Goal: Task Accomplishment & Management: Manage account settings

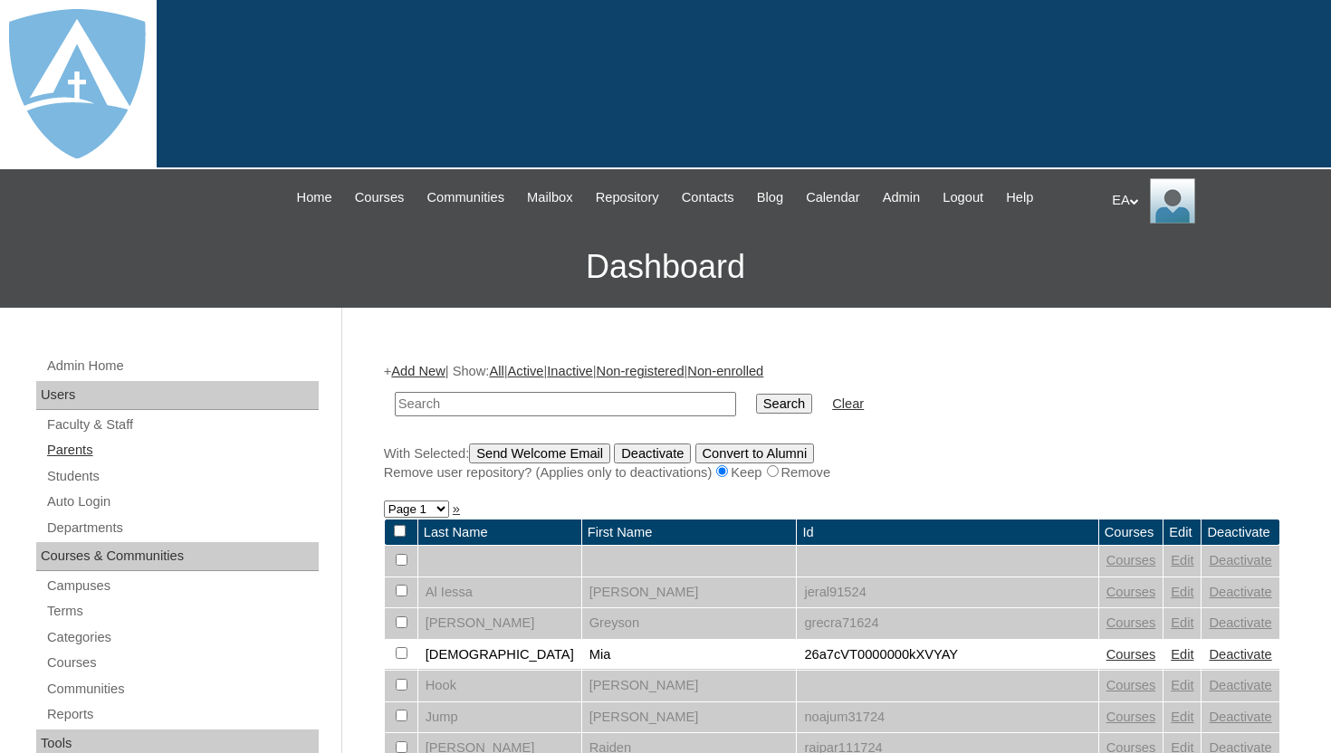
click at [81, 441] on link "Parents" at bounding box center [181, 450] width 273 height 23
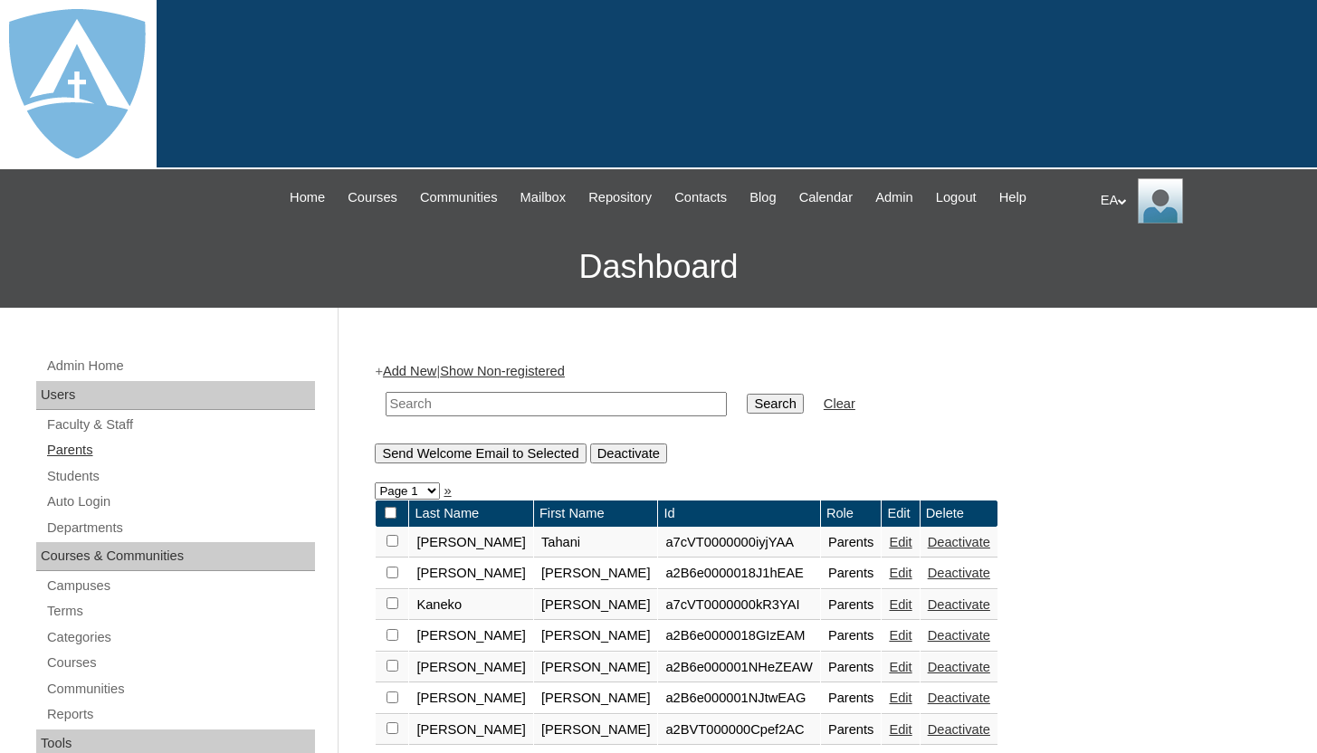
click at [74, 446] on link "Parents" at bounding box center [180, 450] width 270 height 23
click at [445, 403] on input "text" at bounding box center [556, 404] width 341 height 24
type input "Tera"
click at [89, 452] on link "Parents" at bounding box center [180, 450] width 270 height 23
click at [435, 370] on link "Add New" at bounding box center [409, 371] width 53 height 14
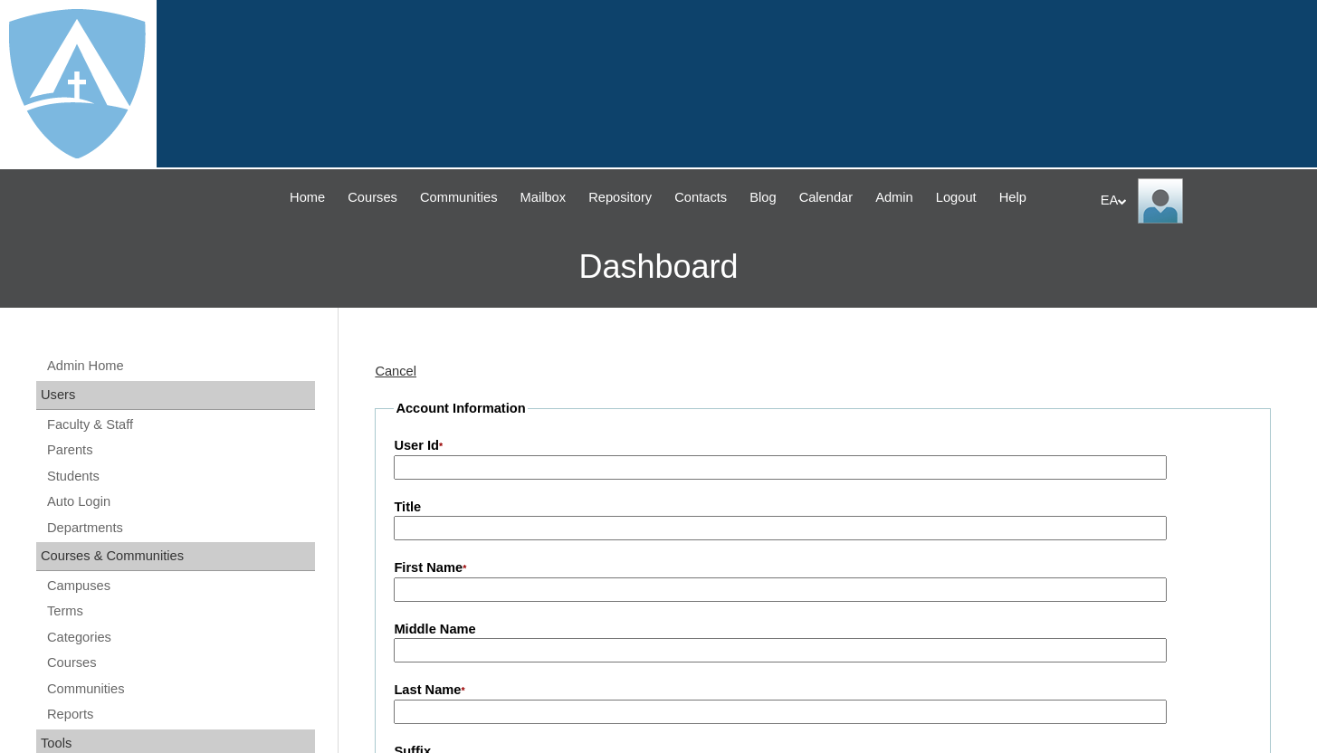
type input "HomeschoolAdmin"
click at [456, 464] on input "User Id *" at bounding box center [780, 467] width 772 height 24
paste input "a7cVT0000000i2fYAA"
type input "a7cVT0000000i2fYAA"
click at [464, 587] on input "First Name *" at bounding box center [780, 590] width 772 height 24
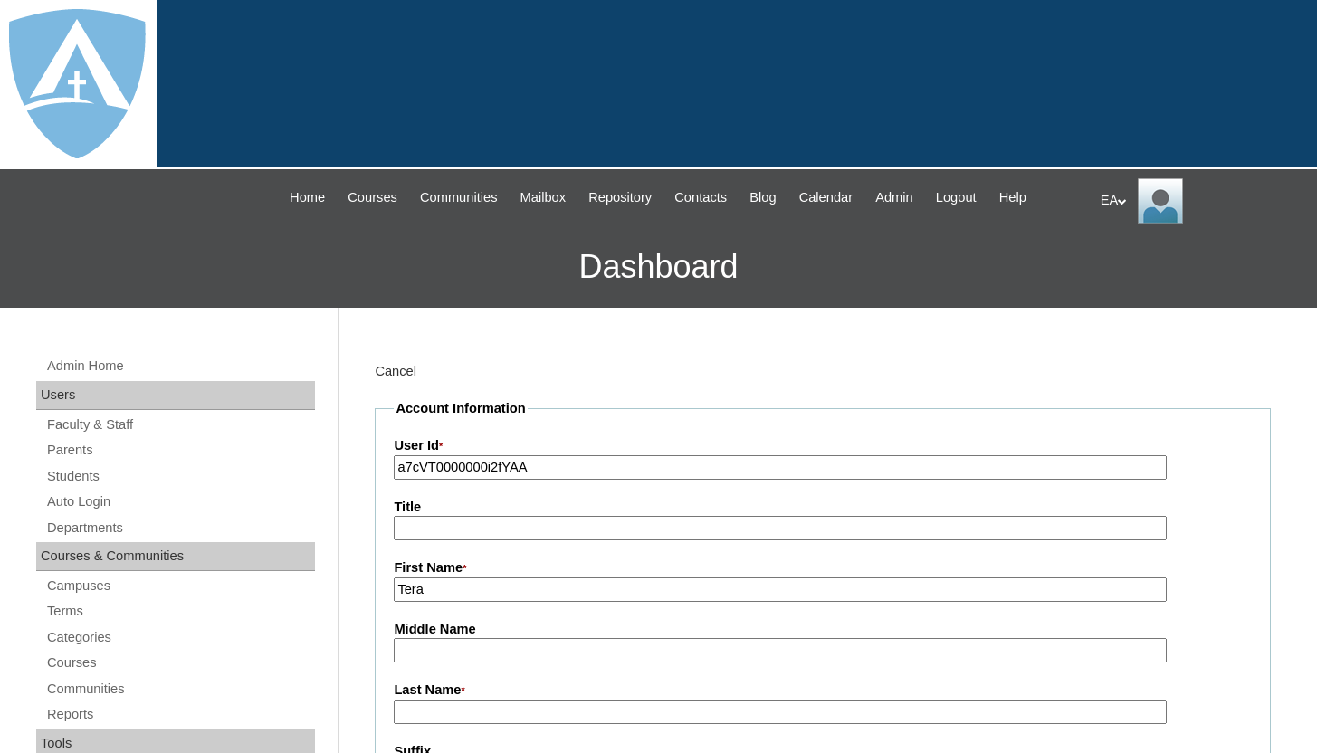
type input "Tera"
click at [448, 705] on input "Last Name *" at bounding box center [780, 712] width 772 height 24
type input "Odneal"
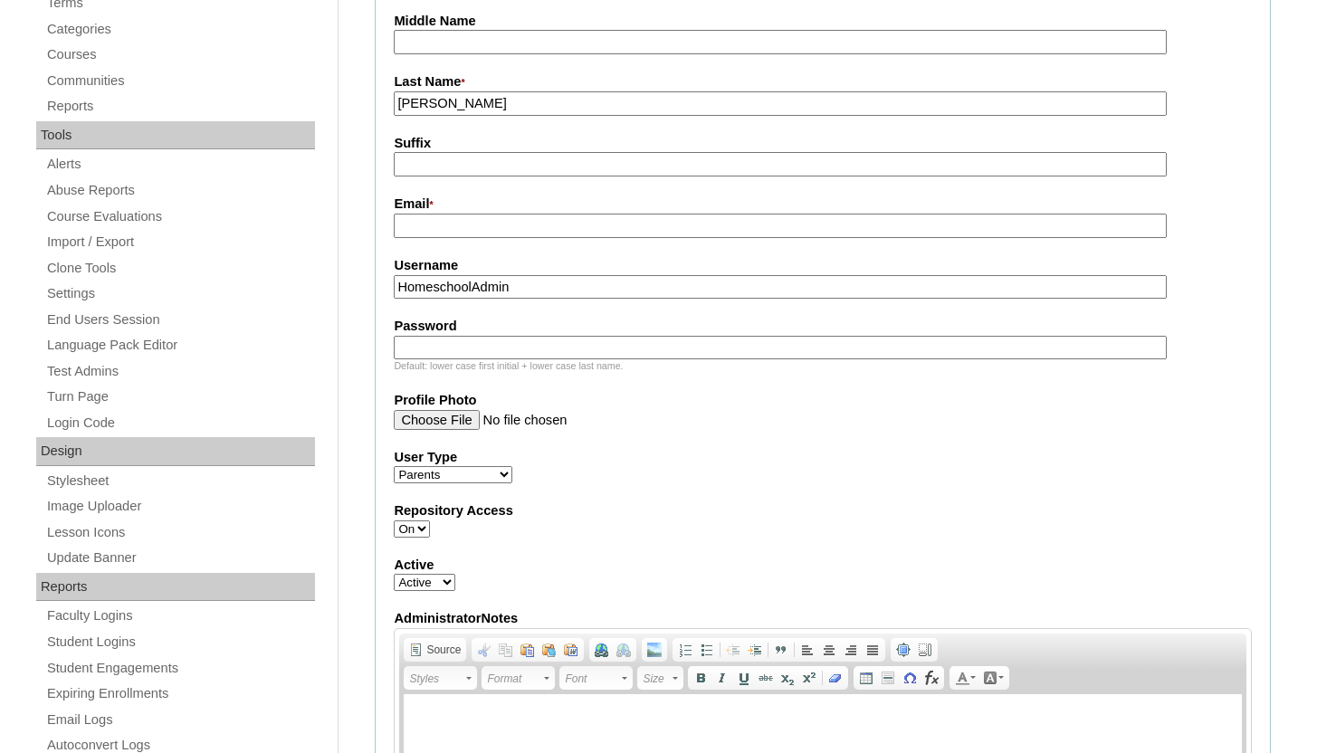
scroll to position [616, 0]
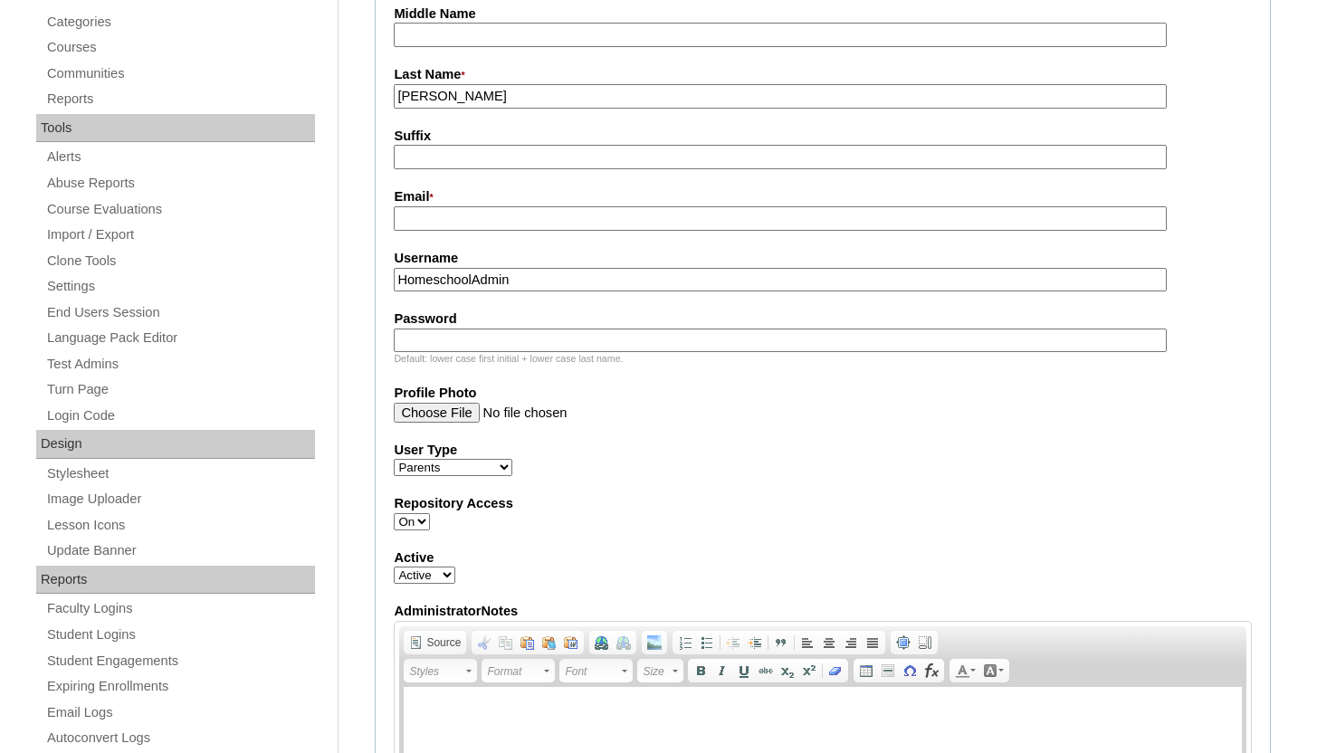
click at [562, 223] on input "Email *" at bounding box center [780, 218] width 772 height 24
paste input "teramarieo77@gmail.com"
type input "teramarieo77@gmail.com"
drag, startPoint x: 525, startPoint y: 283, endPoint x: 394, endPoint y: 280, distance: 131.3
click at [394, 280] on input "HomeschoolAdmin" at bounding box center [780, 280] width 772 height 24
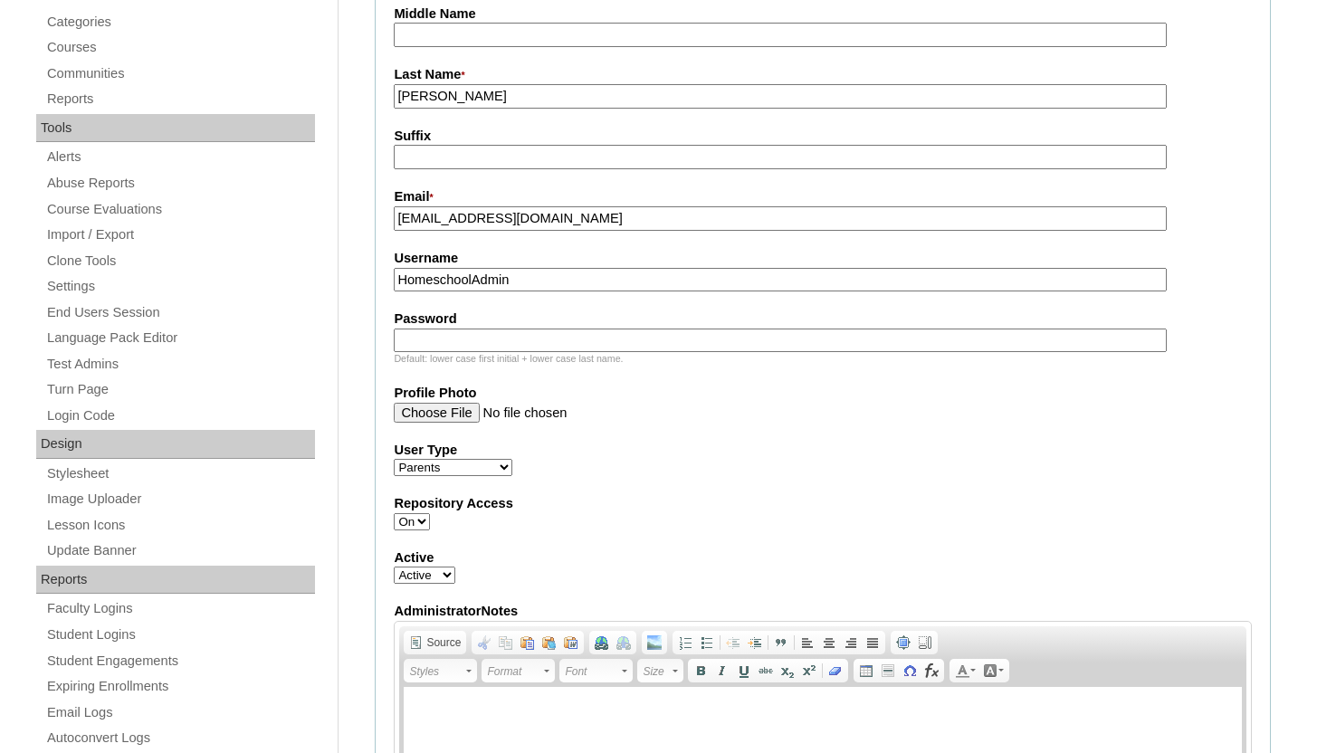
paste input "teramarieo77@gmail.com"
type input "teramarieo77@gmail.com"
click at [434, 341] on input "Password" at bounding box center [780, 341] width 772 height 24
paste input "teramarieo77@gmail.com"
type input "teramarieo77@gmail.com"
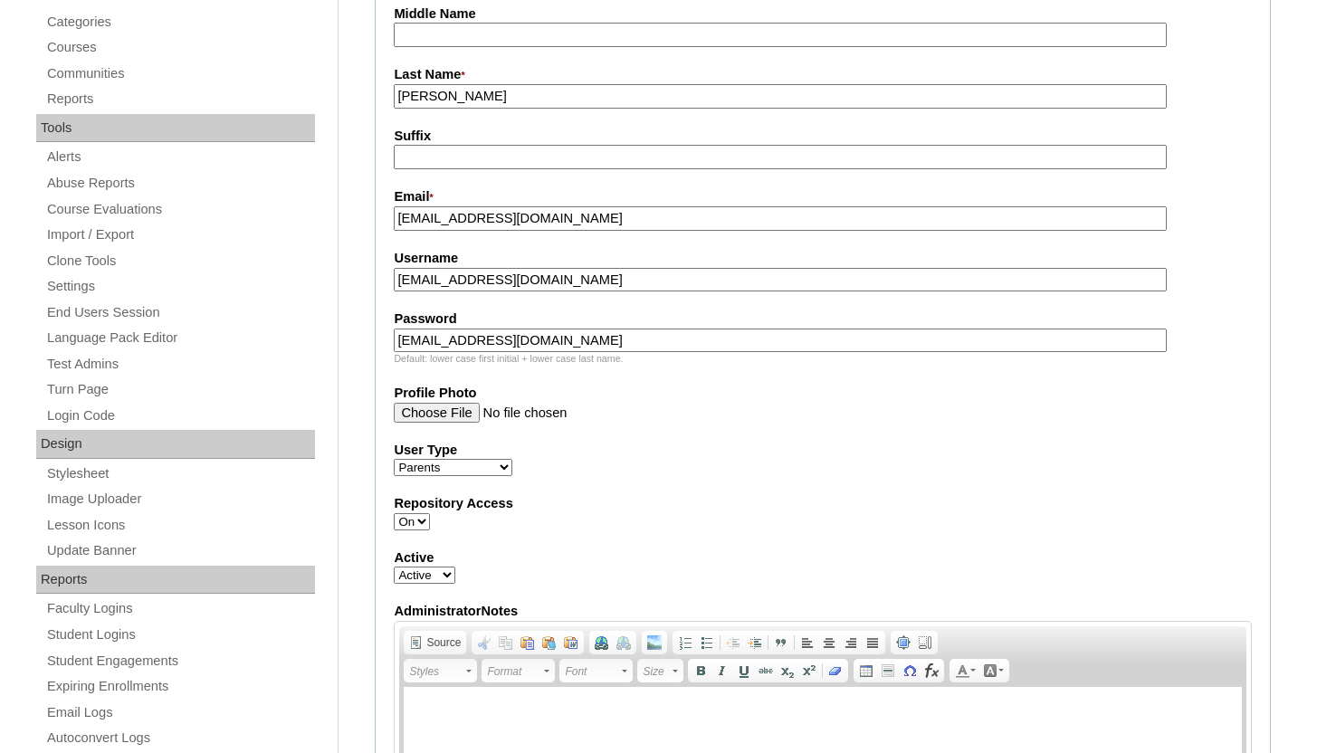
click at [574, 468] on div "User Type Faculty Staff Student Parents School Facilitators" at bounding box center [823, 459] width 858 height 36
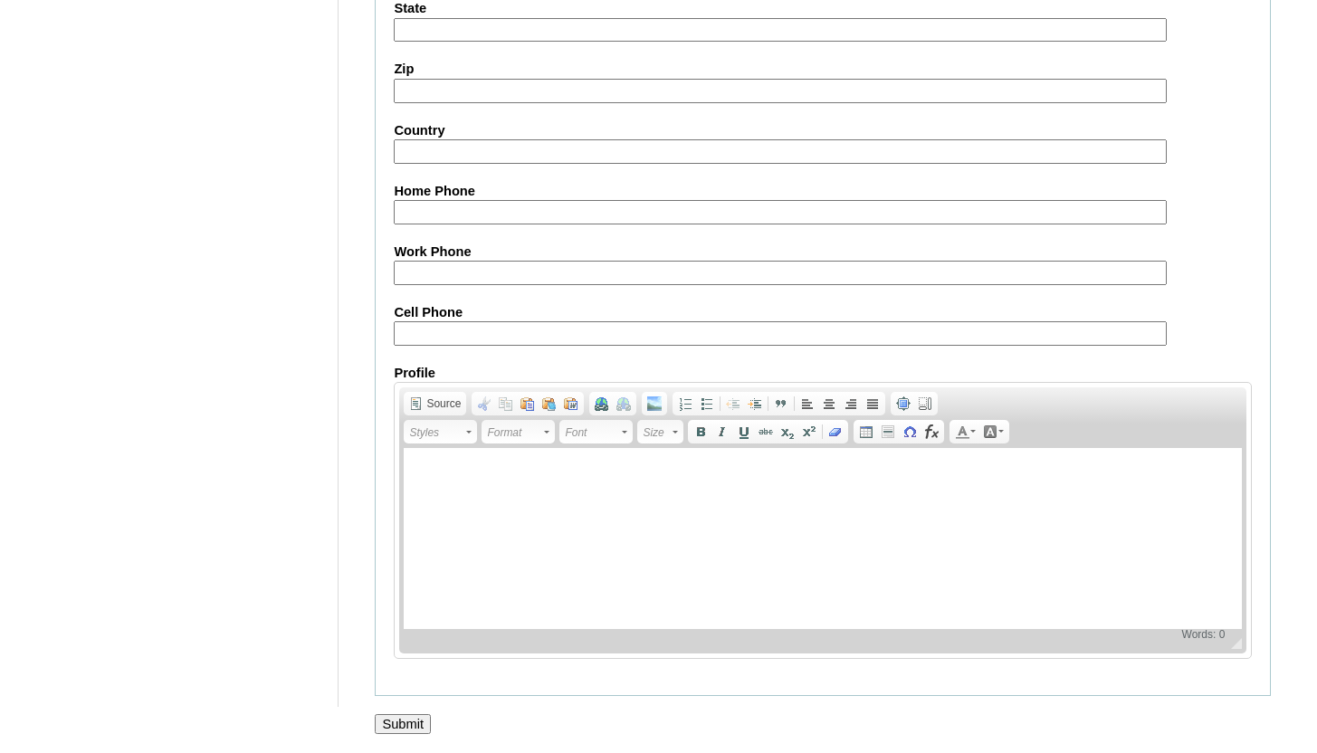
scroll to position [1792, 0]
click at [410, 722] on input "Submit" at bounding box center [403, 724] width 56 height 20
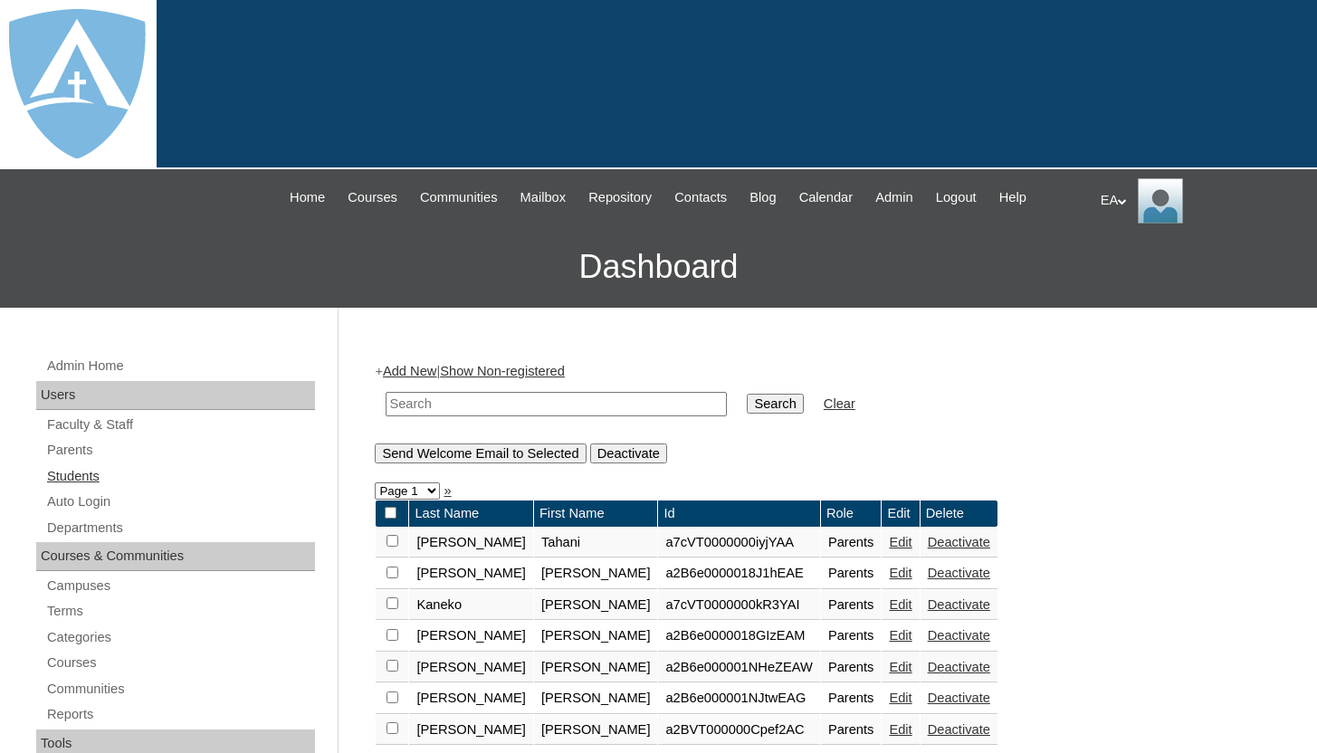
click at [81, 477] on link "Students" at bounding box center [180, 476] width 270 height 23
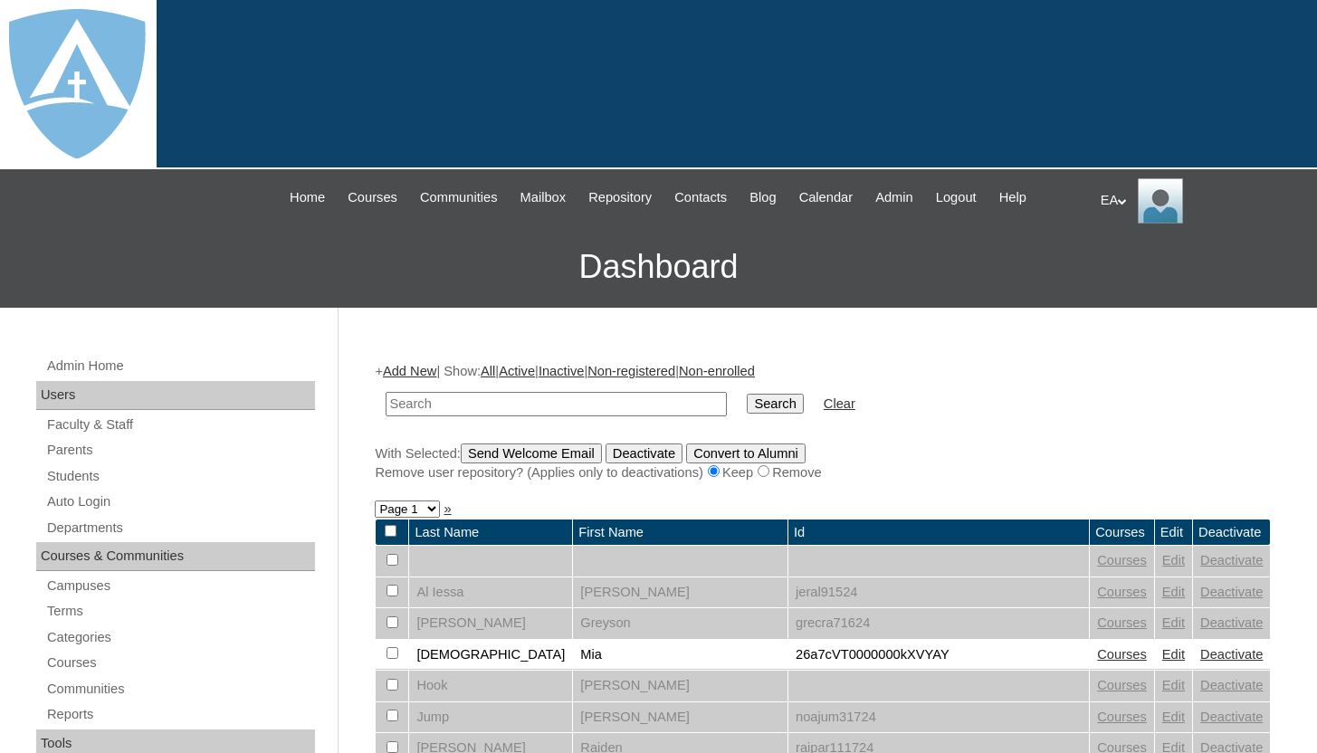
click at [430, 371] on link "Add New" at bounding box center [409, 371] width 53 height 14
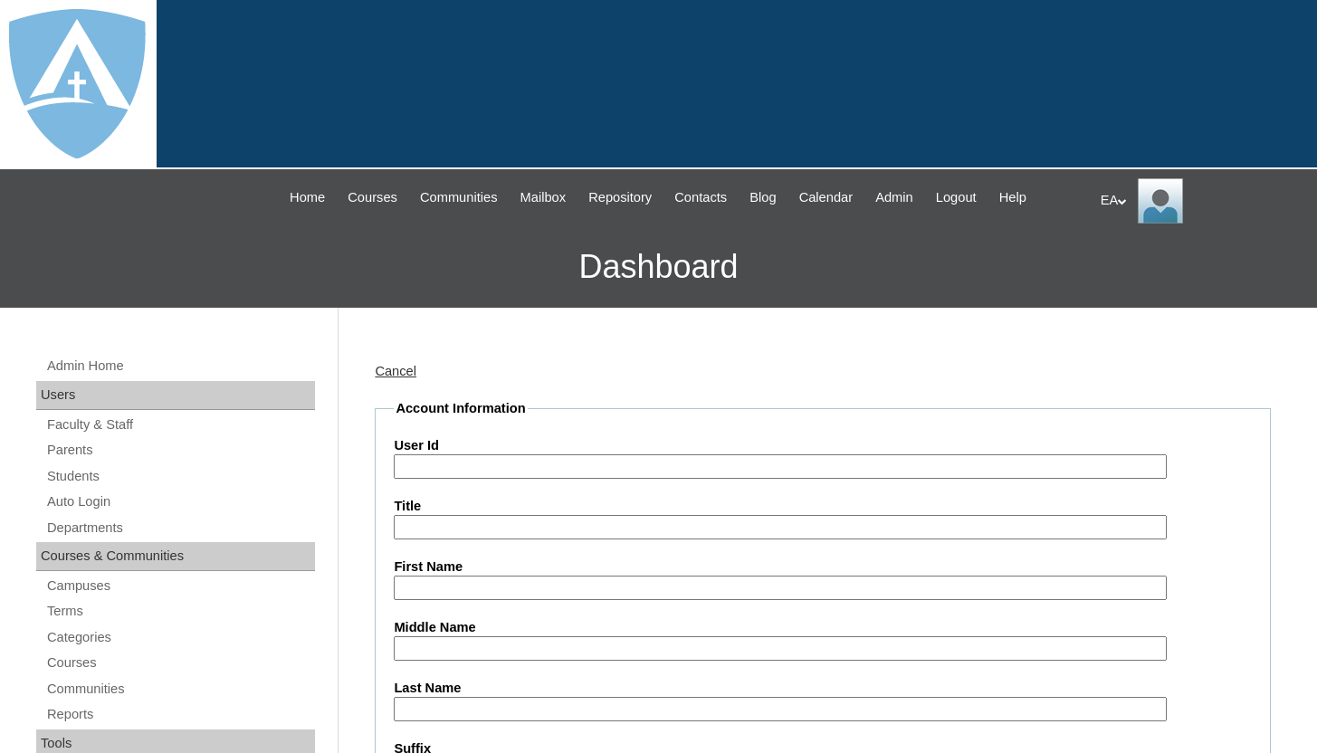
type input "HomeschoolAdmin"
click at [448, 464] on input "User Id" at bounding box center [780, 466] width 772 height 24
click at [504, 464] on input "26" at bounding box center [780, 466] width 772 height 24
paste input "a7cVT0000000i2fYAA"
type input "26a7cVT0000000i2fYAA"
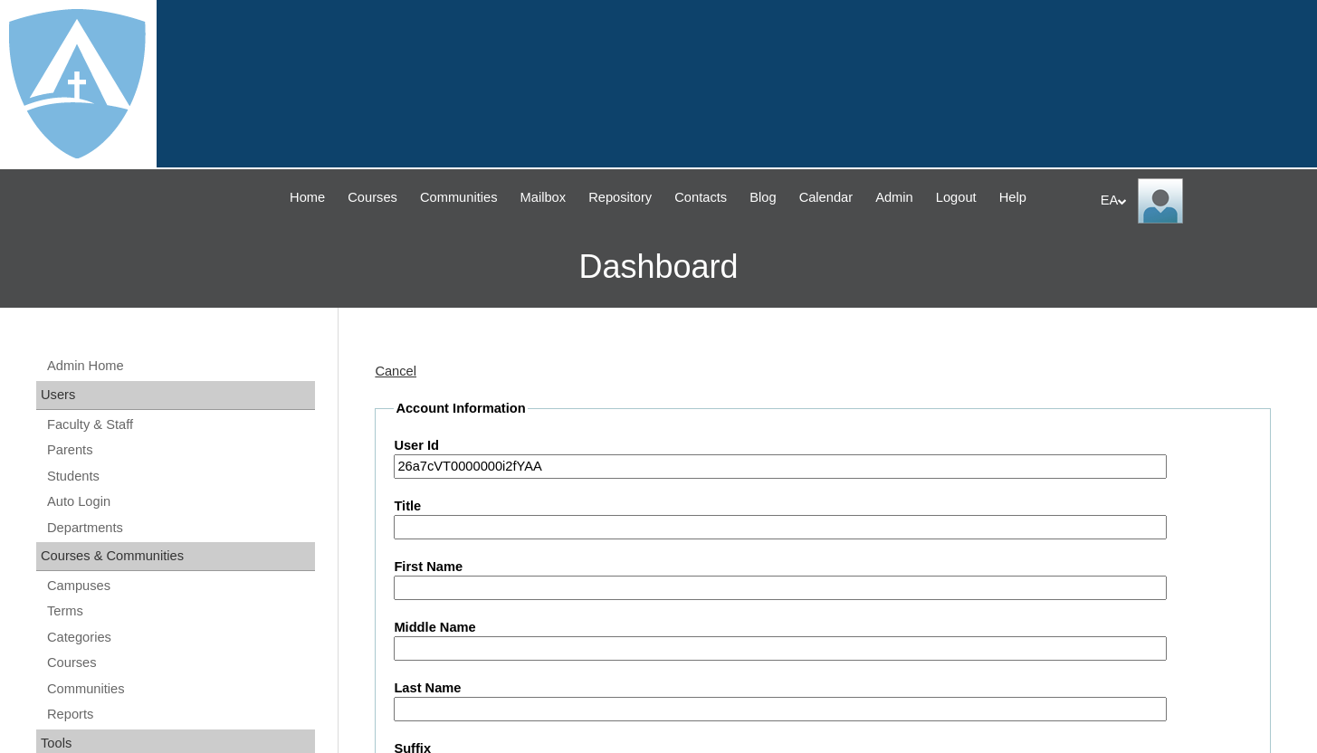
click at [477, 585] on input "First Name" at bounding box center [780, 588] width 772 height 24
type input "Savannah"
click at [474, 705] on input "Last Name" at bounding box center [780, 709] width 772 height 24
type input "Odneal"
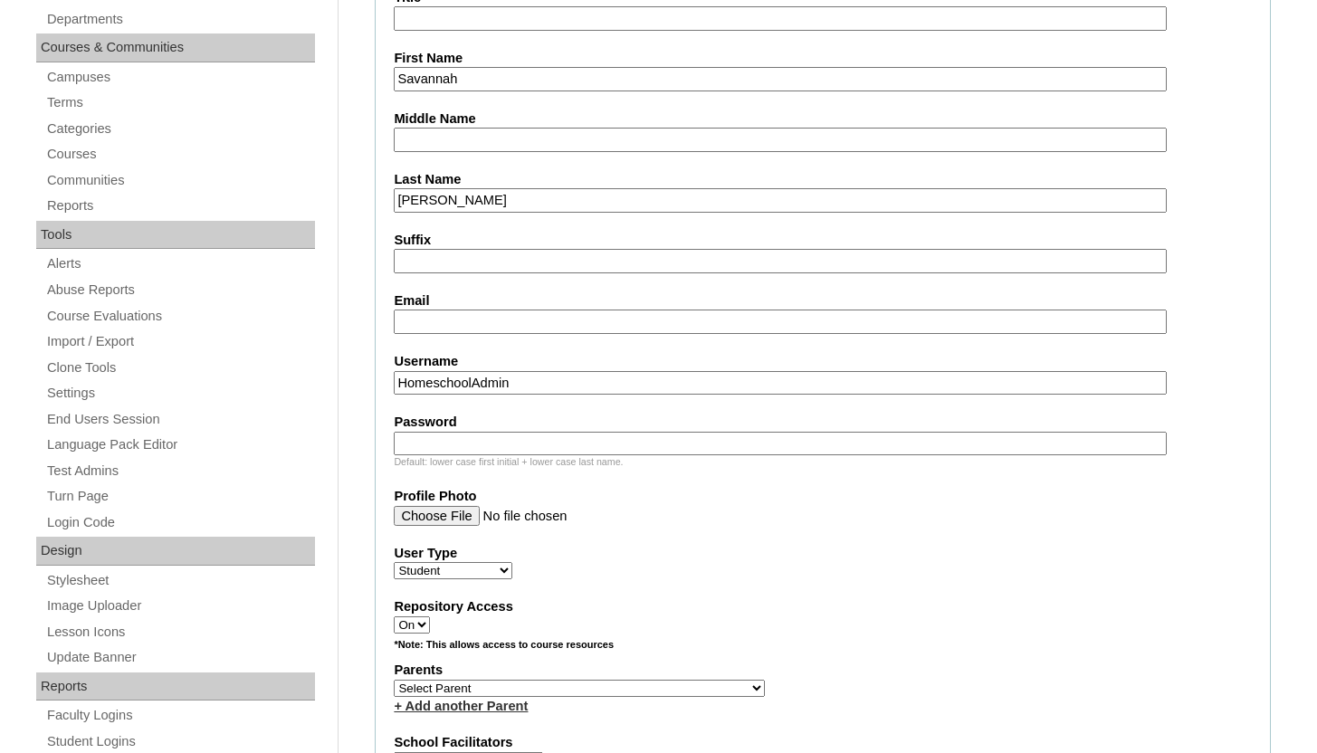
scroll to position [543, 0]
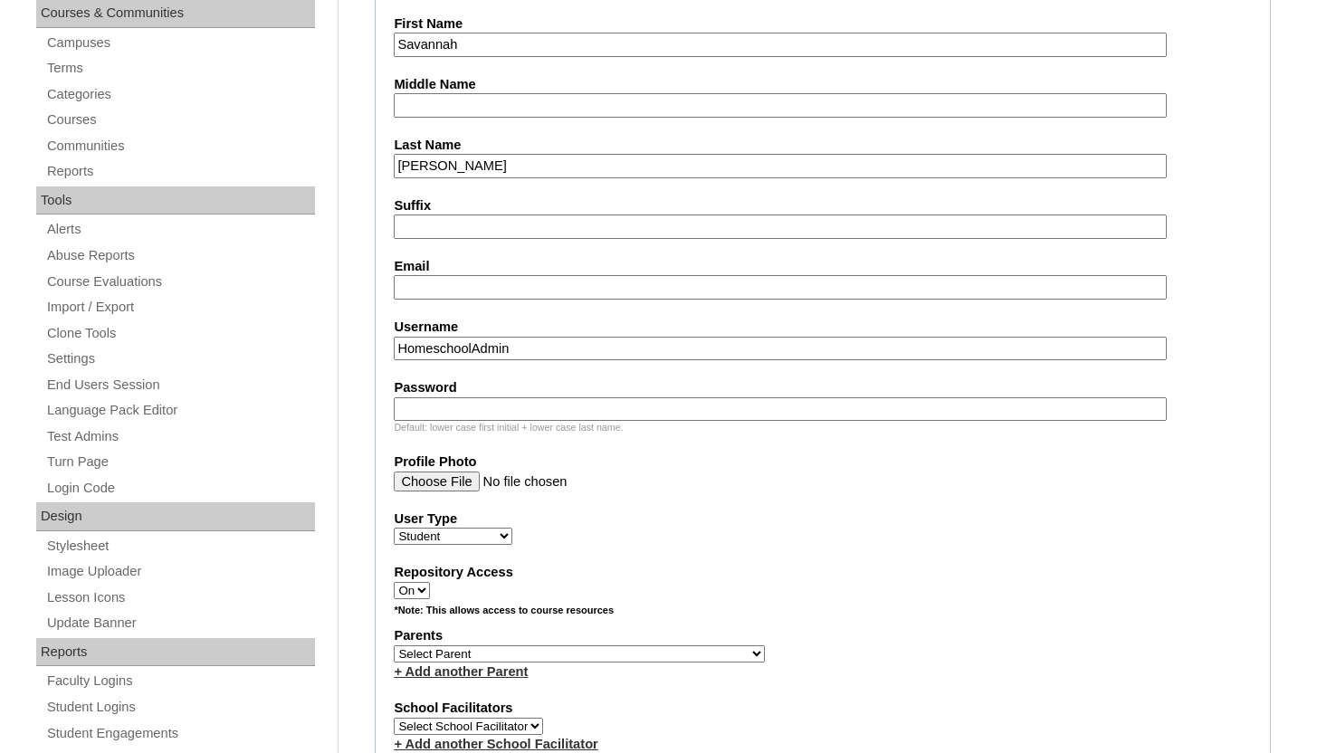
click at [536, 290] on input "Email" at bounding box center [780, 287] width 772 height 24
paste input "savannah.odneal@enlightiumstudent.co"
click at [437, 292] on input "savannah.odneal@enlightiumstudent.co" at bounding box center [780, 287] width 772 height 24
type input "savannah.odneal@enlightiumstudent.co"
drag, startPoint x: 539, startPoint y: 350, endPoint x: 372, endPoint y: 342, distance: 166.8
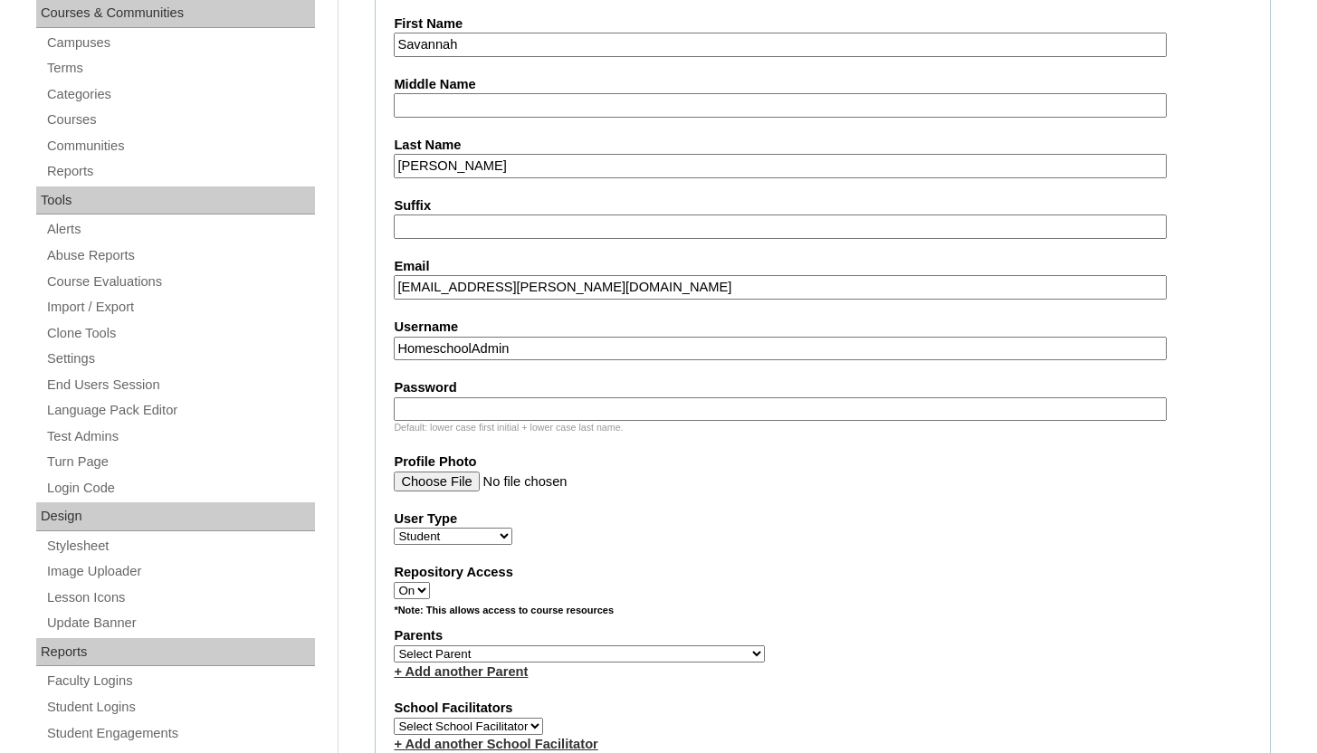
paste input "savannah.odneal@enlightiumstudent.co"
click at [435, 352] on input "savannah.odneal@enlightiumstudent.co" at bounding box center [780, 349] width 772 height 24
type input "savannah.odneal@enlightiumstudent.co"
click at [451, 404] on input "Password" at bounding box center [780, 409] width 772 height 24
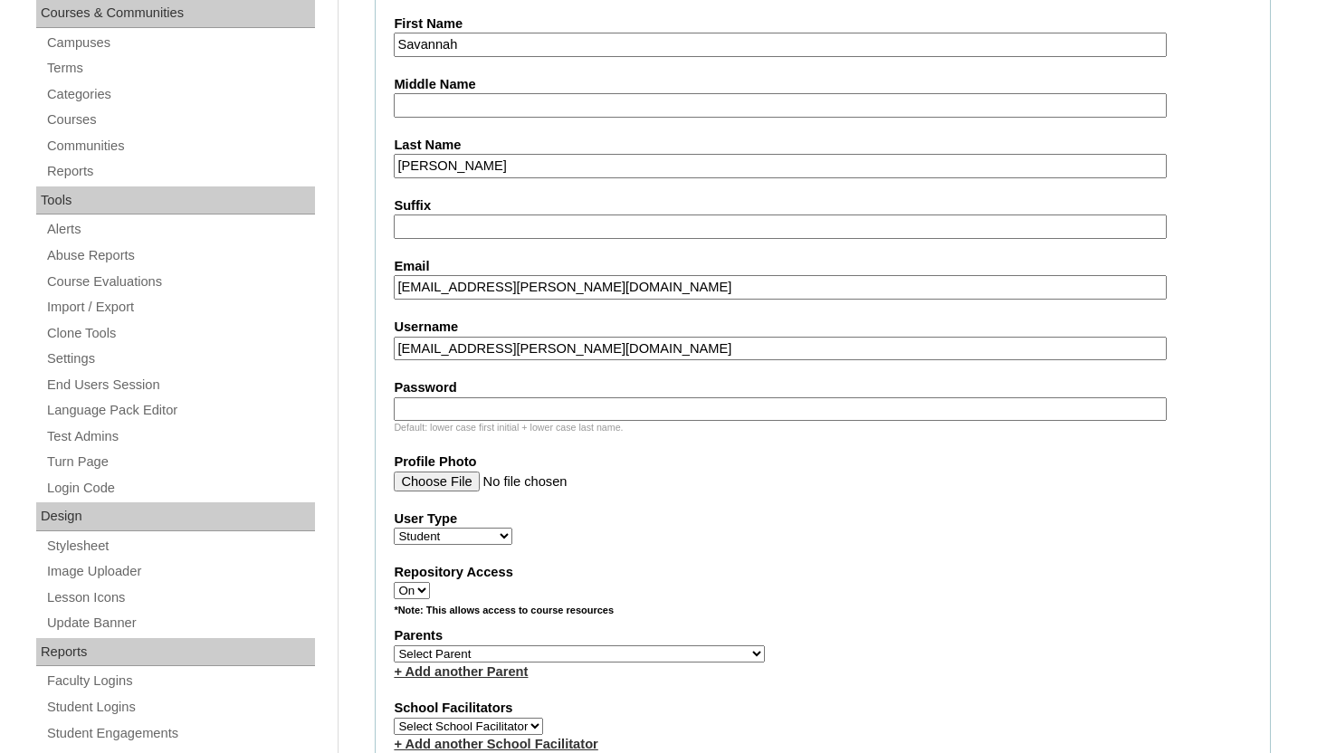
paste input "savannah.odneal@enlightiumstudent.co"
click at [436, 405] on input "savannah.odneal@enlightiumstudent.co" at bounding box center [780, 409] width 772 height 24
type input "[EMAIL_ADDRESS][PERSON_NAME][DOMAIN_NAME]"
click at [1265, 450] on fieldset "Account Information User Id 26a7cVT0000000i2fYAA Title First Name Savannah Midd…" at bounding box center [823, 588] width 896 height 1464
click at [577, 653] on select "Select Parent Abbas, Tahani Garcia, Rosa Kaneko, Chad Labourdette, Jessica Nich…" at bounding box center [579, 654] width 371 height 17
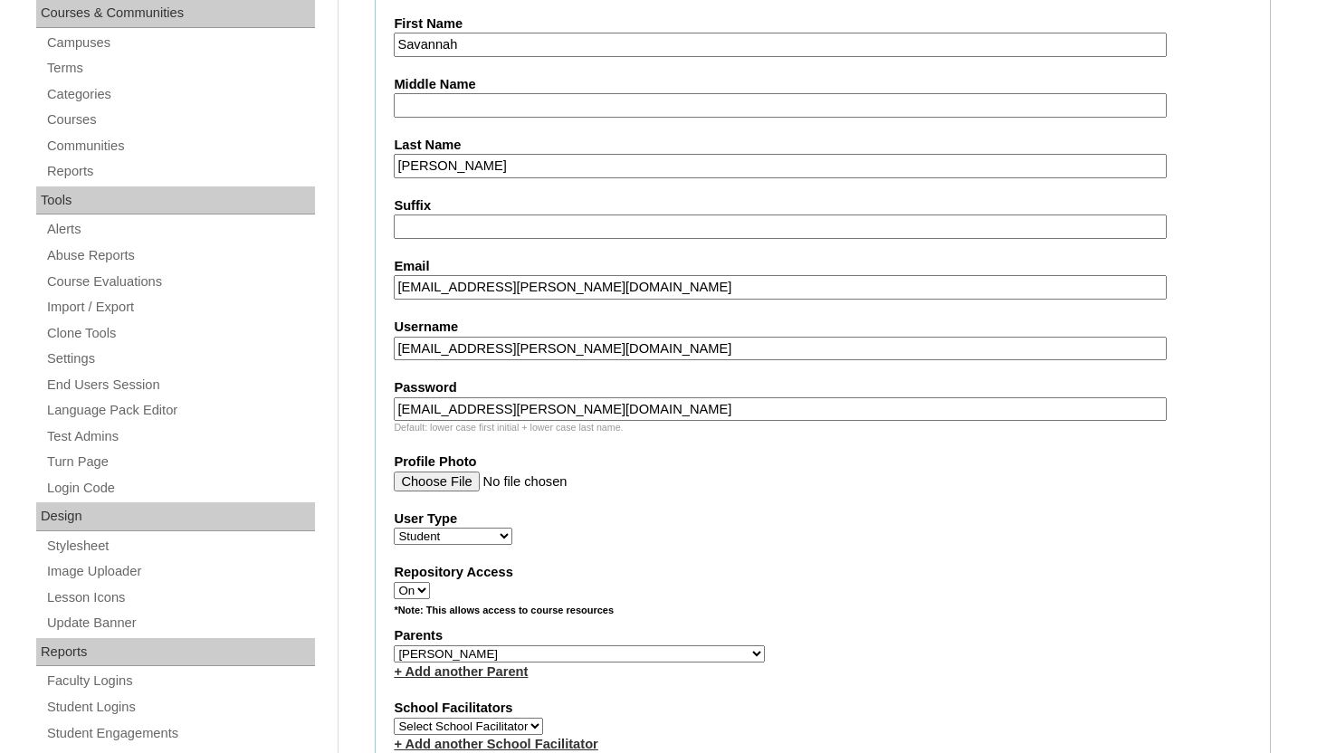
click at [394, 646] on select "Select Parent Abbas, Tahani Garcia, Rosa Kaneko, Chad Labourdette, Jessica Nich…" at bounding box center [579, 654] width 371 height 17
click at [559, 651] on select "Select Parent Abbas, Tahani Garcia, Rosa Kaneko, Chad Labourdette, Jessica Nich…" at bounding box center [579, 654] width 371 height 17
select select "101473"
click at [394, 646] on select "Select Parent Abbas, Tahani Garcia, Rosa Kaneko, Chad Labourdette, Jessica Nich…" at bounding box center [579, 654] width 371 height 17
click at [664, 522] on label "User Type" at bounding box center [823, 519] width 858 height 19
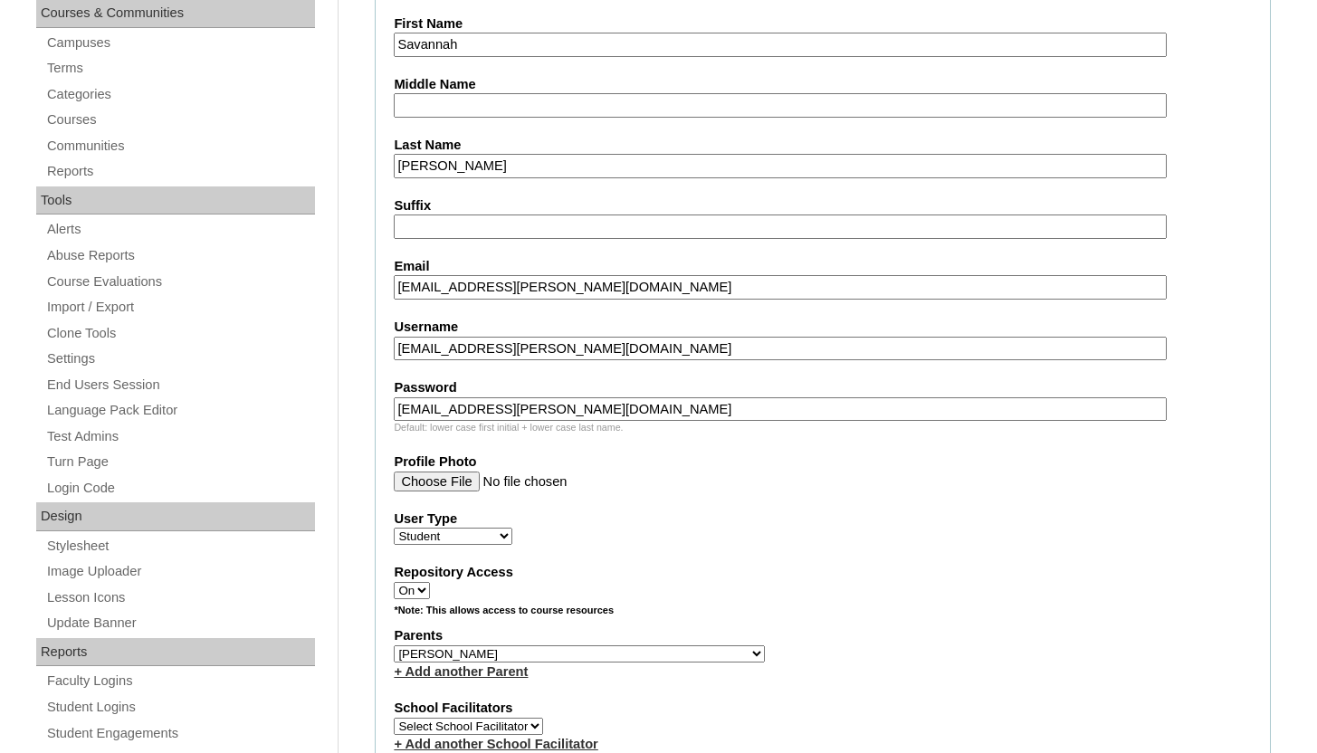
click at [512, 528] on select "Faculty Staff Student Parents School Facilitators" at bounding box center [453, 536] width 119 height 17
click at [867, 565] on label "Repository Access" at bounding box center [823, 572] width 858 height 19
click at [430, 582] on select "On Off" at bounding box center [412, 590] width 36 height 17
click at [427, 588] on select "On Off" at bounding box center [412, 590] width 36 height 17
select select "0"
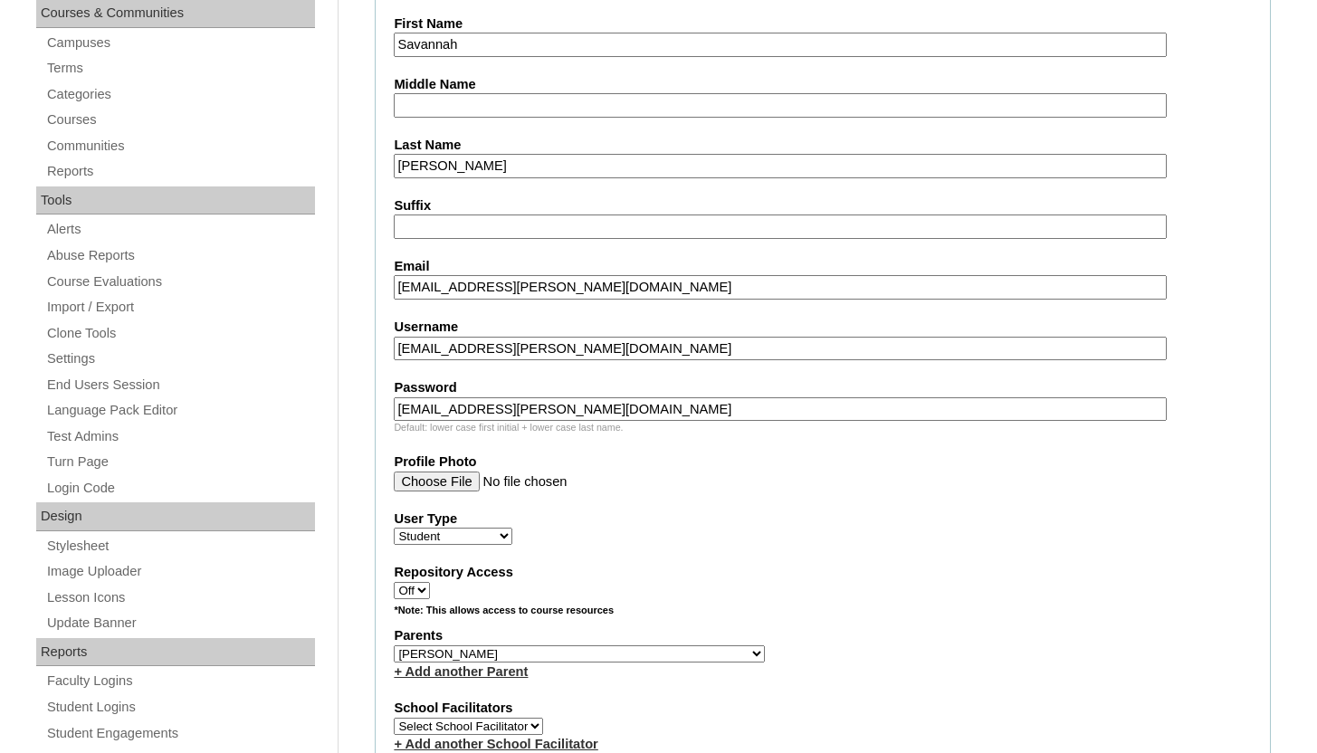
click at [394, 582] on select "On Off" at bounding box center [412, 590] width 36 height 17
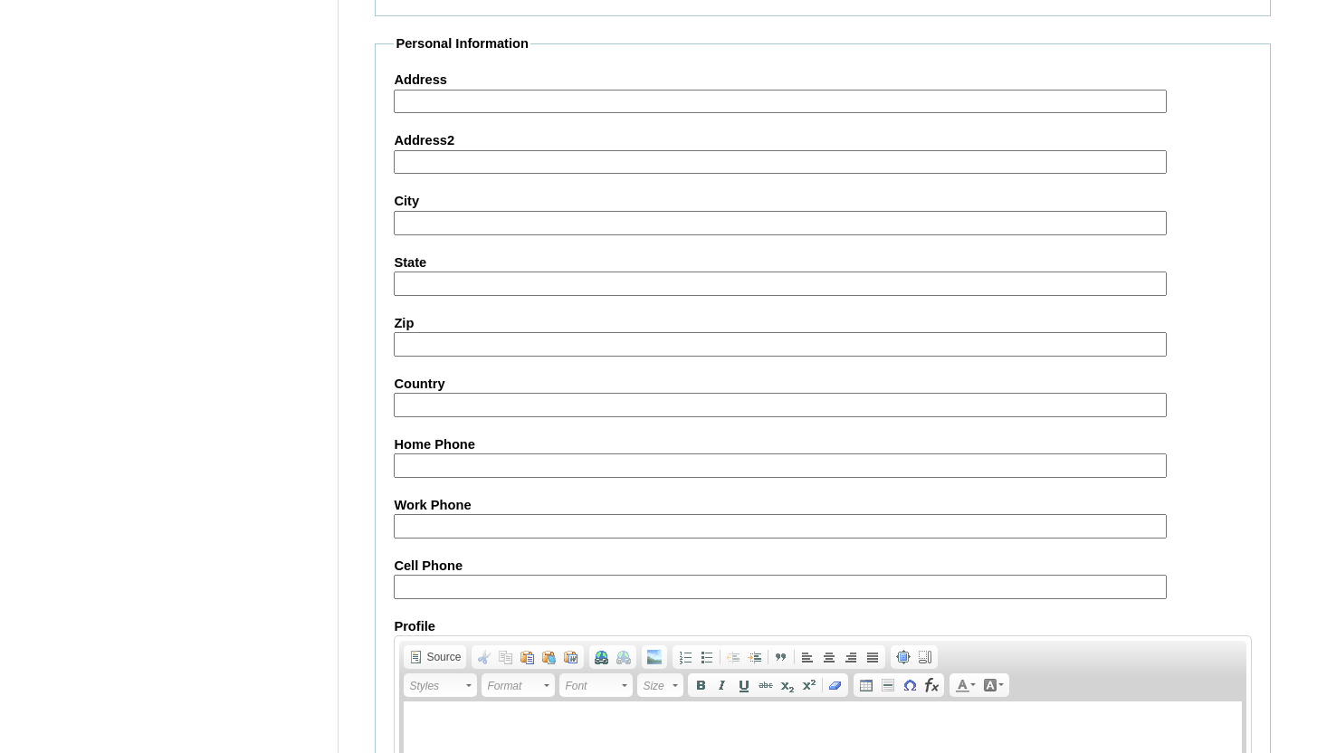
scroll to position [2102, 0]
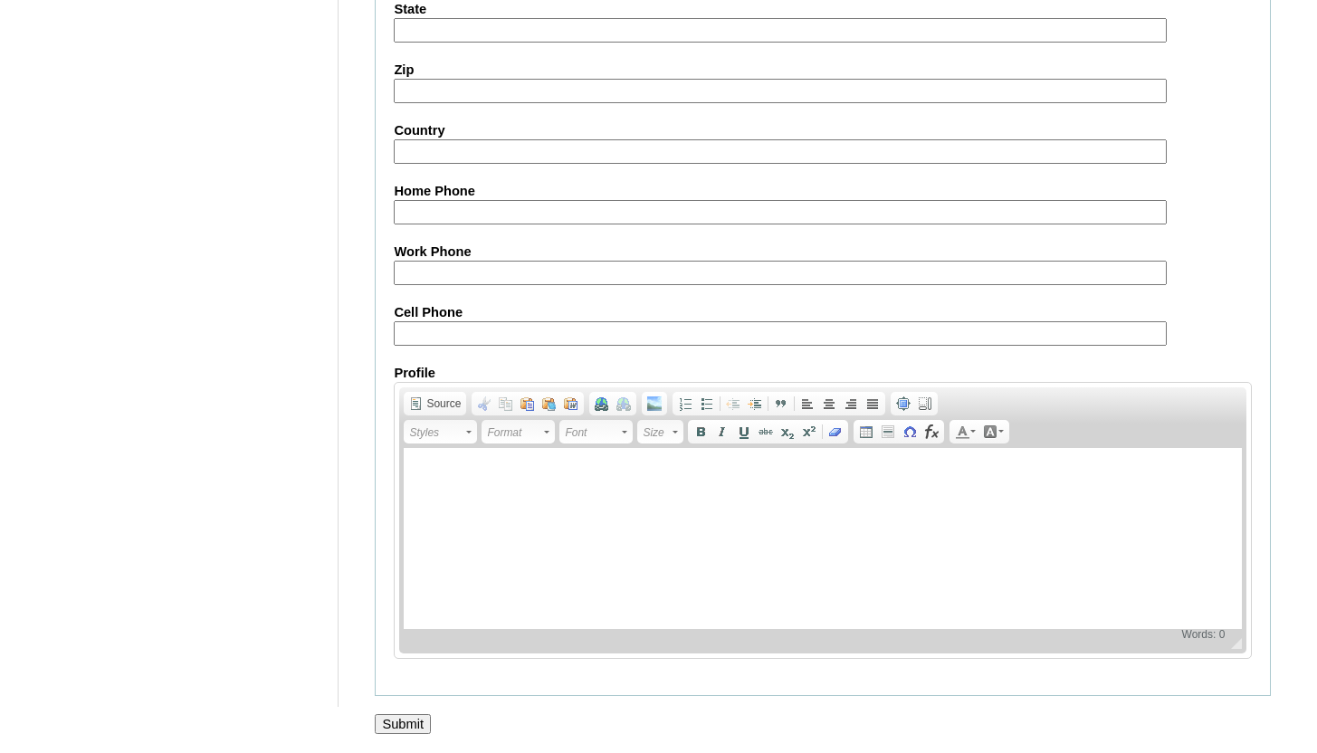
click at [396, 732] on input "Submit" at bounding box center [403, 724] width 56 height 20
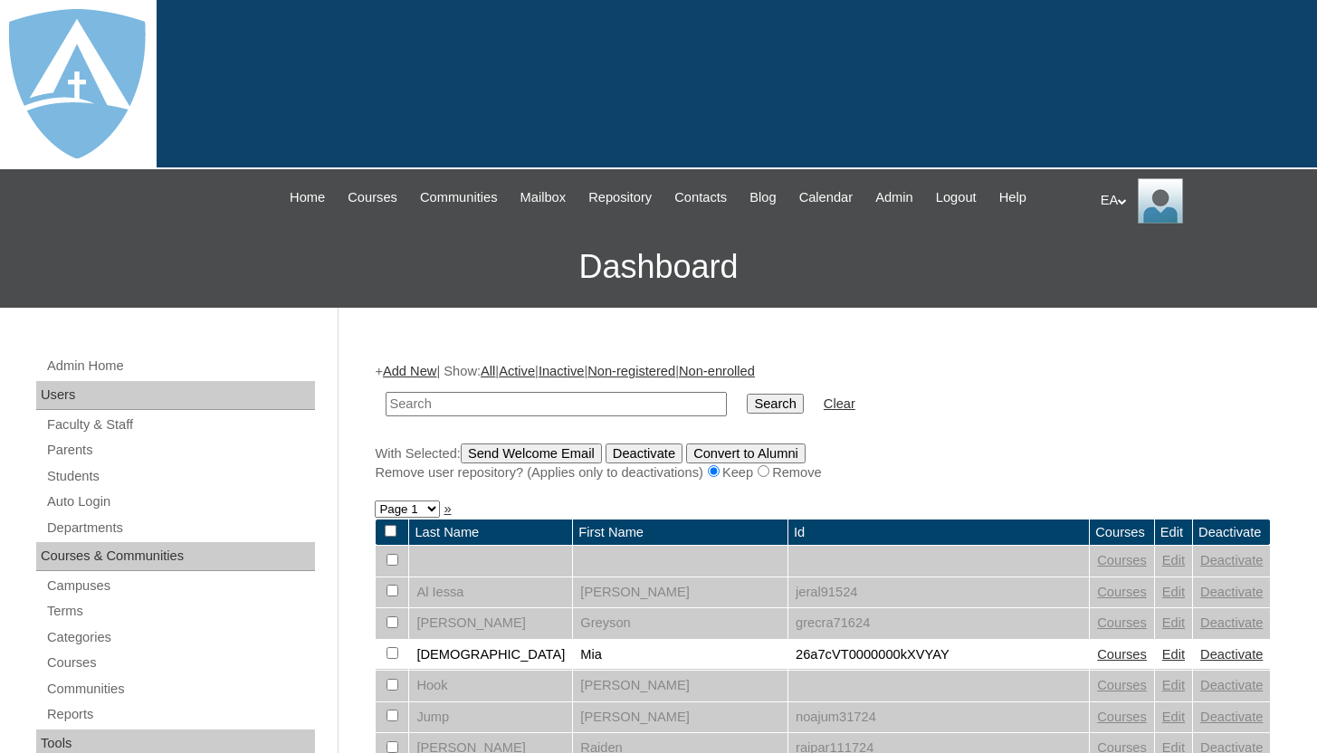
click at [466, 404] on input "text" at bounding box center [556, 404] width 341 height 24
type input "[PERSON_NAME]"
click at [747, 394] on input "Search" at bounding box center [775, 404] width 56 height 20
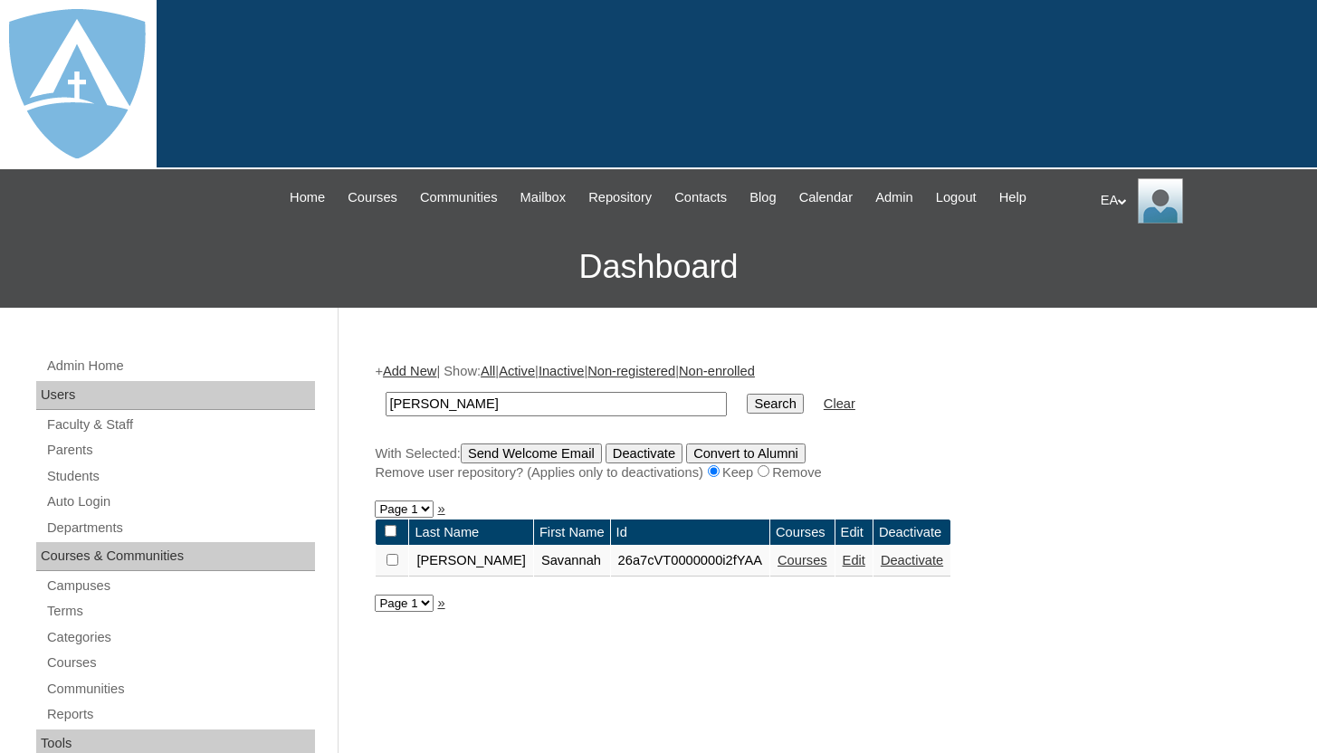
click at [843, 566] on link "Edit" at bounding box center [854, 560] width 23 height 14
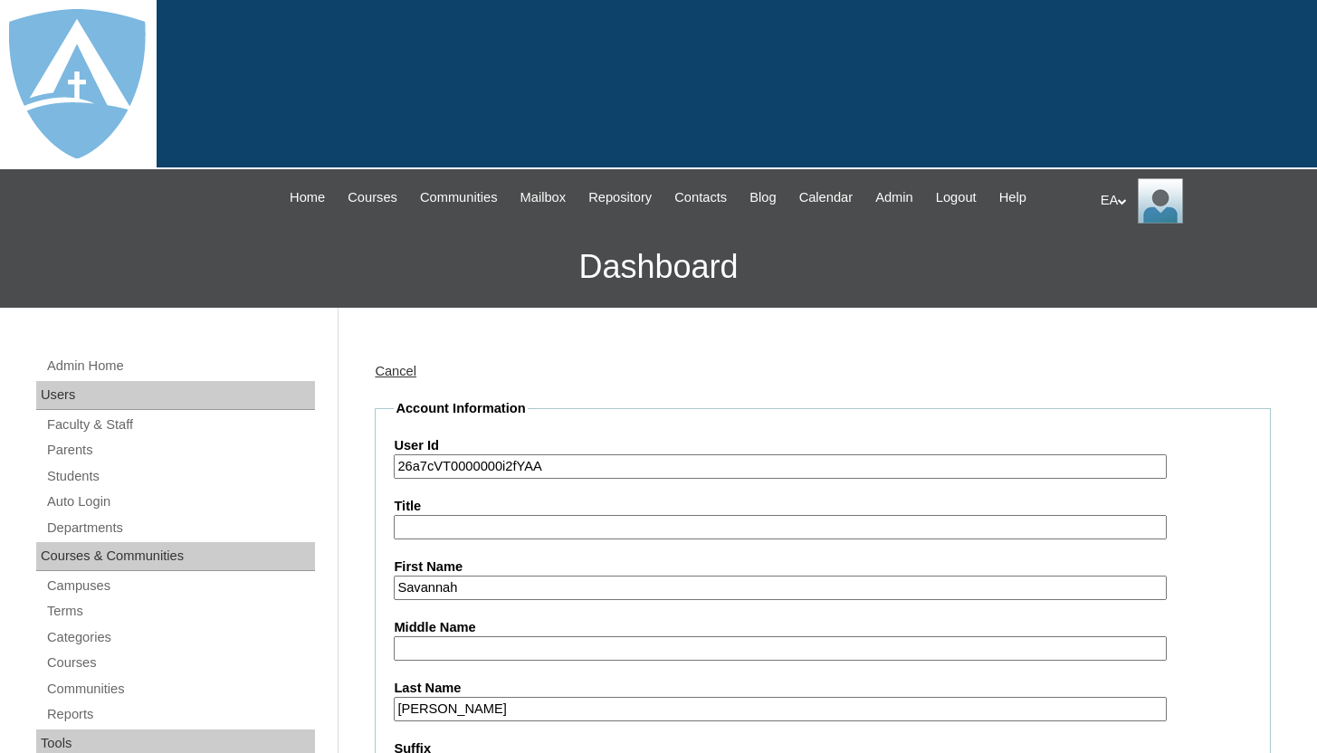
type input "HomeschoolAdmin"
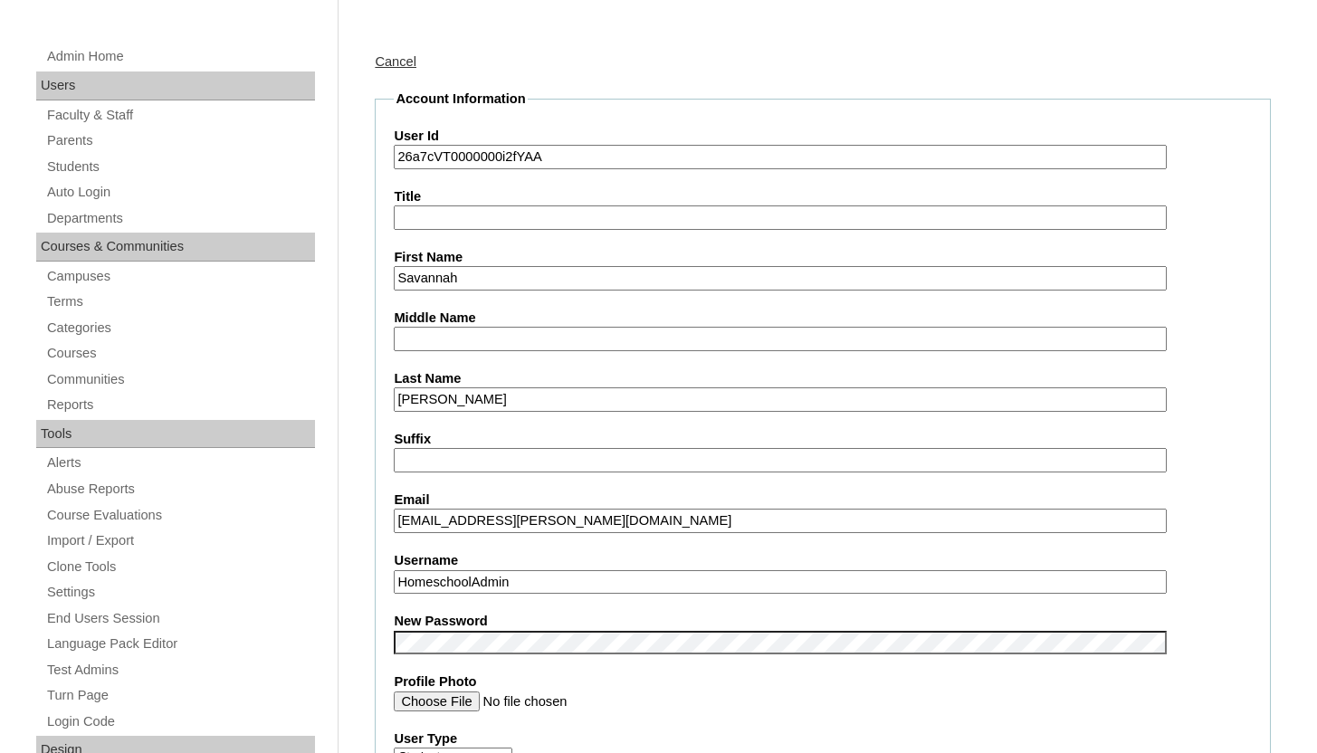
scroll to position [313, 0]
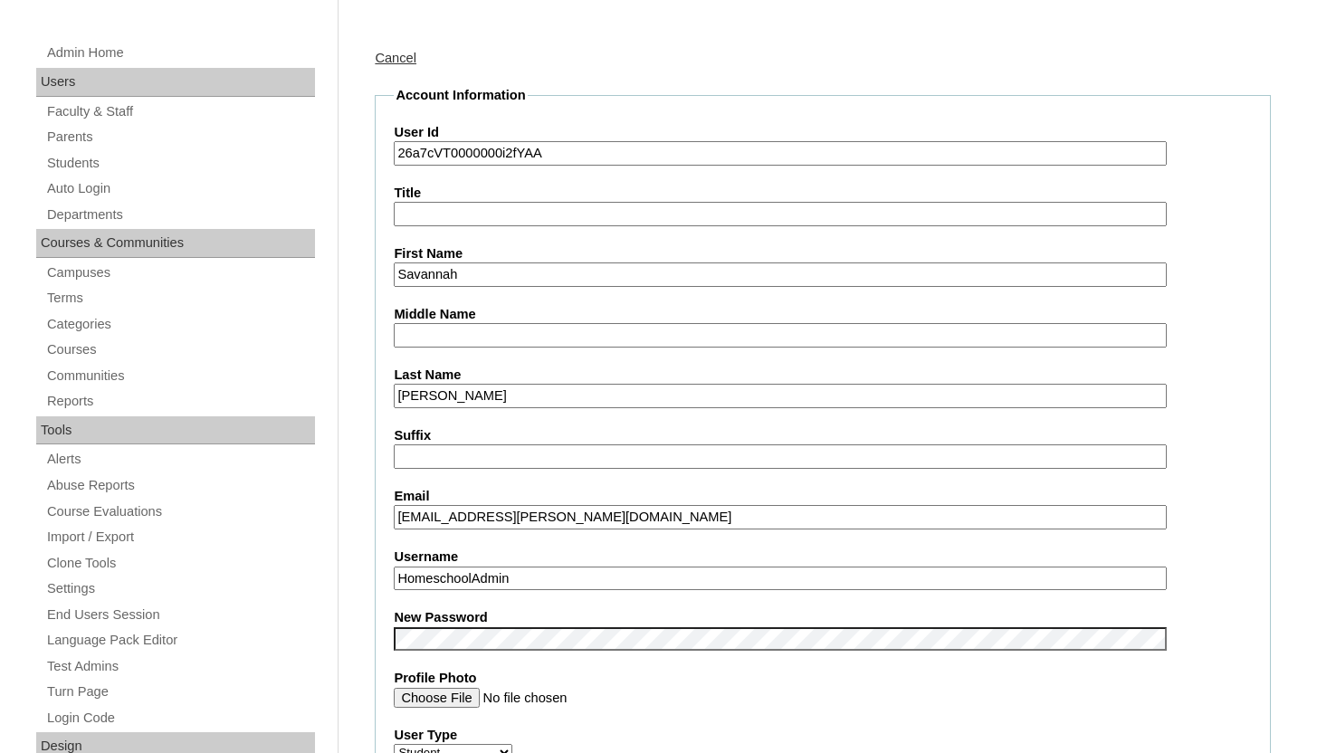
click at [682, 519] on input "savannah.odneal@enlightiumstudent.co" at bounding box center [780, 517] width 772 height 24
drag, startPoint x: 694, startPoint y: 516, endPoint x: 377, endPoint y: 516, distance: 317.8
type input "savannah.odneal@enlightiumstudent.com"
drag, startPoint x: 530, startPoint y: 581, endPoint x: 388, endPoint y: 579, distance: 141.2
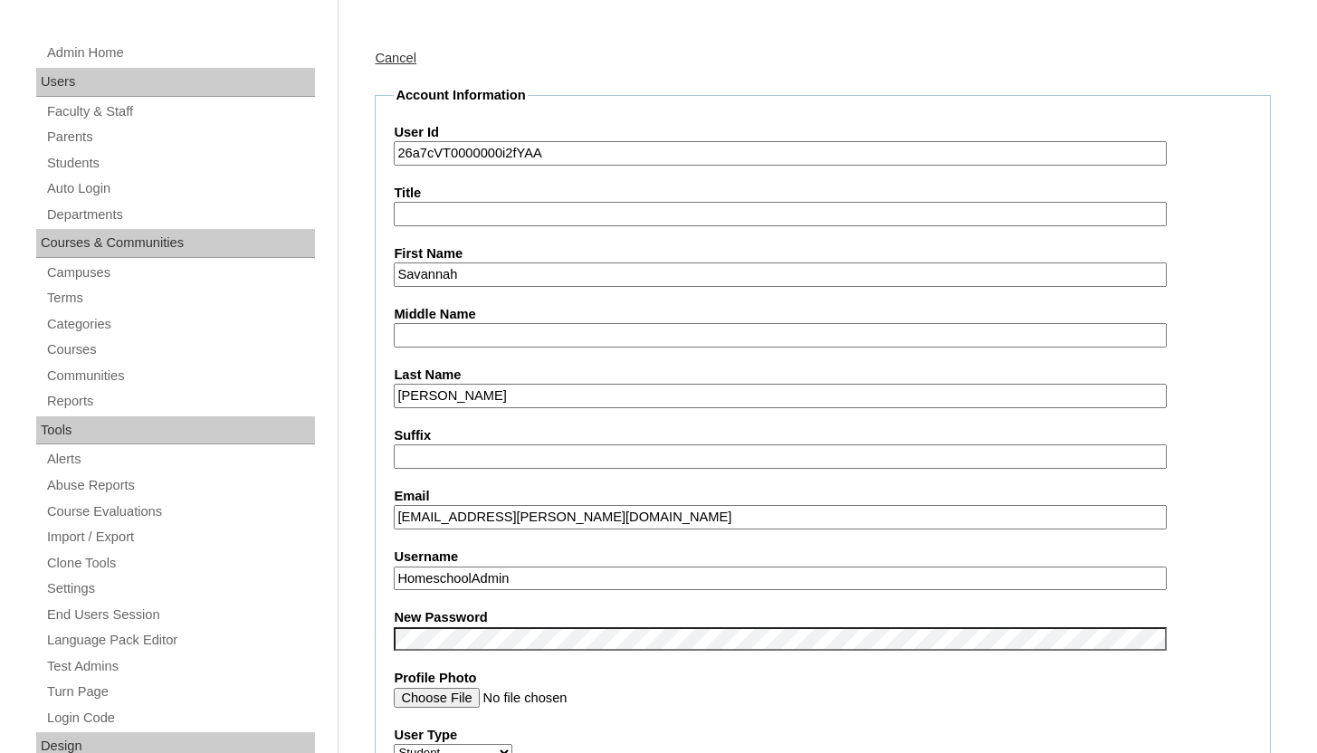
paste input "savannah.odneal@enlightiumstudent.com"
type input "savannah.odneal@enlightiumstudent.com"
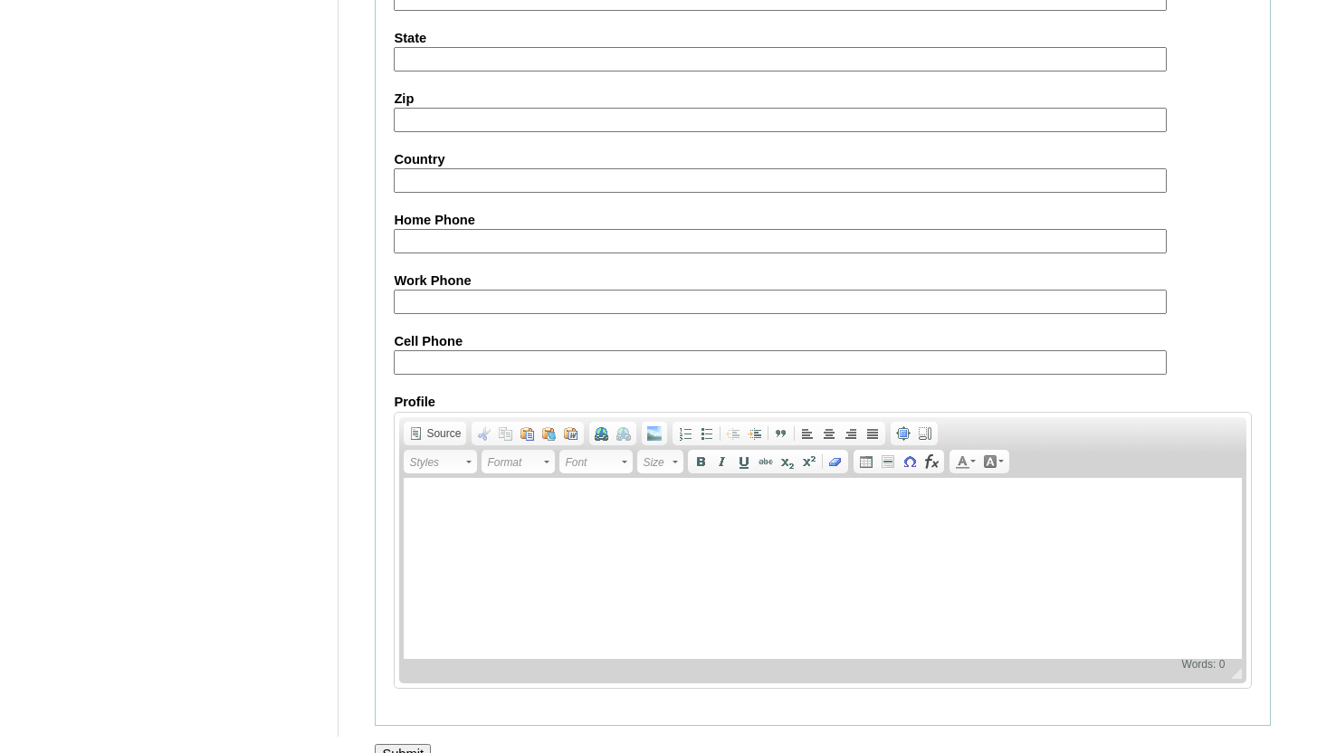
scroll to position [2106, 0]
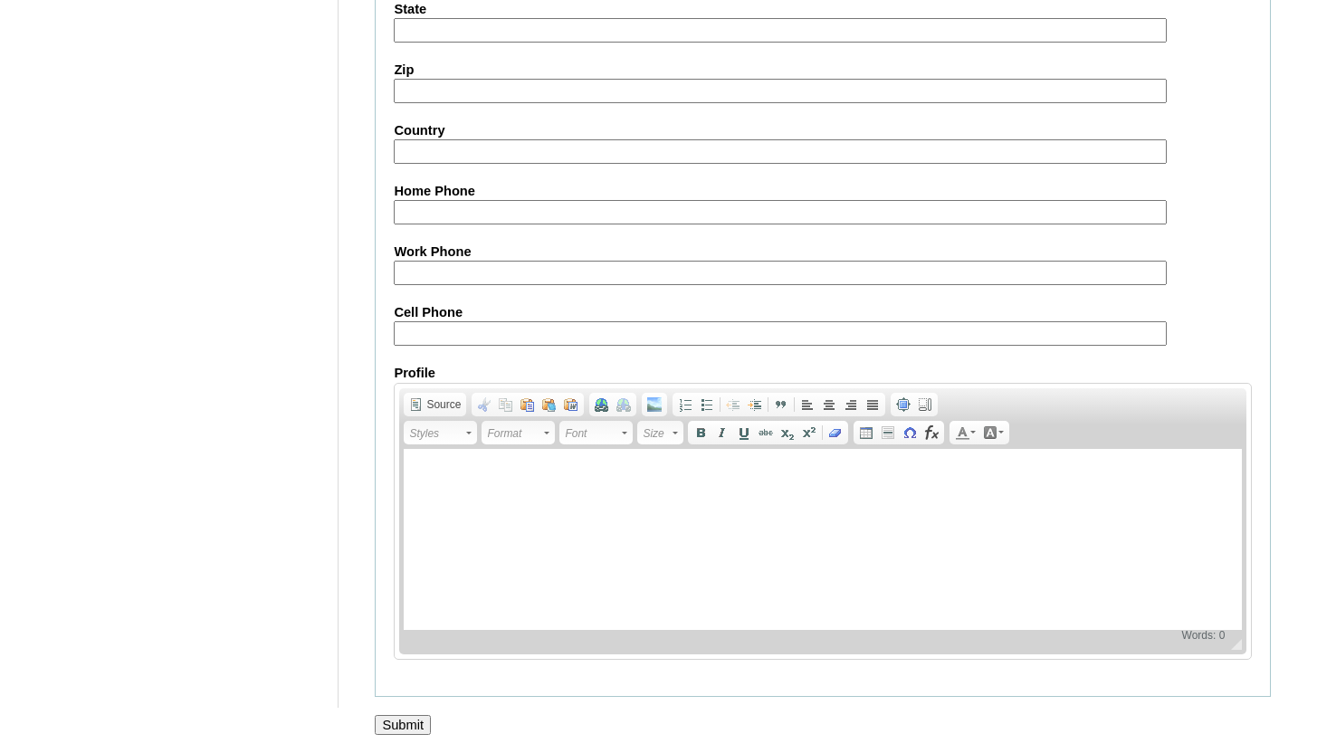
click at [398, 726] on input "Submit" at bounding box center [403, 725] width 56 height 20
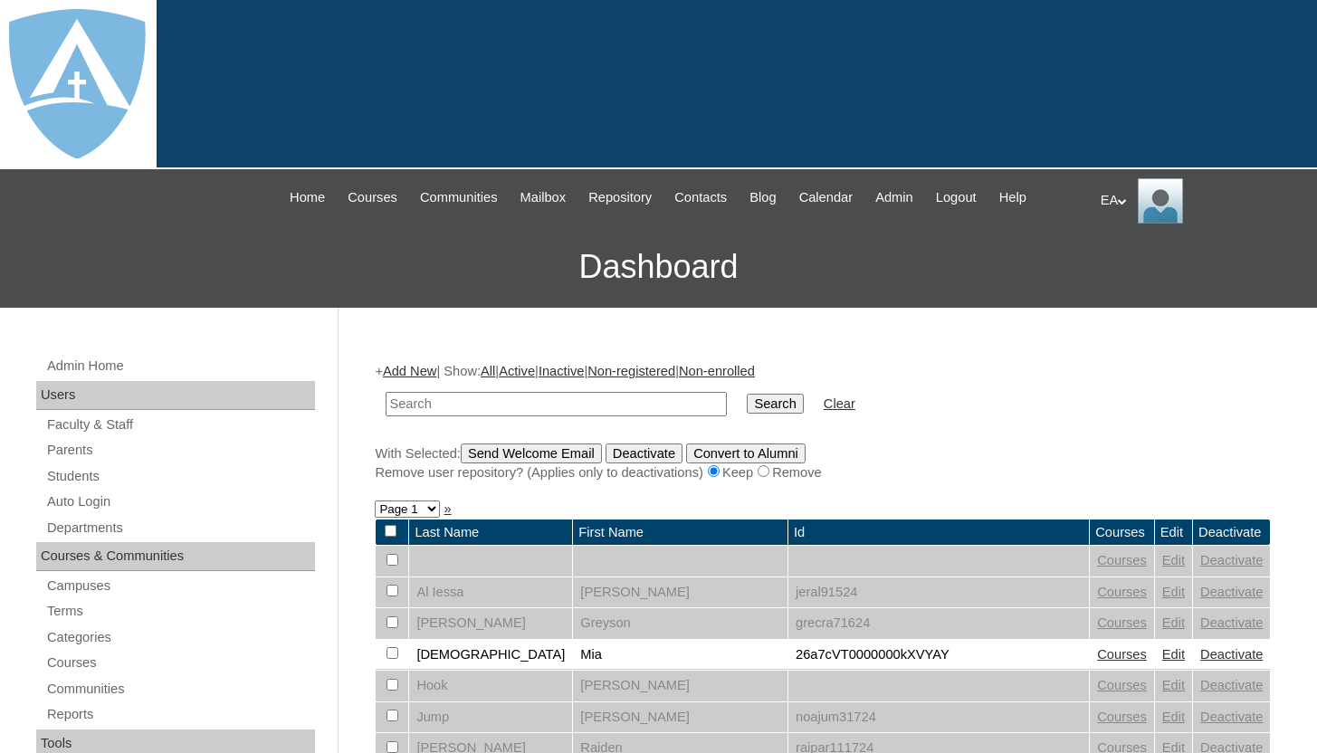
click at [583, 403] on input "text" at bounding box center [556, 404] width 341 height 24
type input "odneal"
click at [751, 405] on input "Search" at bounding box center [775, 404] width 56 height 20
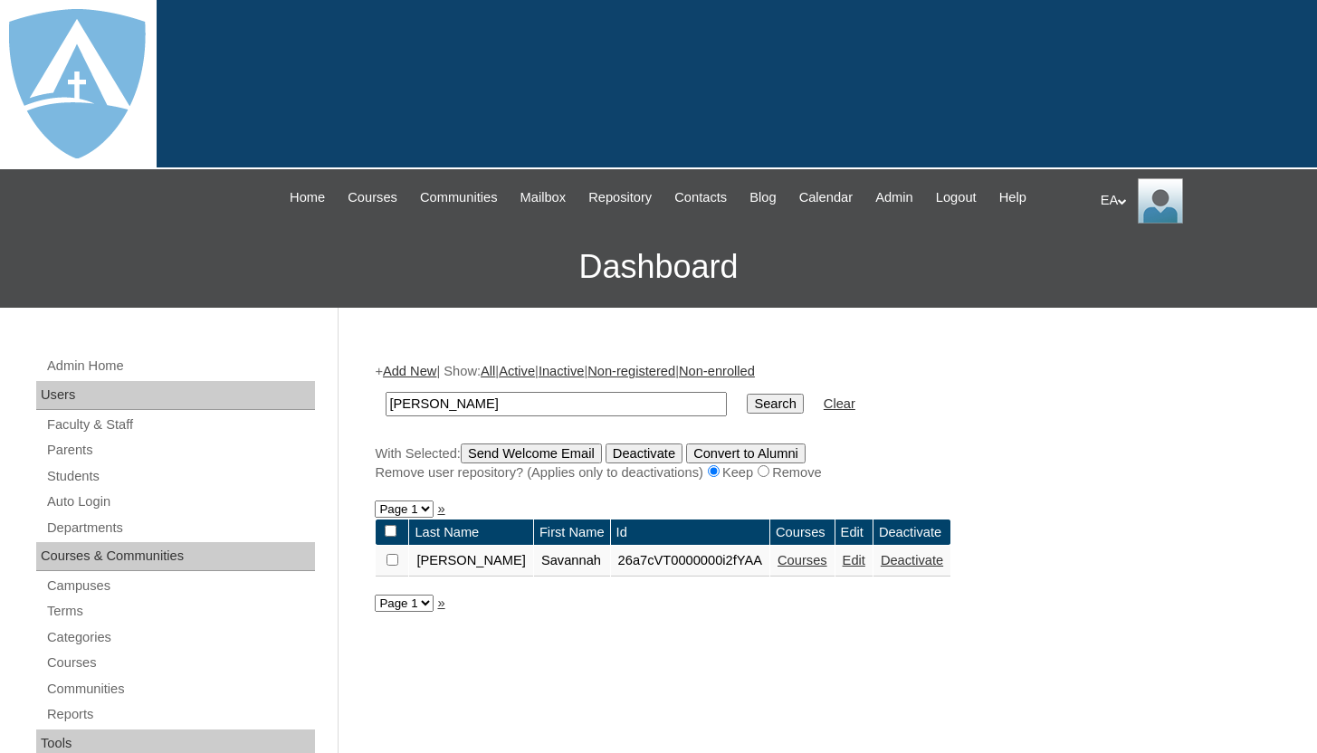
click at [789, 560] on link "Courses" at bounding box center [803, 560] width 50 height 14
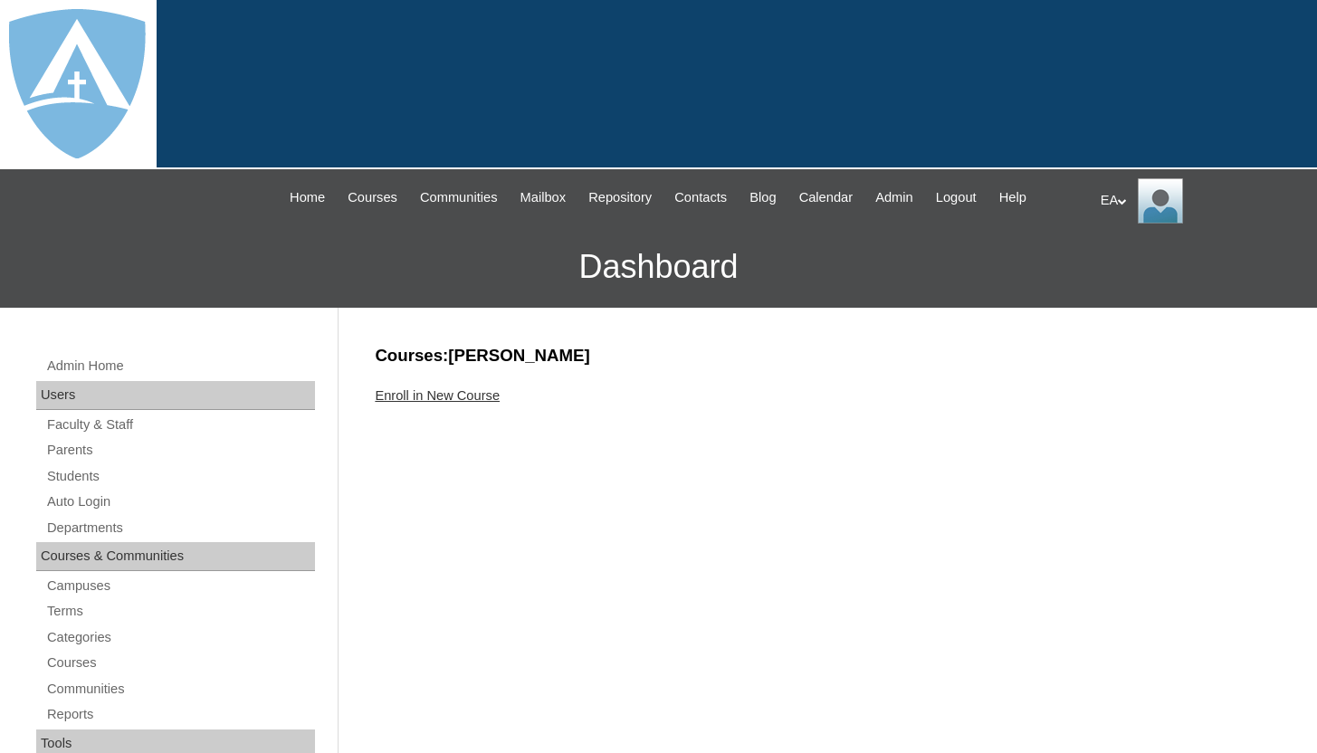
click at [461, 397] on link "Enroll in New Course" at bounding box center [437, 395] width 125 height 14
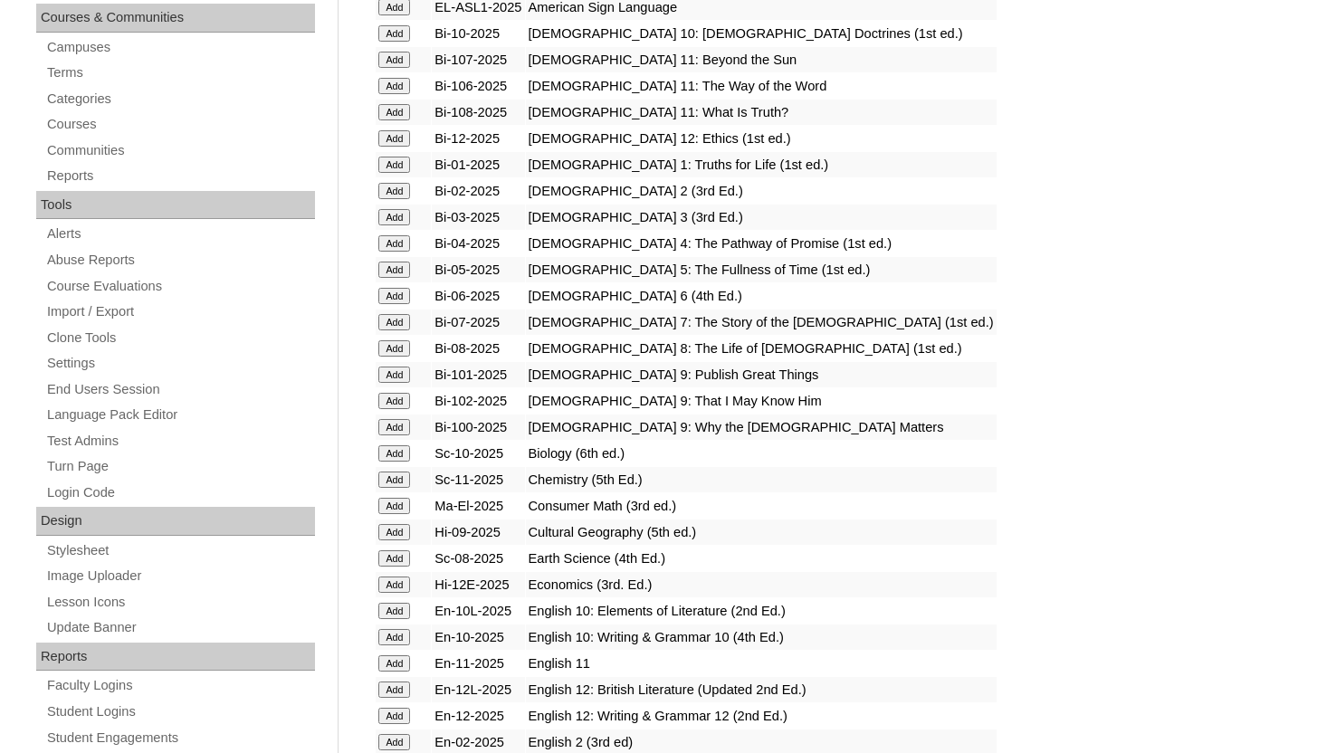
scroll to position [540, 0]
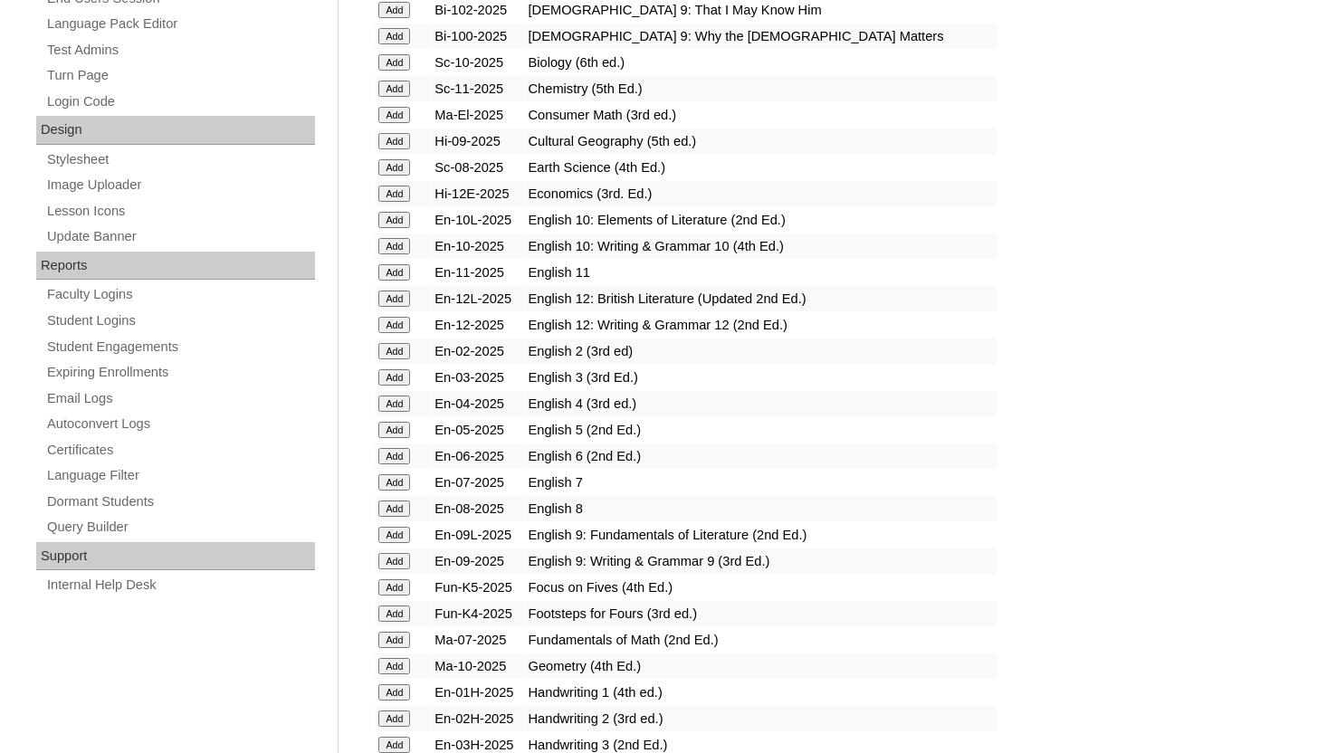
scroll to position [942, 0]
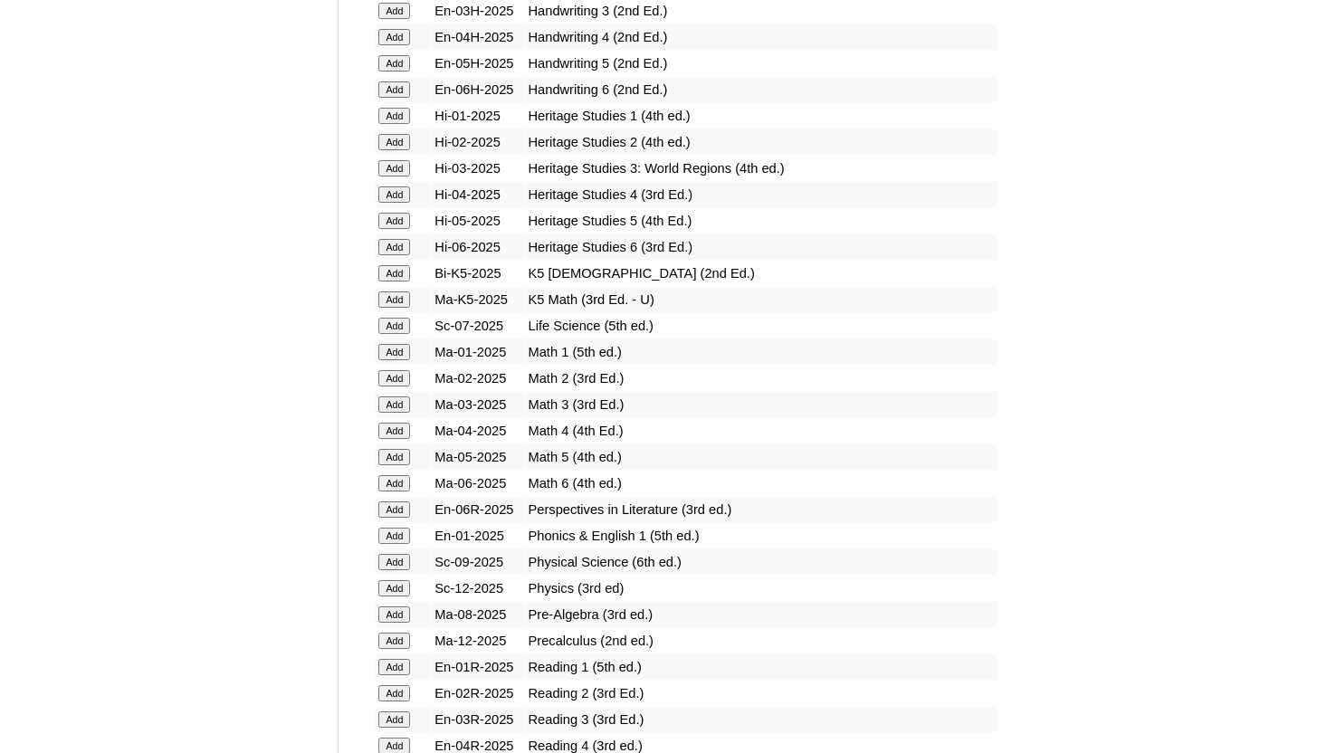
scroll to position [1660, 0]
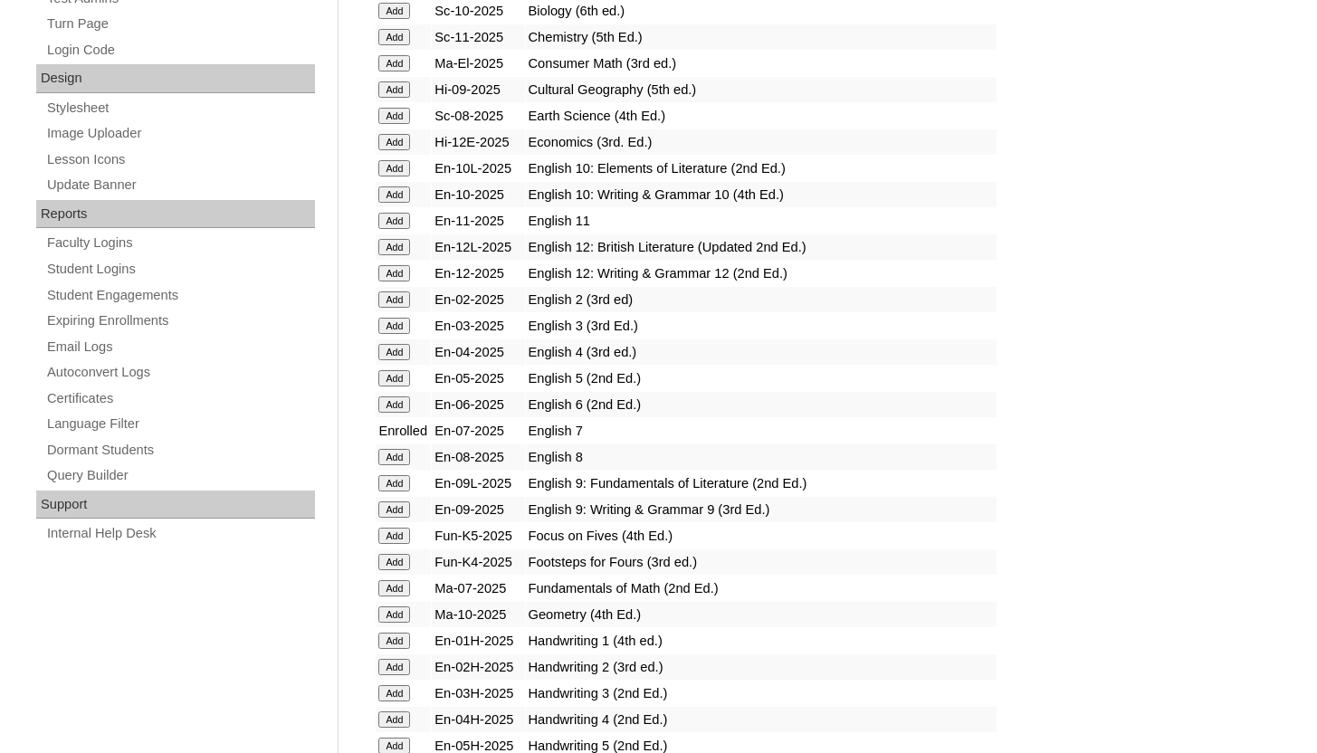
scroll to position [984, 0]
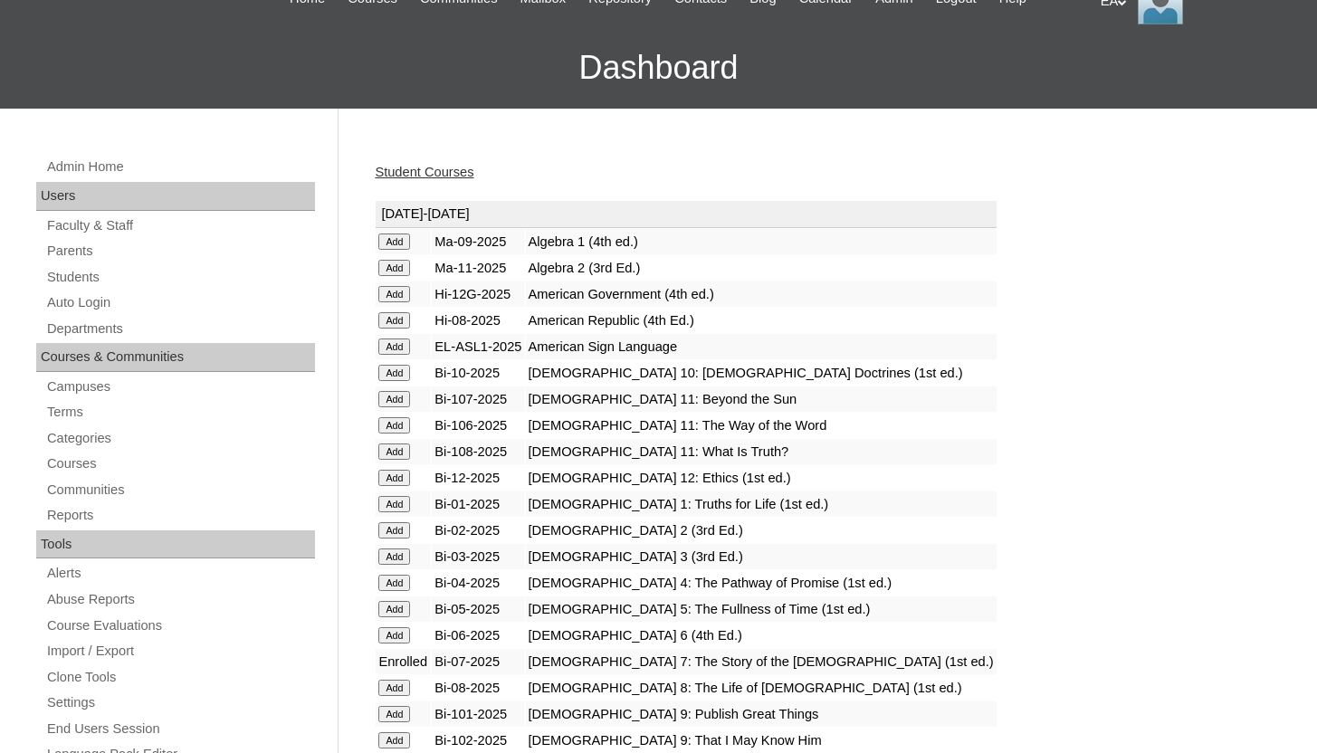
scroll to position [203, 0]
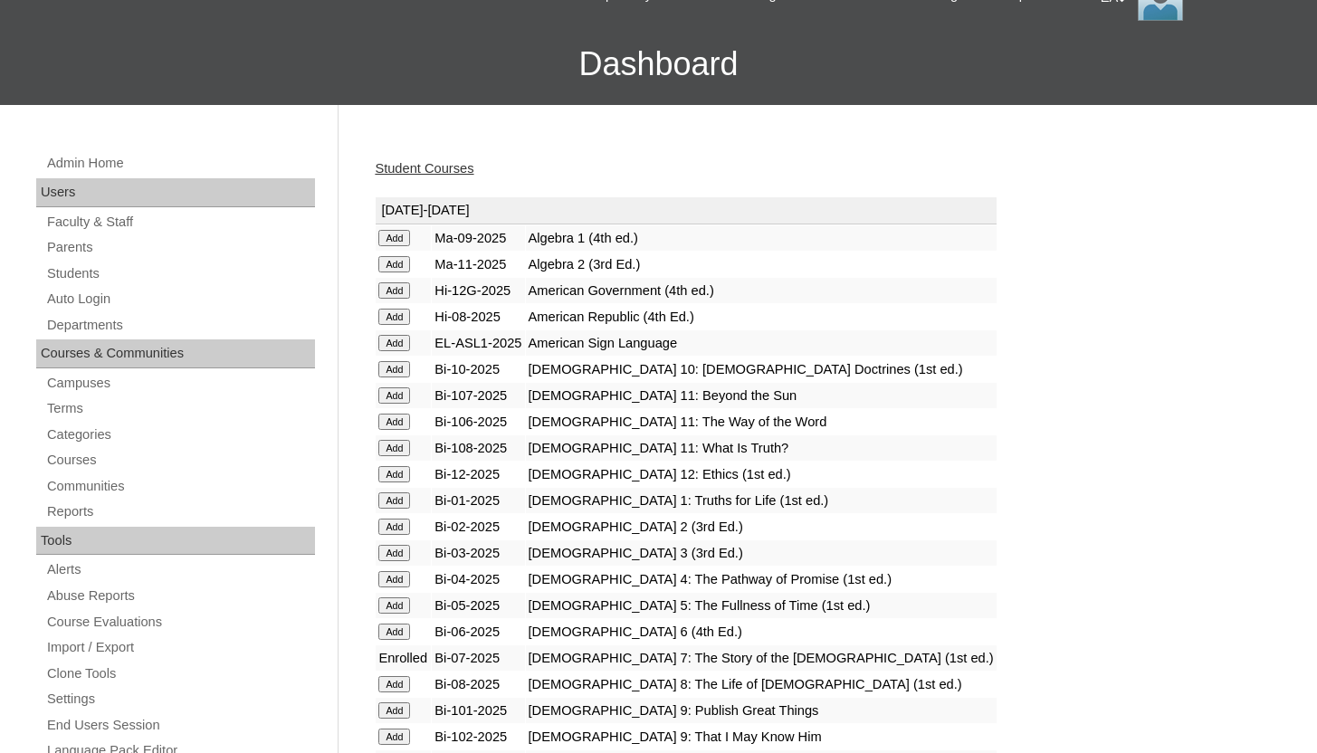
click at [400, 246] on input "Add" at bounding box center [394, 238] width 32 height 16
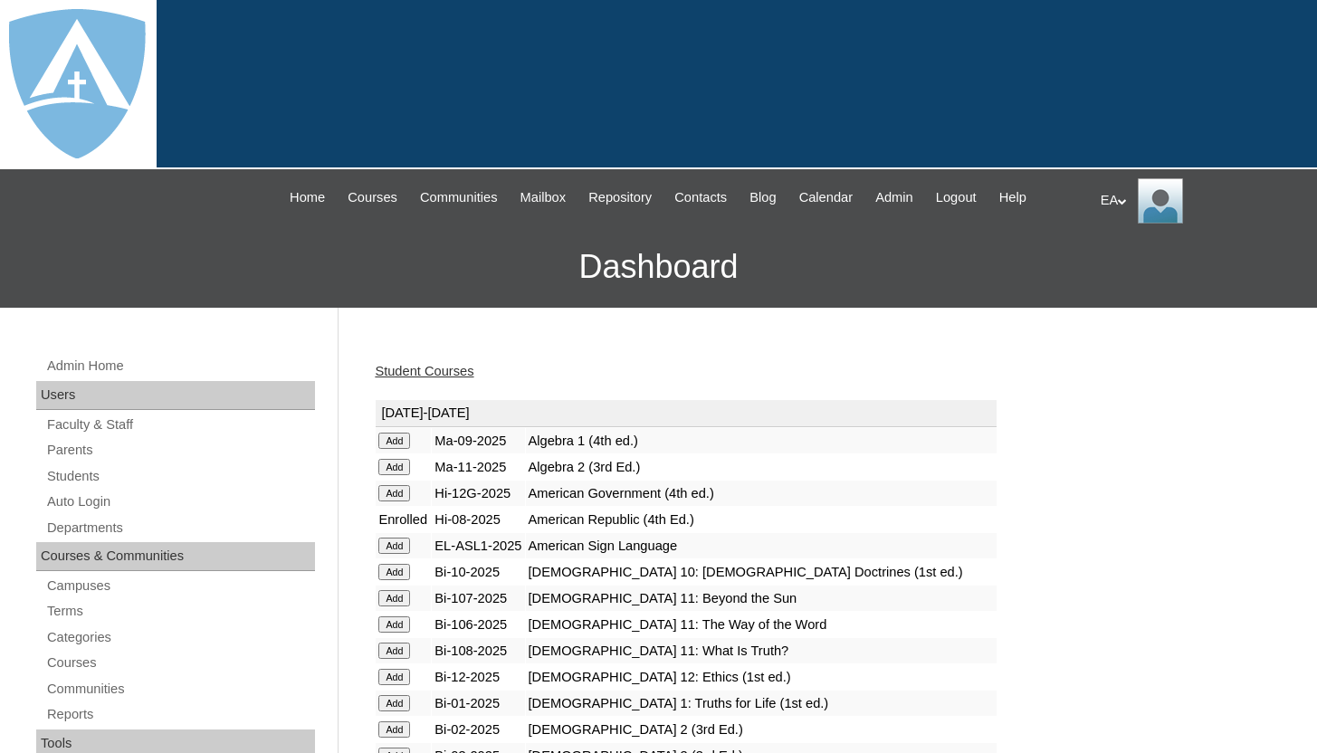
click at [425, 366] on link "Student Courses" at bounding box center [424, 371] width 99 height 14
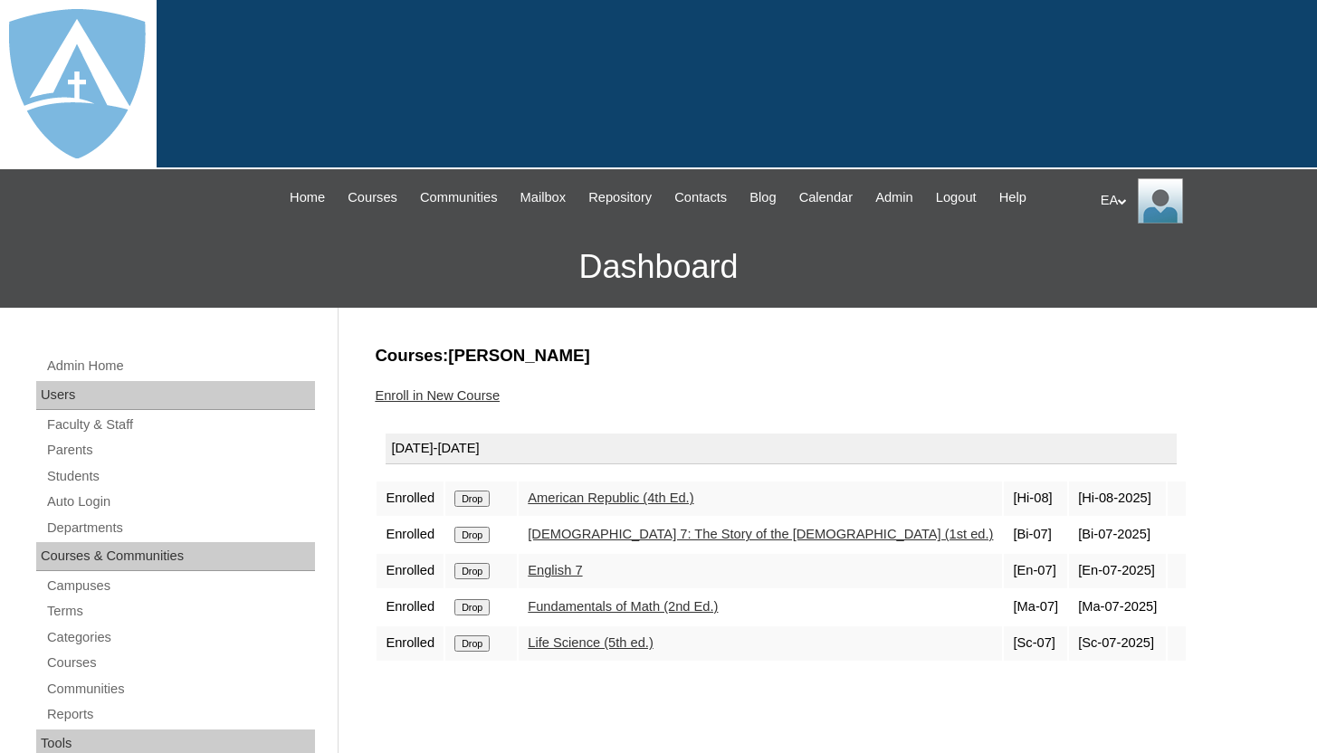
click at [474, 493] on input "Drop" at bounding box center [471, 499] width 35 height 16
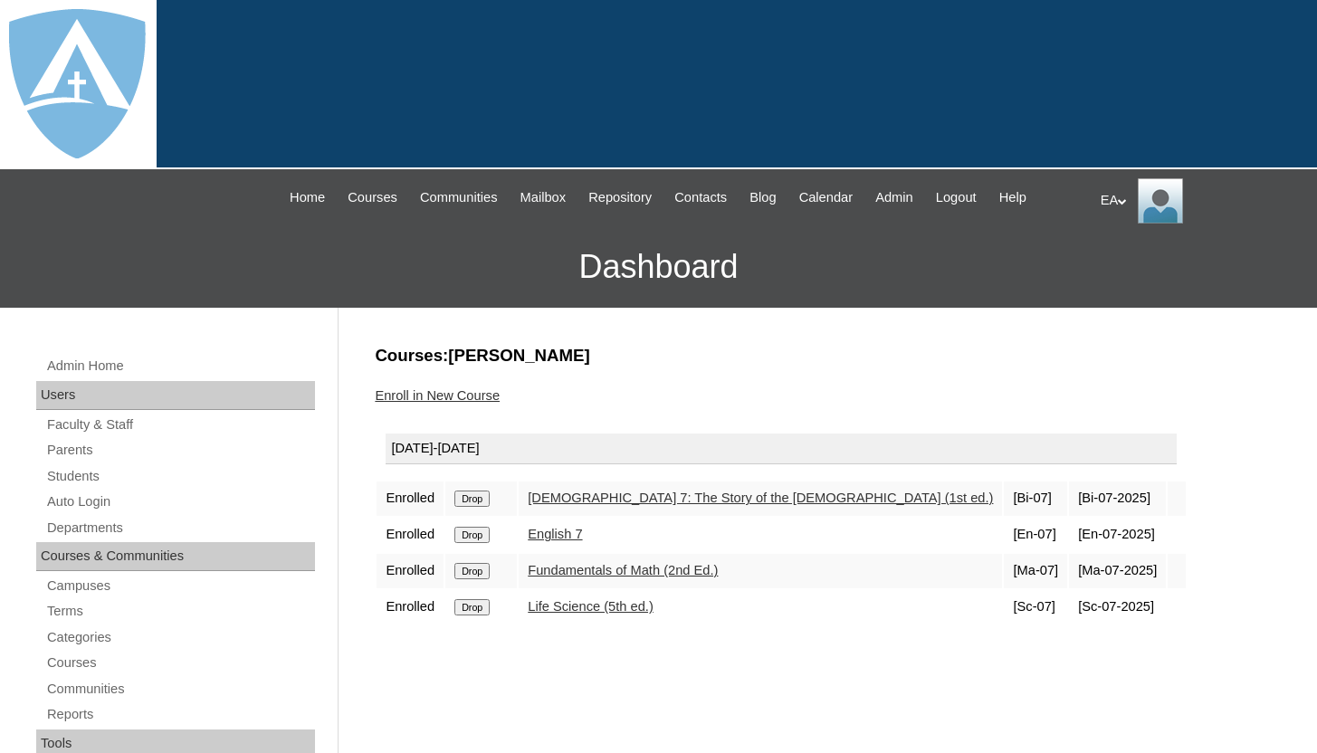
click at [488, 394] on link "Enroll in New Course" at bounding box center [437, 395] width 125 height 14
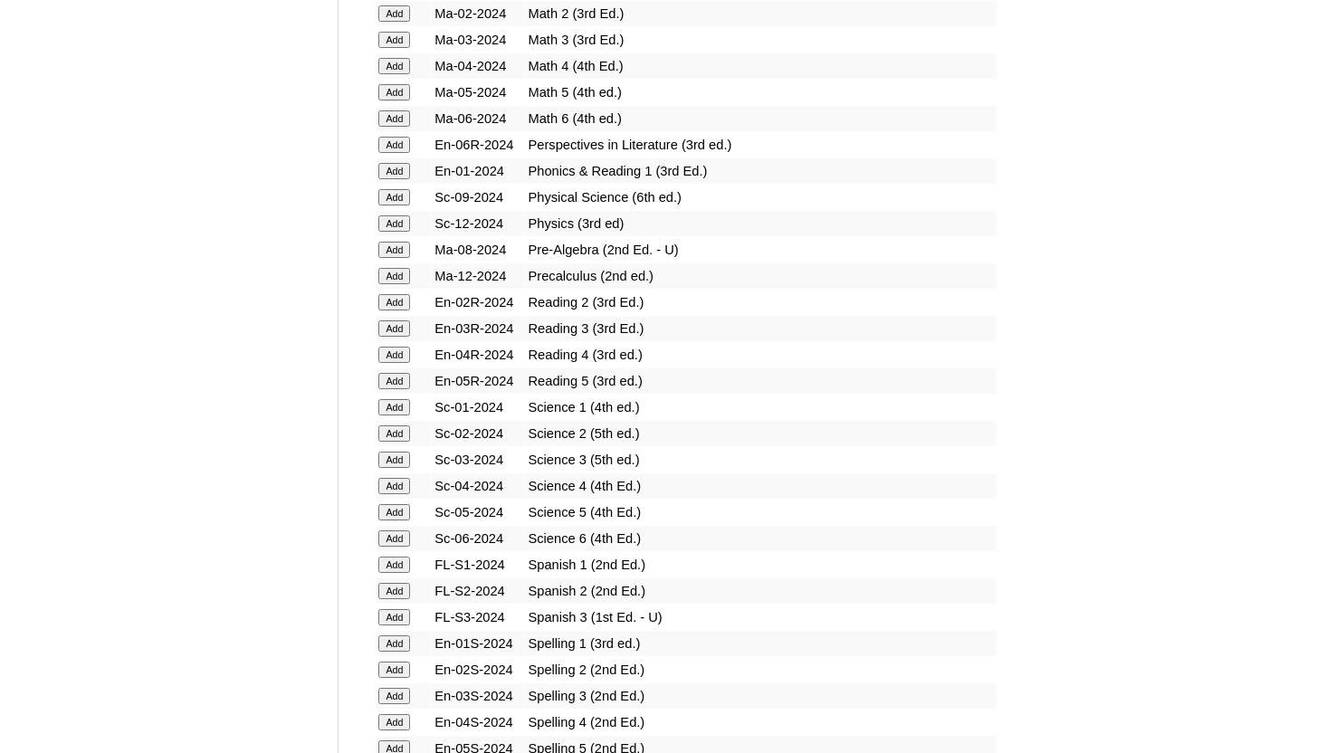
scroll to position [4725, 0]
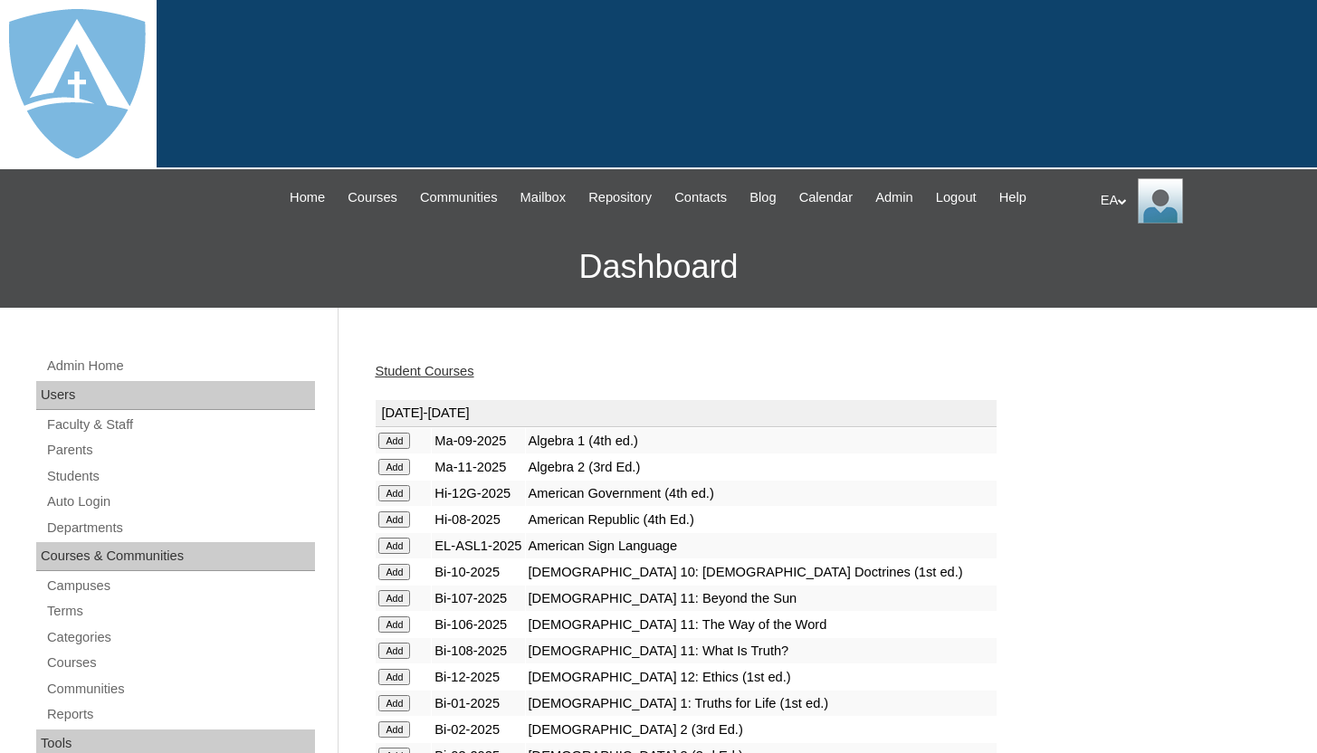
click at [473, 373] on link "Student Courses" at bounding box center [424, 371] width 99 height 14
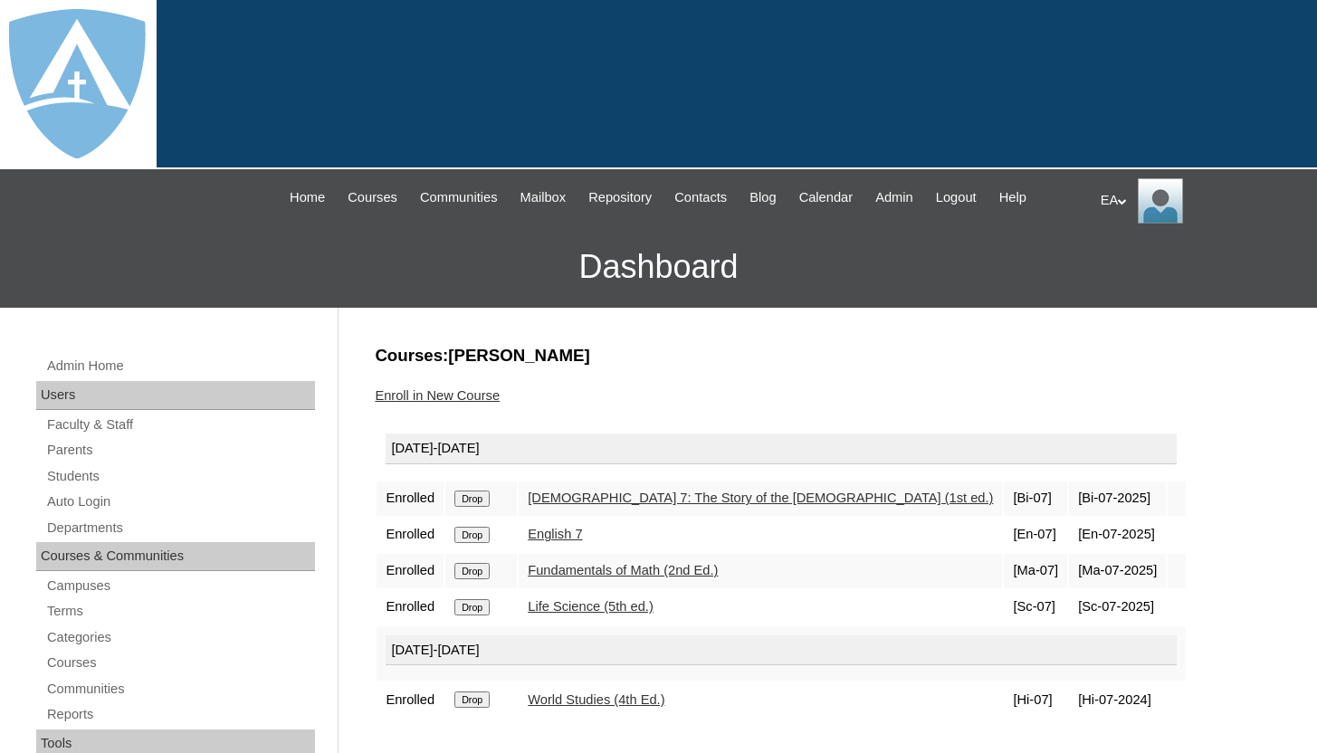
click at [485, 507] on input "Drop" at bounding box center [471, 499] width 35 height 16
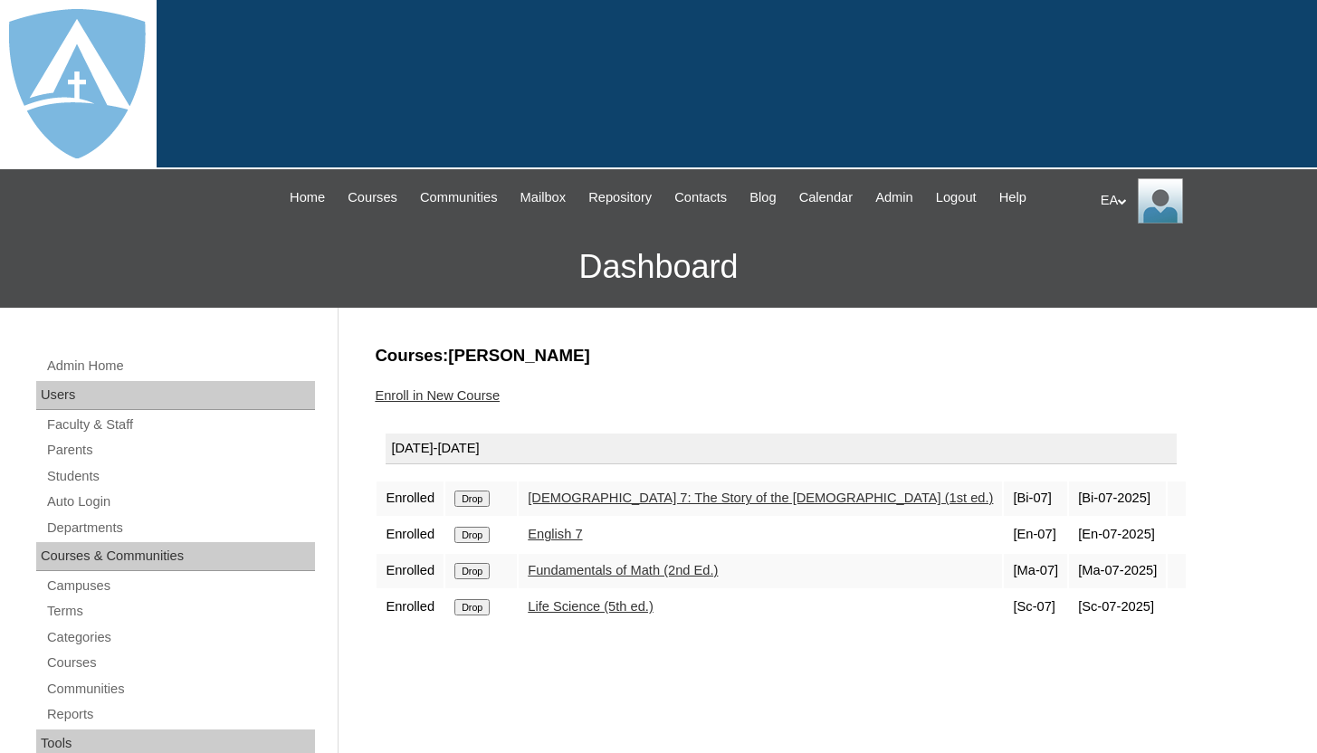
click at [496, 395] on link "Enroll in New Course" at bounding box center [437, 395] width 125 height 14
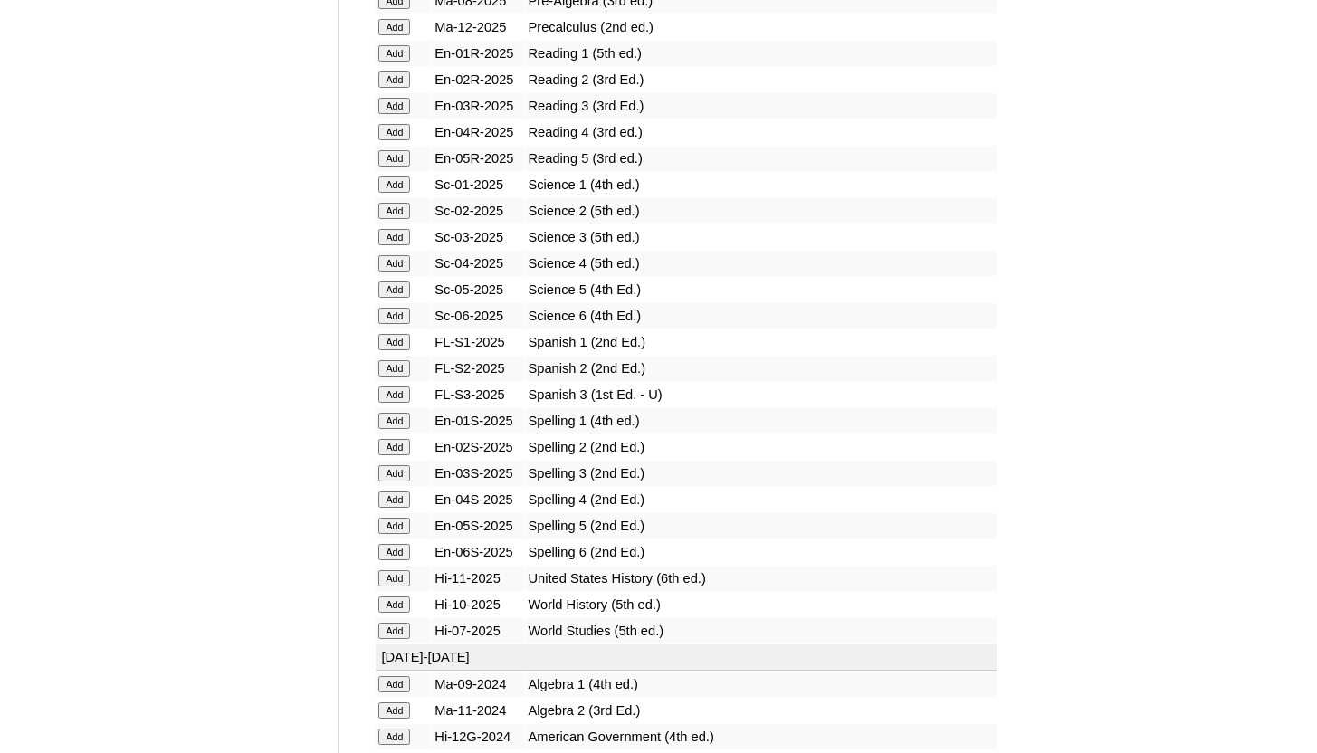
scroll to position [2282, 0]
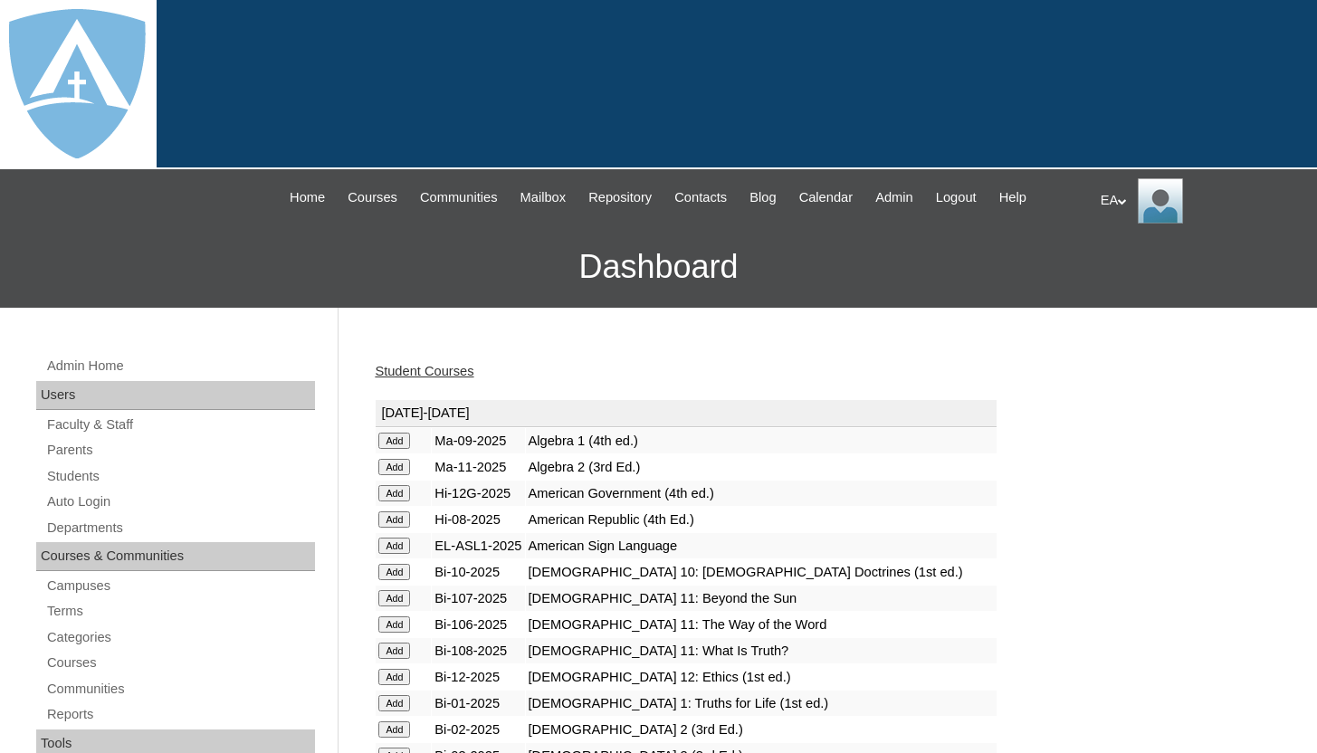
click at [471, 371] on link "Student Courses" at bounding box center [424, 371] width 99 height 14
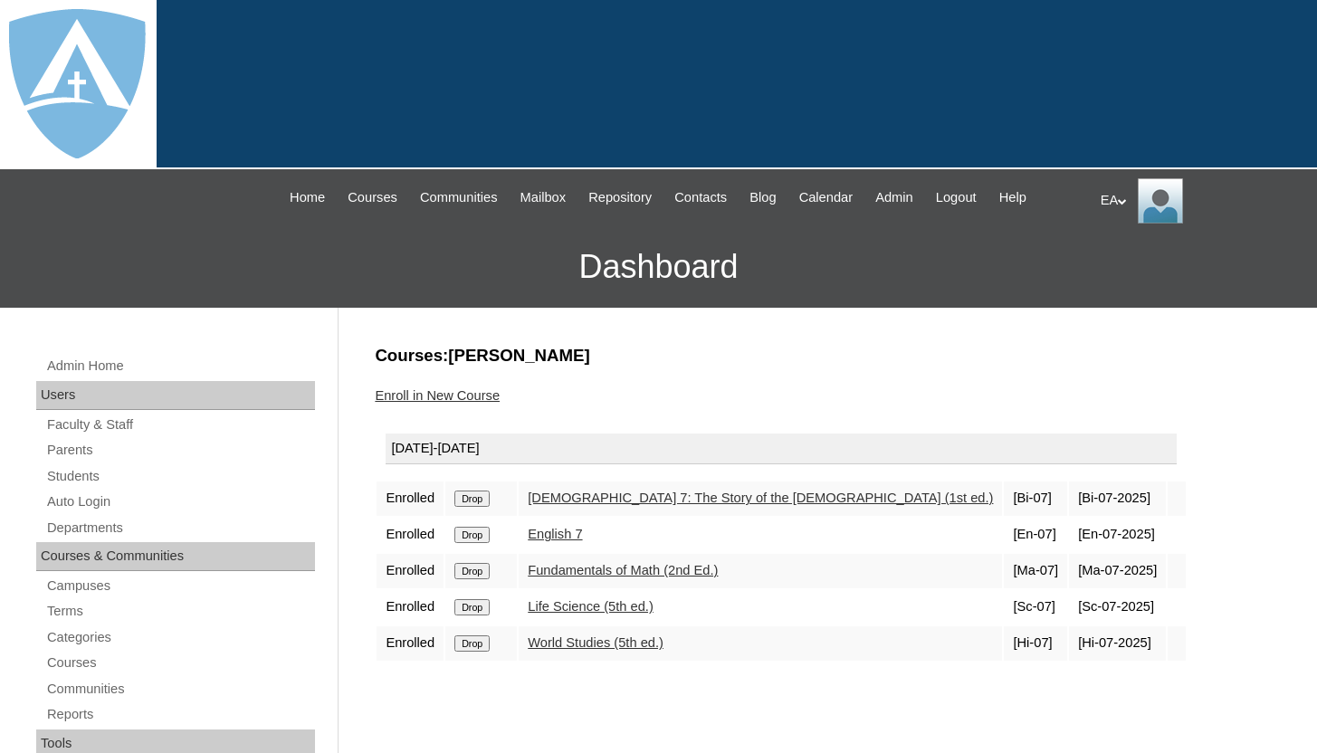
click at [130, 444] on link "Parents" at bounding box center [180, 450] width 270 height 23
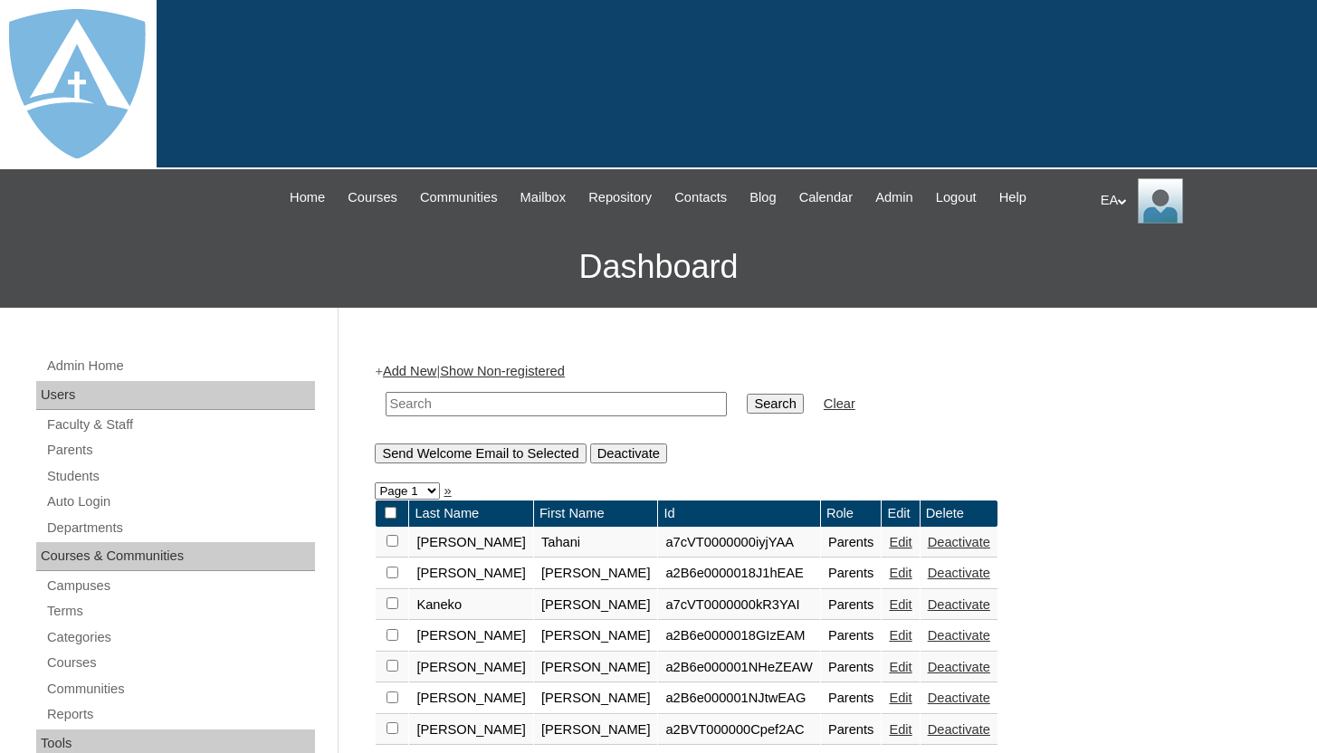
click at [414, 368] on link "Add New" at bounding box center [409, 371] width 53 height 14
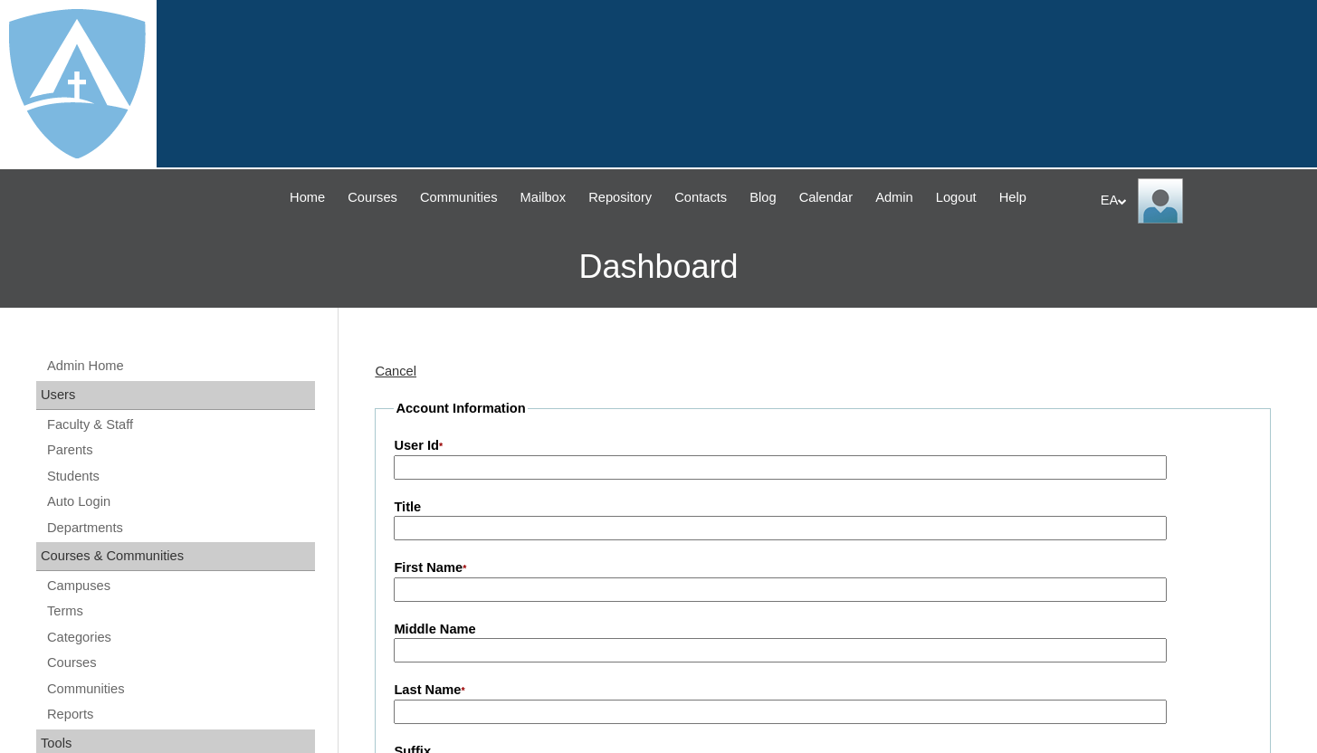
type input "HomeschoolAdmin"
click at [587, 461] on input "User Id *" at bounding box center [780, 467] width 772 height 24
paste input "a2BVT000000eZa92AE"
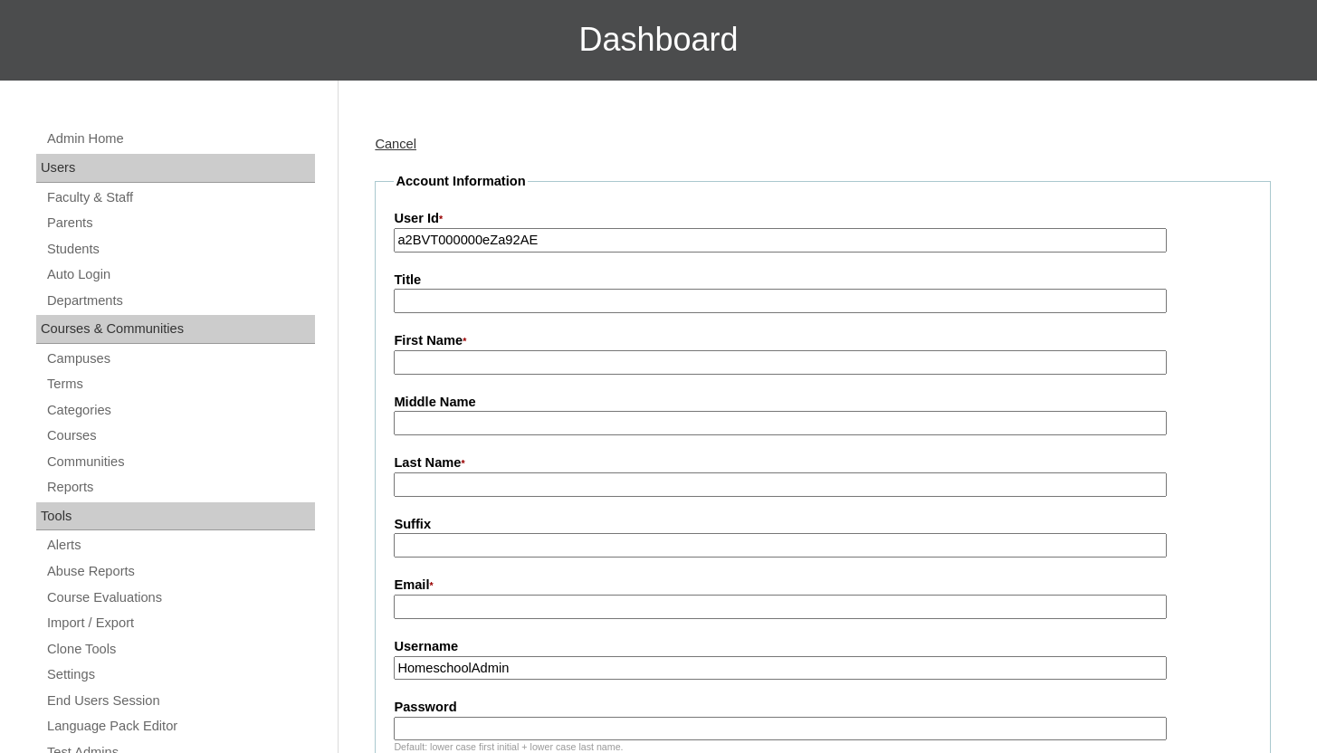
scroll to position [228, 0]
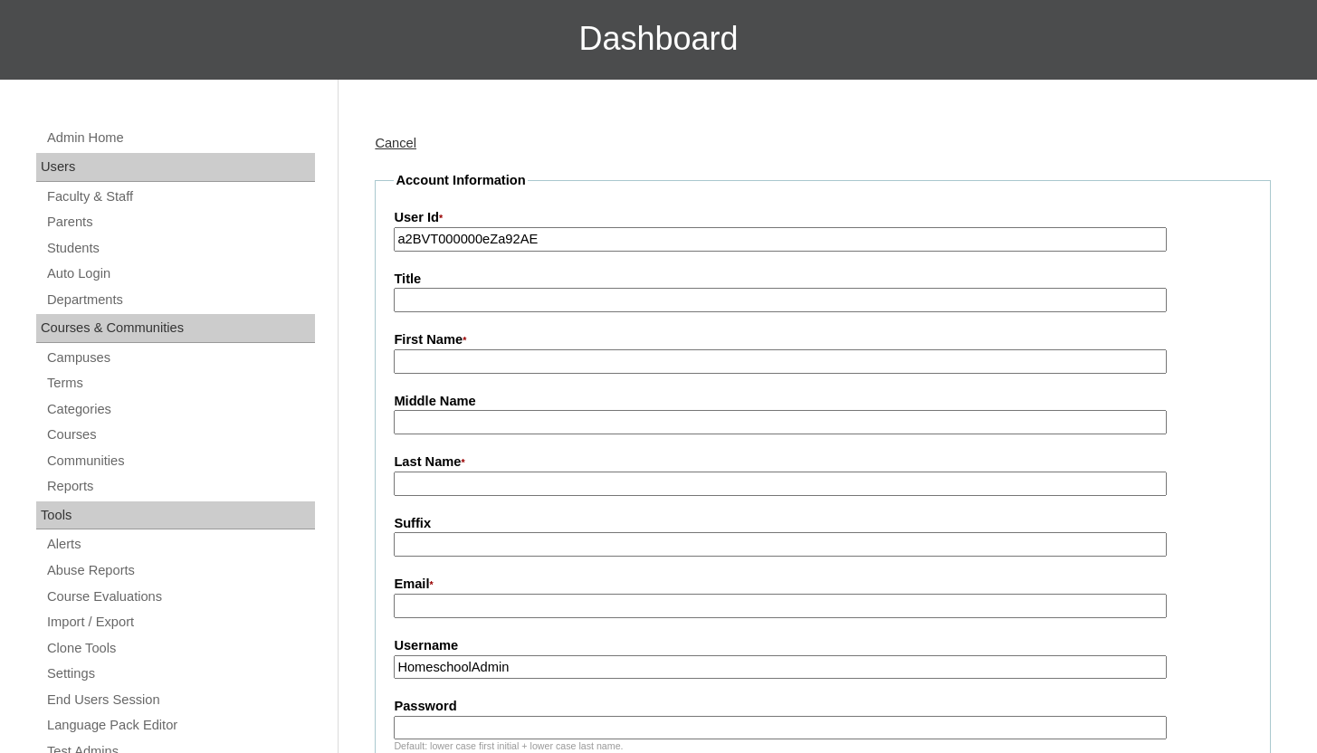
type input "a2BVT000000eZa92AE"
click at [588, 302] on input "Title" at bounding box center [780, 300] width 772 height 24
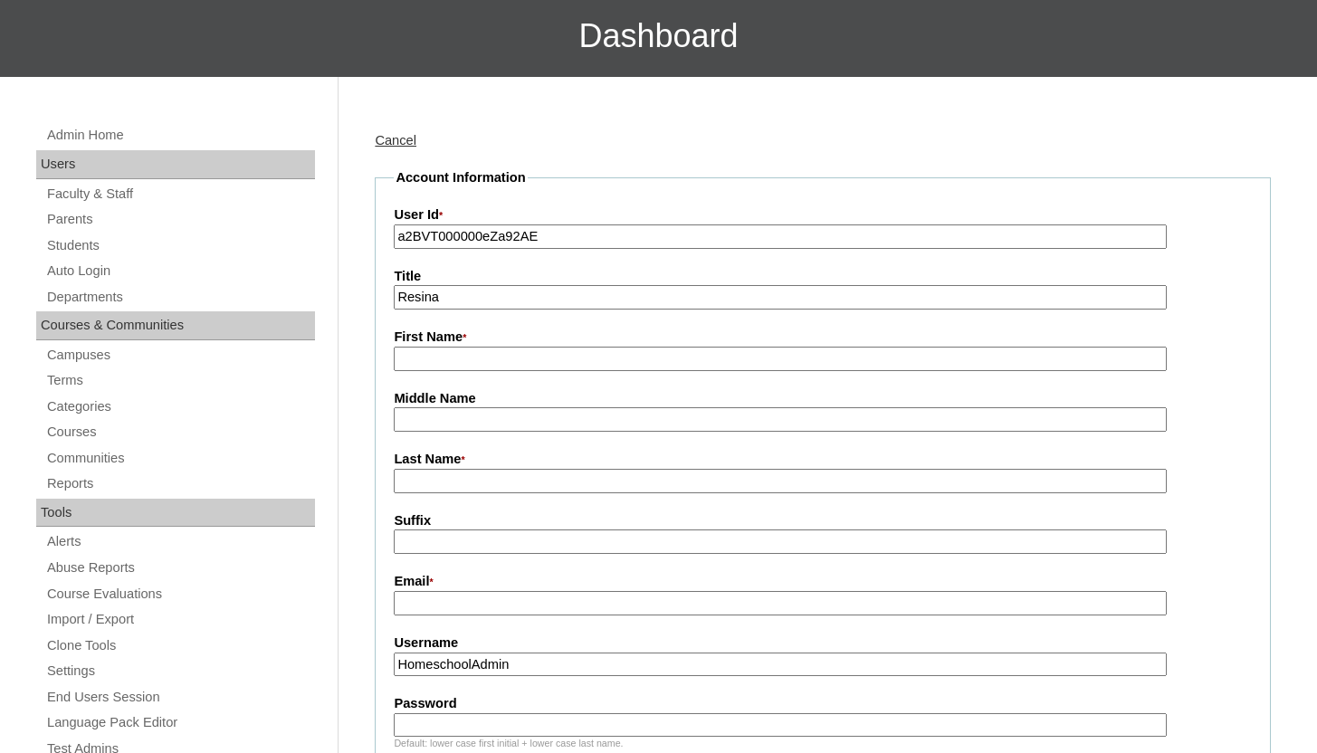
scroll to position [232, 0]
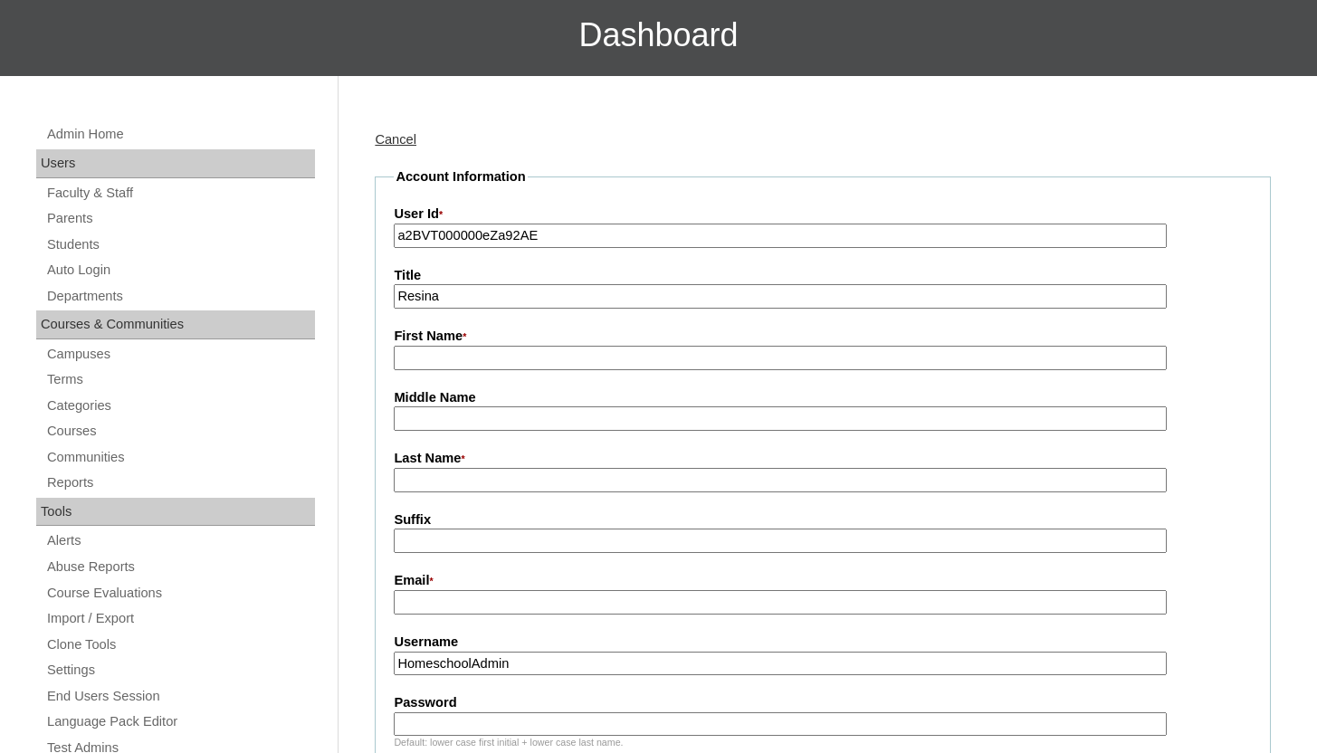
type input "Resina"
click at [462, 483] on input "Last Name *" at bounding box center [780, 480] width 772 height 24
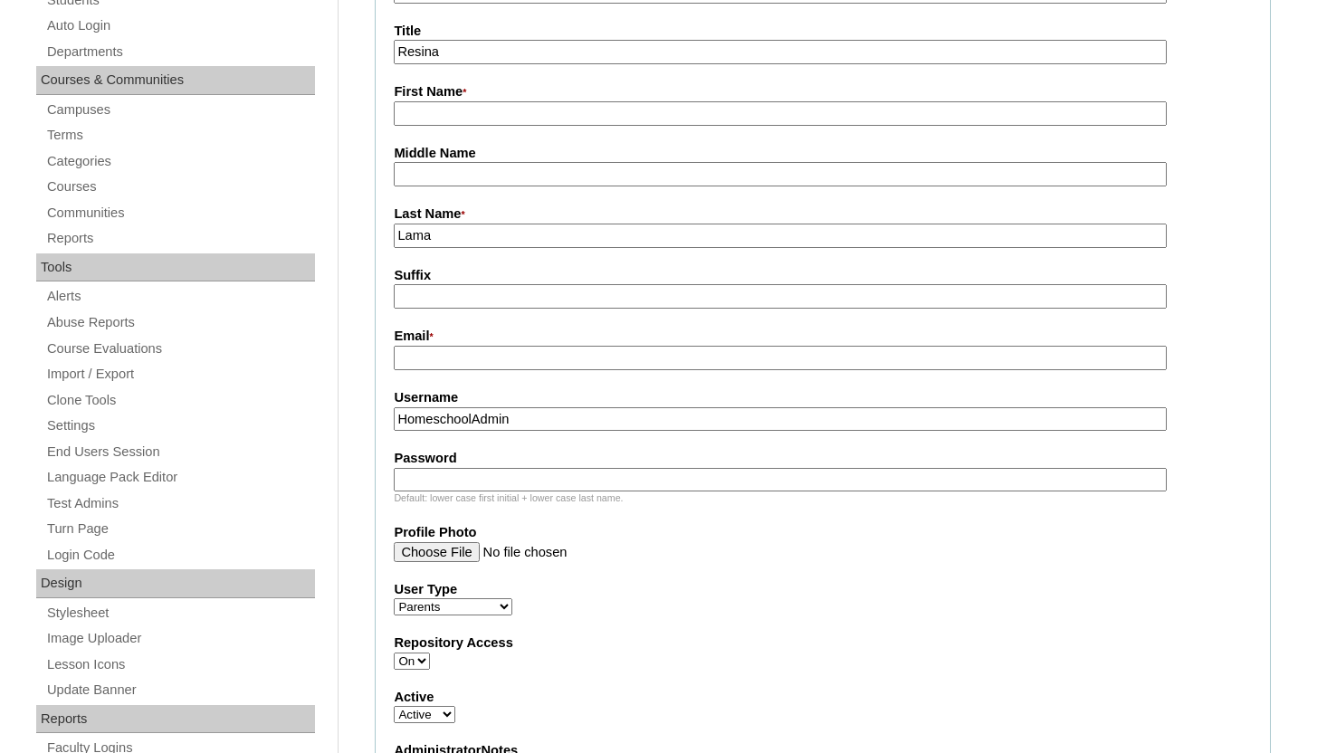
scroll to position [506, 0]
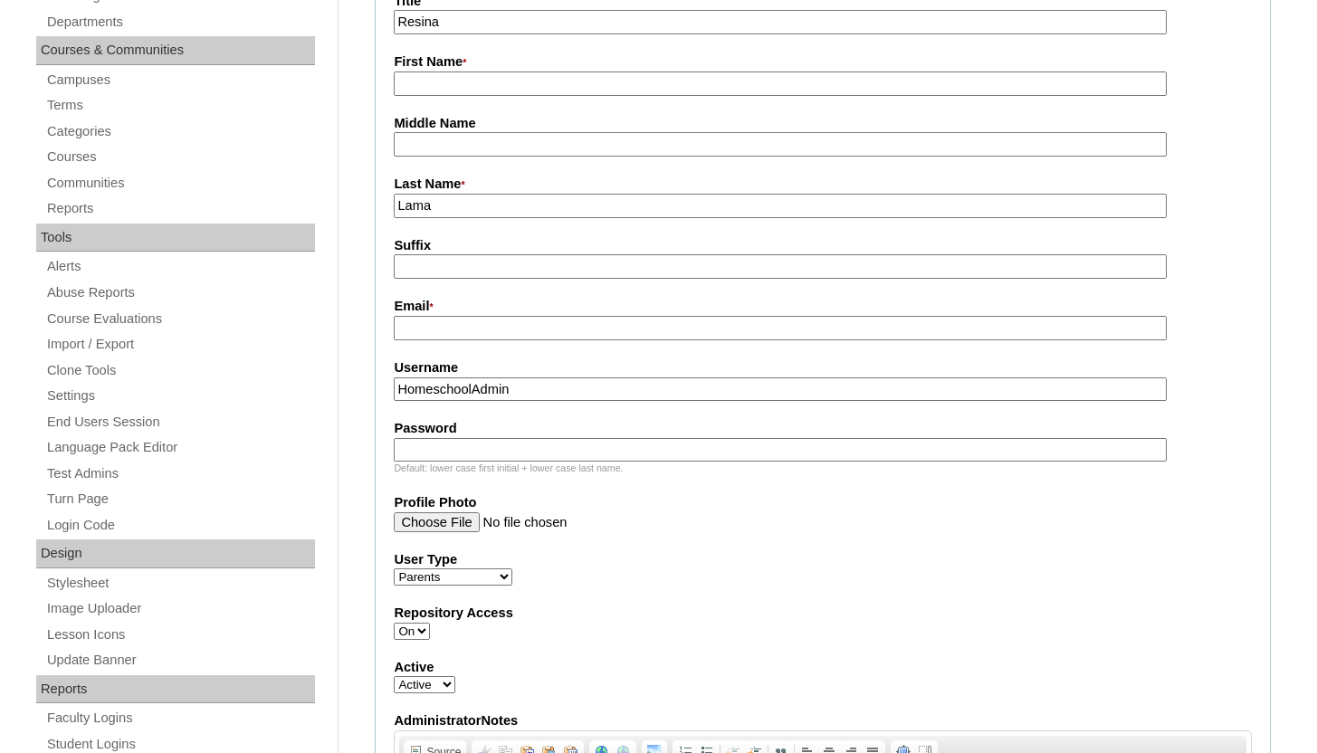
type input "Lama"
click at [527, 328] on input "Email *" at bounding box center [780, 328] width 772 height 24
paste input "a2BVT000000eZa92AE"
type input "a2BVT000000eZa92AE"
drag, startPoint x: 556, startPoint y: 332, endPoint x: 395, endPoint y: 333, distance: 161.2
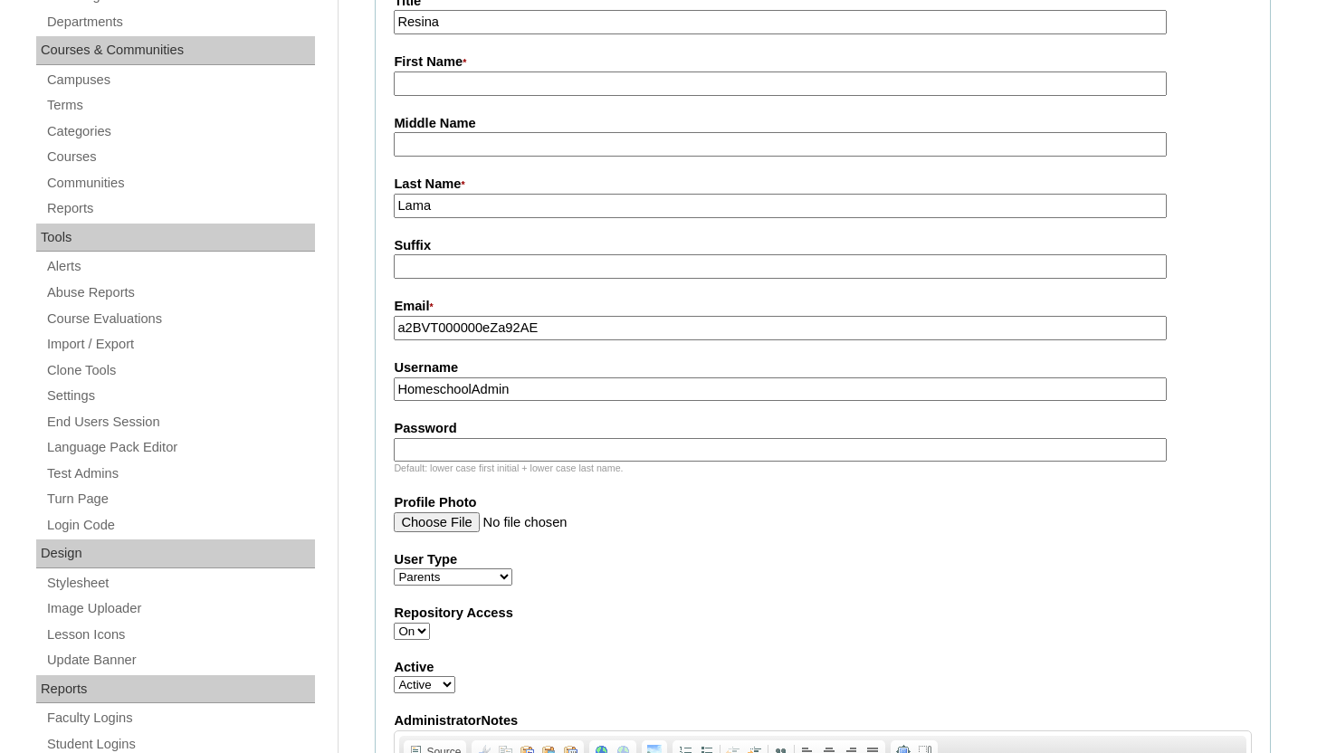
click at [395, 333] on input "a2BVT000000eZa92AE" at bounding box center [780, 328] width 772 height 24
paste input "[EMAIL_ADDRESS][DOMAIN_NAME]"
type input "[EMAIL_ADDRESS][DOMAIN_NAME]"
drag, startPoint x: 530, startPoint y: 391, endPoint x: 399, endPoint y: 397, distance: 130.5
click at [399, 397] on input "HomeschoolAdmin" at bounding box center [780, 390] width 772 height 24
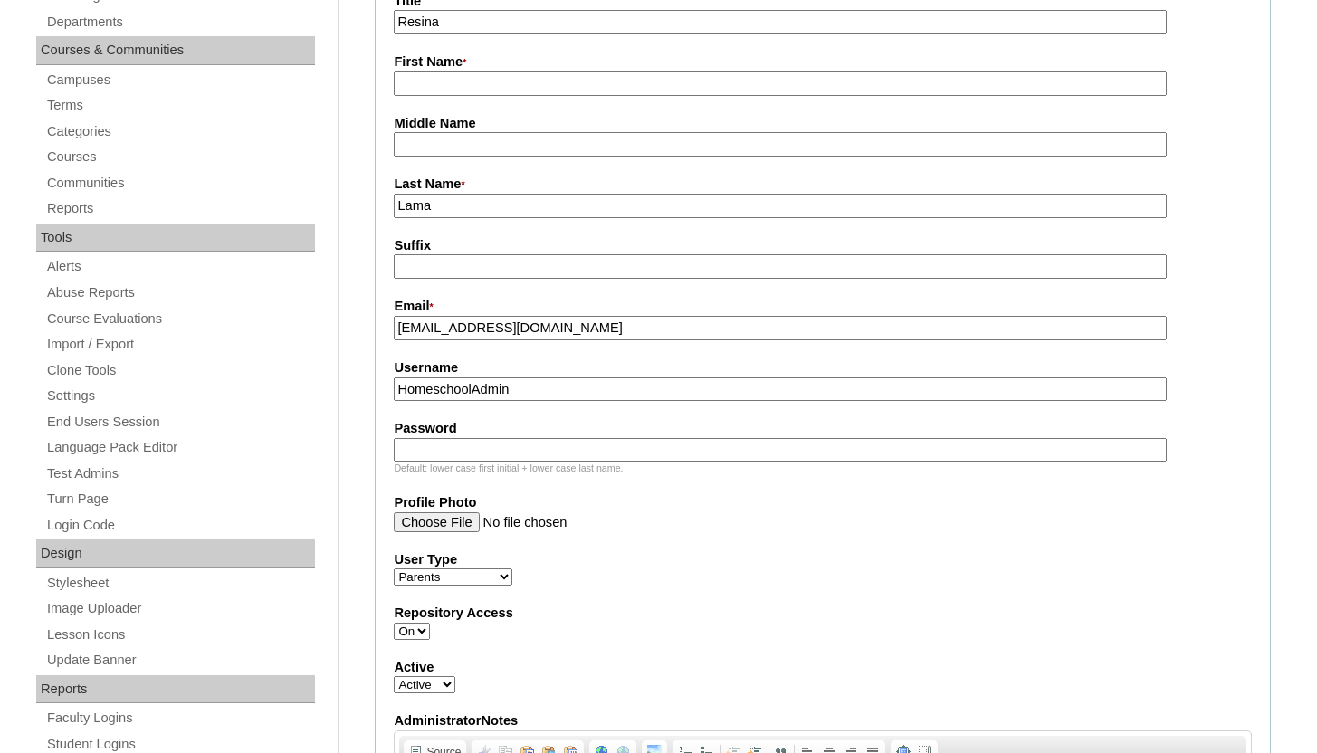
paste input "[EMAIL_ADDRESS][DOMAIN_NAME]"
type input "[EMAIL_ADDRESS][DOMAIN_NAME]"
click at [418, 452] on input "Password" at bounding box center [780, 450] width 772 height 24
paste input "[EMAIL_ADDRESS][DOMAIN_NAME]"
type input "[EMAIL_ADDRESS][DOMAIN_NAME]"
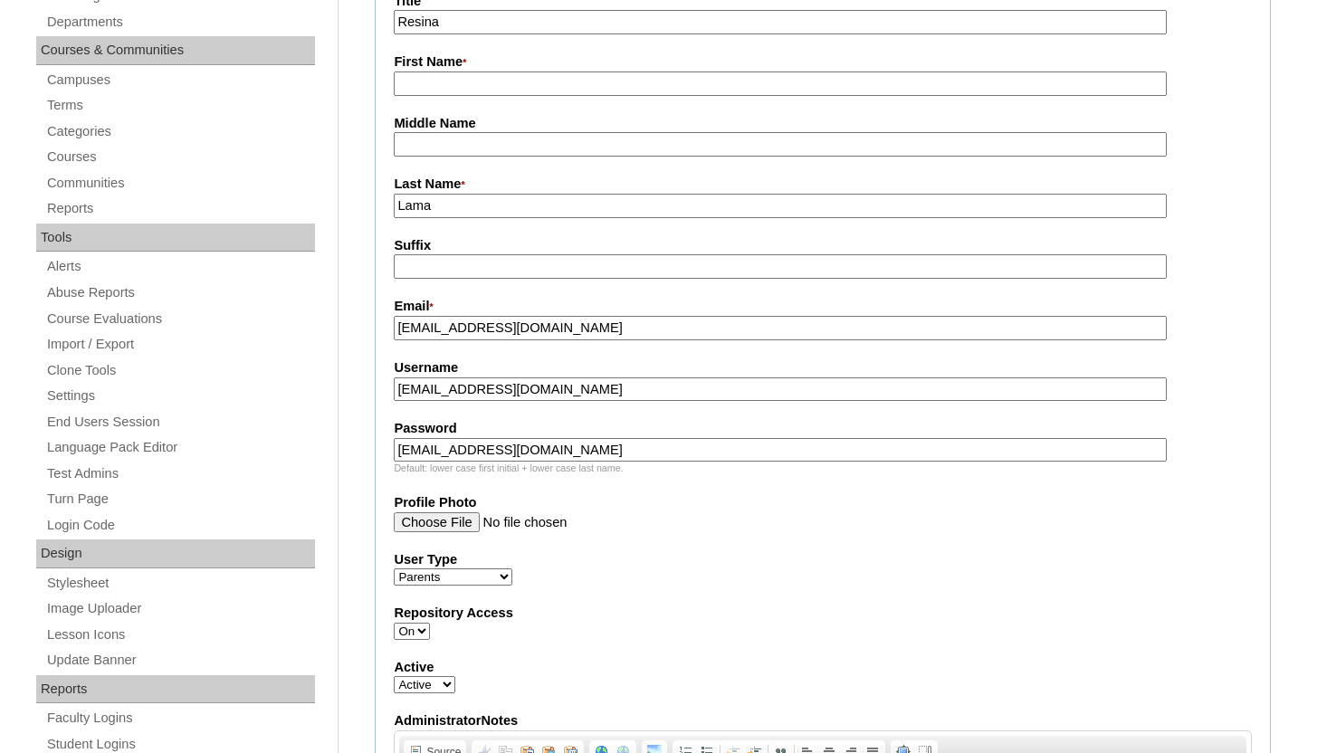
click at [646, 567] on label "User Type" at bounding box center [823, 559] width 858 height 19
click at [512, 569] on select "Faculty Staff Student Parents School Facilitators" at bounding box center [453, 577] width 119 height 17
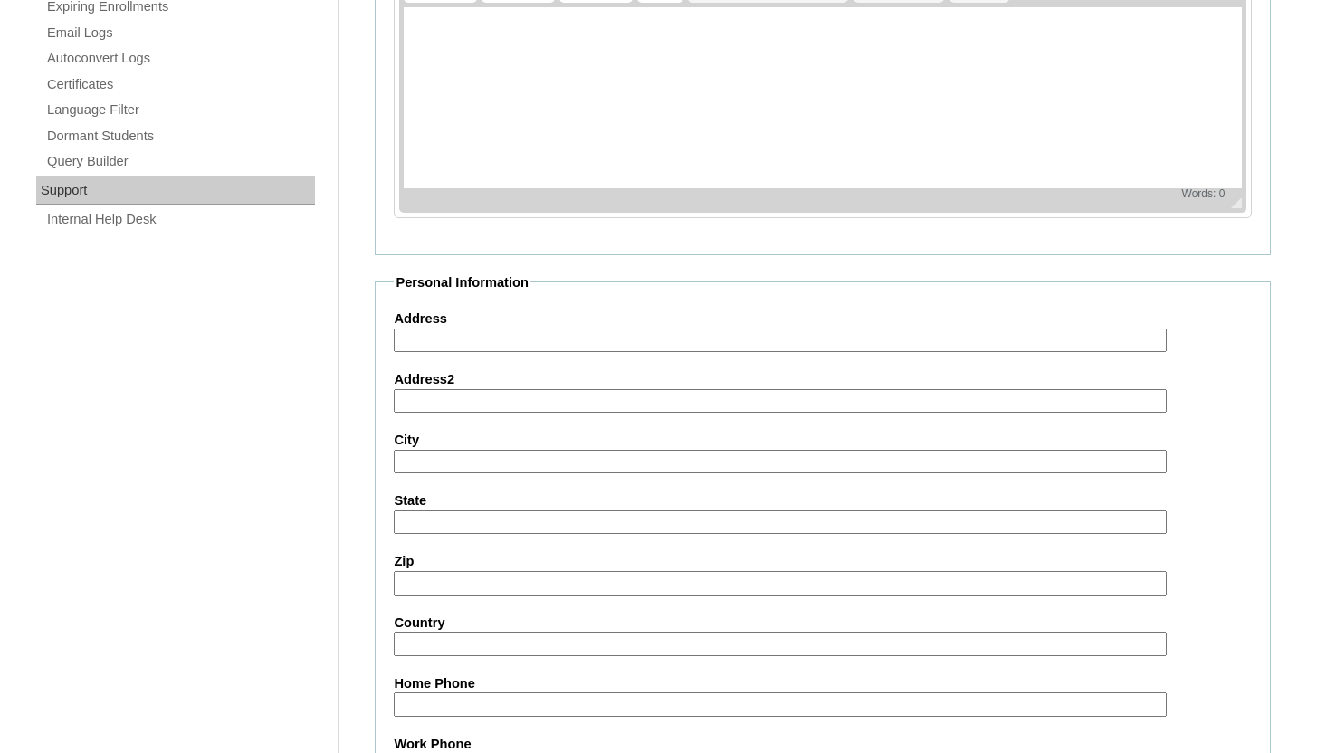
scroll to position [1792, 0]
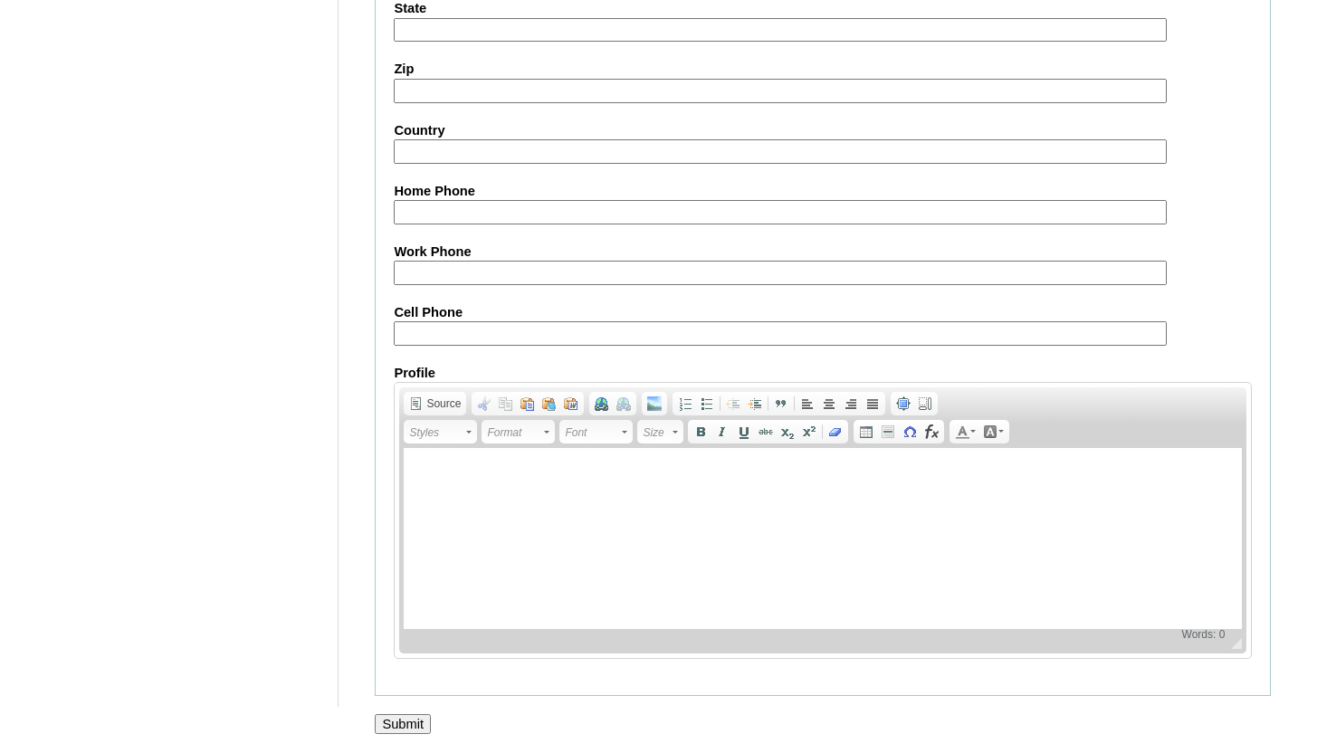
click at [400, 726] on input "Submit" at bounding box center [403, 724] width 56 height 20
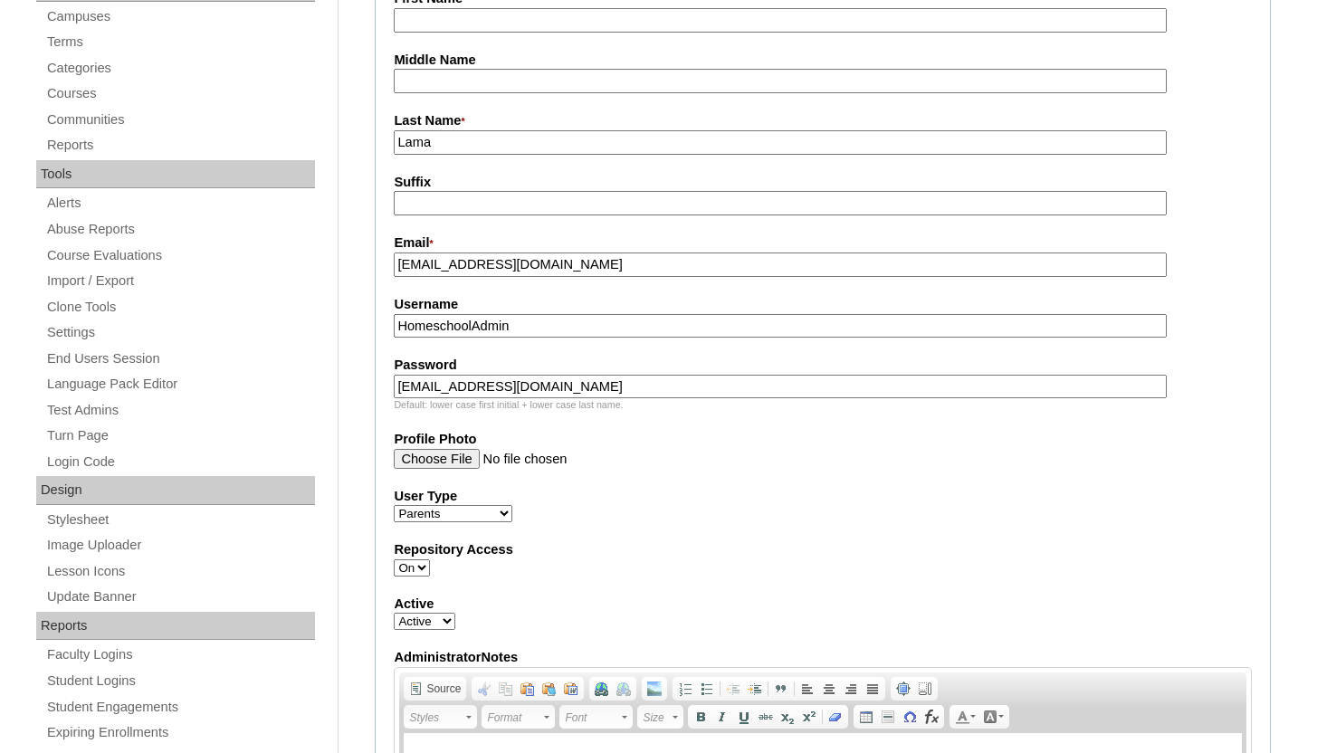
scroll to position [485, 0]
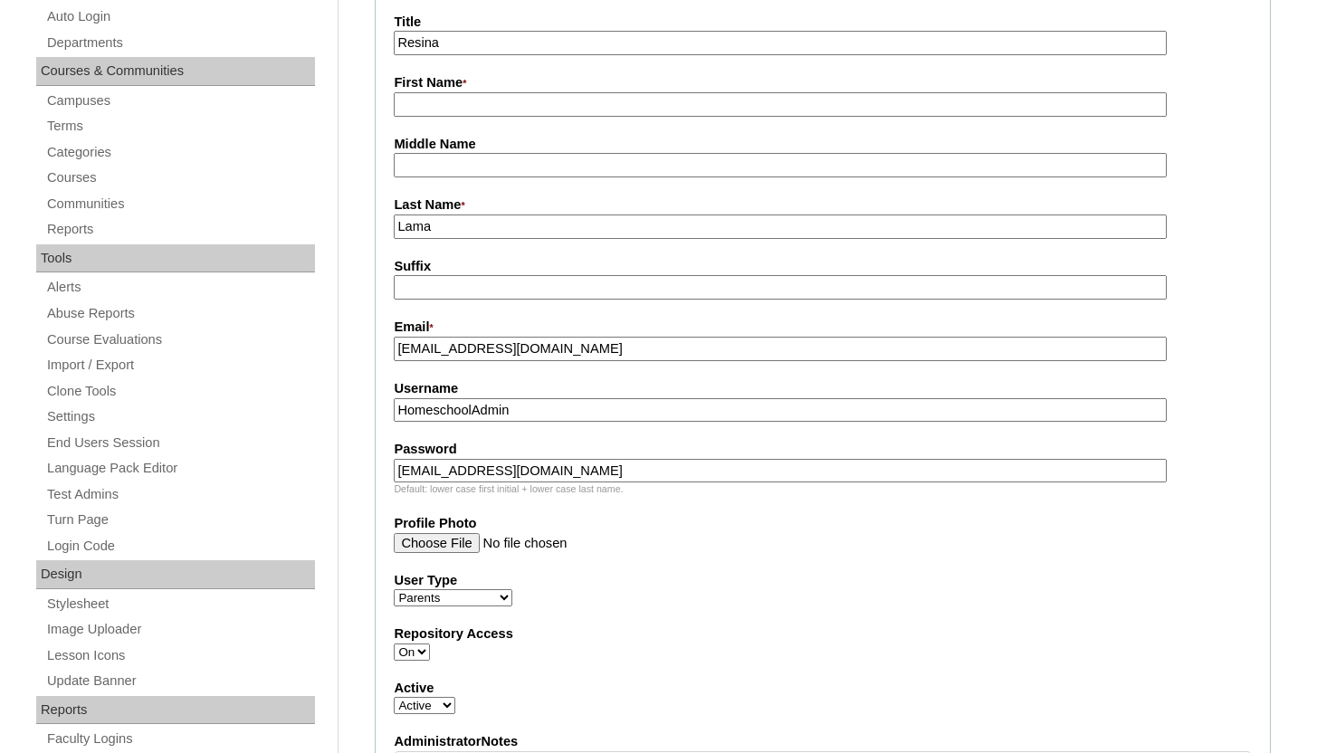
drag, startPoint x: 559, startPoint y: 410, endPoint x: 370, endPoint y: 412, distance: 188.3
paste input "resinalama11@gmail.com"
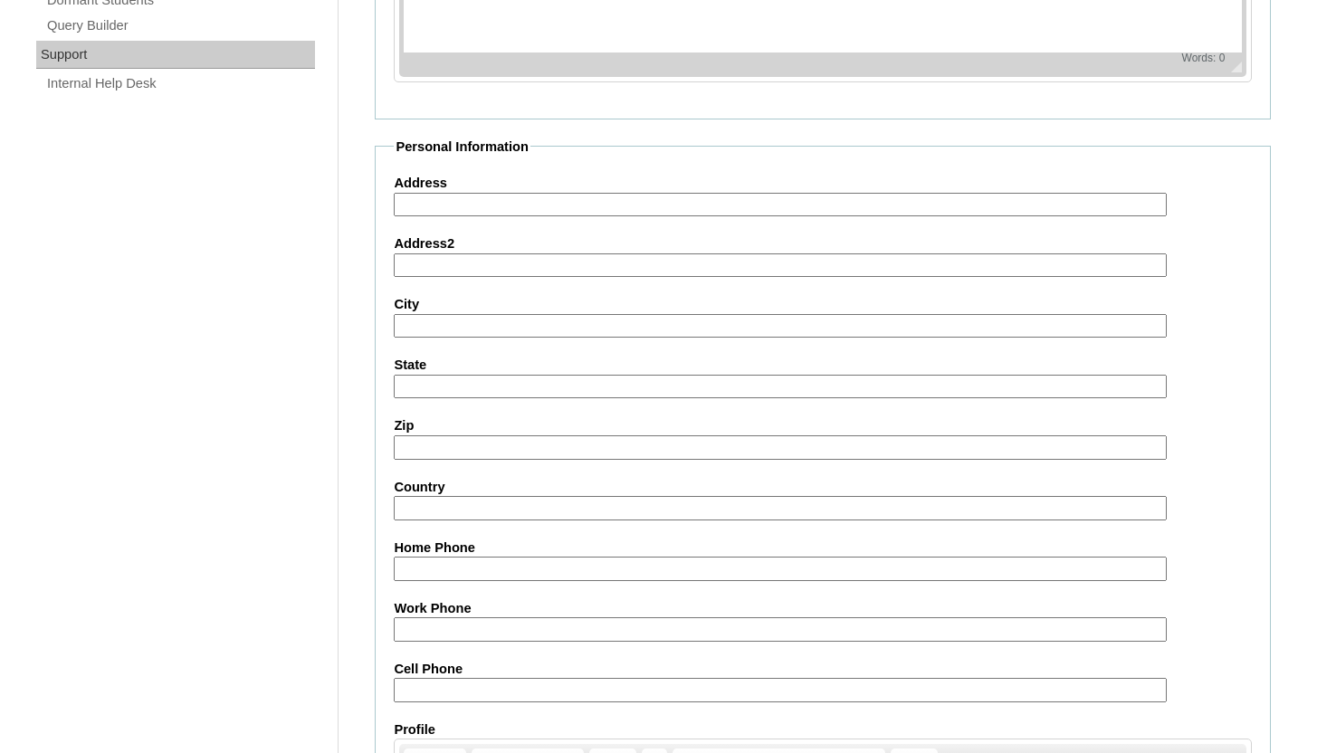
scroll to position [1792, 0]
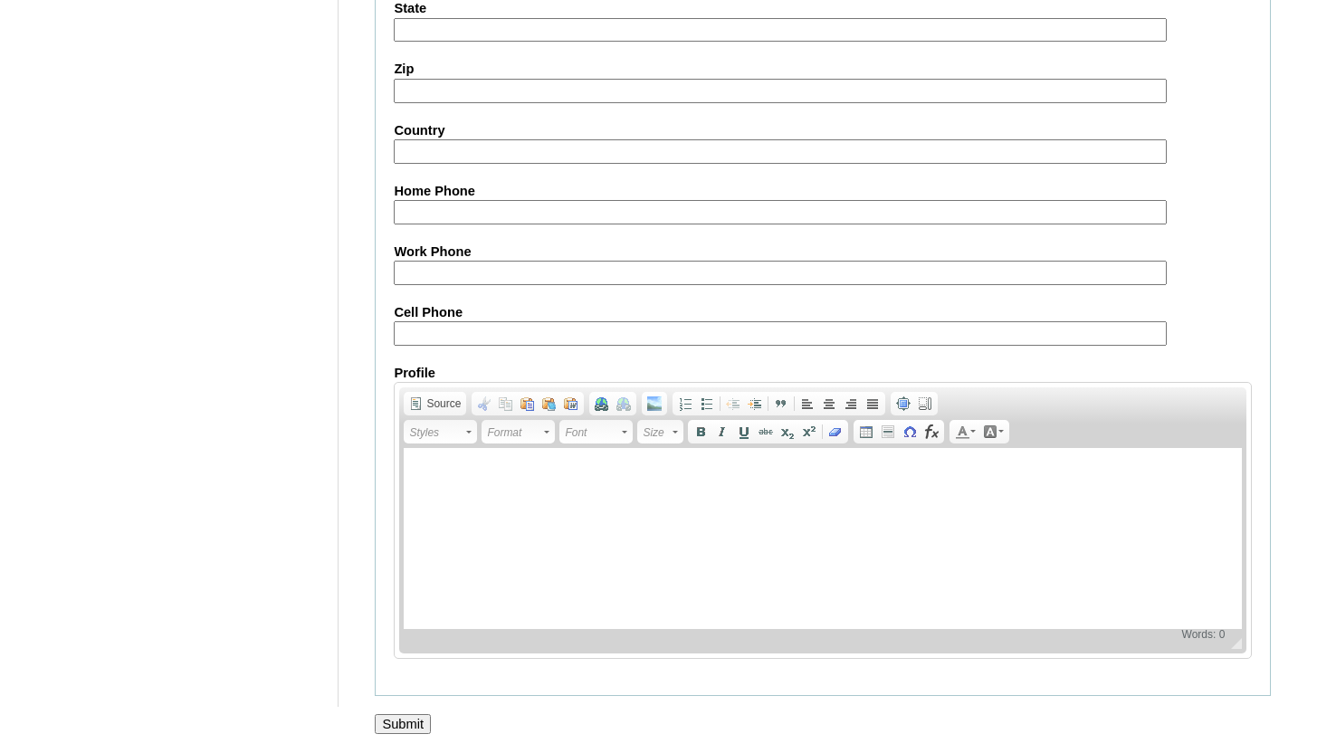
type input "[EMAIL_ADDRESS][DOMAIN_NAME]"
click at [404, 723] on input "Submit" at bounding box center [403, 724] width 56 height 20
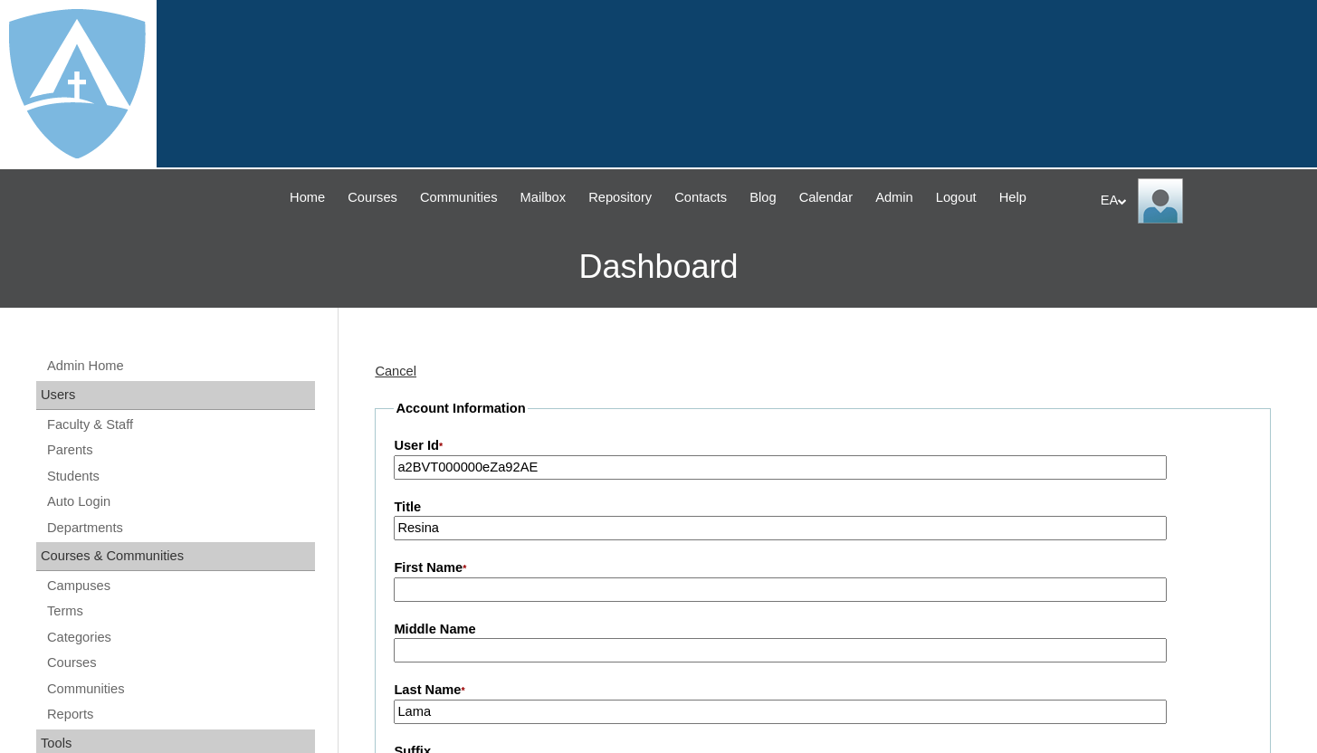
type input "HomeschoolAdmin"
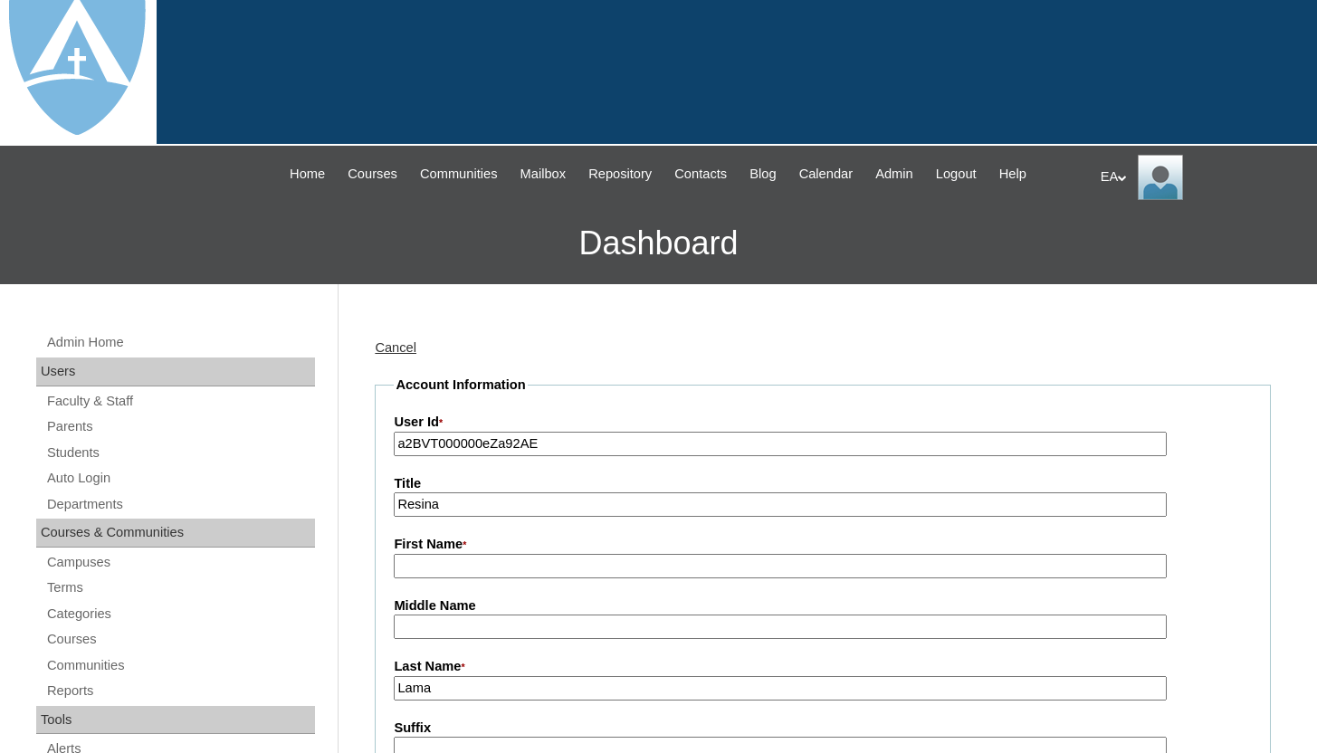
scroll to position [20, 0]
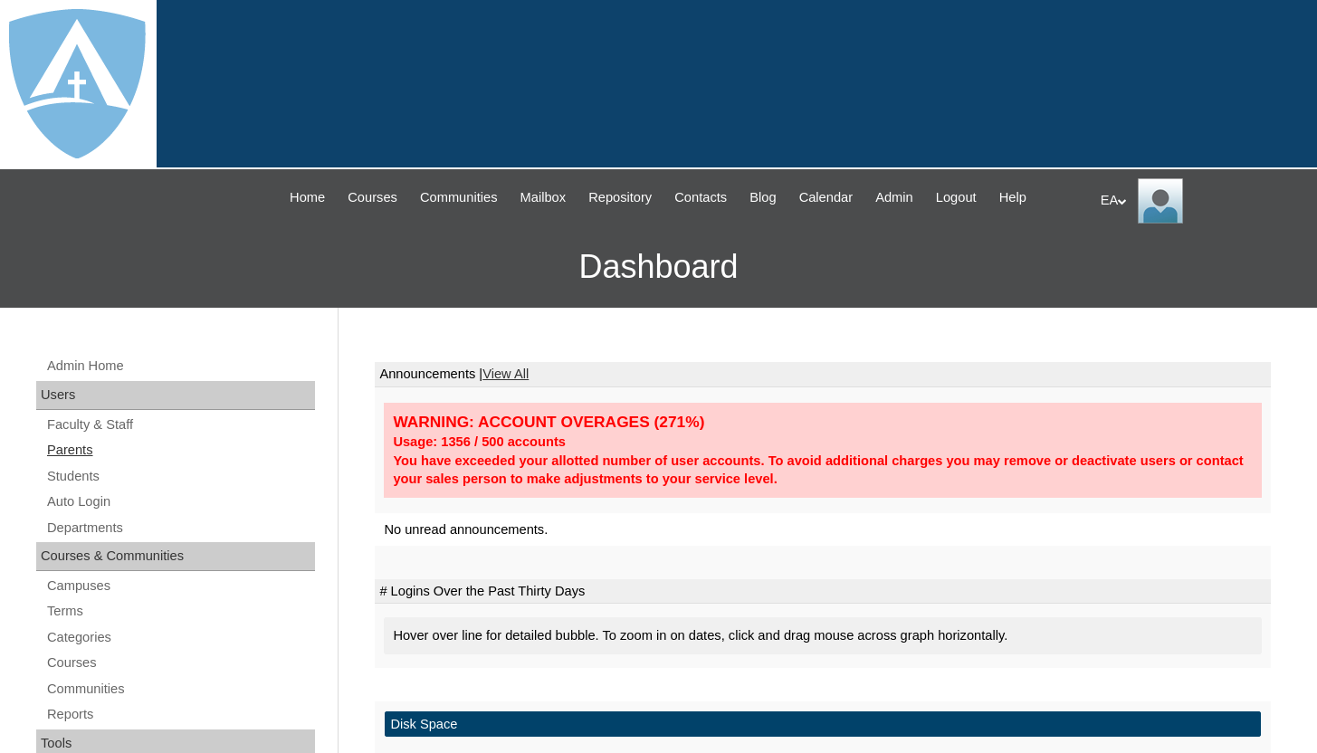
click at [89, 454] on link "Parents" at bounding box center [180, 450] width 270 height 23
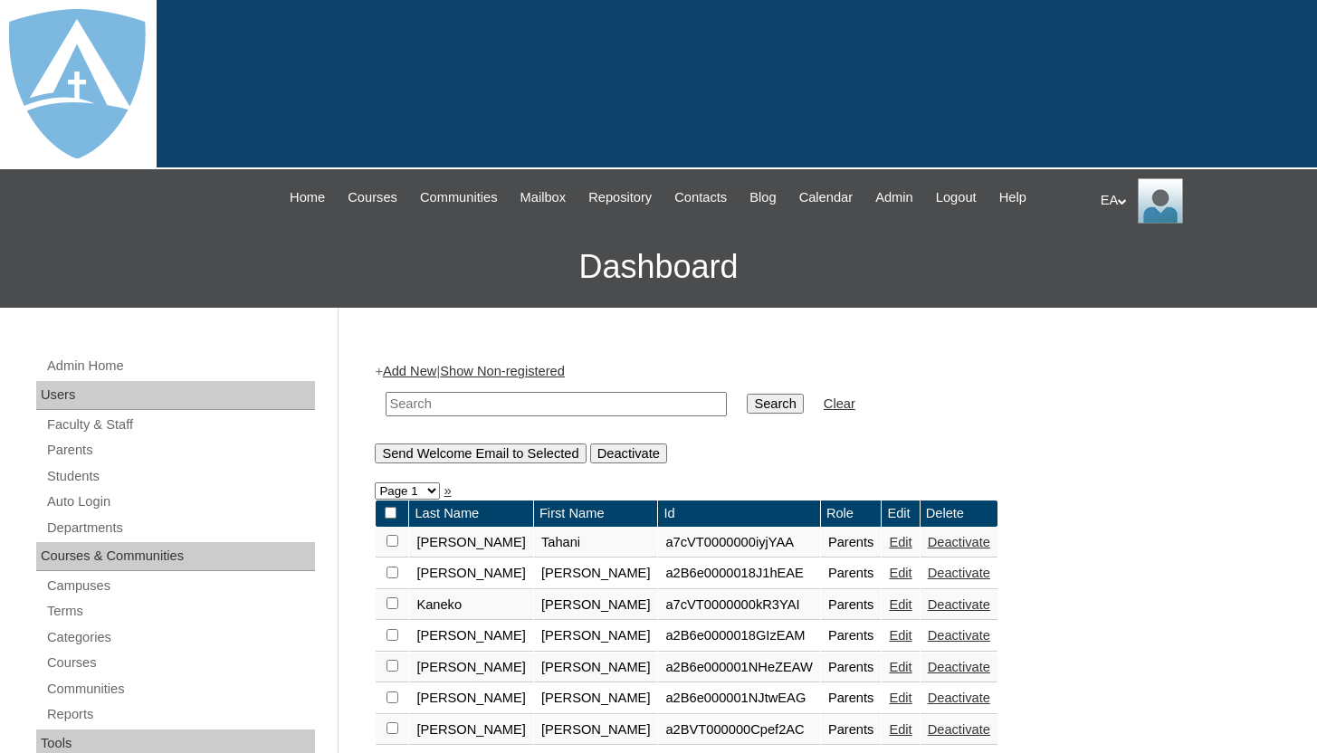
click at [424, 370] on link "Add New" at bounding box center [409, 371] width 53 height 14
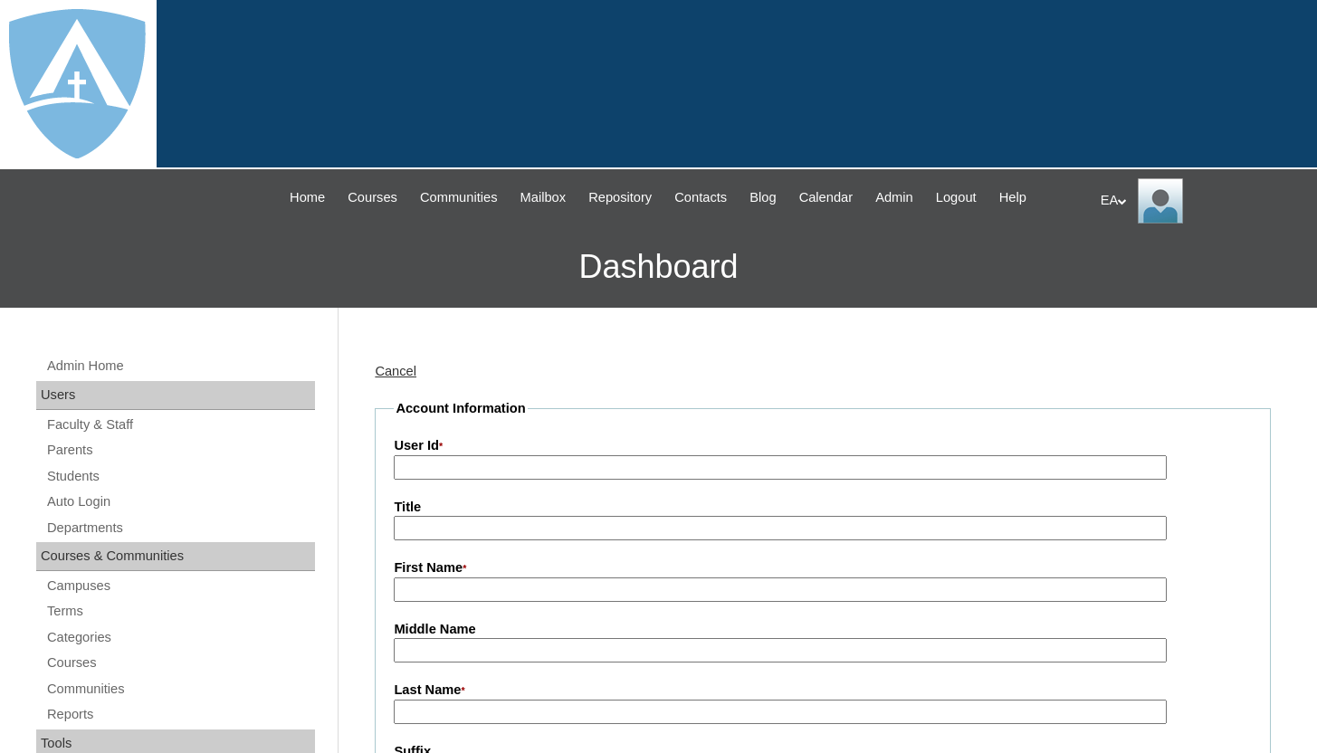
type input "HomeschoolAdmin"
click at [574, 460] on input "User Id *" at bounding box center [780, 467] width 772 height 24
paste input "a2BVT000000eZa92AE"
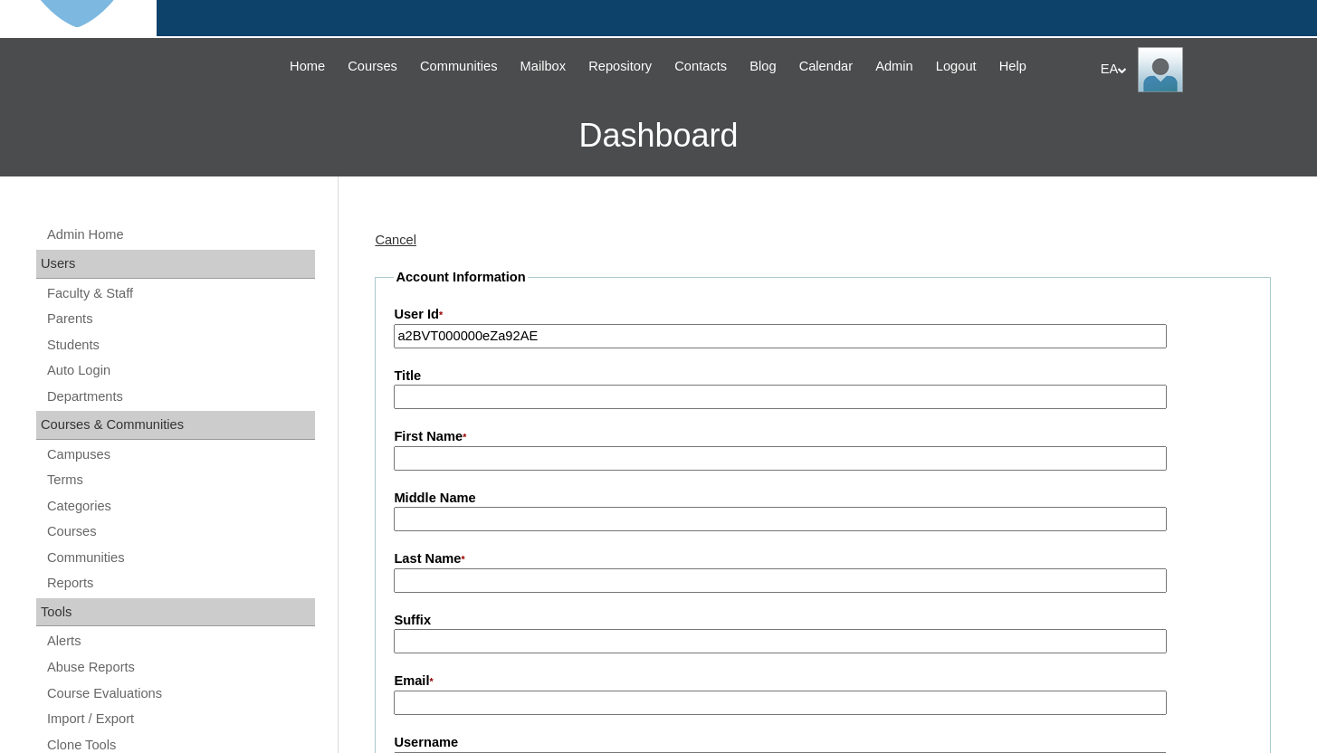
scroll to position [137, 0]
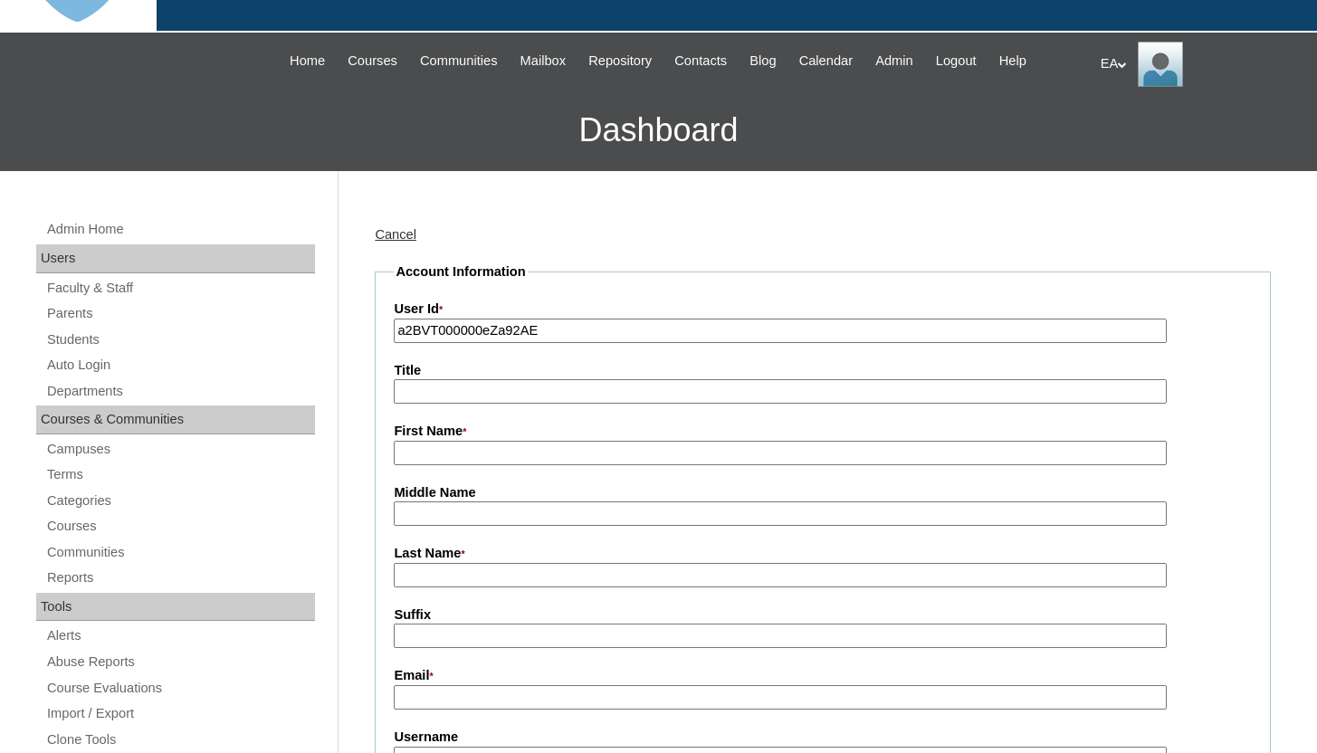
type input "a2BVT000000eZa92AE"
click at [588, 448] on input "First Name *" at bounding box center [780, 453] width 772 height 24
type input "Resina"
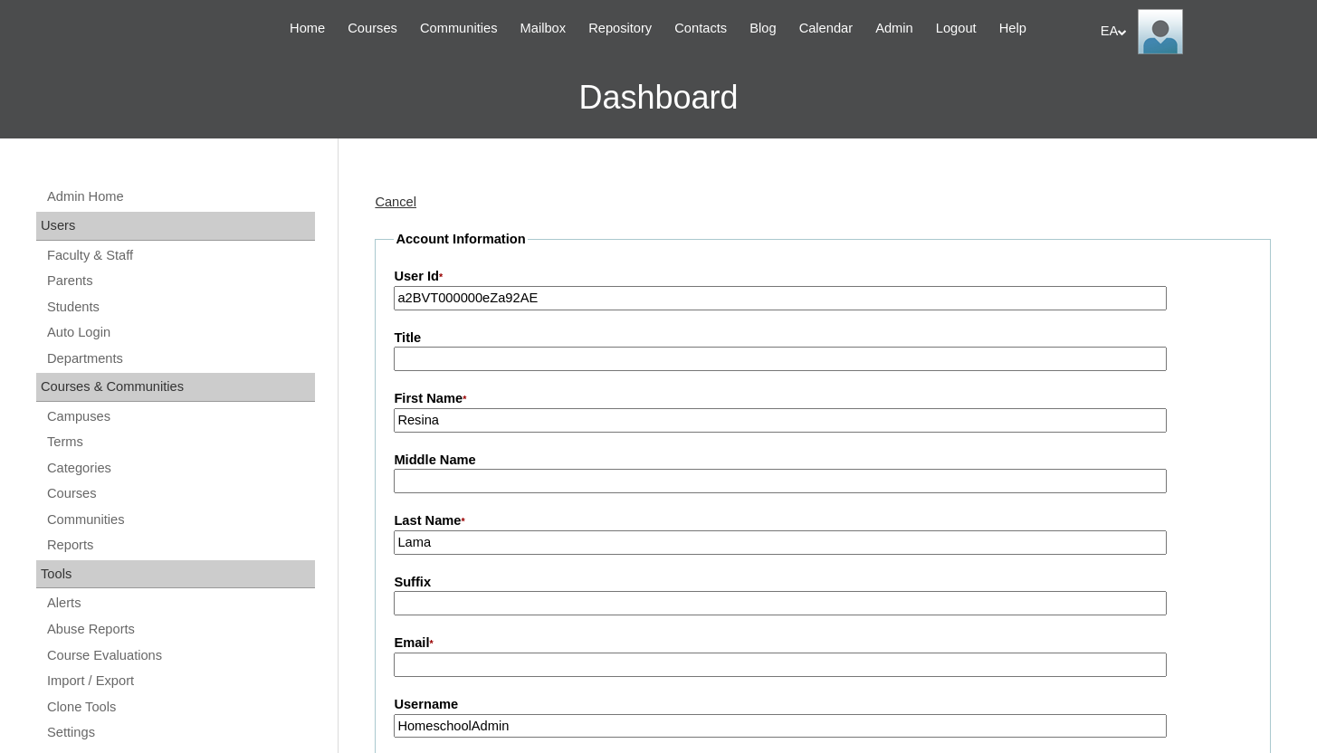
scroll to position [599, 0]
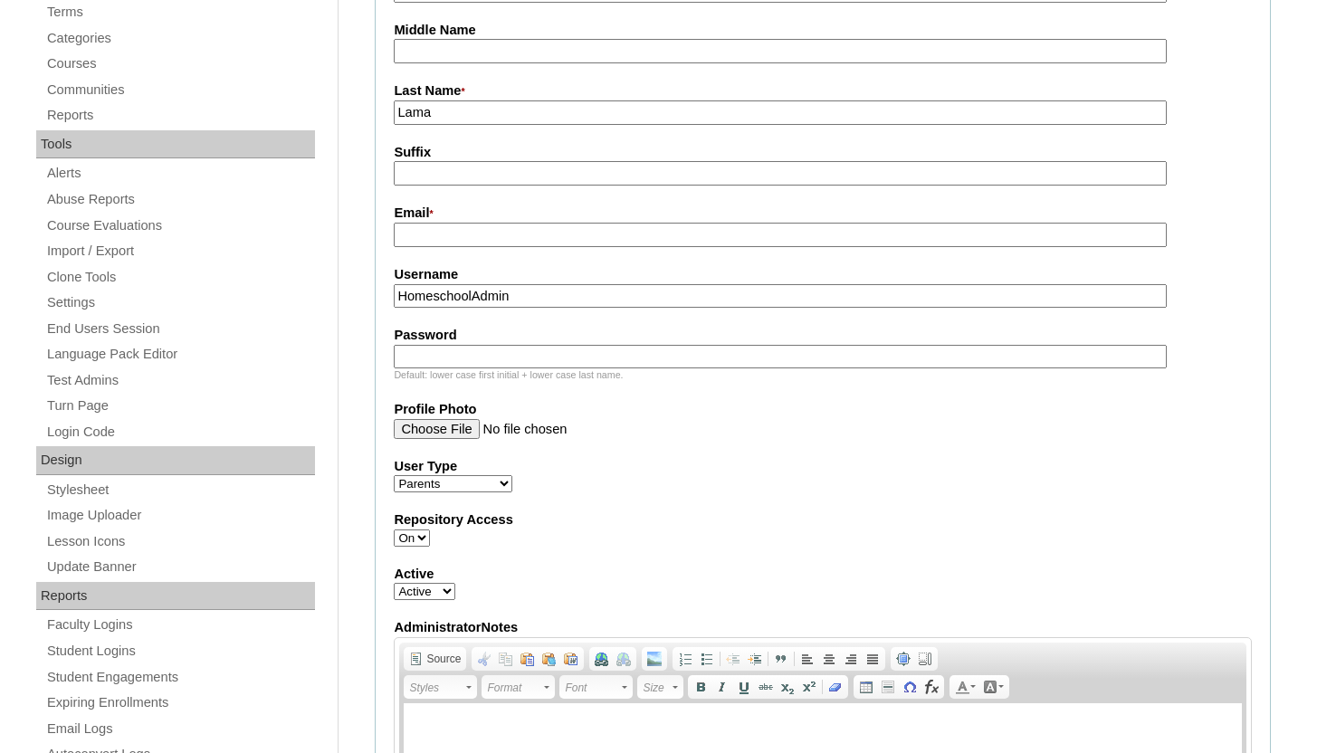
type input "Lama"
click at [512, 233] on input "Email *" at bounding box center [780, 235] width 772 height 24
paste input "resinalama11@gmail.com resinalama11@gmail.com"
drag, startPoint x: 771, startPoint y: 239, endPoint x: 586, endPoint y: 243, distance: 185.6
click at [586, 243] on input "resinalama11@gmail.com resinalama11@gmail.com" at bounding box center [780, 235] width 772 height 24
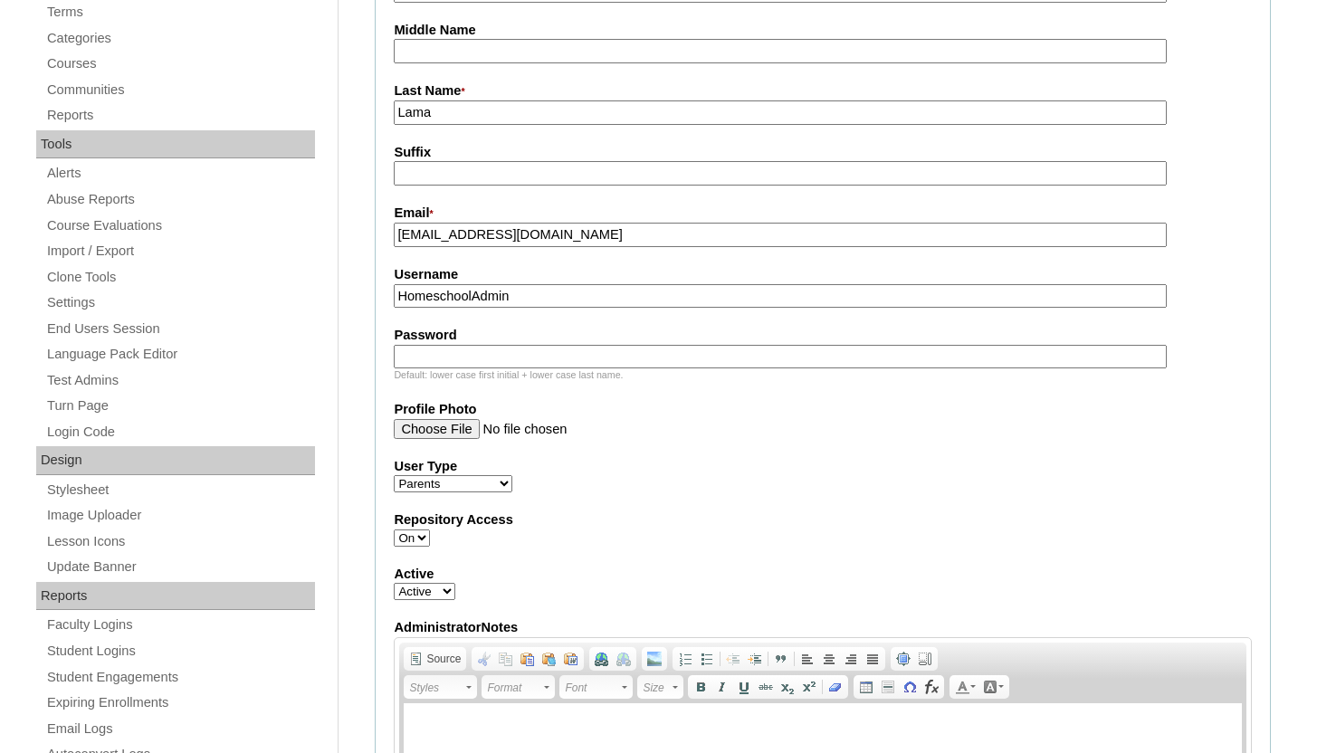
type input "resinalama11@gmail.com"
drag, startPoint x: 536, startPoint y: 295, endPoint x: 398, endPoint y: 302, distance: 137.8
click at [398, 302] on input "HomeschoolAdmin" at bounding box center [780, 296] width 772 height 24
paste input "resinalama11@gmail.com resinalama11@gmail.com"
drag, startPoint x: 803, startPoint y: 298, endPoint x: 579, endPoint y: 303, distance: 223.7
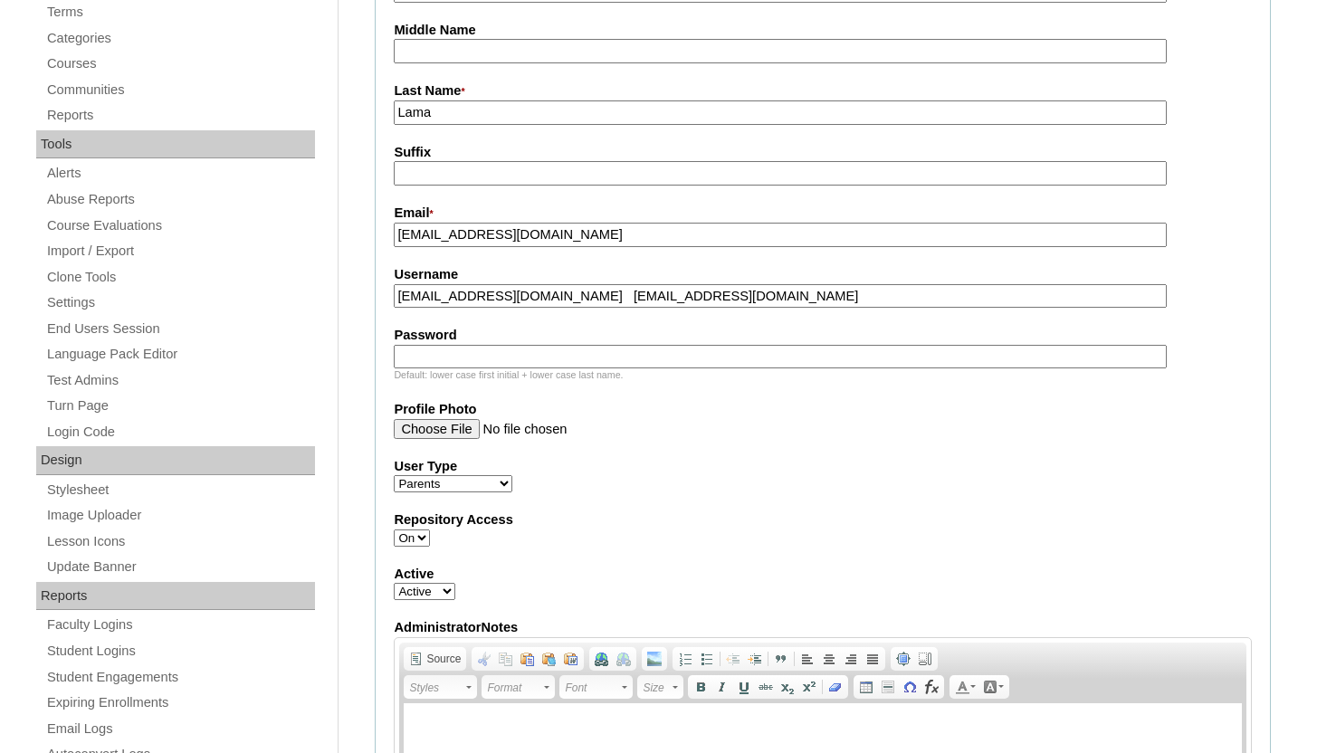
click at [579, 303] on input "resinalama11@gmail.com resinalama11@gmail.com" at bounding box center [780, 296] width 772 height 24
type input "resinalama11@gmail.com"
click at [490, 356] on input "Password" at bounding box center [780, 357] width 772 height 24
paste input "resinalama11@gmail.com resinalama11@gmail.com"
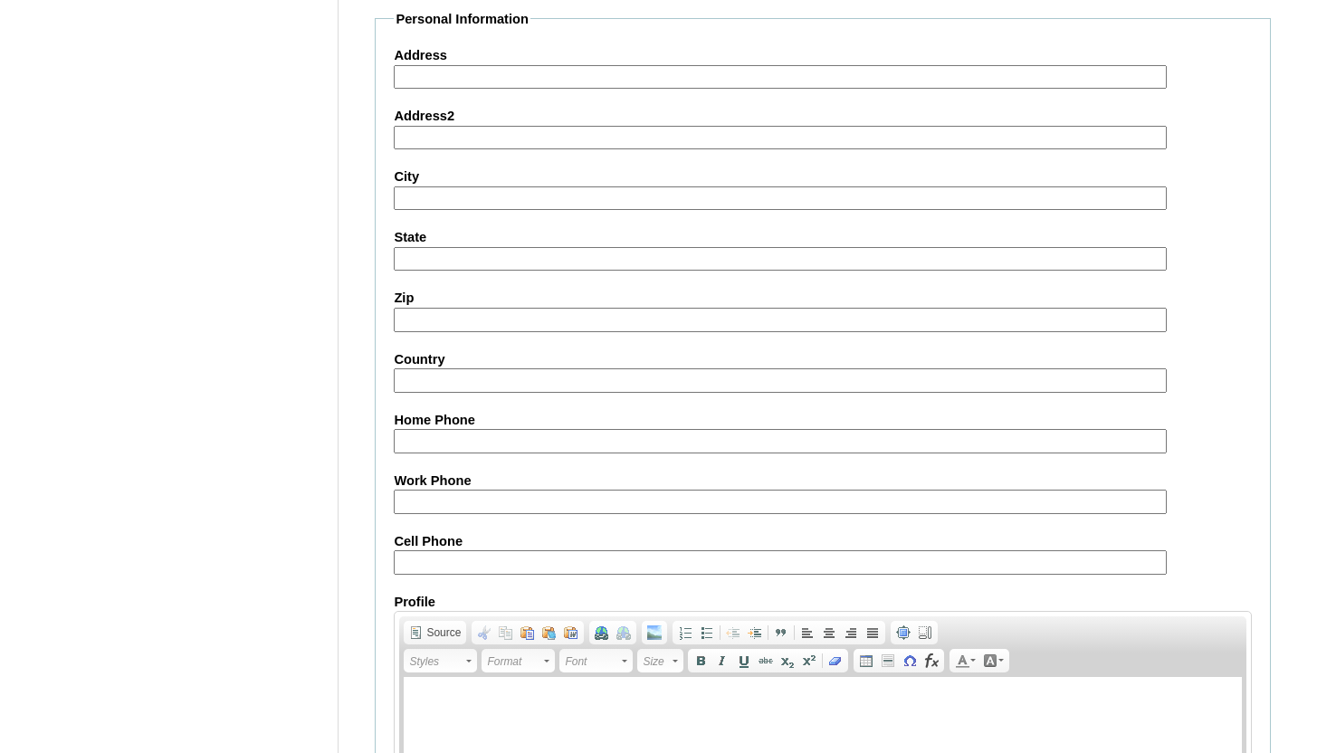
scroll to position [1792, 0]
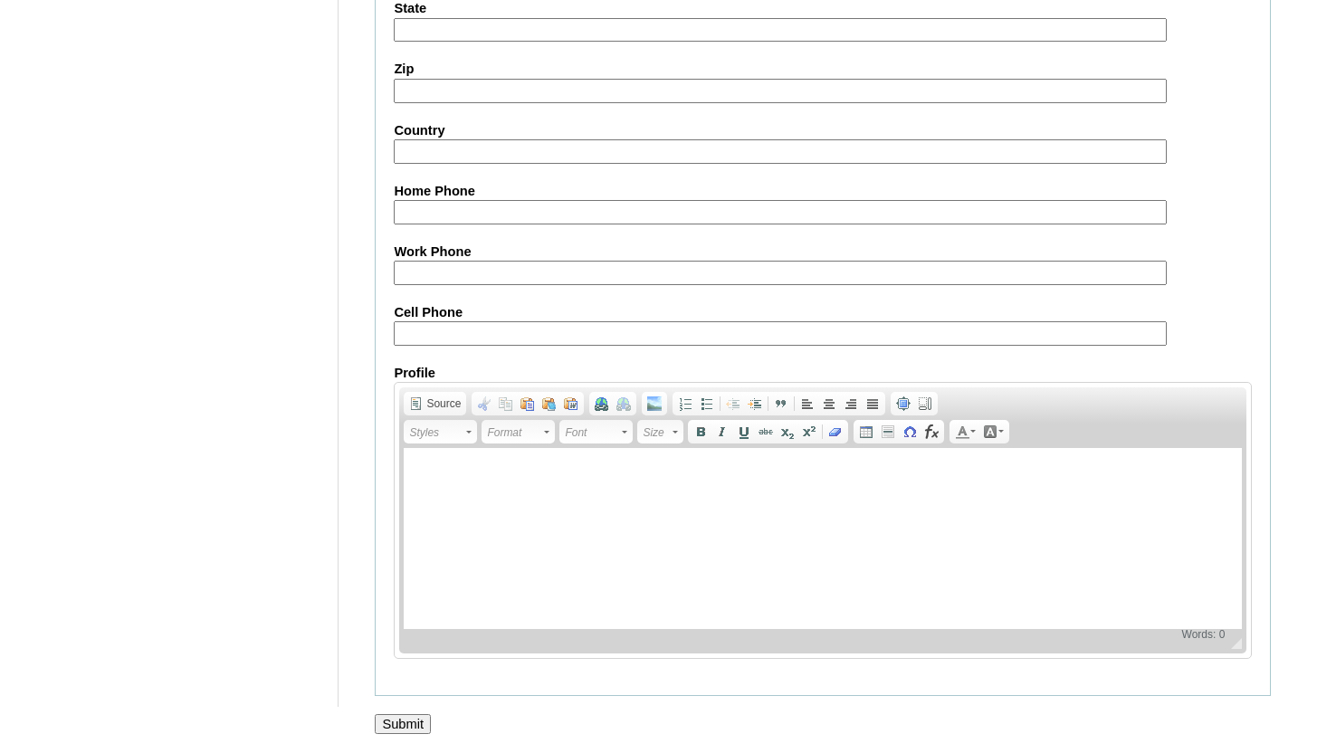
type input "resinalama11@gmail.com"
click at [411, 726] on input "Submit" at bounding box center [403, 724] width 56 height 20
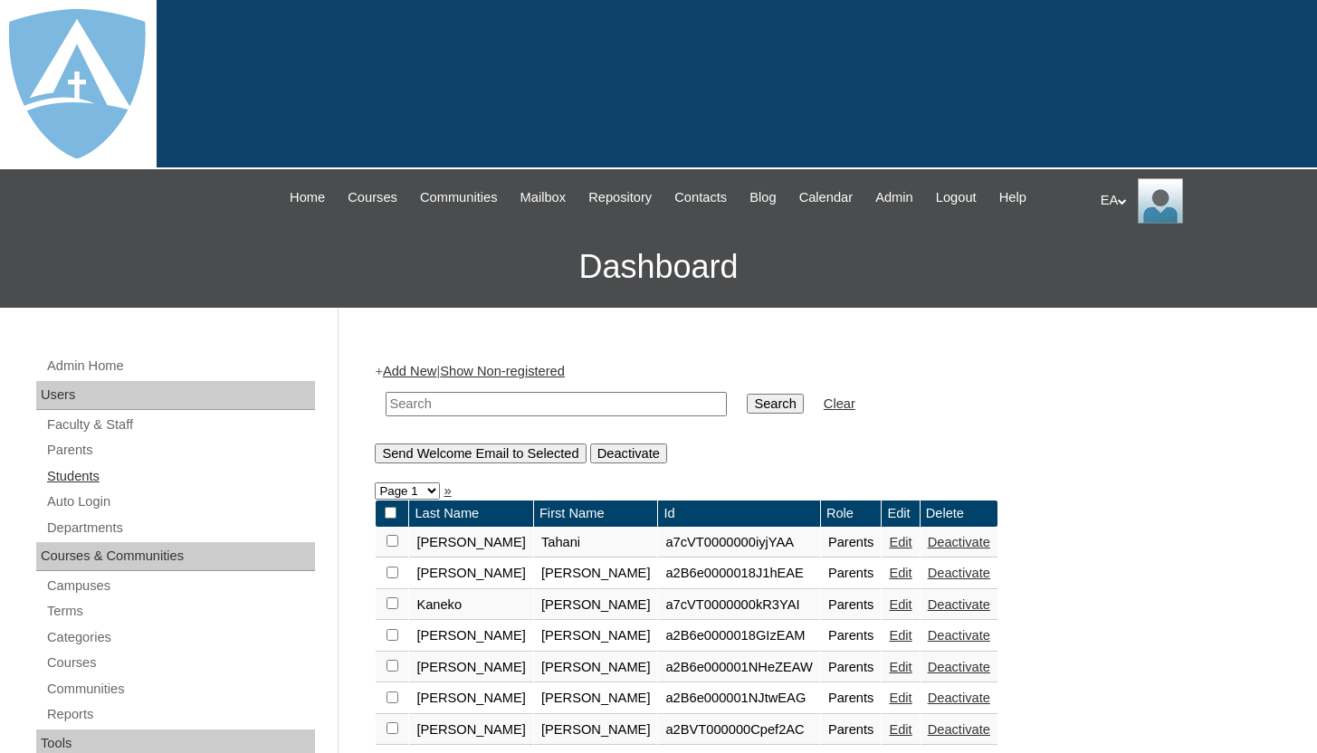
click at [72, 474] on link "Students" at bounding box center [180, 476] width 270 height 23
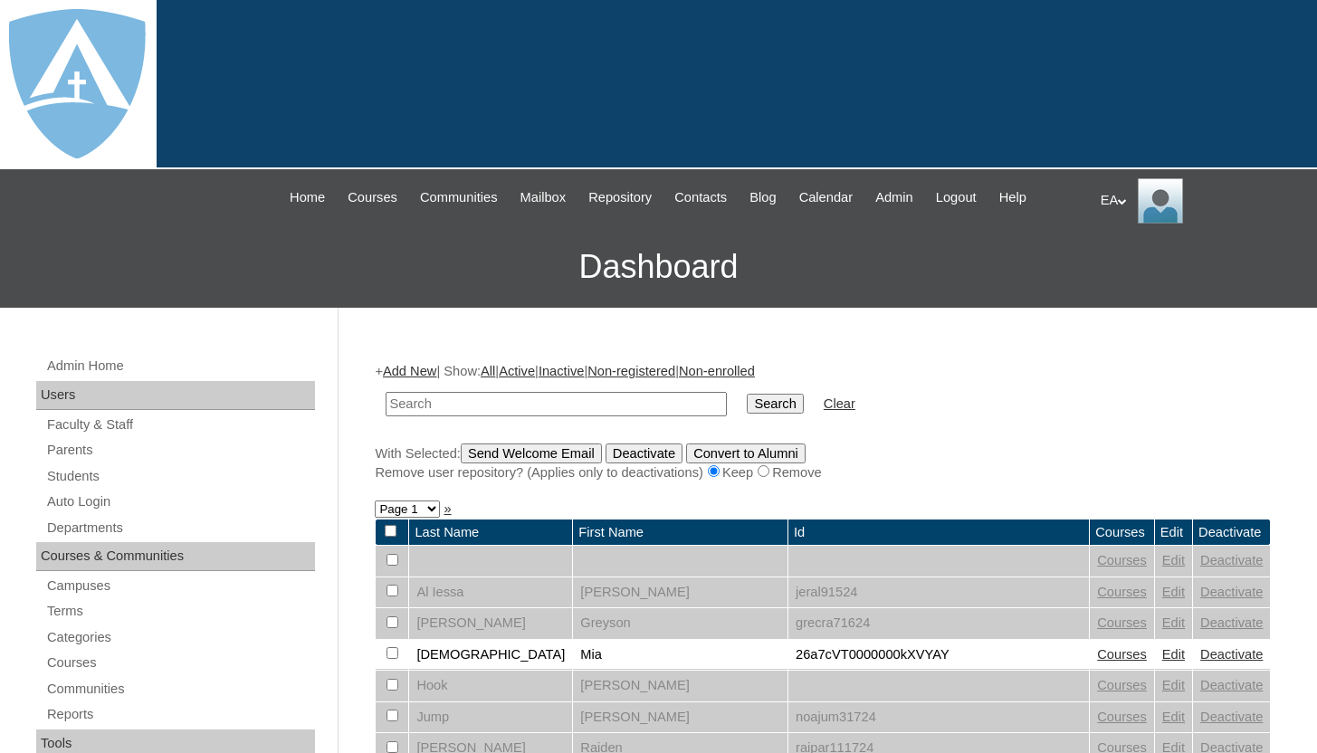
click at [421, 364] on link "Add New" at bounding box center [409, 371] width 53 height 14
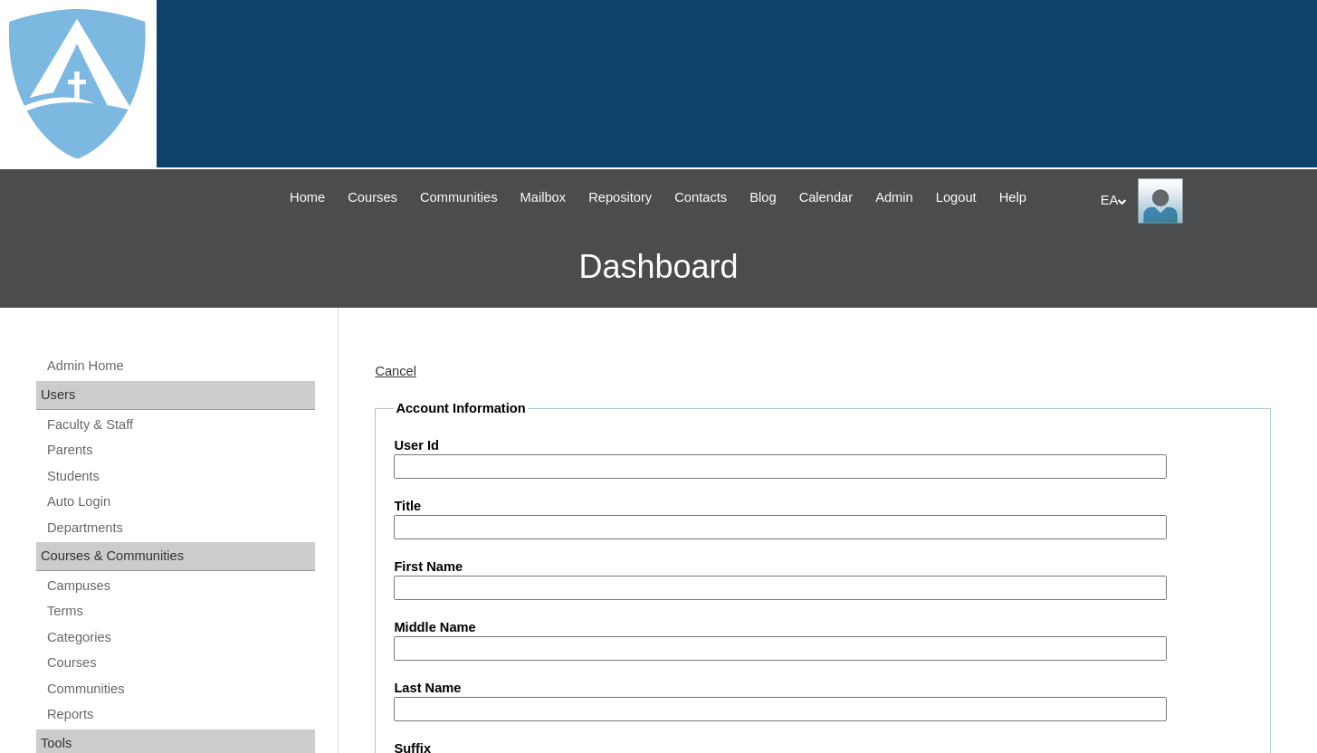
type input "HomeschoolAdmin"
click at [604, 462] on input "User Id" at bounding box center [780, 466] width 772 height 24
paste input "a2BVT000000eZa92AE"
click at [402, 467] on input "a2BVT000000eZa92AE" at bounding box center [780, 466] width 772 height 24
type input "26a2BVT000000eZa92AE"
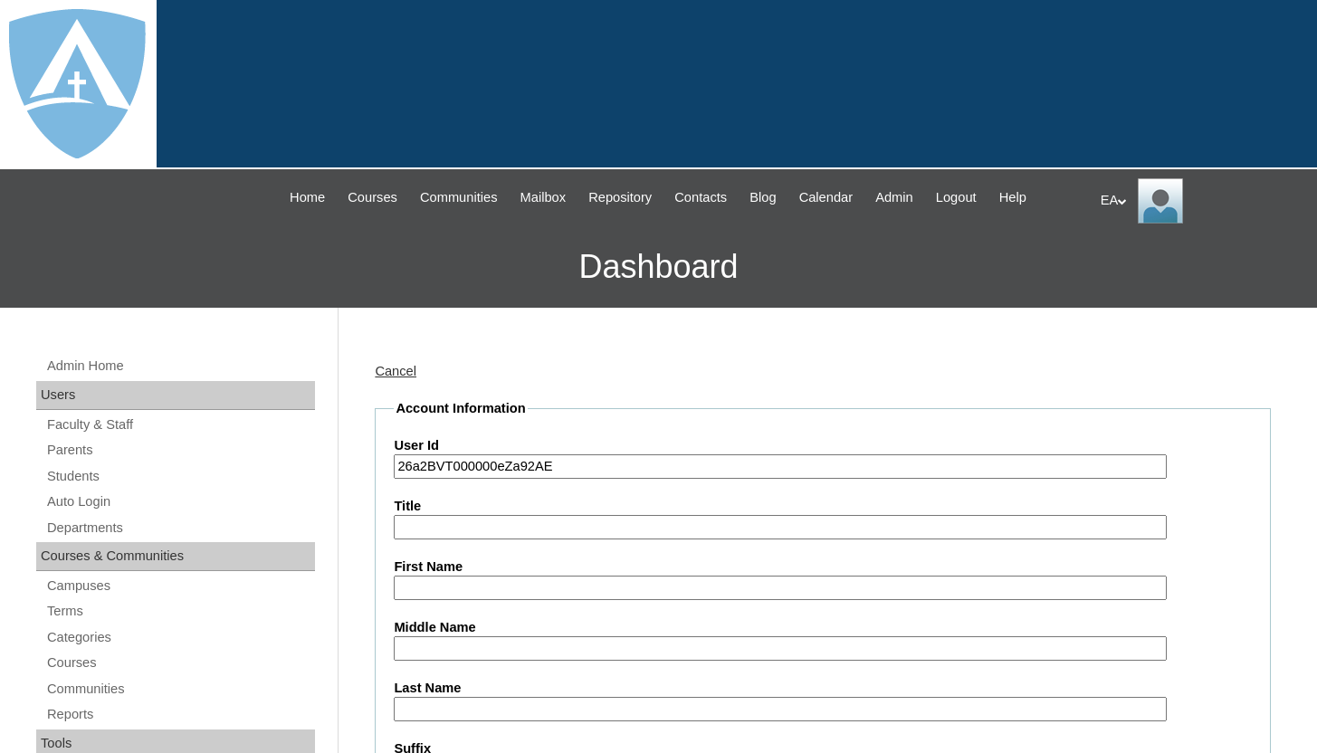
click at [416, 580] on input "First Name" at bounding box center [780, 588] width 772 height 24
type input "S"
click at [452, 591] on input "First Name" at bounding box center [780, 588] width 772 height 24
paste input "R'mani Ako"
type input "R'mani"
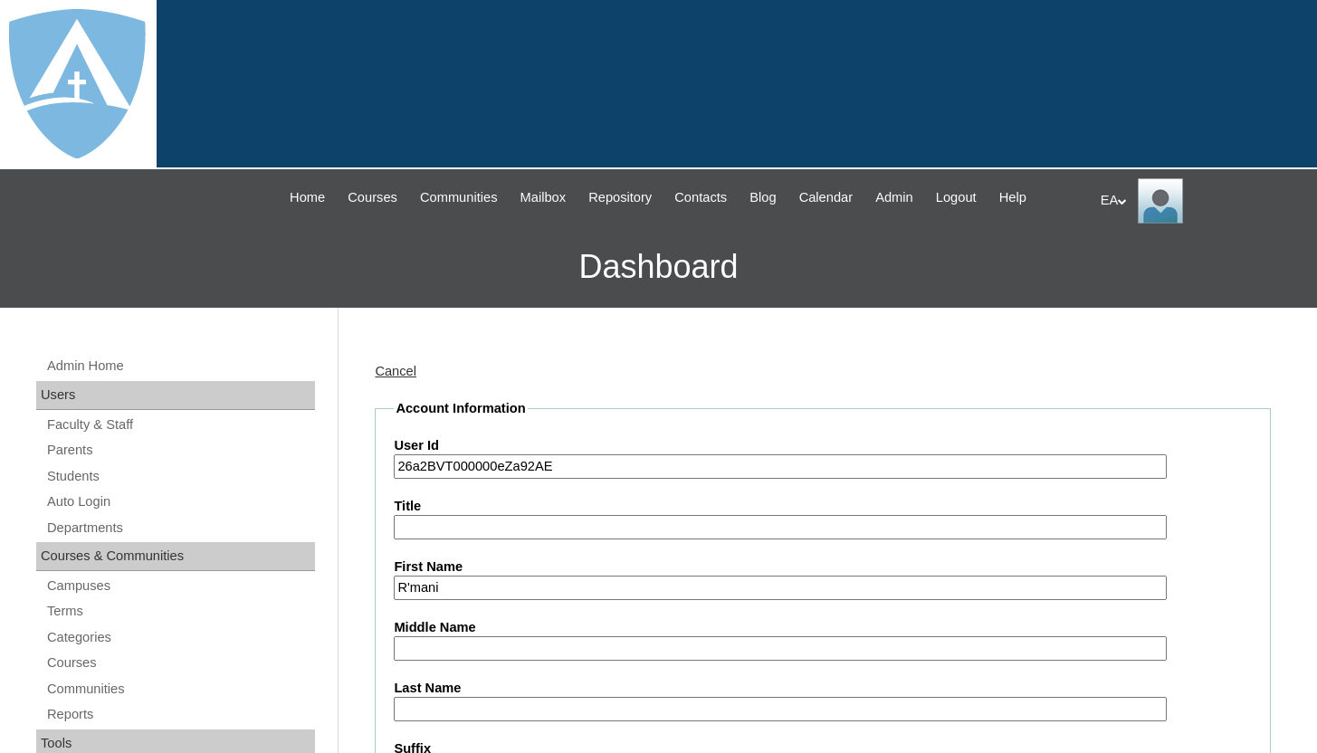
click at [479, 637] on input "Middle Name" at bounding box center [780, 648] width 772 height 24
click at [464, 694] on label "Last Name" at bounding box center [823, 688] width 858 height 19
click at [464, 697] on input "Last Name" at bounding box center [780, 709] width 772 height 24
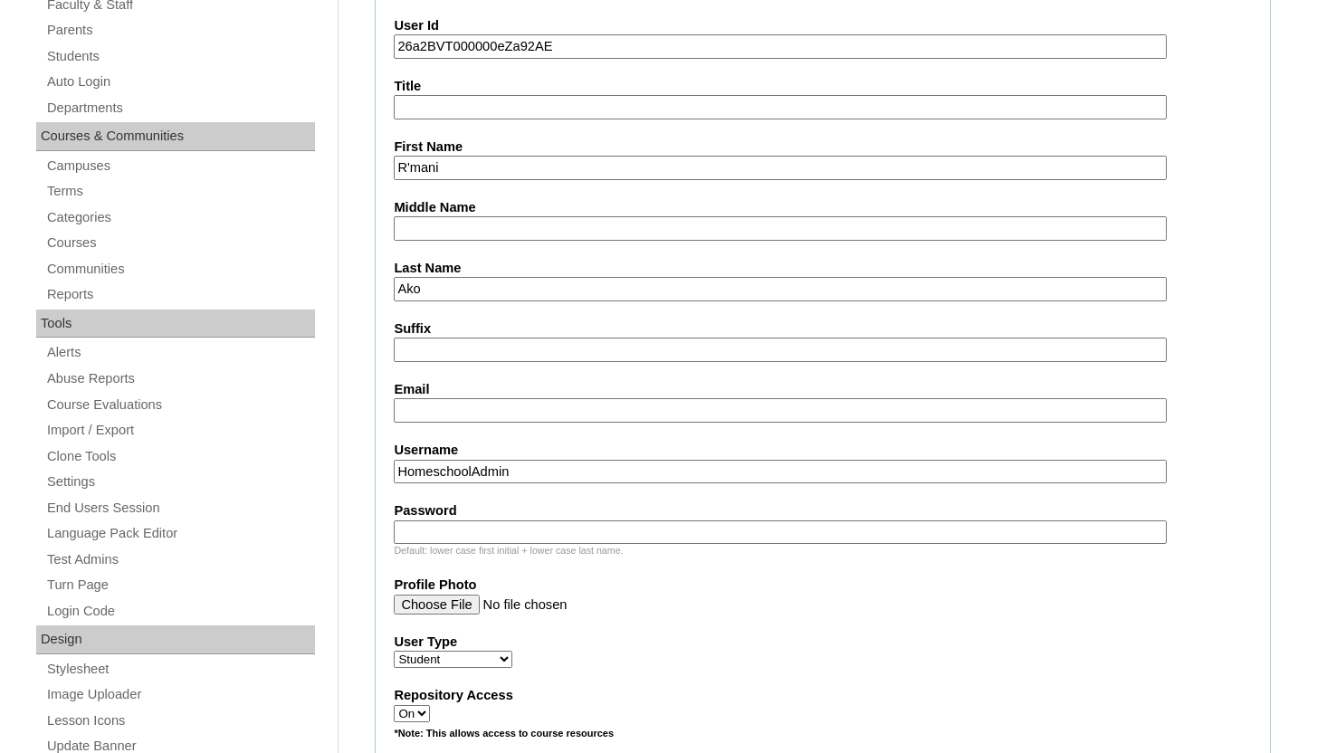
scroll to position [420, 0]
type input "Ako"
click at [484, 406] on input "Email" at bounding box center [780, 410] width 772 height 24
paste input "rmani.ako@enlightiumstudent.com"
type input "rmani.ako@enlightiumstudent.com"
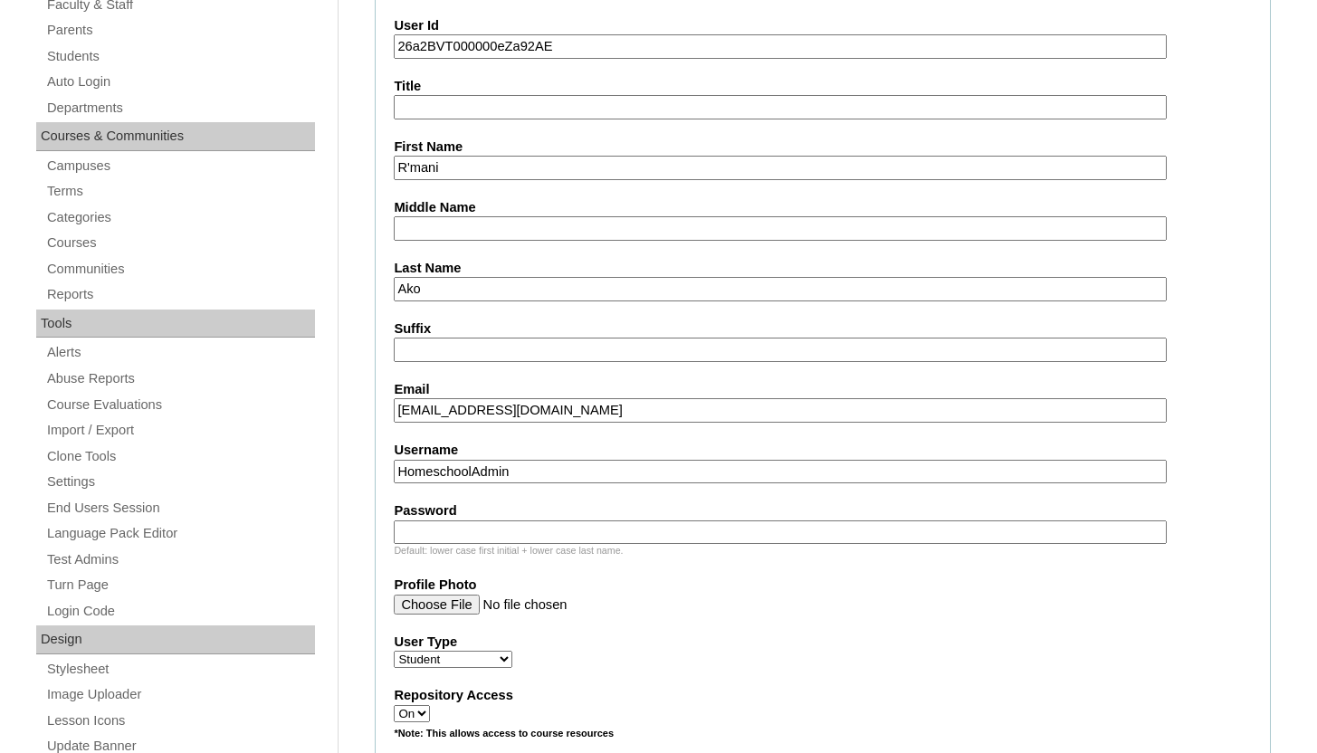
drag, startPoint x: 527, startPoint y: 469, endPoint x: 391, endPoint y: 472, distance: 135.8
click at [391, 472] on fieldset "Account Information User Id 26a2BVT000000eZa92AE Title First Name R'mani Middle…" at bounding box center [823, 711] width 896 height 1464
paste input "rmani.ako@enlightiumstudent.com"
type input "rmani.ako@enlightiumstudent.com"
click at [418, 528] on input "Password" at bounding box center [780, 533] width 772 height 24
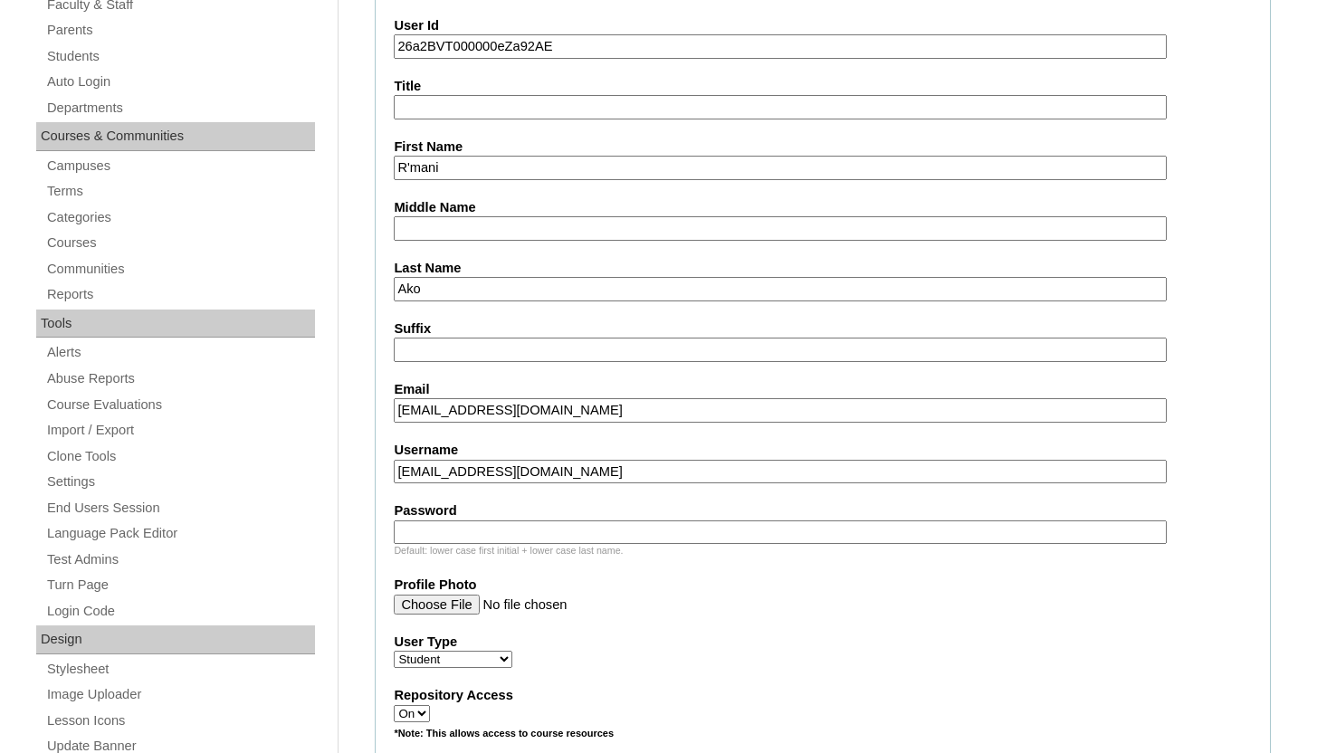
paste input "rmani.ako@enlightiumstudent.com"
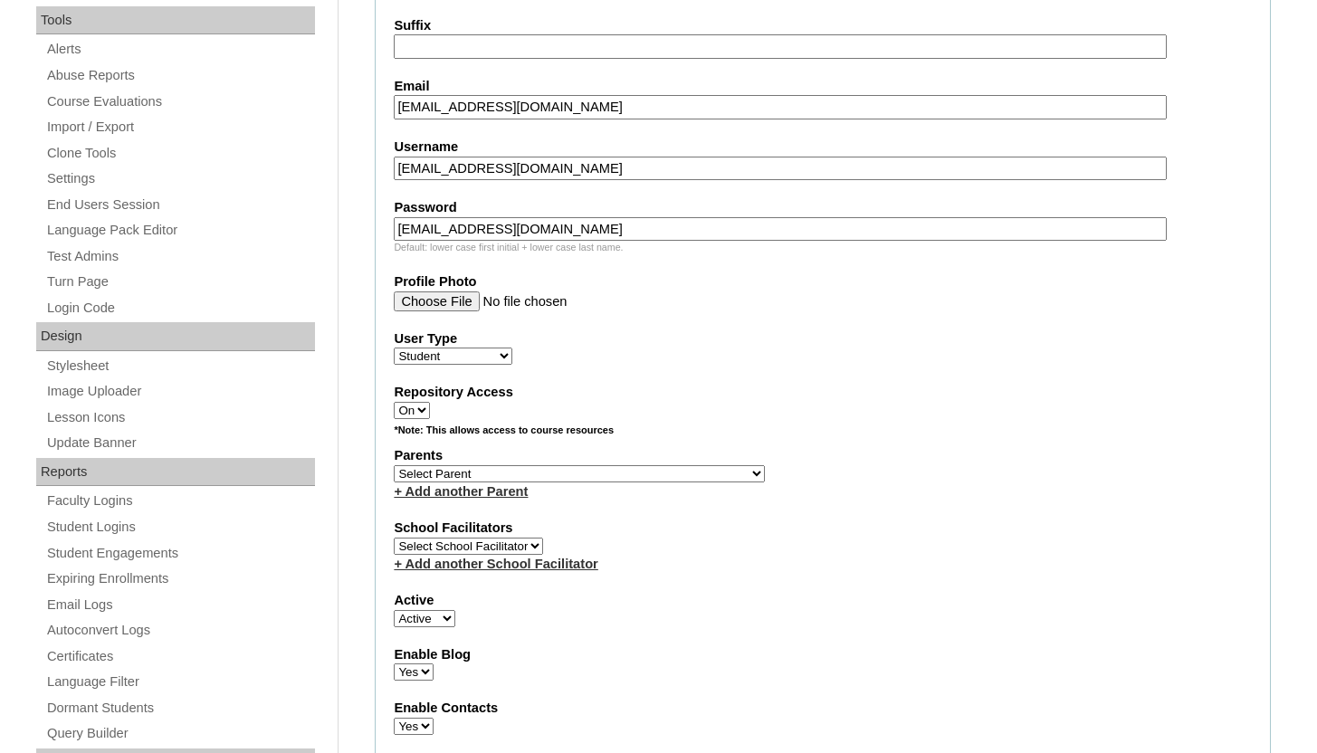
scroll to position [723, 0]
type input "rmani.ako@enlightiumstudent.com"
click at [544, 472] on select "Select Parent Abbas, Tahani Garcia, Rosa Kaneko, Chad Labourdette, Jessica Nich…" at bounding box center [579, 473] width 371 height 17
select select "101475"
click at [394, 465] on select "Select Parent Abbas, Tahani Garcia, Rosa Kaneko, Chad Labourdette, Jessica Nich…" at bounding box center [579, 473] width 371 height 17
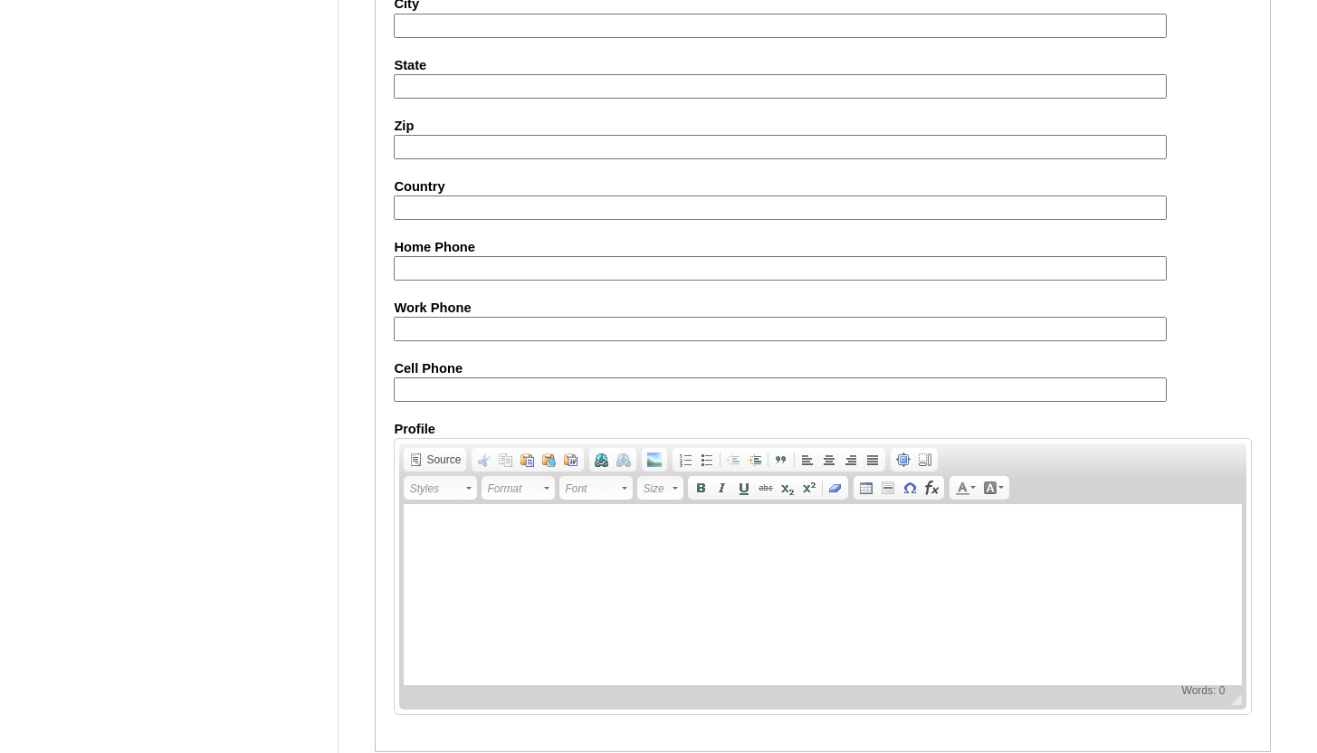
scroll to position [2102, 0]
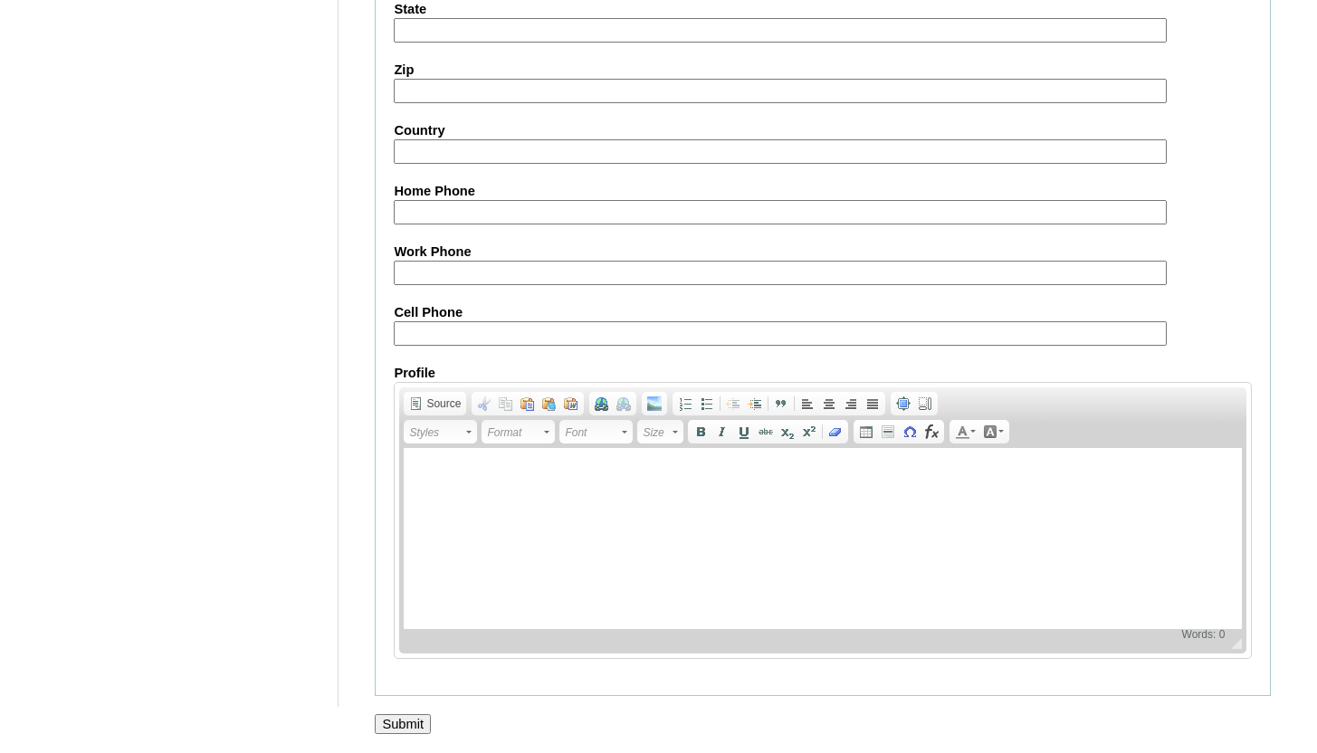
click at [397, 725] on input "Submit" at bounding box center [403, 724] width 56 height 20
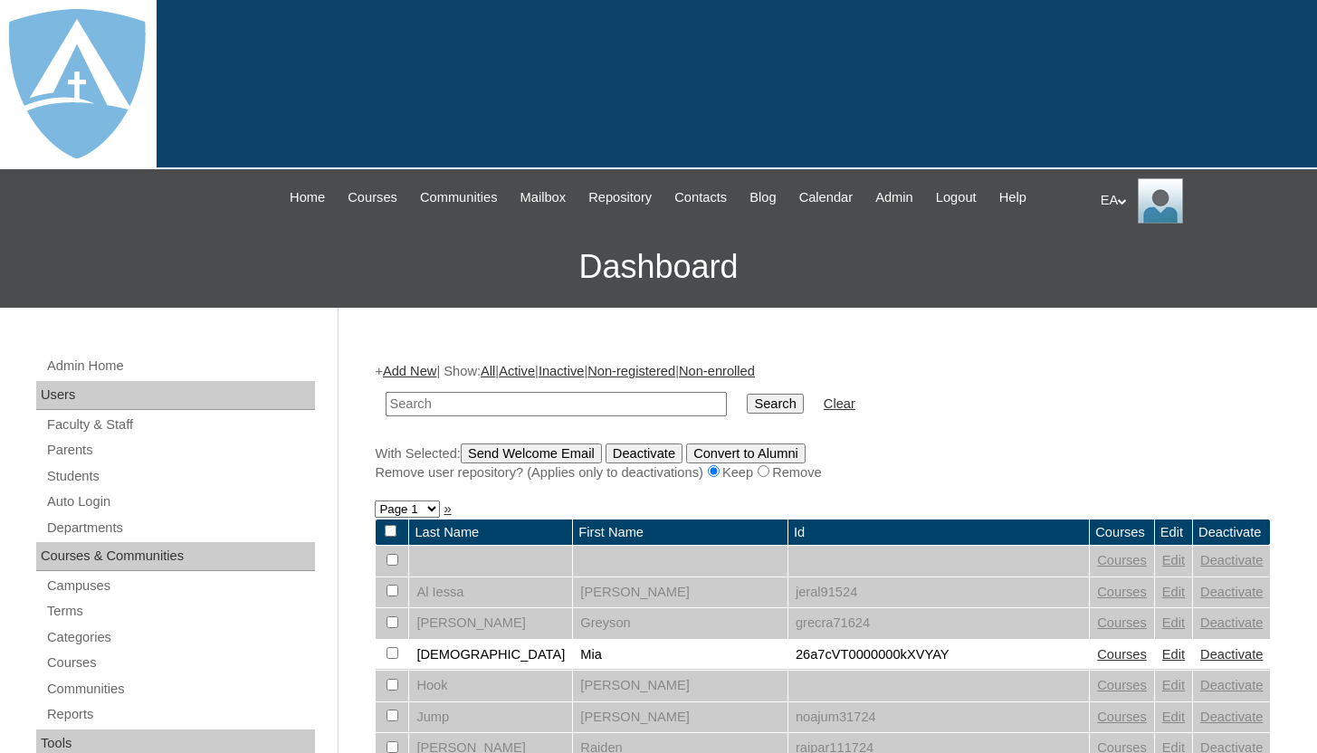
click at [541, 403] on input "text" at bounding box center [556, 404] width 341 height 24
type input "ako"
click at [783, 399] on input "Search" at bounding box center [775, 404] width 56 height 20
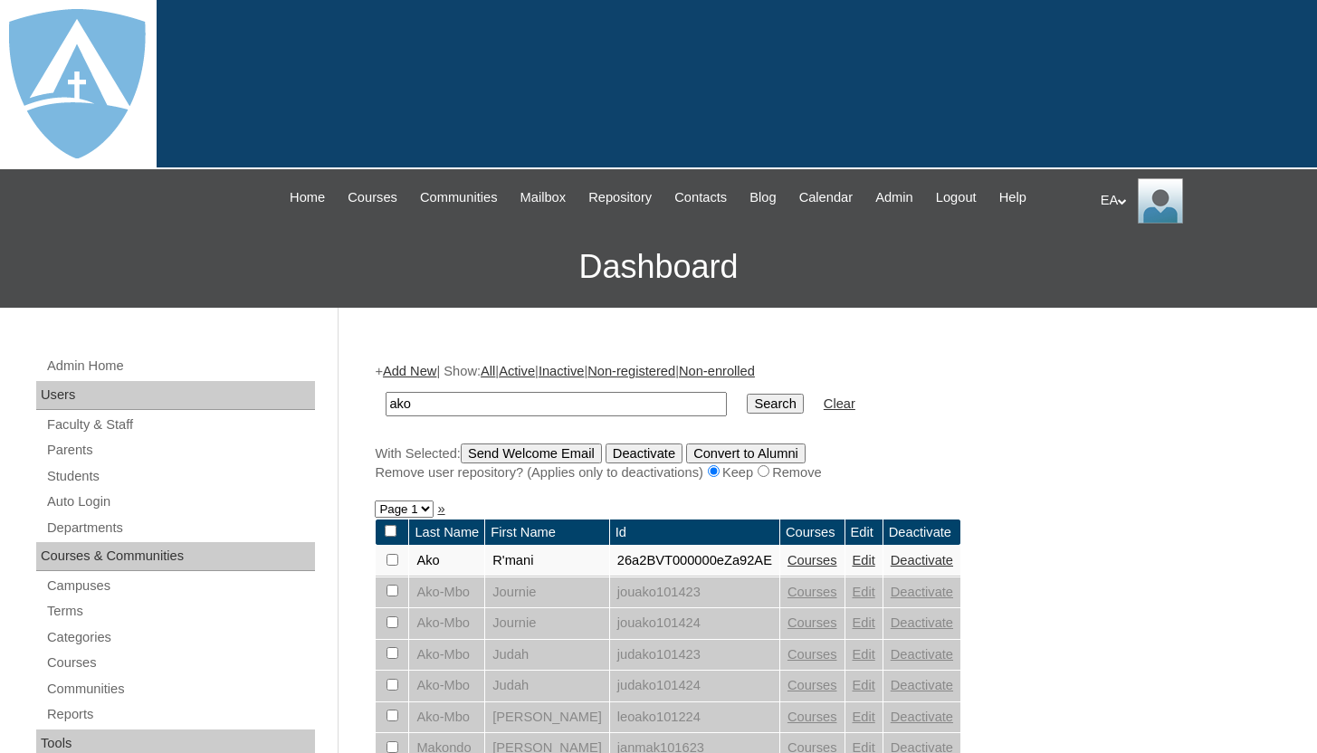
click at [788, 562] on link "Courses" at bounding box center [813, 560] width 50 height 14
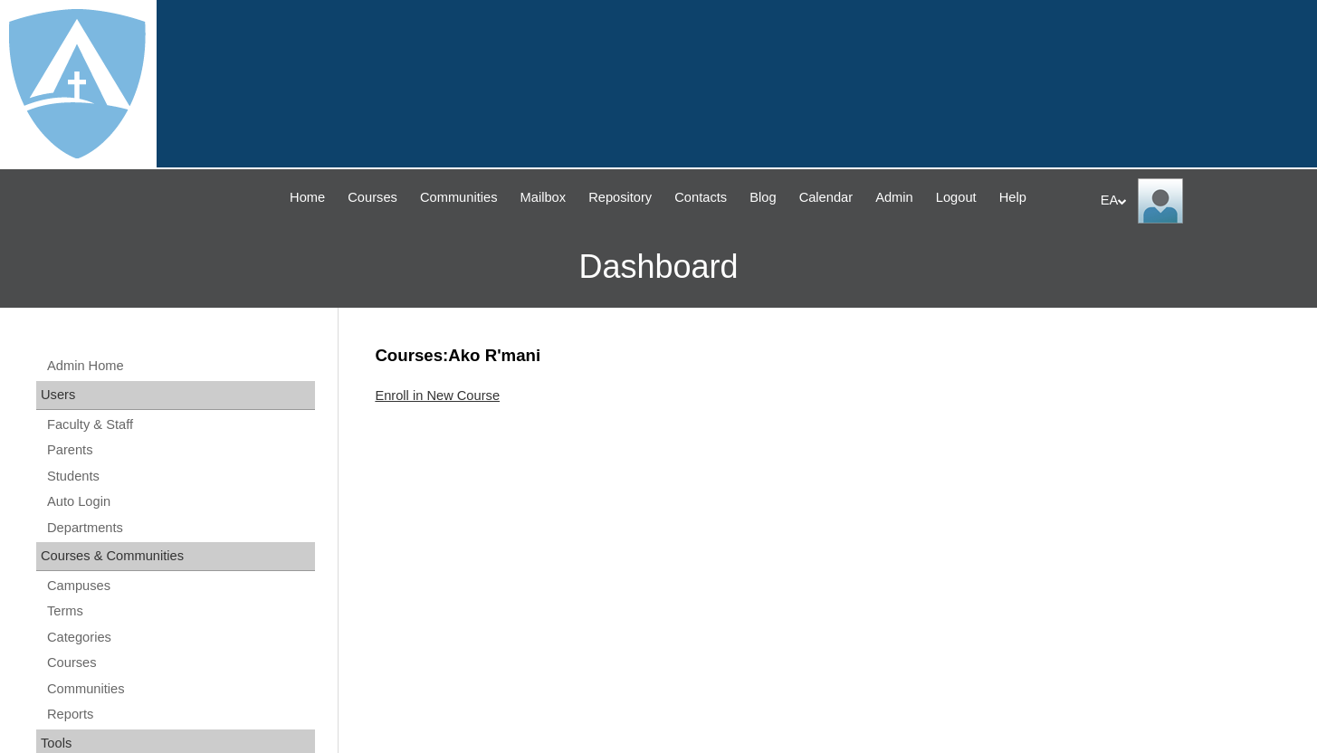
click at [500, 394] on link "Enroll in New Course" at bounding box center [437, 395] width 125 height 14
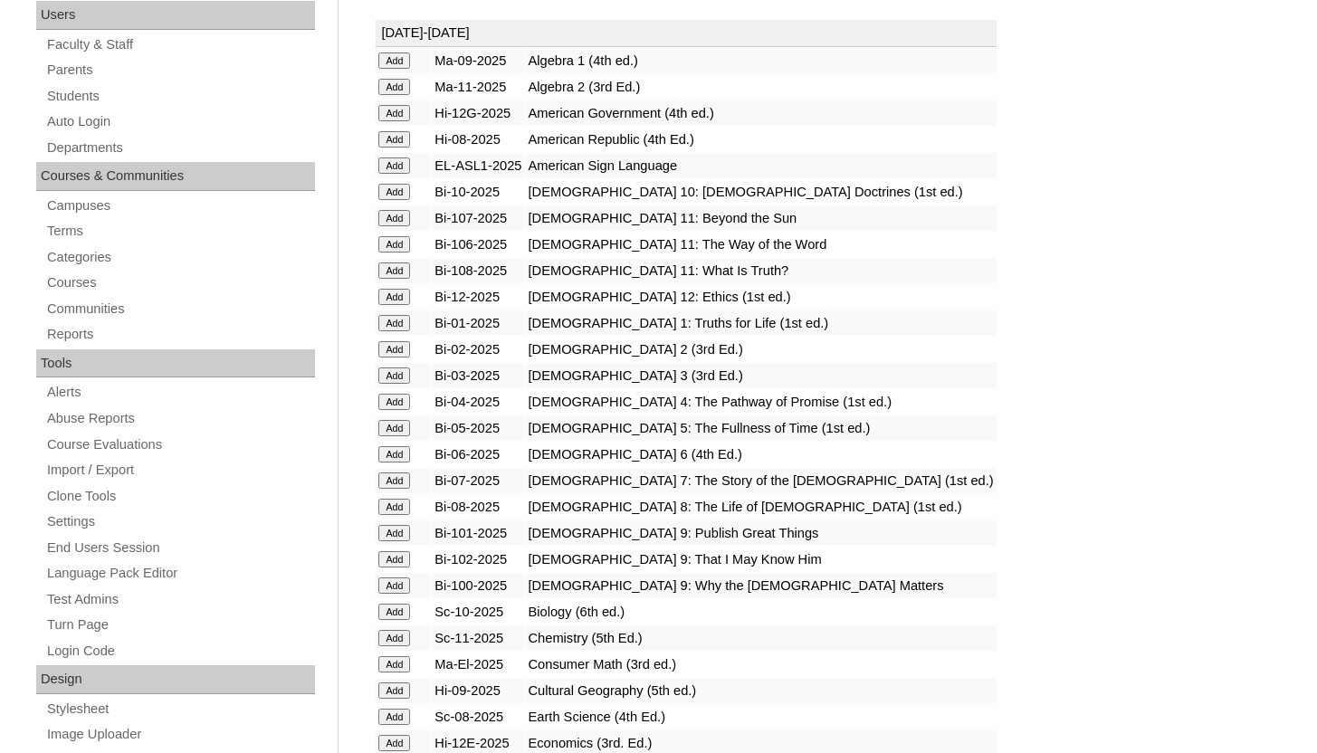
scroll to position [380, 0]
click at [390, 69] on input "Add" at bounding box center [394, 61] width 32 height 16
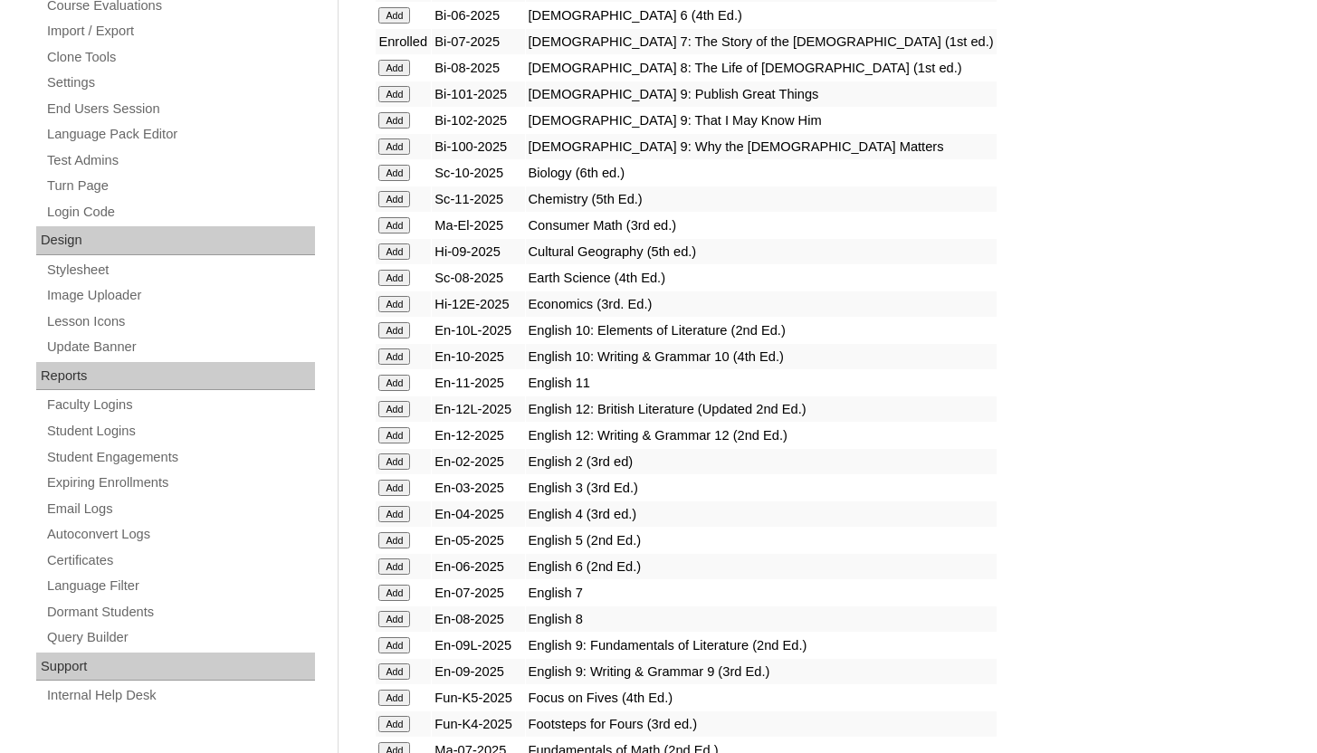
scroll to position [860, 0]
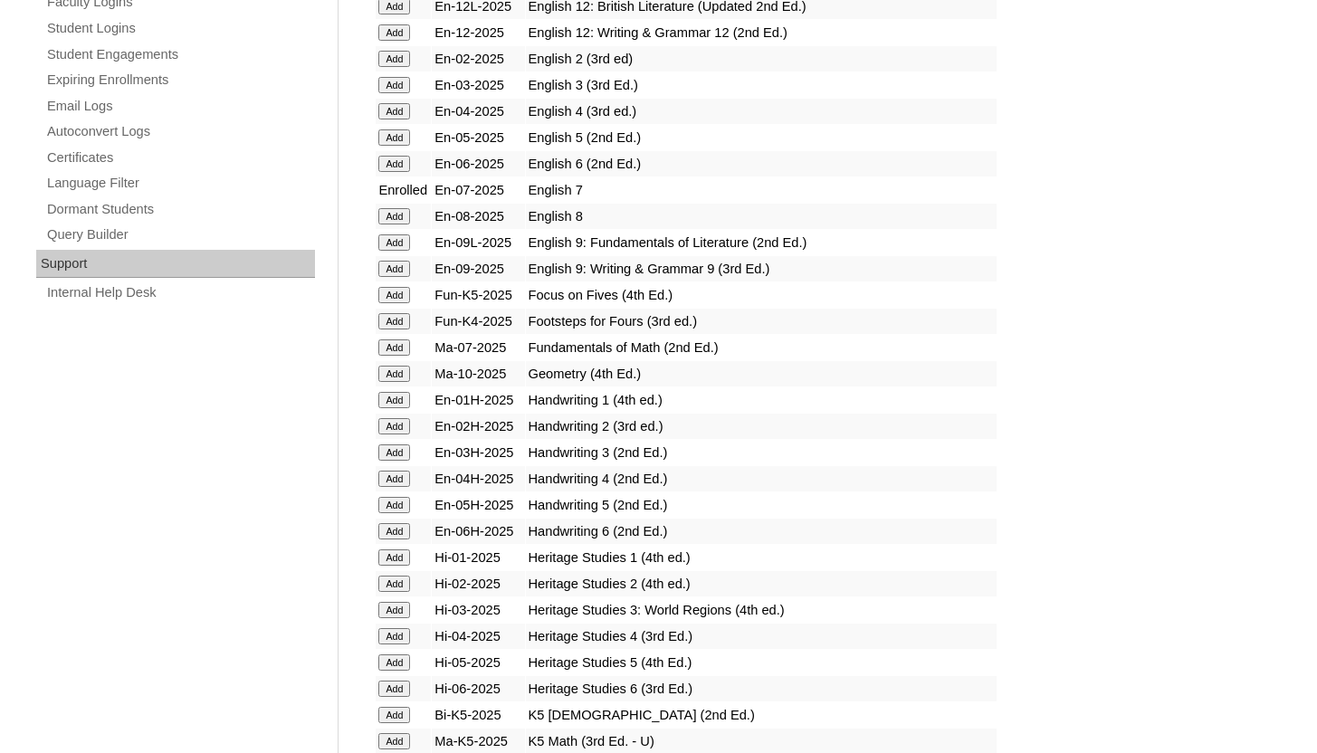
scroll to position [1313, 0]
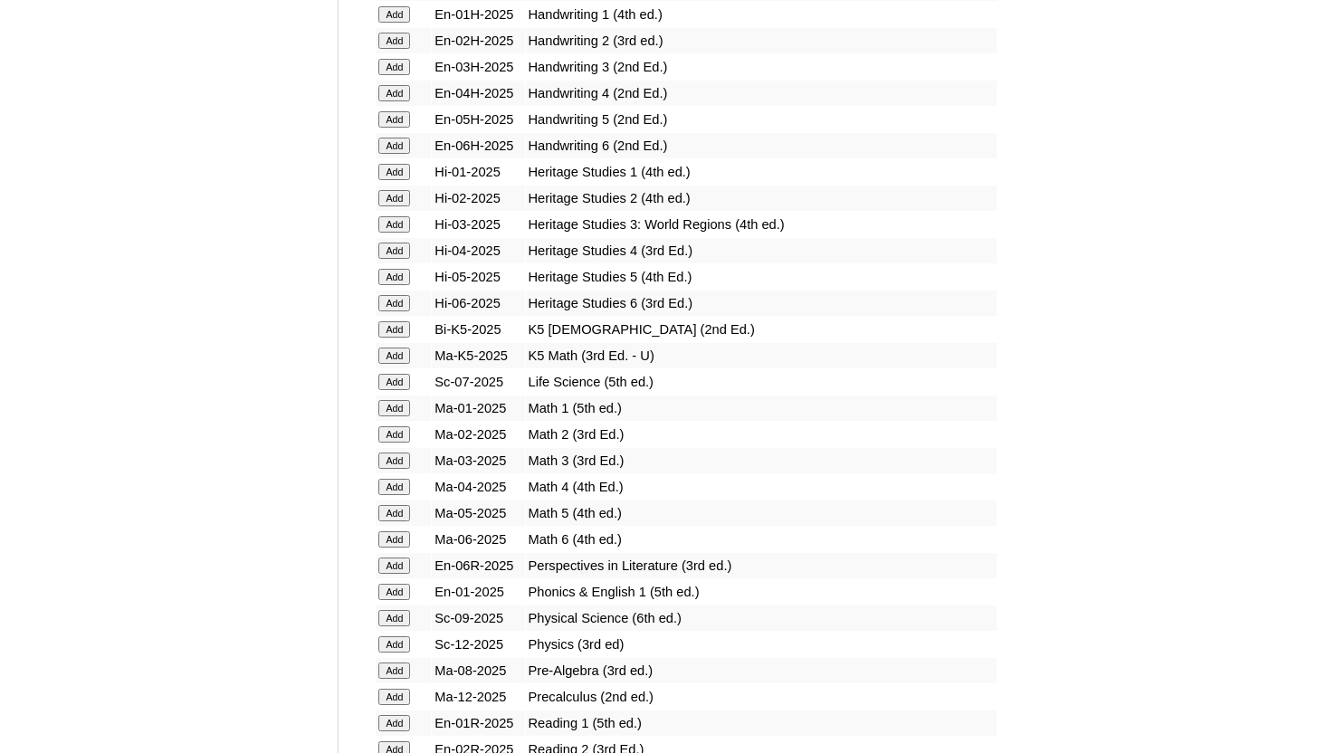
scroll to position [1609, 0]
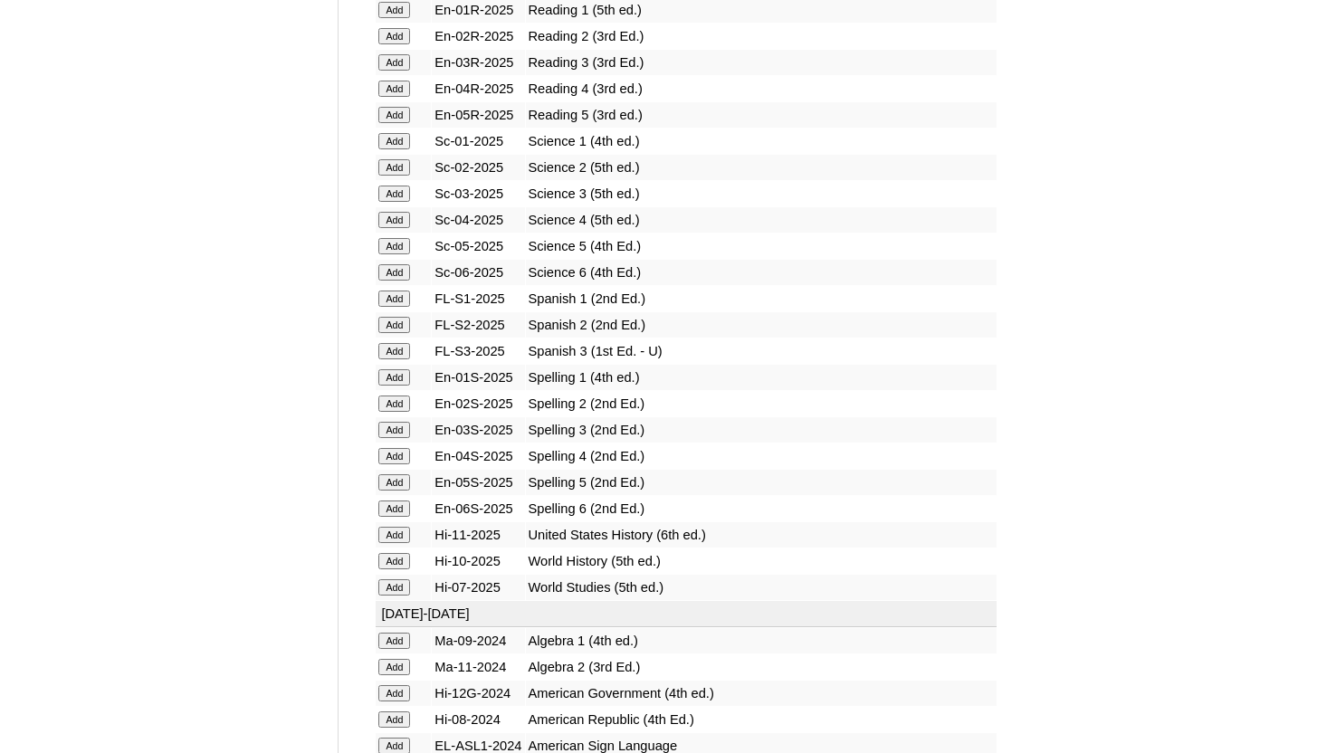
scroll to position [2322, 0]
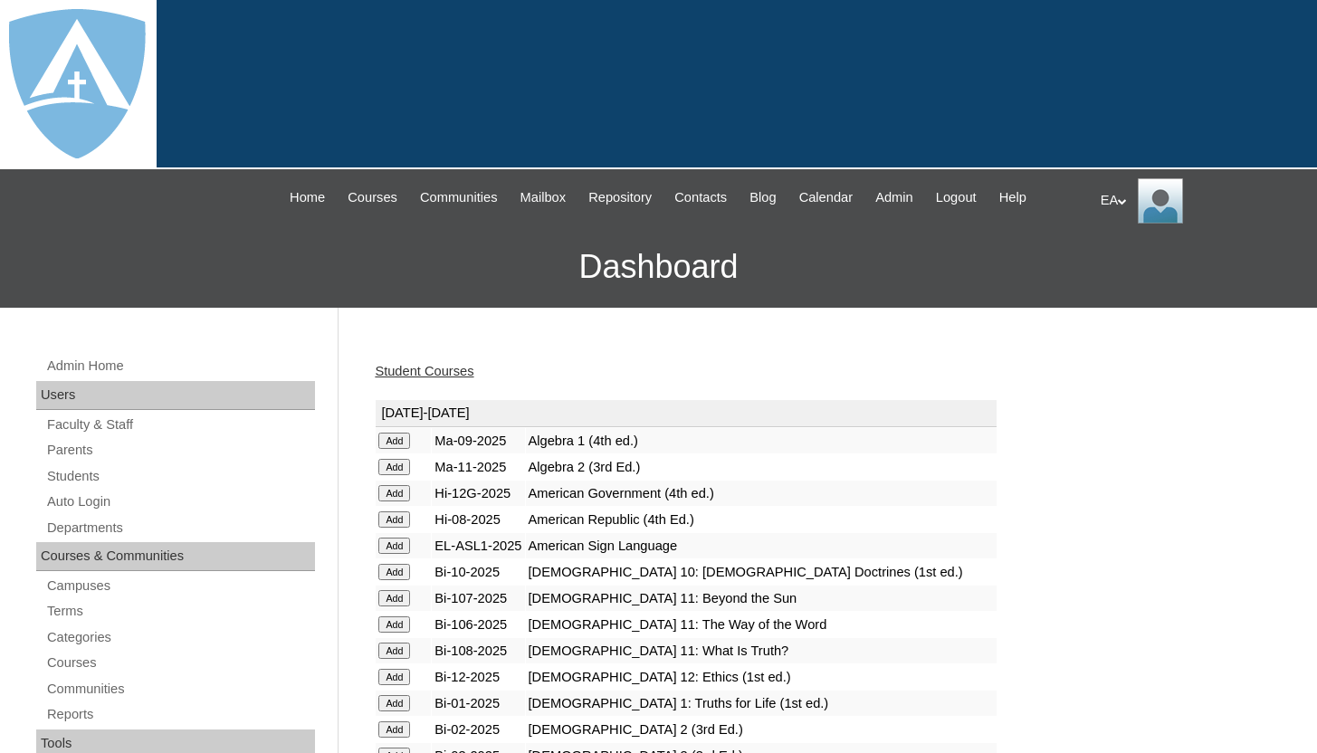
click at [447, 377] on link "Student Courses" at bounding box center [424, 371] width 99 height 14
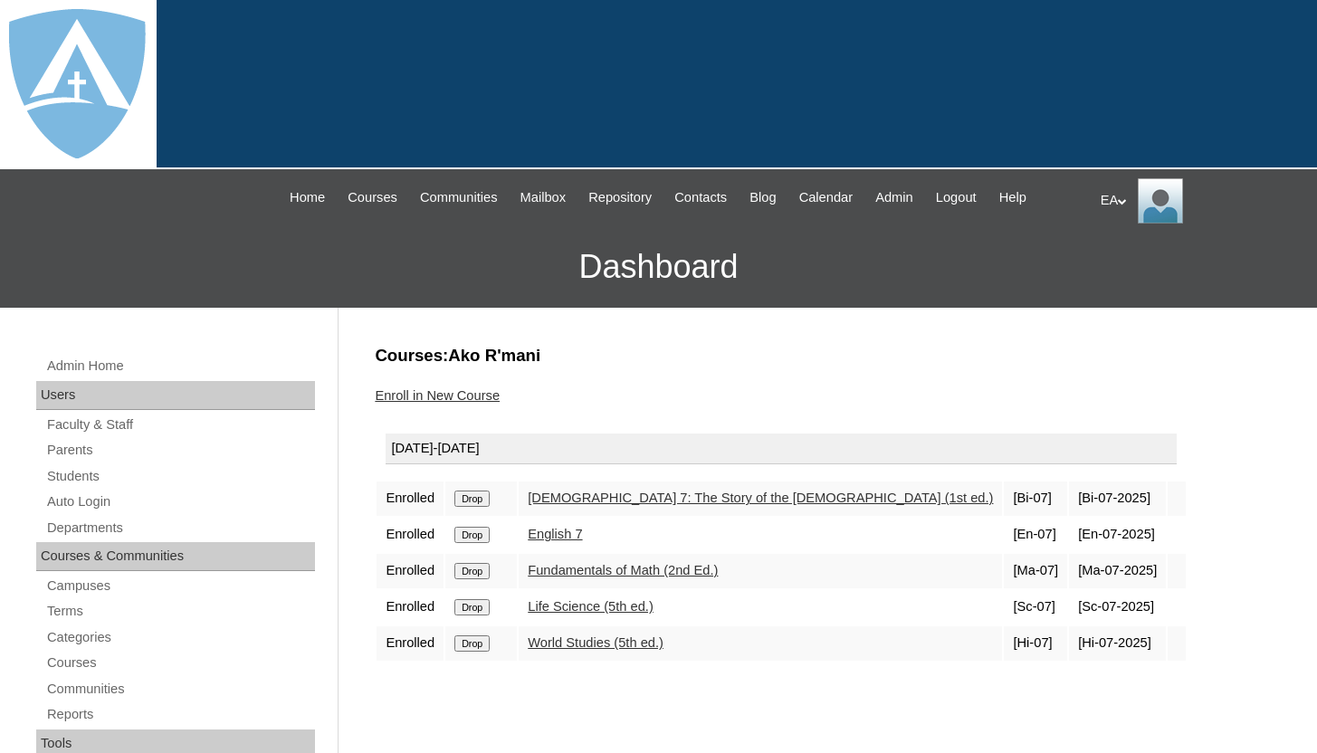
click at [451, 286] on h3 "Dashboard" at bounding box center [658, 266] width 1299 height 81
click at [95, 473] on link "Students" at bounding box center [180, 476] width 270 height 23
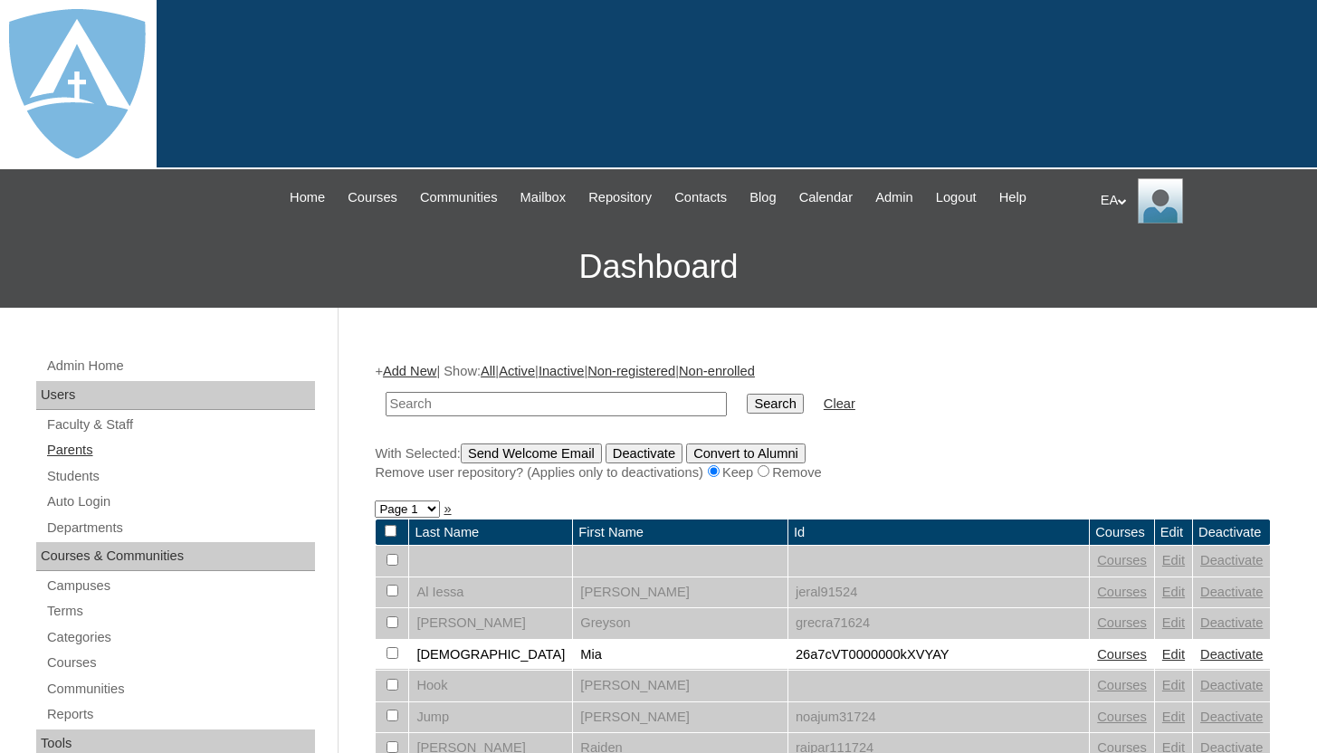
click at [101, 454] on link "Parents" at bounding box center [180, 450] width 270 height 23
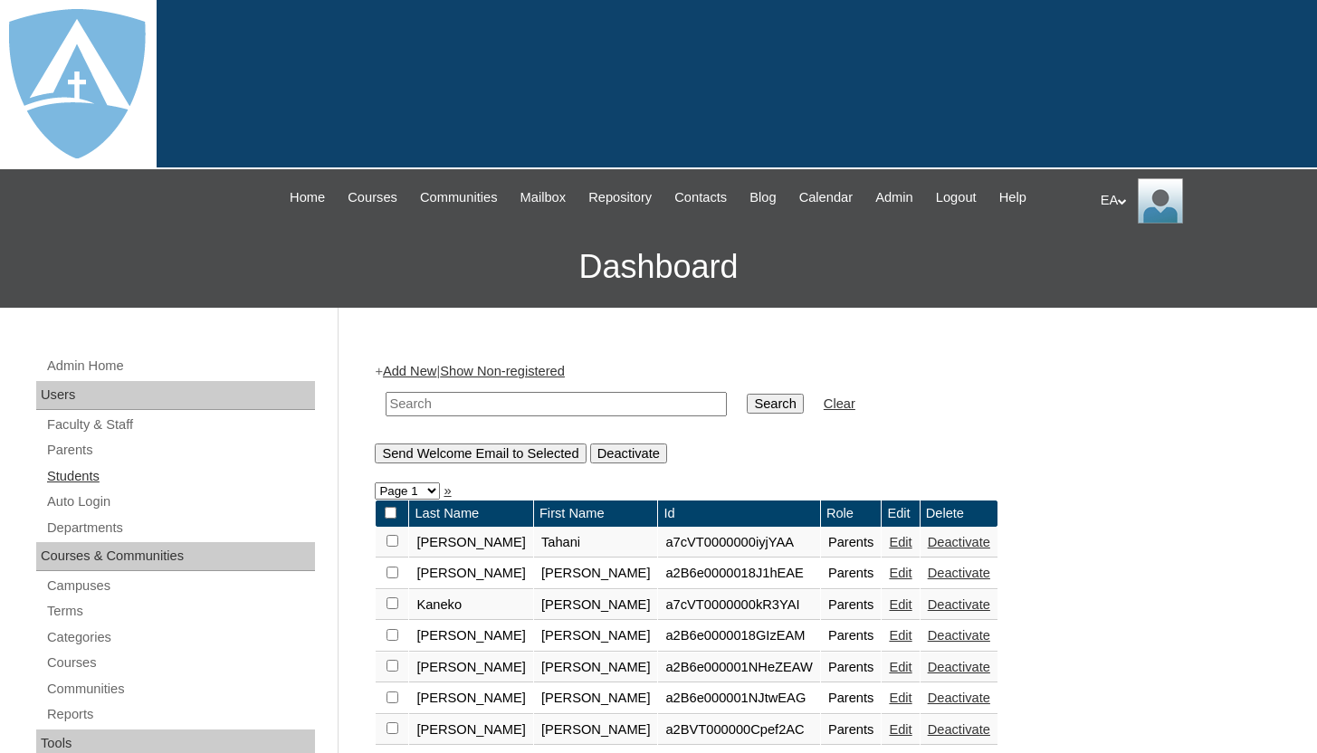
click at [98, 472] on link "Students" at bounding box center [180, 476] width 270 height 23
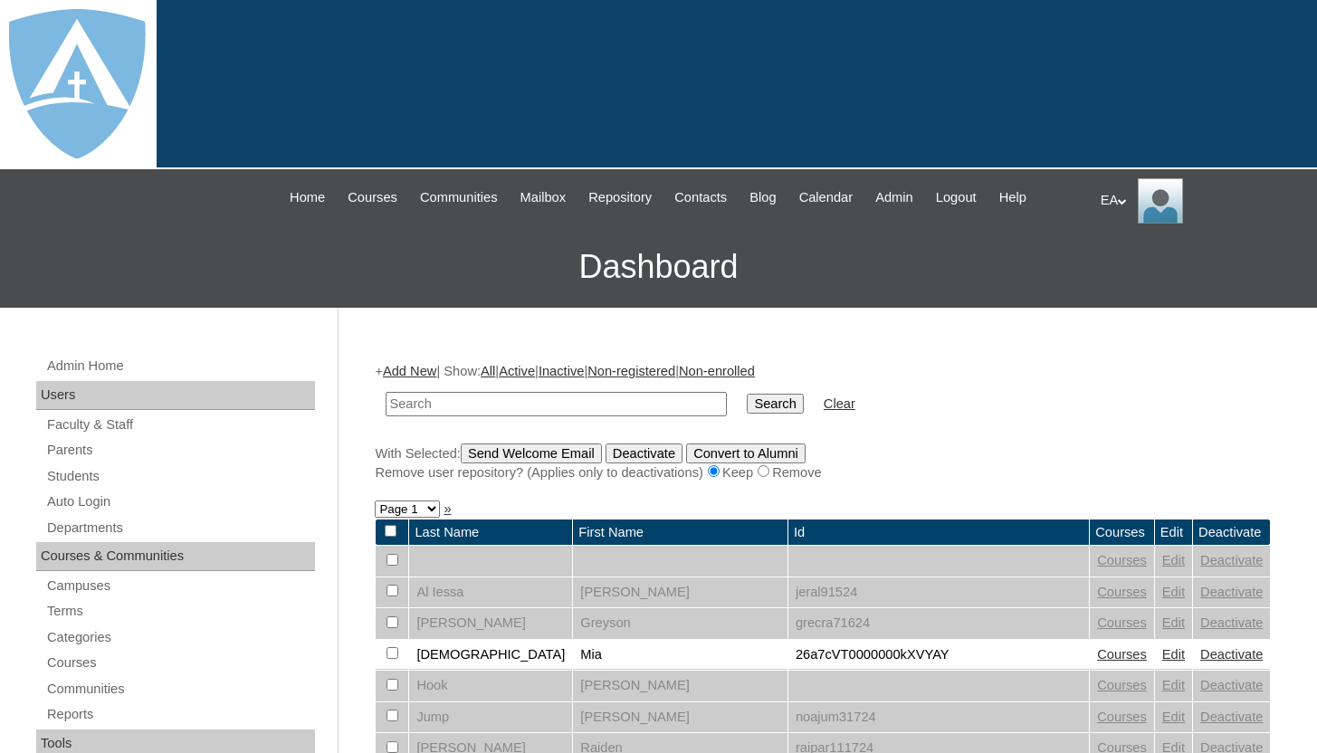
click at [421, 406] on input "text" at bounding box center [556, 404] width 341 height 24
type input "[PERSON_NAME]"
click at [747, 394] on input "Search" at bounding box center [775, 404] width 56 height 20
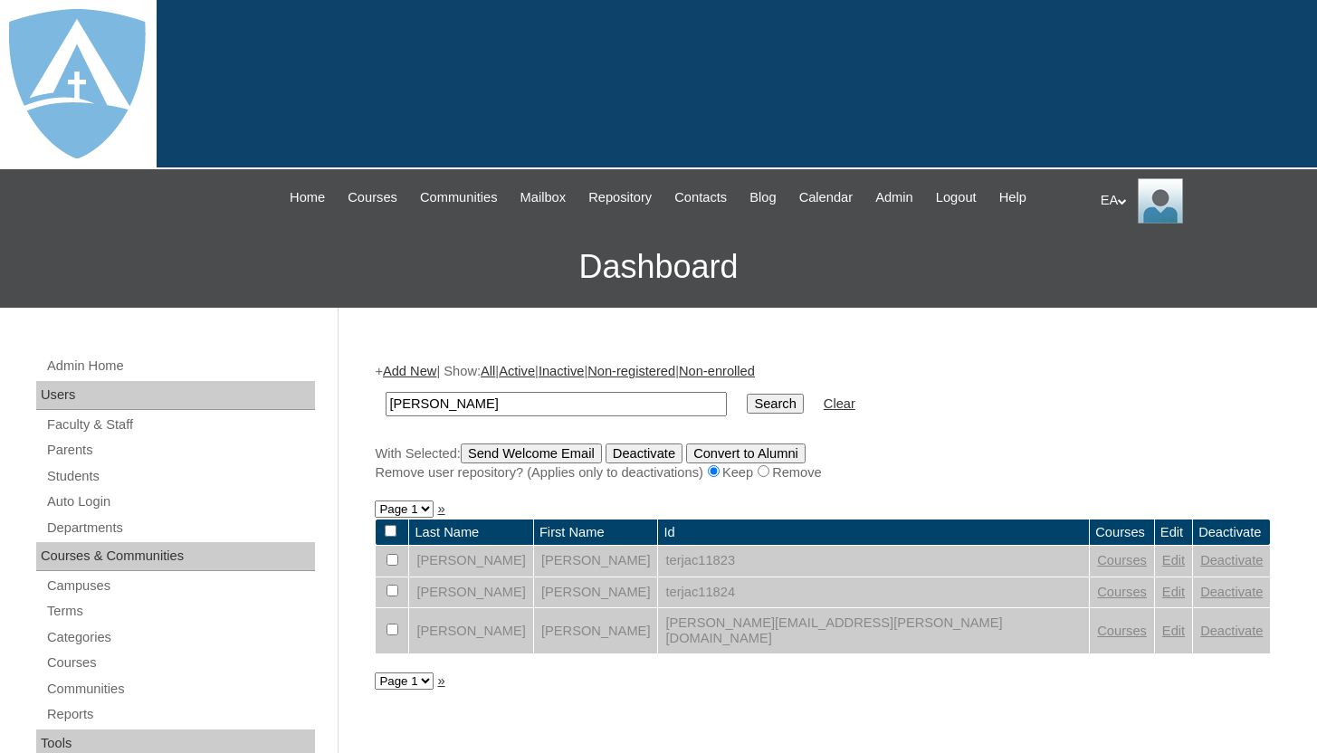
click at [1097, 628] on link "Courses" at bounding box center [1122, 631] width 50 height 14
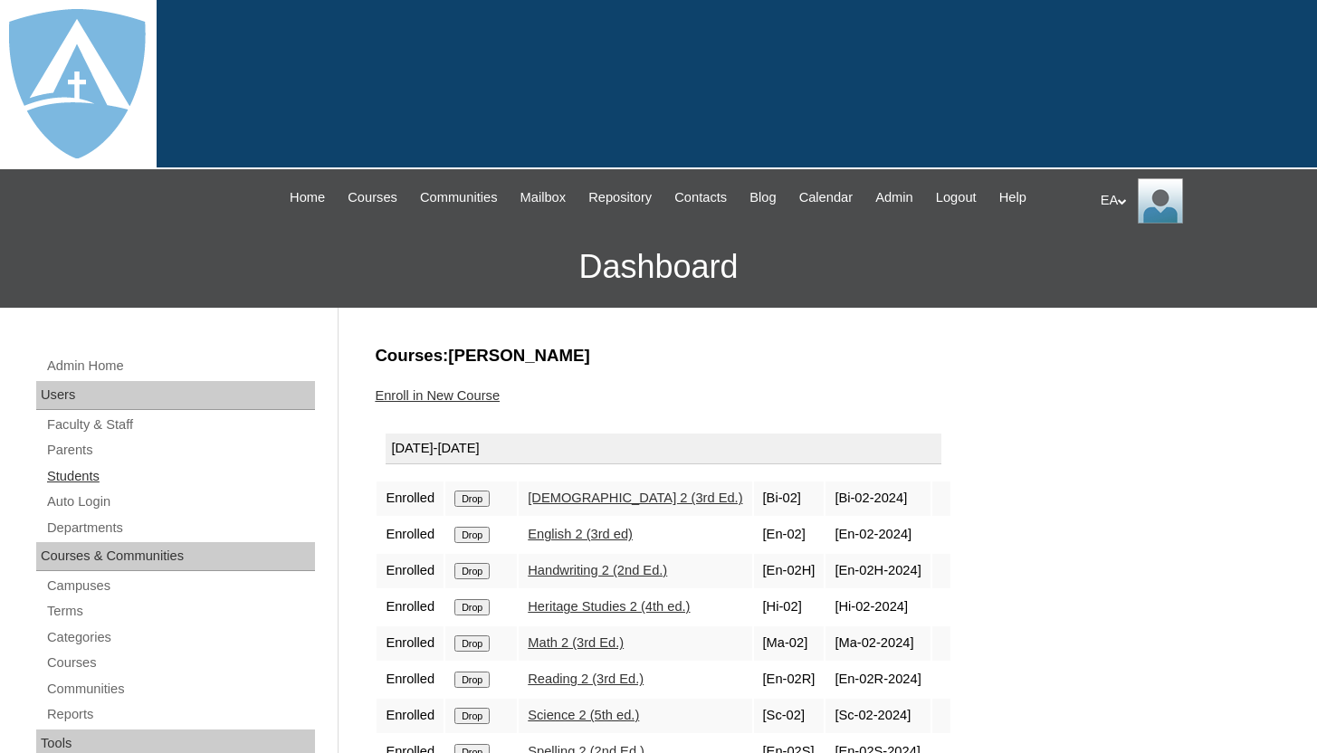
click at [86, 470] on link "Students" at bounding box center [180, 476] width 270 height 23
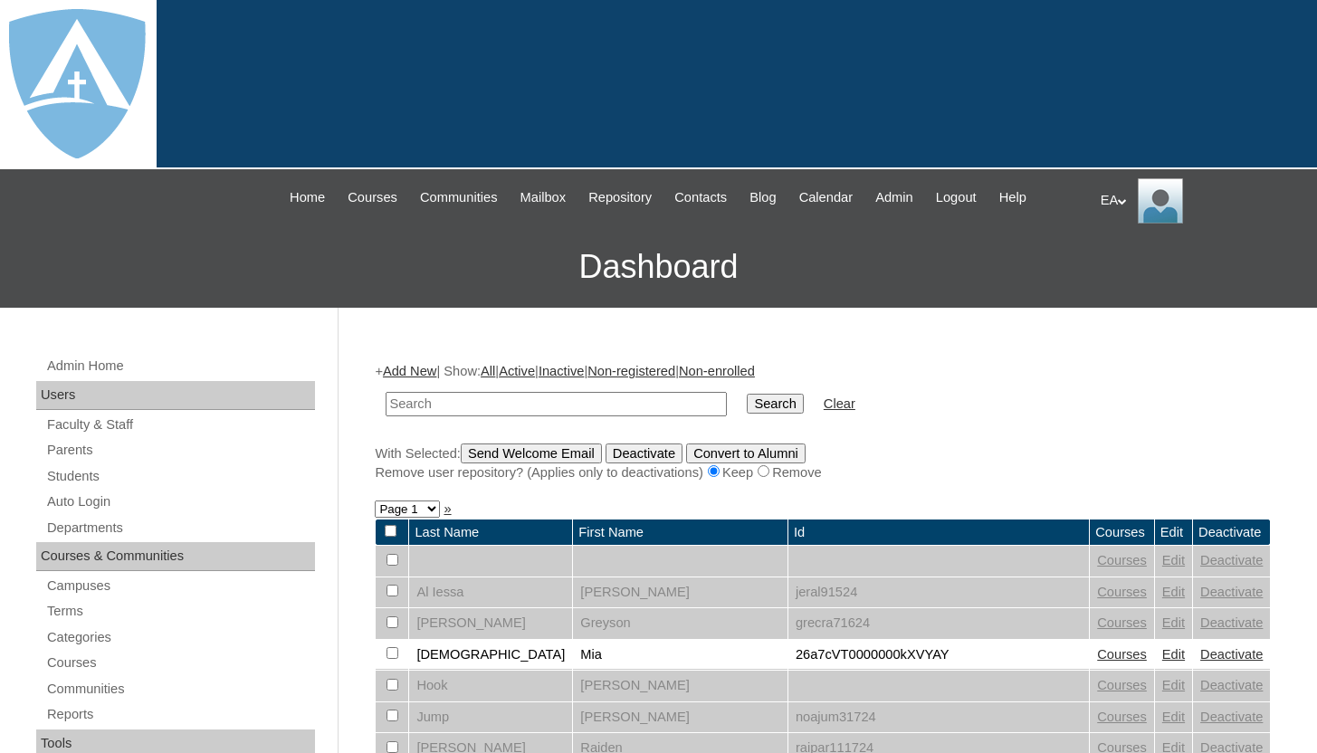
click at [504, 397] on input "text" at bounding box center [556, 404] width 341 height 24
type input "[PERSON_NAME]"
click at [747, 394] on input "Search" at bounding box center [775, 404] width 56 height 20
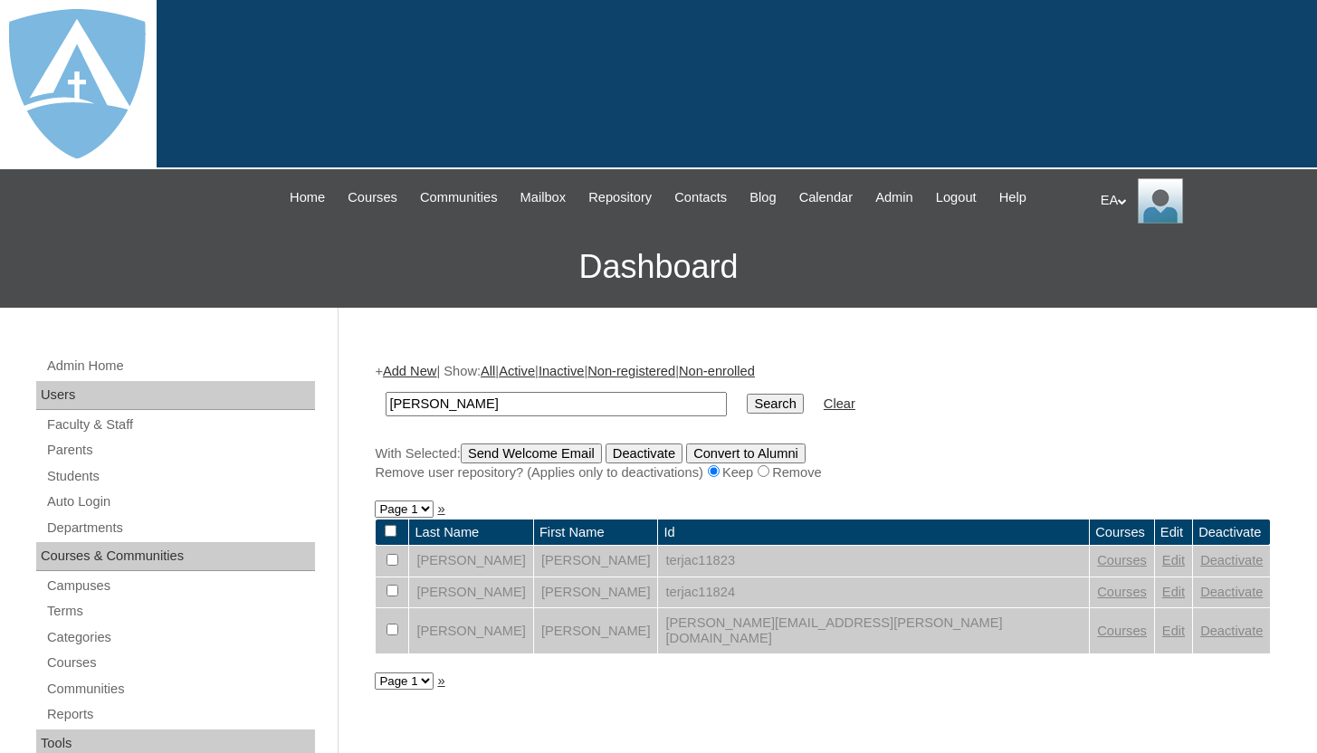
click at [1201, 627] on link "Deactivate" at bounding box center [1232, 631] width 62 height 14
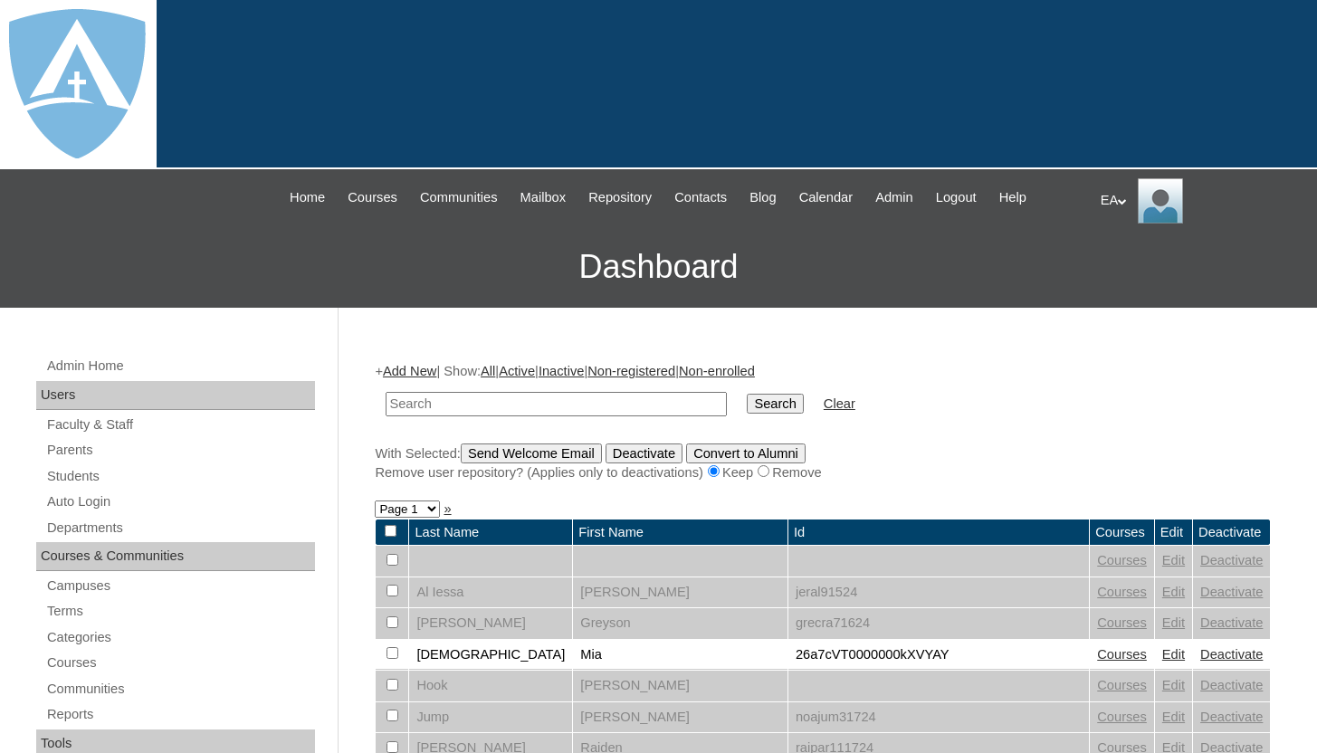
click at [564, 408] on input "text" at bounding box center [556, 404] width 341 height 24
type input "[PERSON_NAME]"
click at [760, 410] on input "Search" at bounding box center [775, 404] width 56 height 20
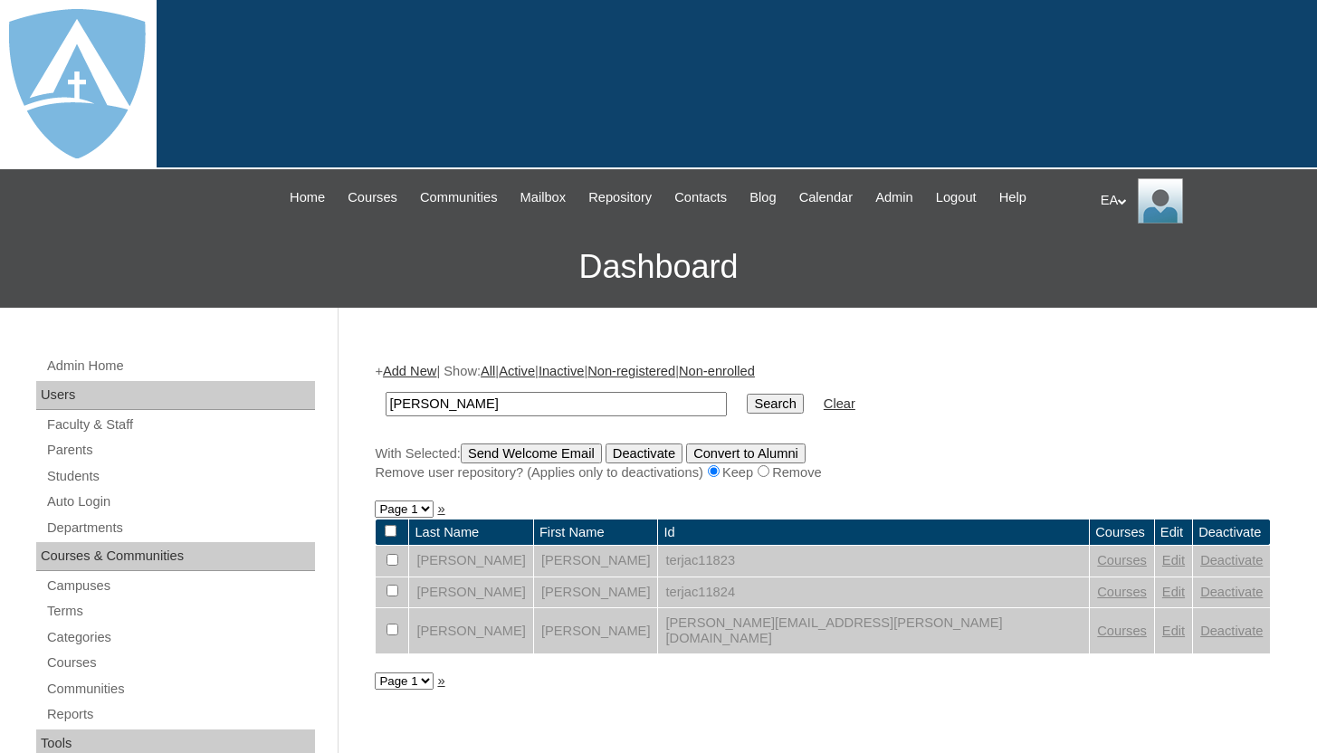
click at [1201, 589] on link "Deactivate" at bounding box center [1232, 592] width 62 height 14
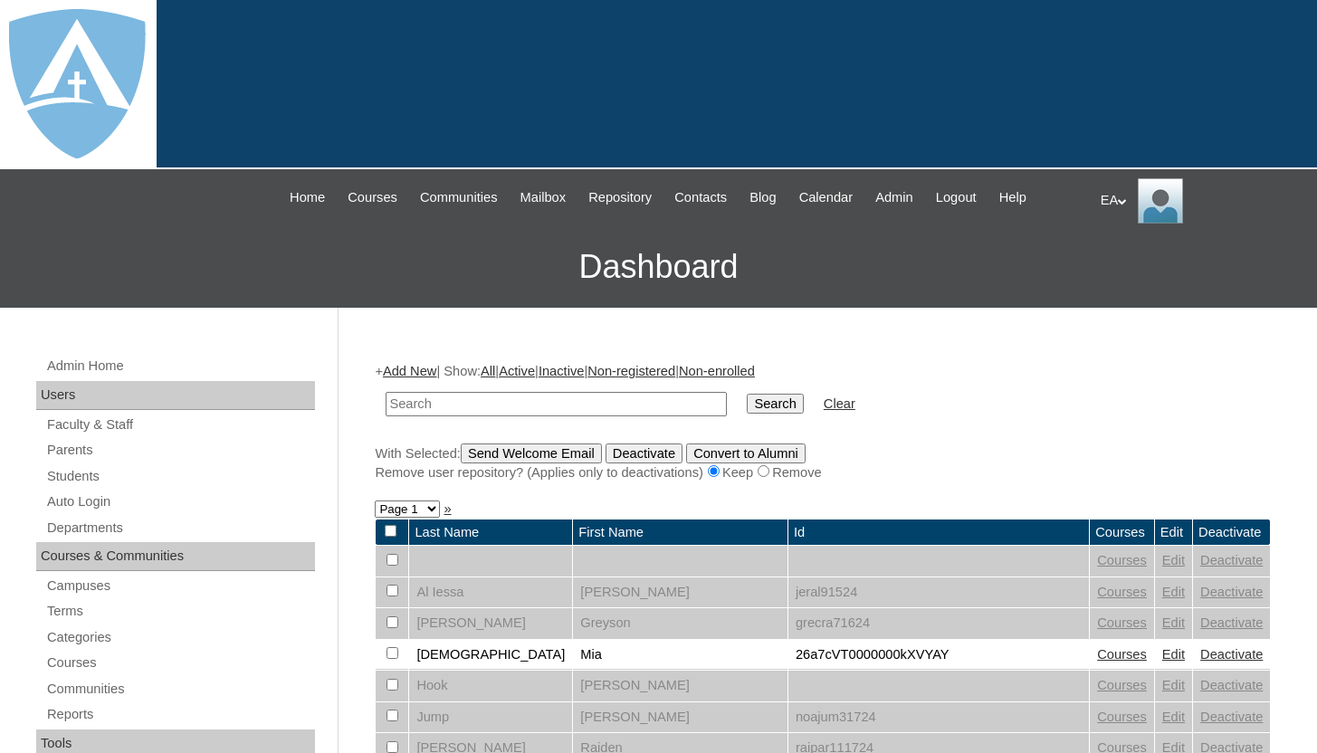
click at [610, 407] on input "text" at bounding box center [556, 404] width 341 height 24
type input "[PERSON_NAME]"
click at [747, 394] on input "Search" at bounding box center [775, 404] width 56 height 20
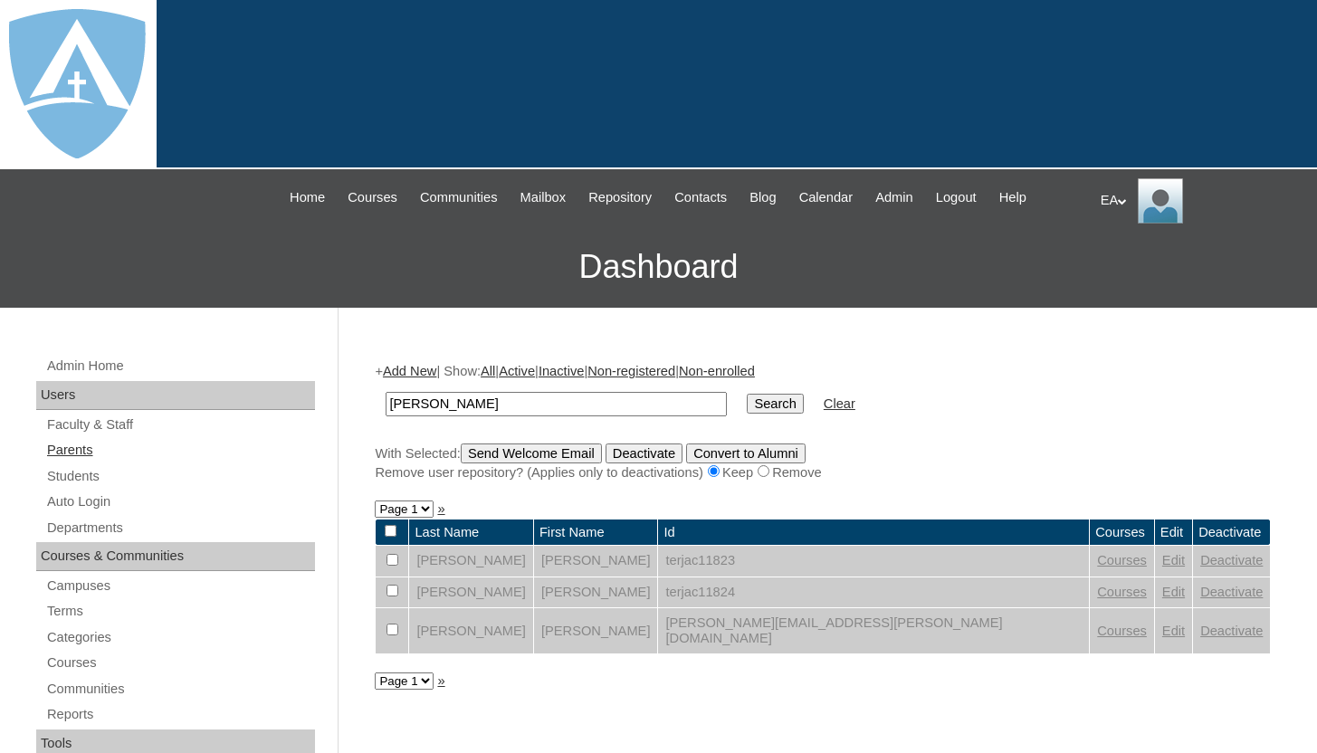
click at [149, 444] on link "Parents" at bounding box center [180, 450] width 270 height 23
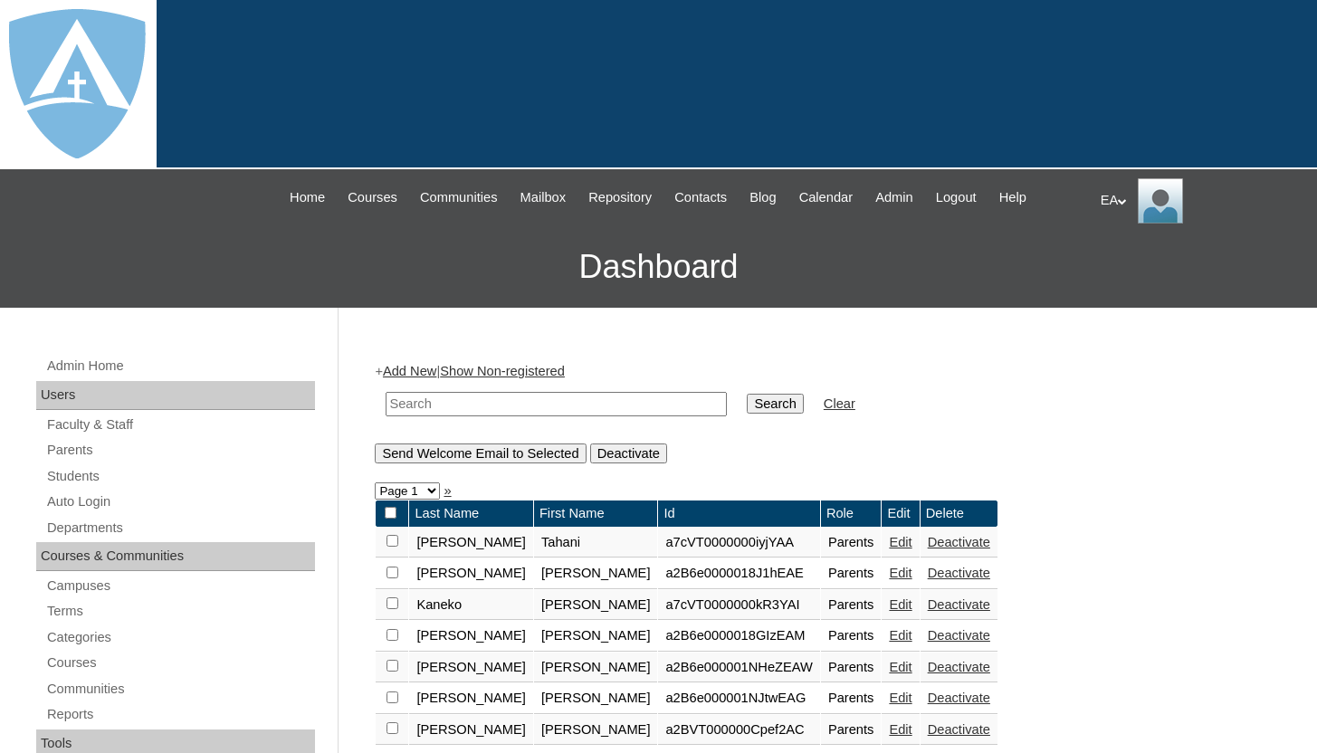
click at [441, 400] on input "text" at bounding box center [556, 404] width 341 height 24
type input "[PERSON_NAME]"
click at [778, 399] on input "Search" at bounding box center [775, 404] width 56 height 20
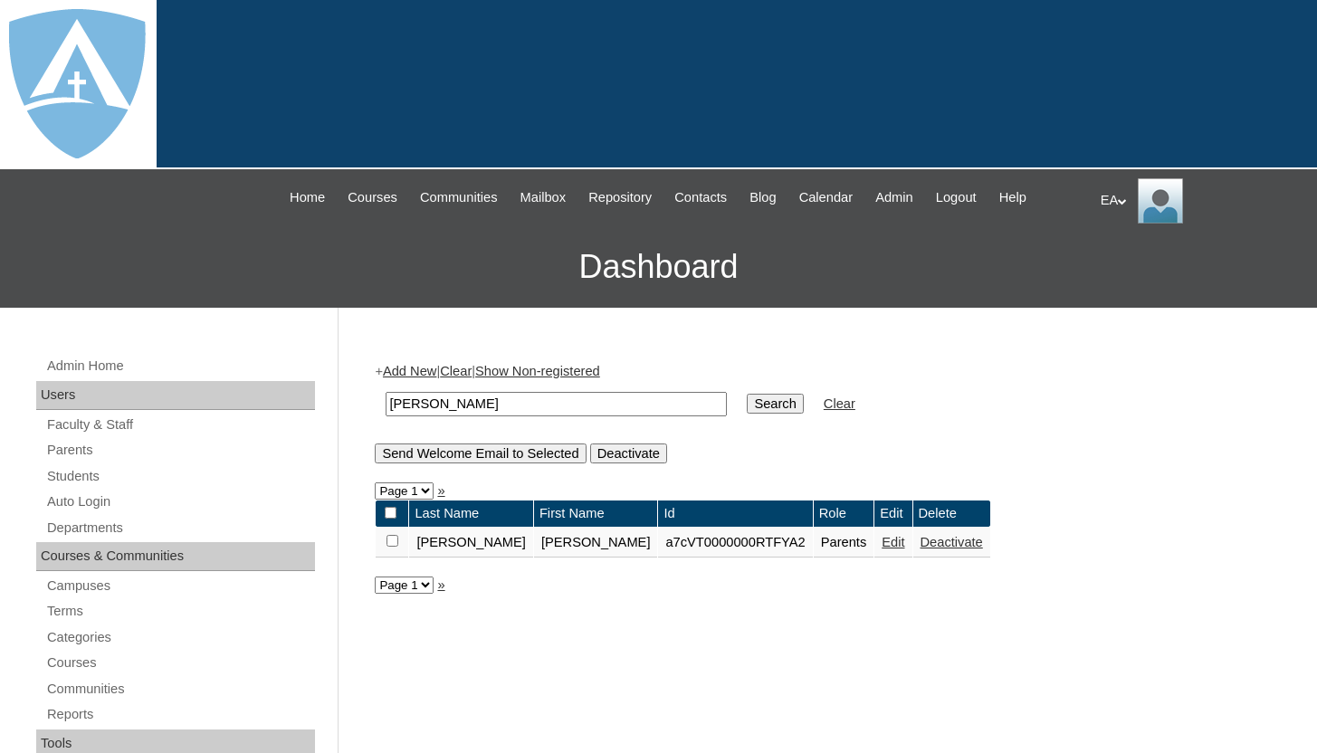
click at [882, 541] on link "Edit" at bounding box center [893, 542] width 23 height 14
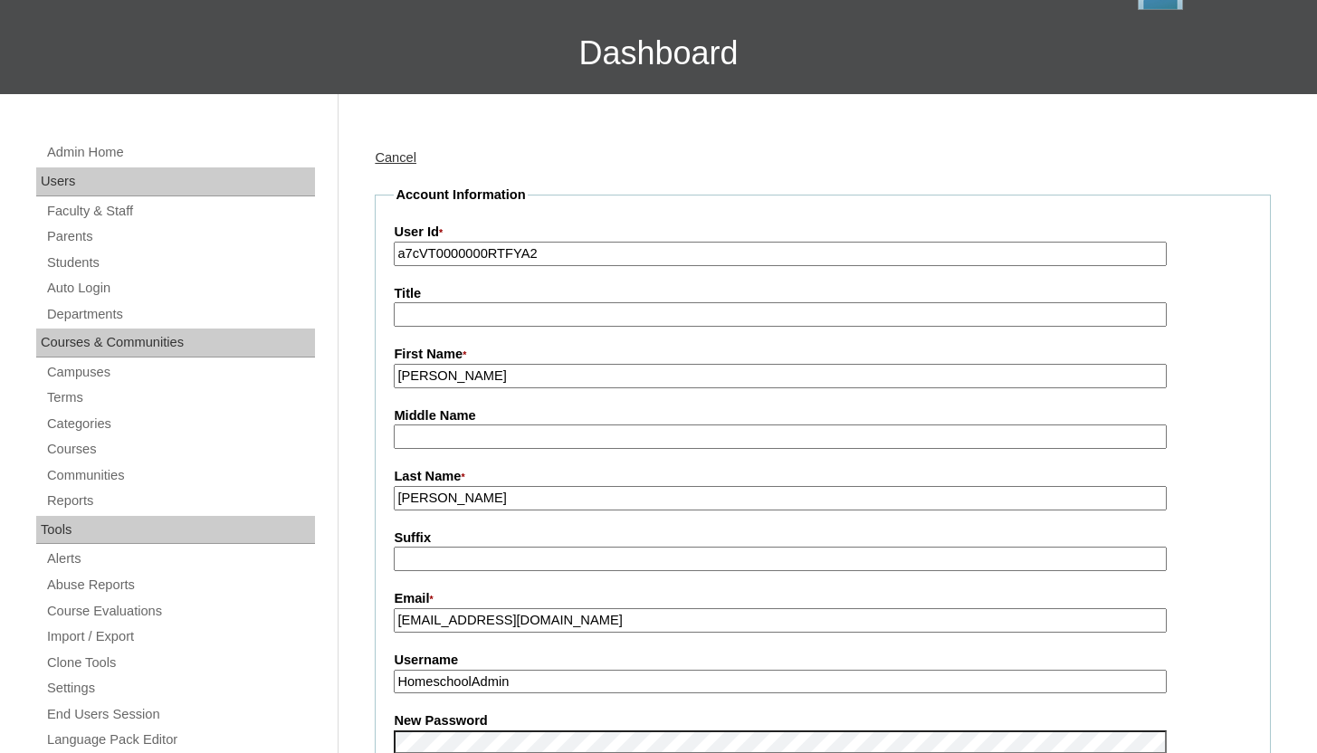
scroll to position [539, 0]
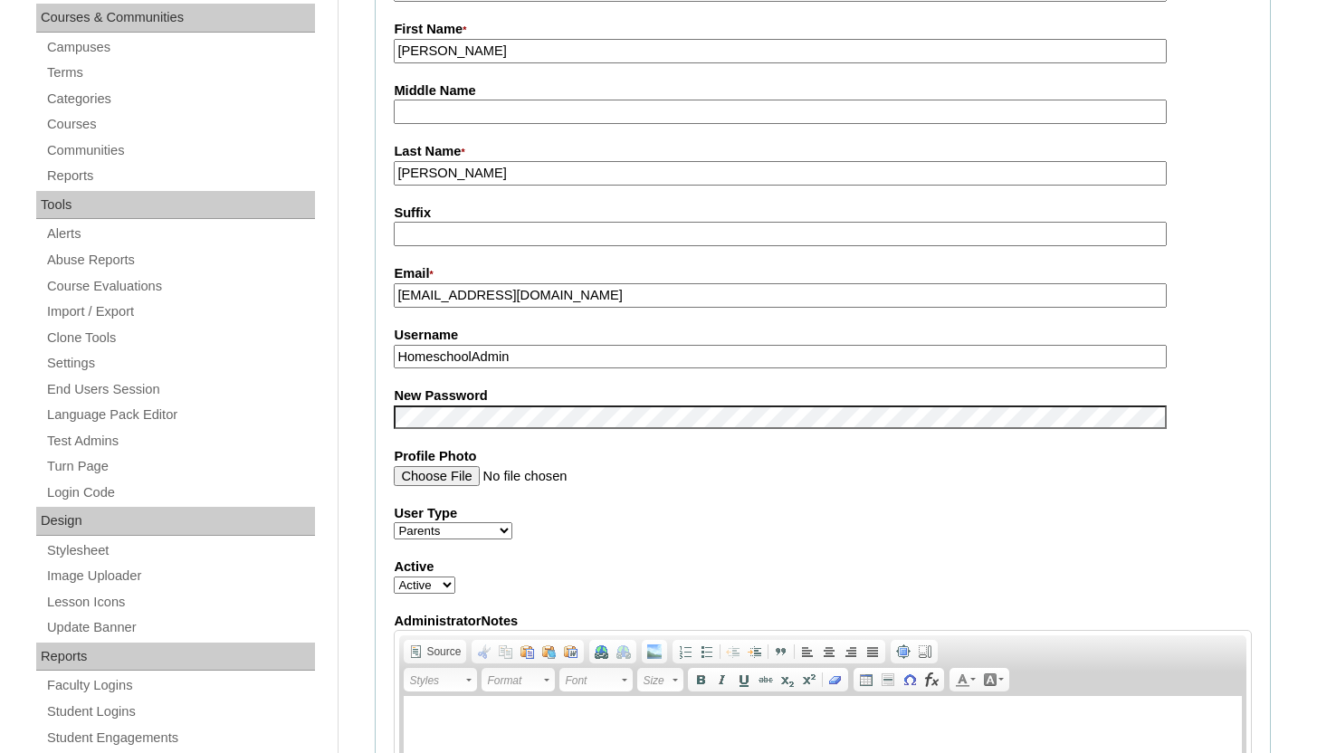
drag, startPoint x: 551, startPoint y: 359, endPoint x: 397, endPoint y: 361, distance: 154.8
click at [397, 361] on input "HomeschoolAdmin" at bounding box center [780, 357] width 772 height 24
paste input "emeldakabaso@yahoo.com emeldakabaso@yahoo.com"
drag, startPoint x: 780, startPoint y: 360, endPoint x: 607, endPoint y: 369, distance: 173.2
click at [607, 369] on fieldset "Account Information User Id * a7cVT0000000RTFYA2 Title First Name * Emelda Midd…" at bounding box center [823, 403] width 896 height 1084
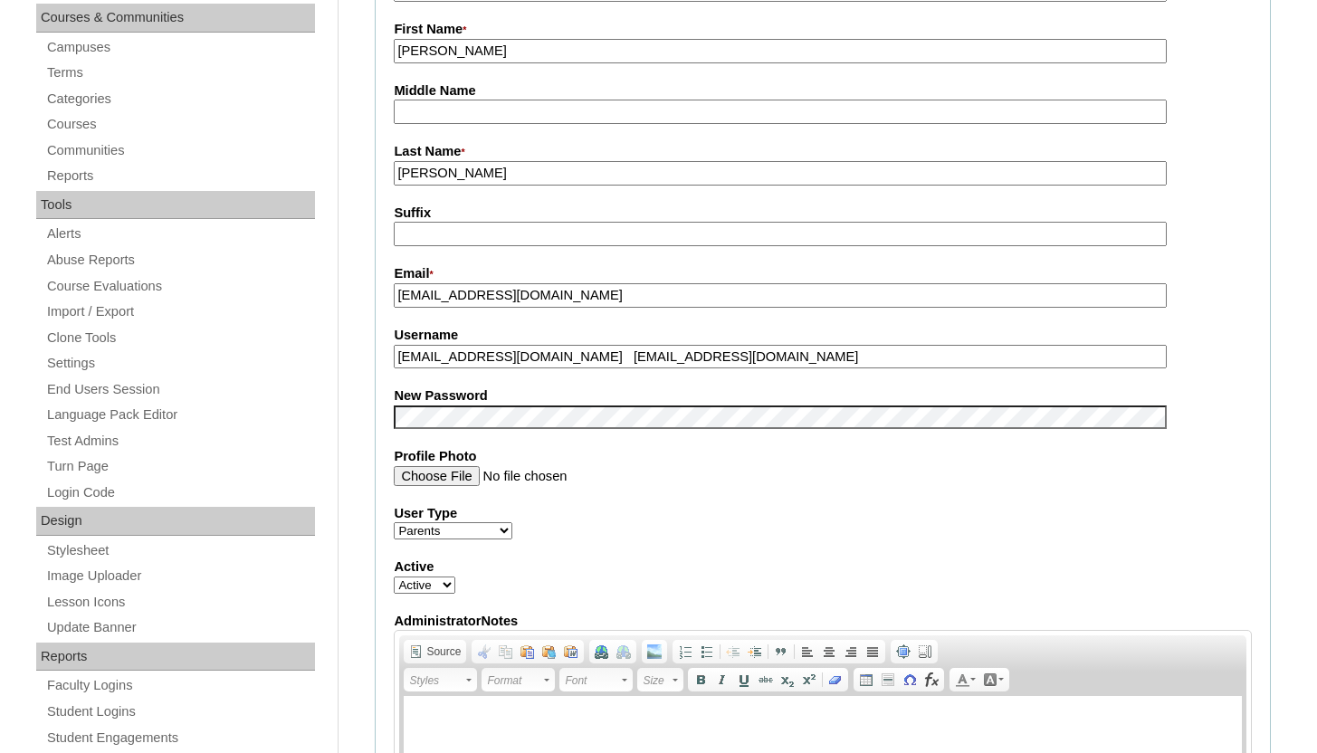
drag, startPoint x: 580, startPoint y: 359, endPoint x: 784, endPoint y: 351, distance: 203.8
click at [784, 351] on input "emeldakabaso@yahoo.com emeldakabaso@yahoo.com" at bounding box center [780, 357] width 772 height 24
type input "emeldakabaso@yahoo.com"
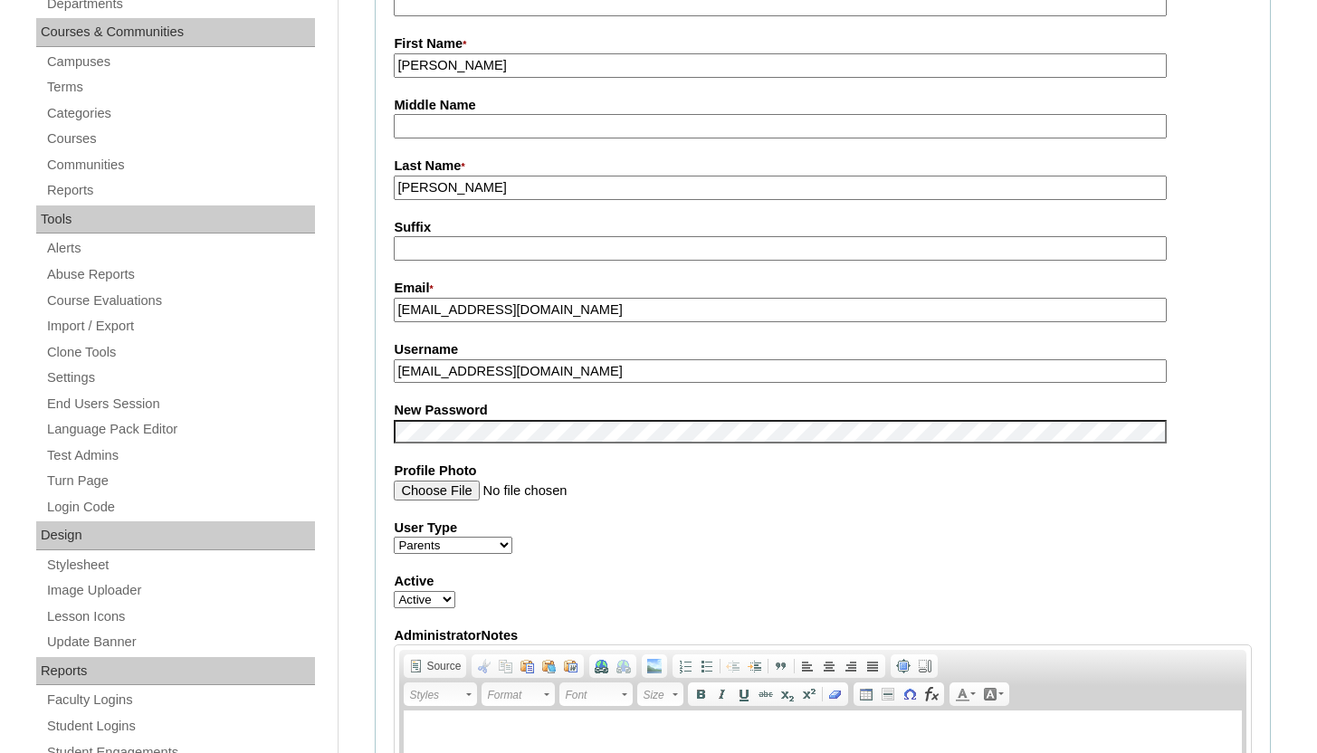
scroll to position [523, 0]
drag, startPoint x: 596, startPoint y: 375, endPoint x: 399, endPoint y: 378, distance: 196.5
click at [399, 378] on input "emeldakabaso@yahoo.com" at bounding box center [780, 372] width 772 height 24
click at [379, 383] on fieldset "Account Information User Id * a7cVT0000000RTFYA2 Title First Name * Emelda Midd…" at bounding box center [823, 418] width 896 height 1084
click at [1239, 450] on fieldset "Account Information User Id * a7cVT0000000RTFYA2 Title First Name * Emelda Midd…" at bounding box center [823, 418] width 896 height 1084
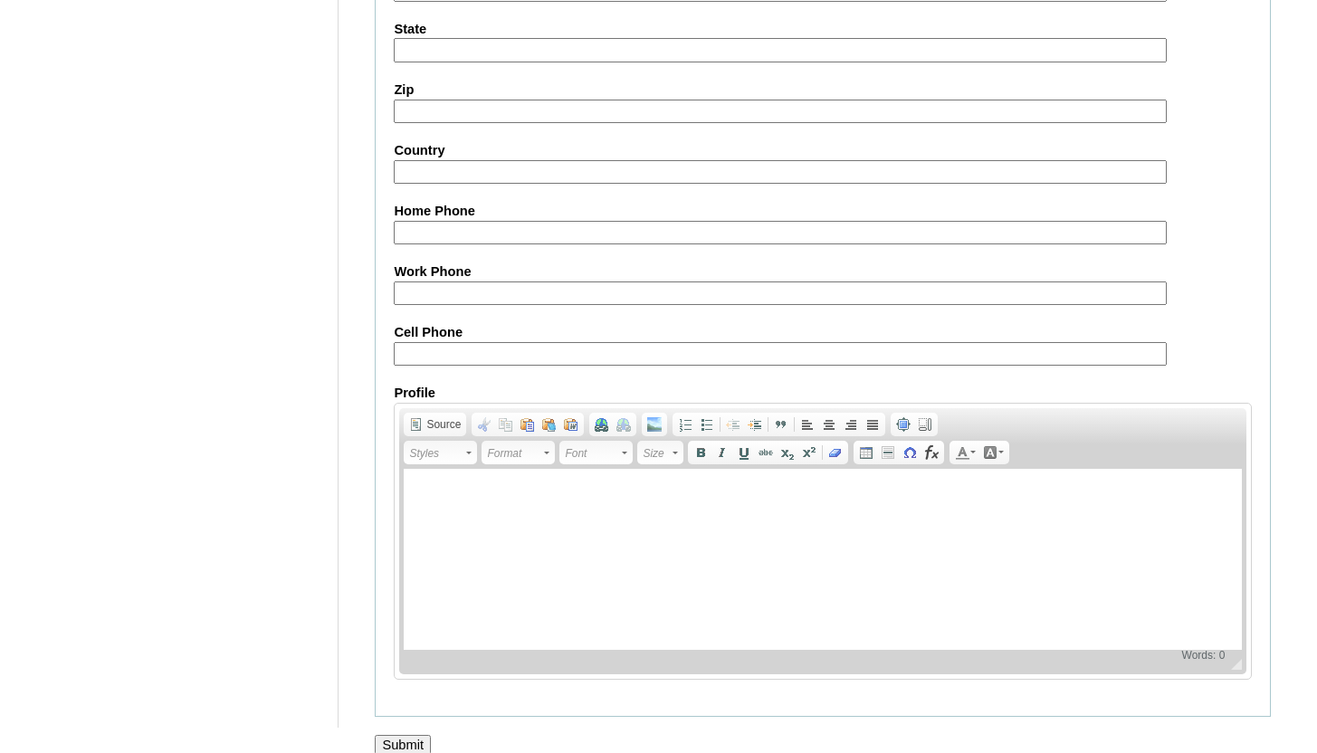
scroll to position [1724, 0]
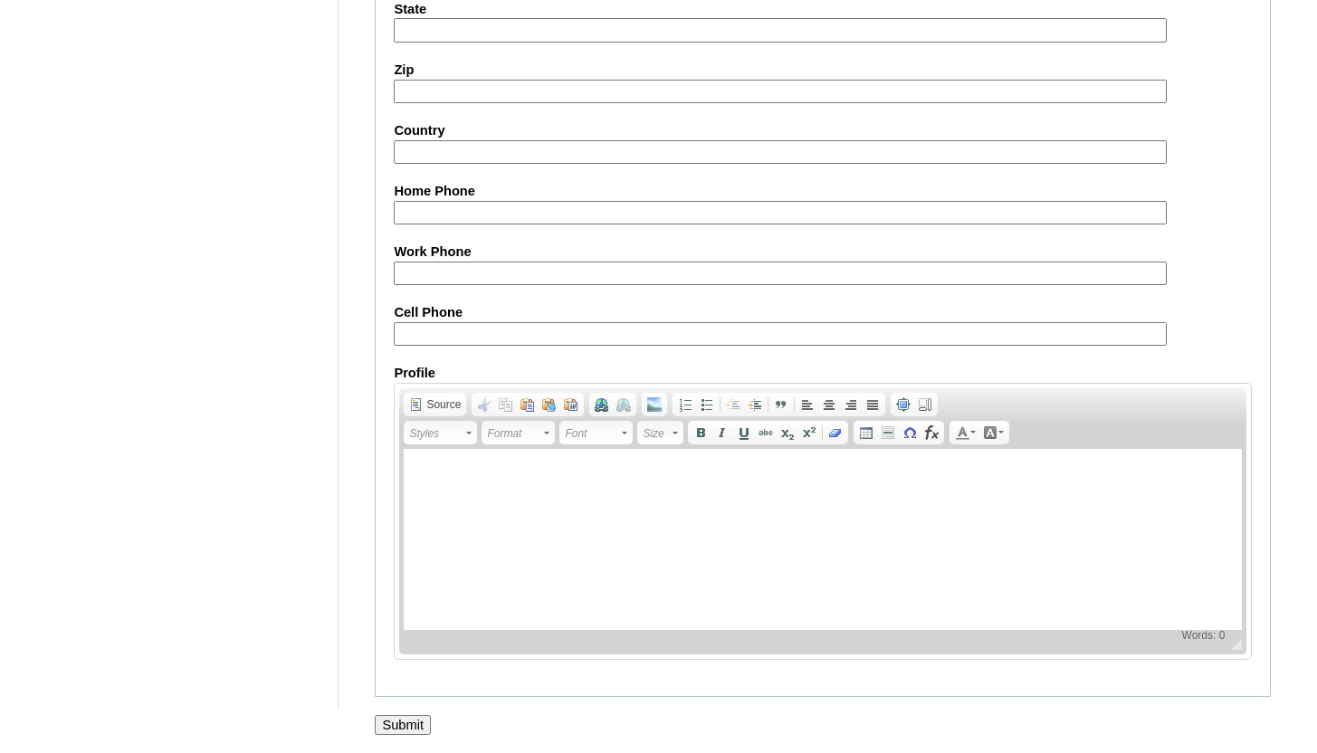
click at [405, 727] on input "Submit" at bounding box center [403, 725] width 56 height 20
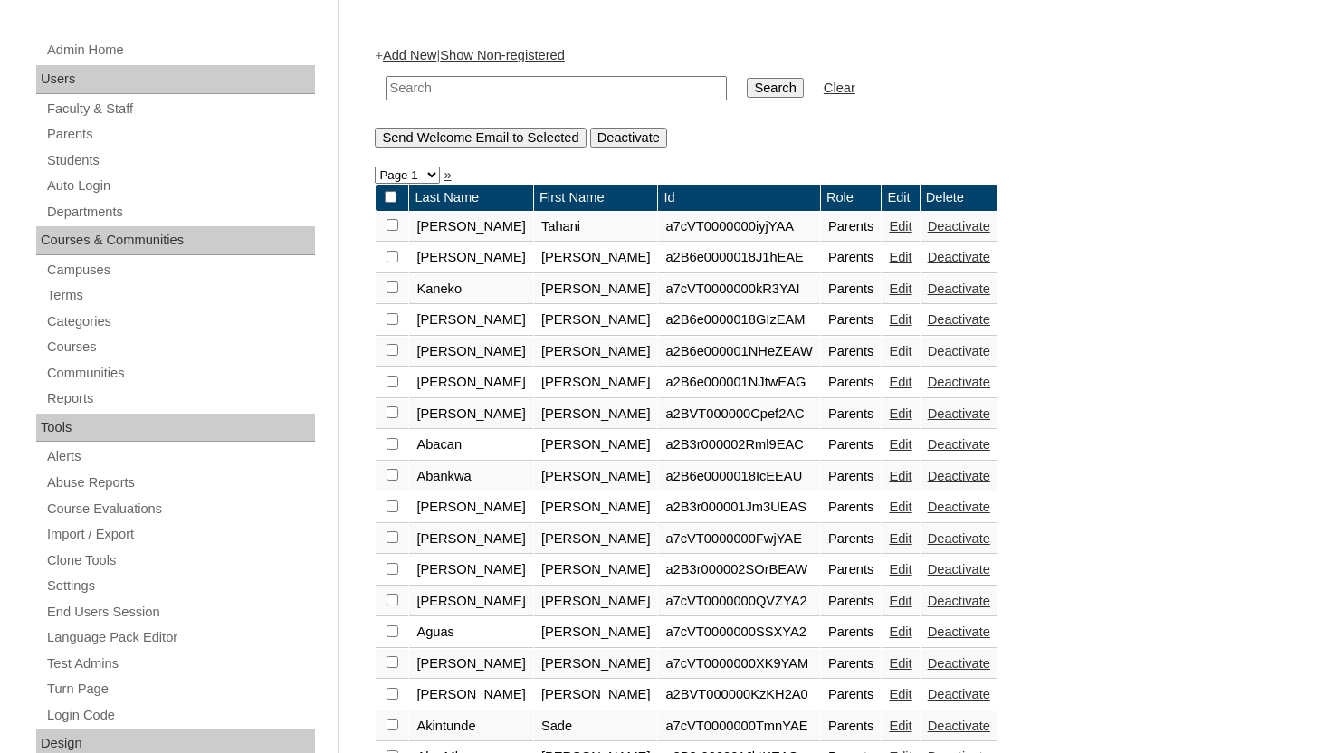
scroll to position [290, 0]
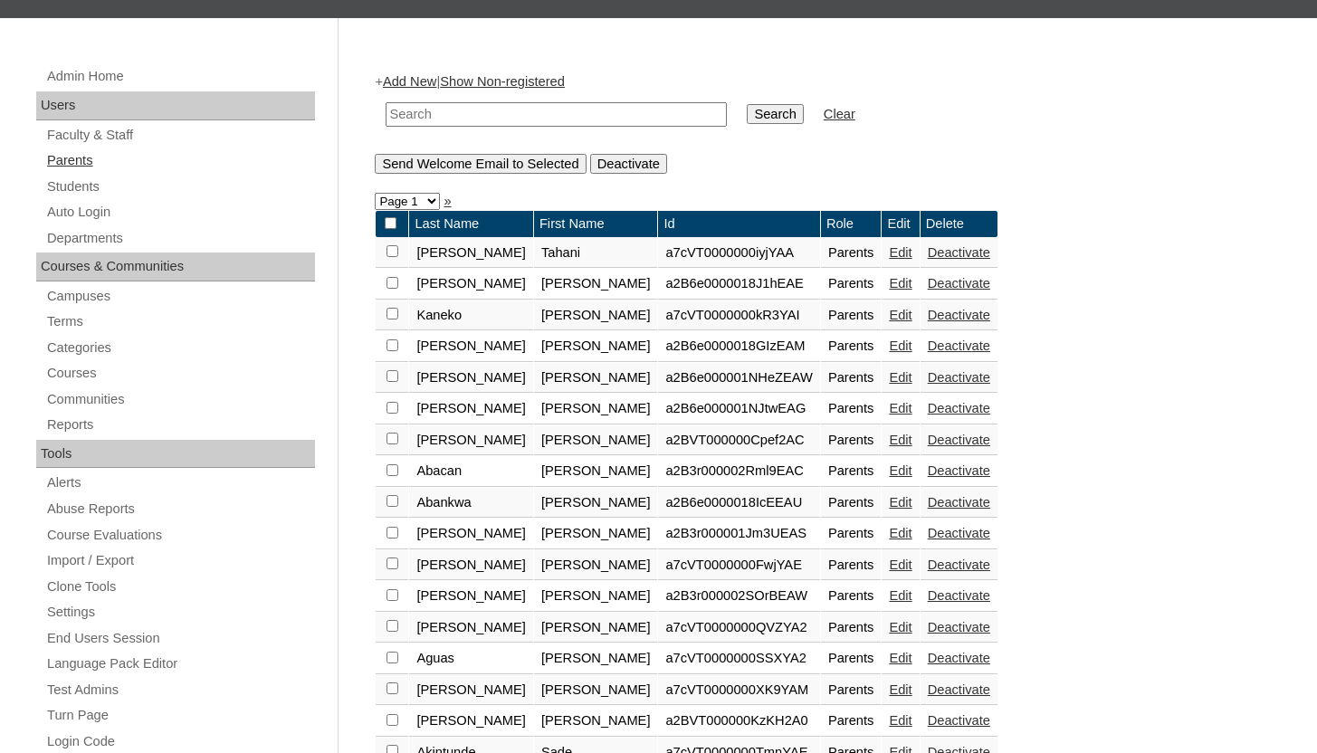
click at [68, 159] on link "Parents" at bounding box center [180, 160] width 270 height 23
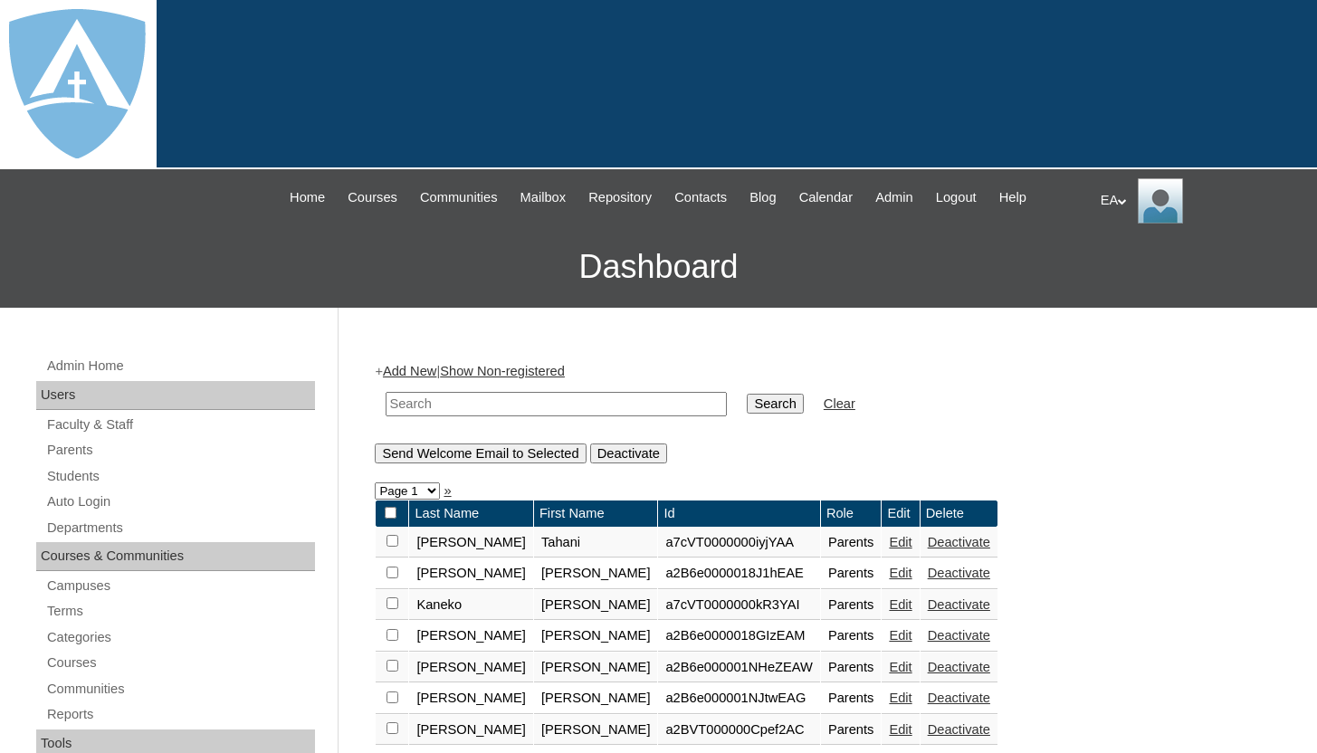
click at [442, 407] on input "text" at bounding box center [556, 404] width 341 height 24
drag, startPoint x: 424, startPoint y: 408, endPoint x: 371, endPoint y: 409, distance: 52.5
paste input "Nadiyah Kamarra Baksh"
type input "Nadiyah Kamarra Baksh"
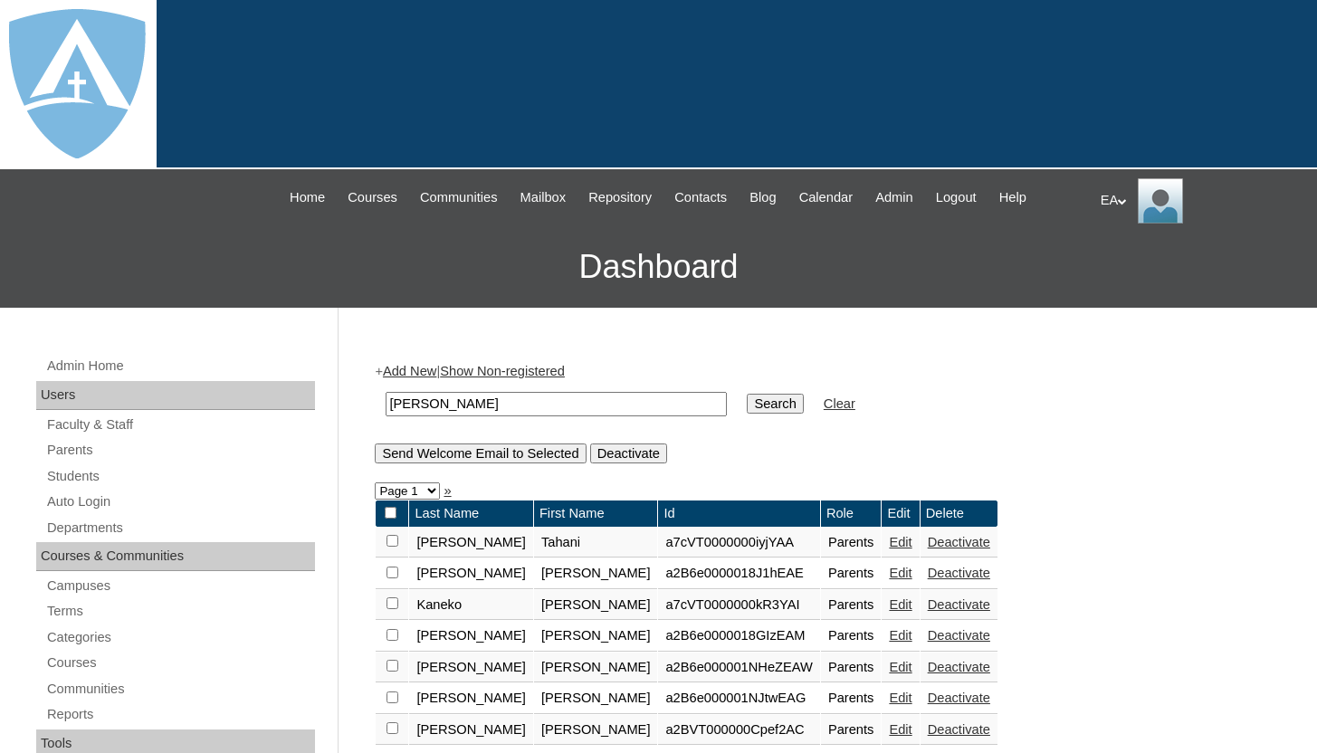
click at [755, 397] on input "Search" at bounding box center [775, 404] width 56 height 20
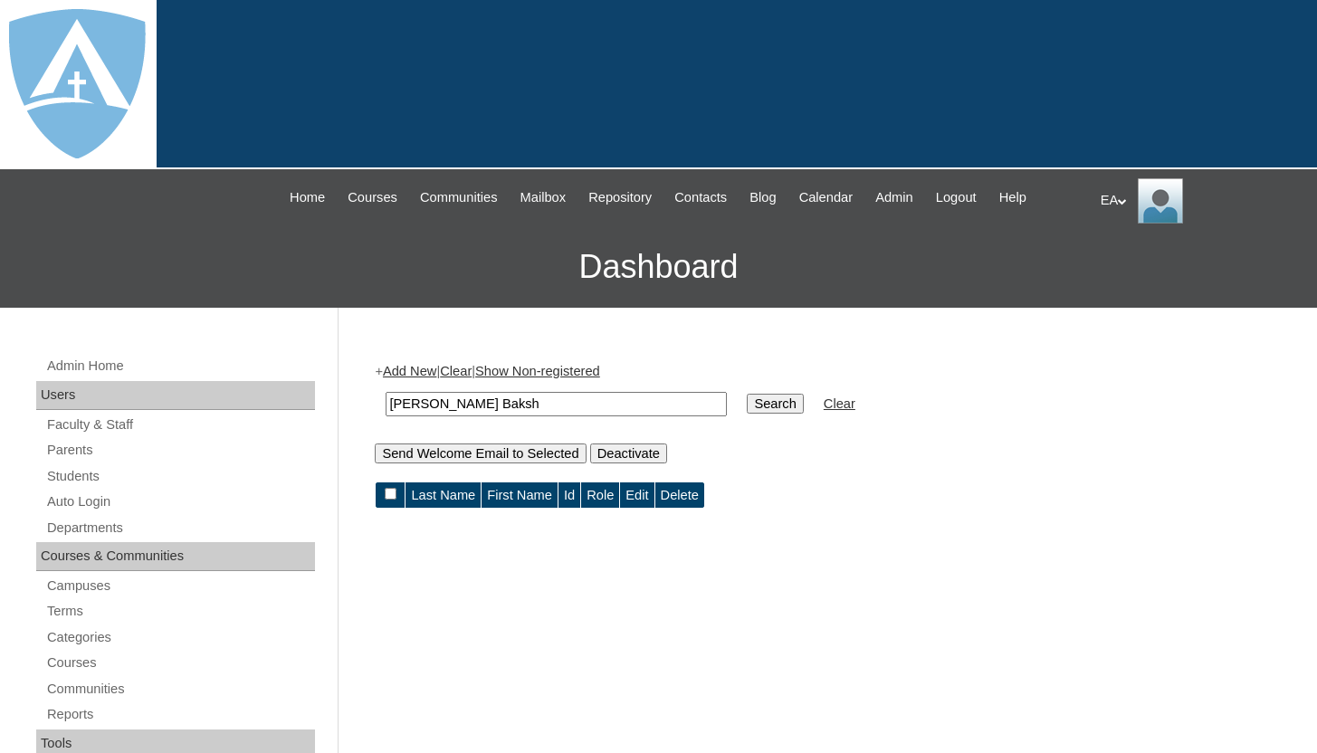
click at [410, 371] on link "Add New" at bounding box center [409, 371] width 53 height 14
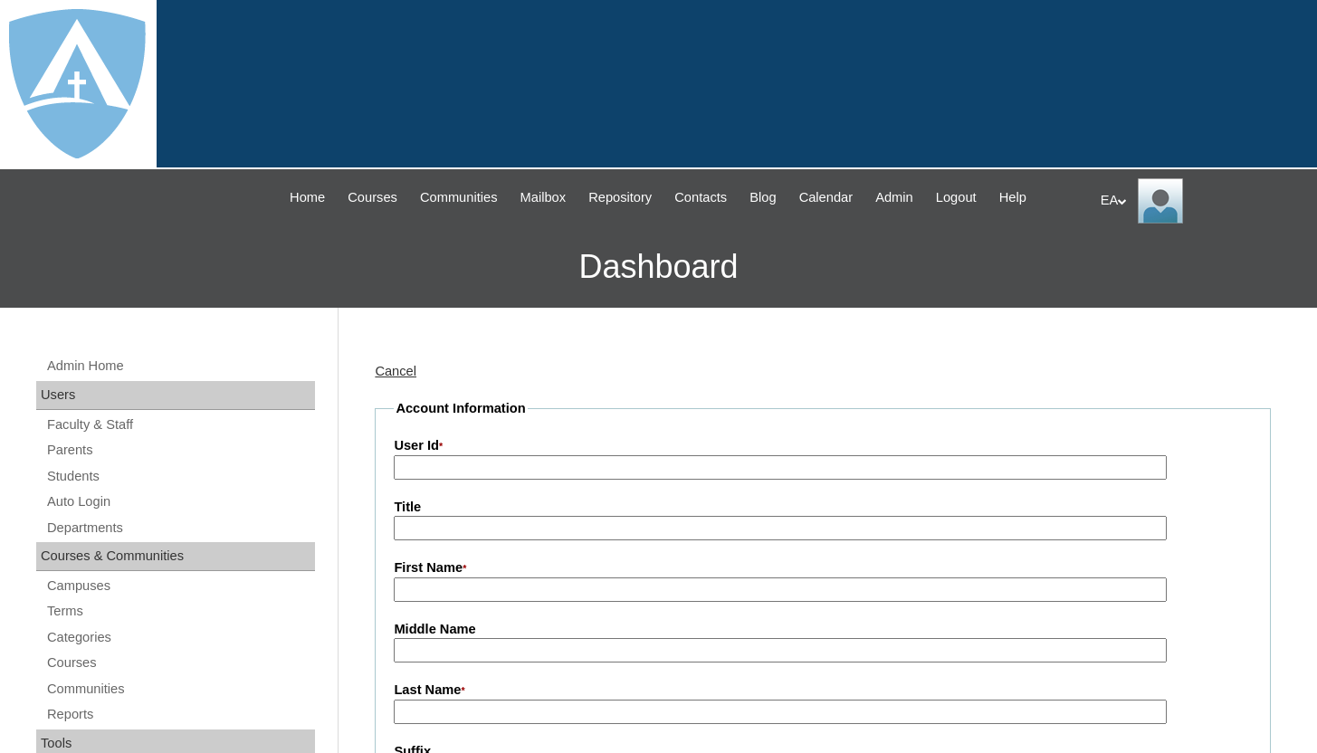
type input "HomeschoolAdmin"
click at [443, 594] on input "First Name *" at bounding box center [780, 590] width 772 height 24
paste input "[PERSON_NAME]"
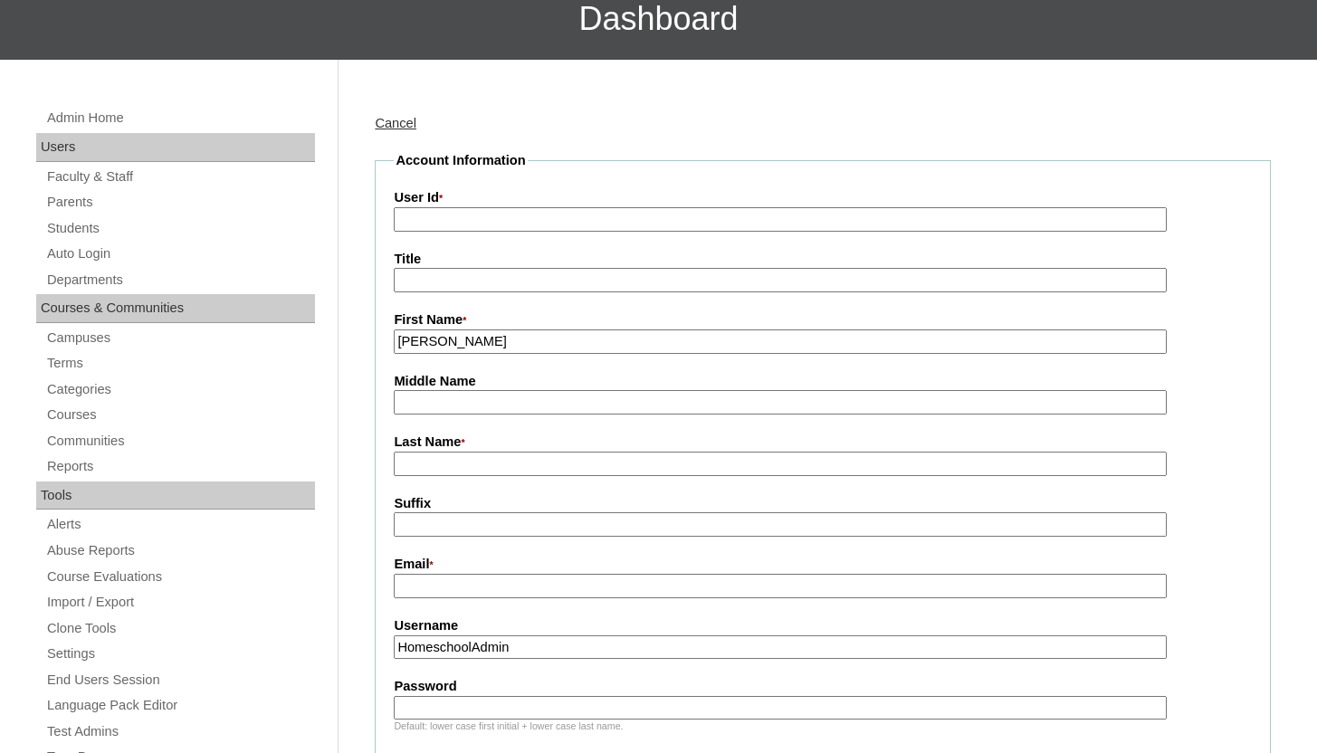
scroll to position [252, 0]
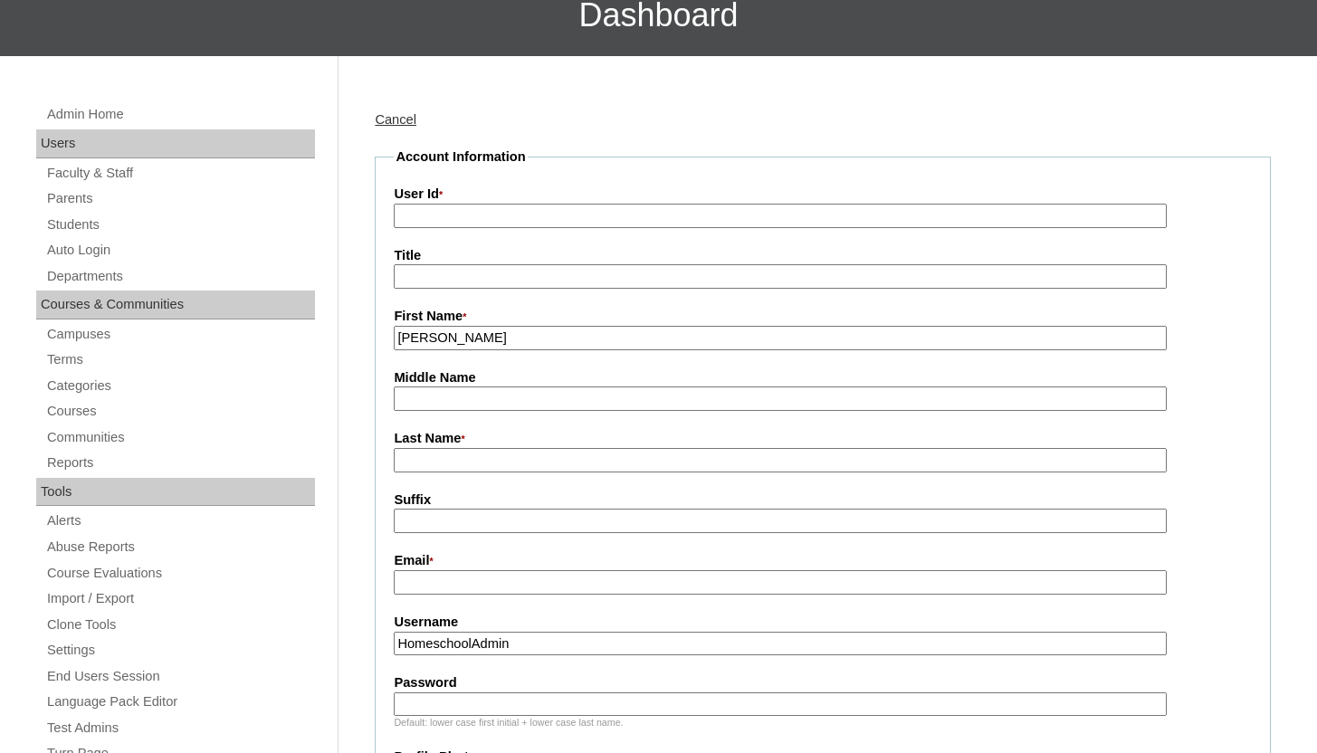
drag, startPoint x: 458, startPoint y: 340, endPoint x: 527, endPoint y: 340, distance: 68.8
click at [527, 340] on input "[PERSON_NAME]" at bounding box center [780, 338] width 772 height 24
click at [521, 341] on input "[PERSON_NAME] Baksh" at bounding box center [780, 338] width 772 height 24
drag, startPoint x: 458, startPoint y: 340, endPoint x: 599, endPoint y: 333, distance: 141.4
click at [599, 333] on input "[PERSON_NAME] Baksh" at bounding box center [780, 338] width 772 height 24
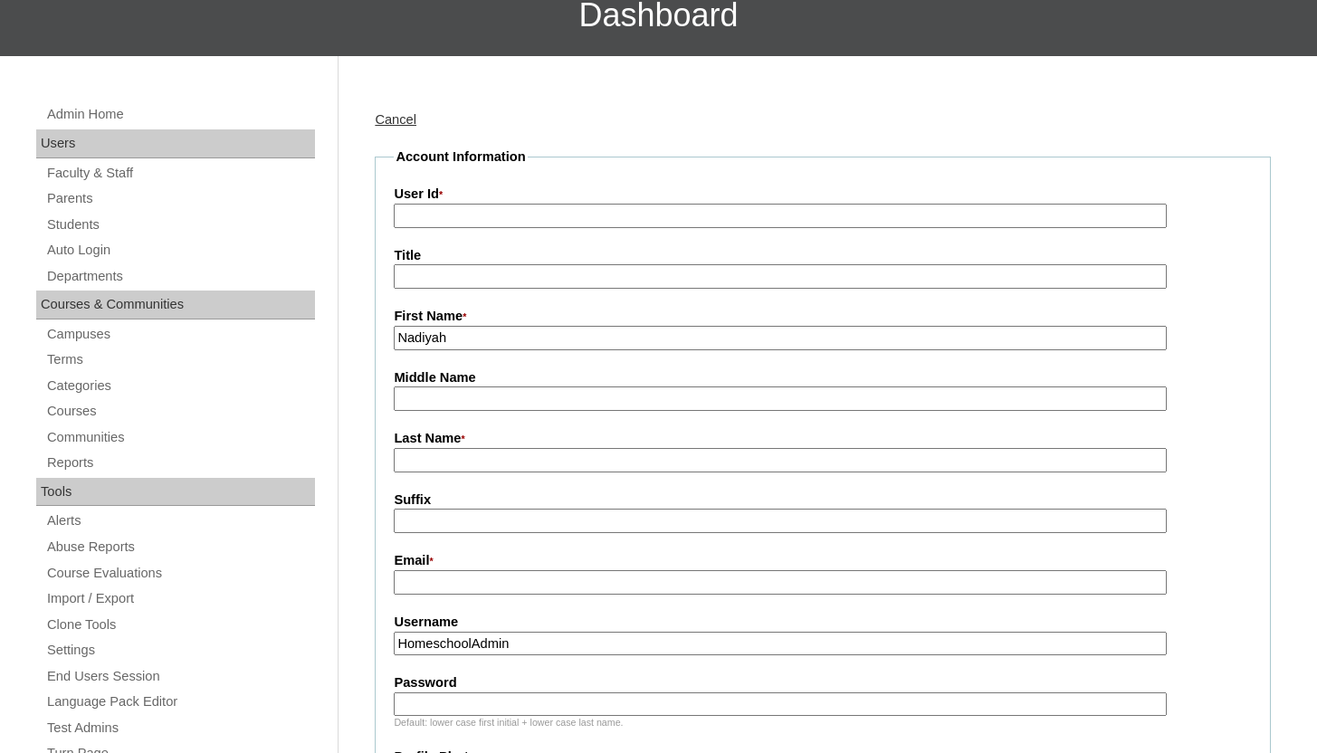
type input "Nadiyah"
click at [453, 460] on input "Last Name *" at bounding box center [780, 460] width 772 height 24
paste input "Kamarra Baksh"
drag, startPoint x: 459, startPoint y: 462, endPoint x: 397, endPoint y: 464, distance: 62.5
click at [397, 464] on input "Kamarra Baksh" at bounding box center [780, 460] width 772 height 24
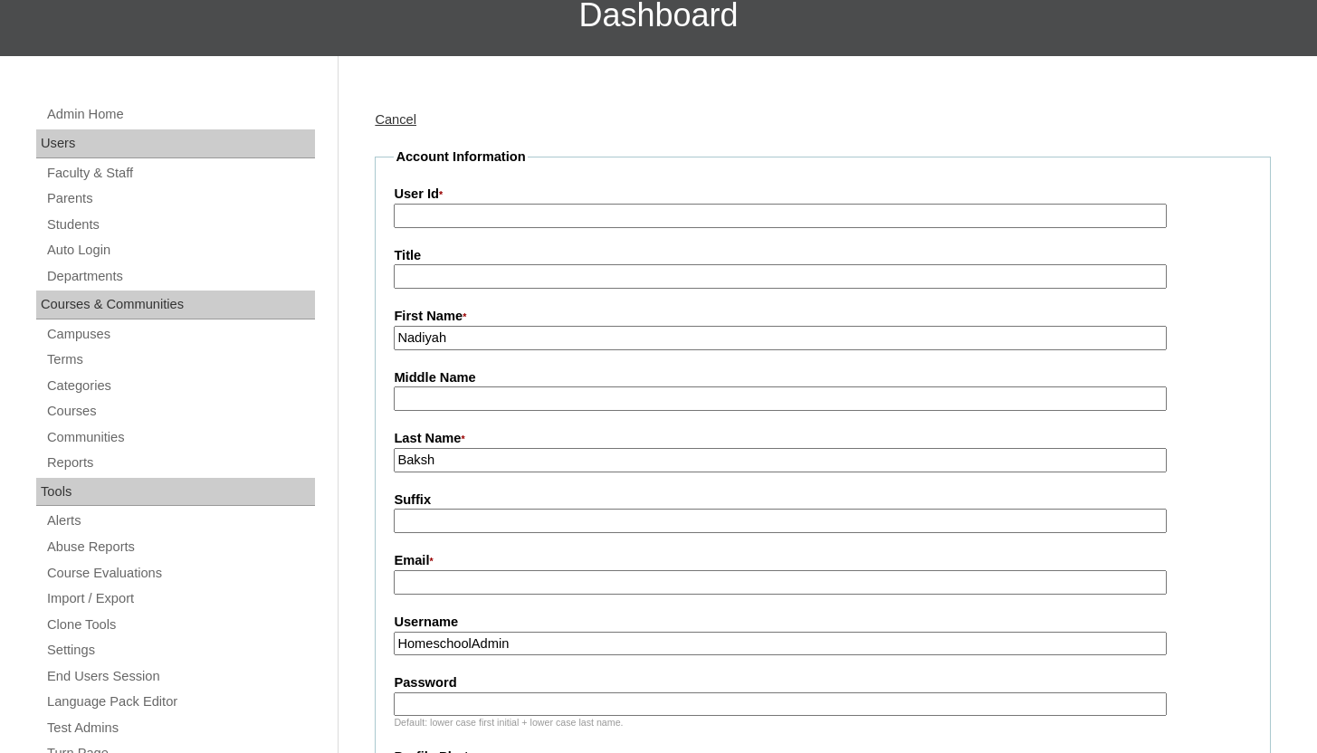
type input "Baksh"
click at [469, 587] on input "Email *" at bounding box center [780, 582] width 772 height 24
click at [442, 579] on input "Email *" at bounding box center [780, 582] width 772 height 24
paste input "kamarrabaksh786@gmail.com"
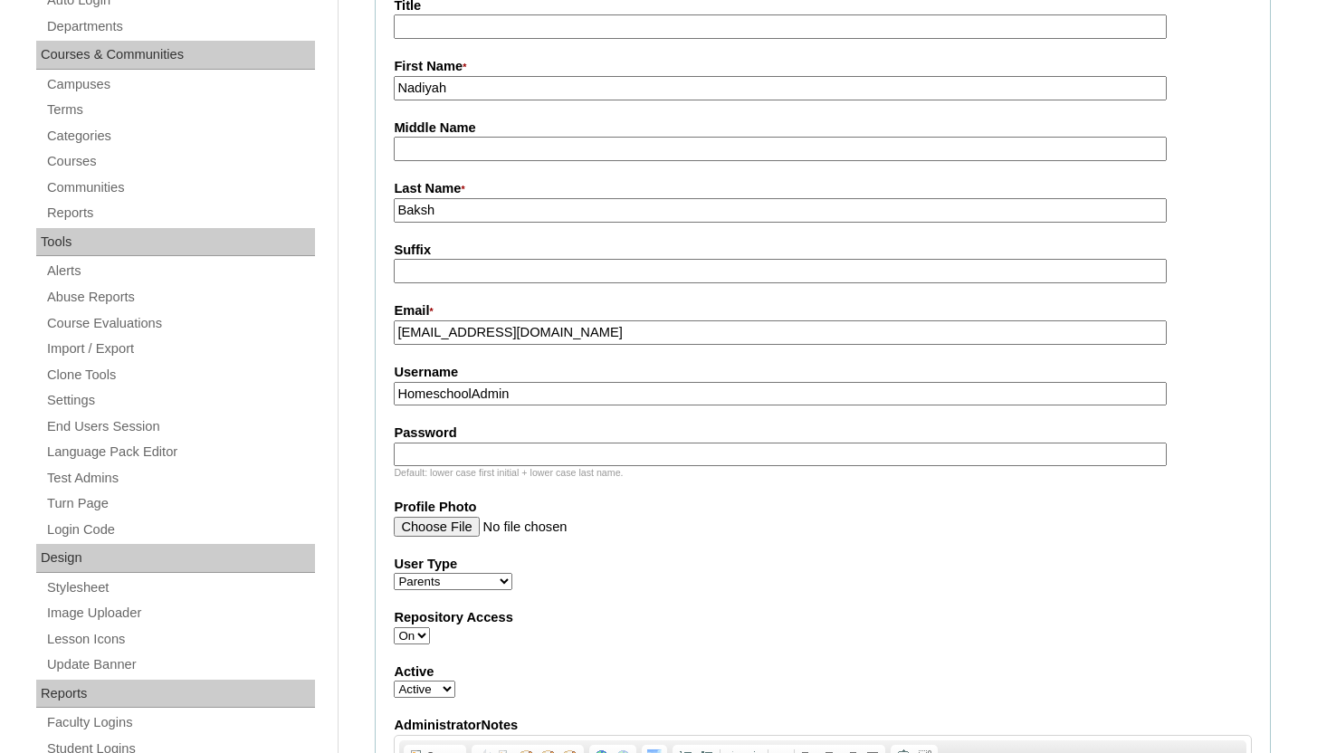
scroll to position [505, 0]
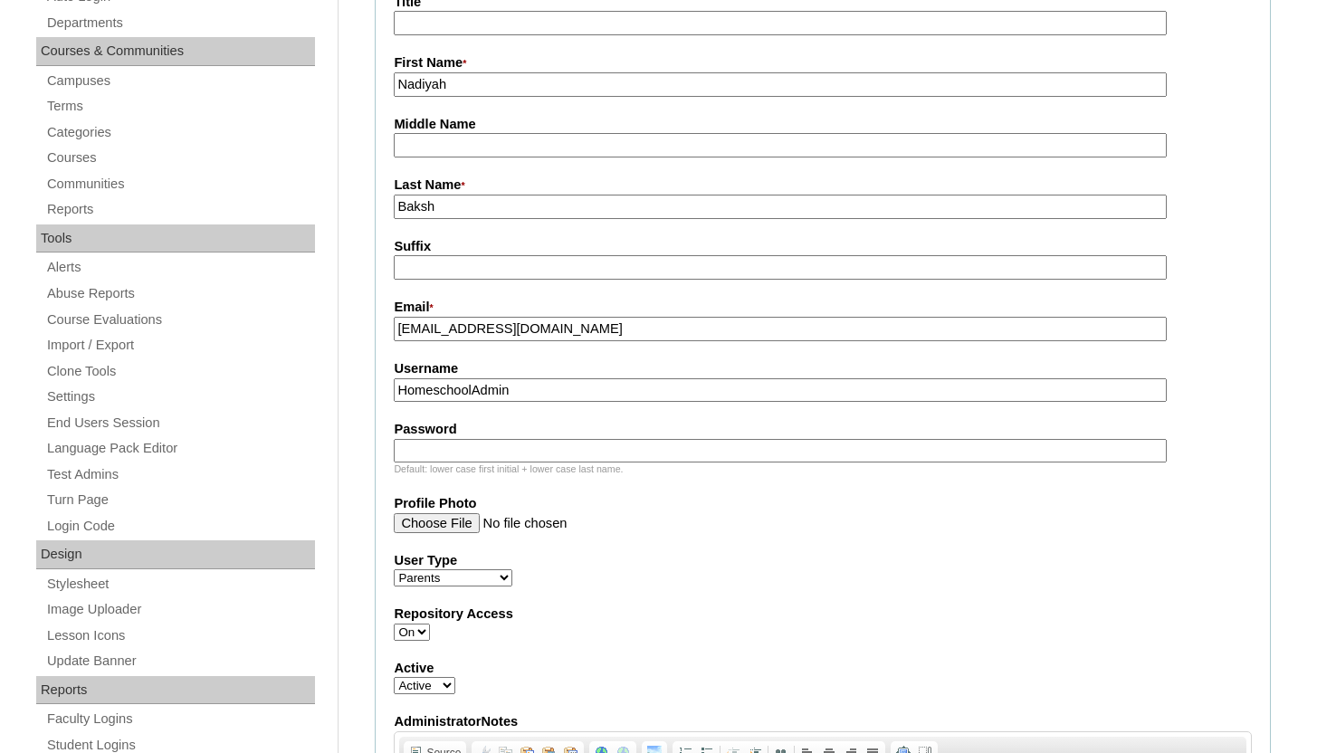
type input "kamarrabaksh786@gmail.com"
click at [533, 383] on input "HomeschoolAdmin" at bounding box center [780, 390] width 772 height 24
drag, startPoint x: 532, startPoint y: 389, endPoint x: 400, endPoint y: 397, distance: 132.4
click at [400, 397] on input "HomeschoolAdmin" at bounding box center [780, 390] width 772 height 24
paste input "kamarrabaksh786@gmail.com"
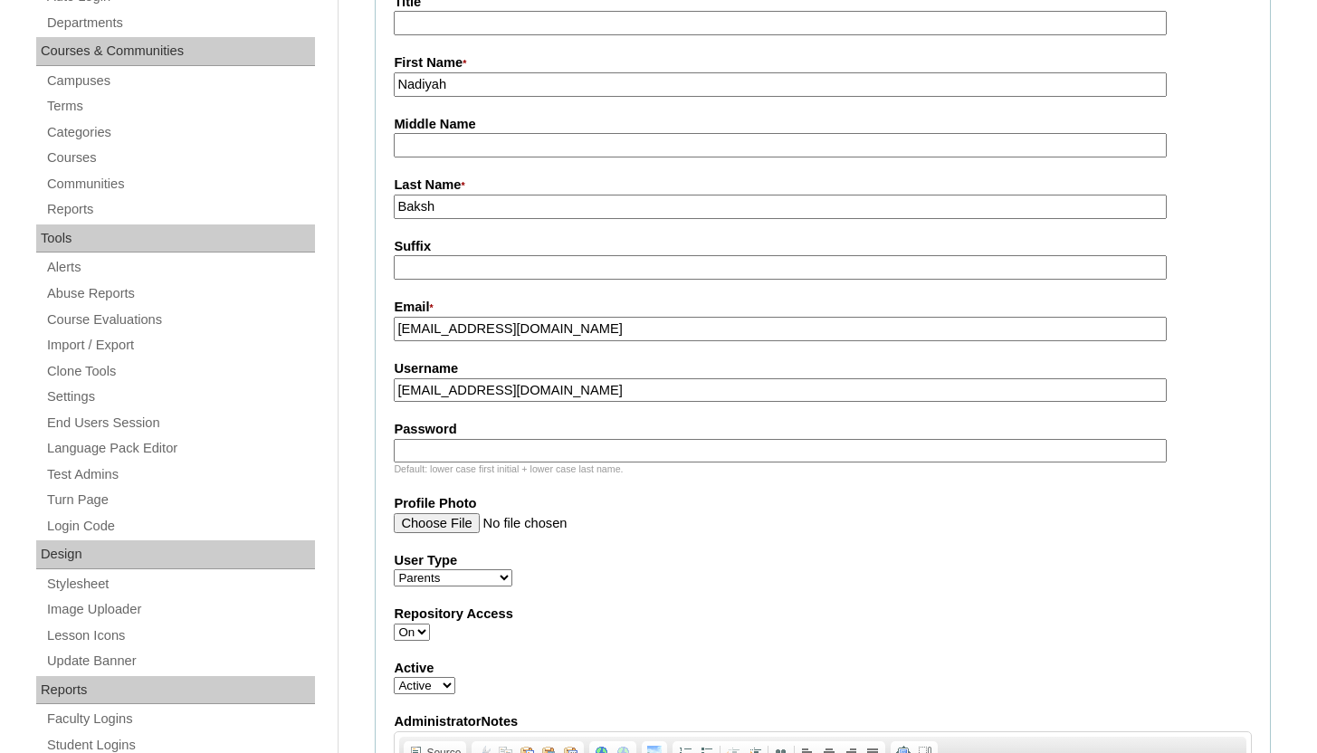
type input "kamarrabaksh786@gmail.com"
click at [442, 451] on input "Password" at bounding box center [780, 451] width 772 height 24
paste input "kamarrabaksh786@gmail.com"
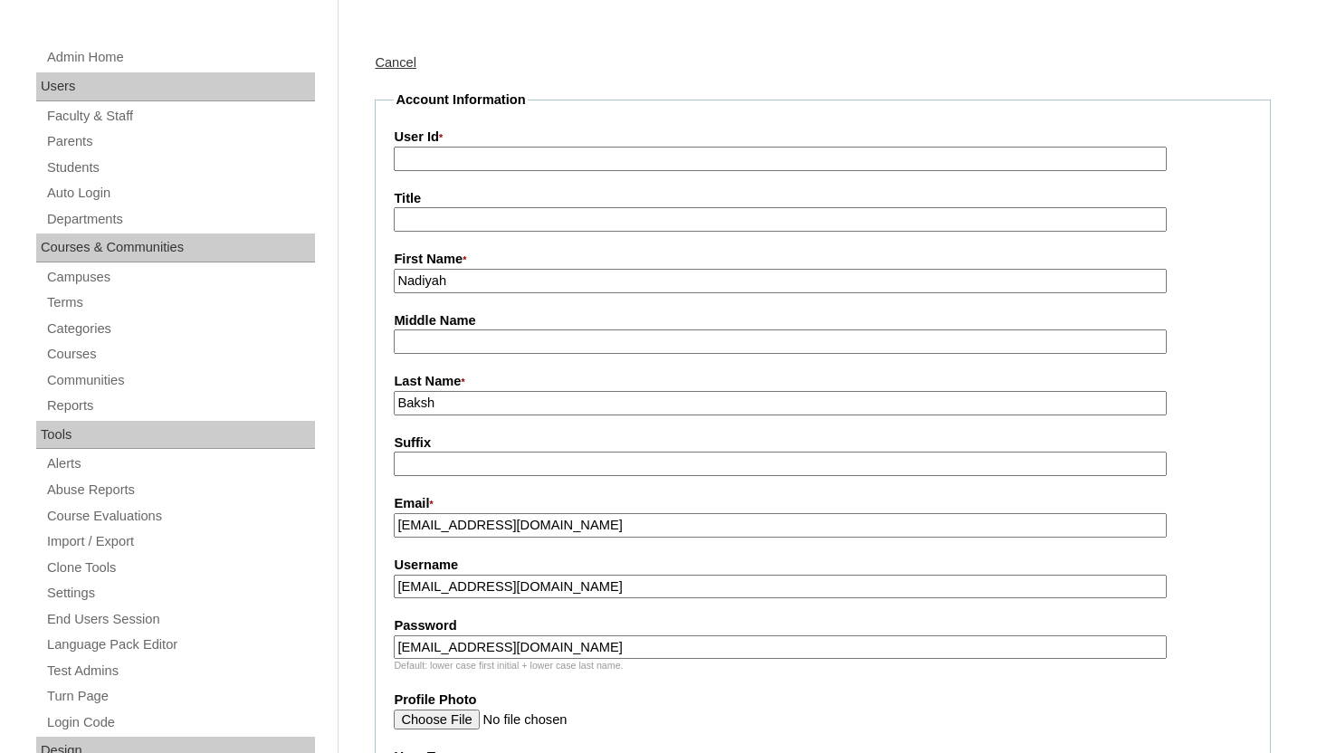
scroll to position [221, 0]
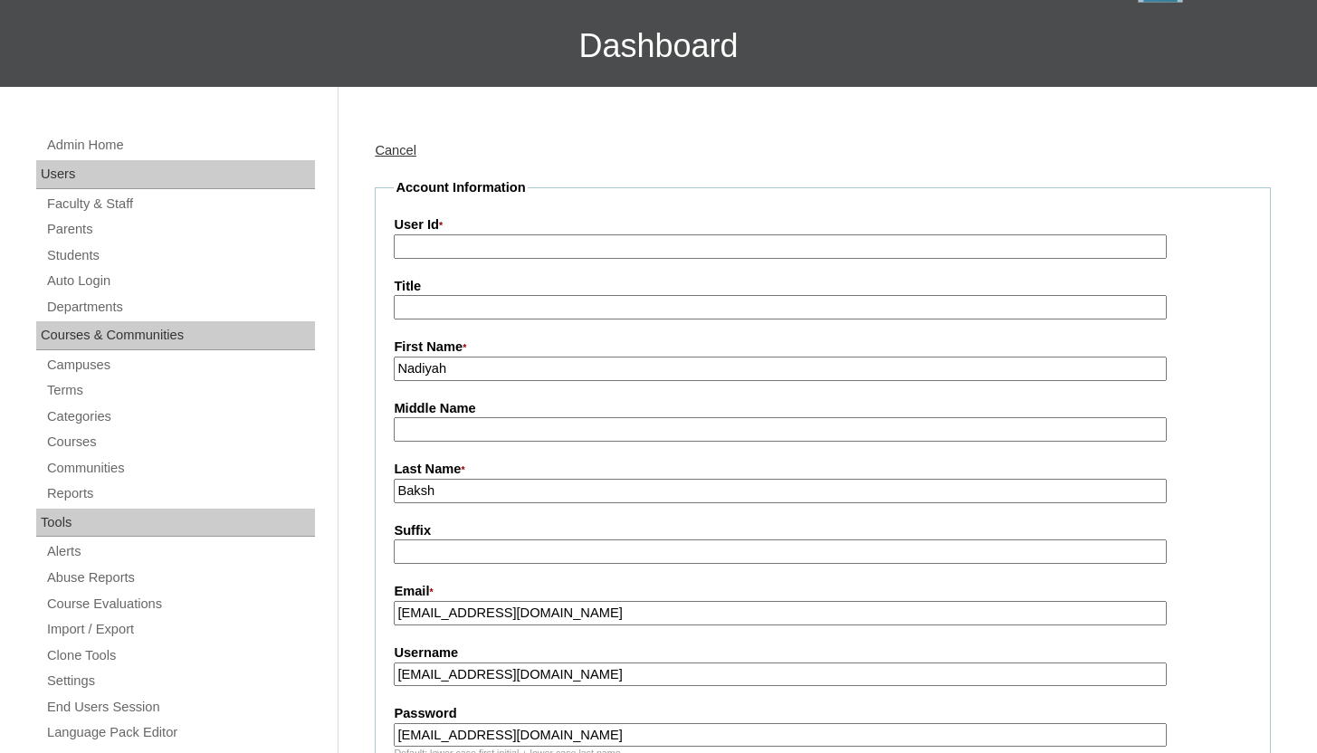
type input "kamarrabaksh786@gmail.com"
click at [560, 248] on input "User Id *" at bounding box center [780, 246] width 772 height 24
paste input "a7cVT0000000X0nYAE"
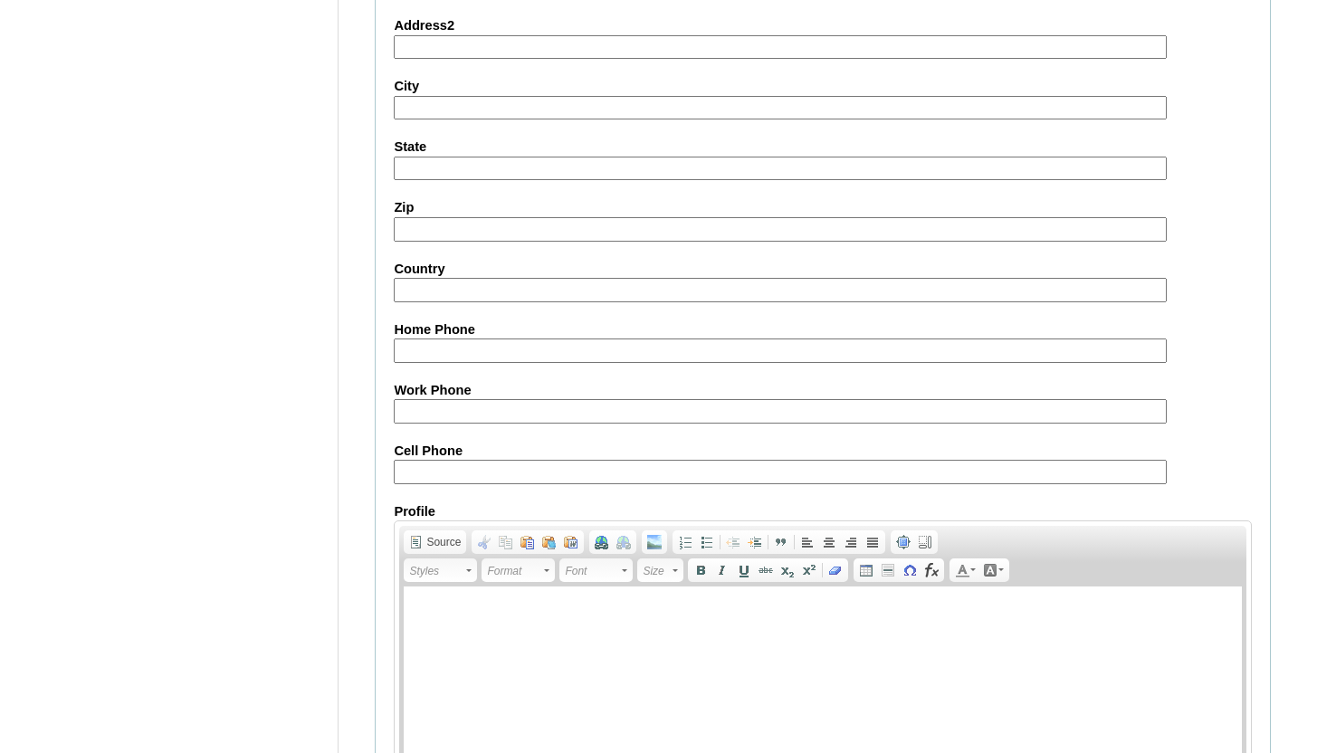
scroll to position [1792, 0]
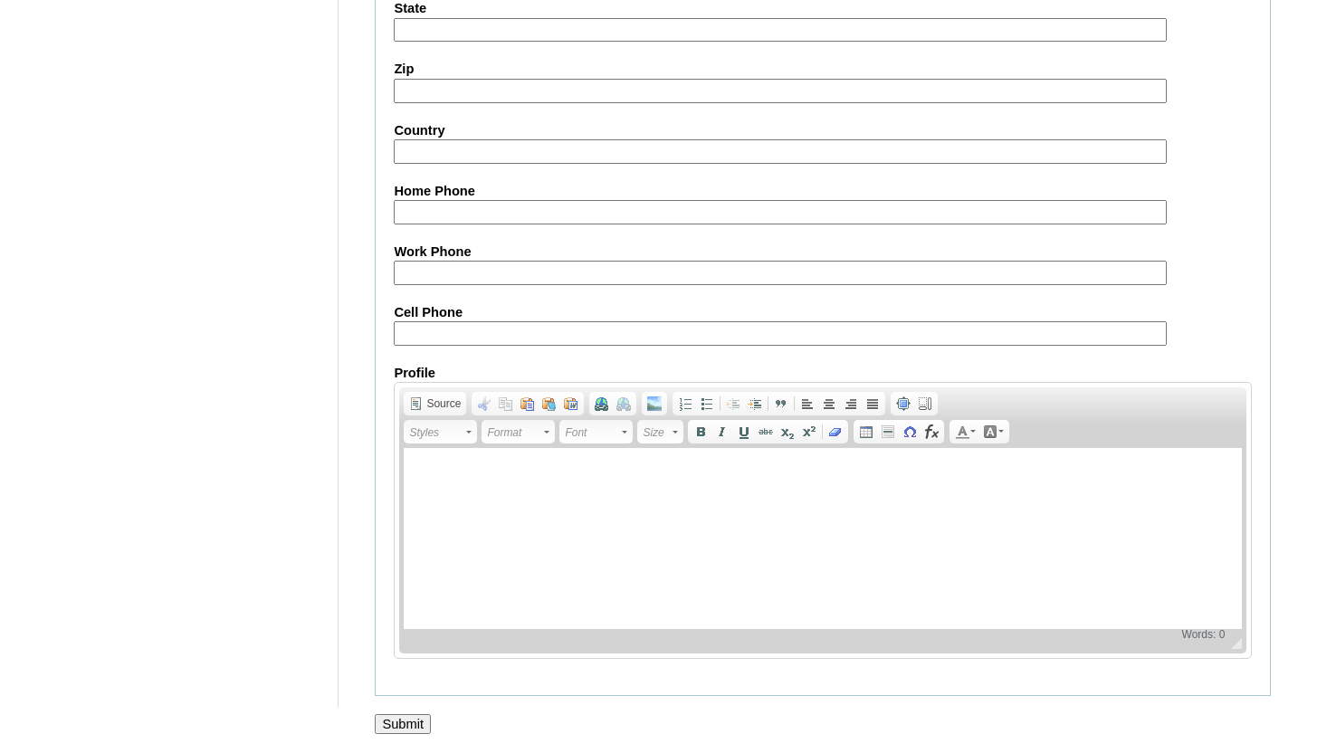
type input "a7cVT0000000X0nYAE"
click at [408, 720] on input "Submit" at bounding box center [403, 724] width 56 height 20
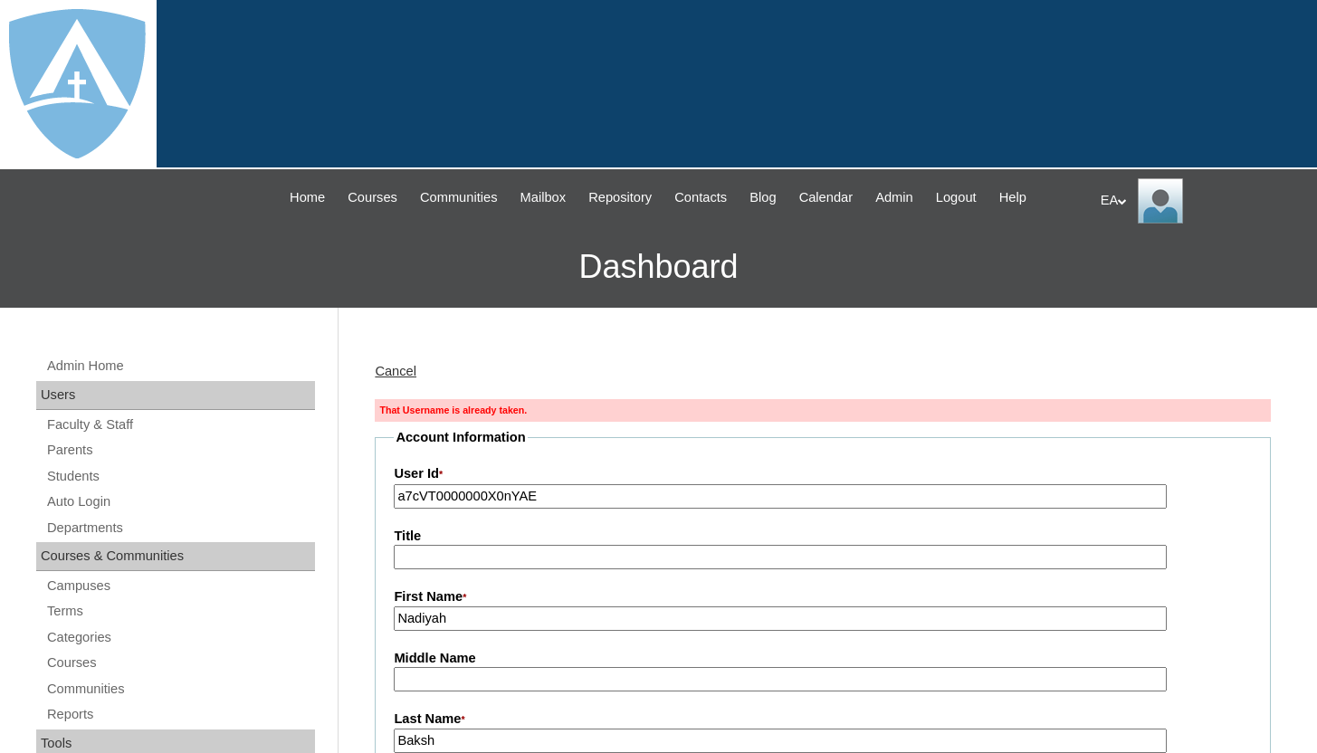
type input "HomeschoolAdmin"
click at [397, 374] on link "Cancel" at bounding box center [396, 371] width 42 height 14
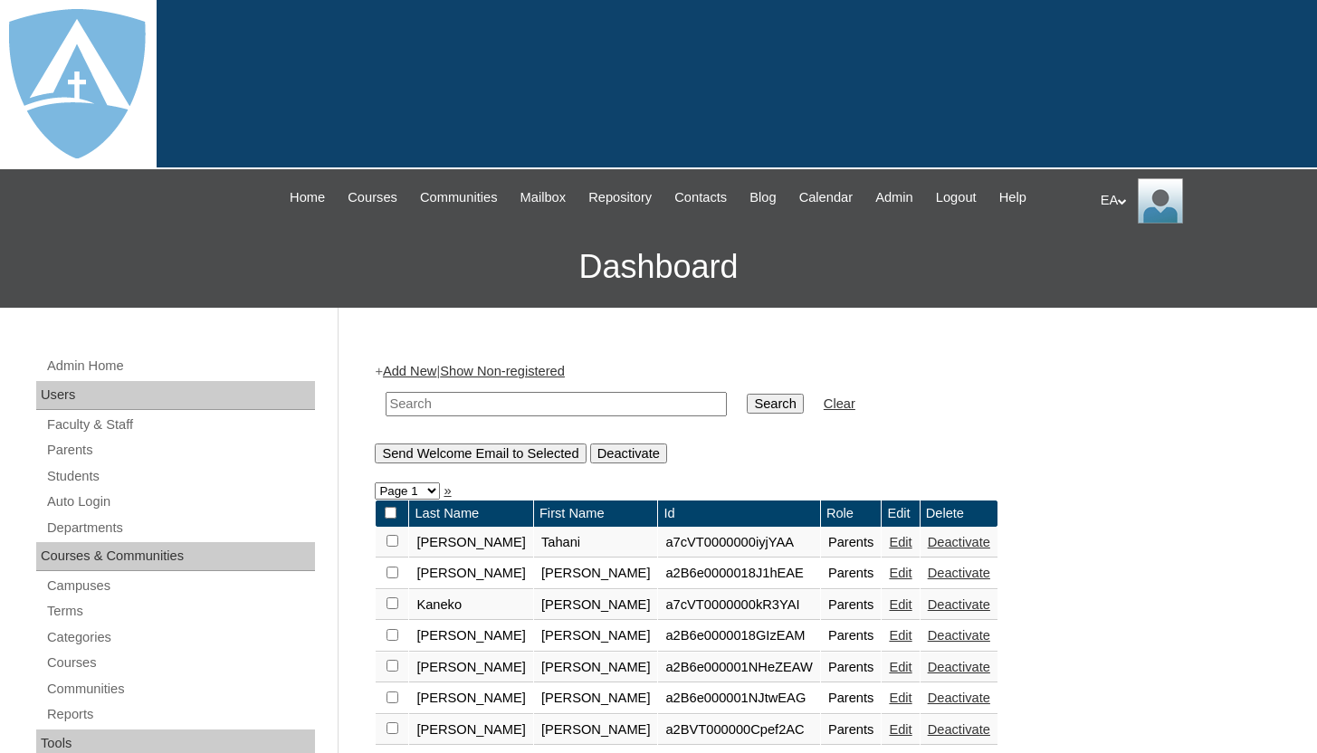
click at [561, 404] on input "text" at bounding box center [556, 404] width 341 height 24
type input "[PERSON_NAME]"
click at [759, 400] on input "Search" at bounding box center [775, 404] width 56 height 20
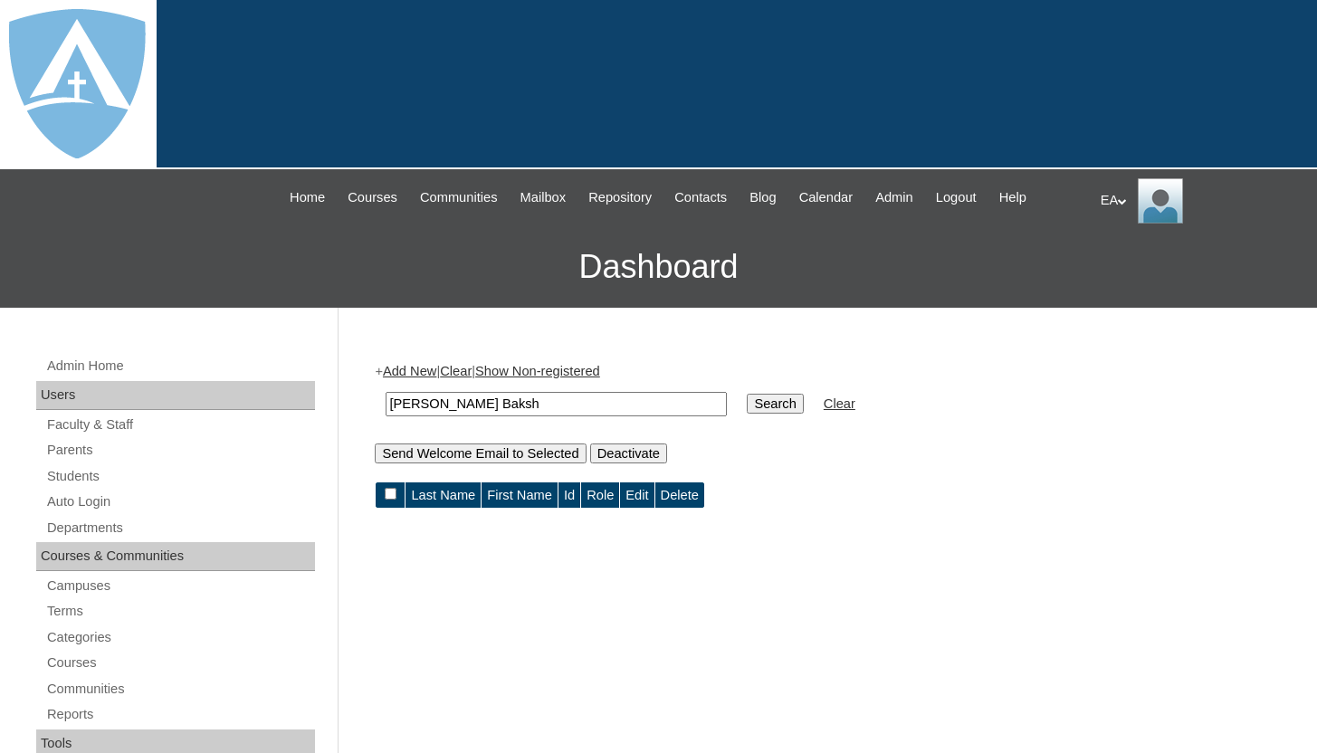
drag, startPoint x: 446, startPoint y: 406, endPoint x: 625, endPoint y: 406, distance: 178.4
click at [625, 406] on input "[PERSON_NAME] Baksh" at bounding box center [556, 404] width 341 height 24
type input "Nadiyah"
click at [780, 407] on input "Search" at bounding box center [775, 404] width 56 height 20
click at [79, 455] on link "Parents" at bounding box center [180, 450] width 270 height 23
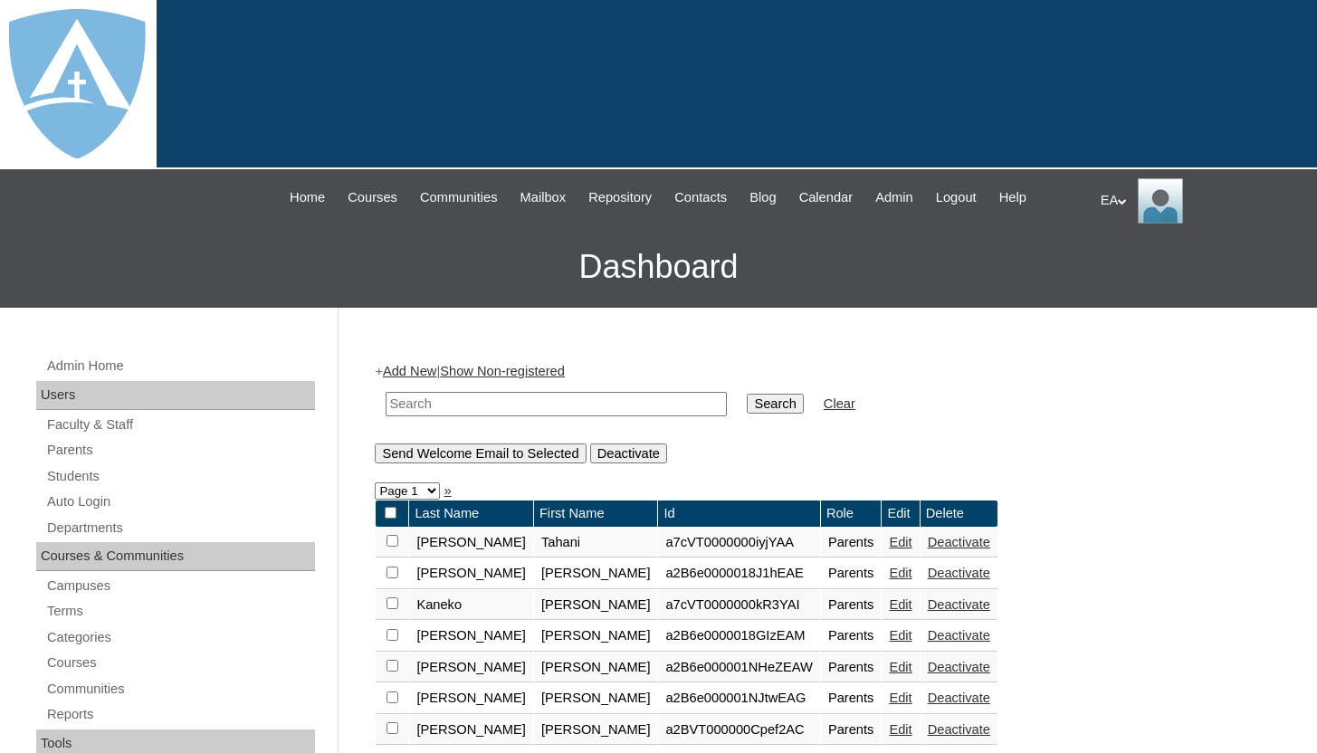
click at [432, 406] on input "text" at bounding box center [556, 404] width 341 height 24
paste input "a7cVT0000000X0nYAE"
drag, startPoint x: 560, startPoint y: 398, endPoint x: 408, endPoint y: 411, distance: 152.6
click at [409, 411] on input "a7cVT0000000X0nYAE" at bounding box center [556, 404] width 341 height 24
click at [380, 414] on td "a7cVT0000000X0nYAE" at bounding box center [556, 404] width 359 height 43
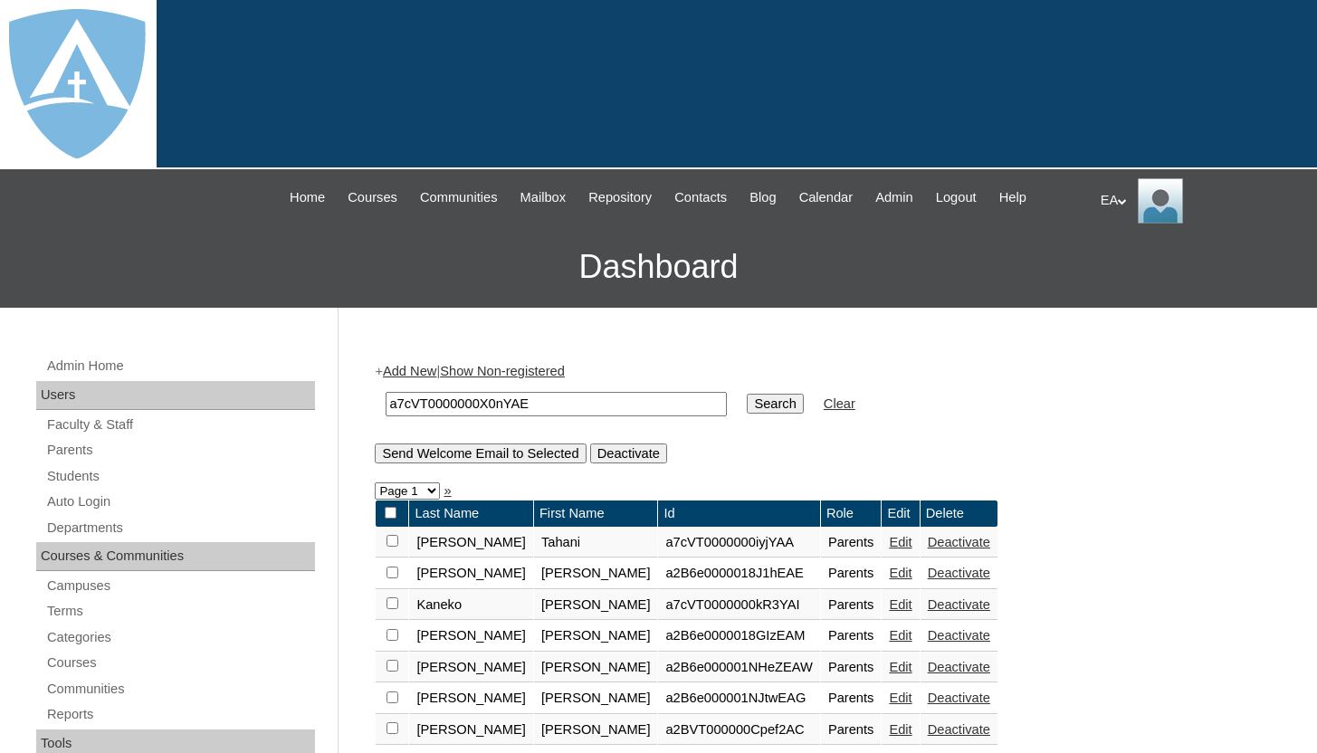
type input "a7cVT0000000X0nYAE"
click at [380, 414] on td "a7cVT0000000X0nYAE" at bounding box center [556, 404] width 359 height 43
click at [839, 402] on link "Clear" at bounding box center [840, 404] width 32 height 14
click at [501, 411] on input "text" at bounding box center [556, 404] width 341 height 24
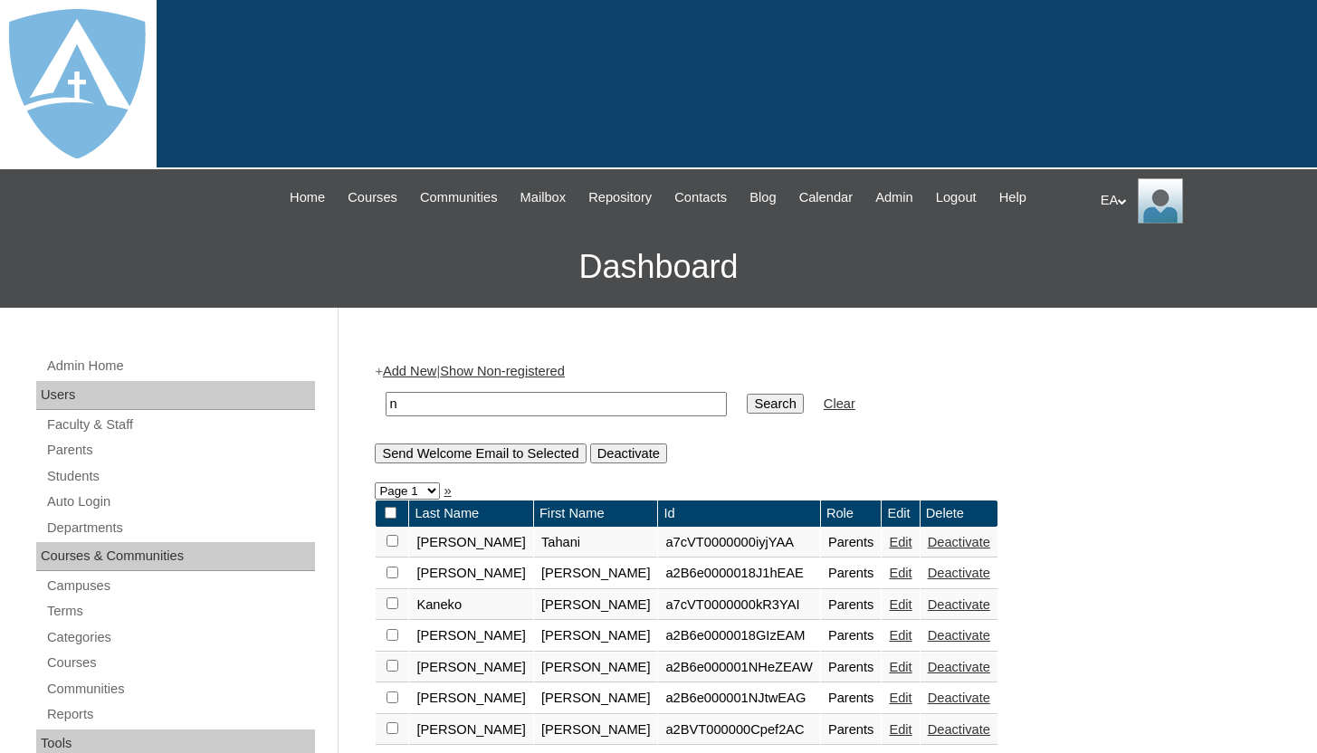
type input "[PERSON_NAME]"
click at [758, 406] on input "Search" at bounding box center [775, 404] width 56 height 20
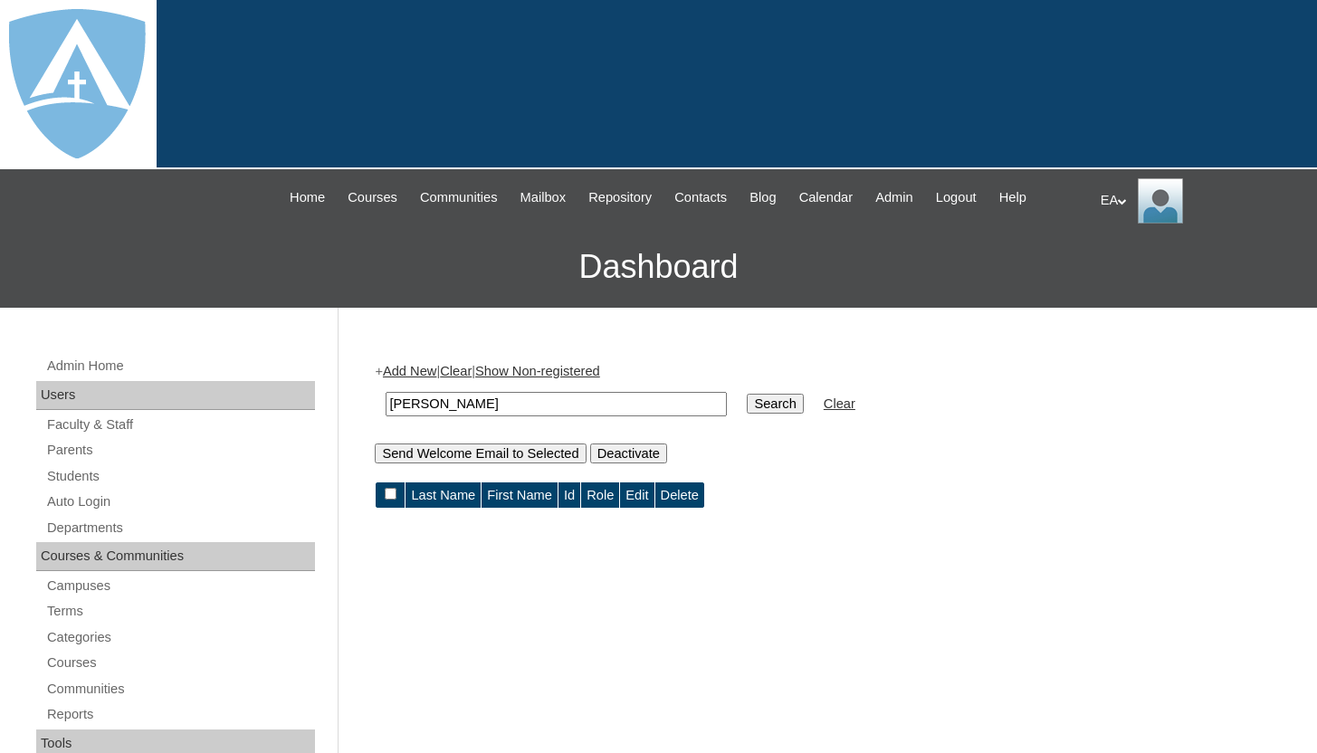
drag, startPoint x: 569, startPoint y: 408, endPoint x: 322, endPoint y: 410, distance: 246.3
type input "[PERSON_NAME]"
click at [57, 473] on link "Students" at bounding box center [180, 476] width 270 height 23
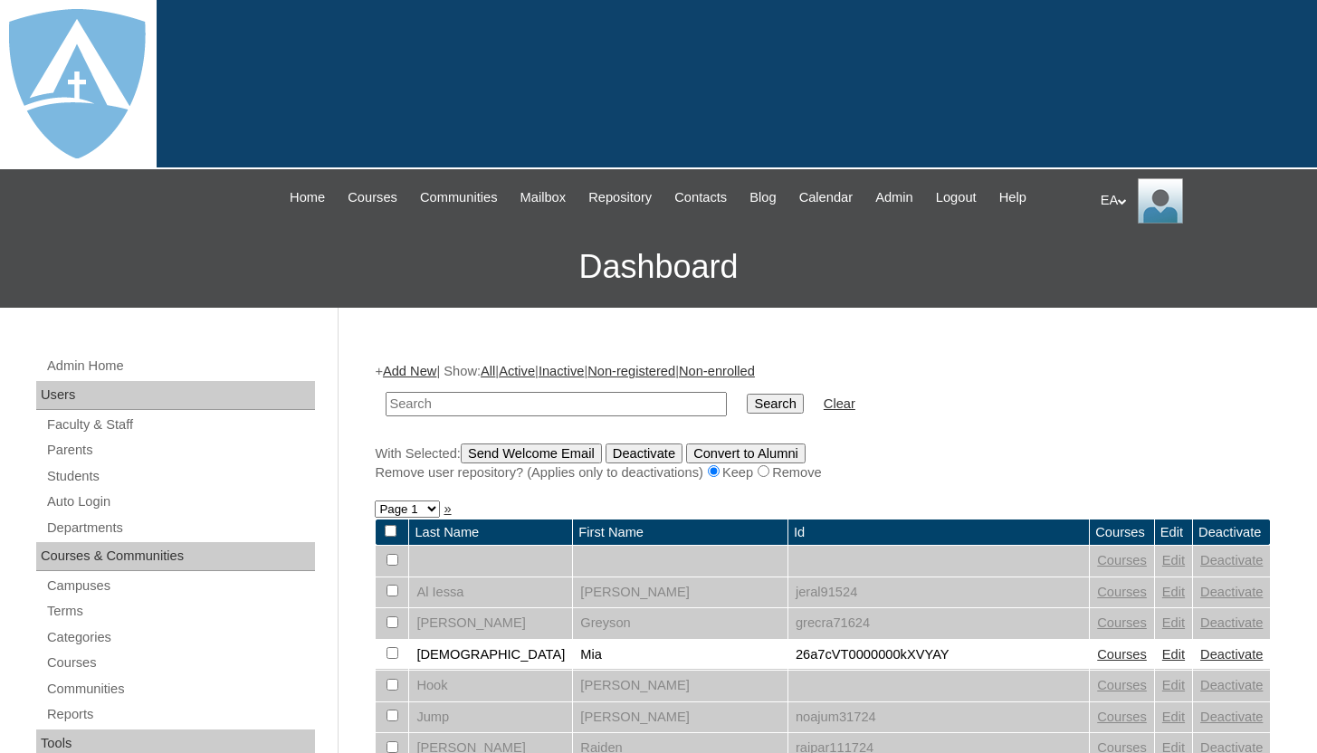
click at [461, 407] on input "text" at bounding box center [556, 404] width 341 height 24
type input "[PERSON_NAME]"
click at [760, 403] on input "Search" at bounding box center [775, 404] width 56 height 20
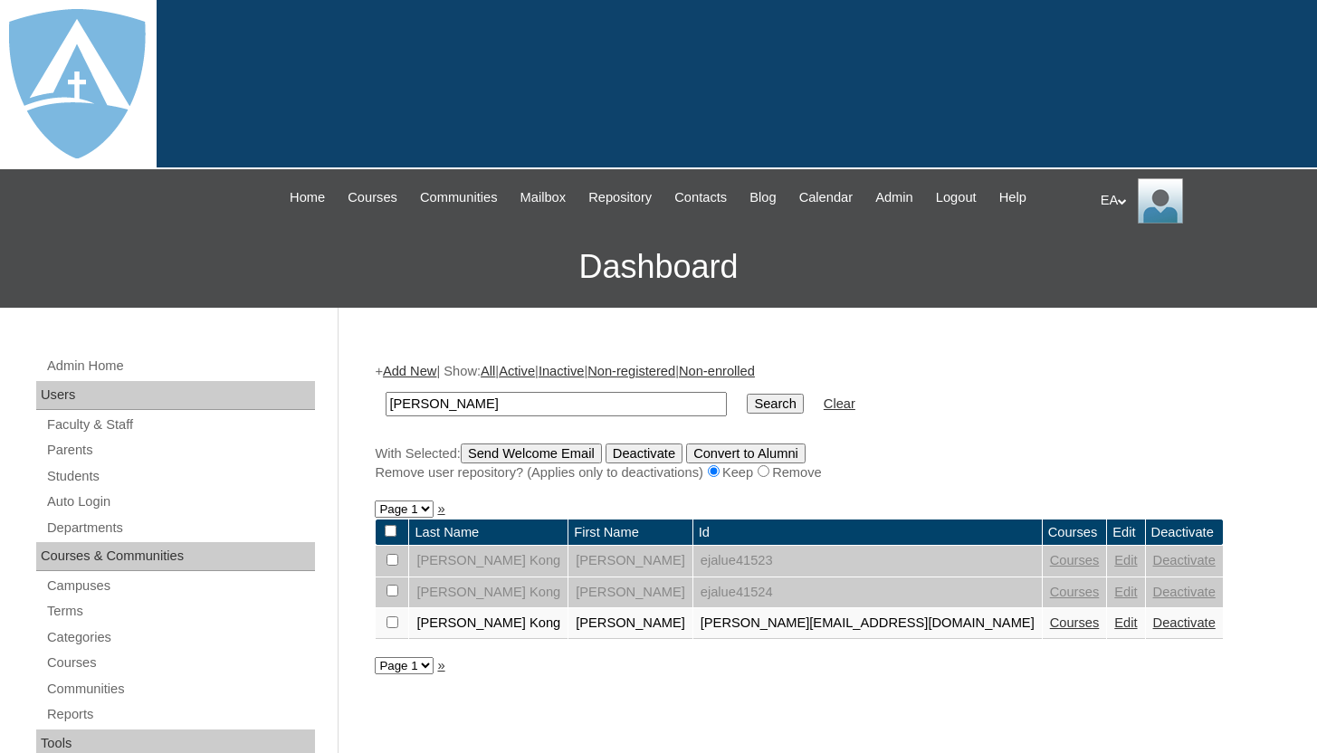
click at [1153, 624] on link "Deactivate" at bounding box center [1184, 623] width 62 height 14
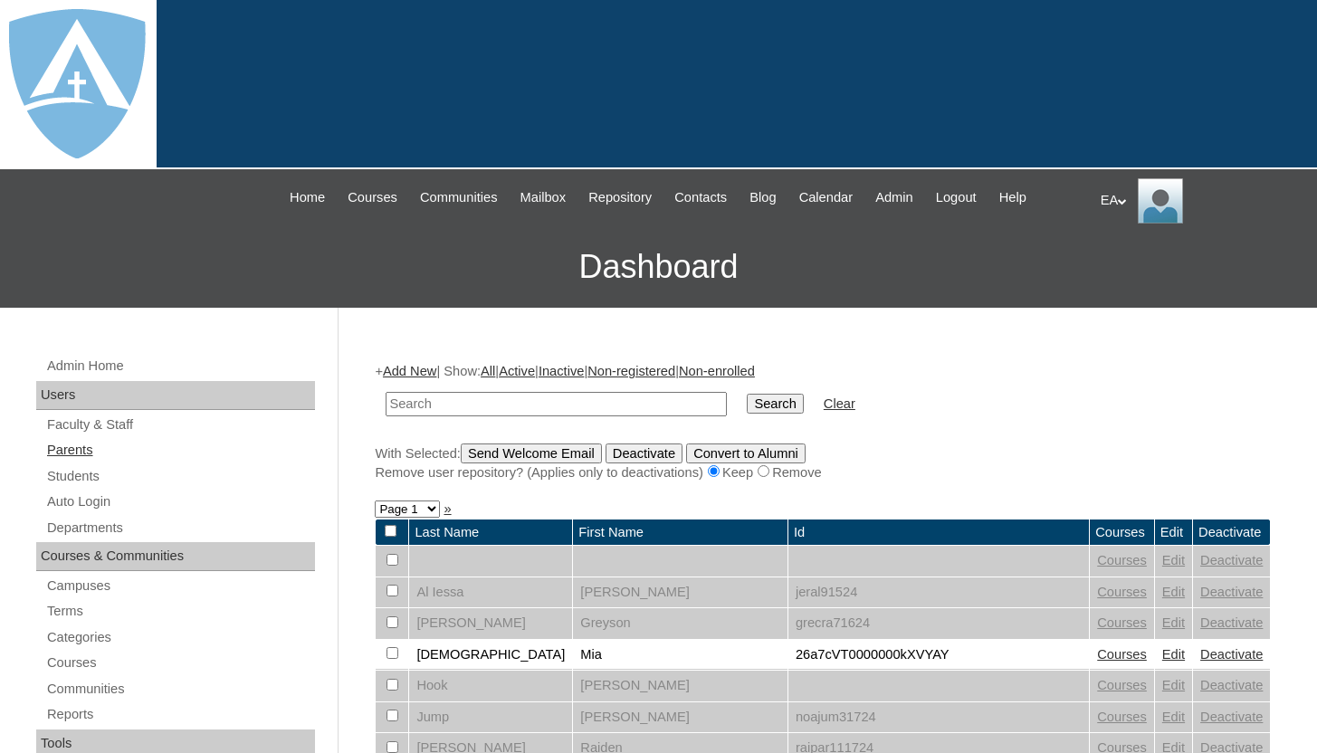
click at [107, 452] on link "Parents" at bounding box center [180, 450] width 270 height 23
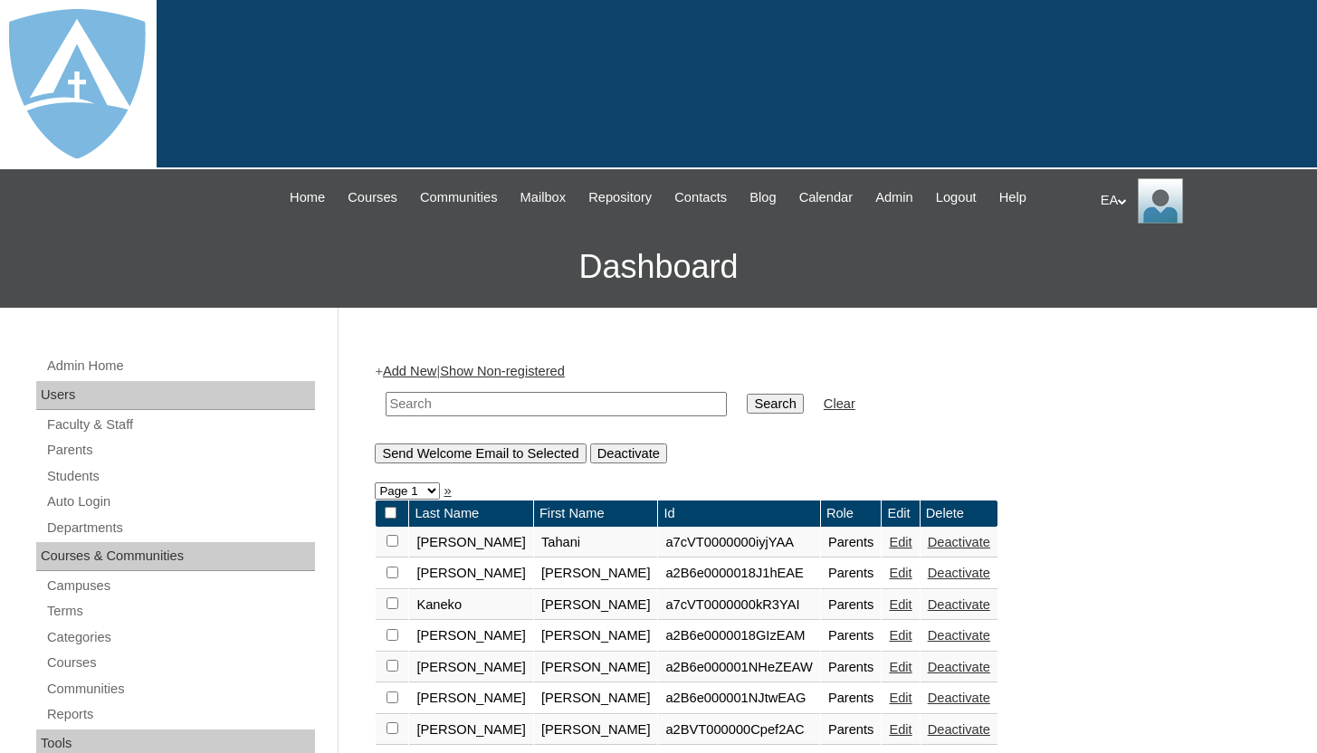
click at [426, 402] on input "text" at bounding box center [556, 404] width 341 height 24
type input "[PERSON_NAME]"
click at [747, 408] on input "Search" at bounding box center [775, 404] width 56 height 20
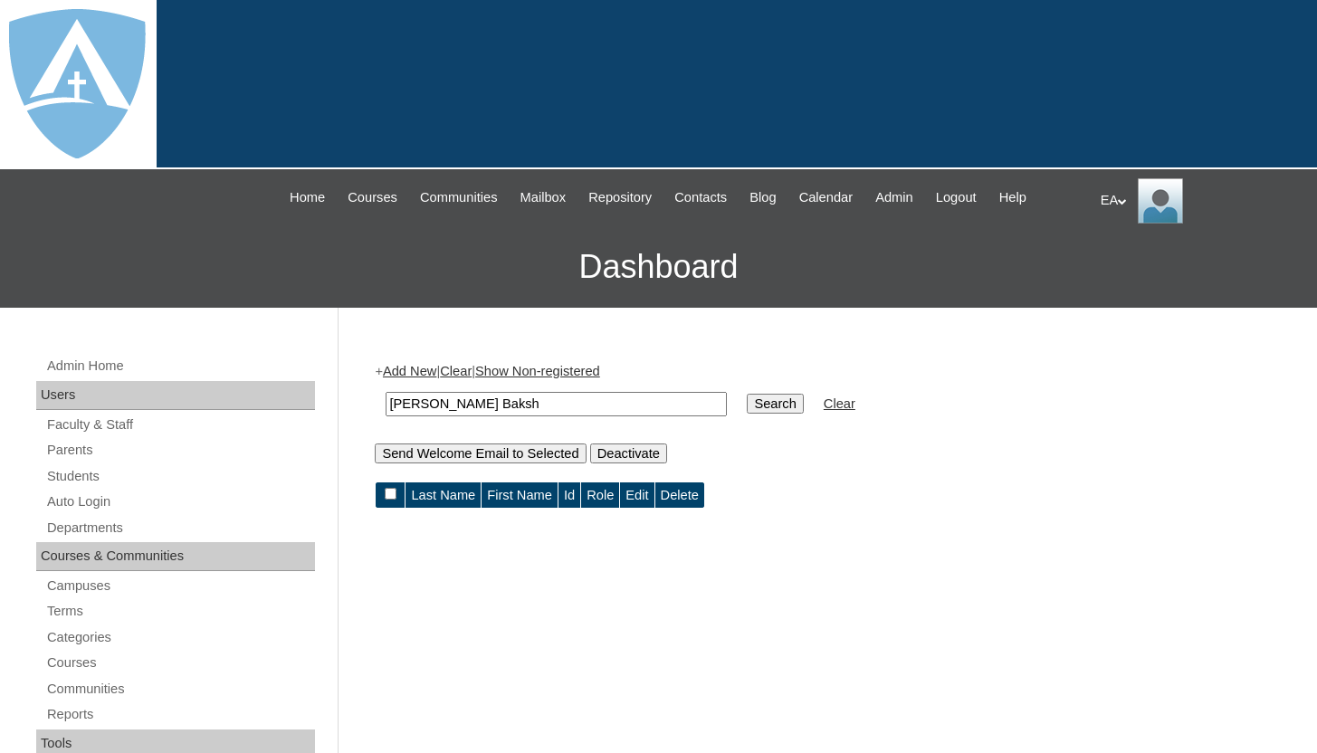
click at [429, 371] on link "Add New" at bounding box center [409, 371] width 53 height 14
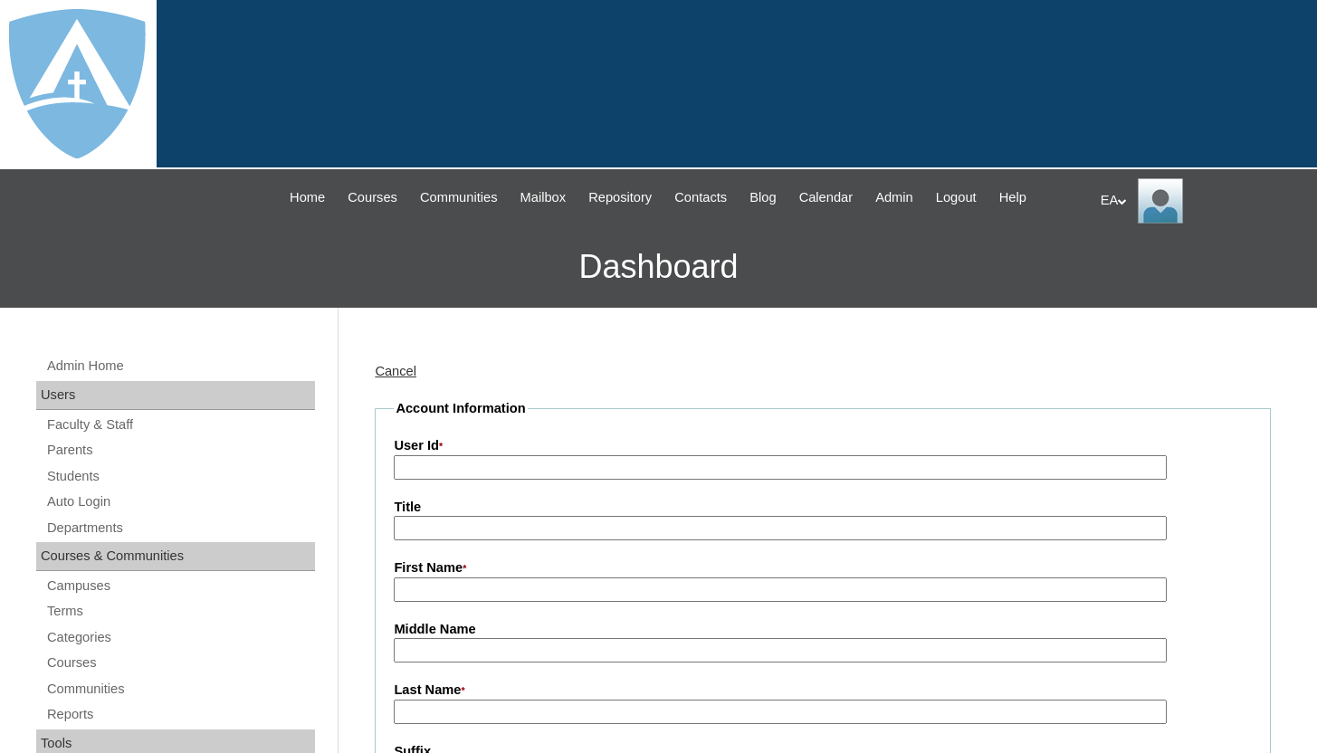
type input "HomeschoolAdmin"
click at [404, 370] on link "Cancel" at bounding box center [396, 371] width 42 height 14
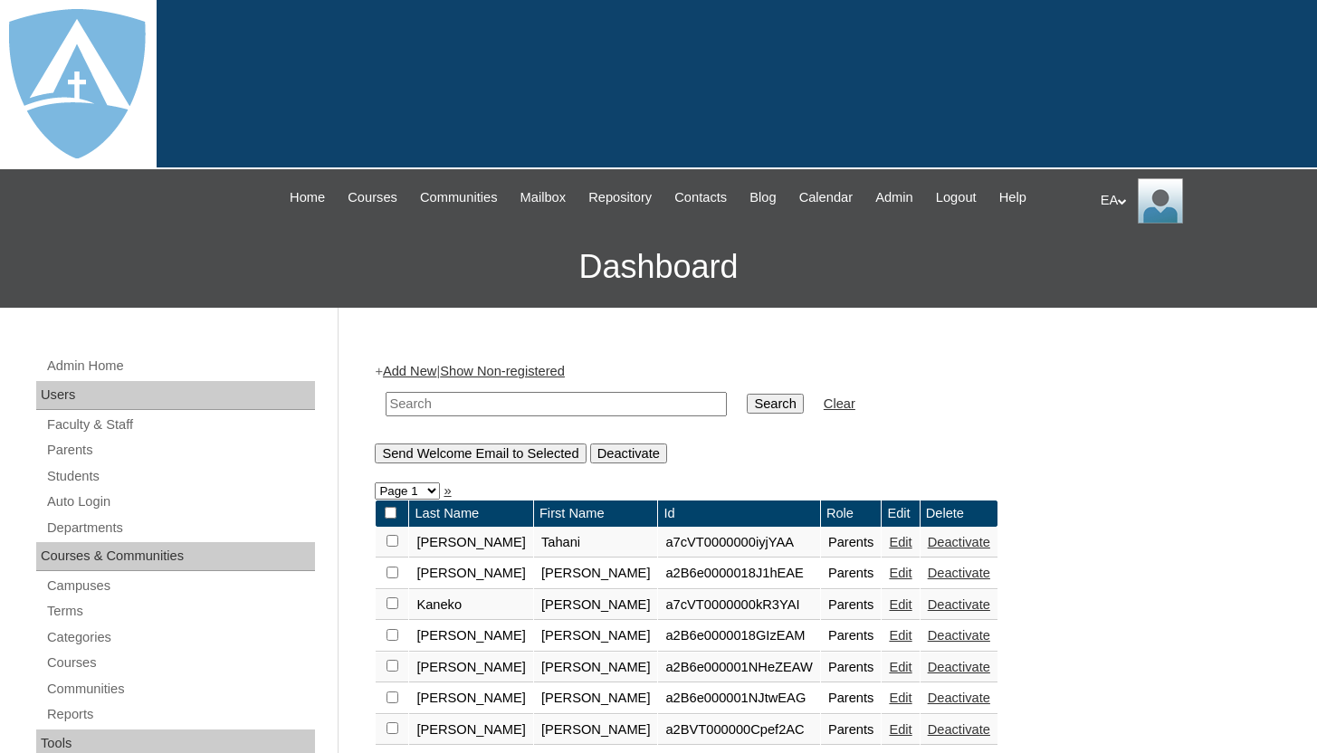
click at [448, 404] on input "text" at bounding box center [556, 404] width 341 height 24
paste input "Nadiyah Kamarra Baksh"
click at [448, 405] on input "Nadiyah Kamarra Baksh" at bounding box center [556, 404] width 341 height 24
type input "Baksh"
click at [755, 404] on input "Search" at bounding box center [775, 404] width 56 height 20
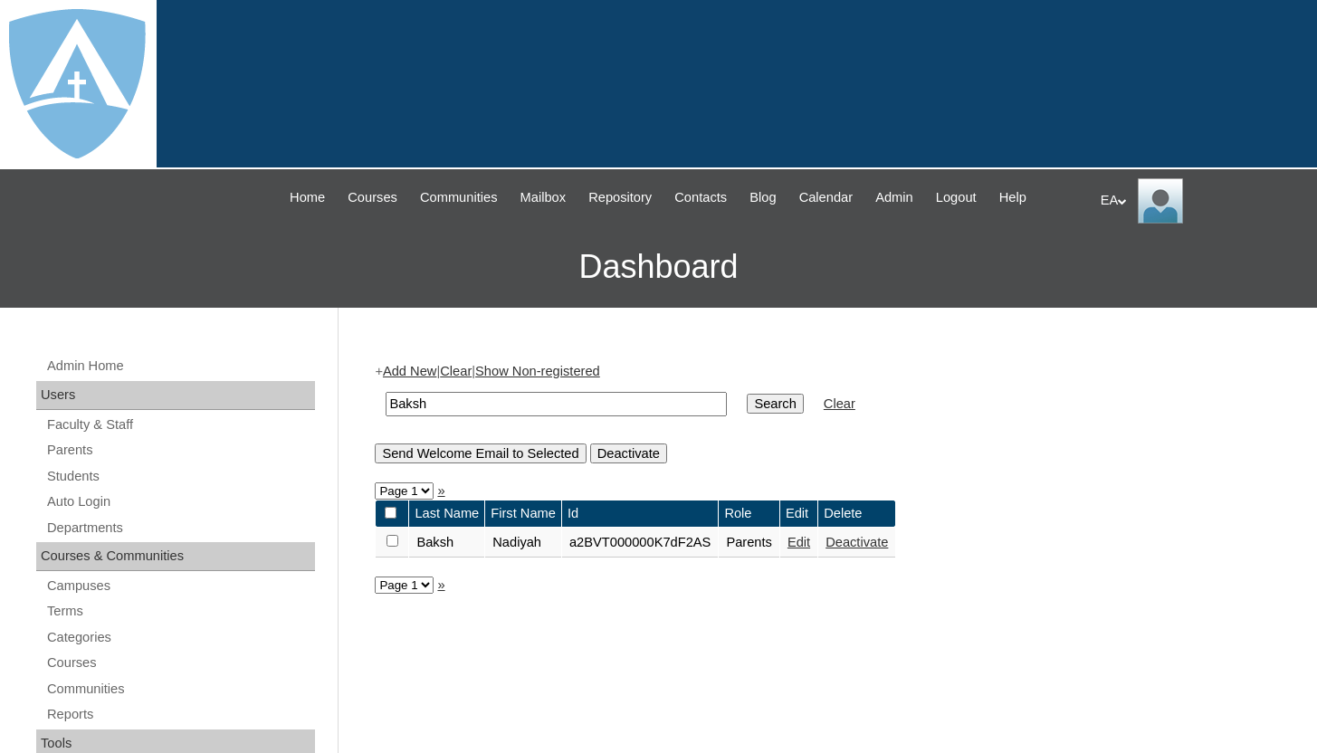
click at [810, 548] on link "Edit" at bounding box center [799, 542] width 23 height 14
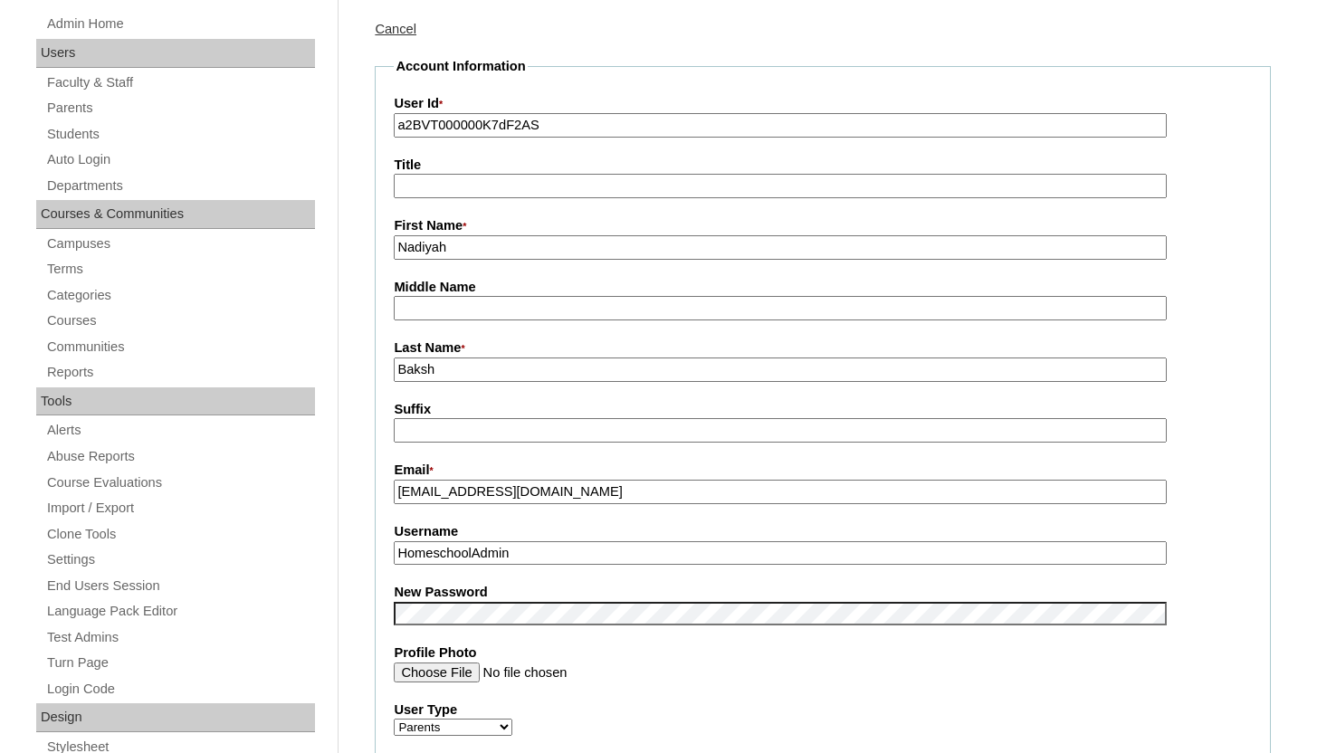
scroll to position [343, 0]
drag, startPoint x: 609, startPoint y: 493, endPoint x: 382, endPoint y: 490, distance: 227.3
click at [382, 490] on fieldset "Account Information User Id * a2BVT000000K7dF2AS Title First Name * [PERSON_NAM…" at bounding box center [823, 598] width 896 height 1084
drag, startPoint x: 528, startPoint y: 551, endPoint x: 380, endPoint y: 547, distance: 147.6
click at [380, 547] on fieldset "Account Information User Id * a2BVT000000K7dF2AS Title First Name * [PERSON_NAM…" at bounding box center [823, 598] width 896 height 1084
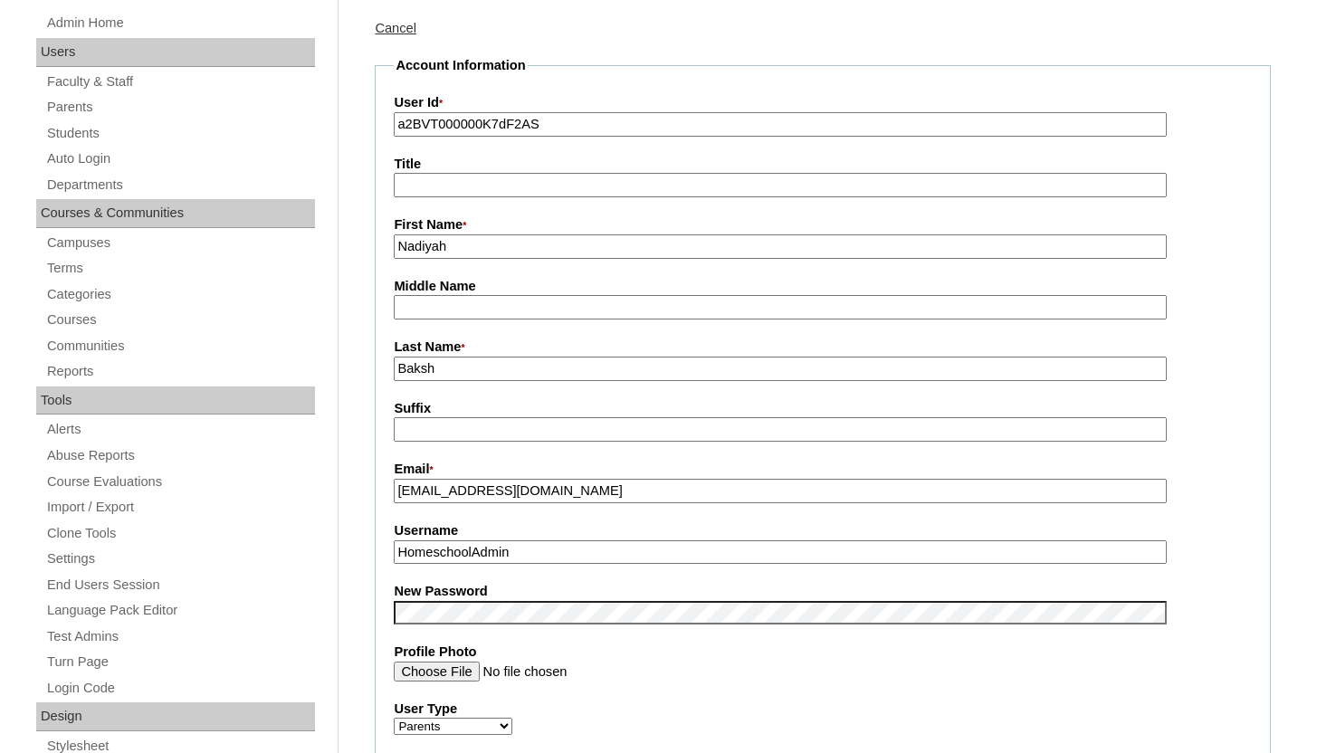
paste input "kamarrabaksh786@gmail.com"
type input "kamarrabaksh786@gmail.com"
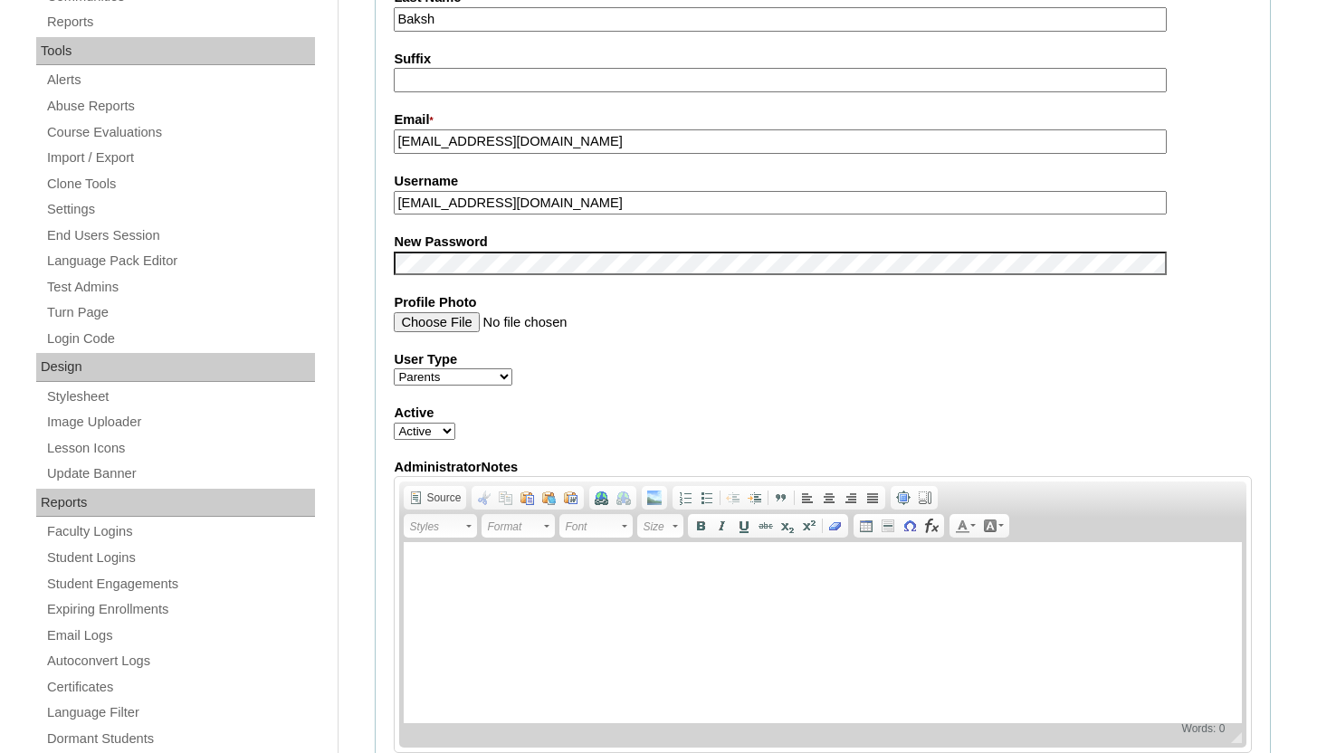
scroll to position [694, 0]
click at [548, 438] on div "Active Active Inactive" at bounding box center [823, 421] width 858 height 36
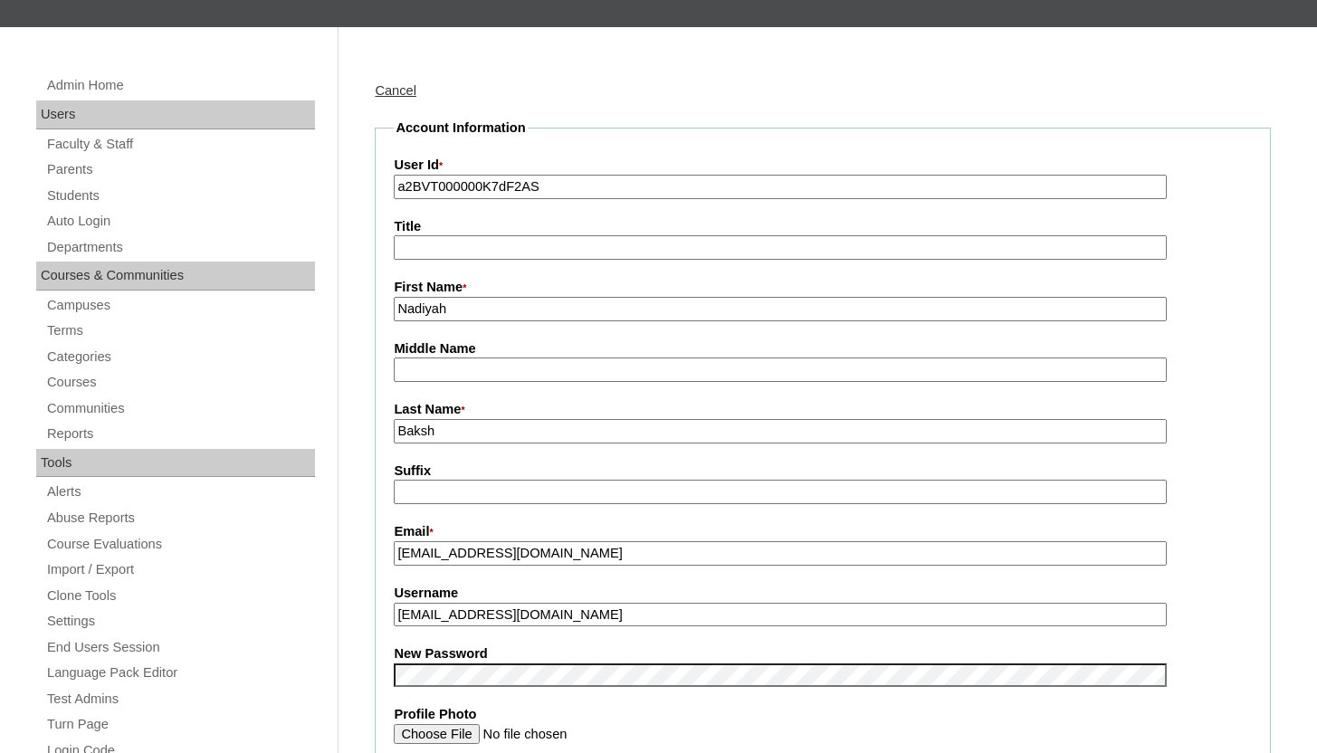
scroll to position [213, 0]
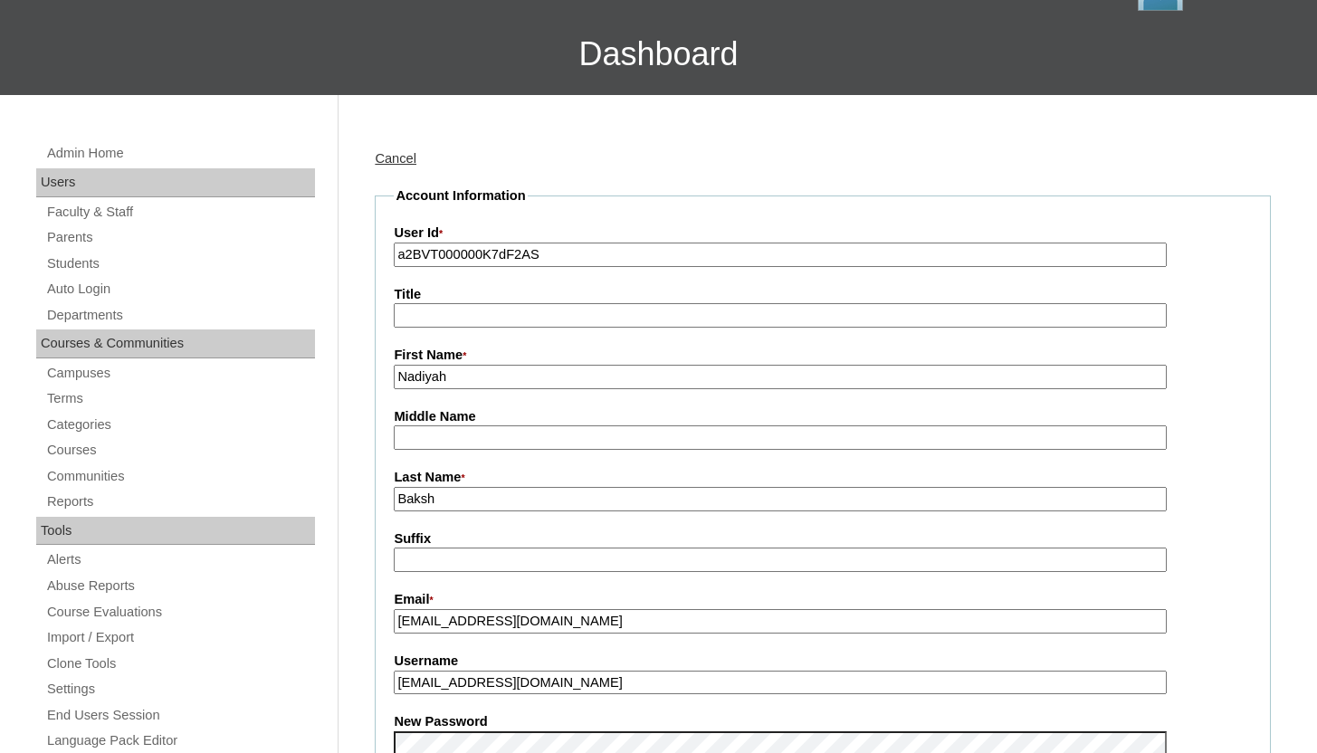
click at [397, 162] on link "Cancel" at bounding box center [396, 158] width 42 height 14
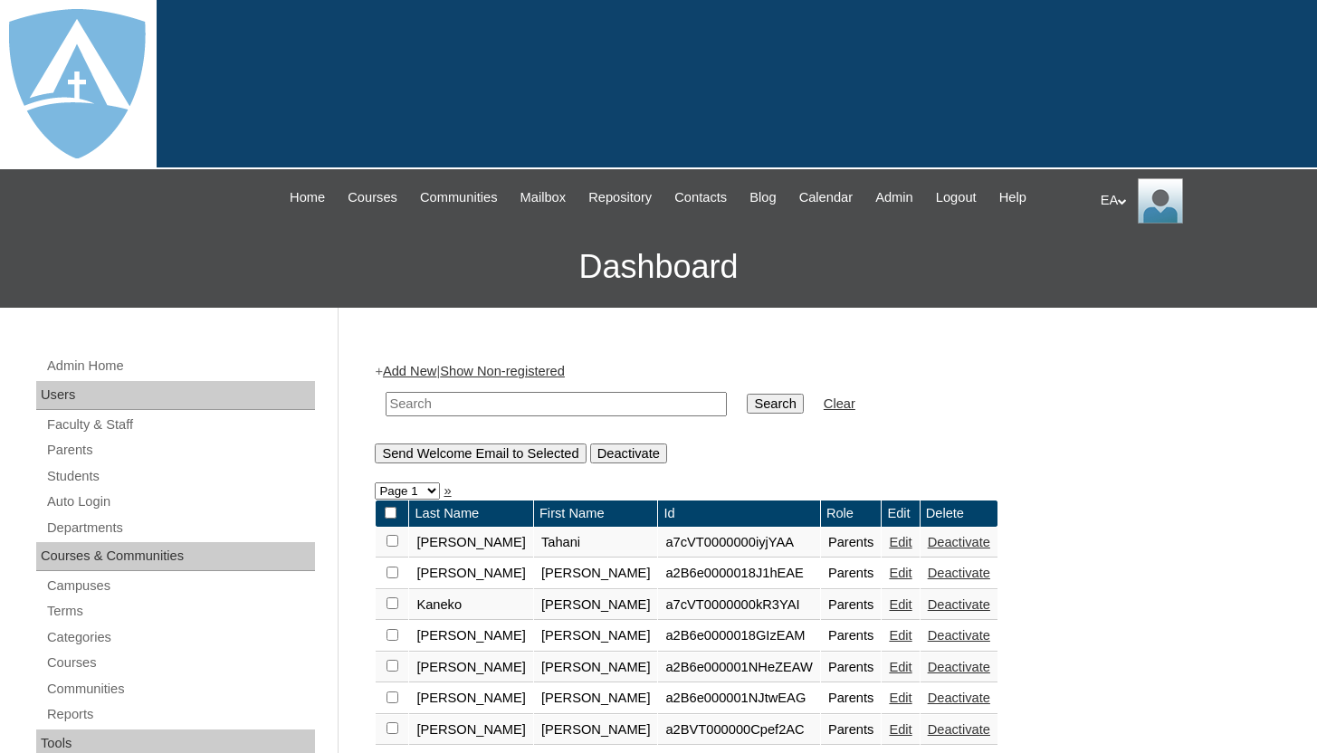
click at [454, 407] on input "text" at bounding box center [556, 404] width 341 height 24
type input "Baksh"
click at [775, 410] on input "Search" at bounding box center [775, 404] width 56 height 20
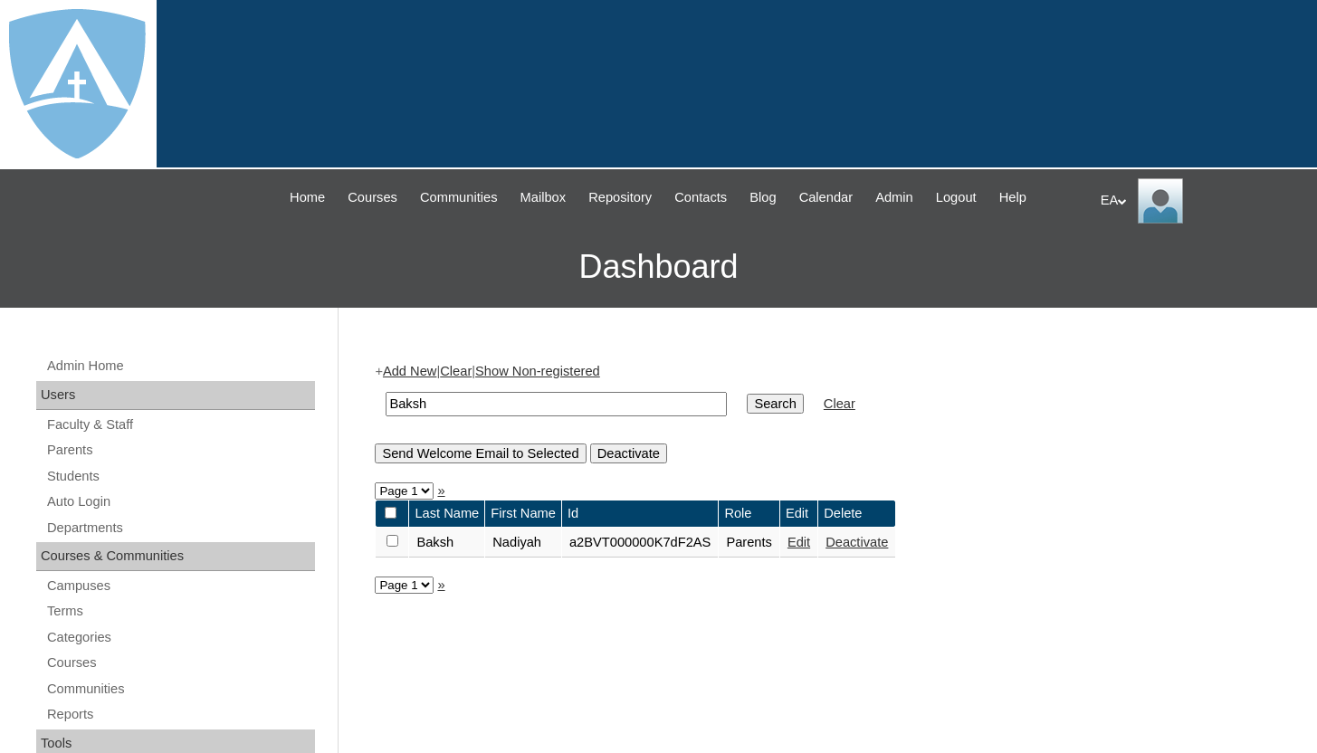
click at [885, 543] on link "Deactivate" at bounding box center [857, 542] width 62 height 14
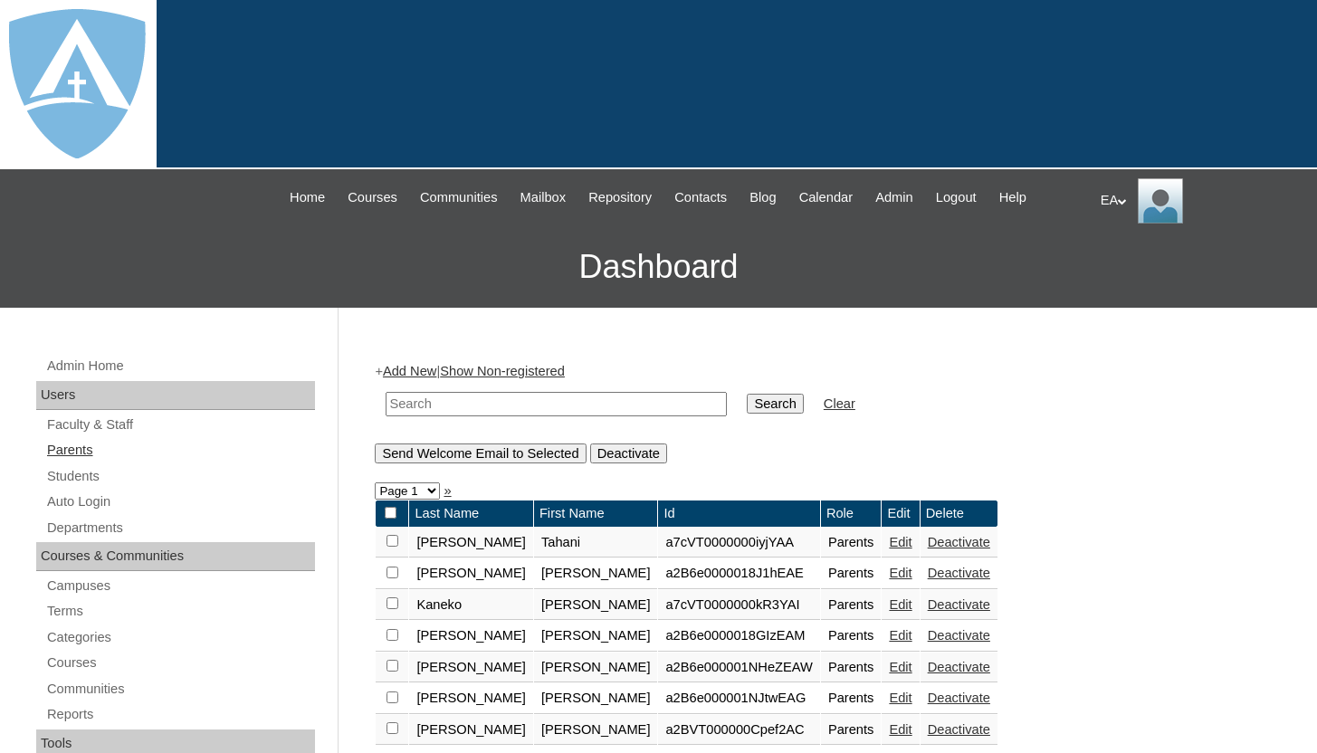
click at [62, 449] on link "Parents" at bounding box center [180, 450] width 270 height 23
click at [429, 370] on link "Add New" at bounding box center [409, 371] width 53 height 14
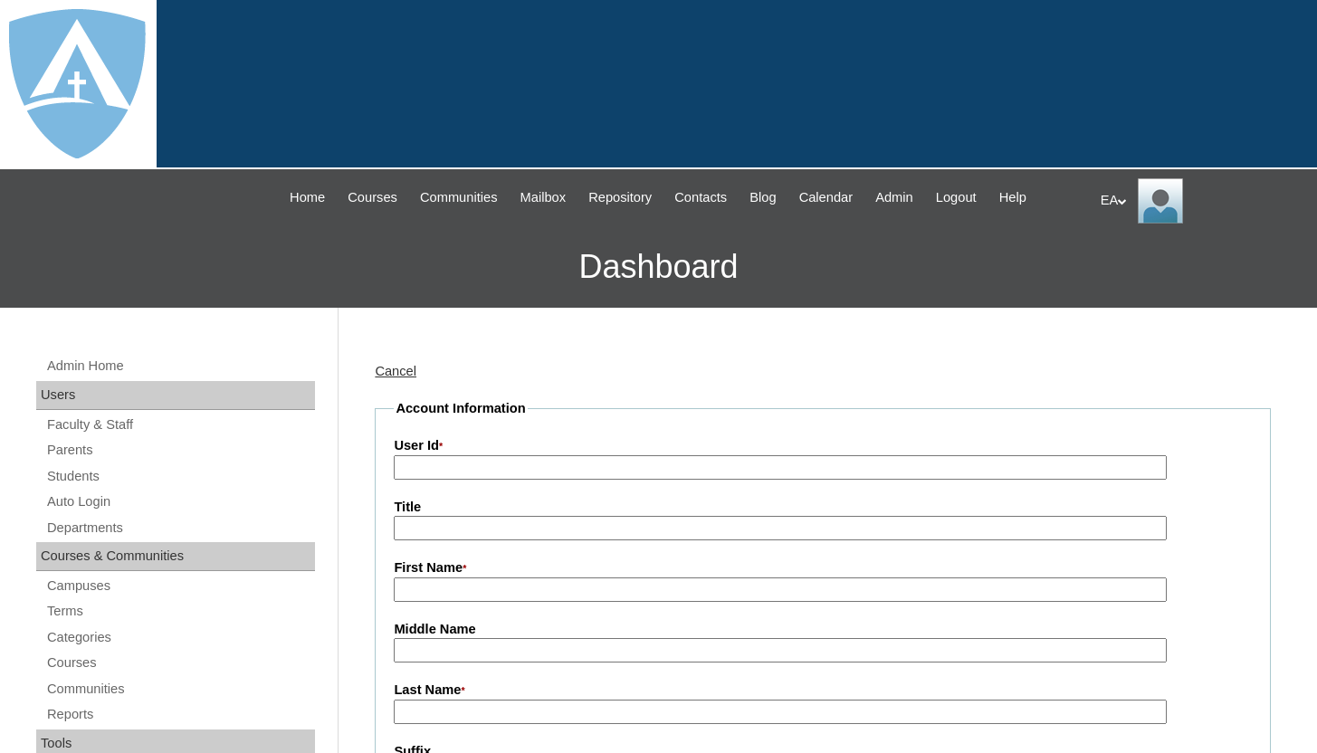
type input "HomeschoolAdmin"
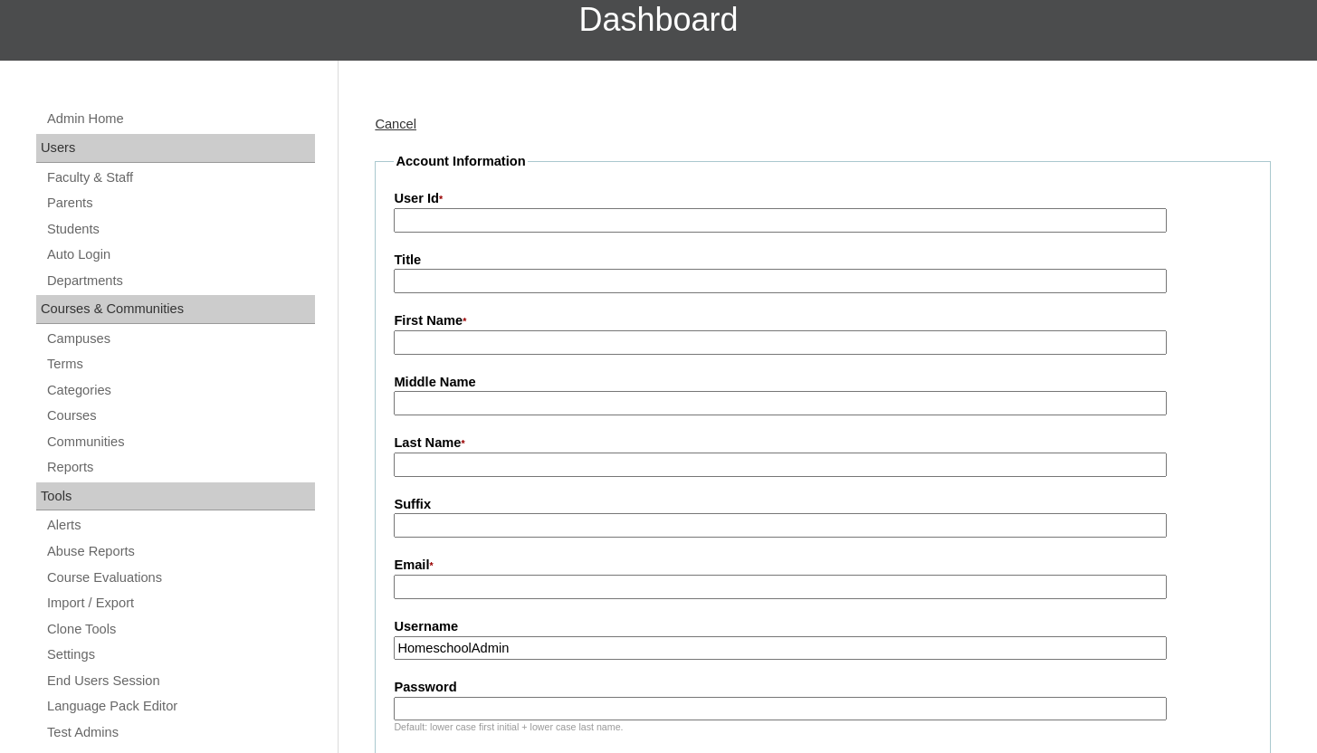
scroll to position [257, 0]
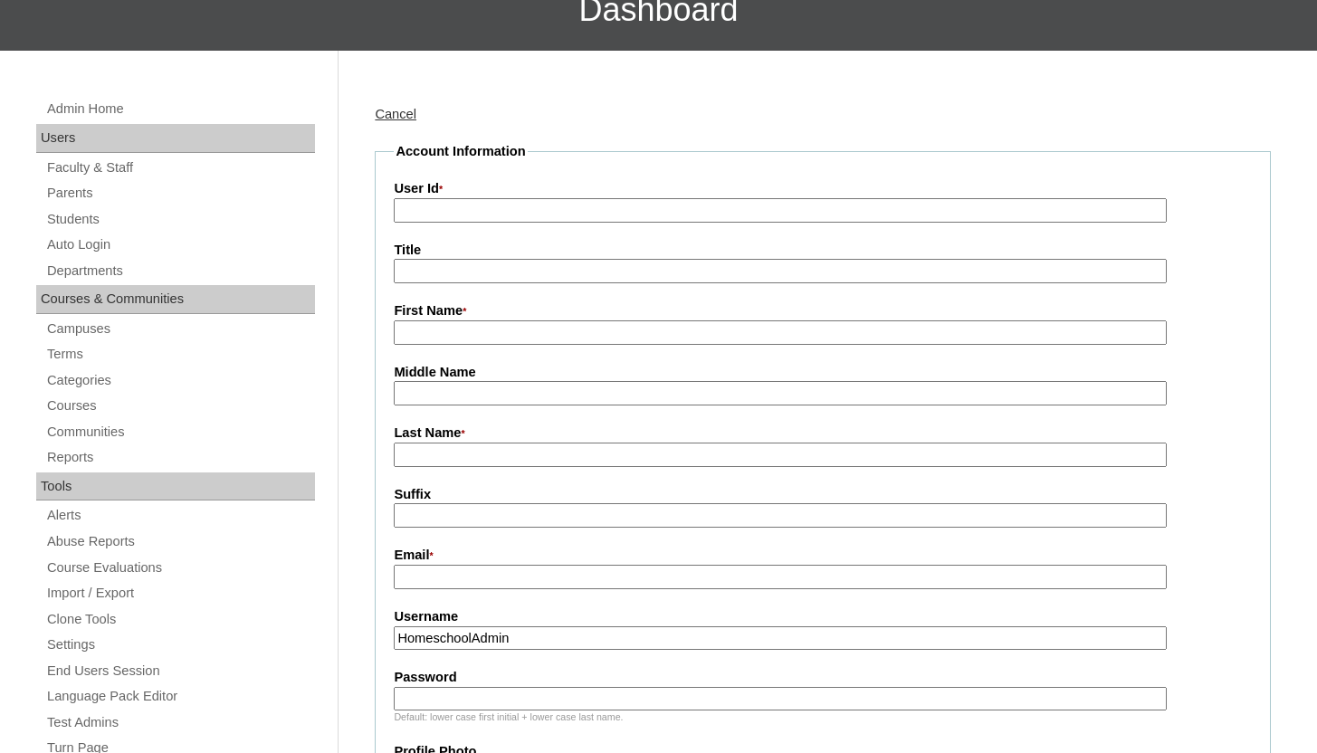
click at [521, 213] on input "User Id *" at bounding box center [780, 210] width 772 height 24
click at [520, 215] on input "User Id *" at bounding box center [780, 210] width 772 height 24
click at [757, 122] on div "Cancel" at bounding box center [823, 114] width 896 height 19
click at [494, 213] on input "User Id *" at bounding box center [780, 210] width 772 height 24
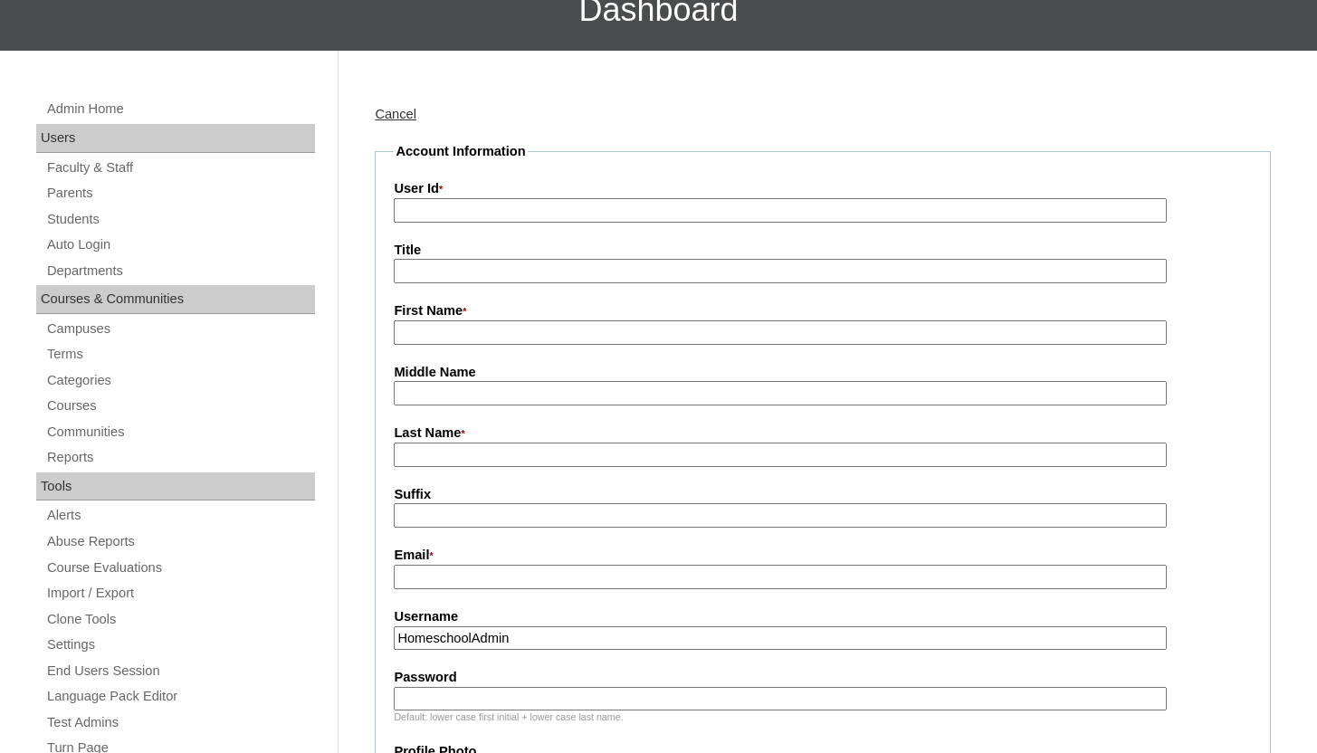
paste input "a7cVT0000000X0nYAE"
type input "a7cVT0000000X0nYAE"
click at [445, 330] on input "First Name *" at bounding box center [780, 333] width 772 height 24
type input "Nadiyah"
click at [500, 453] on input "Last Name *" at bounding box center [780, 455] width 772 height 24
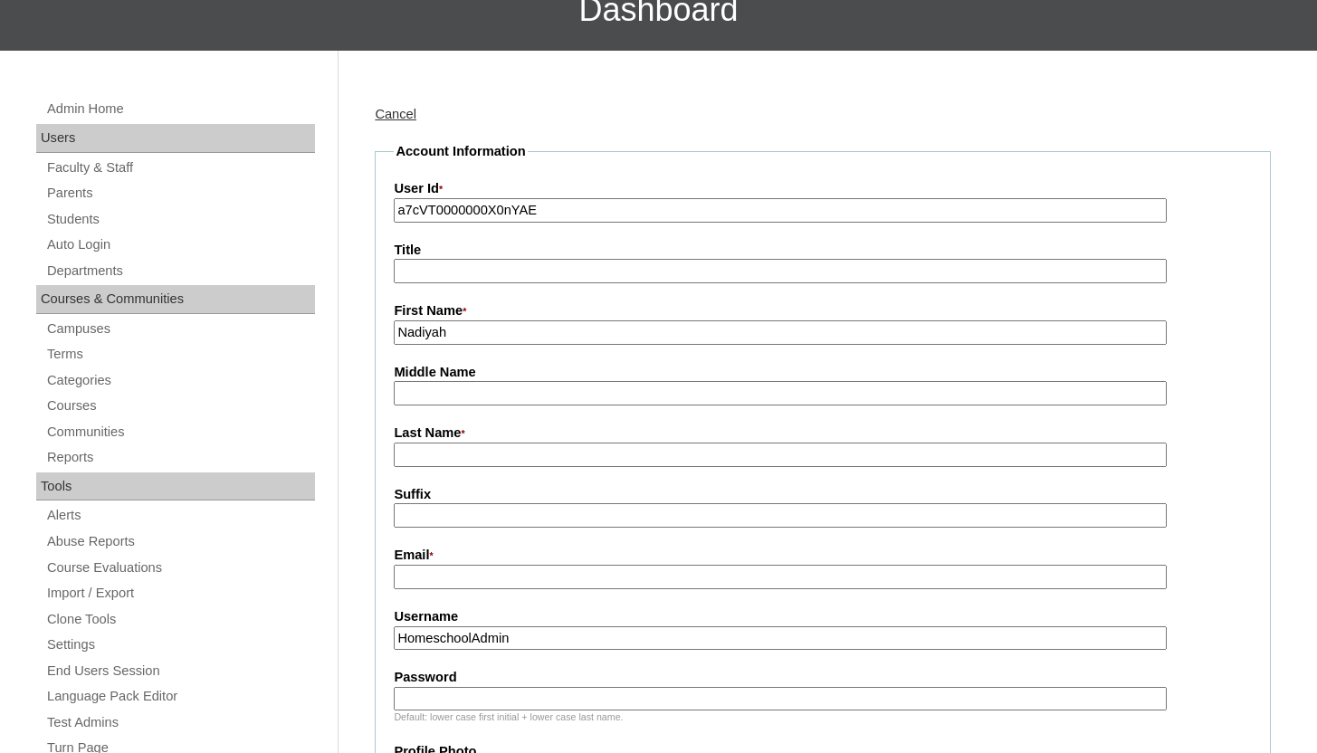
type input "Baksh"
click at [435, 575] on input "Email *" at bounding box center [780, 577] width 772 height 24
type input "kamarrabaksh786@gmail.com"
drag, startPoint x: 538, startPoint y: 642, endPoint x: 396, endPoint y: 644, distance: 142.2
click at [396, 644] on input "HomeschoolAdmin" at bounding box center [780, 639] width 772 height 24
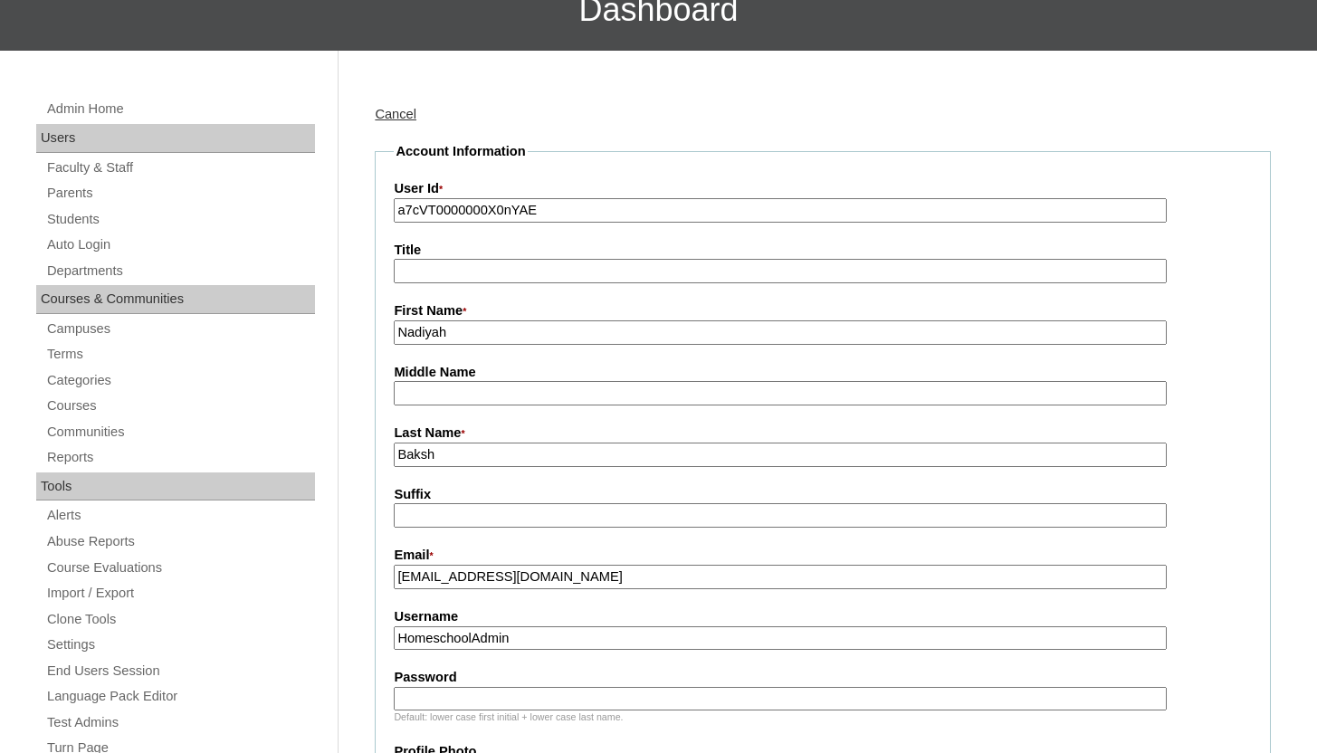
click at [600, 581] on input "kamarrabaksh786@gmail.com" at bounding box center [780, 577] width 772 height 24
drag, startPoint x: 608, startPoint y: 579, endPoint x: 422, endPoint y: 594, distance: 187.1
click at [422, 594] on fieldset "Account Information User Id * a7cVT0000000X0nYAE Title First Name * Nadiyah Mid…" at bounding box center [823, 718] width 896 height 1152
drag, startPoint x: 618, startPoint y: 581, endPoint x: 602, endPoint y: 585, distance: 16.7
click at [605, 585] on input "[EMAIL_ADDRESS][DOMAIN_NAME]" at bounding box center [780, 577] width 772 height 24
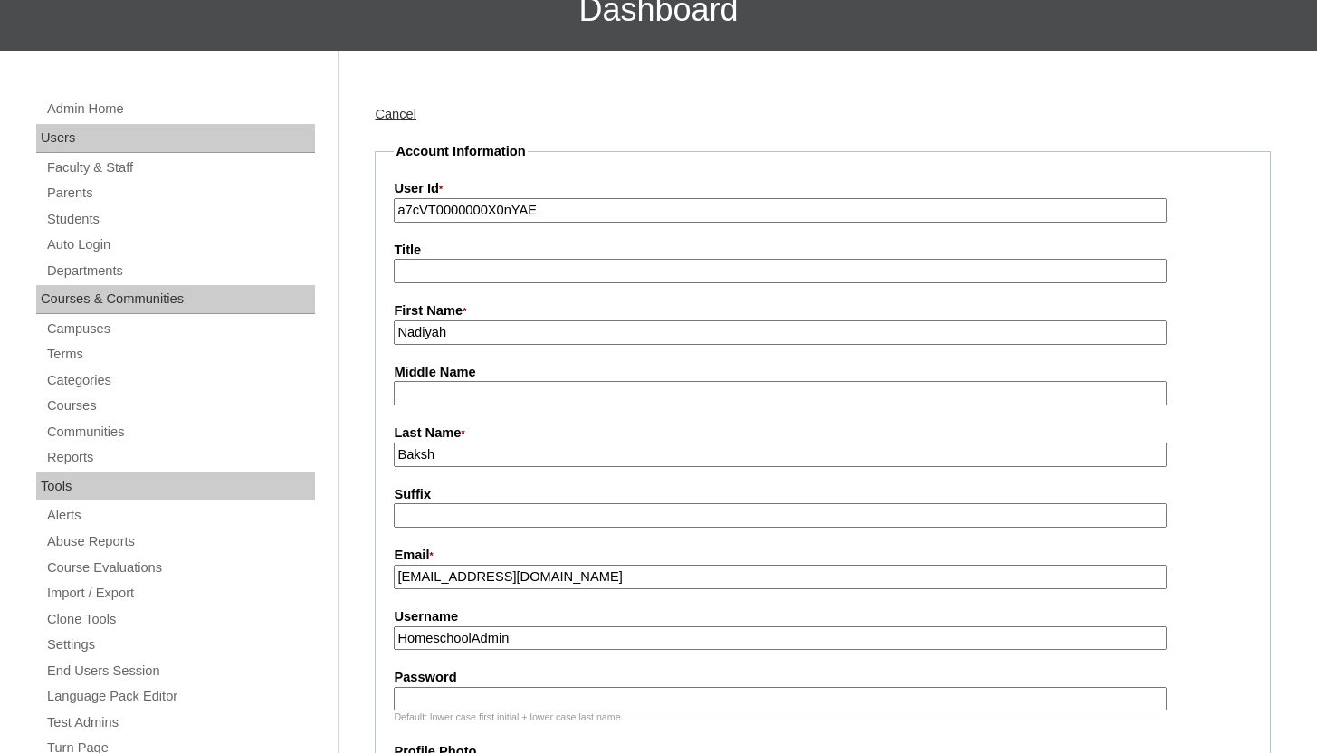
click at [543, 586] on input "[EMAIL_ADDRESS][DOMAIN_NAME]" at bounding box center [780, 577] width 772 height 24
drag, startPoint x: 620, startPoint y: 576, endPoint x: 397, endPoint y: 579, distance: 223.6
click at [397, 579] on input "[EMAIL_ADDRESS][DOMAIN_NAME]" at bounding box center [780, 577] width 772 height 24
drag, startPoint x: 528, startPoint y: 639, endPoint x: 385, endPoint y: 638, distance: 143.1
click at [385, 638] on fieldset "Account Information User Id * a7cVT0000000X0nYAE Title First Name * Nadiyah Mid…" at bounding box center [823, 718] width 896 height 1152
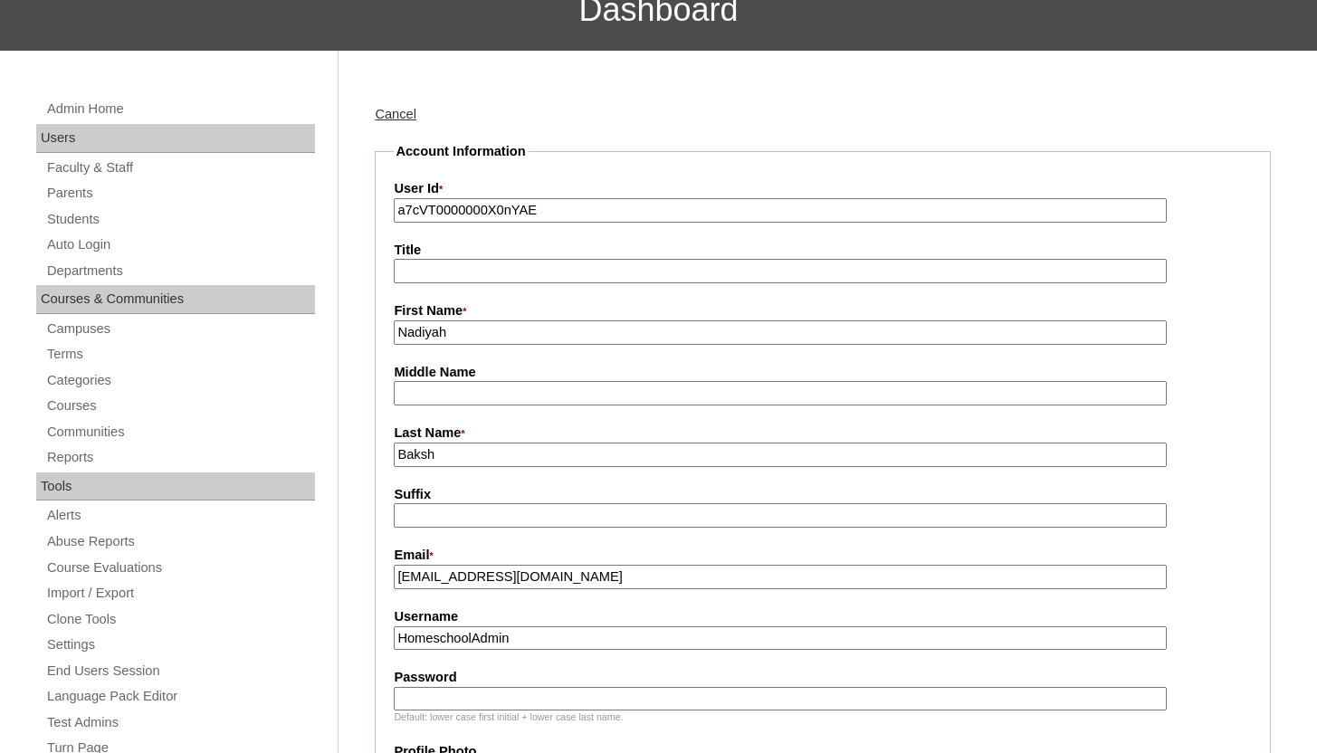
paste input "[EMAIL_ADDRESS][DOMAIN_NAME]"
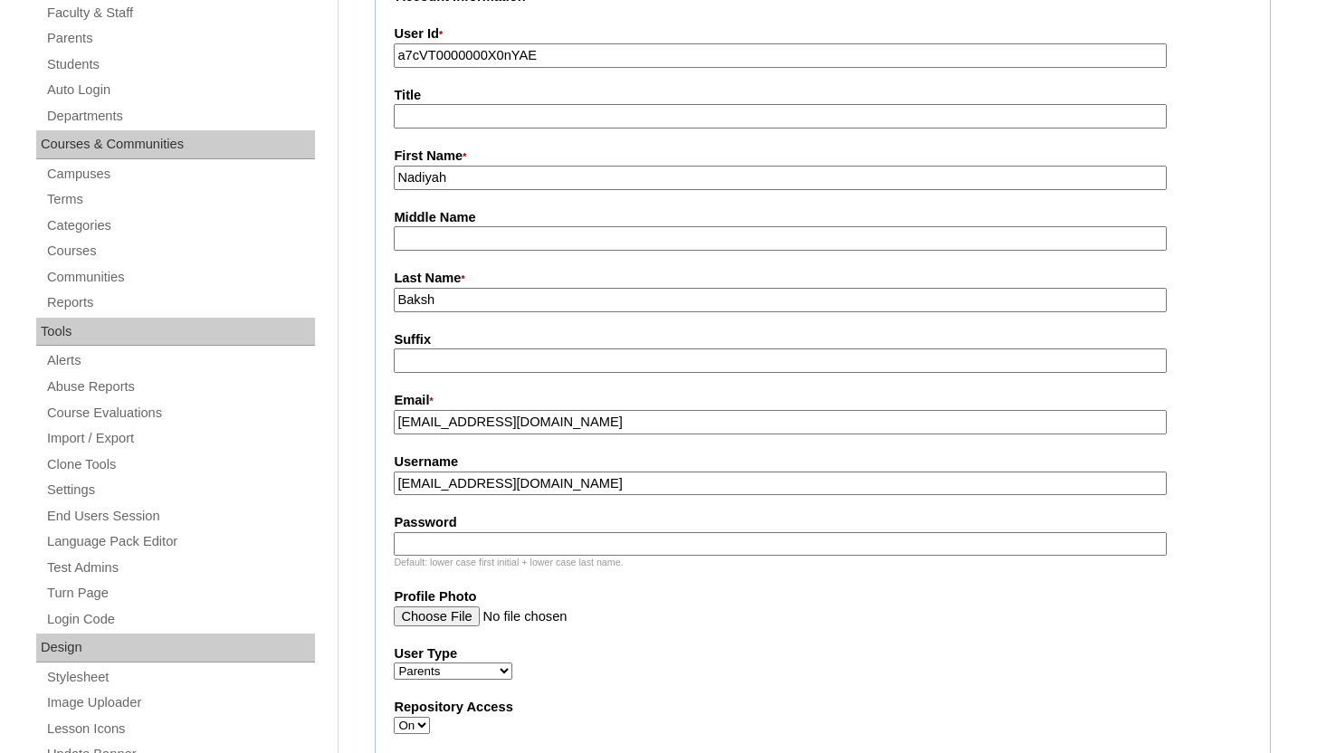
scroll to position [416, 0]
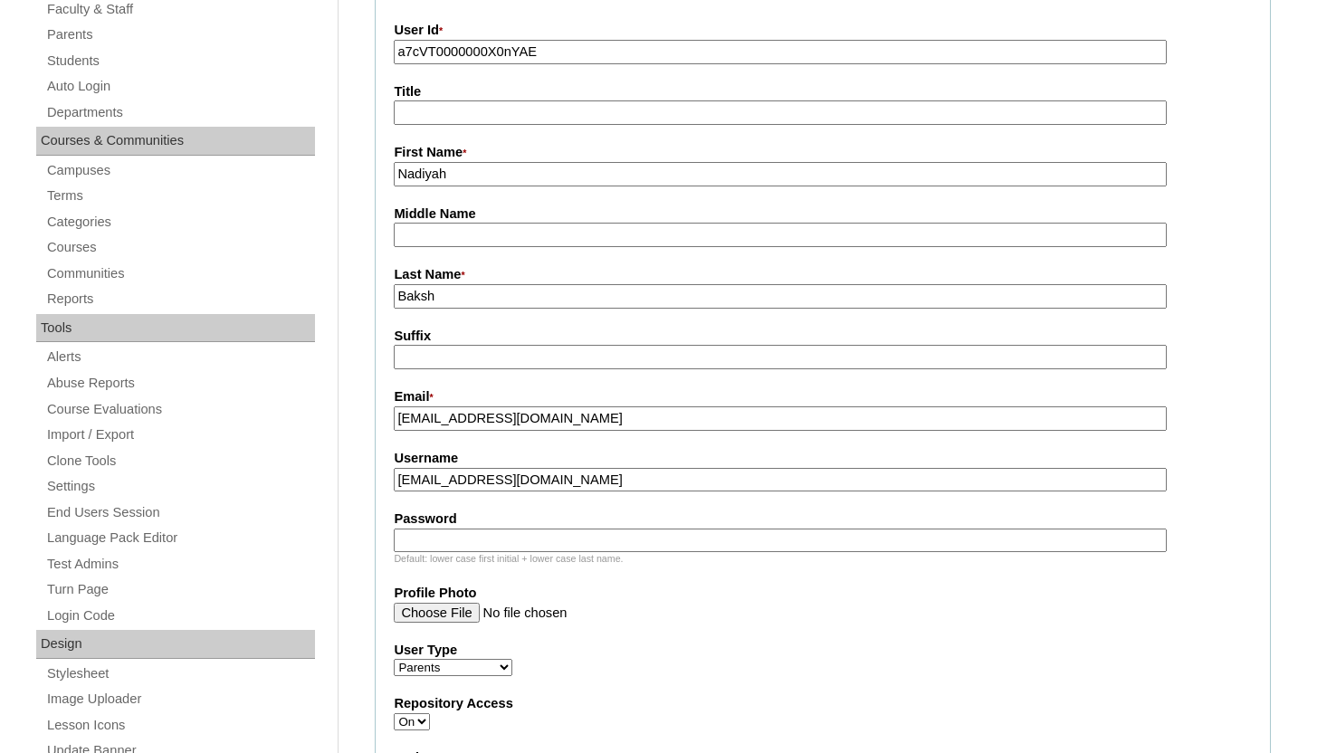
type input "[EMAIL_ADDRESS][DOMAIN_NAME]"
click at [536, 546] on input "Password" at bounding box center [780, 541] width 772 height 24
paste input "[EMAIL_ADDRESS][DOMAIN_NAME]"
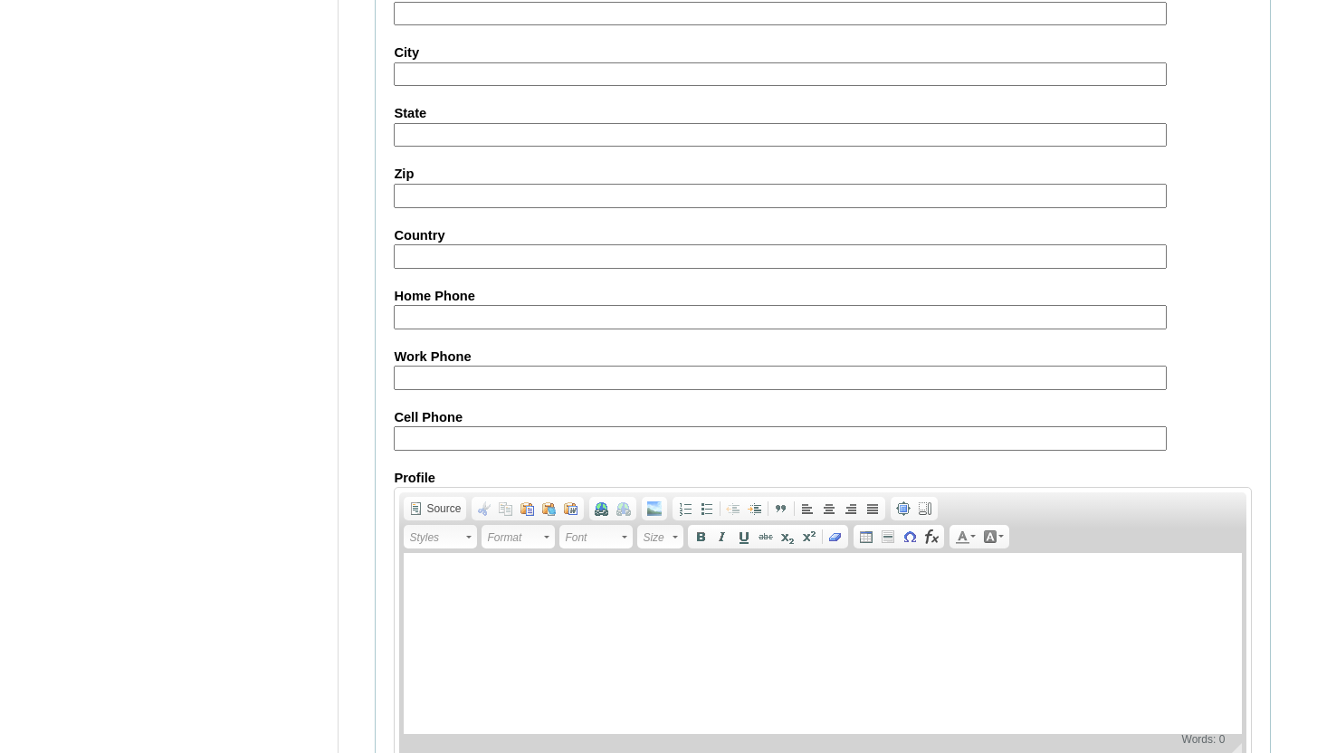
scroll to position [1792, 0]
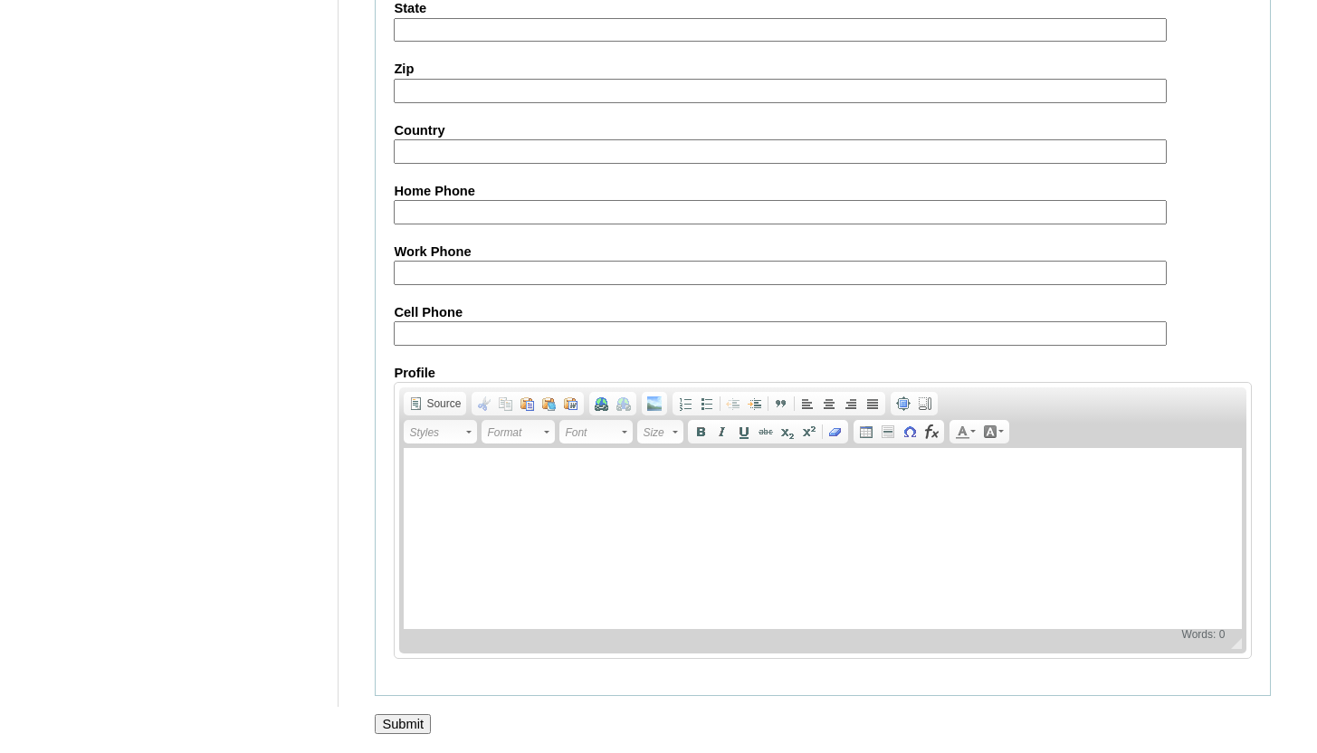
type input "kamarrabaksh786@gmail.com"
click at [411, 721] on input "Submit" at bounding box center [403, 724] width 56 height 20
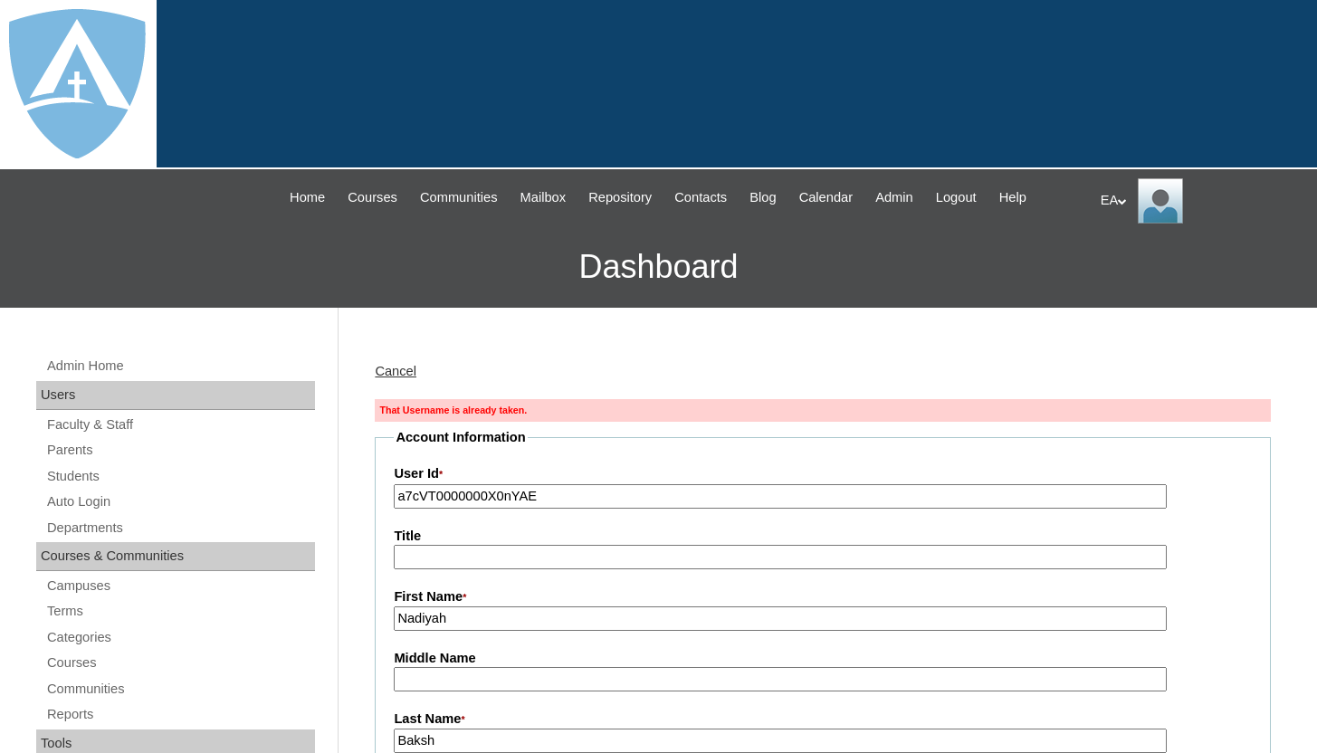
type input "HomeschoolAdmin"
click at [399, 499] on input "a7cVT0000000X0nYAE" at bounding box center [780, 496] width 772 height 24
click at [414, 495] on input "26a7cVT0000000X0nYAE" at bounding box center [780, 496] width 772 height 24
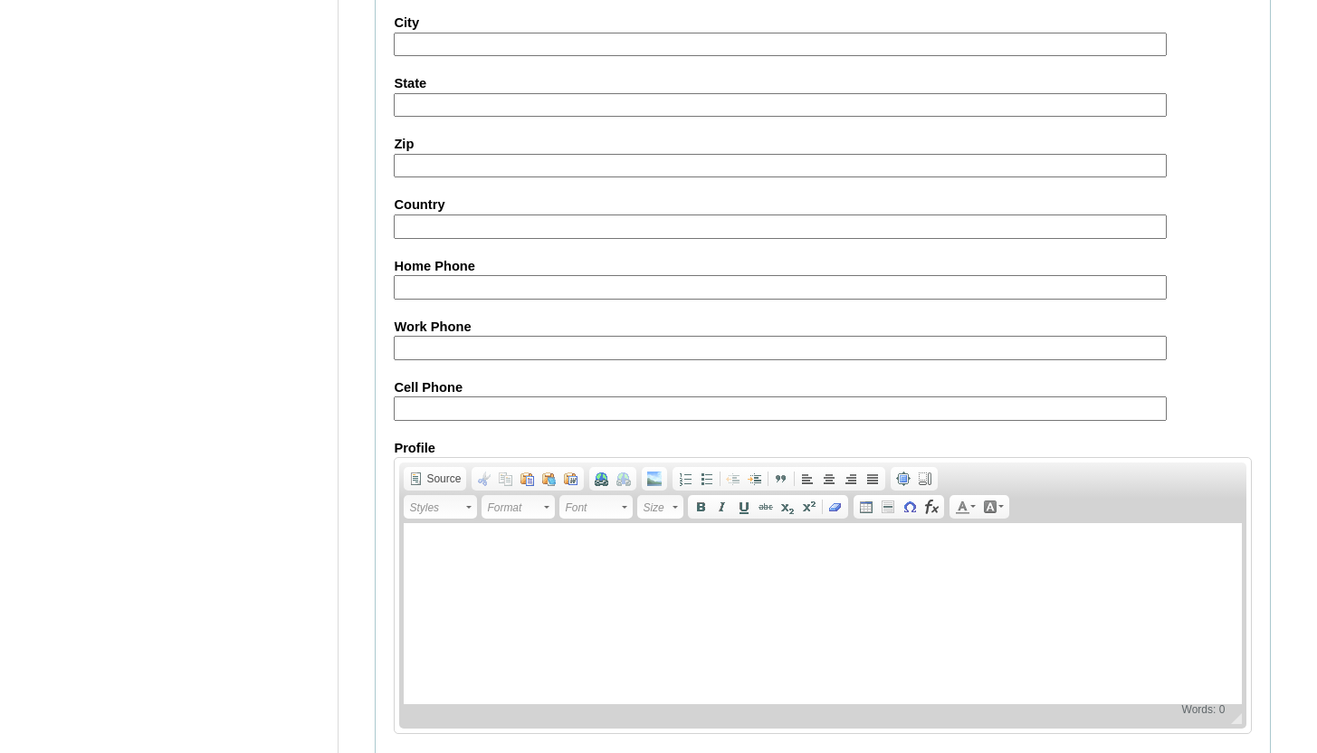
scroll to position [1821, 0]
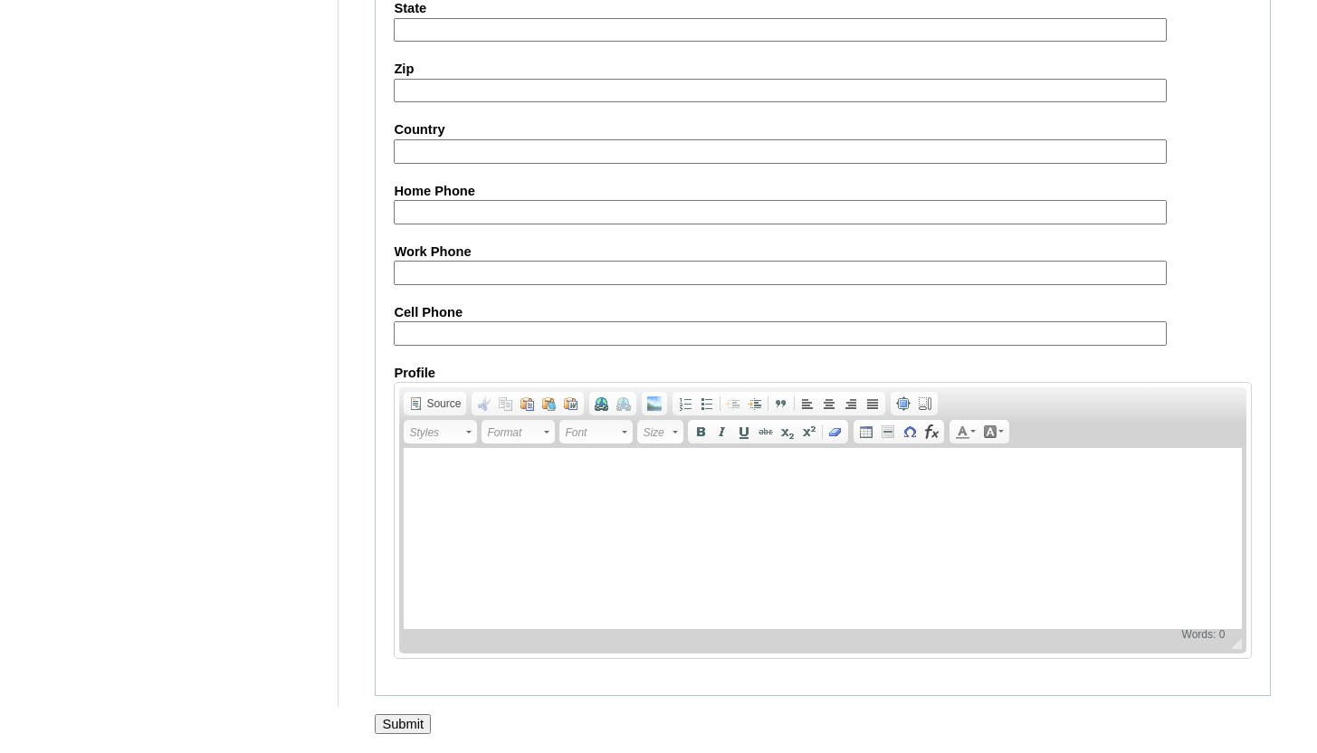
type input "26a7cVT0000000X0nYAE"
click at [415, 717] on input "Submit" at bounding box center [403, 724] width 56 height 20
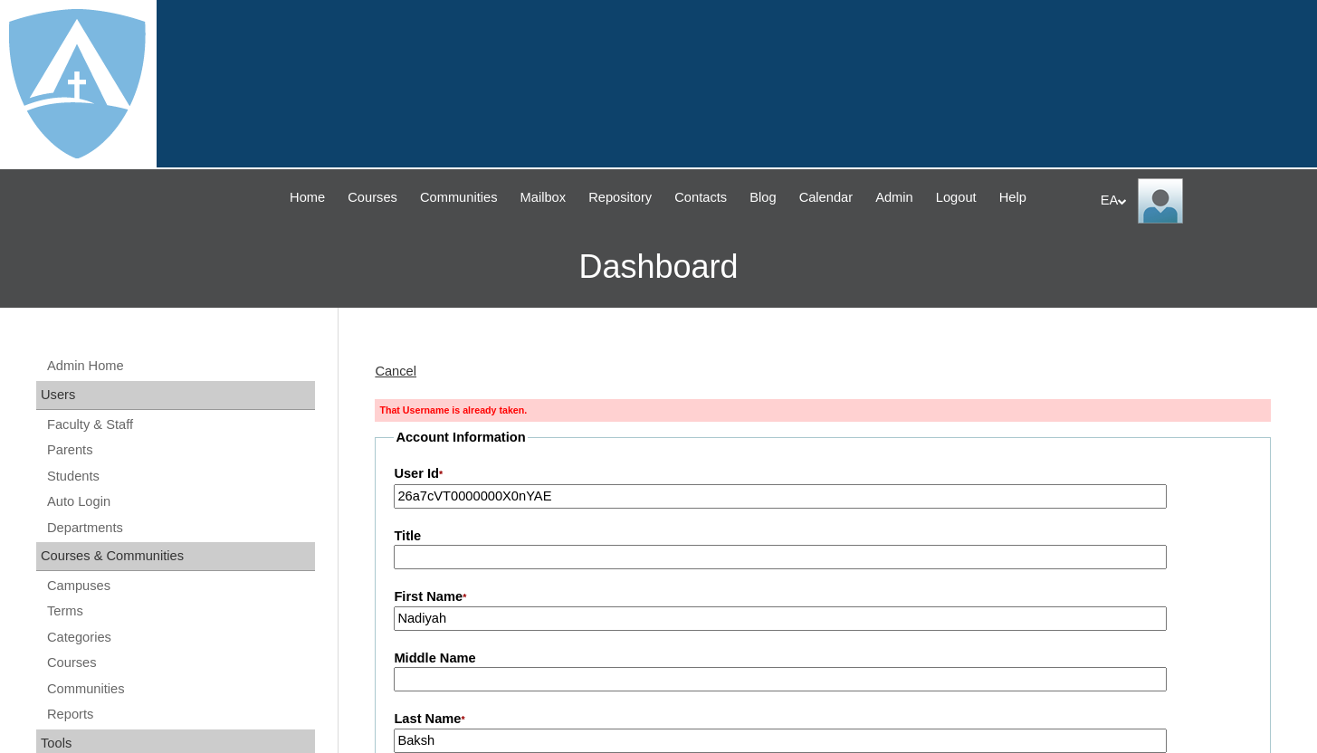
click link "Cancel"
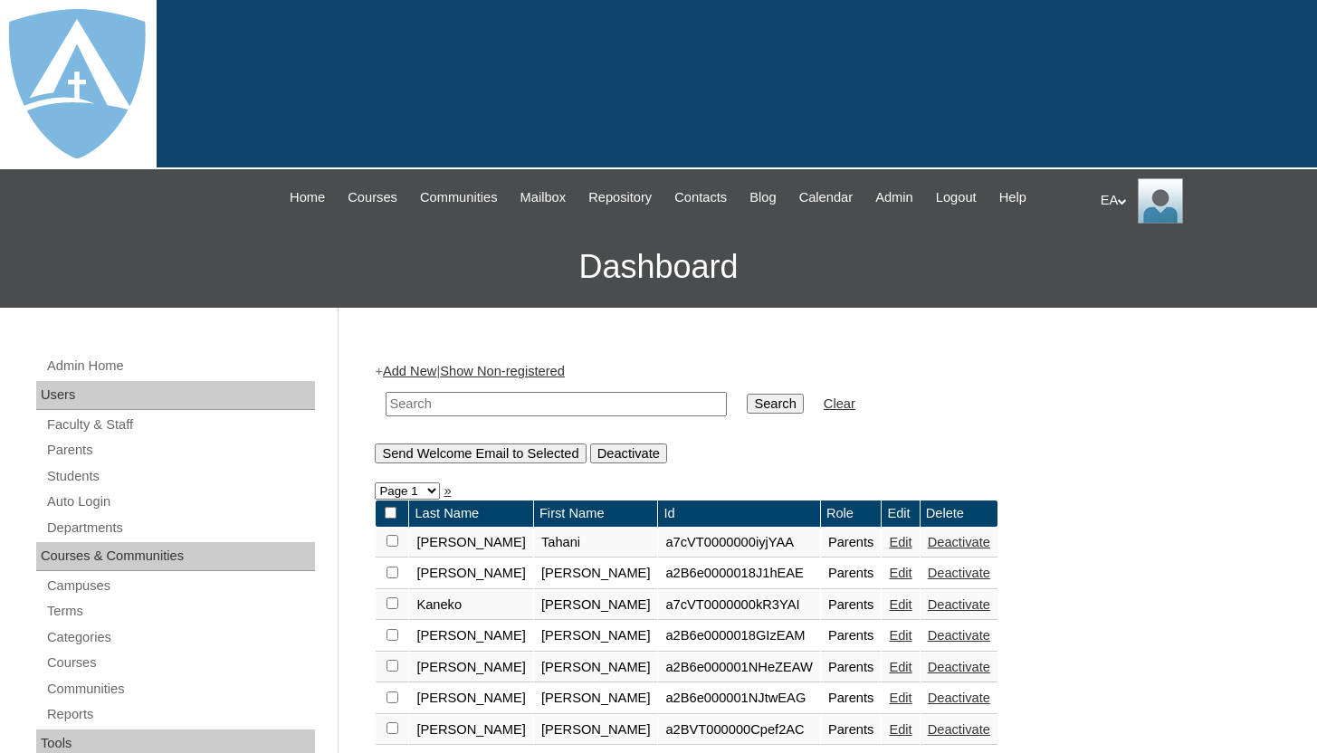
click at [529, 402] on input "text" at bounding box center [556, 404] width 341 height 24
type input "Baksh"
click at [761, 409] on input "Search" at bounding box center [775, 404] width 56 height 20
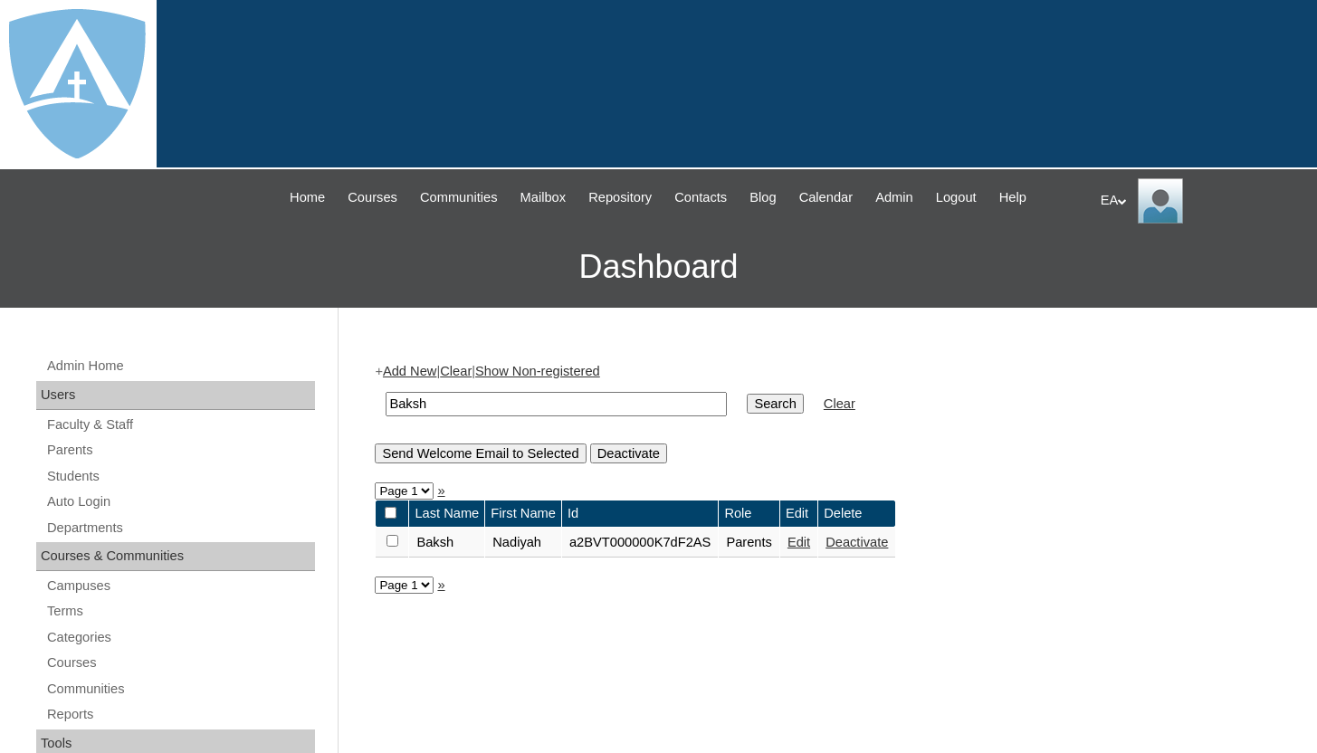
click at [810, 545] on link "Edit" at bounding box center [799, 542] width 23 height 14
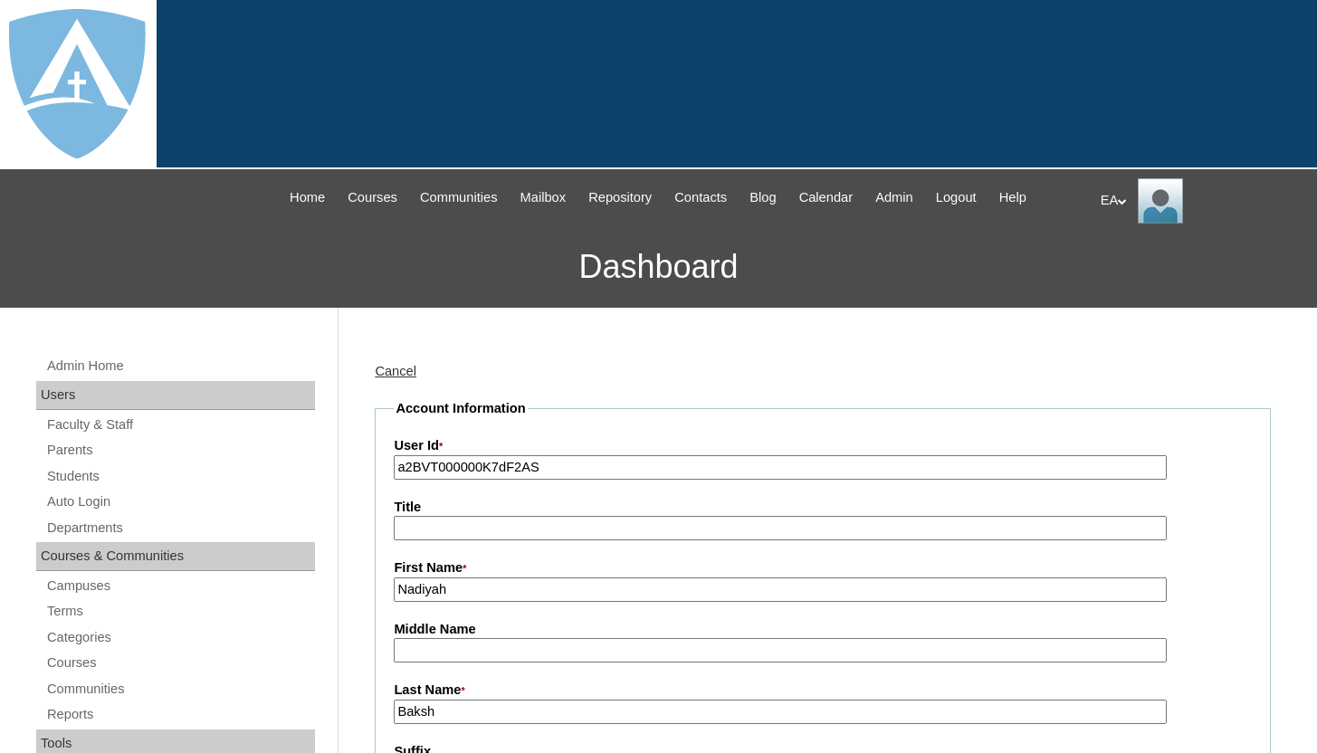
type input "HomeschoolAdmin"
click at [397, 376] on link "Cancel" at bounding box center [396, 371] width 42 height 14
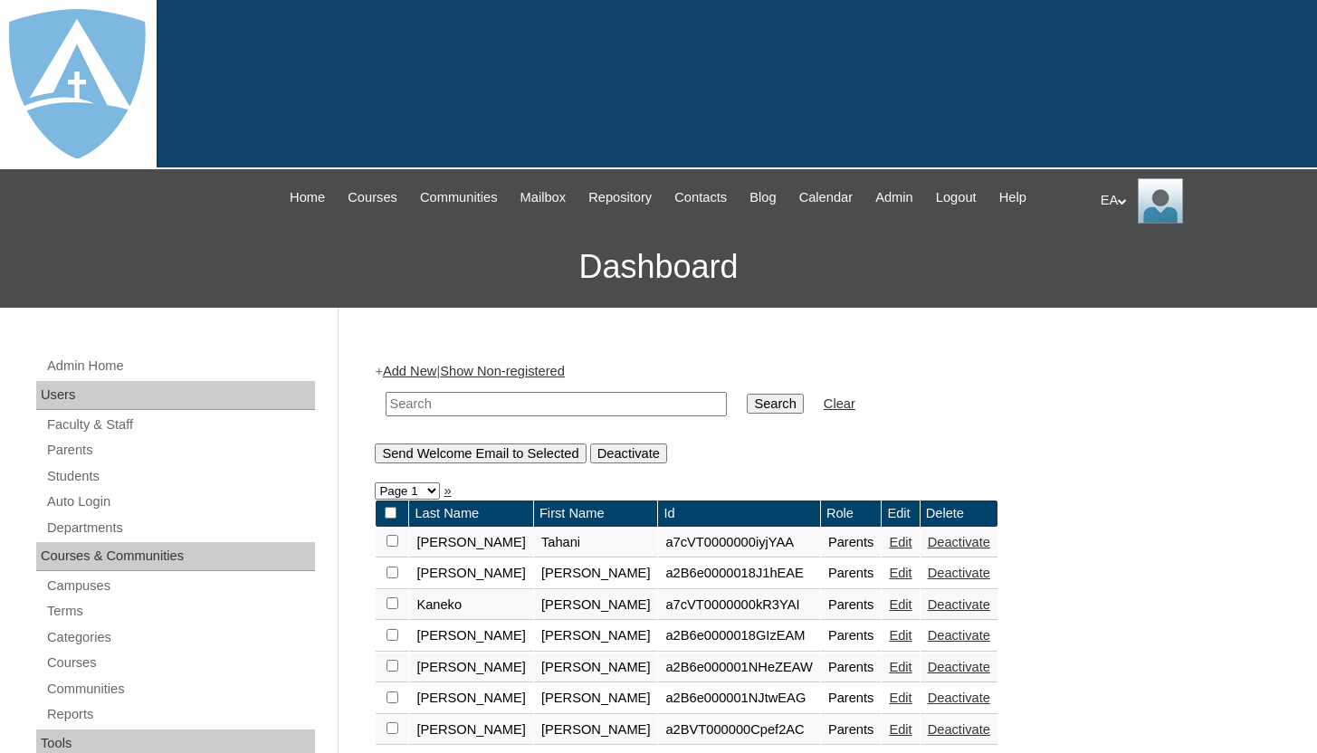
click at [445, 401] on input "text" at bounding box center [556, 404] width 341 height 24
type input "Baksh"
click at [747, 407] on input "Search" at bounding box center [775, 404] width 56 height 20
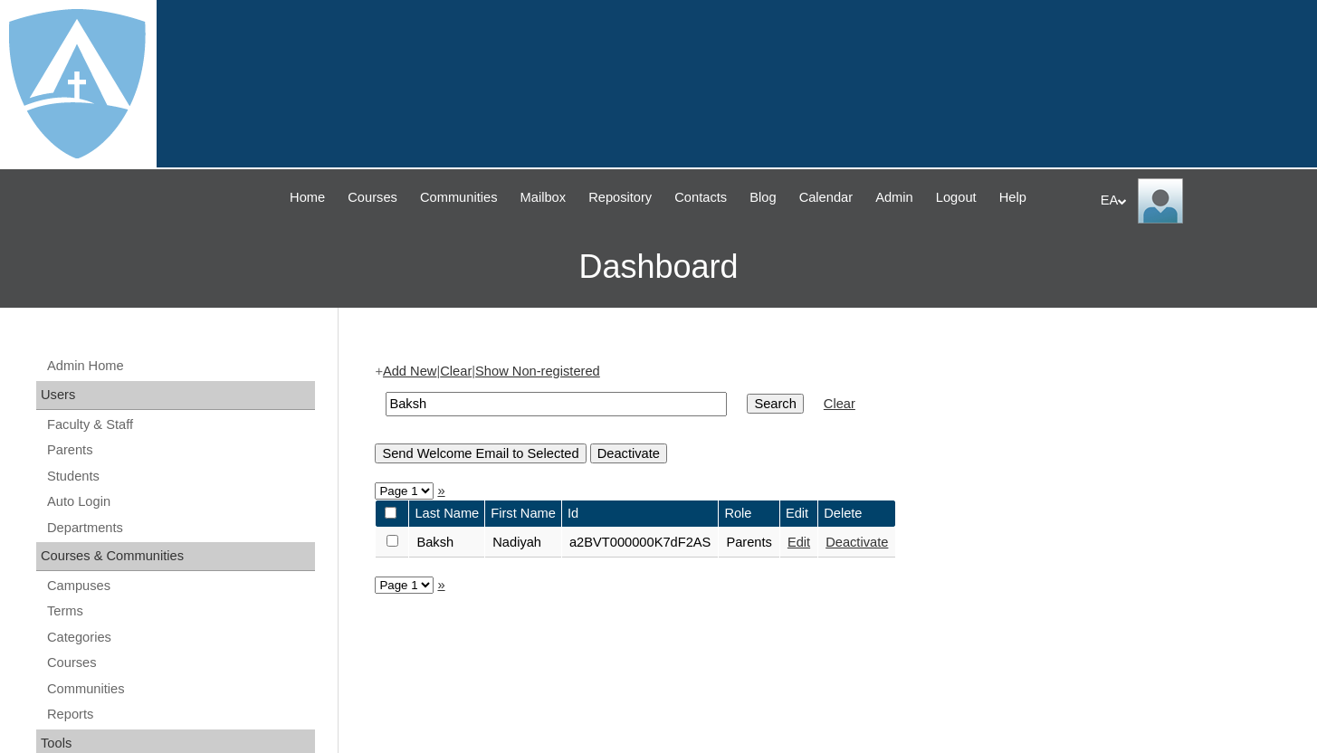
click at [884, 541] on link "Deactivate" at bounding box center [857, 542] width 62 height 14
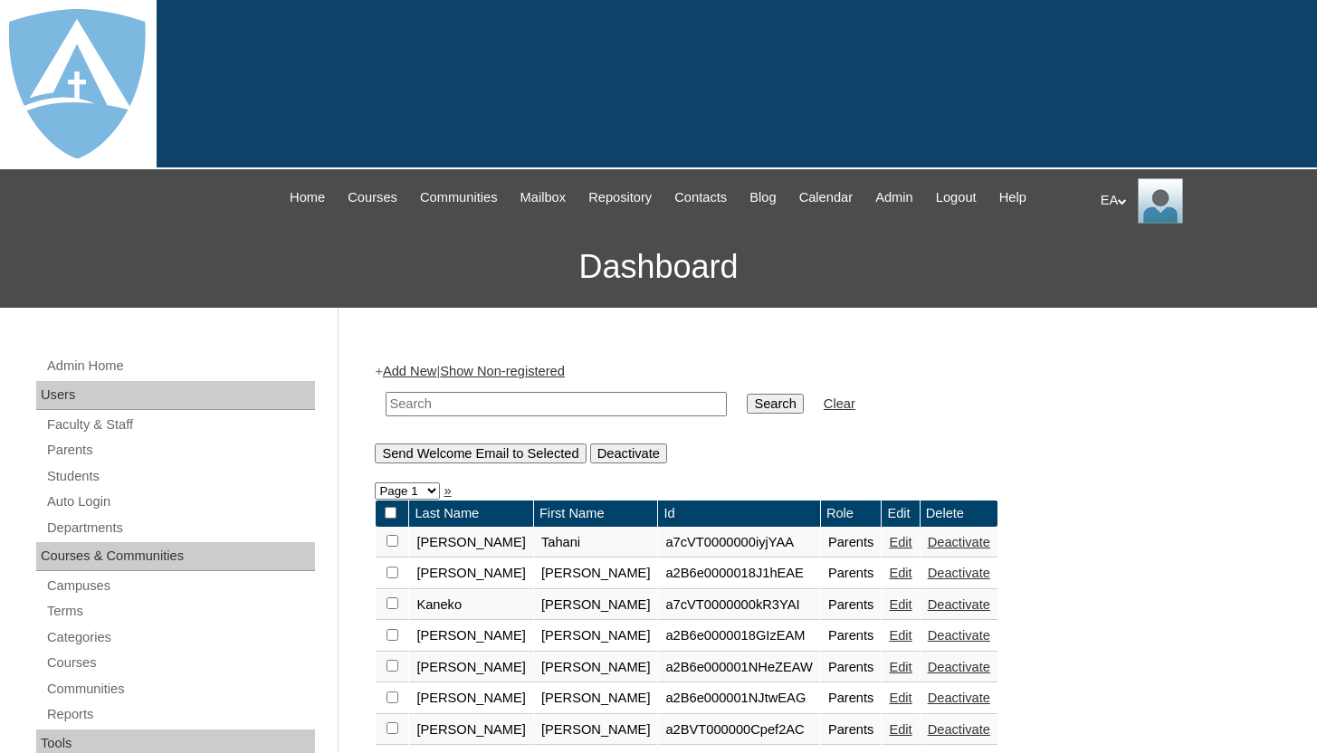
click at [423, 370] on link "Add New" at bounding box center [409, 371] width 53 height 14
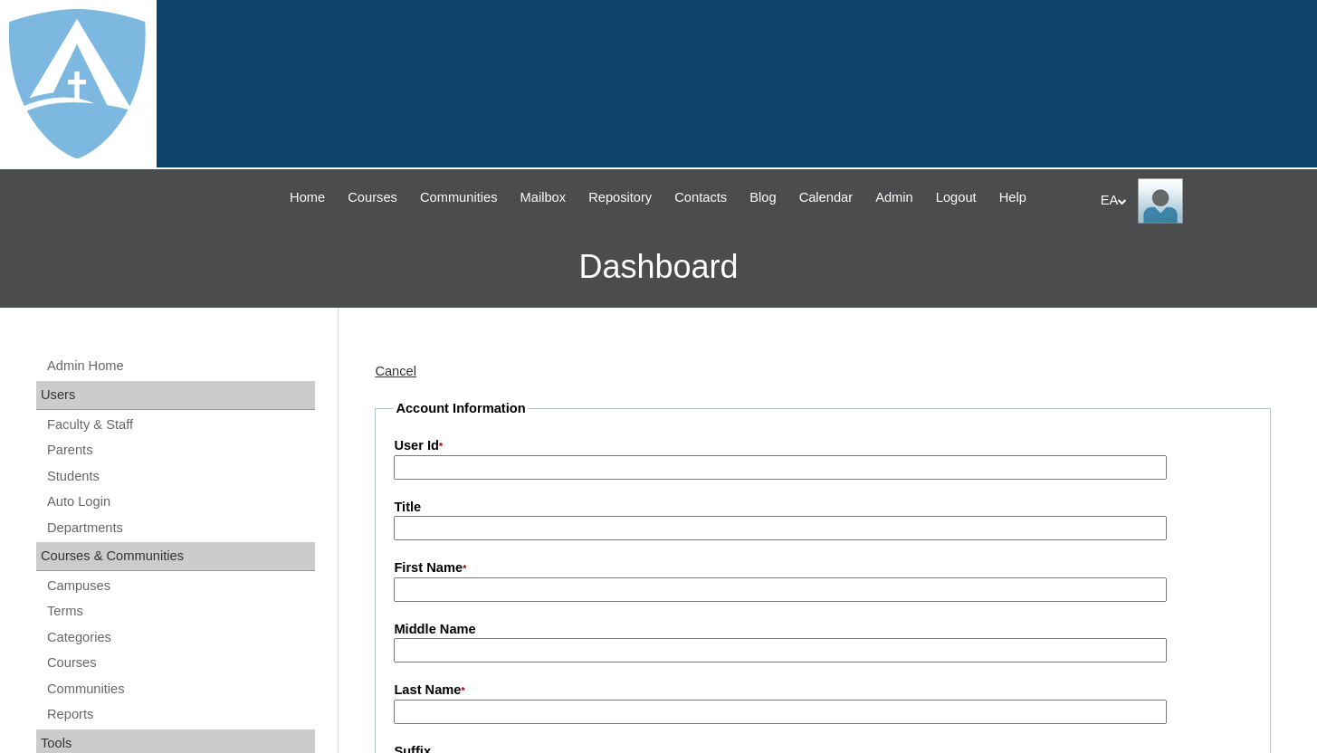
type input "HomeschoolAdmin"
click at [435, 464] on input "User Id *" at bounding box center [780, 467] width 772 height 24
paste input "a7cVT0000000X0nYAE"
type input "a7cVT0000000X0nYAE"
click at [437, 583] on input "First Name *" at bounding box center [780, 590] width 772 height 24
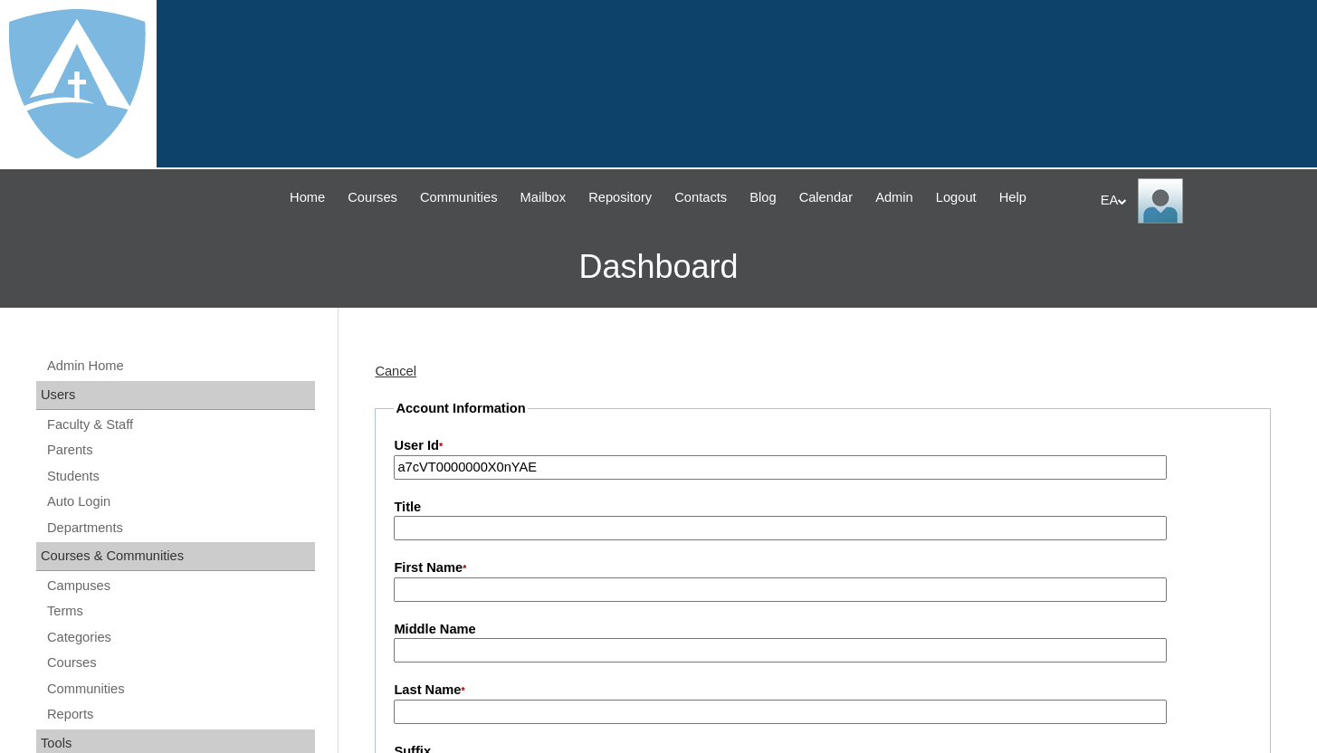
type input "Nadiyah"
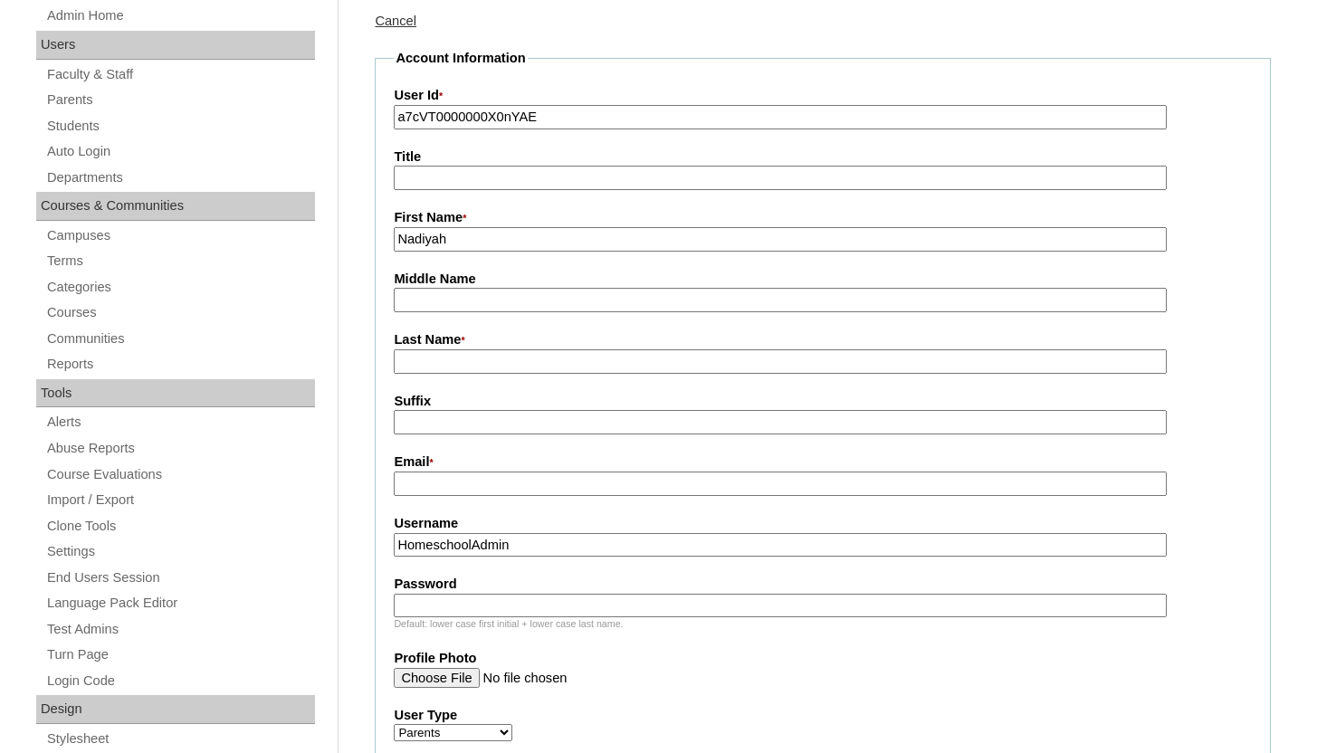
scroll to position [402, 0]
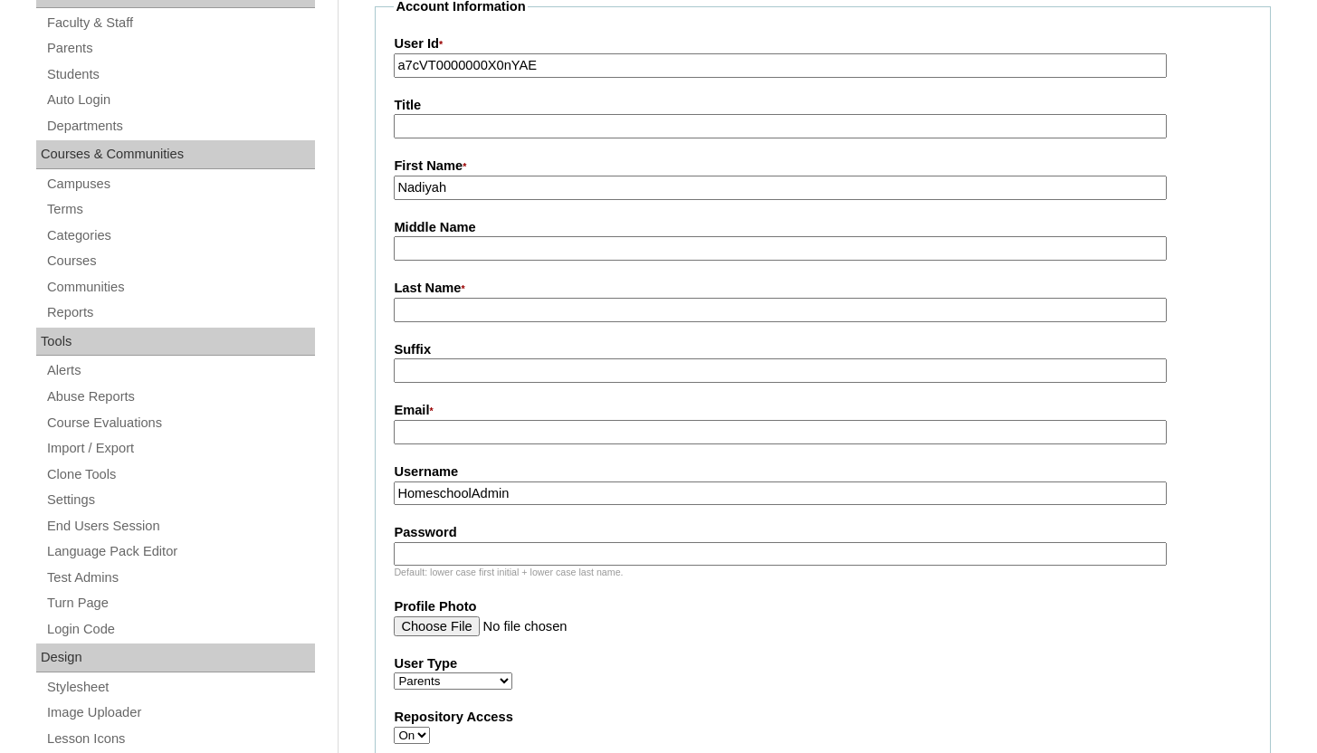
click at [467, 310] on input "Last Name *" at bounding box center [780, 310] width 772 height 24
type input "Baksh"
click at [459, 434] on input "Email *" at bounding box center [780, 432] width 772 height 24
type input "kamarrabaksh786@gmail.com"
drag, startPoint x: 605, startPoint y: 429, endPoint x: 387, endPoint y: 433, distance: 217.3
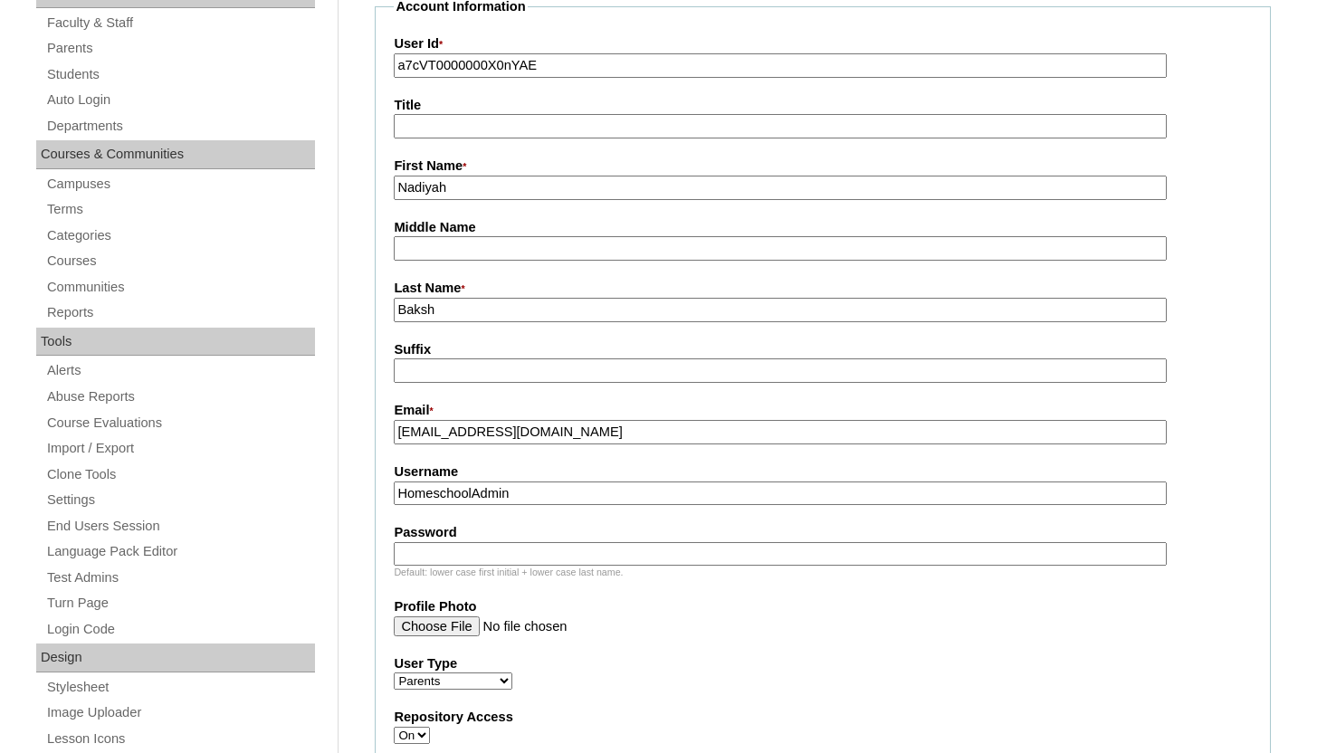
click at [387, 433] on fieldset "Account Information User Id * a7cVT0000000X0nYAE Title First Name * Nadiyah Mid…" at bounding box center [823, 573] width 896 height 1152
drag, startPoint x: 524, startPoint y: 498, endPoint x: 355, endPoint y: 498, distance: 169.3
paste input "kamarrabaksh786@gmail.com"
type input "[EMAIL_ADDRESS][DOMAIN_NAME]"
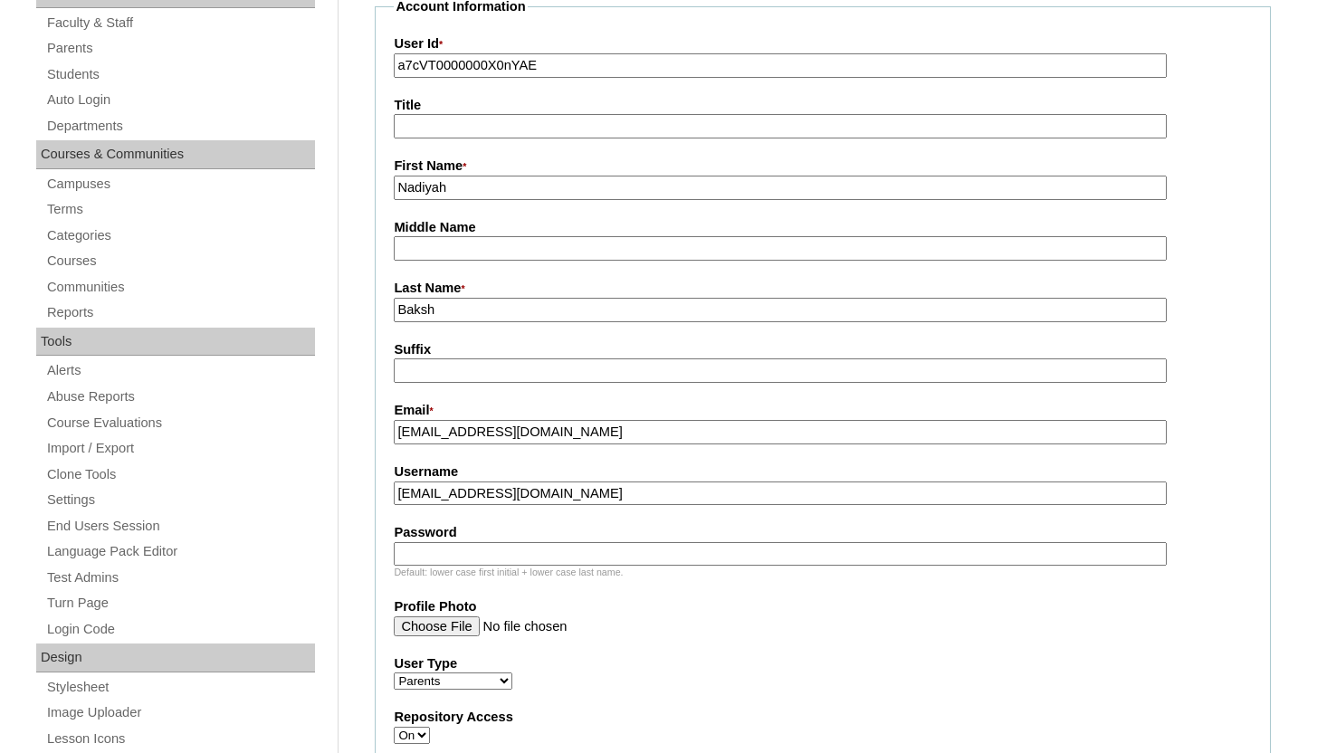
click at [481, 553] on input "Password" at bounding box center [780, 554] width 772 height 24
paste input "[EMAIL_ADDRESS][DOMAIN_NAME]"
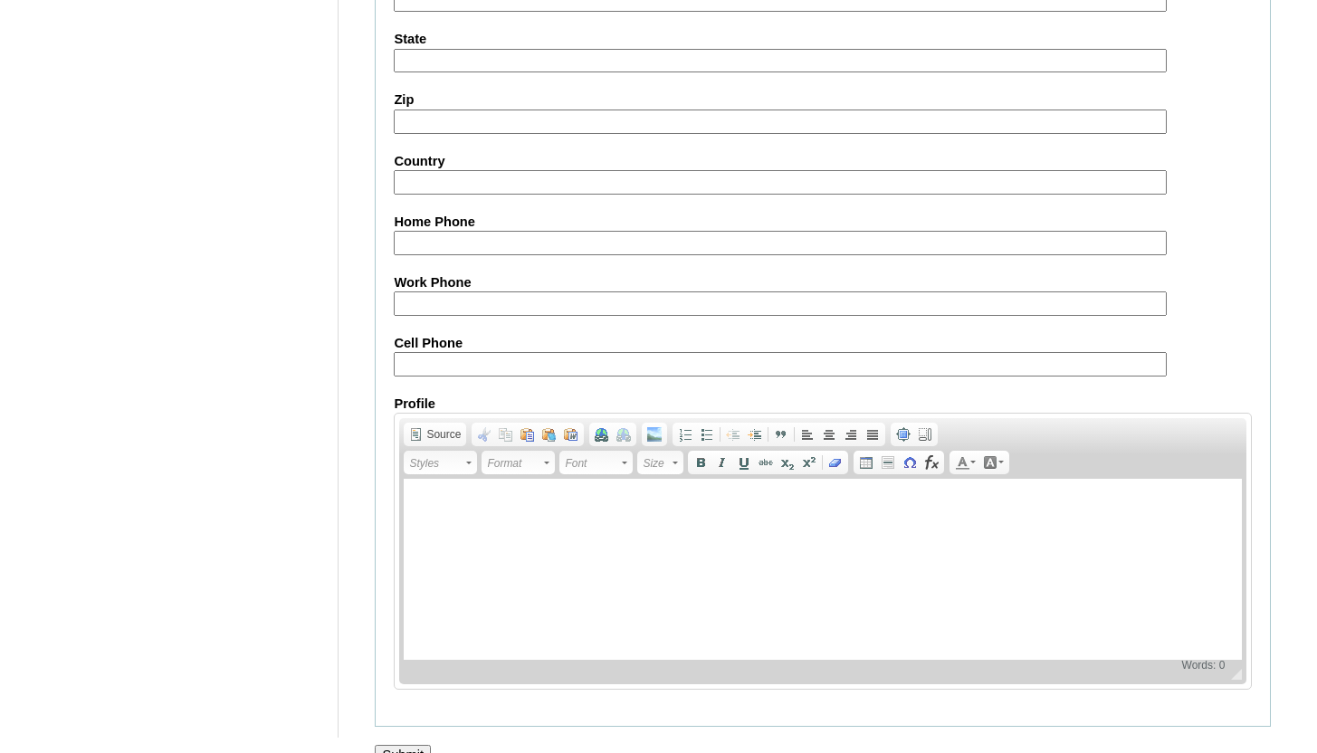
scroll to position [1792, 0]
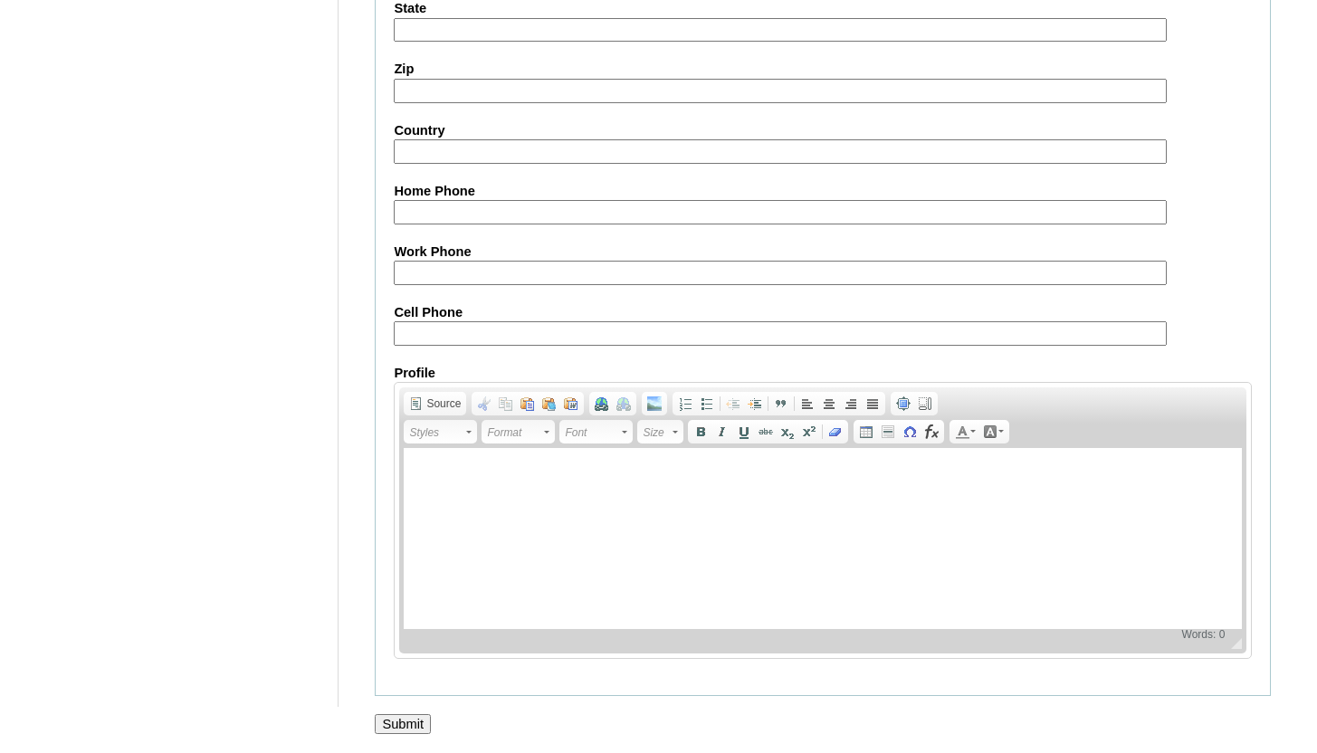
type input "[EMAIL_ADDRESS][DOMAIN_NAME]"
click at [407, 720] on input "Submit" at bounding box center [403, 724] width 56 height 20
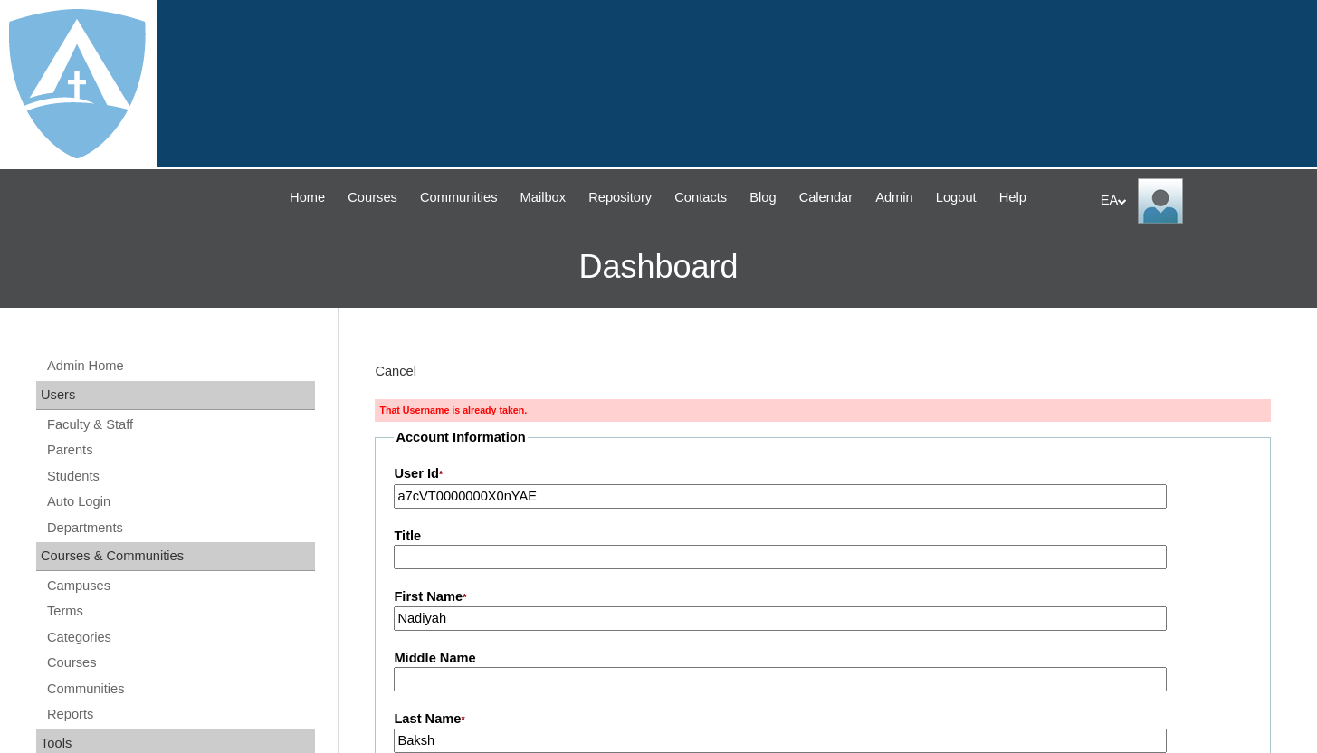
type input "HomeschoolAdmin"
click at [392, 369] on link "Cancel" at bounding box center [396, 371] width 42 height 14
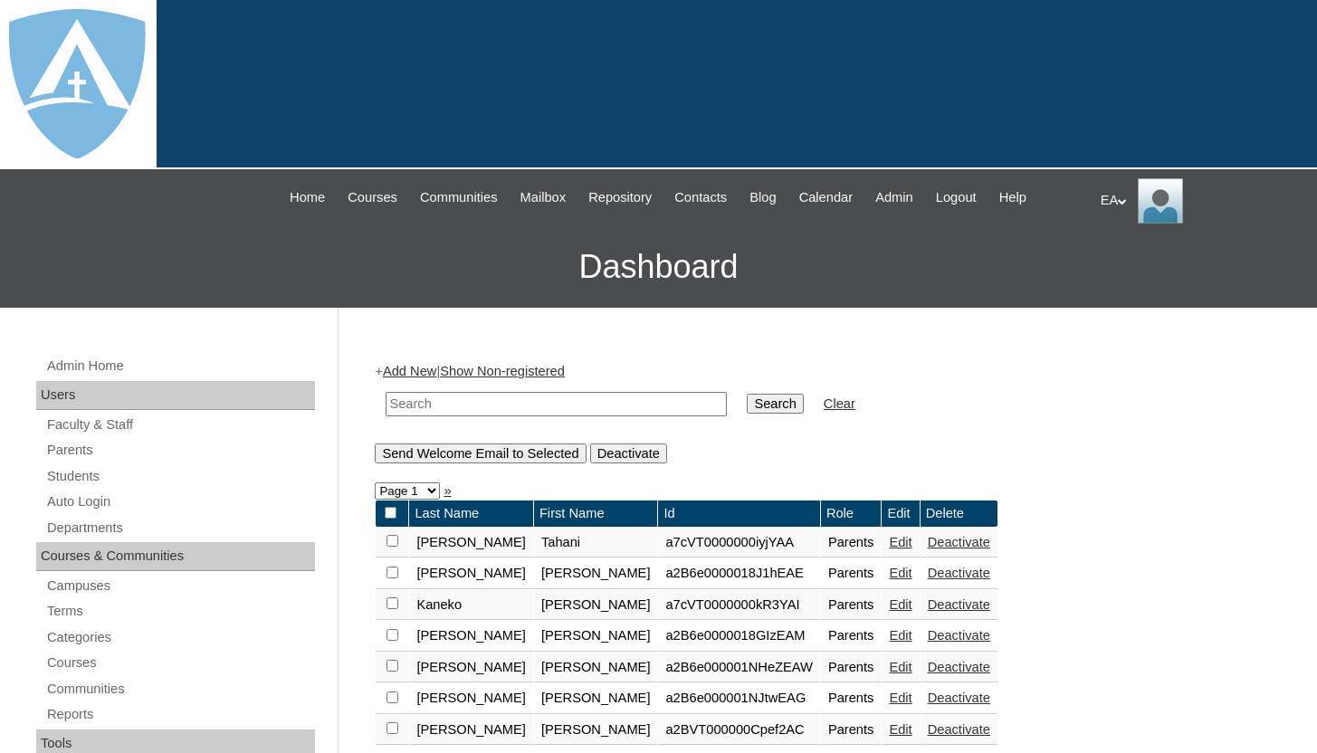
click at [432, 409] on input "text" at bounding box center [556, 404] width 341 height 24
type input "Nadiyah"
click at [759, 396] on input "Search" at bounding box center [775, 404] width 56 height 20
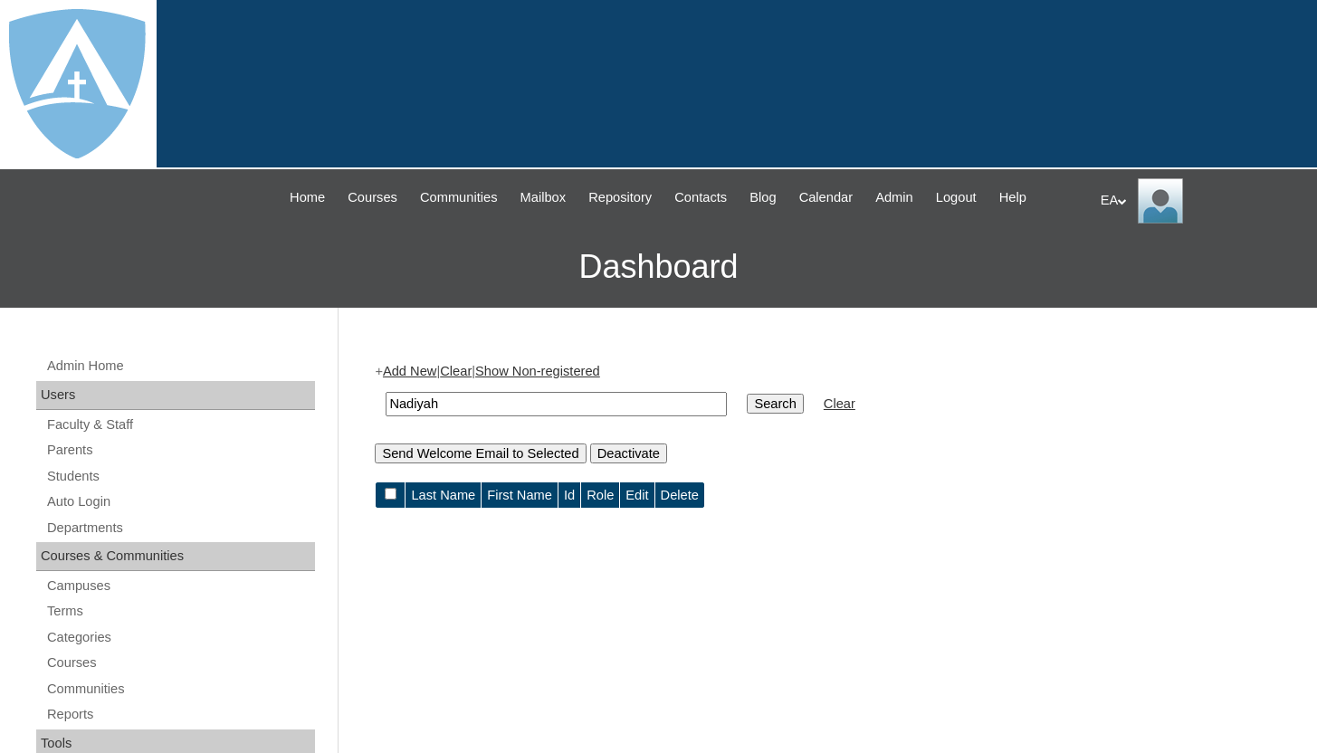
drag, startPoint x: 448, startPoint y: 397, endPoint x: 386, endPoint y: 401, distance: 62.6
click at [386, 401] on input "Nadiyah" at bounding box center [556, 404] width 341 height 24
type input "[PERSON_NAME]"
click at [747, 394] on input "Search" at bounding box center [775, 404] width 56 height 20
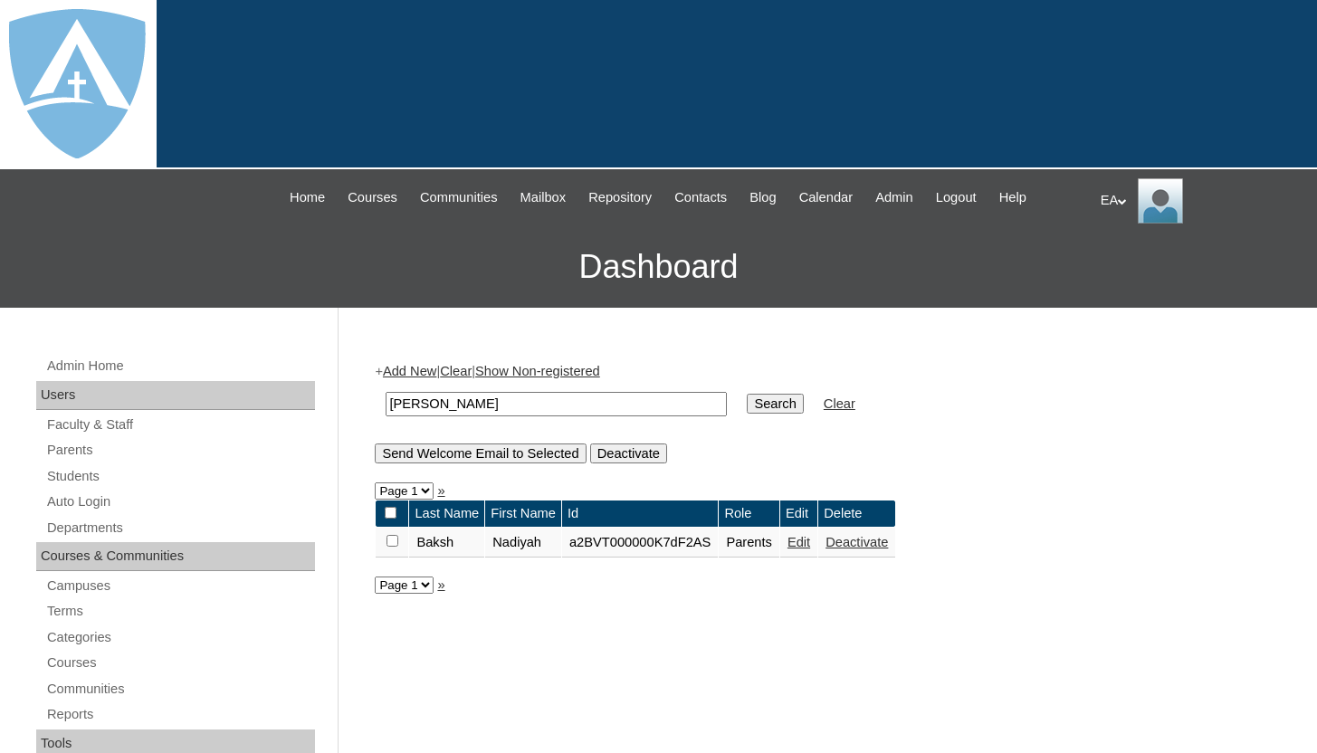
click at [875, 545] on link "Deactivate" at bounding box center [857, 542] width 62 height 14
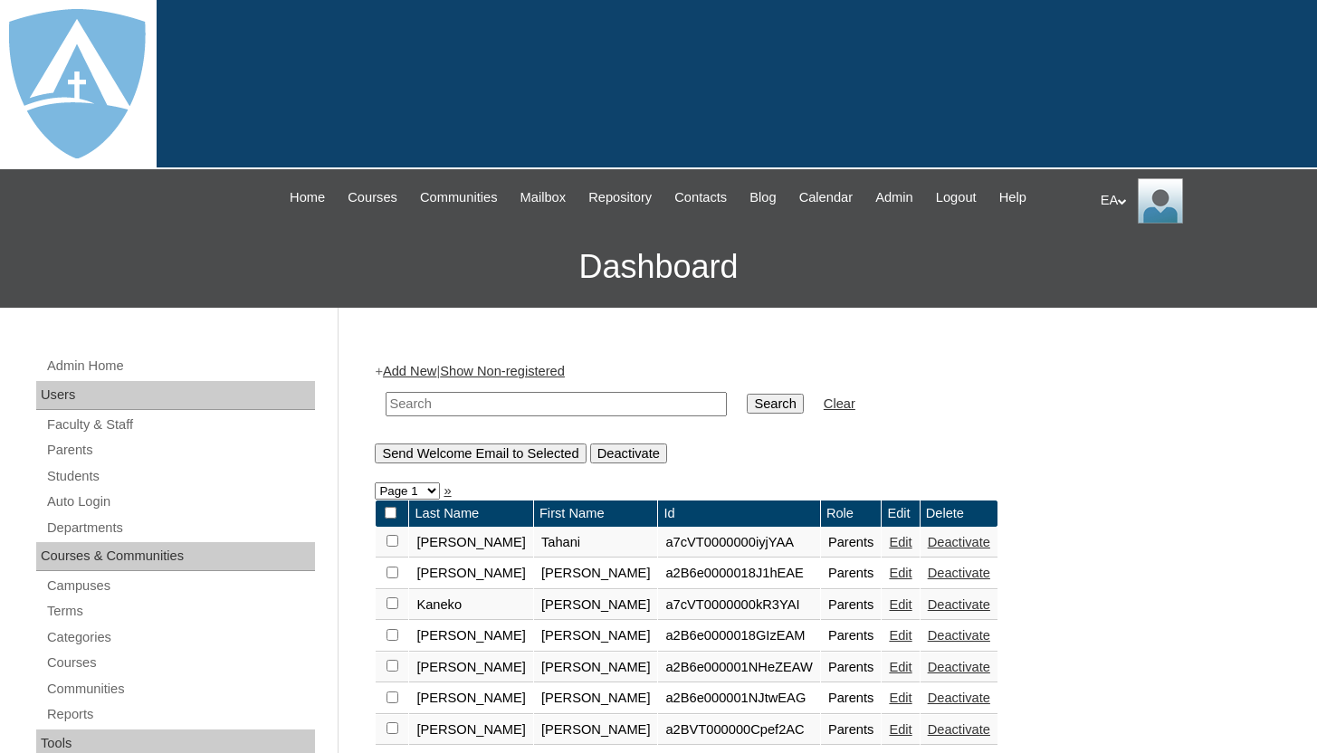
click at [565, 397] on input "text" at bounding box center [556, 404] width 341 height 24
type input "Baksh"
click at [747, 408] on input "Search" at bounding box center [775, 404] width 56 height 20
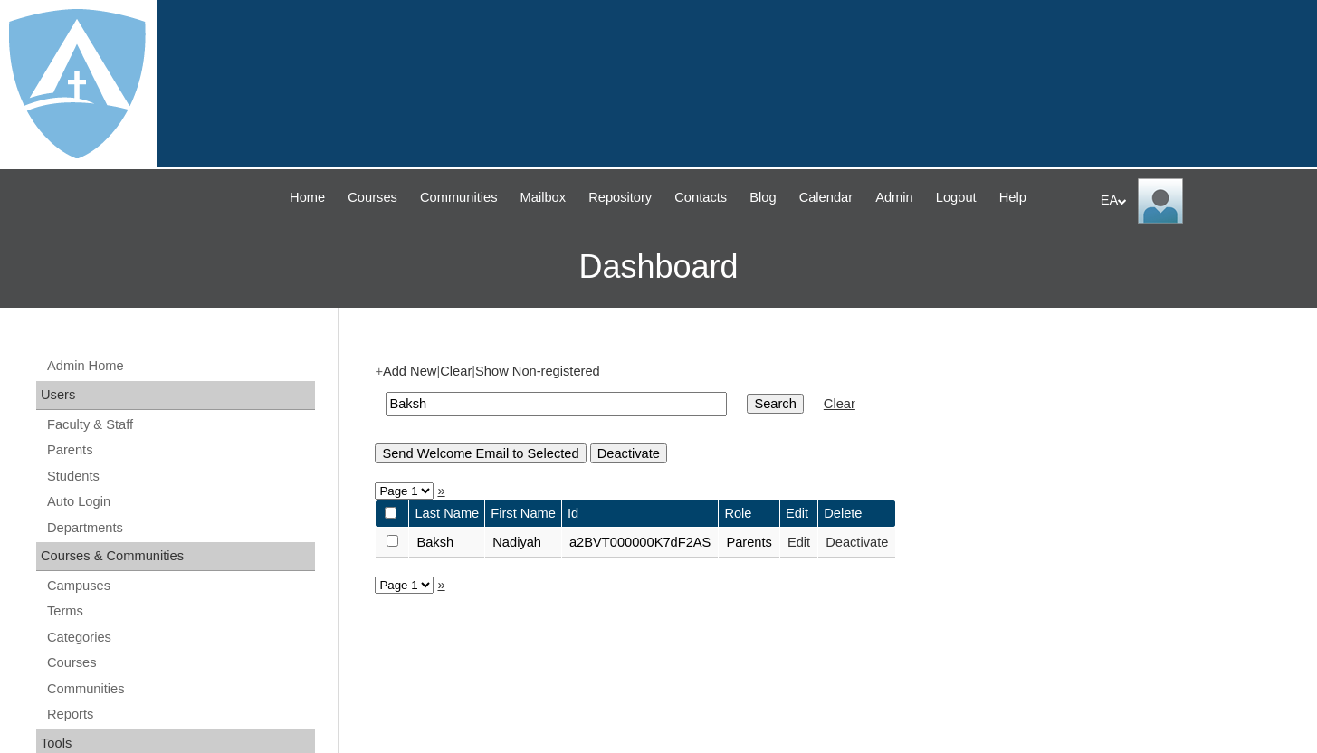
click at [810, 546] on link "Edit" at bounding box center [799, 542] width 23 height 14
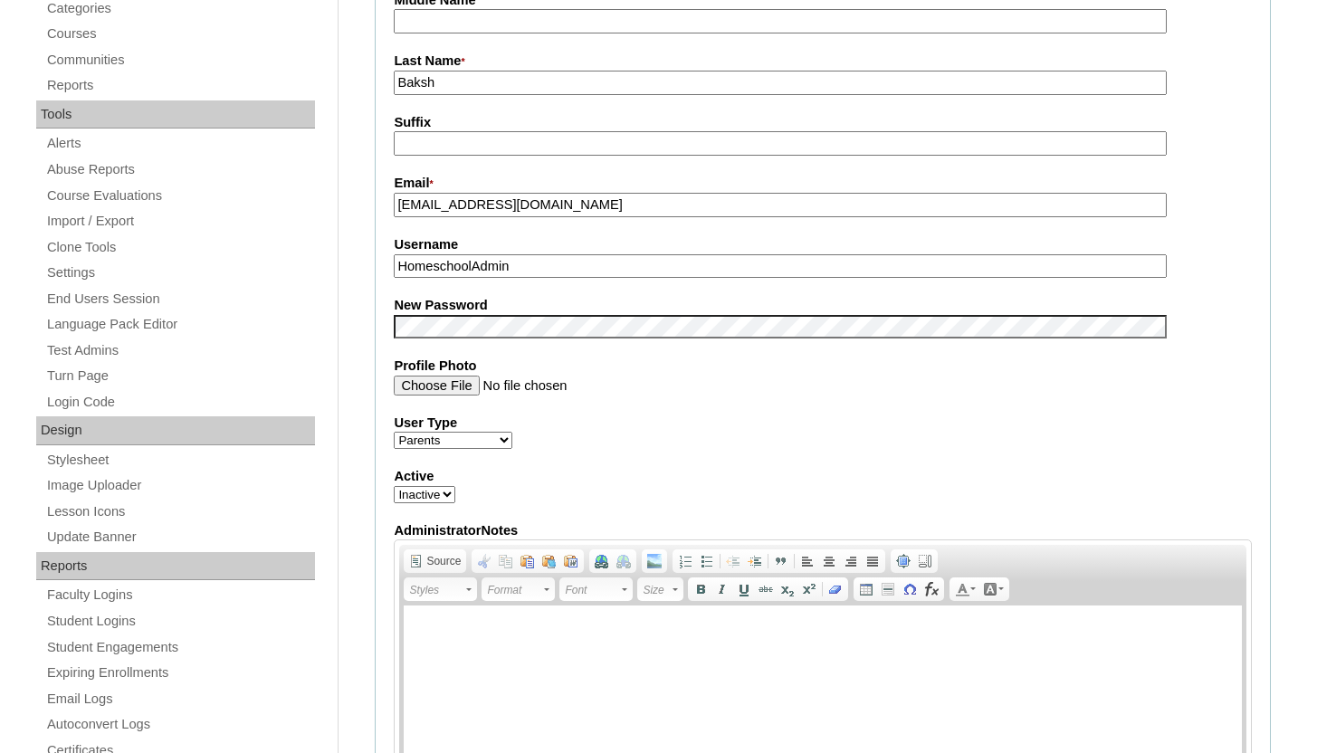
scroll to position [635, 0]
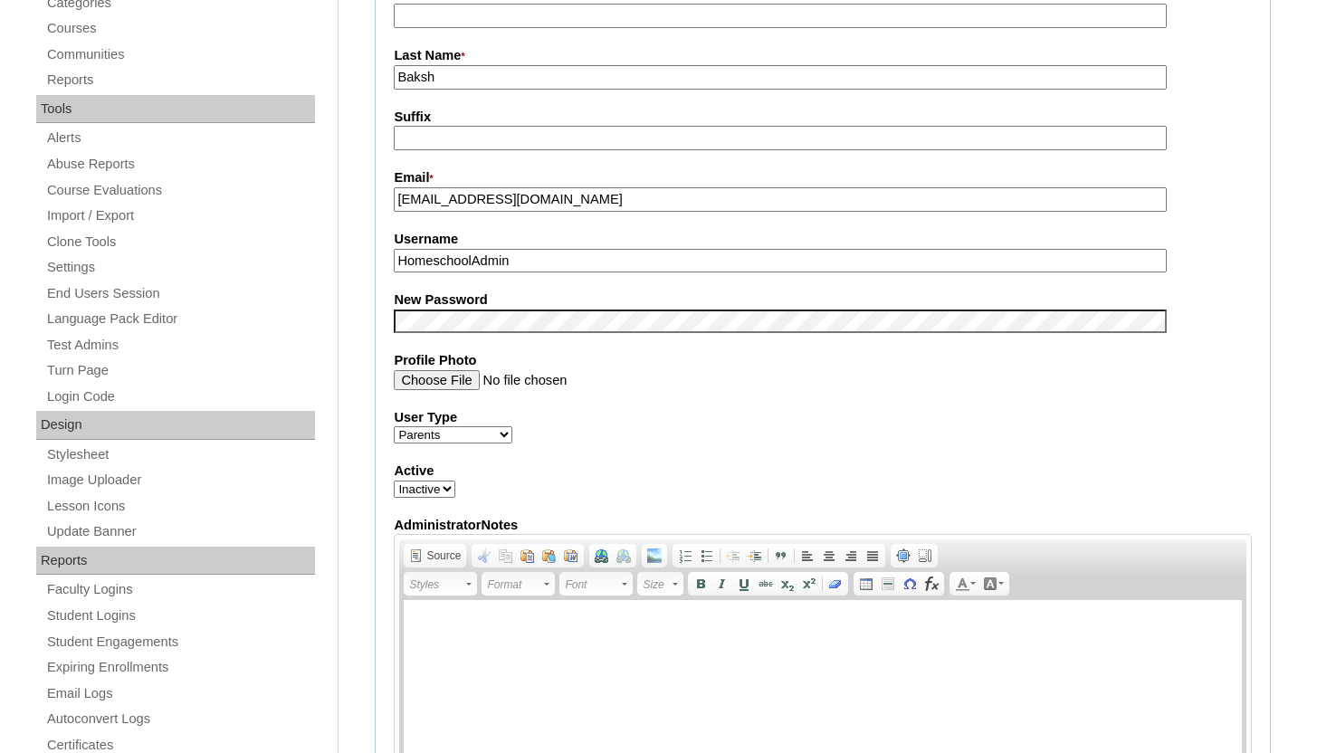
drag, startPoint x: 627, startPoint y: 208, endPoint x: 396, endPoint y: 198, distance: 231.1
click at [396, 198] on input "kamarrabaksh786@gmail.com" at bounding box center [780, 199] width 772 height 24
drag, startPoint x: 562, startPoint y: 259, endPoint x: 398, endPoint y: 260, distance: 163.9
click at [398, 260] on input "HomeschoolAdmin" at bounding box center [780, 261] width 772 height 24
paste input "kamarrabaksh786@gmail.com"
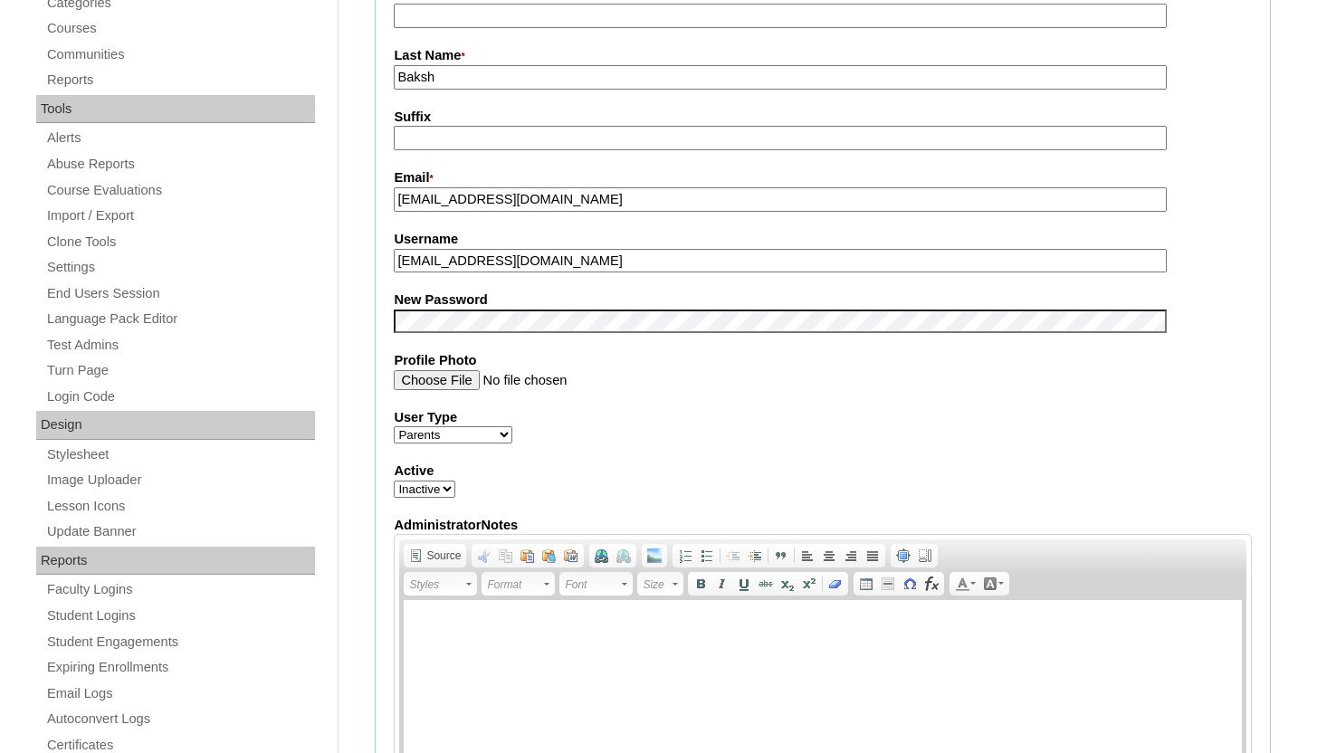
type input "[EMAIL_ADDRESS][DOMAIN_NAME]"
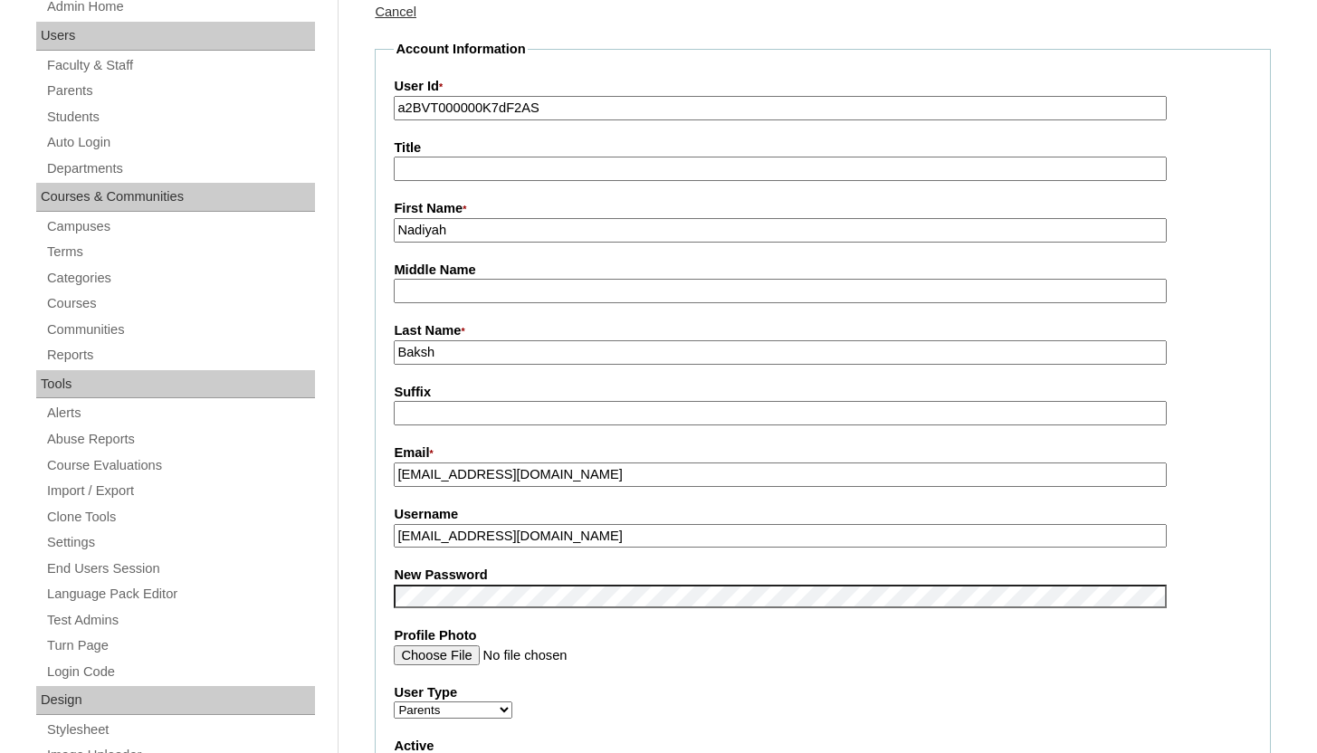
scroll to position [0, 0]
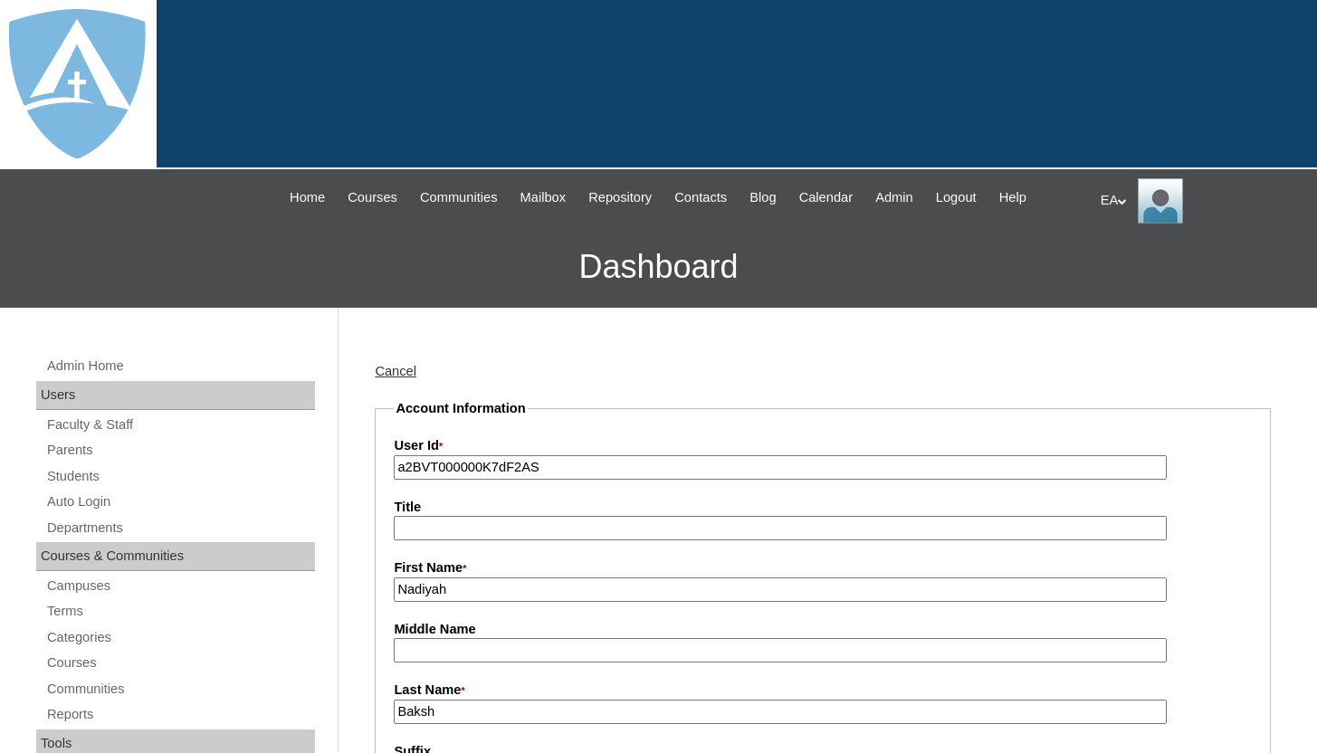
drag, startPoint x: 614, startPoint y: 469, endPoint x: 361, endPoint y: 474, distance: 252.7
paste input "7cVT0000000X0nYAE"
type input "a7cVT0000000X0nYAE"
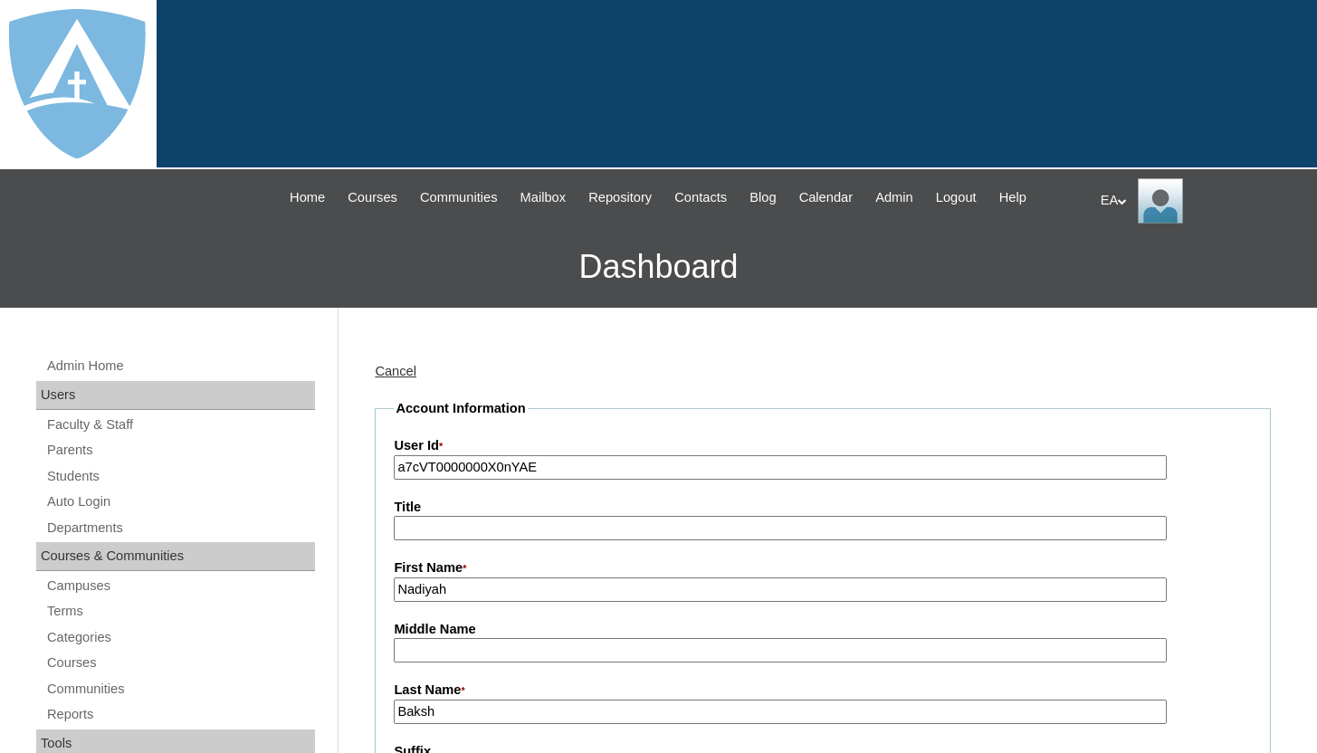
click at [399, 366] on link "Cancel" at bounding box center [396, 371] width 42 height 14
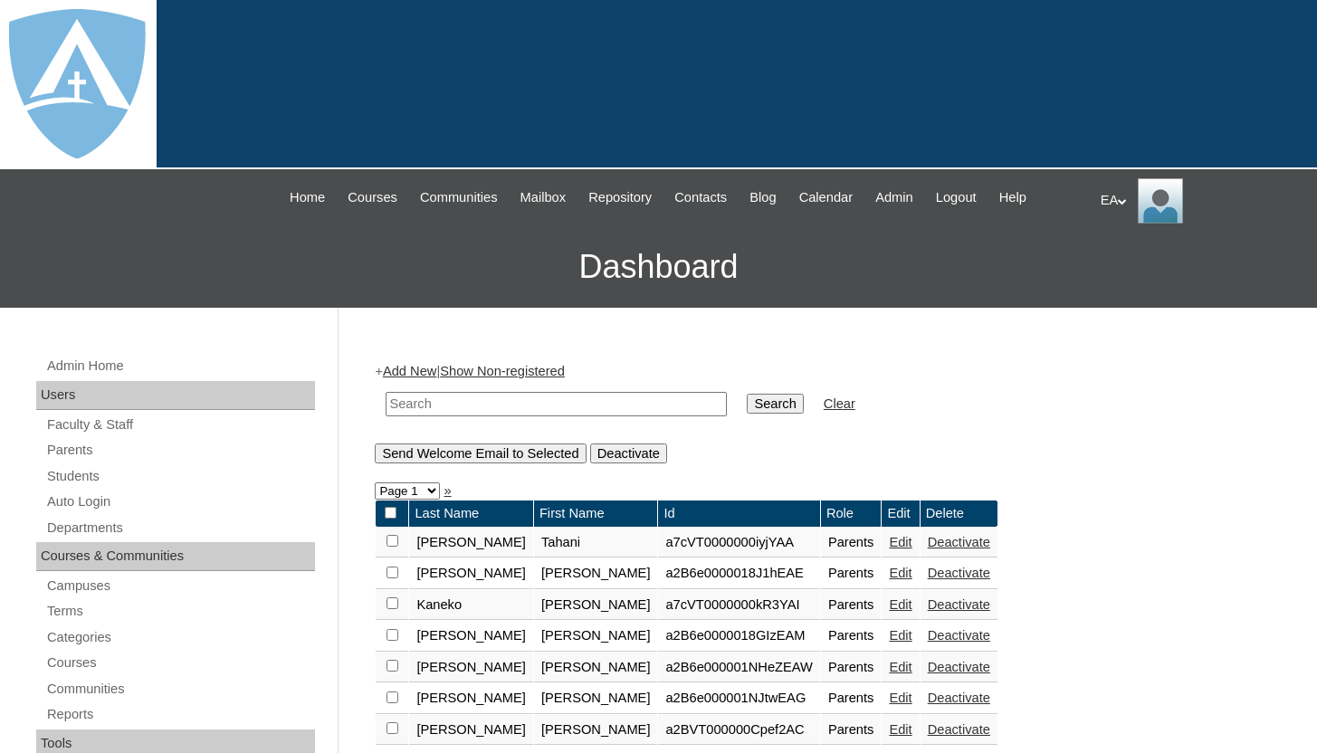
click at [617, 402] on input "text" at bounding box center [556, 404] width 341 height 24
type input "baksh"
click at [779, 407] on input "Search" at bounding box center [775, 404] width 56 height 20
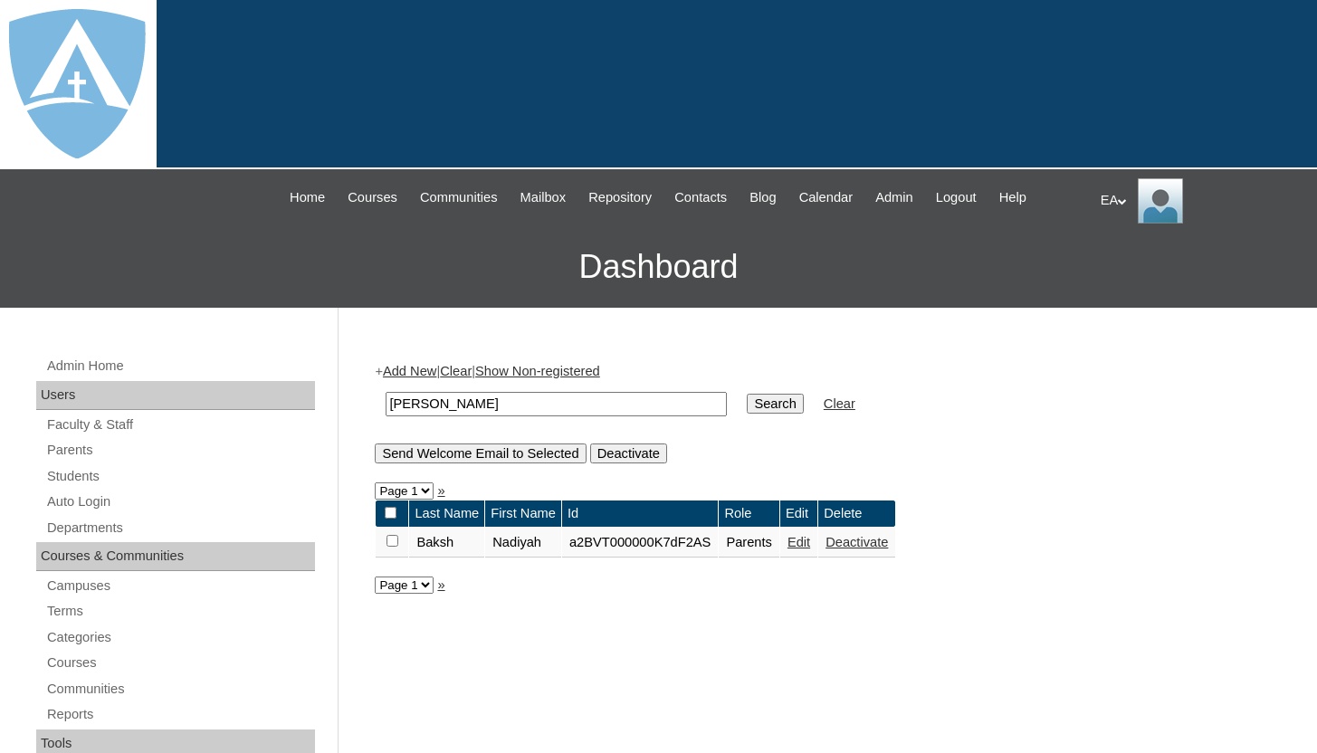
click at [888, 545] on link "Deactivate" at bounding box center [857, 542] width 62 height 14
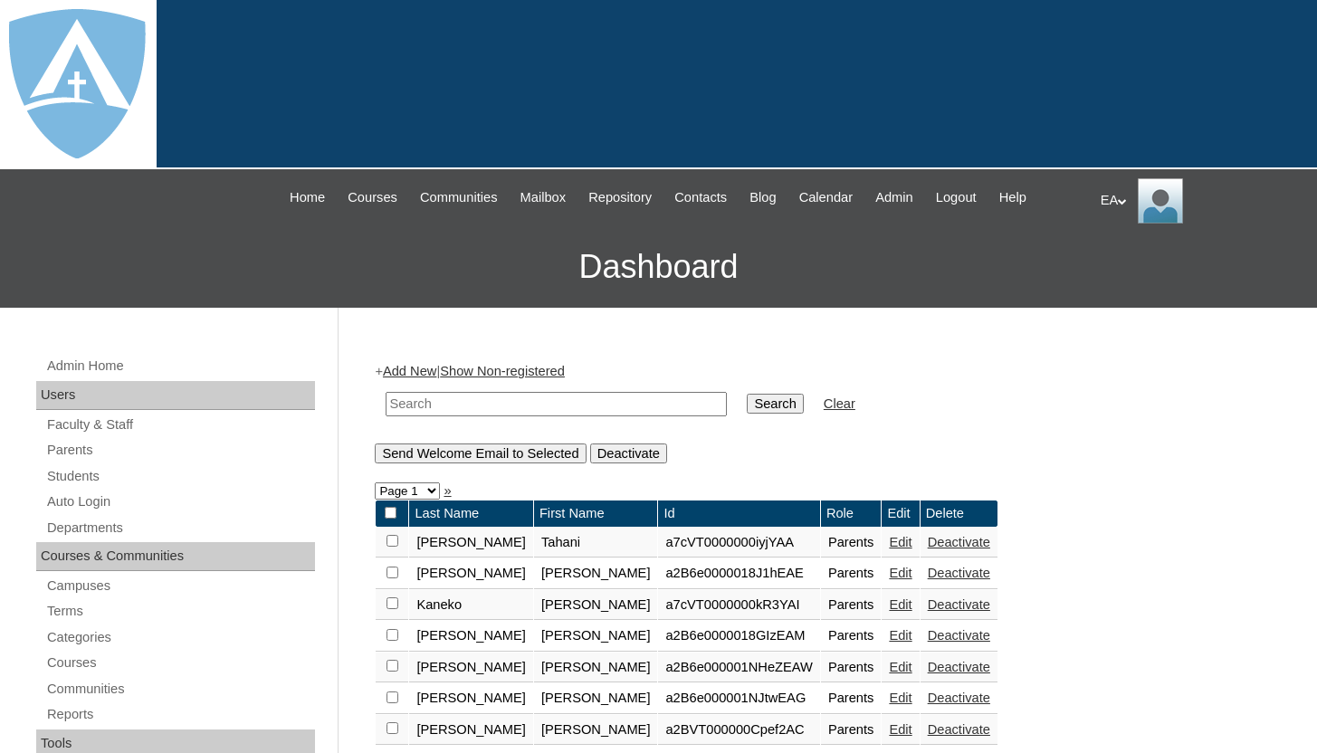
click at [421, 374] on link "Add New" at bounding box center [409, 371] width 53 height 14
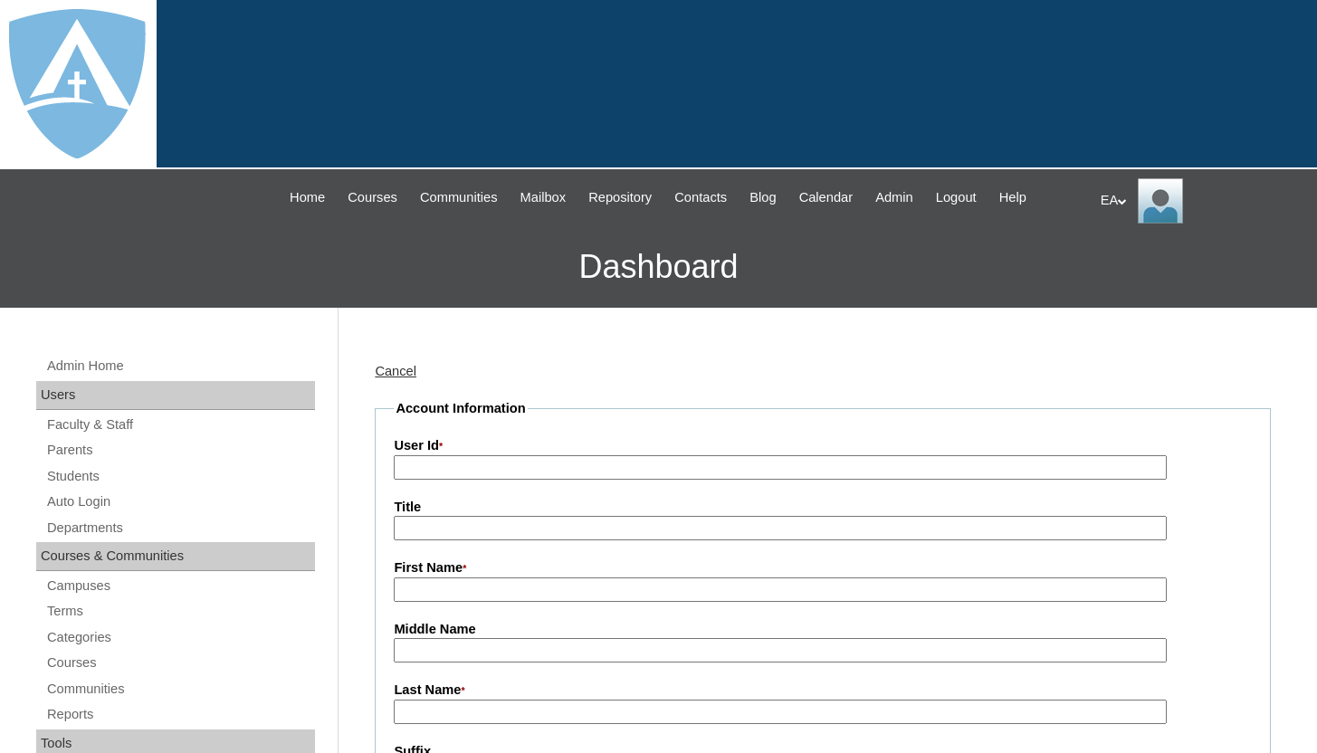
type input "HomeschoolAdmin"
click at [445, 471] on input "User Id *" at bounding box center [780, 467] width 772 height 24
paste input "a7cVT0000000X0nYAE"
type input "a7cVT0000000X0nYAE"
click at [455, 583] on input "First Name *" at bounding box center [780, 590] width 772 height 24
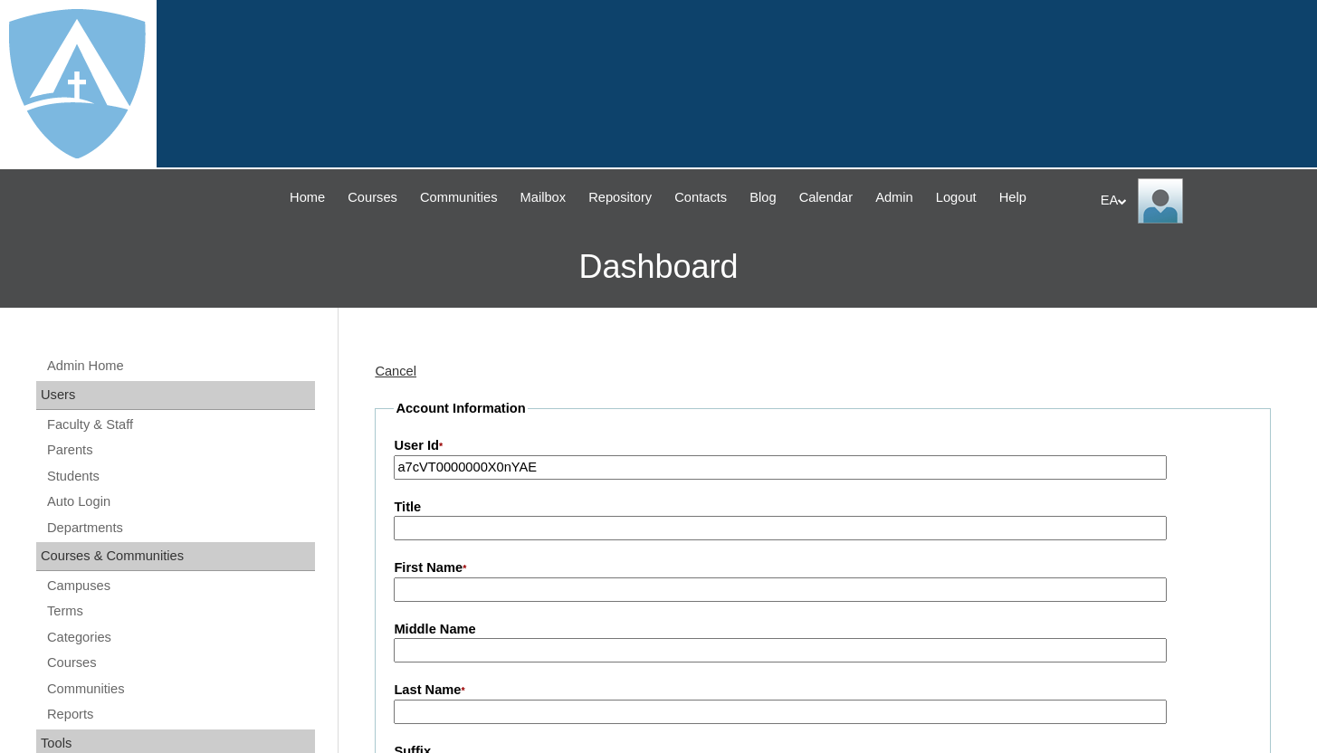
type input "Nadiyah"
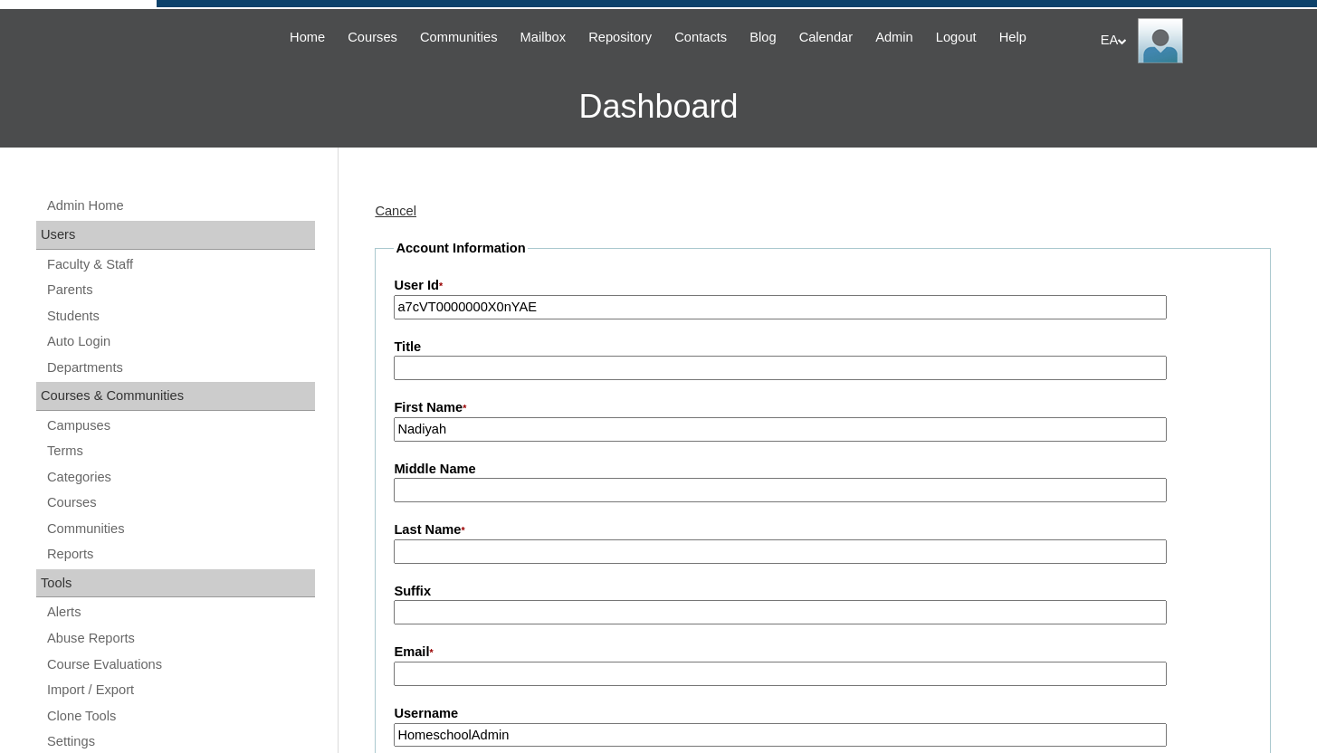
scroll to position [160, 0]
click at [497, 545] on input "Last Name *" at bounding box center [780, 552] width 772 height 24
type input "Baksh"
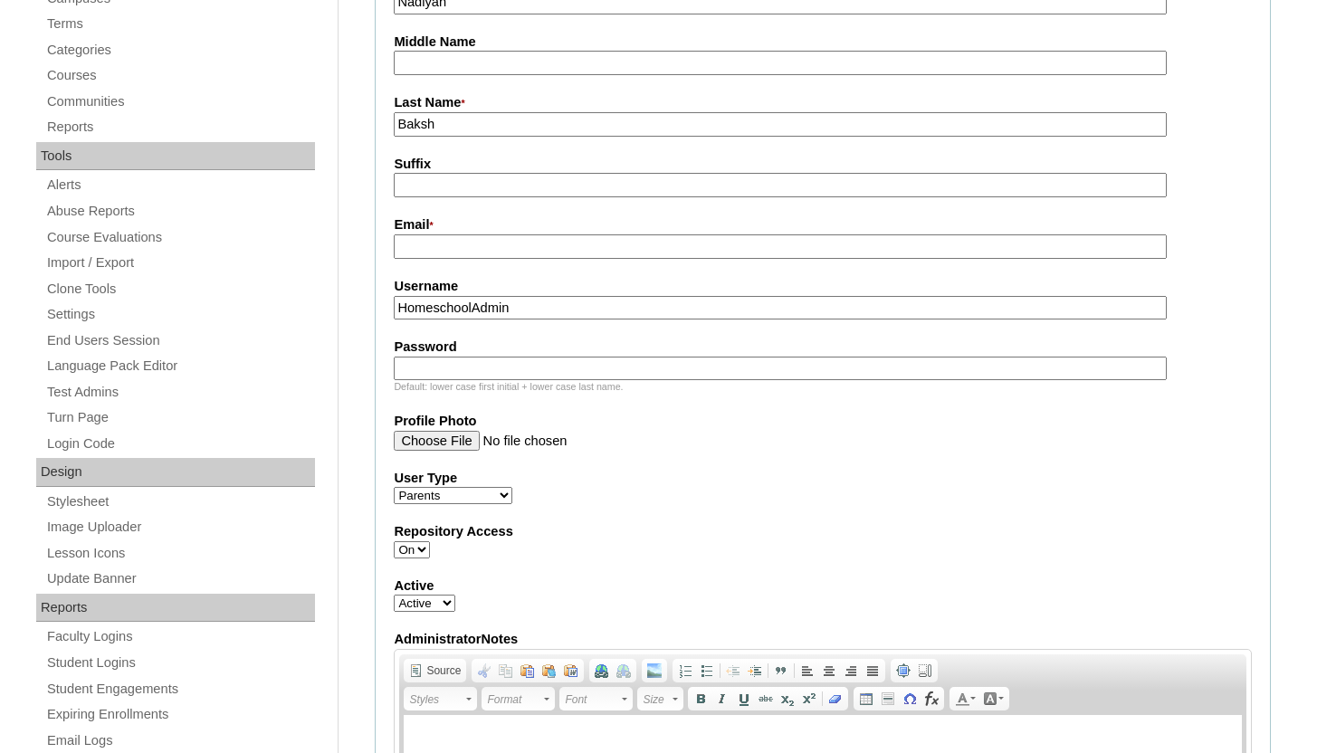
scroll to position [590, 0]
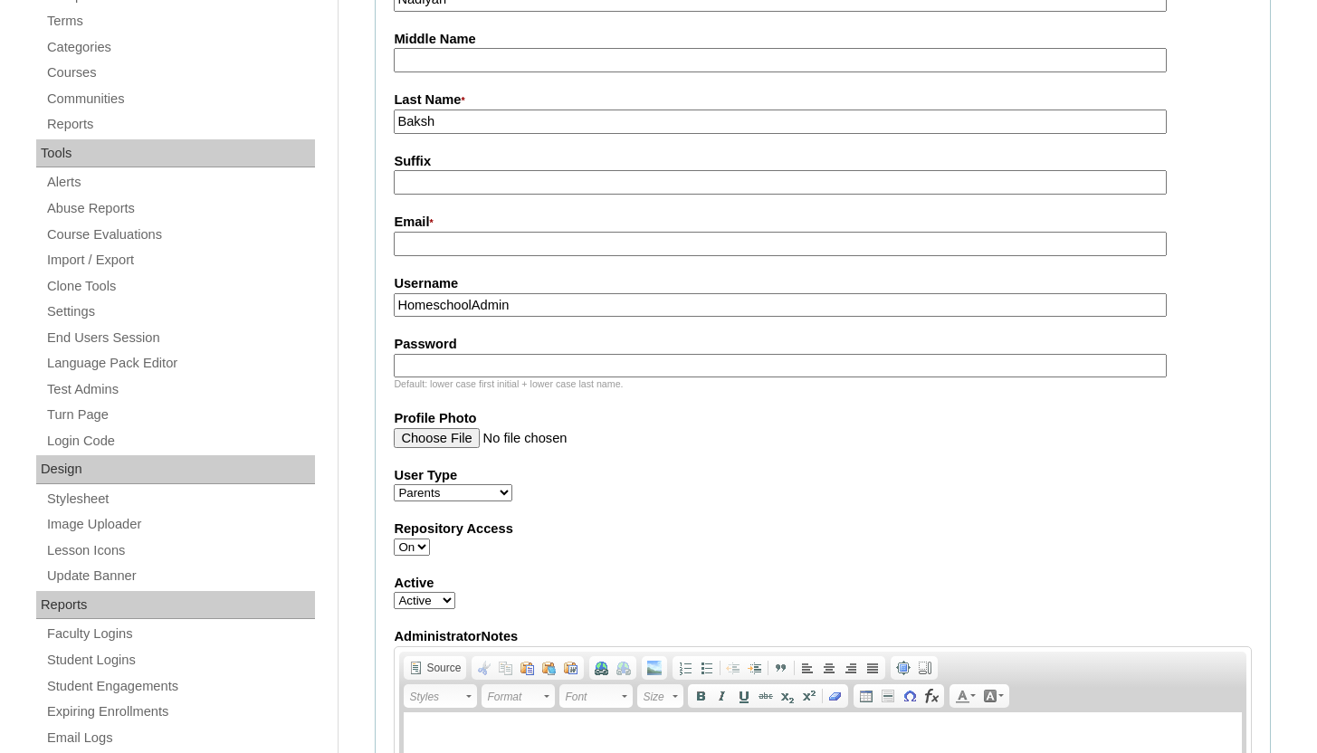
click at [535, 243] on input "Email *" at bounding box center [780, 244] width 772 height 24
type input "[EMAIL_ADDRESS][DOMAIN_NAME]"
click at [537, 311] on input "HomeschoolAdmin" at bounding box center [780, 305] width 772 height 24
drag, startPoint x: 610, startPoint y: 252, endPoint x: 435, endPoint y: 251, distance: 175.6
click at [435, 251] on input "[EMAIL_ADDRESS][DOMAIN_NAME]" at bounding box center [780, 244] width 772 height 24
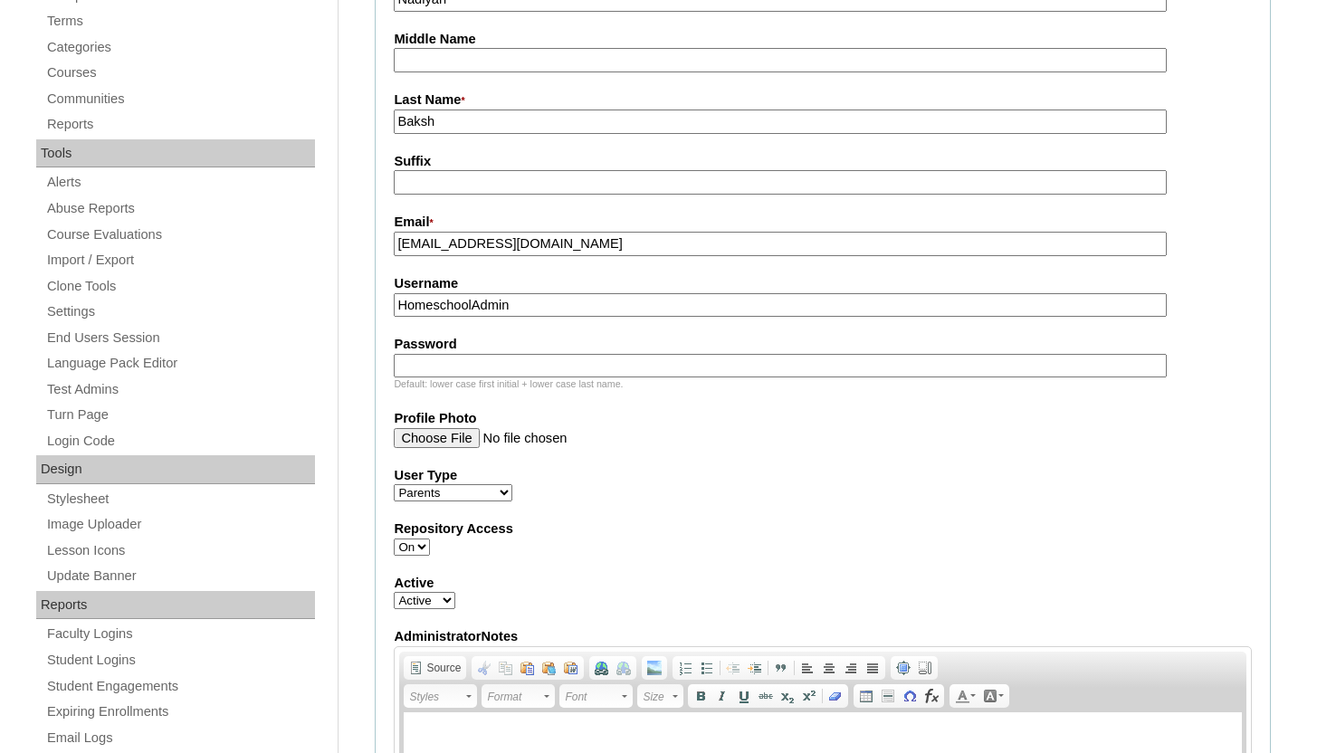
drag, startPoint x: 555, startPoint y: 304, endPoint x: 389, endPoint y: 299, distance: 165.8
click at [389, 299] on fieldset "Account Information User Id * a7cVT0000000X0nYAE Title First Name * Nadiyah Mid…" at bounding box center [823, 385] width 896 height 1152
paste input "rrabaksh786@gmail.com"
type input "rrabaksh786@gmail.com"
click at [413, 364] on input "Password" at bounding box center [780, 366] width 772 height 24
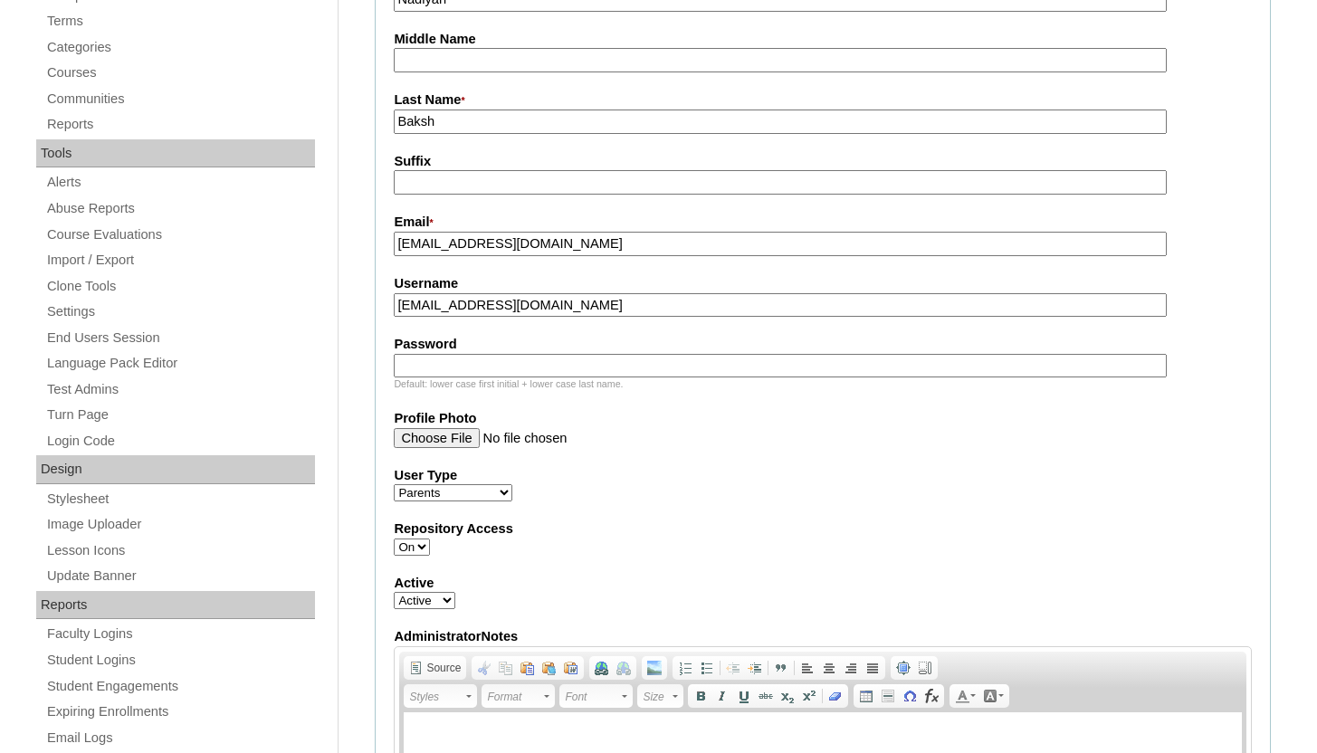
paste input "rrabaksh786@gmail.com"
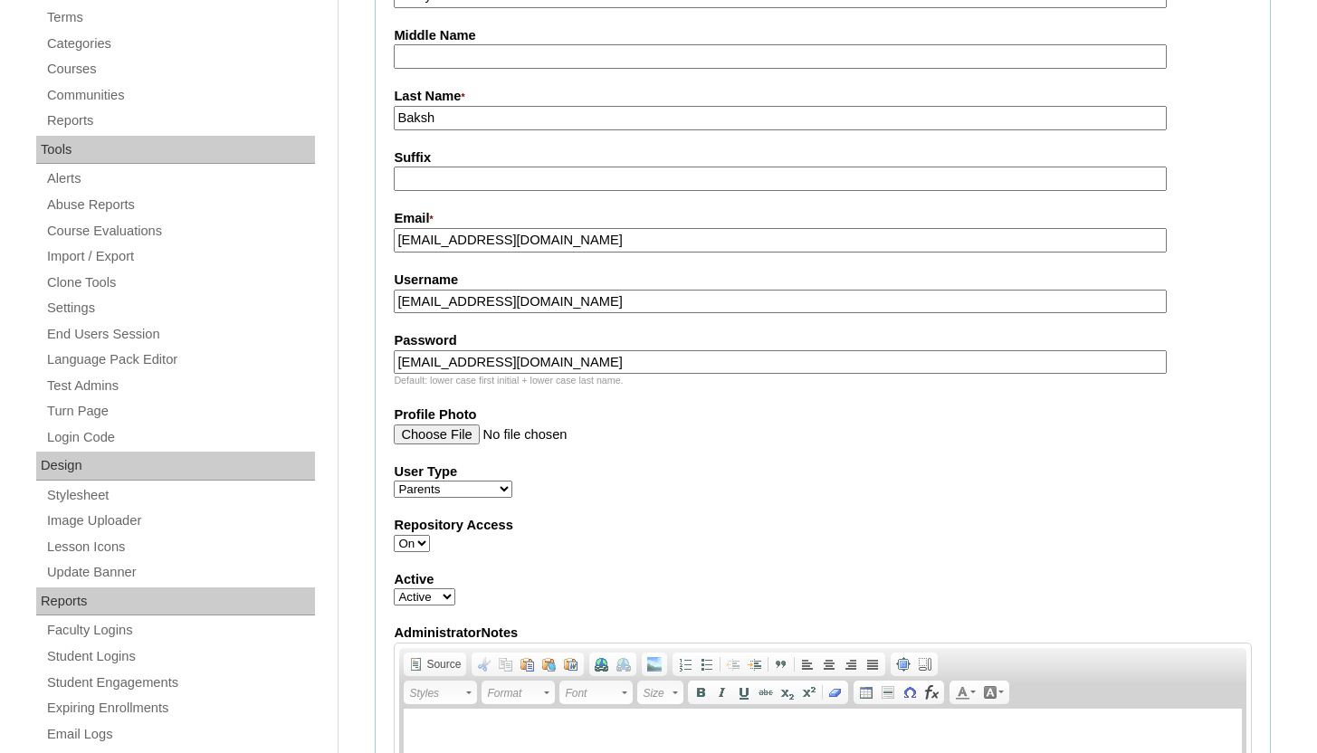
scroll to position [594, 0]
type input "rrabaksh786@gmail.com"
drag, startPoint x: 600, startPoint y: 244, endPoint x: 353, endPoint y: 248, distance: 247.2
drag, startPoint x: 575, startPoint y: 300, endPoint x: 371, endPoint y: 301, distance: 203.7
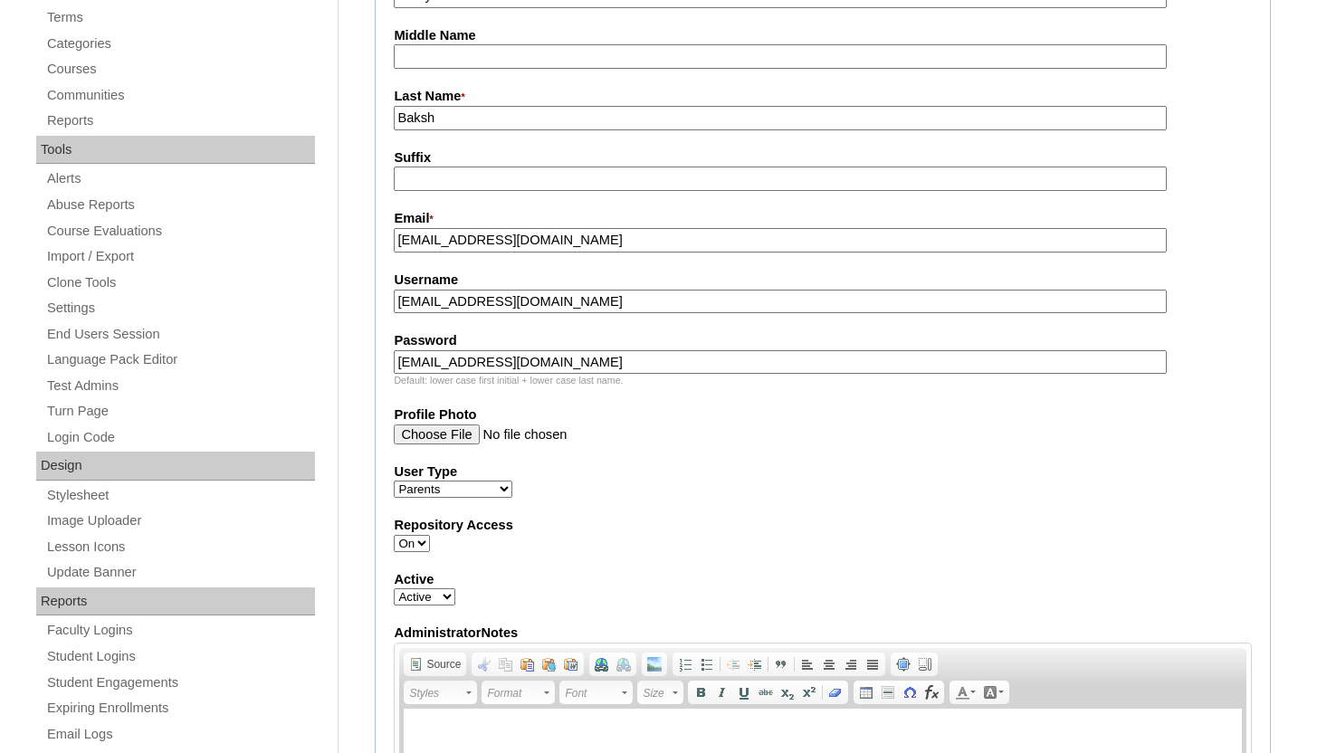
paste input "kama"
type input "kamarrabaksh786@gmail.com"
drag, startPoint x: 575, startPoint y: 364, endPoint x: 337, endPoint y: 362, distance: 238.1
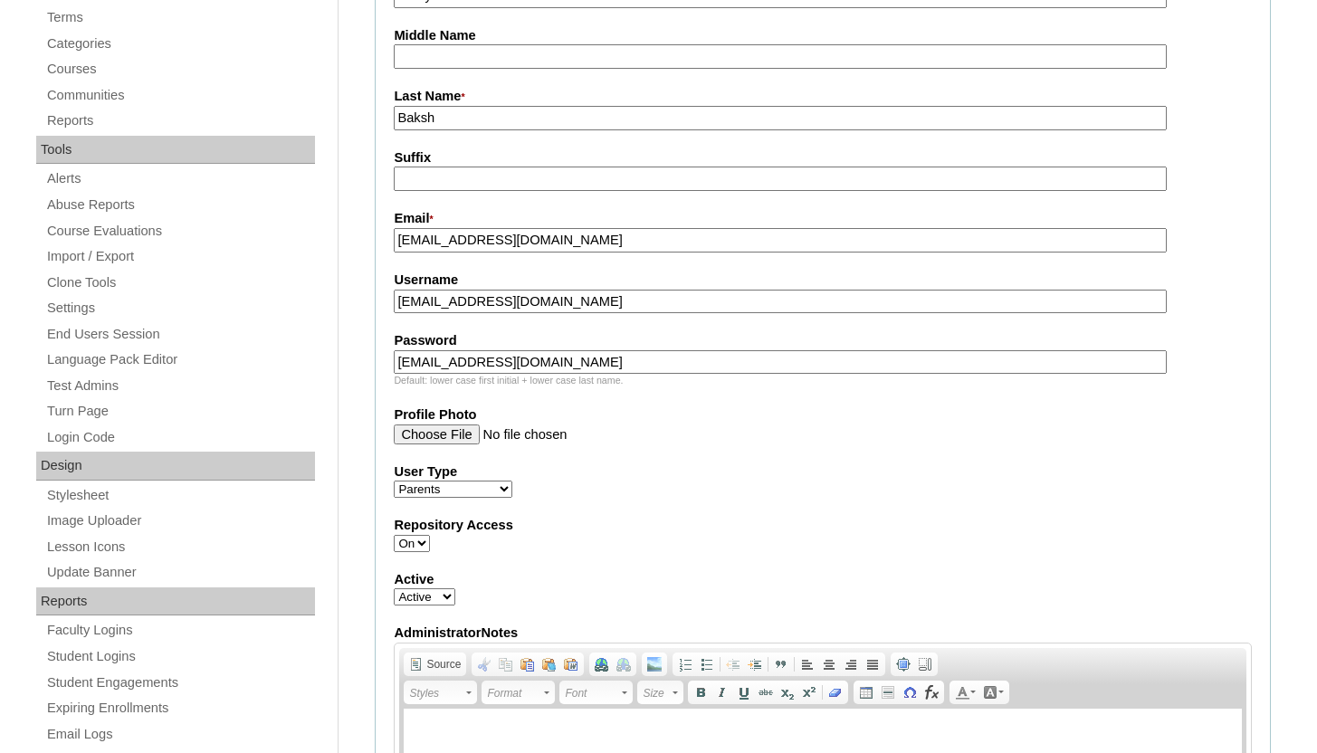
paste input "kama"
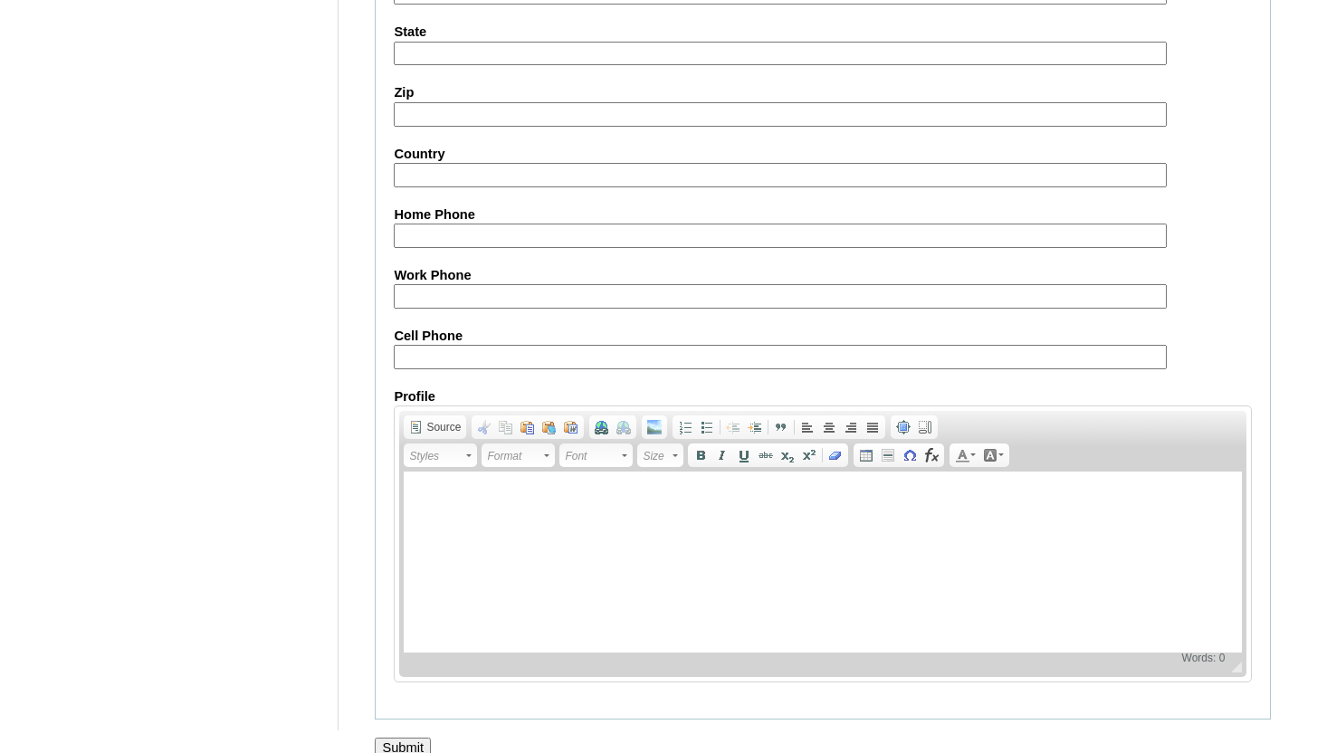
scroll to position [1792, 0]
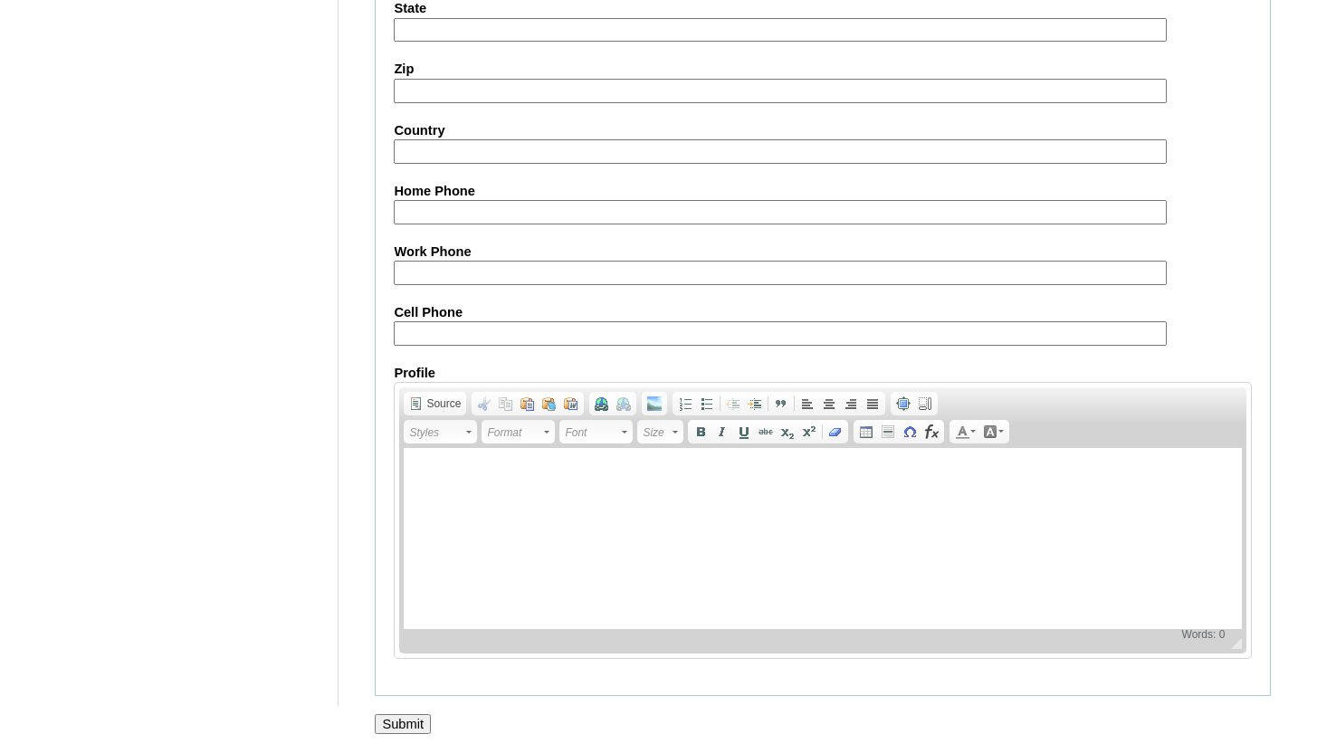
type input "kamarrabaksh786@gmail.com"
click at [430, 730] on input "Submit" at bounding box center [403, 724] width 56 height 20
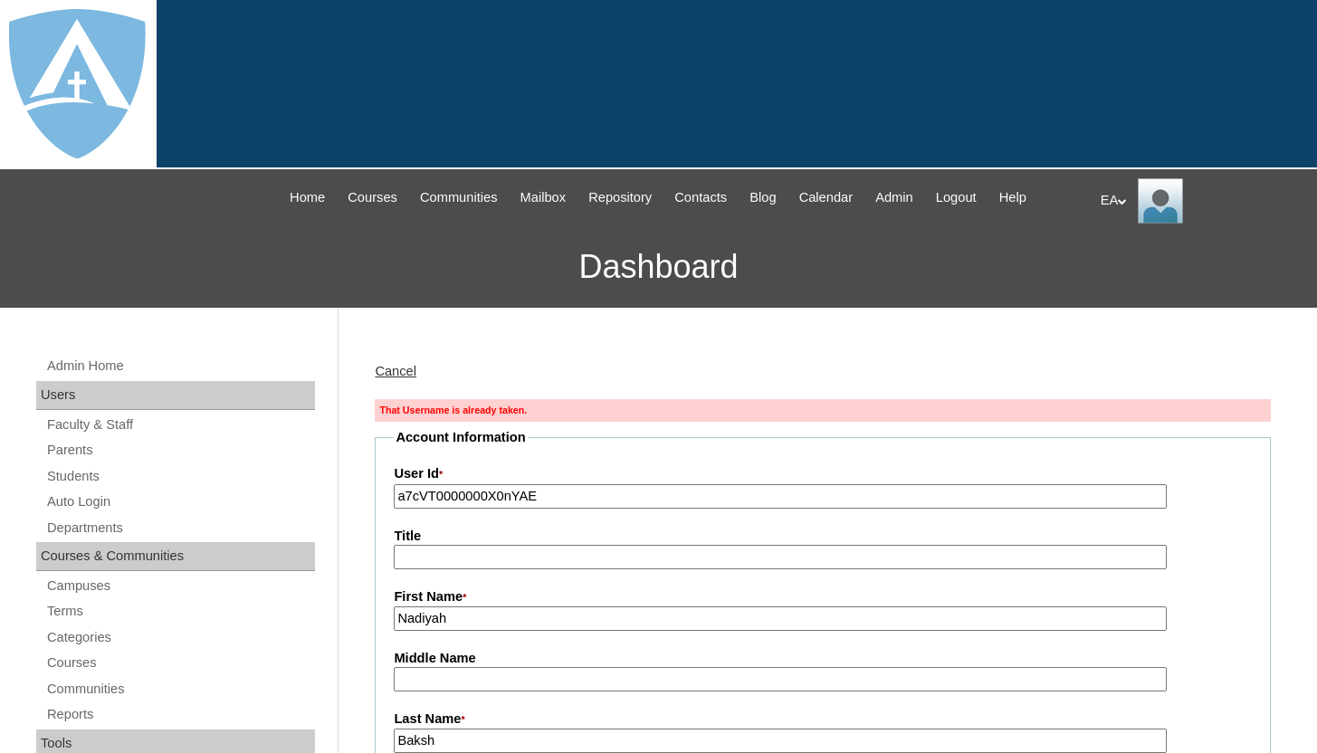
type input "HomeschoolAdmin"
click at [397, 500] on input "a7cVT0000000X0nYAE" at bounding box center [780, 496] width 772 height 24
type input "26a7cVT0000000X0nYAE"
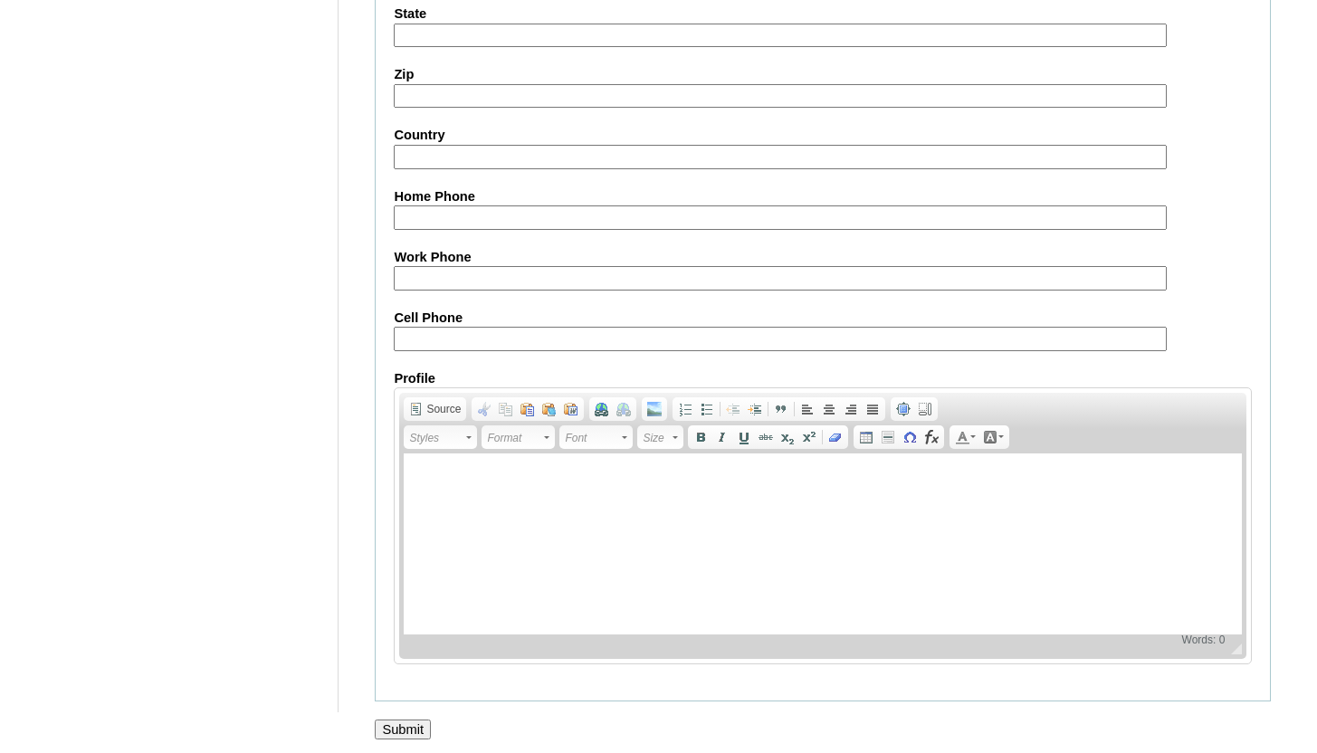
scroll to position [1821, 0]
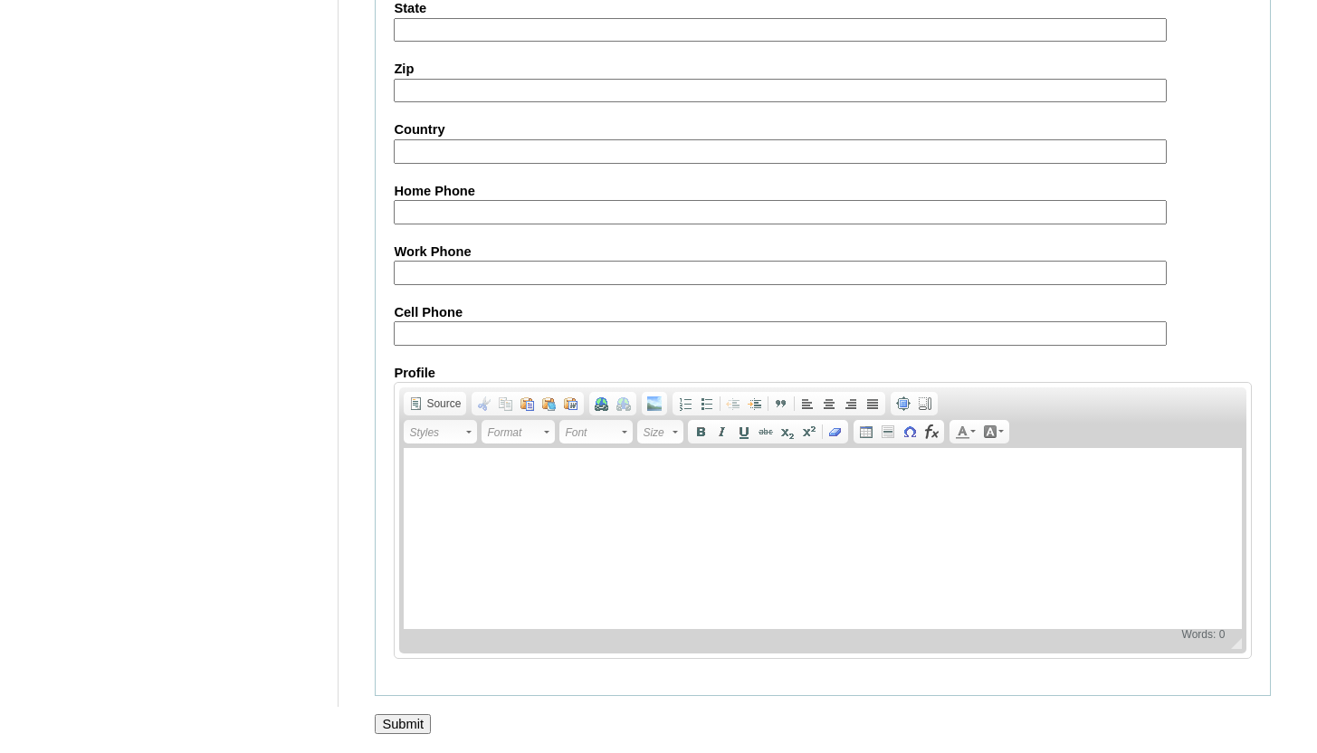
click at [421, 722] on input "Submit" at bounding box center [403, 724] width 56 height 20
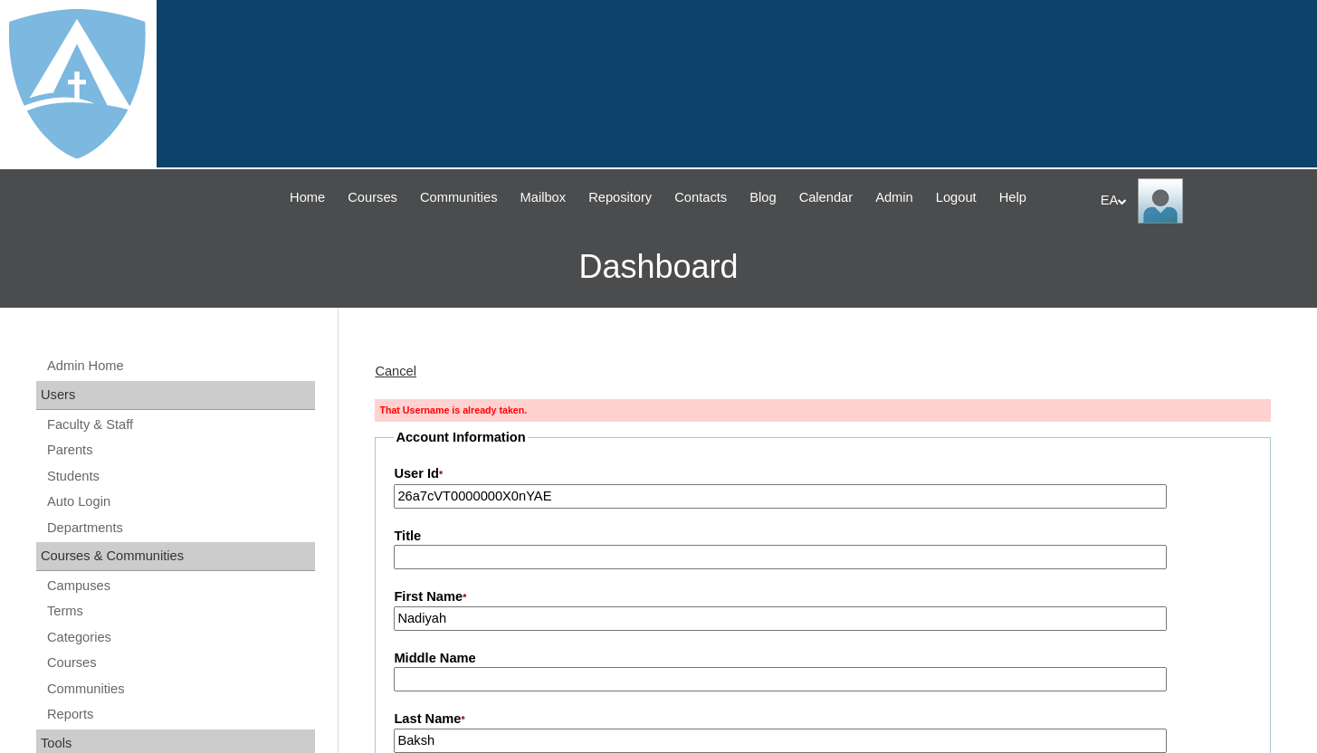
click at [412, 371] on link "Cancel" at bounding box center [396, 371] width 42 height 14
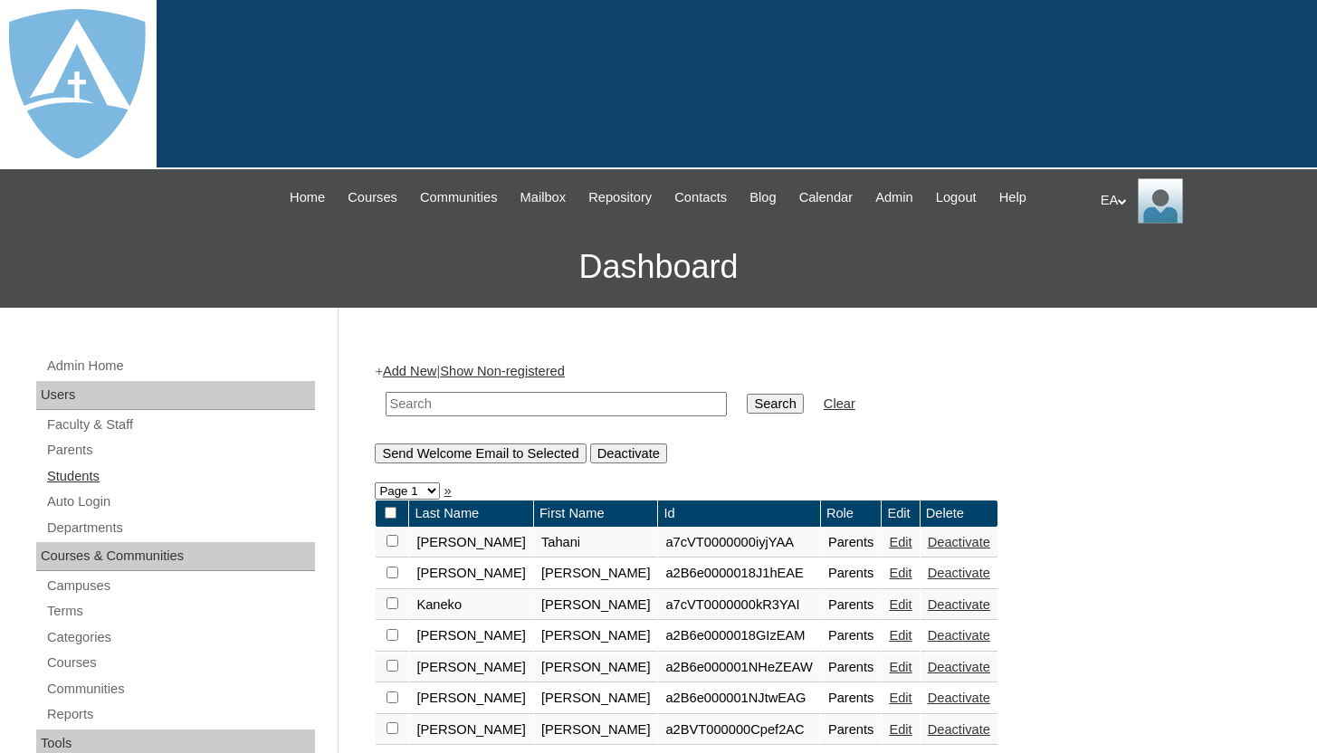
click at [71, 470] on link "Students" at bounding box center [180, 476] width 270 height 23
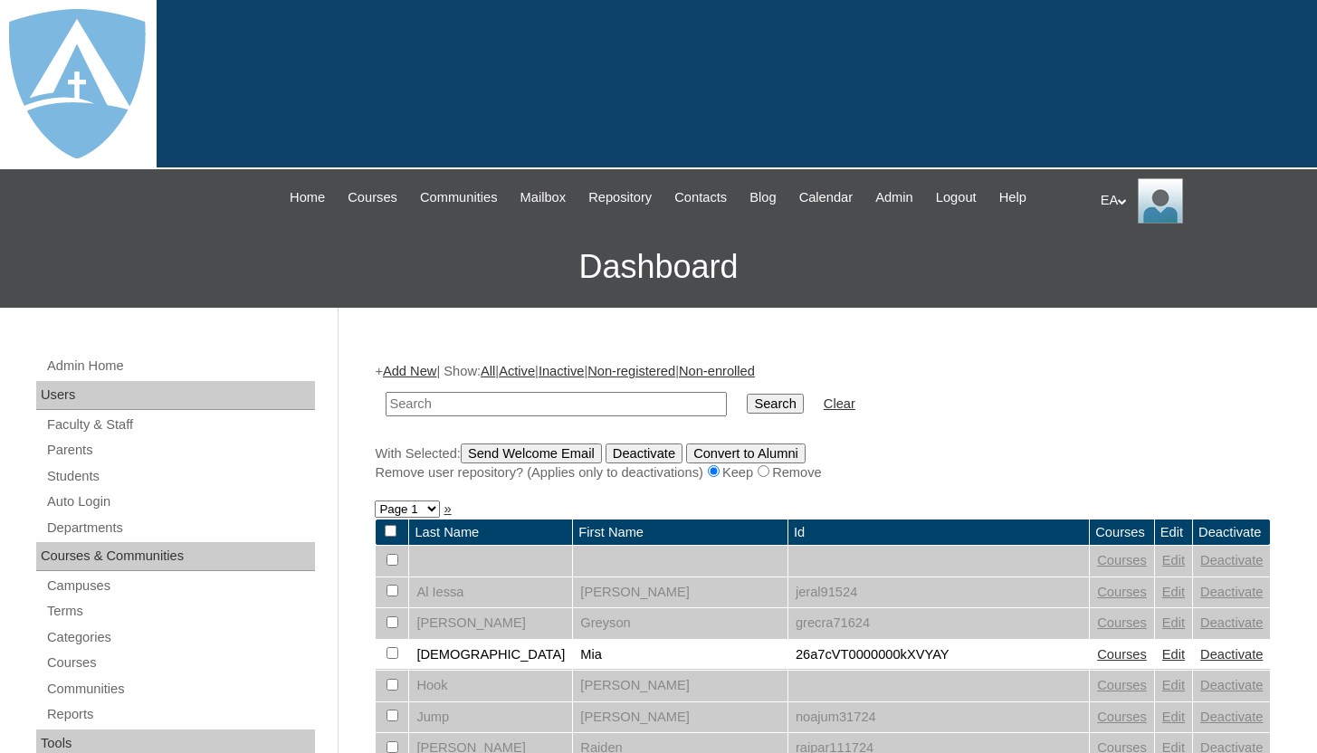
click at [454, 410] on input "text" at bounding box center [556, 404] width 341 height 24
type input "[PERSON_NAME]"
click at [768, 403] on input "Search" at bounding box center [775, 404] width 56 height 20
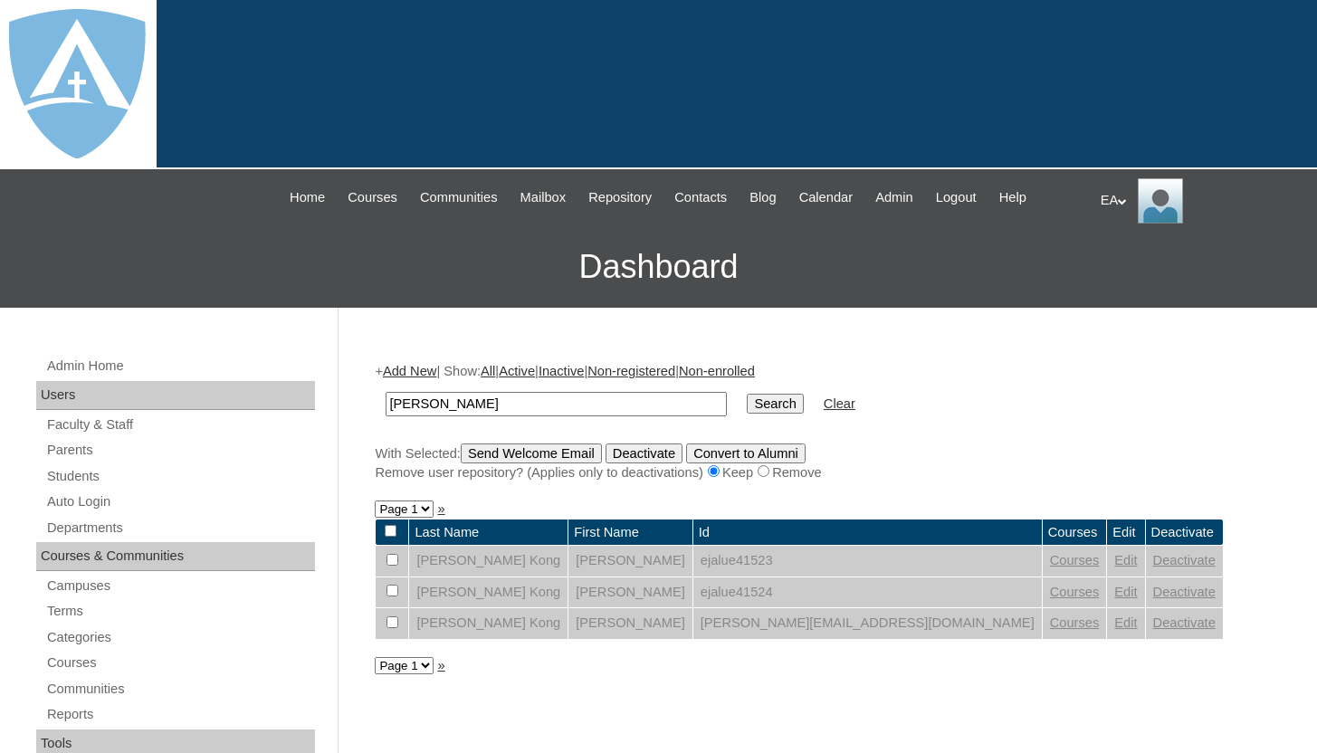
click at [1050, 628] on link "Courses" at bounding box center [1075, 623] width 50 height 14
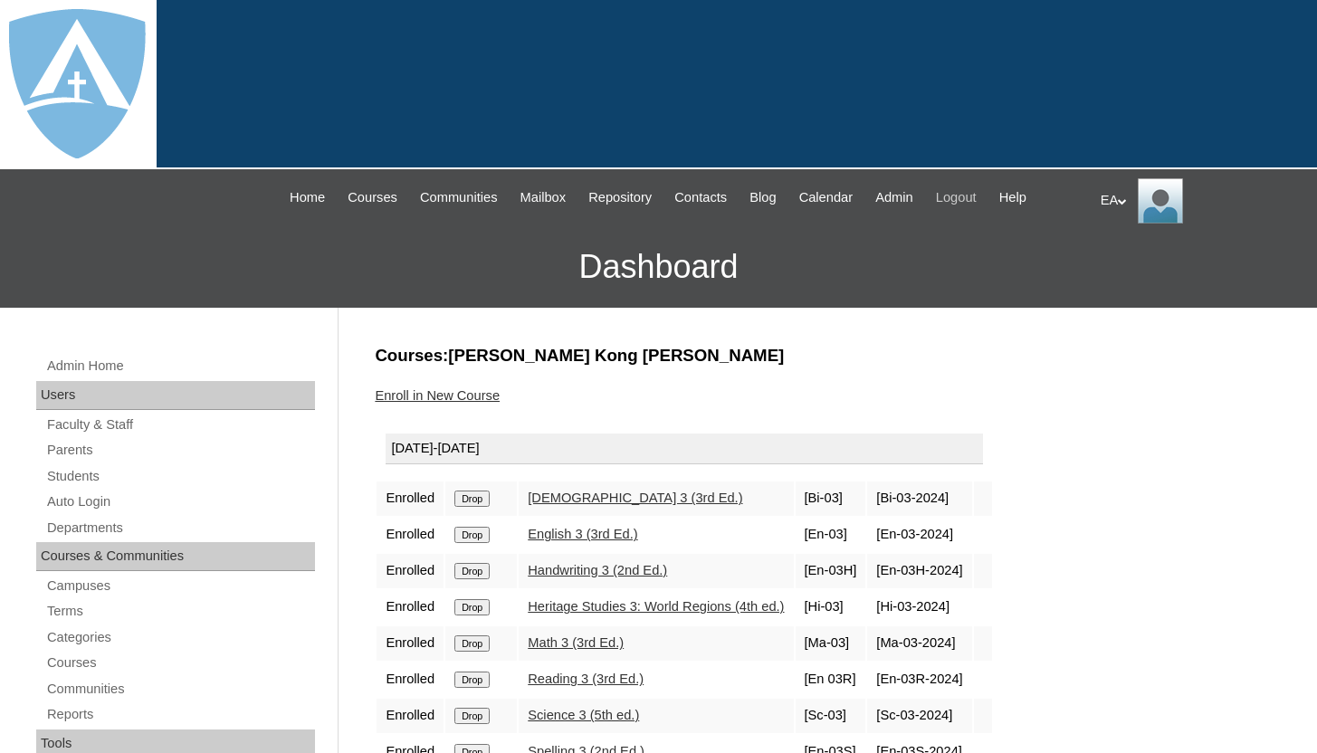
click at [977, 196] on span "Logout" at bounding box center [956, 197] width 41 height 21
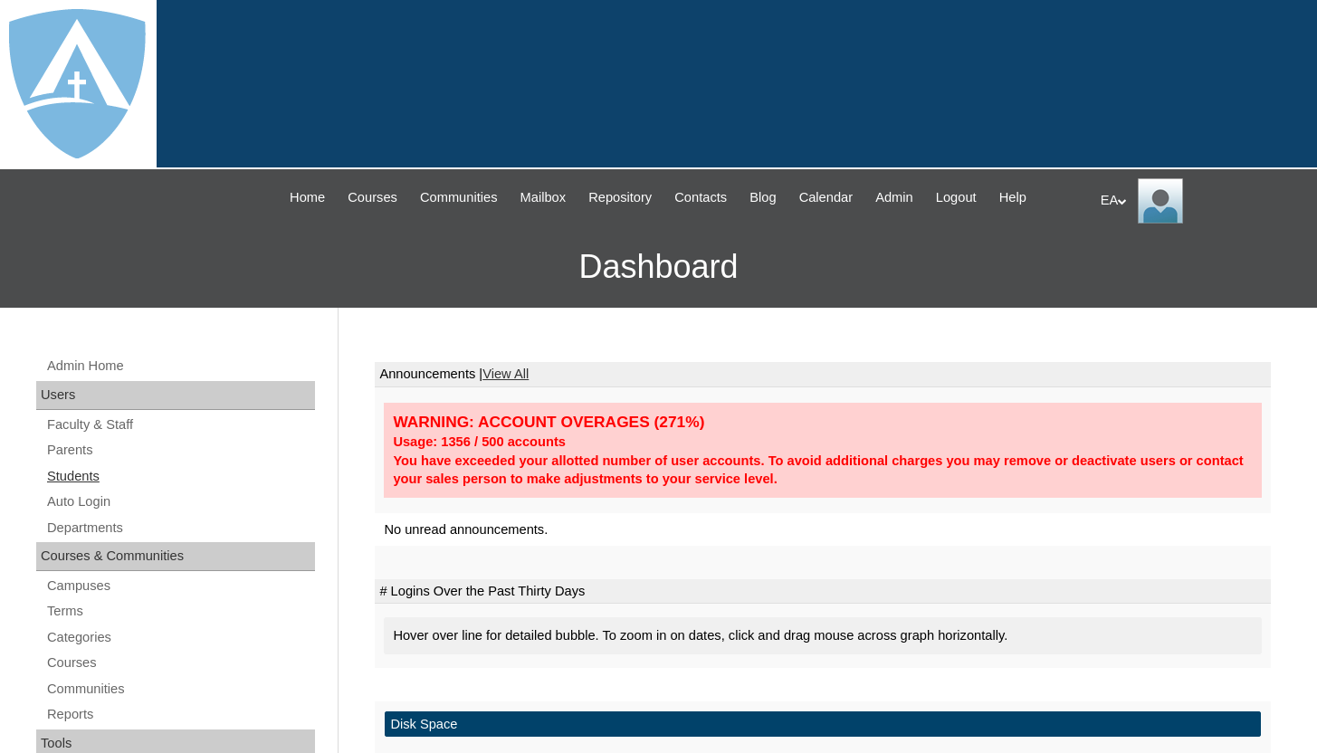
click at [153, 466] on link "Students" at bounding box center [180, 476] width 270 height 23
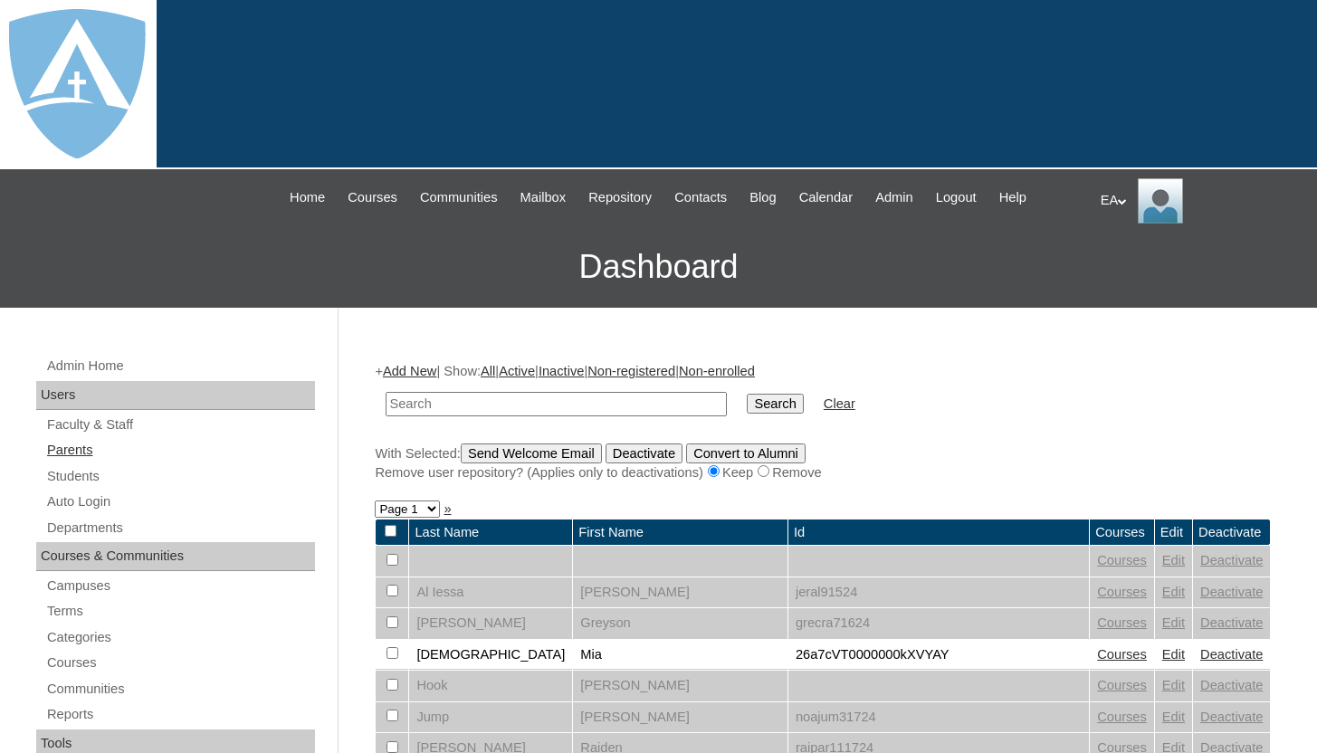
click at [105, 453] on link "Parents" at bounding box center [180, 450] width 270 height 23
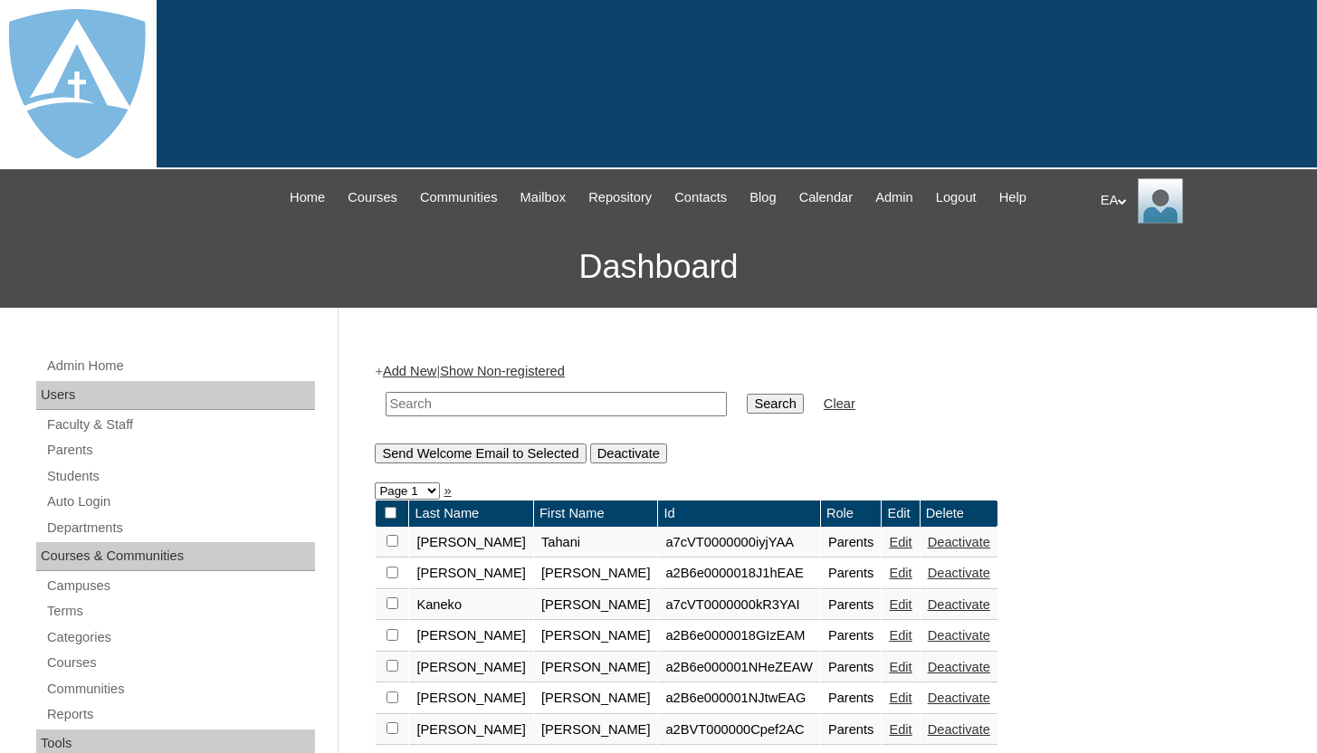
click at [444, 405] on input "text" at bounding box center [556, 404] width 341 height 24
type input "baksh"
click at [747, 394] on input "Search" at bounding box center [775, 404] width 56 height 20
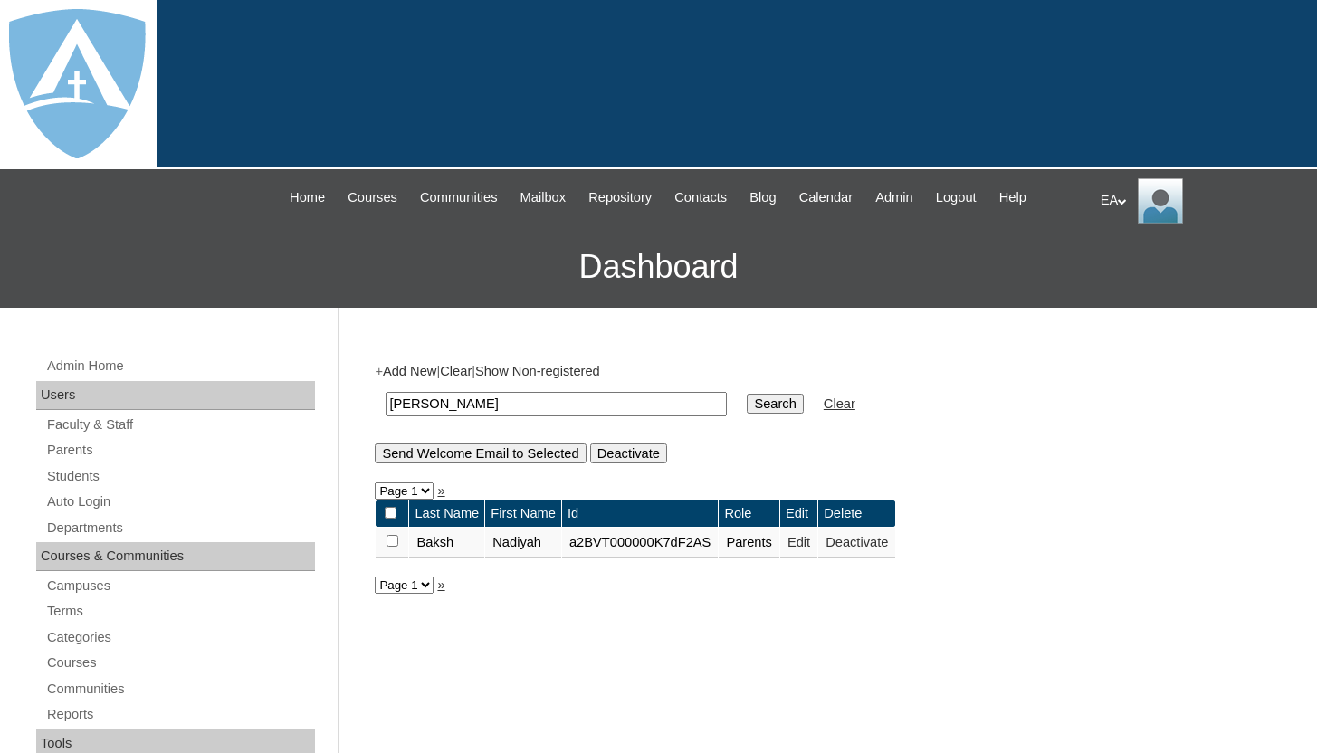
click at [810, 543] on link "Edit" at bounding box center [799, 542] width 23 height 14
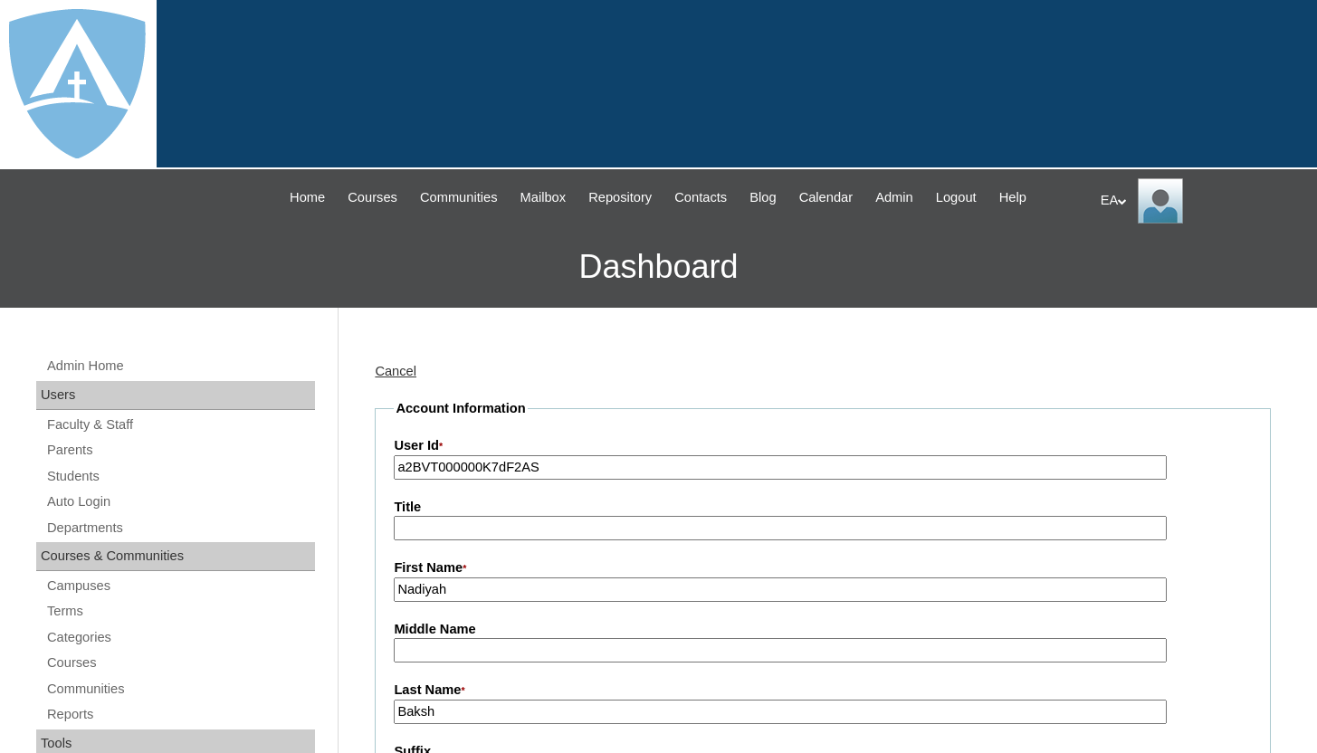
type input "HomeschoolAdmin"
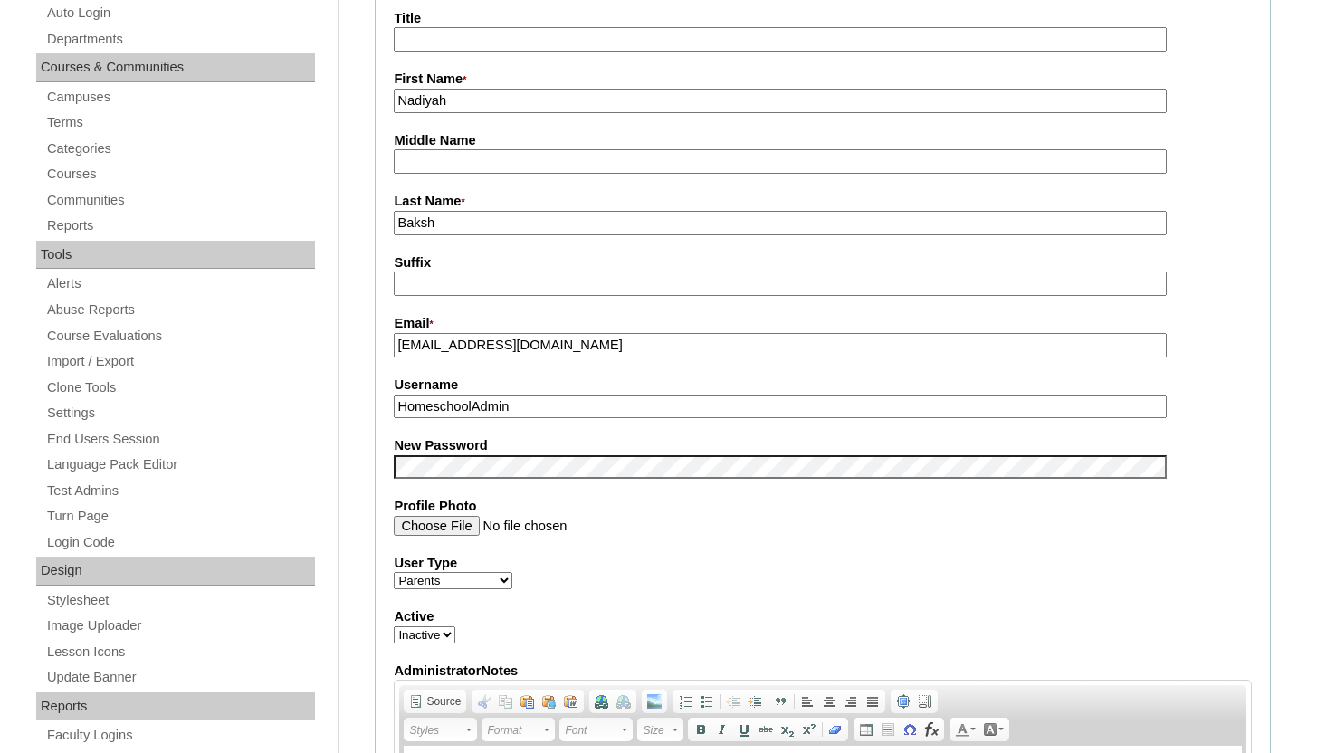
scroll to position [647, 0]
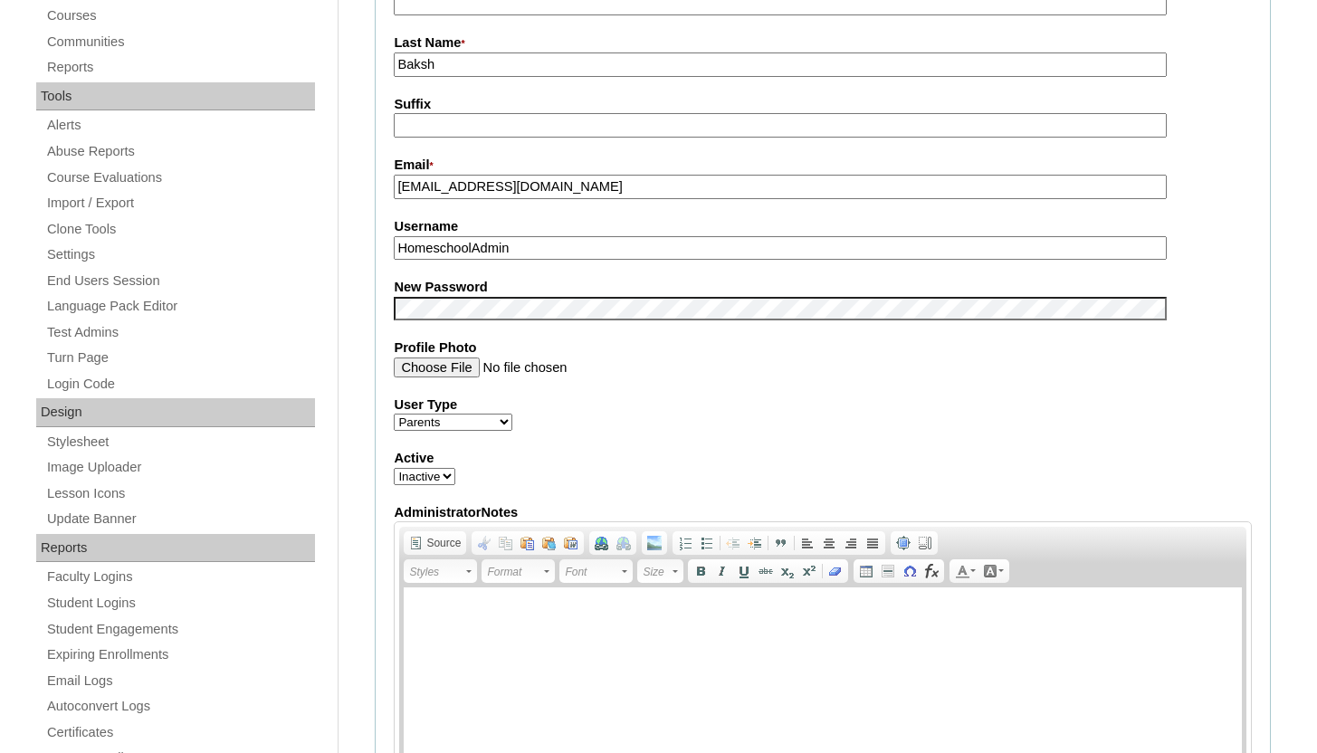
click at [438, 479] on select "Active Inactive" at bounding box center [425, 476] width 62 height 17
select select "1"
click at [394, 469] on select "Active Inactive" at bounding box center [425, 476] width 62 height 17
drag, startPoint x: 629, startPoint y: 245, endPoint x: 392, endPoint y: 256, distance: 237.5
click at [392, 256] on fieldset "Account Information User Id * a2BVT000000K7dF2AS Title First Name * Nadiyah Mid…" at bounding box center [823, 294] width 896 height 1084
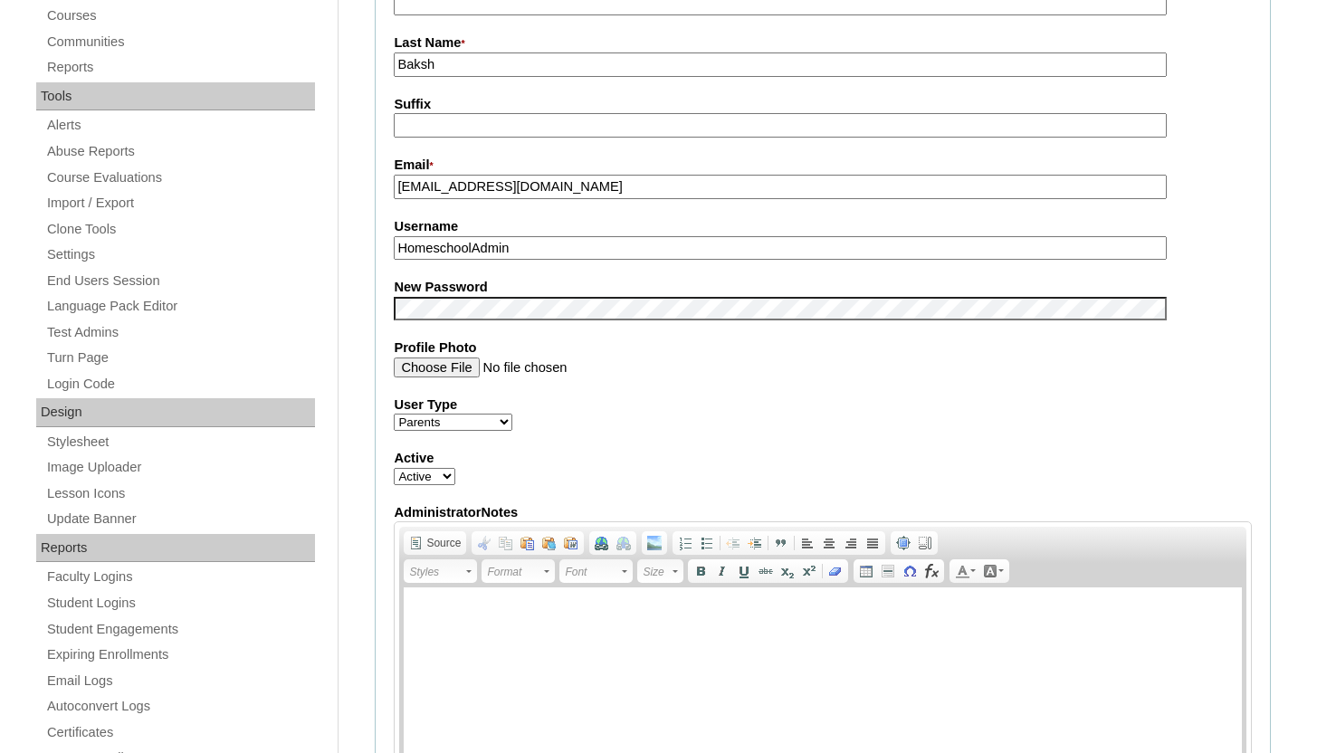
paste input "kamarrabaksh786@gmail.com"
type input "kamarrabaksh786@gmail.com"
click label "AdministratorNotes"
click textarea "AdministratorNotes"
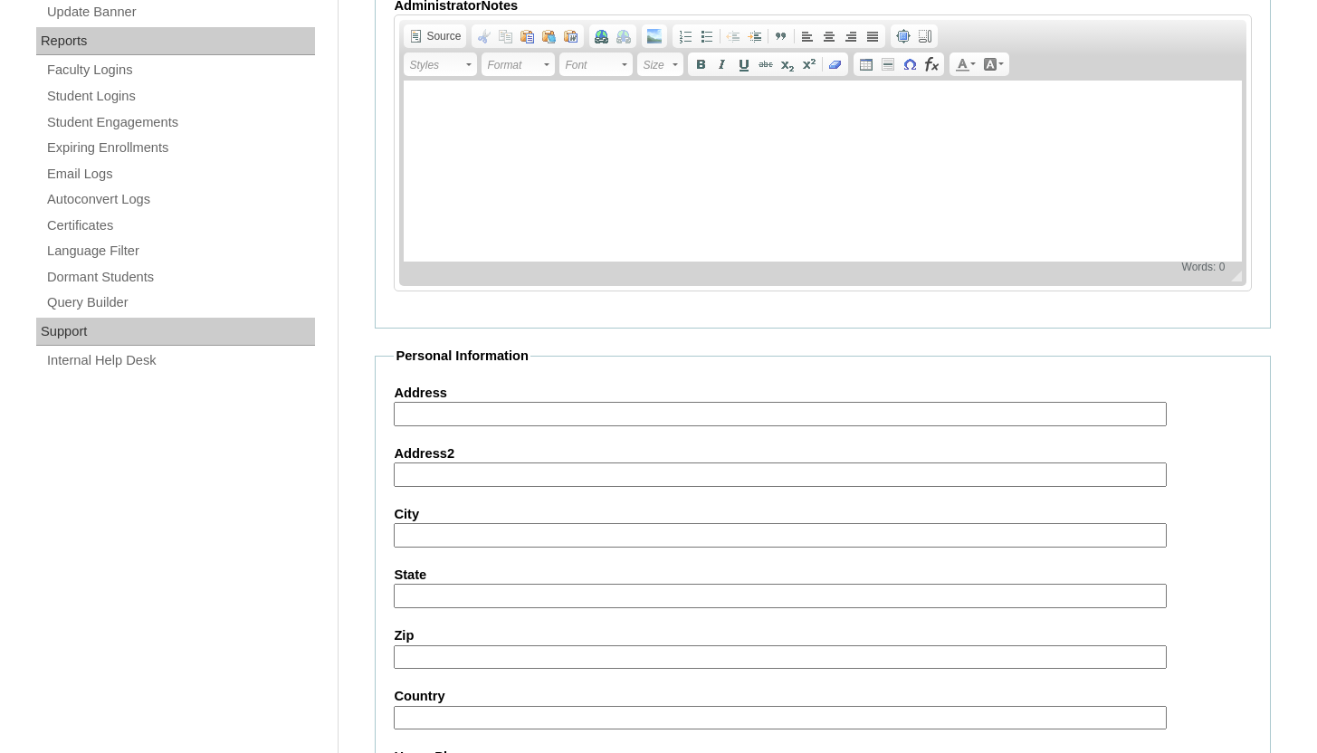
scroll to position [1724, 0]
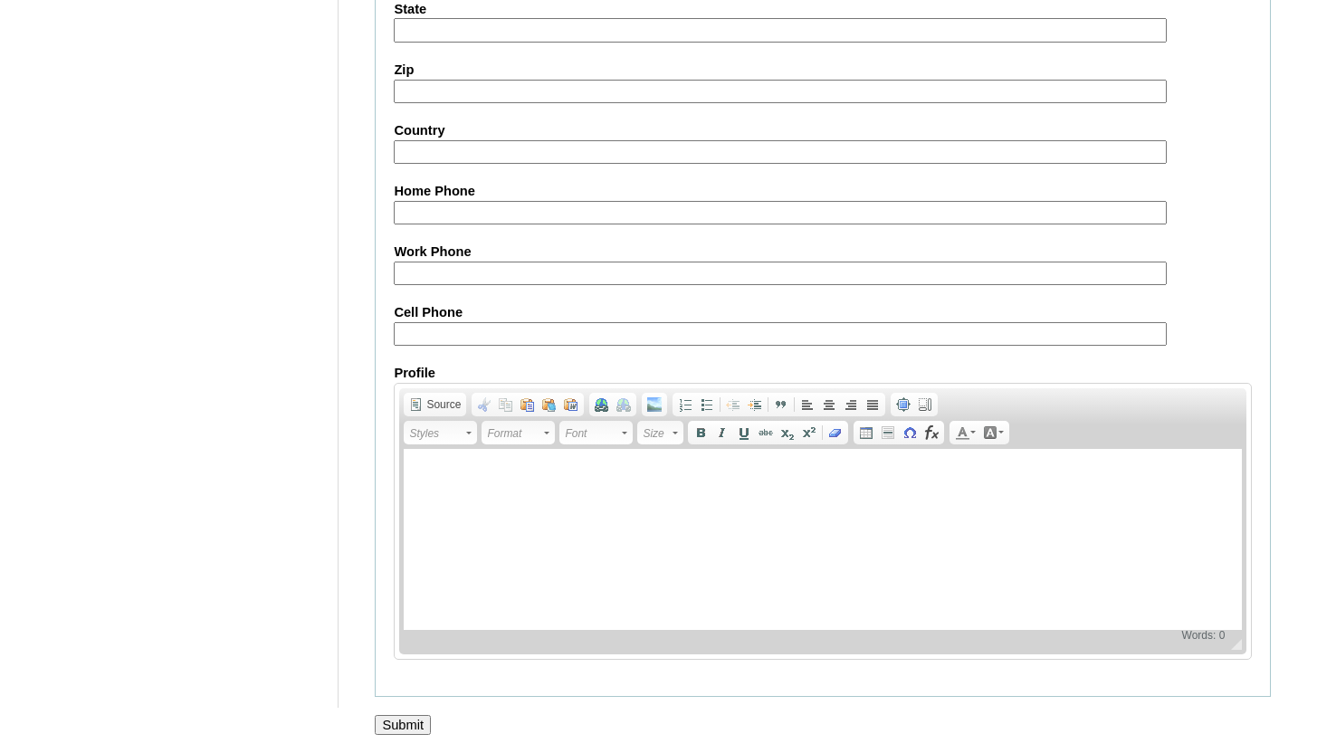
click input "Submit"
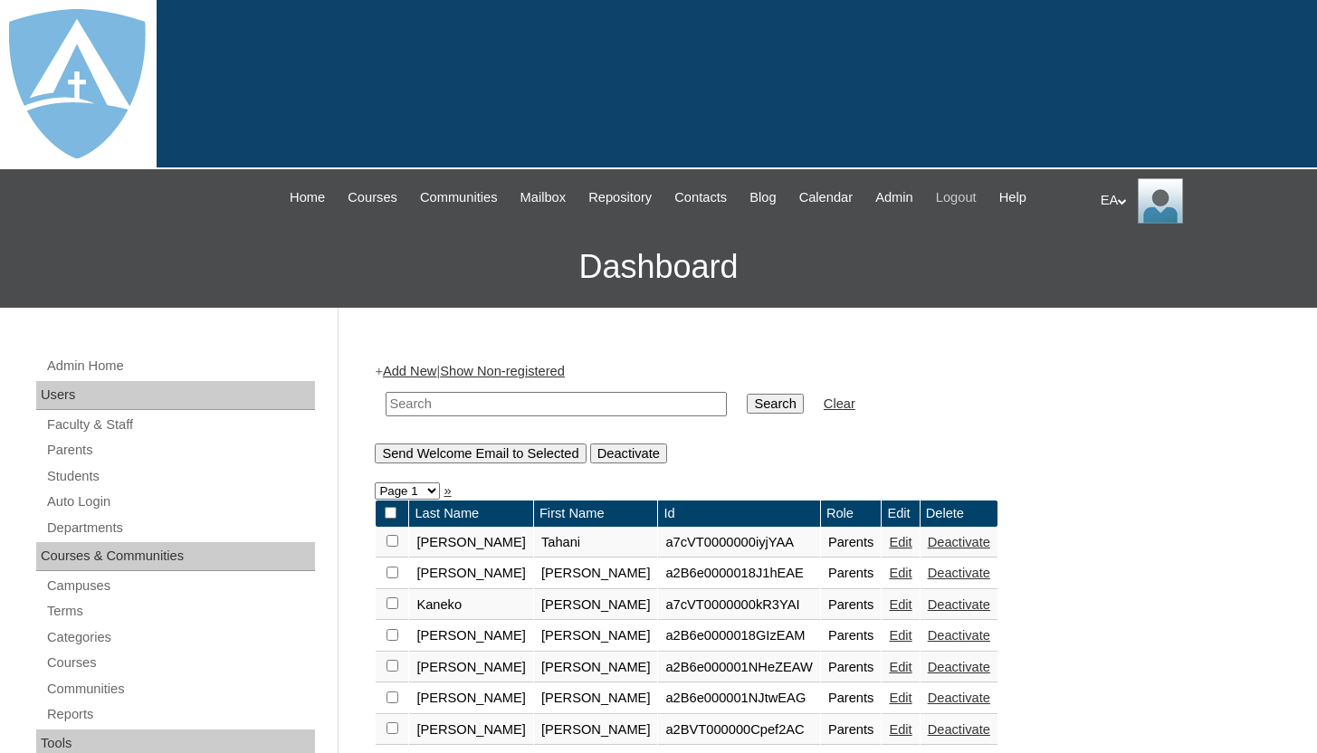
click at [977, 202] on span "Logout" at bounding box center [956, 197] width 41 height 21
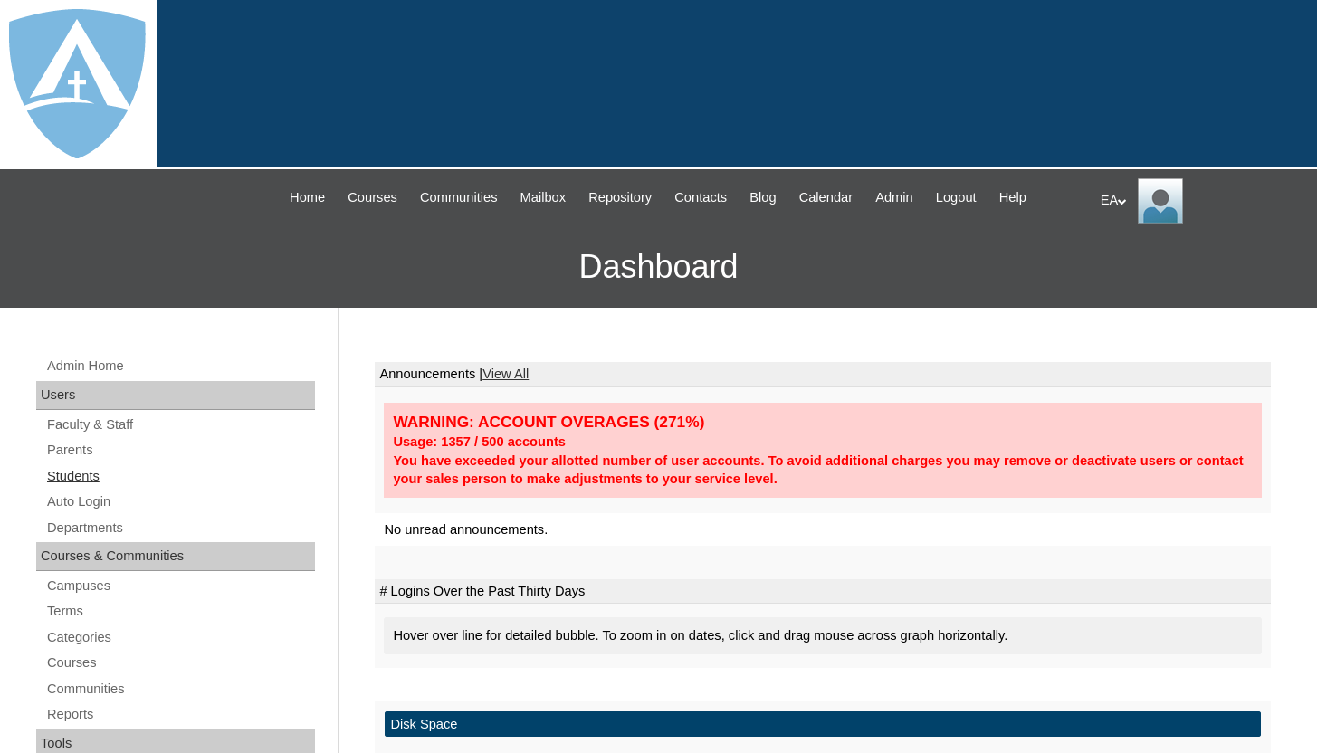
click at [94, 476] on link "Students" at bounding box center [180, 476] width 270 height 23
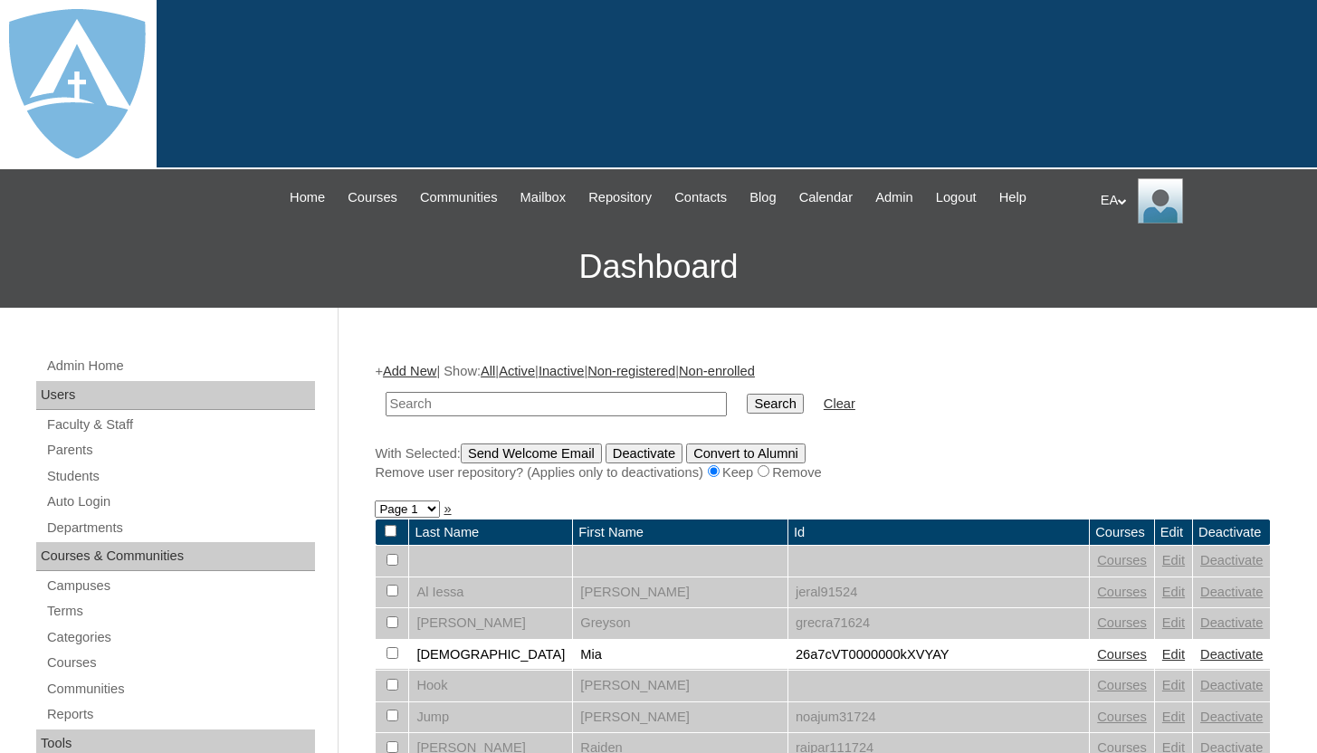
click at [520, 406] on input "text" at bounding box center [556, 404] width 341 height 24
type input "Baksh"
click at [751, 407] on input "Search" at bounding box center [775, 404] width 56 height 20
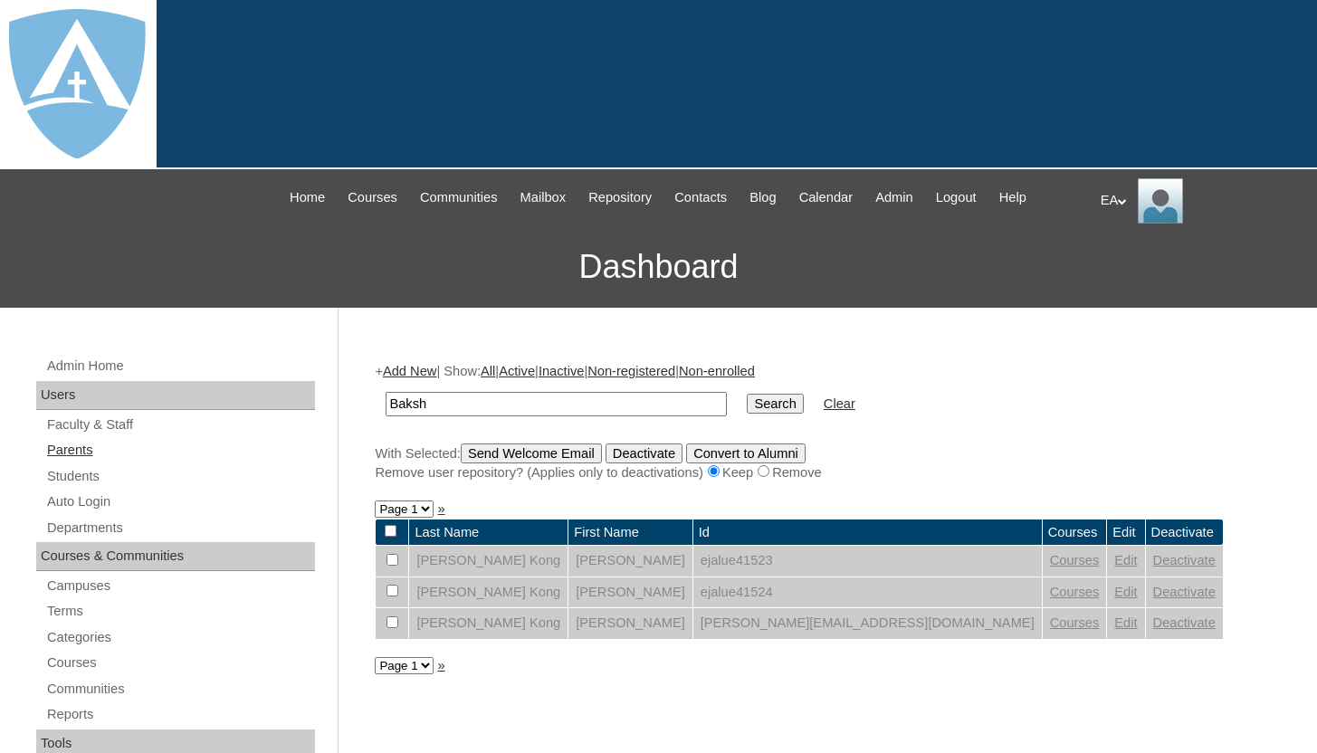
click at [53, 446] on link "Parents" at bounding box center [180, 450] width 270 height 23
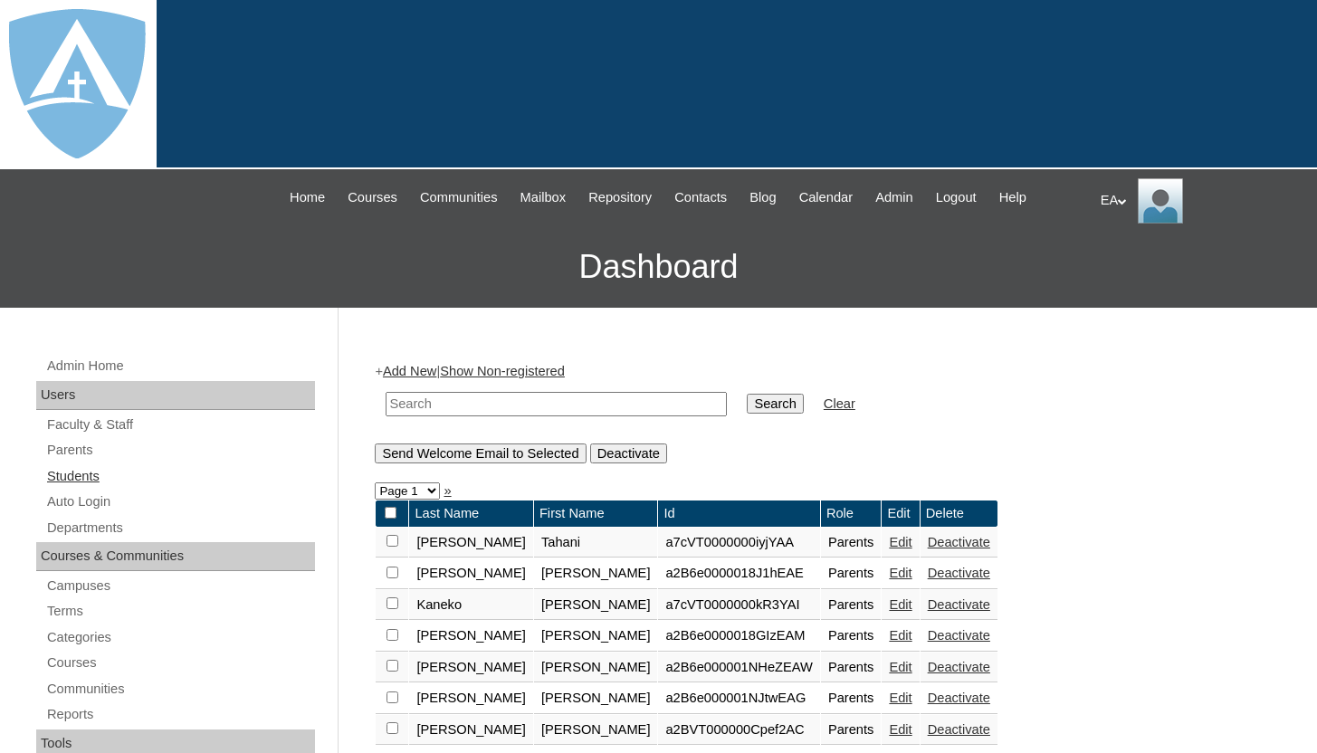
click at [83, 474] on link "Students" at bounding box center [180, 476] width 270 height 23
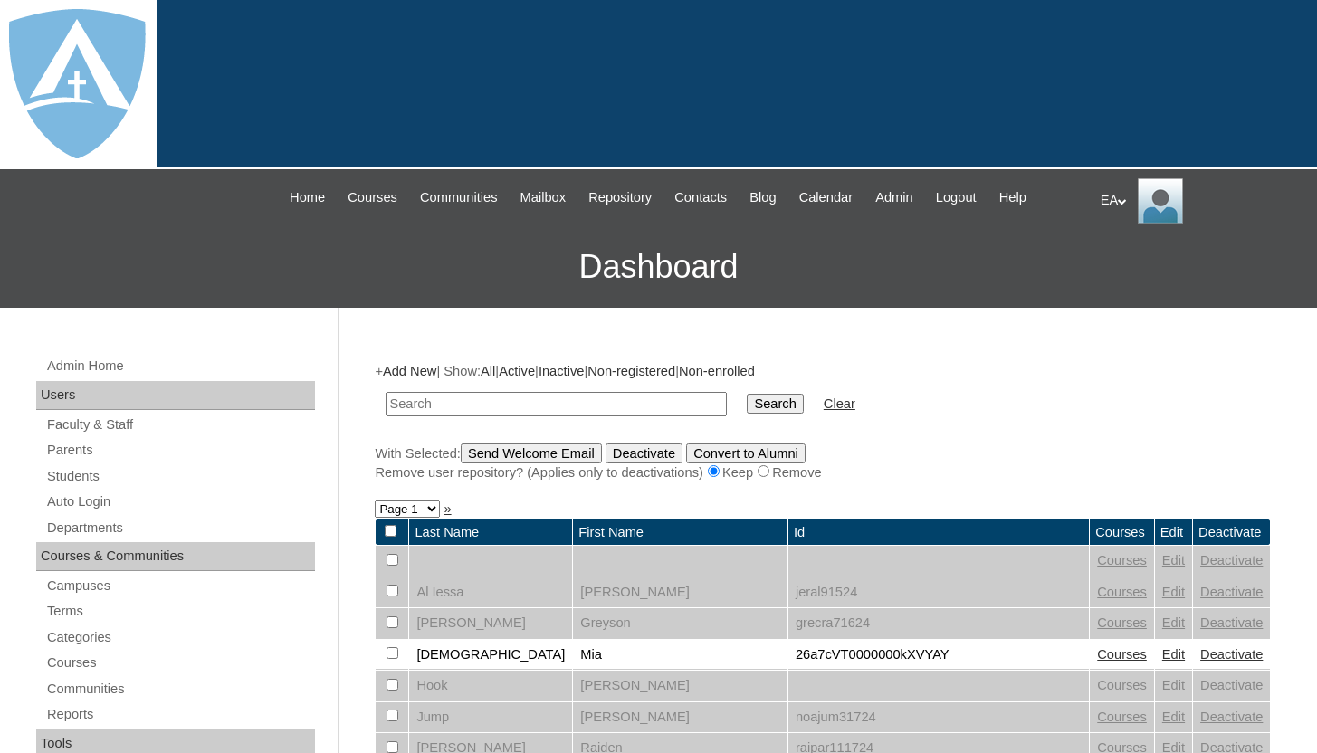
click at [423, 403] on input "text" at bounding box center [556, 404] width 341 height 24
type input "Nadiyah"
click at [773, 398] on input "Search" at bounding box center [775, 404] width 56 height 20
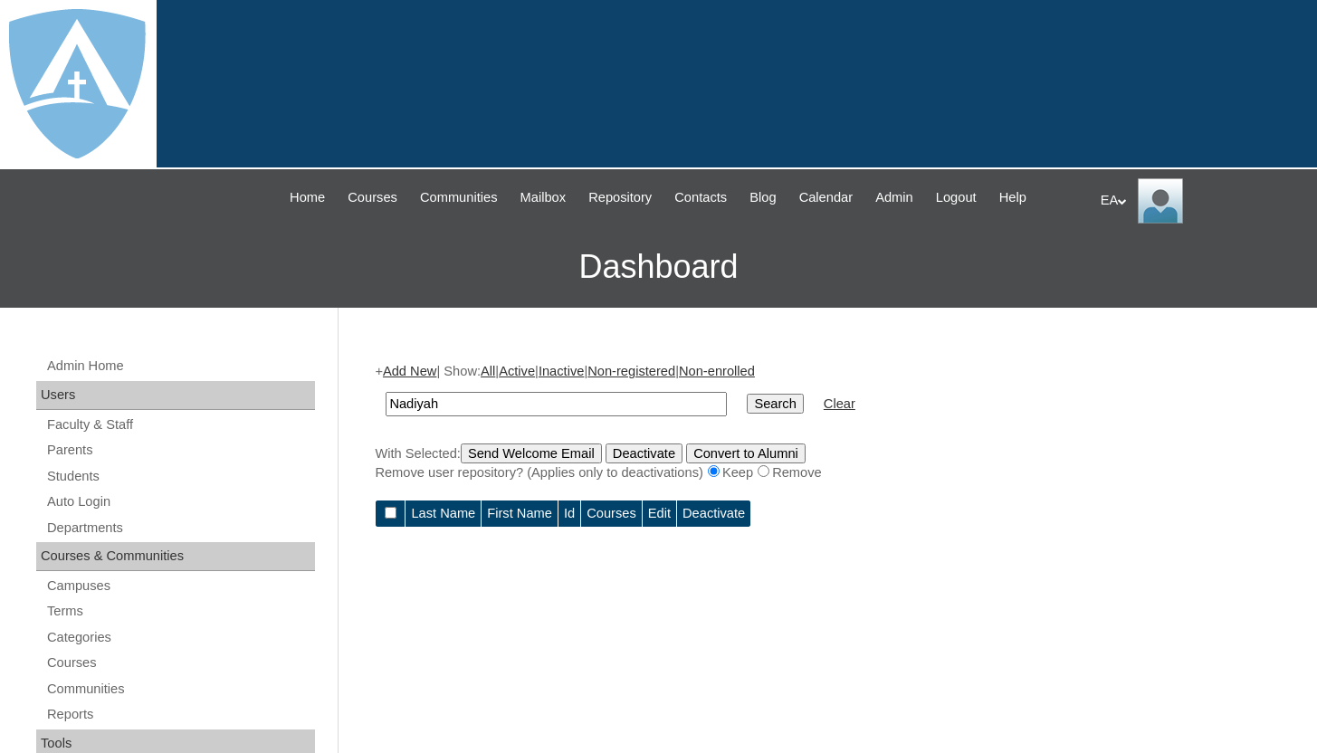
drag, startPoint x: 454, startPoint y: 407, endPoint x: 372, endPoint y: 406, distance: 82.4
type input "[PERSON_NAME] Baksh"
click at [747, 408] on input "Search" at bounding box center [775, 404] width 56 height 20
click at [118, 454] on link "Parents" at bounding box center [180, 450] width 270 height 23
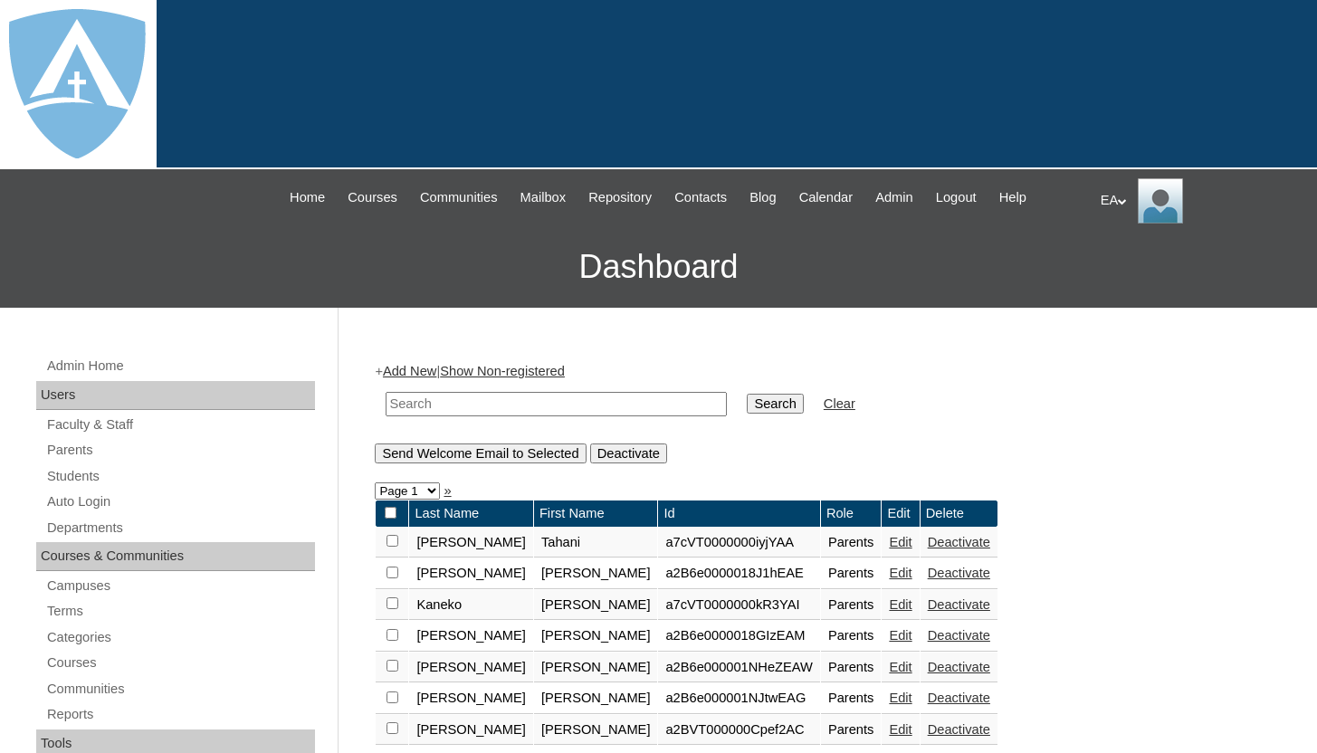
click at [452, 403] on input "text" at bounding box center [556, 404] width 341 height 24
type input "Baksh"
click at [747, 403] on input "Search" at bounding box center [775, 404] width 56 height 20
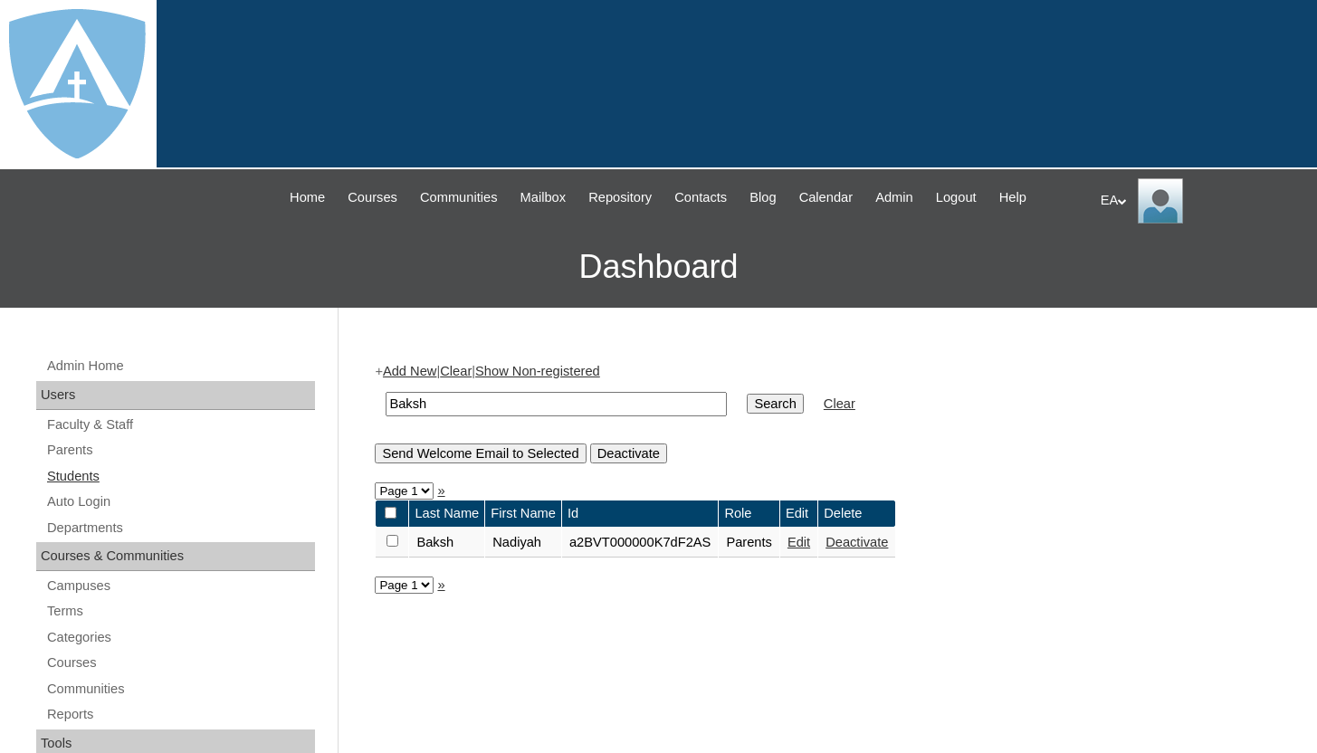
click at [69, 481] on link "Students" at bounding box center [180, 476] width 270 height 23
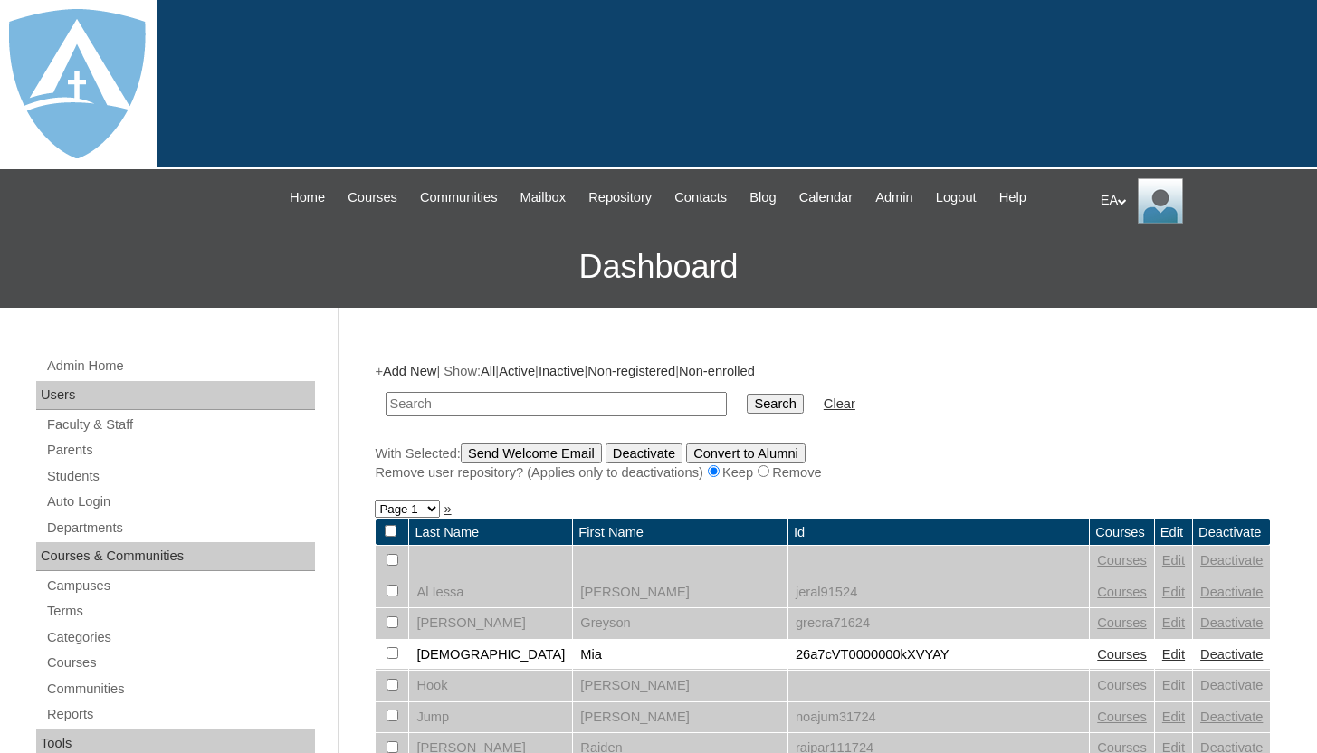
click at [428, 407] on input "text" at bounding box center [556, 404] width 341 height 24
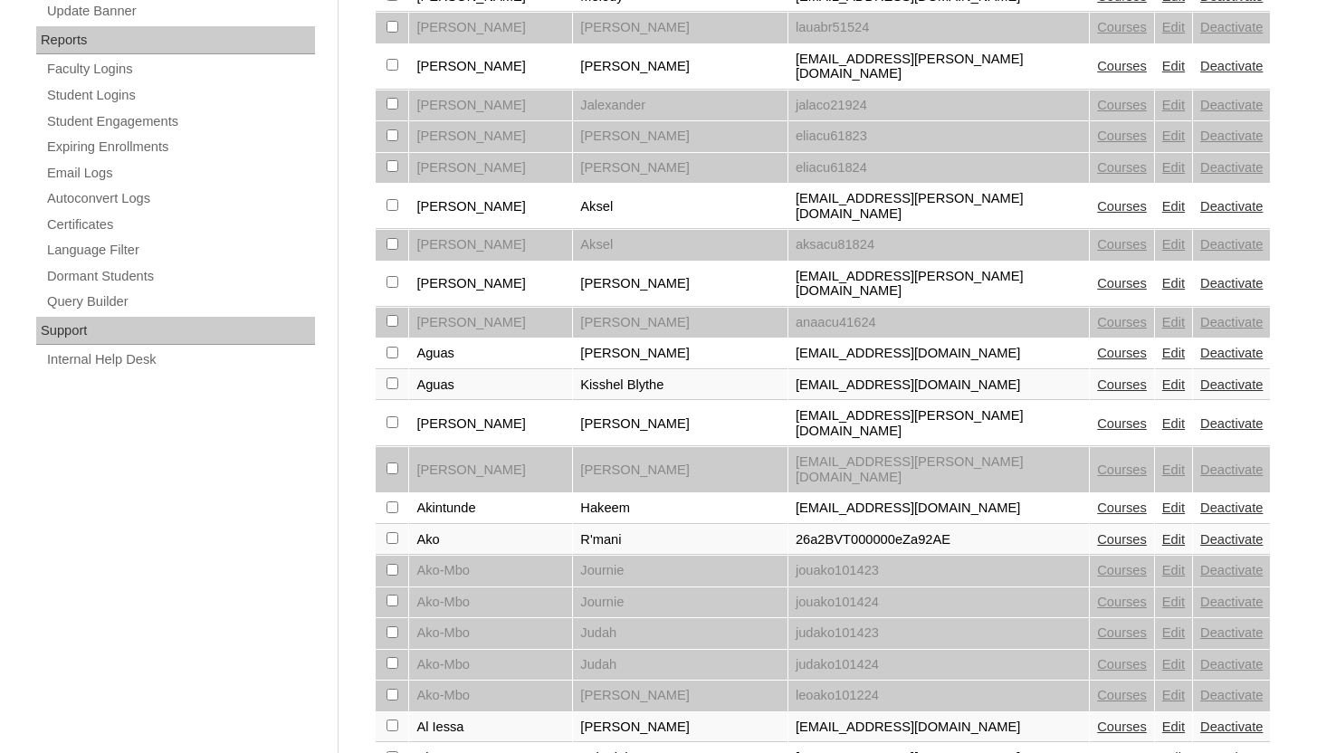
scroll to position [1410, 0]
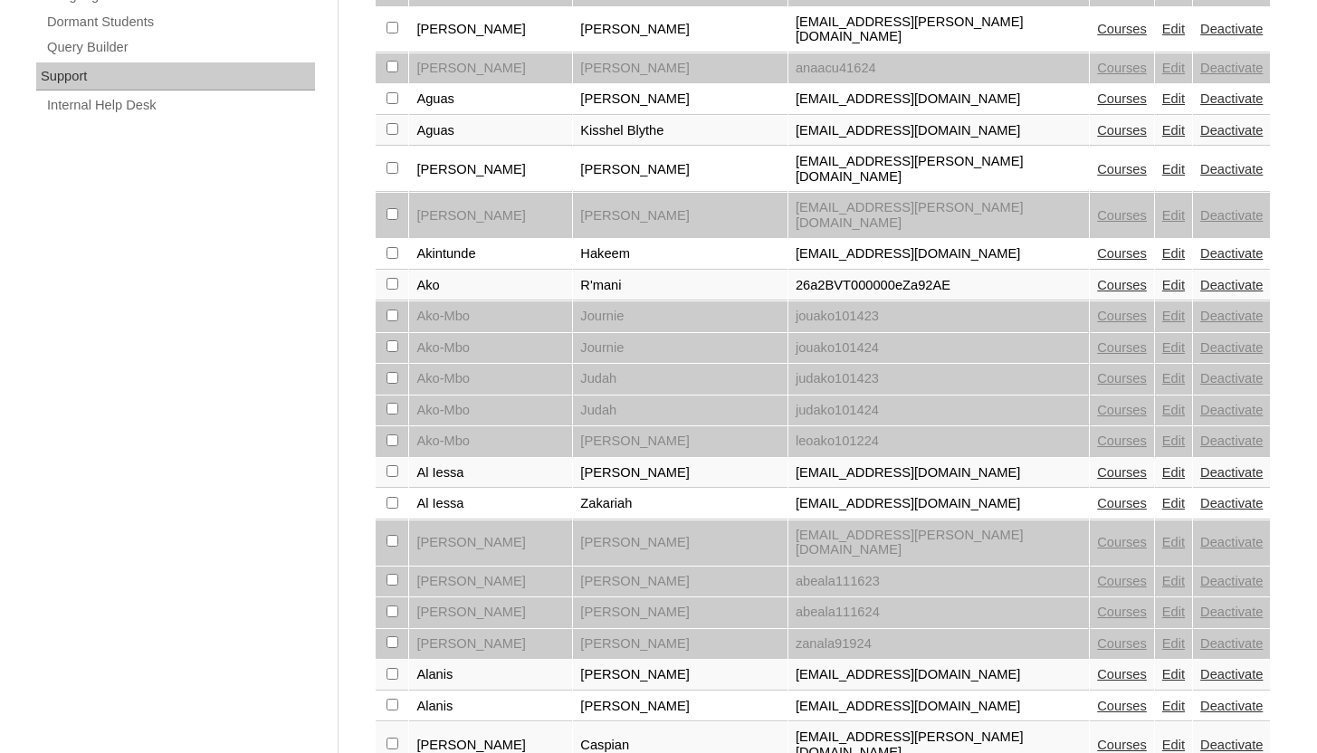
select select "admin_students.php?page=2"
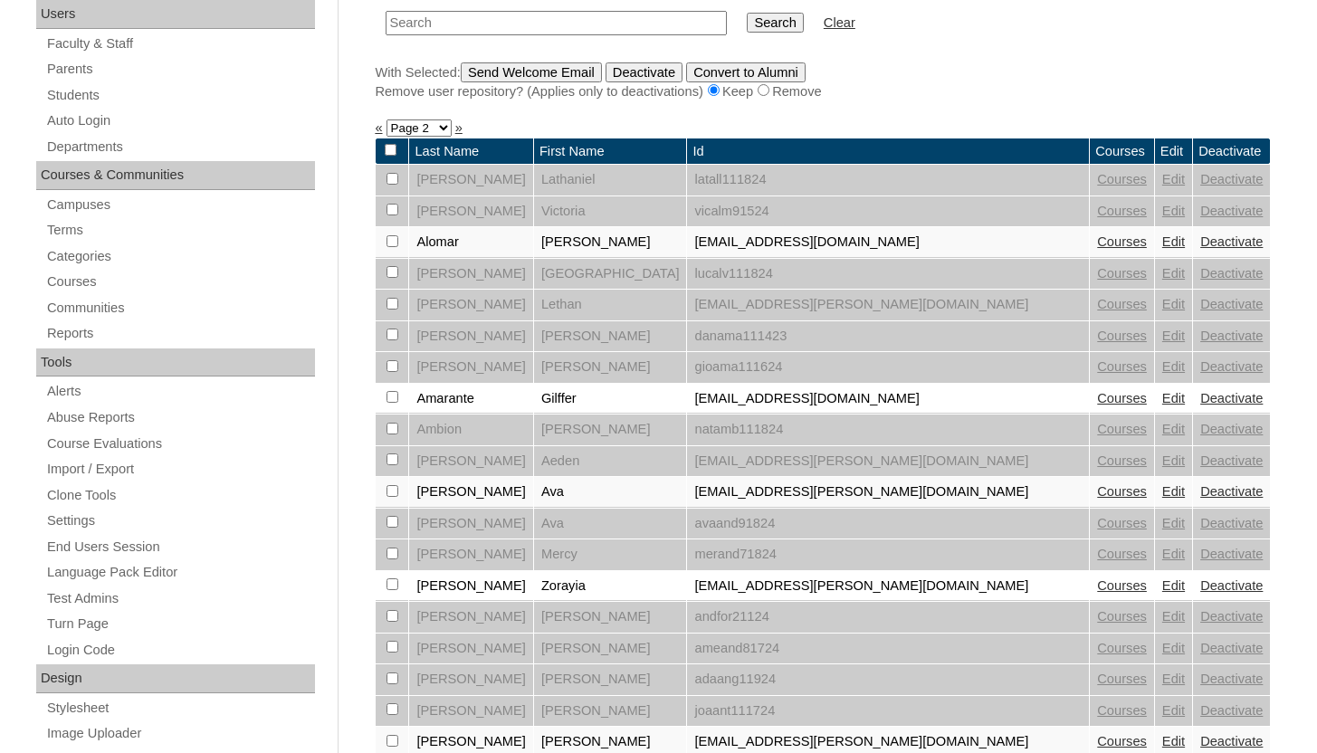
scroll to position [222, 0]
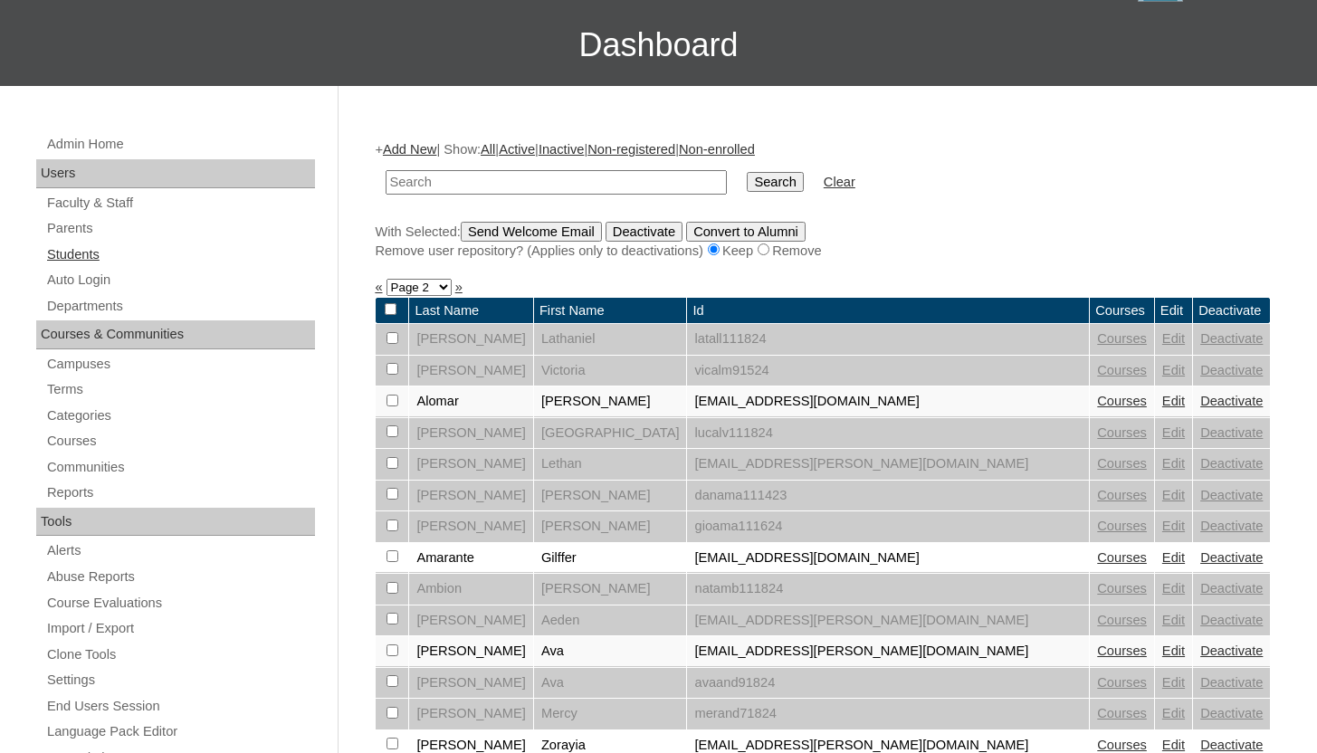
click at [83, 248] on link "Students" at bounding box center [180, 255] width 270 height 23
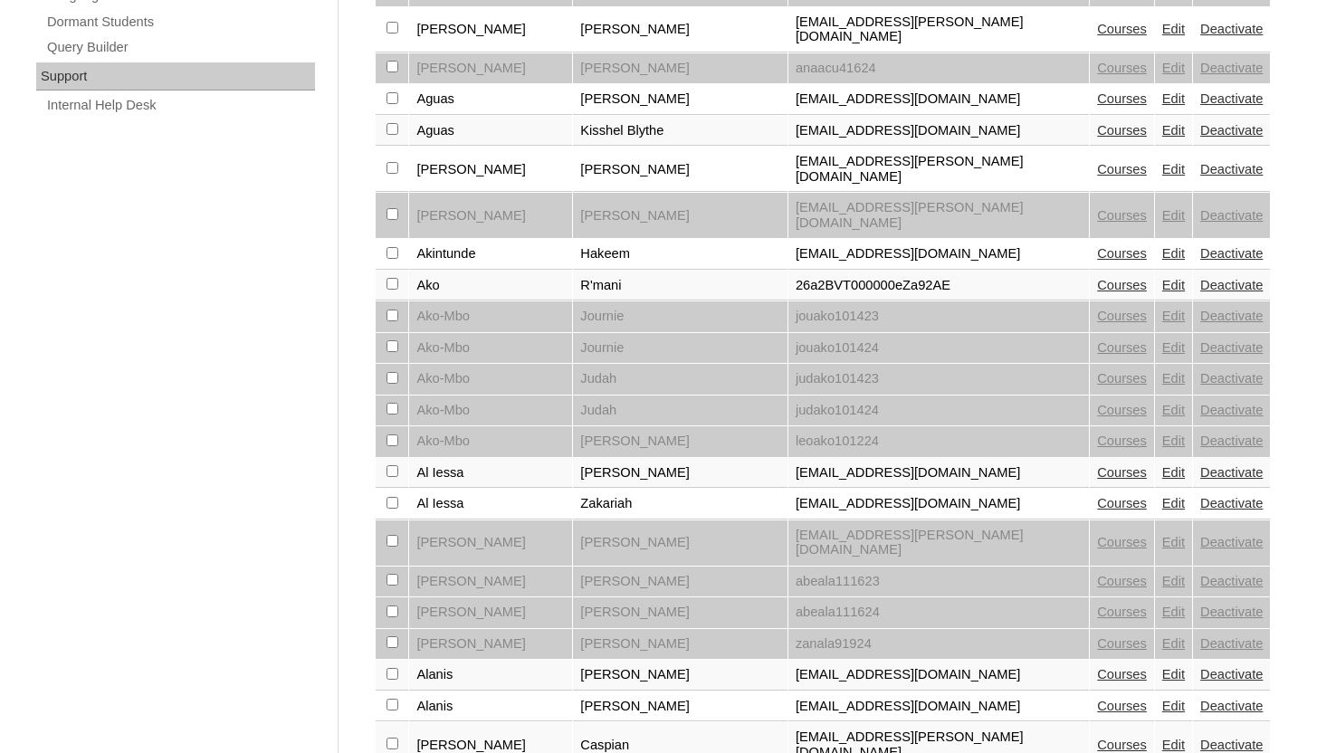
scroll to position [1410, 0]
select select "admin_students.php?page=2"
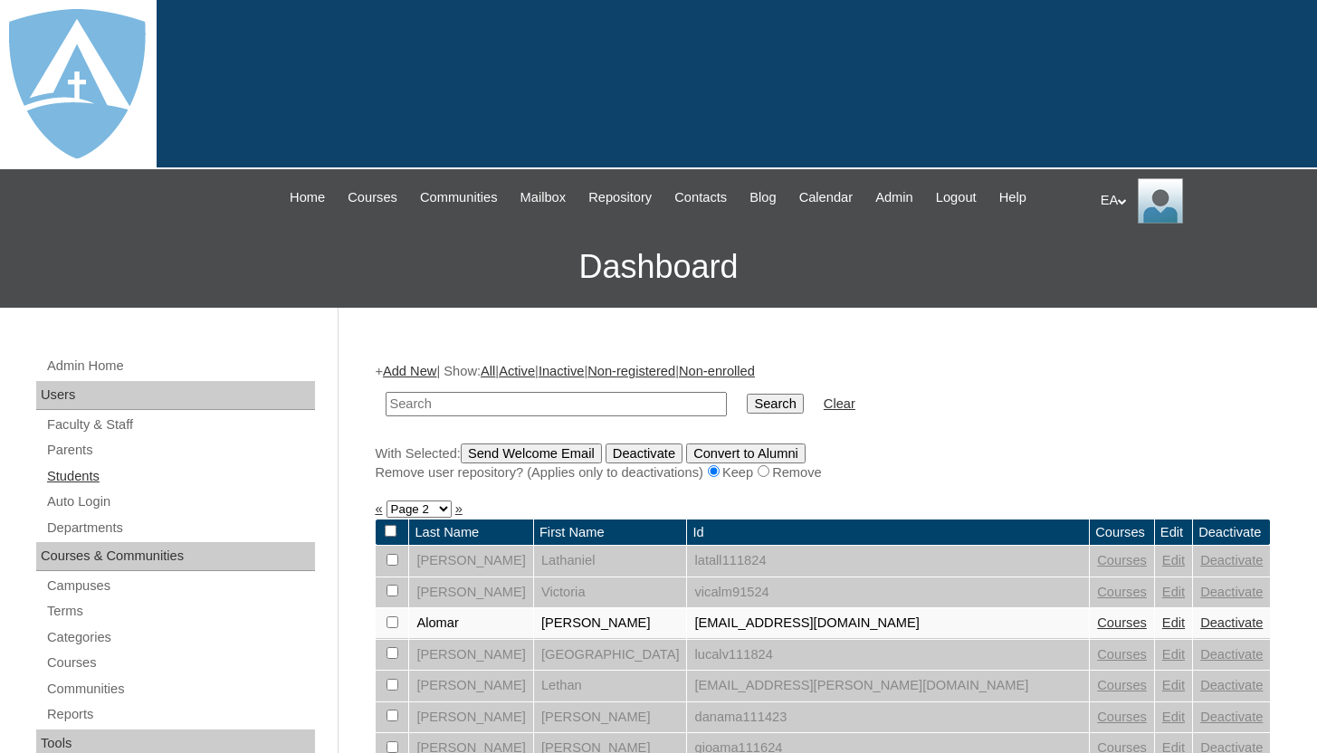
click at [61, 474] on link "Students" at bounding box center [180, 476] width 270 height 23
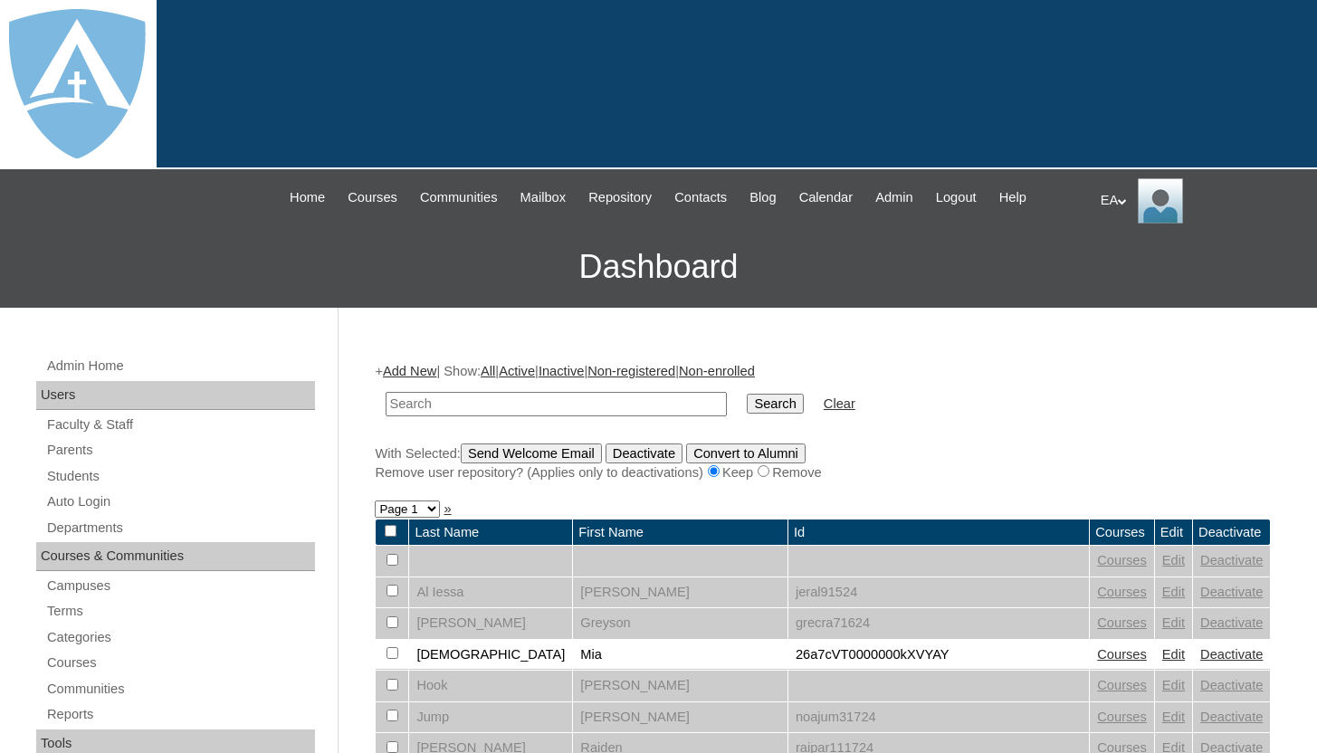
click at [475, 403] on input "text" at bounding box center [556, 404] width 341 height 24
type input "ejaz"
click at [755, 402] on input "Search" at bounding box center [775, 404] width 56 height 20
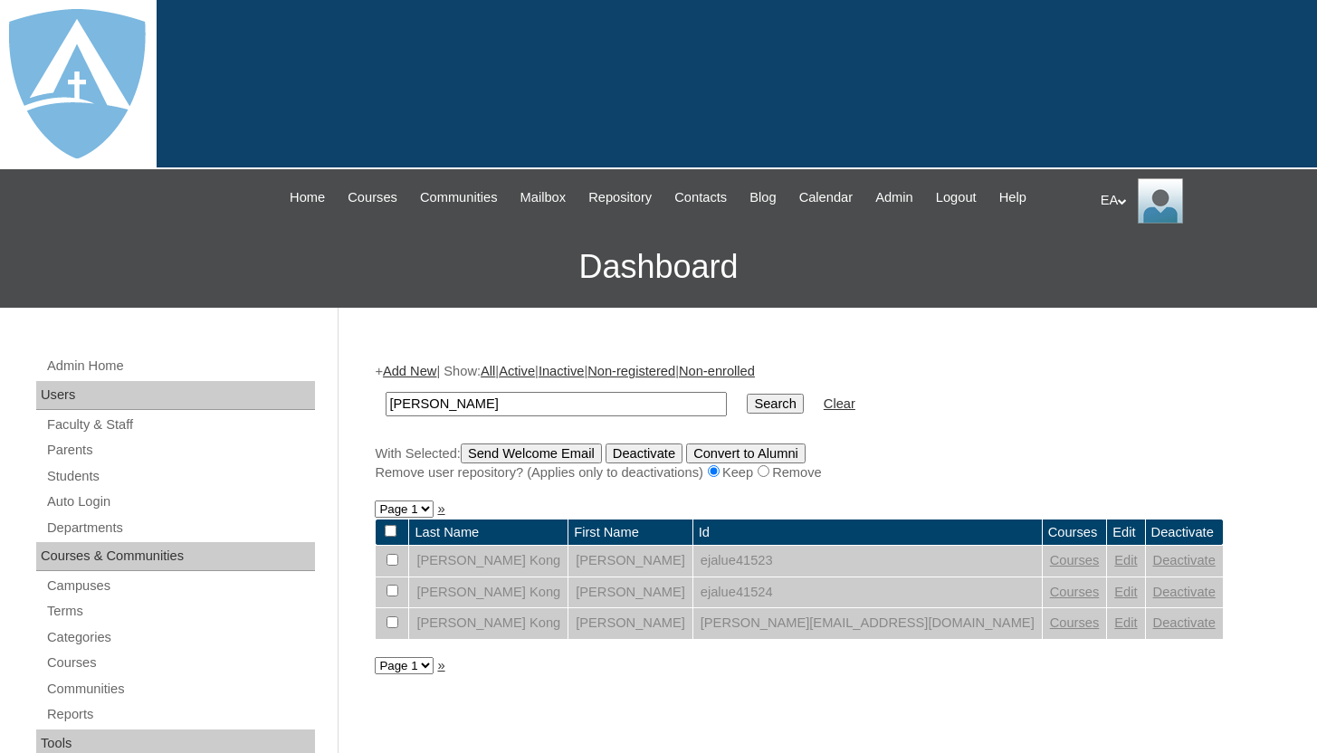
click at [1153, 623] on link "Deactivate" at bounding box center [1184, 623] width 62 height 14
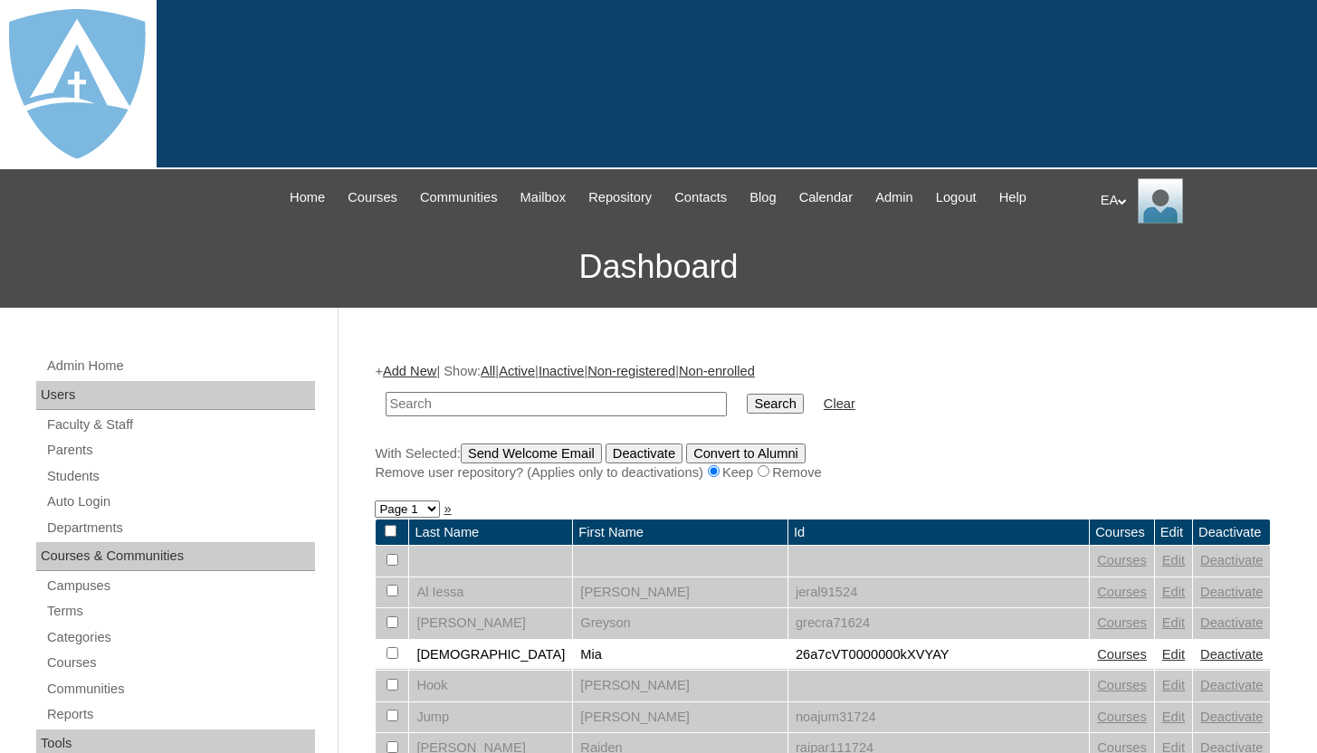
click at [500, 405] on input "text" at bounding box center [556, 404] width 341 height 24
type input "ejaz"
click at [81, 445] on link "Parents" at bounding box center [180, 450] width 270 height 23
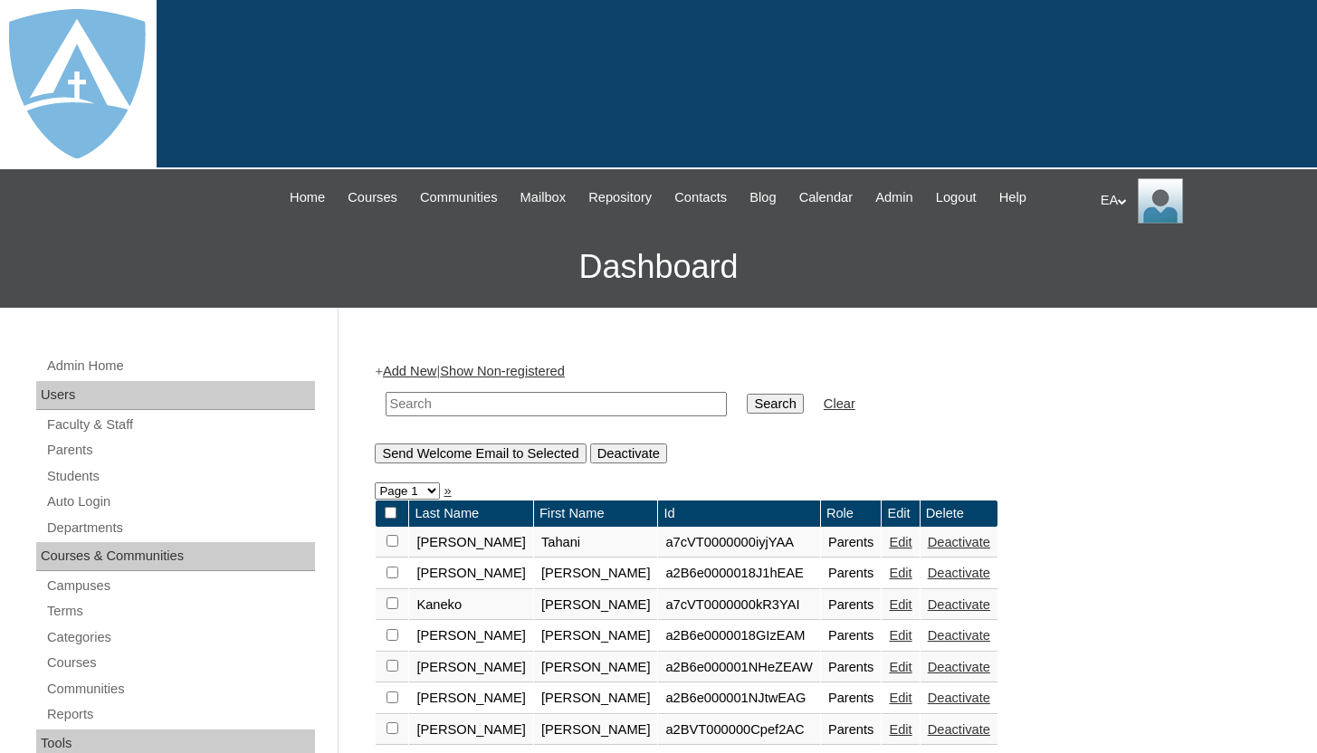
click at [416, 409] on input "text" at bounding box center [556, 404] width 341 height 24
type input "Nadiyah"
click at [770, 399] on input "Search" at bounding box center [775, 404] width 56 height 20
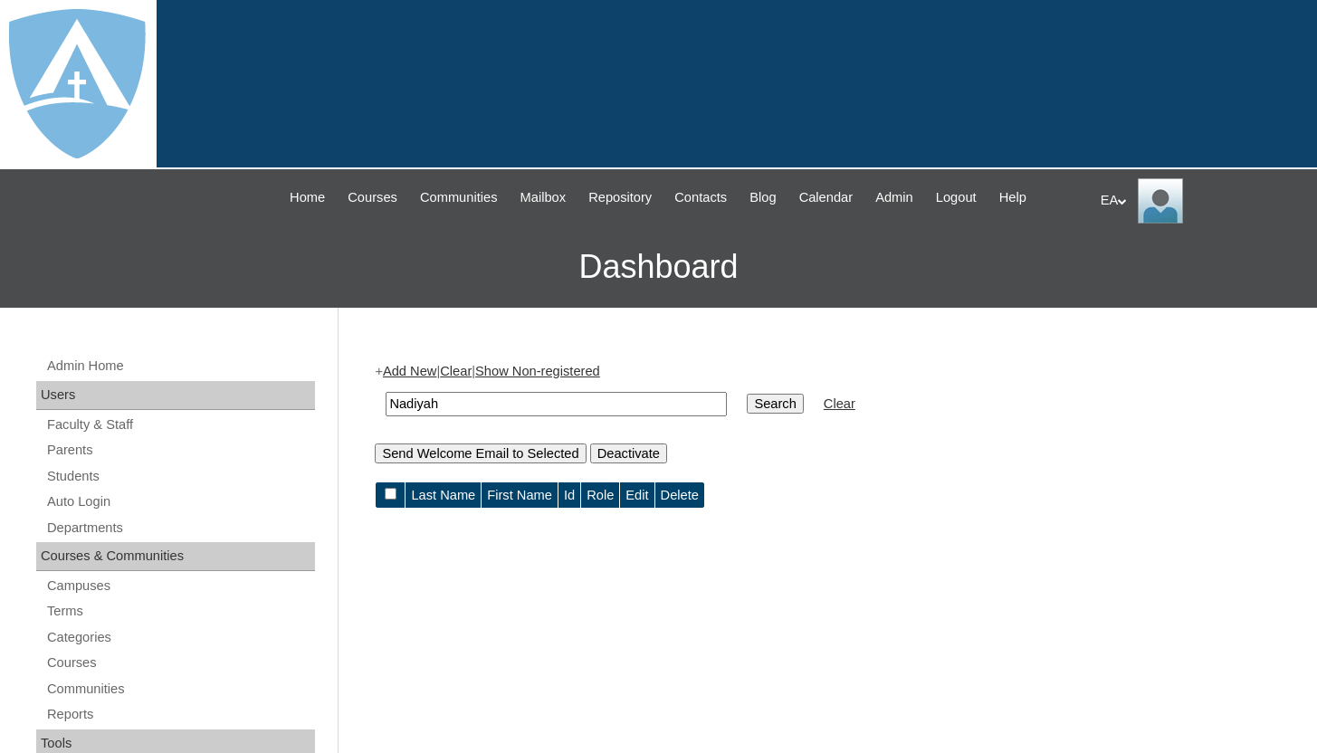
drag, startPoint x: 538, startPoint y: 402, endPoint x: 333, endPoint y: 402, distance: 204.6
type input "baksh"
click at [747, 394] on input "Search" at bounding box center [775, 404] width 56 height 20
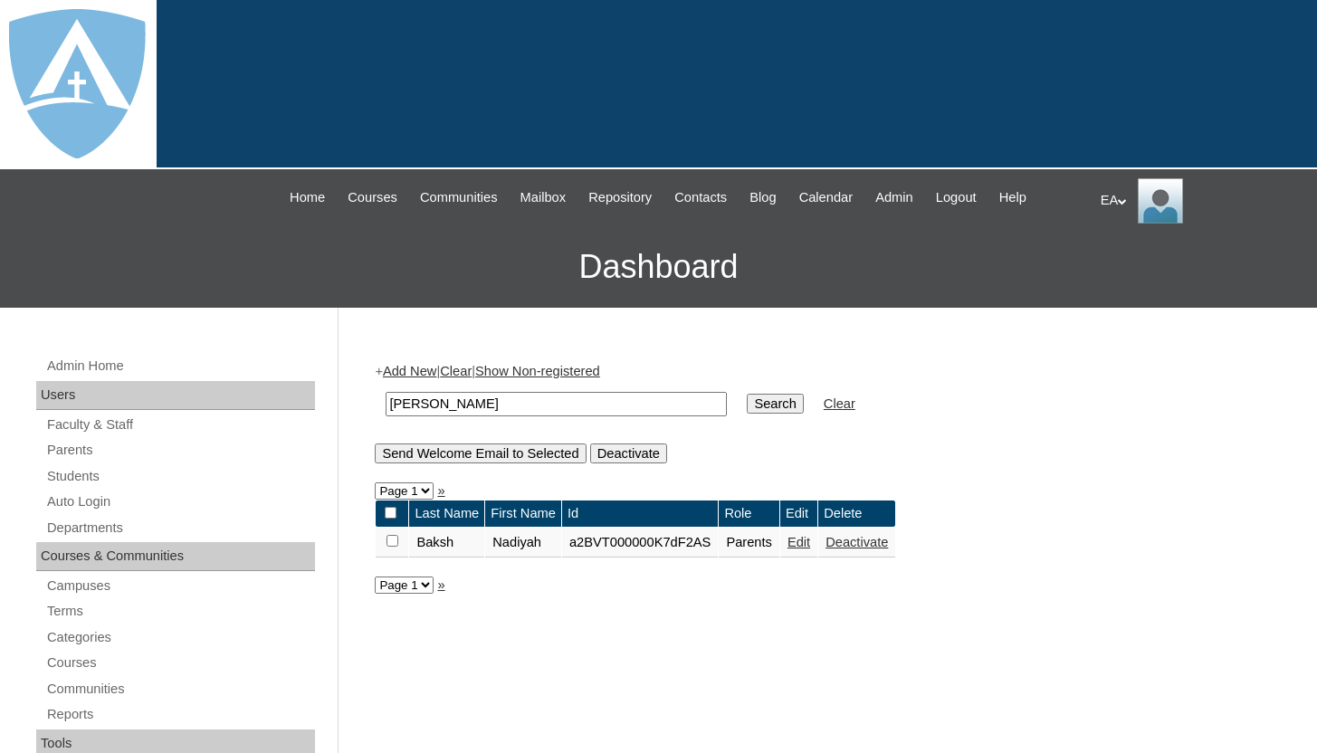
click at [888, 545] on link "Deactivate" at bounding box center [857, 542] width 62 height 14
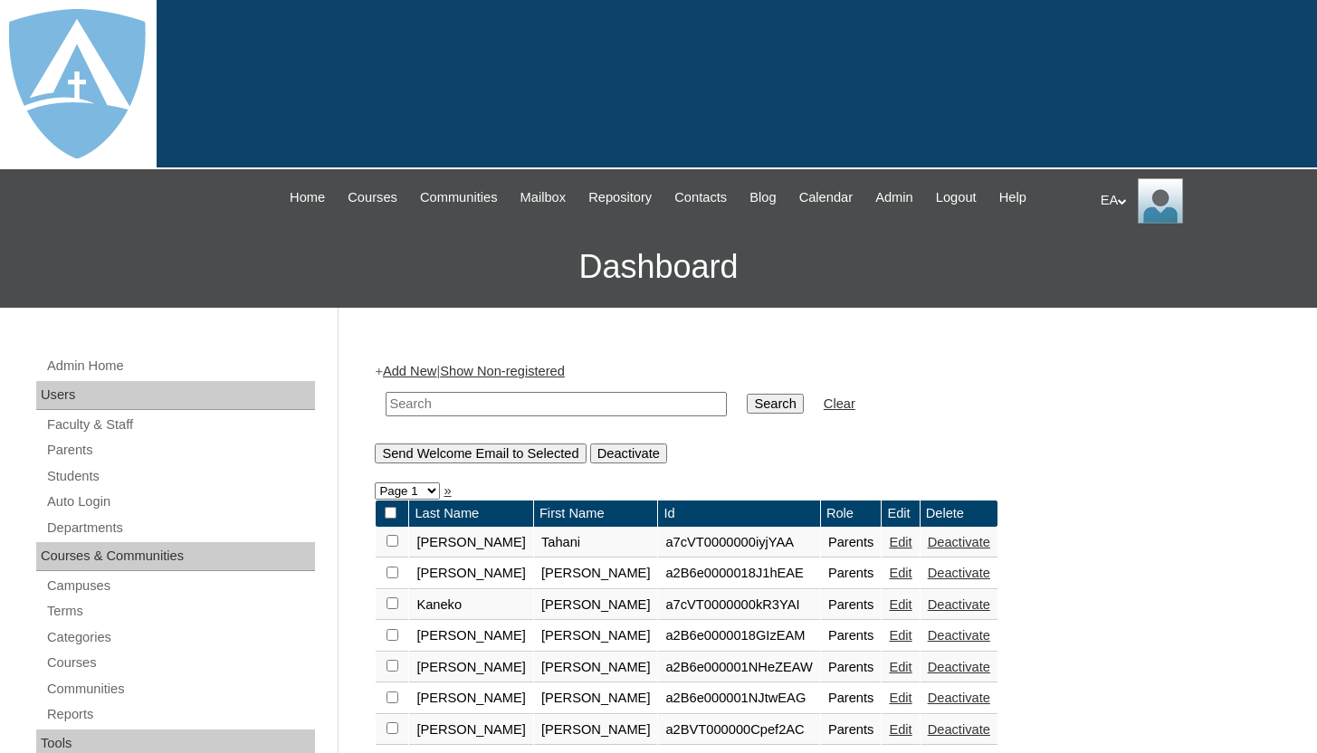
click at [466, 403] on input "text" at bounding box center [556, 404] width 341 height 24
type input "[PERSON_NAME]"
click at [749, 410] on input "Search" at bounding box center [775, 404] width 56 height 20
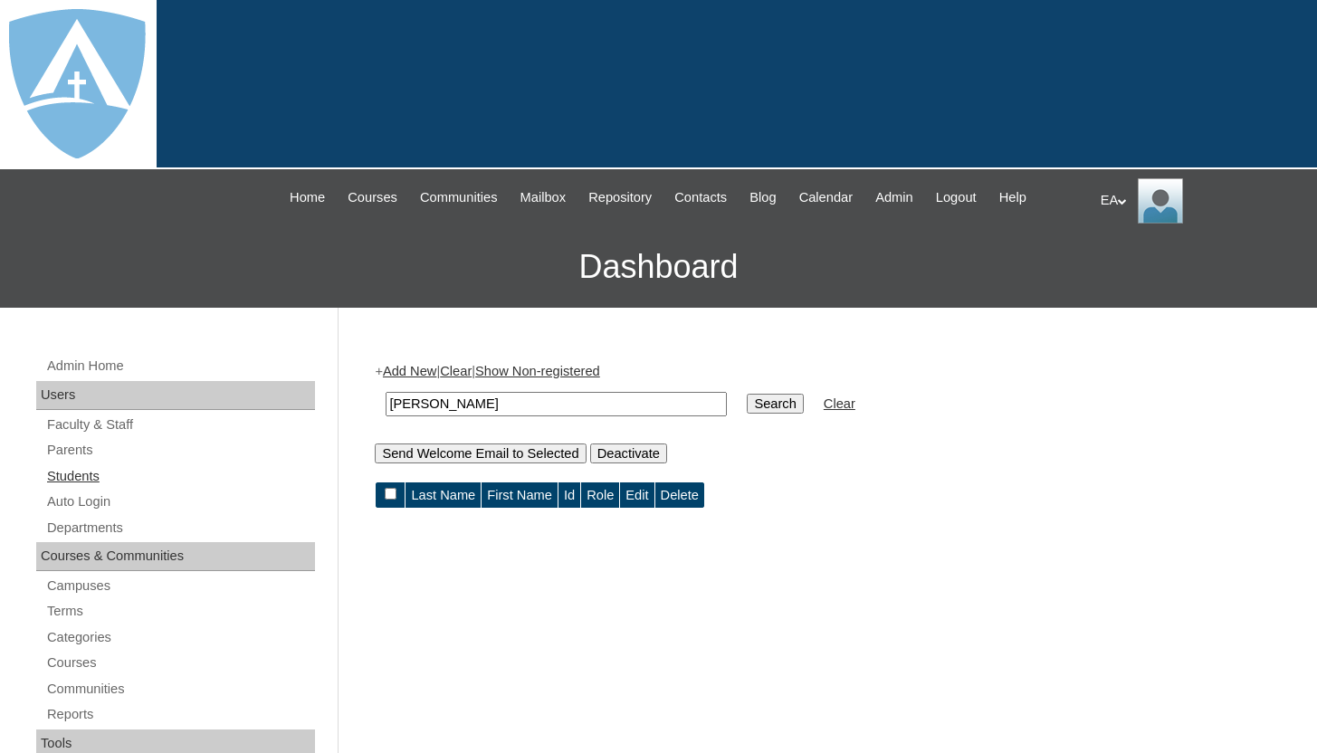
click at [73, 476] on link "Students" at bounding box center [180, 476] width 270 height 23
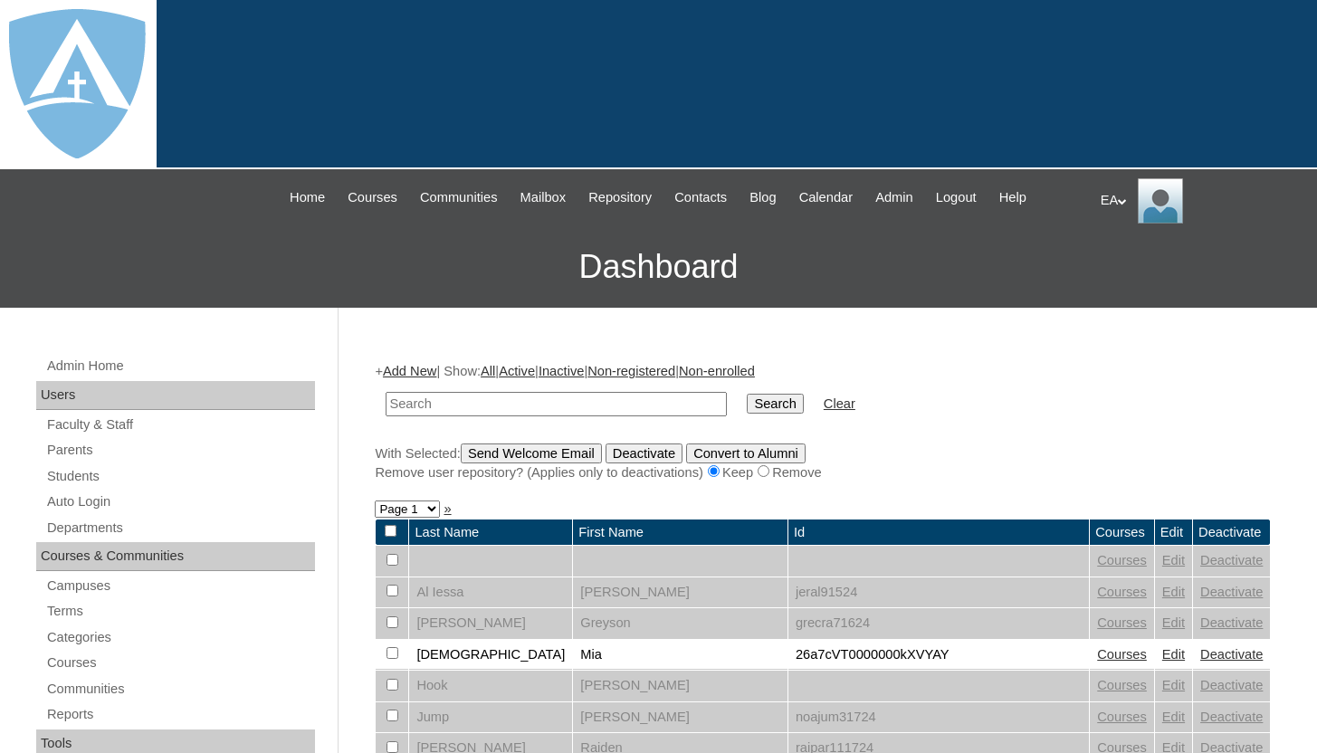
click at [408, 406] on input "text" at bounding box center [556, 404] width 341 height 24
type input "kong"
click at [775, 406] on input "Search" at bounding box center [775, 404] width 56 height 20
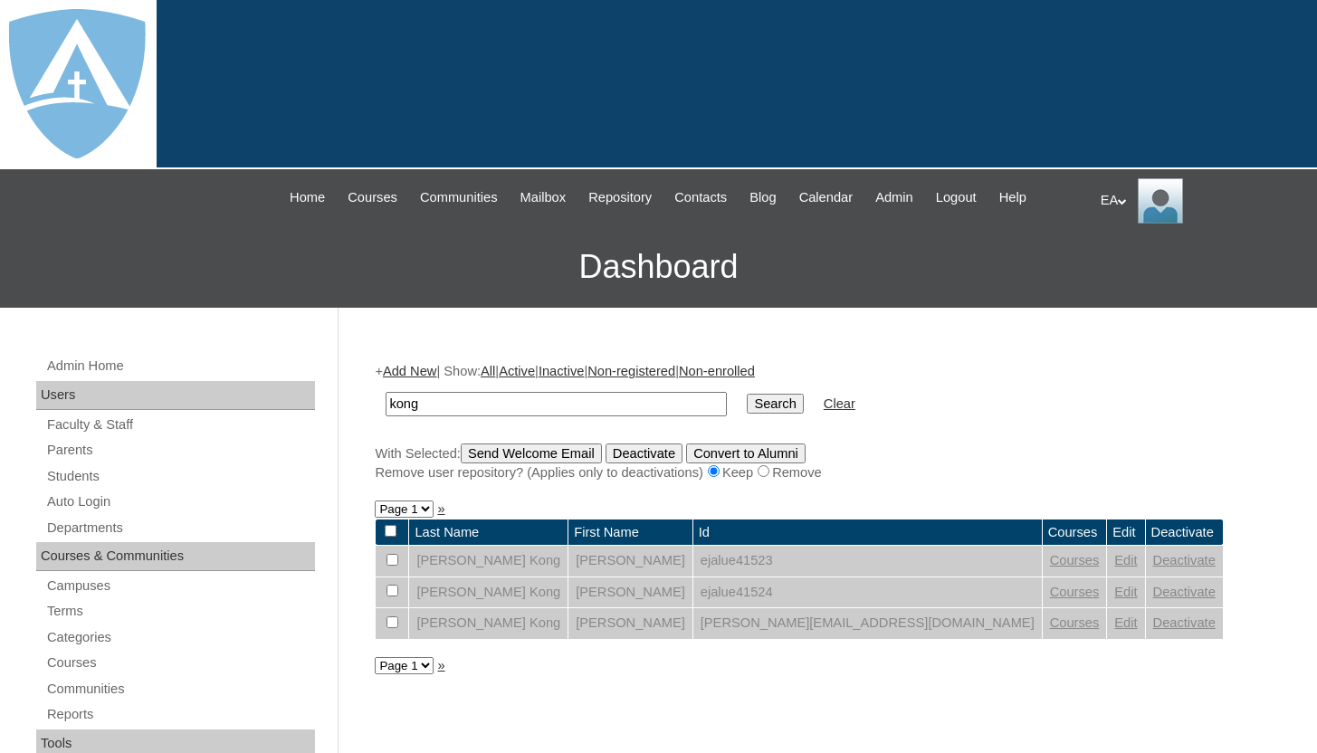
click at [1153, 620] on link "Deactivate" at bounding box center [1184, 623] width 62 height 14
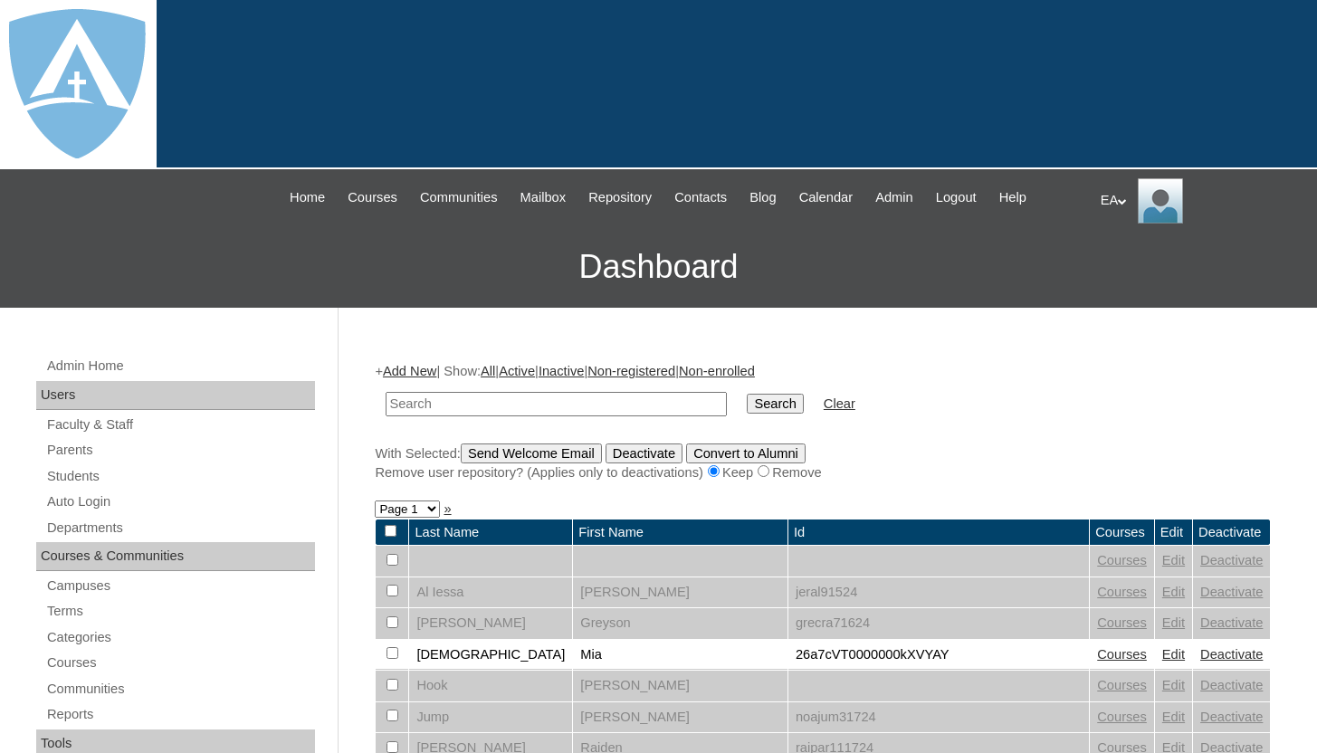
click at [477, 399] on input "text" at bounding box center [556, 404] width 341 height 24
type input "kong"
click at [747, 394] on input "Search" at bounding box center [775, 404] width 56 height 20
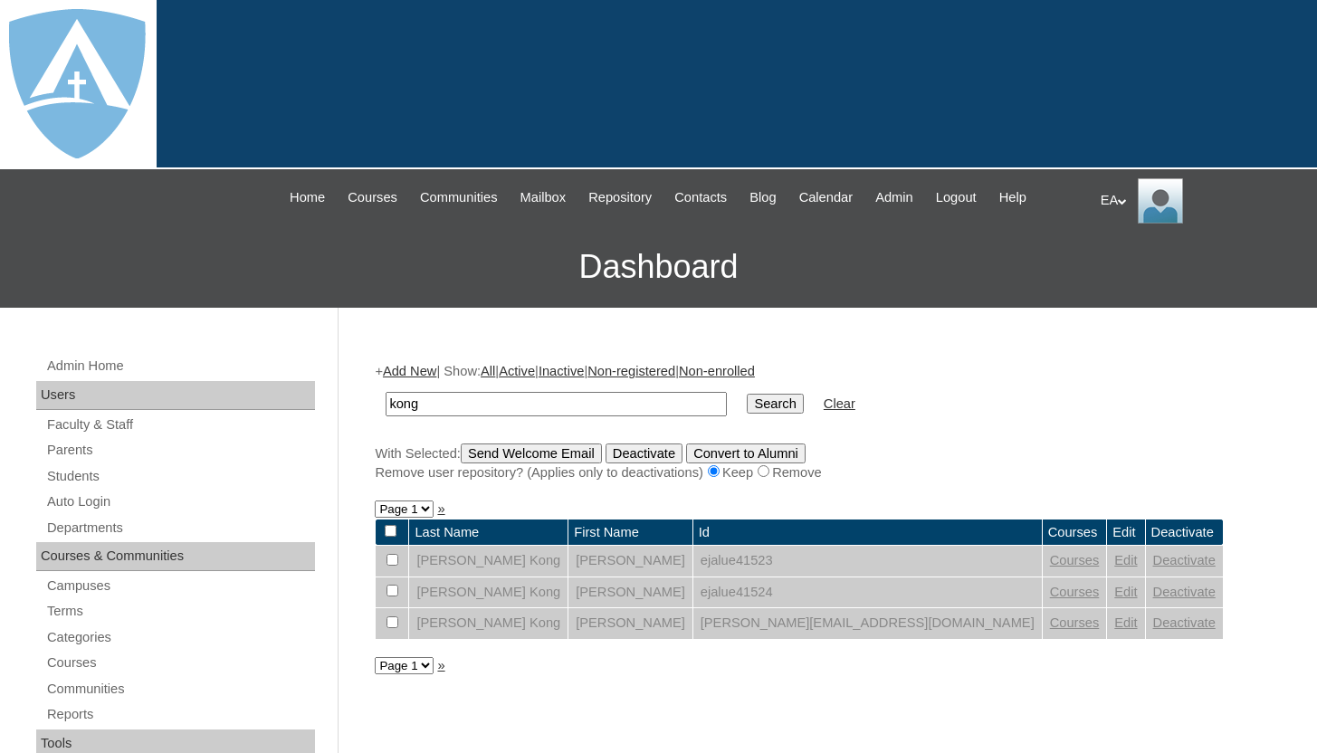
click at [1153, 588] on link "Deactivate" at bounding box center [1184, 592] width 62 height 14
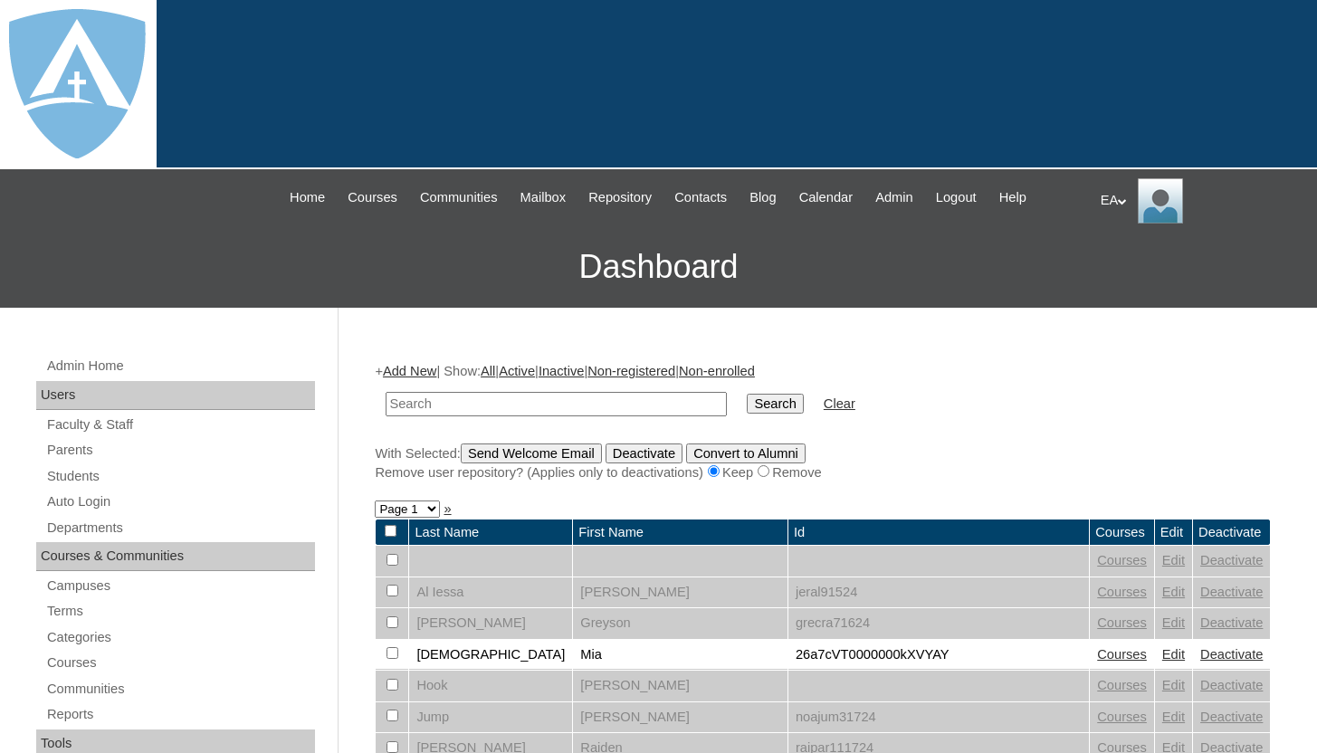
click at [576, 402] on input "text" at bounding box center [556, 404] width 341 height 24
type input "kong"
click at [752, 408] on input "Search" at bounding box center [775, 404] width 56 height 20
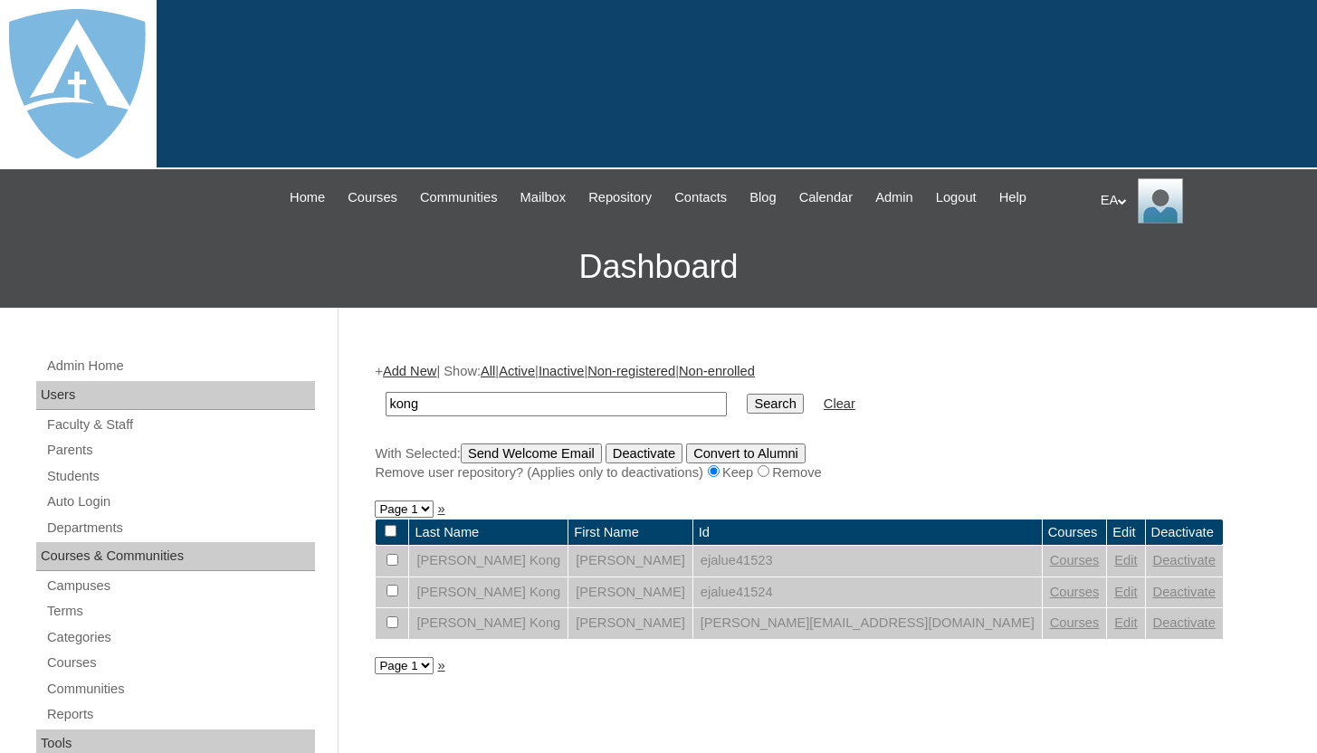
click at [465, 561] on td "[PERSON_NAME] Kong" at bounding box center [488, 561] width 158 height 31
click at [694, 569] on td "ejalue41523" at bounding box center [868, 561] width 349 height 31
click at [1050, 560] on link "Courses" at bounding box center [1075, 560] width 50 height 14
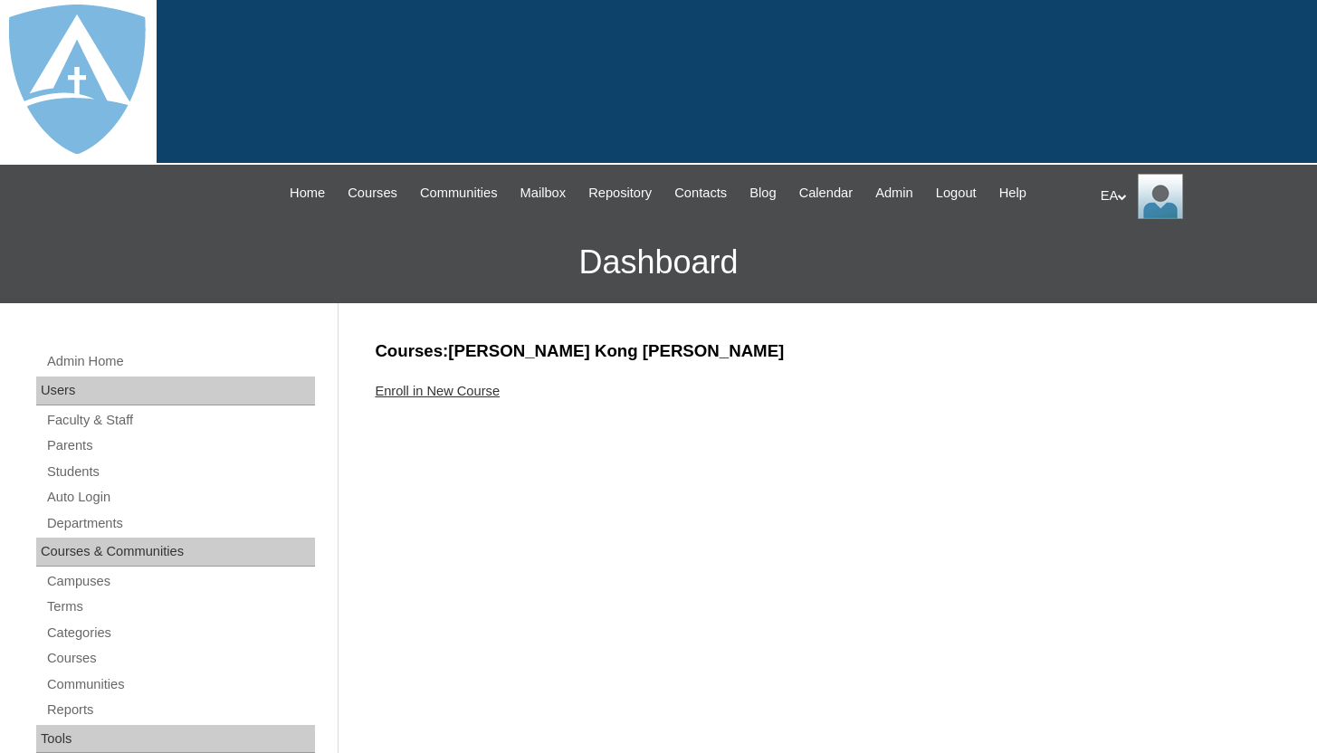
scroll to position [4, 0]
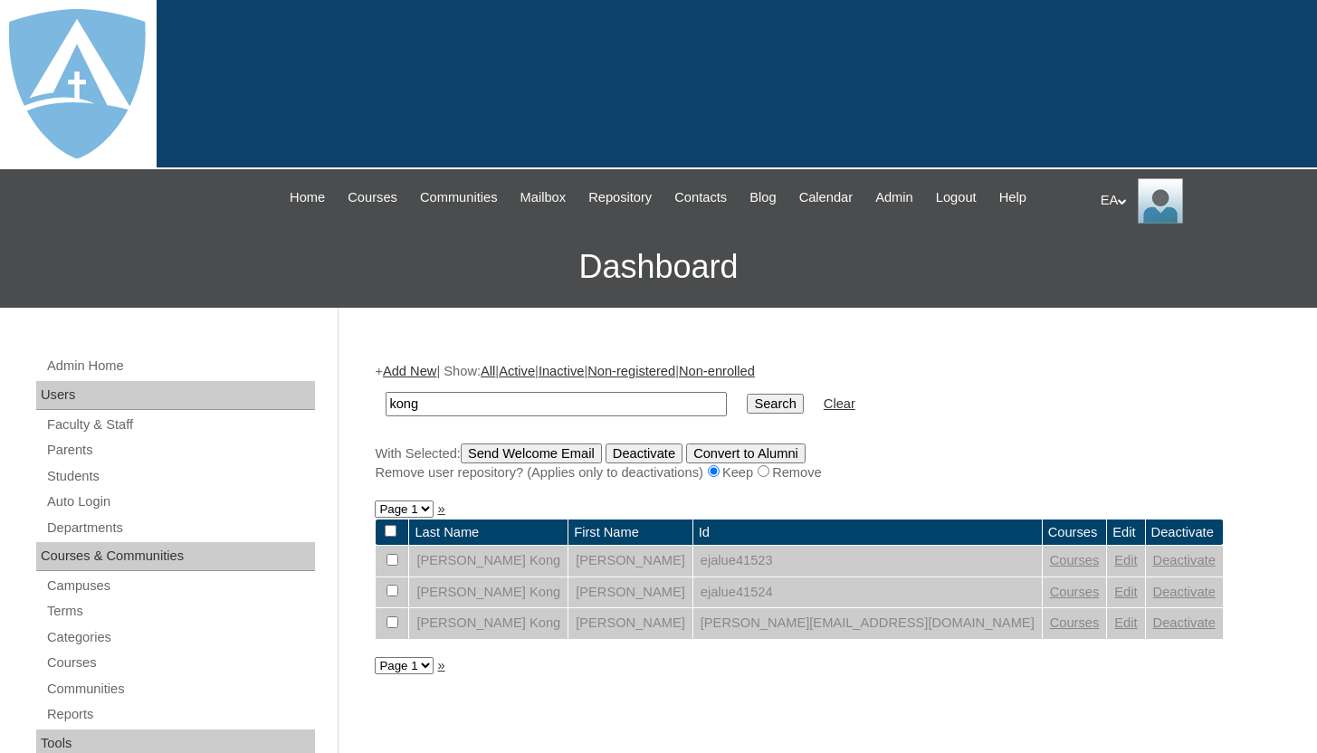
click at [1050, 627] on link "Courses" at bounding box center [1075, 623] width 50 height 14
click at [1153, 621] on link "Deactivate" at bounding box center [1184, 623] width 62 height 14
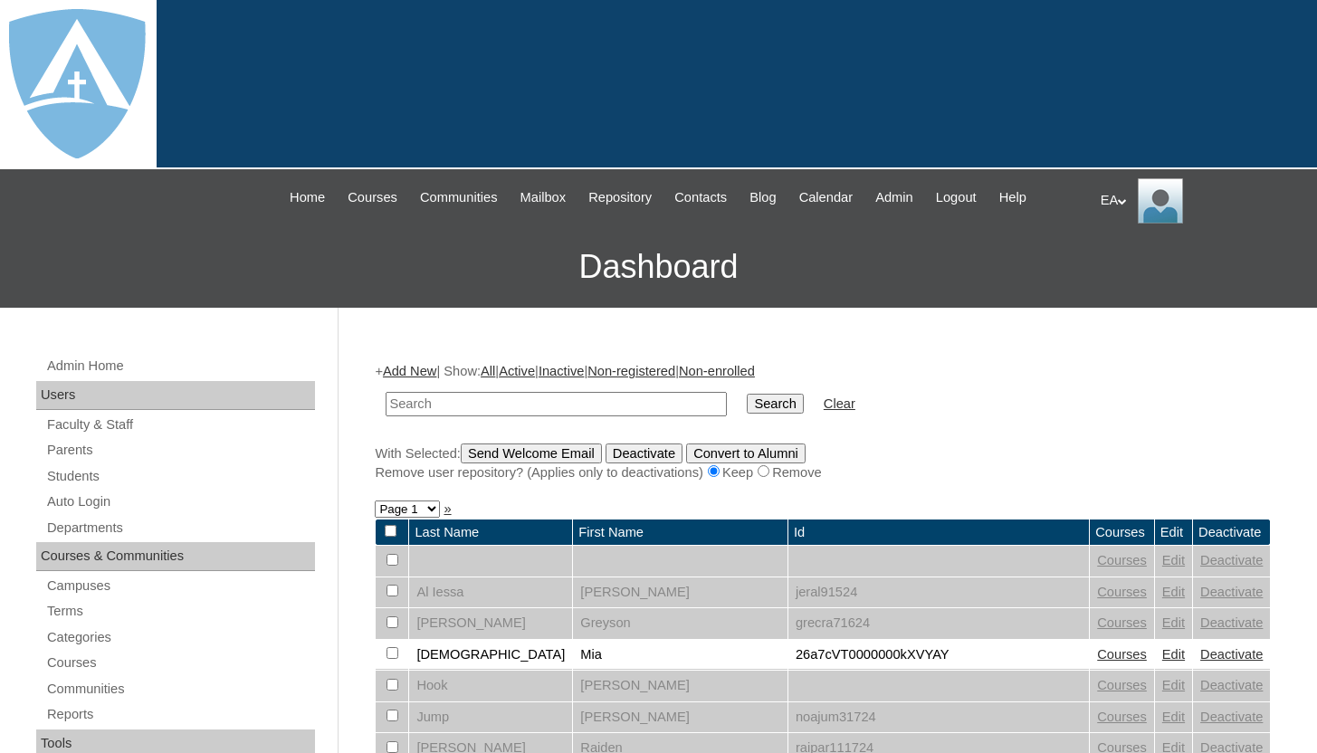
click at [606, 393] on input "text" at bounding box center [556, 404] width 341 height 24
type input "kong"
click at [767, 405] on input "Search" at bounding box center [775, 404] width 56 height 20
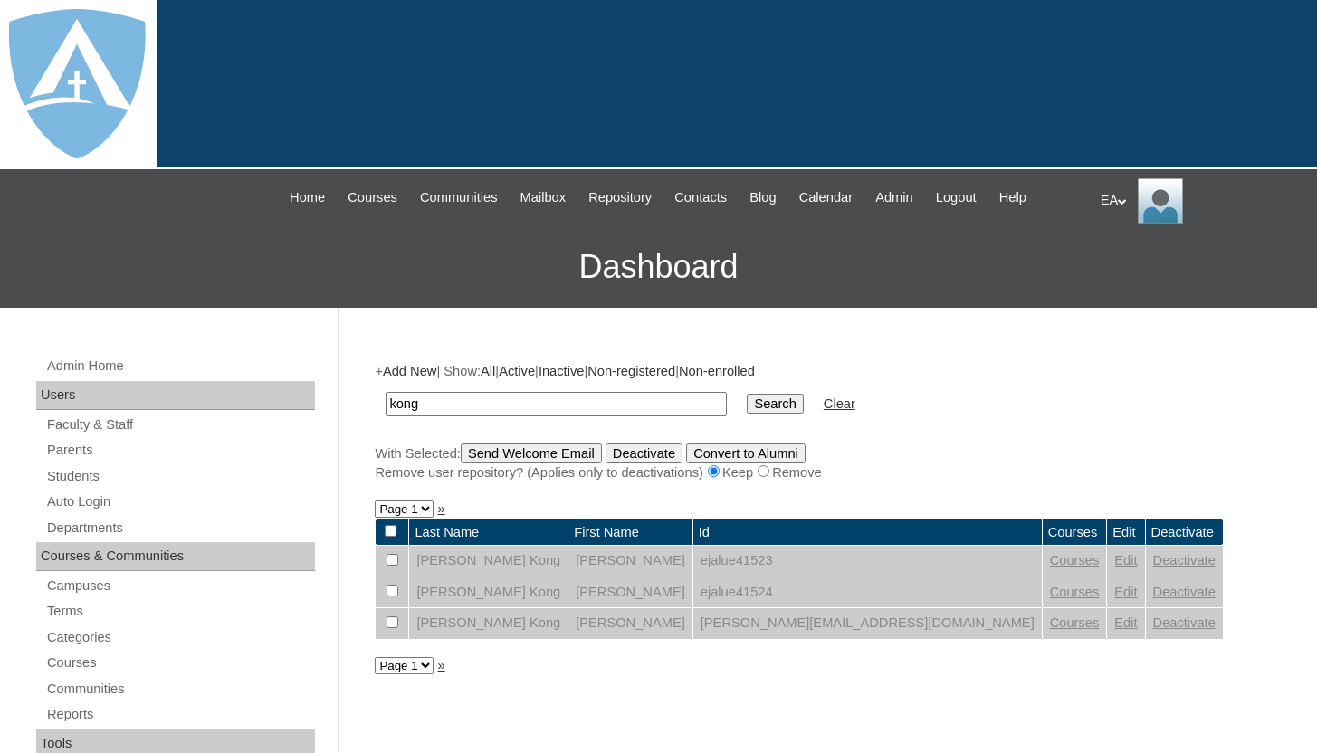
click at [1050, 627] on link "Courses" at bounding box center [1075, 623] width 50 height 14
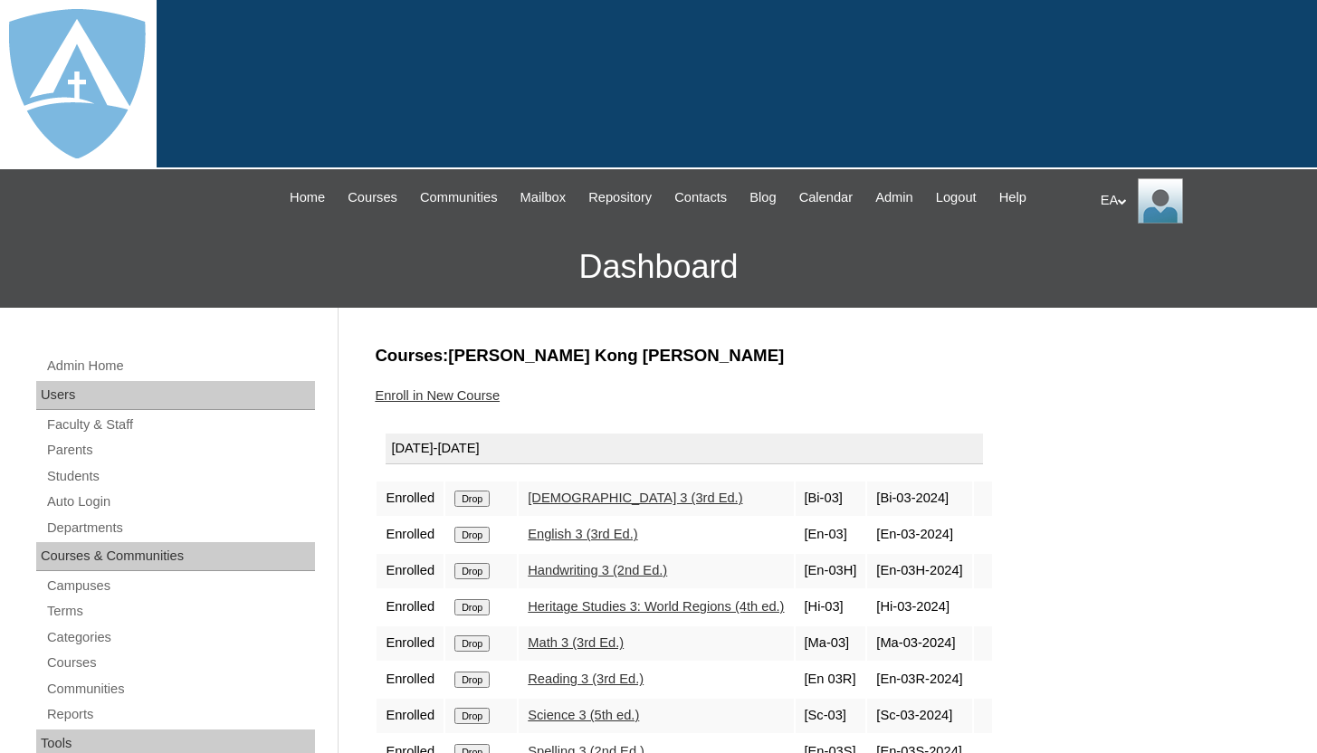
click at [474, 501] on input "Drop" at bounding box center [471, 499] width 35 height 16
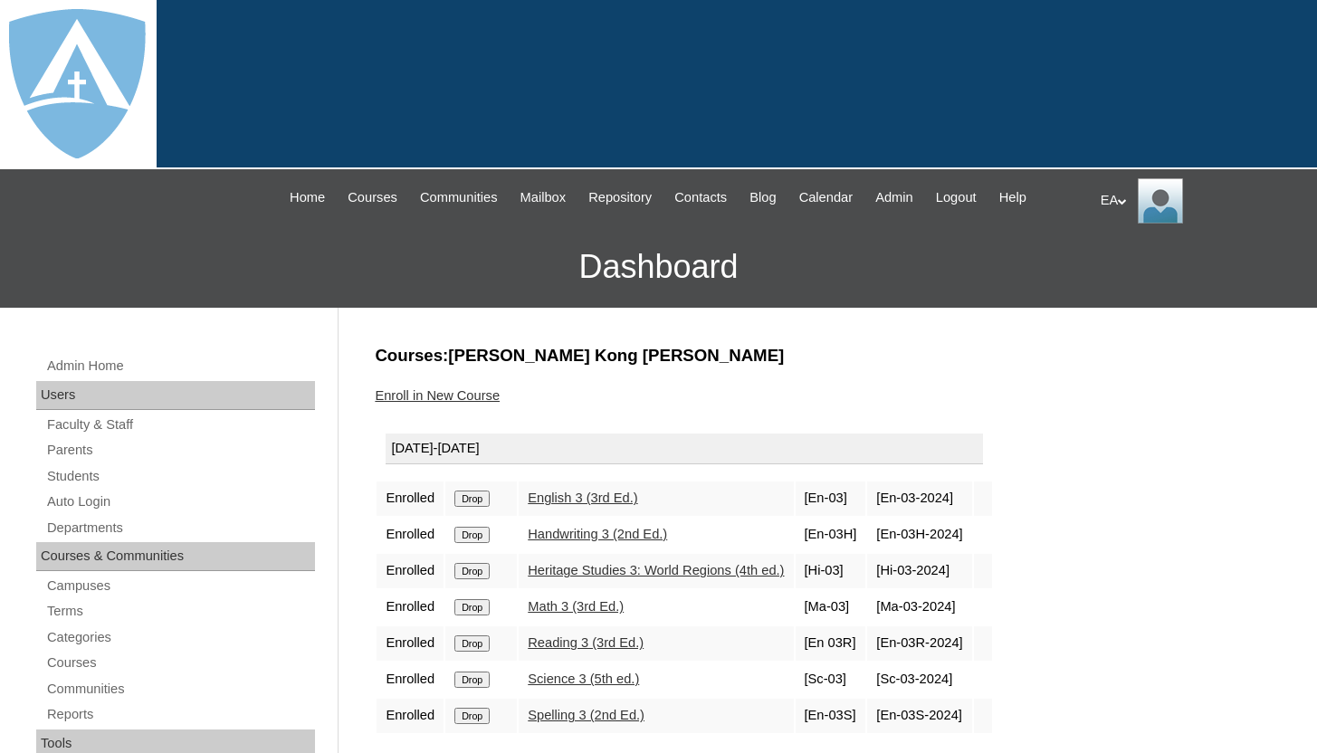
click at [467, 500] on input "Drop" at bounding box center [471, 499] width 35 height 16
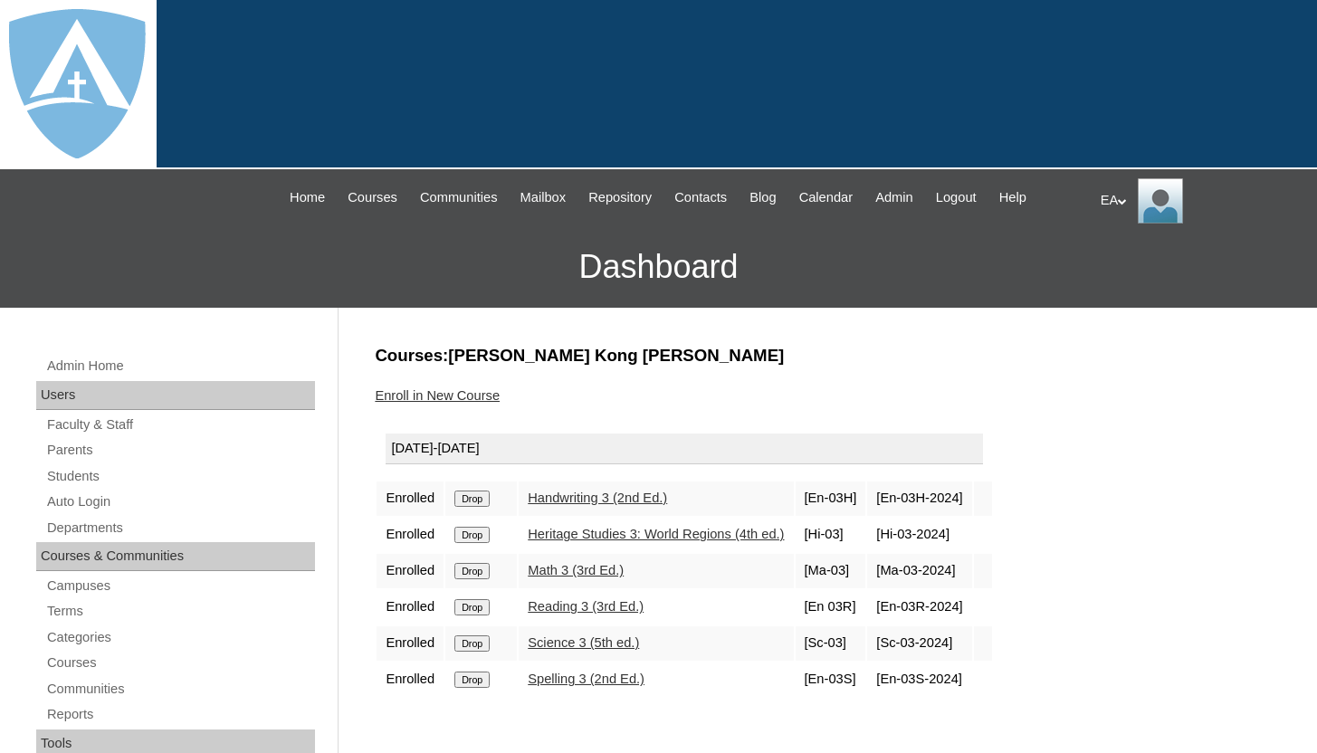
click at [490, 497] on input "Drop" at bounding box center [471, 499] width 35 height 16
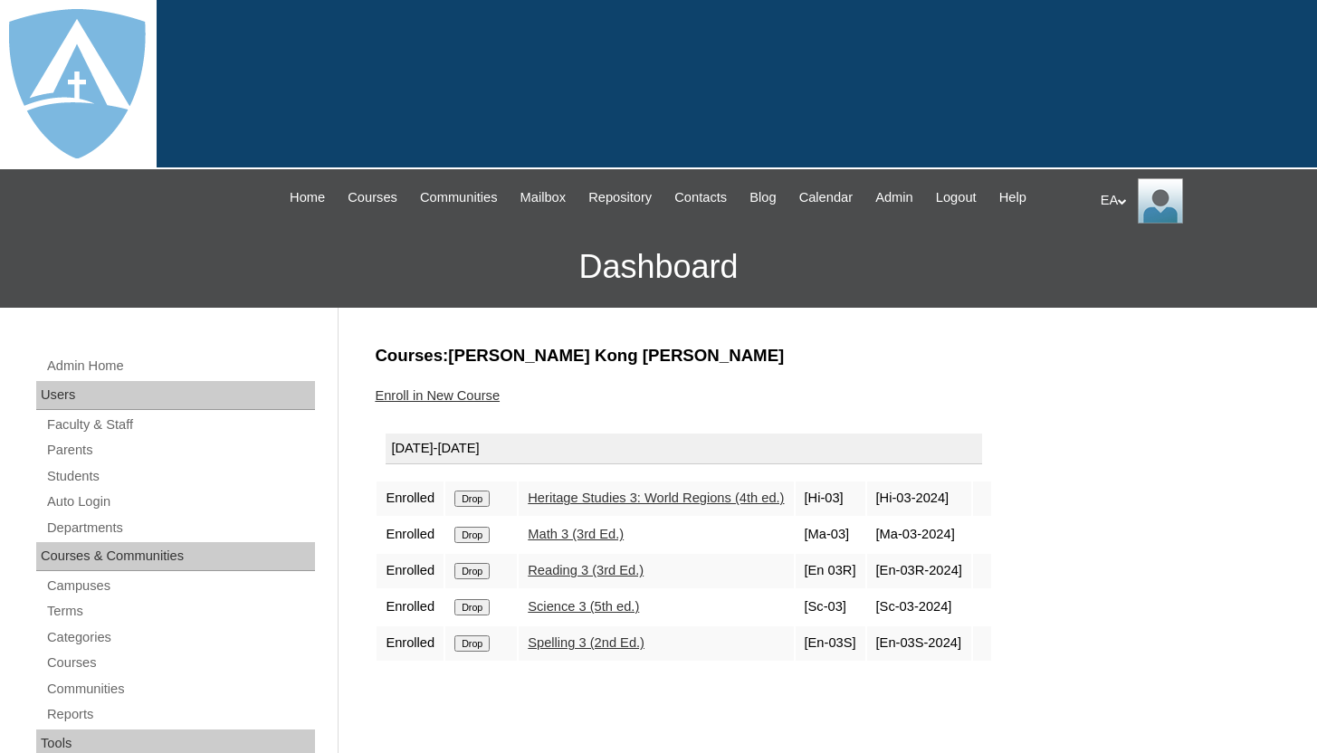
click at [472, 501] on input "Drop" at bounding box center [471, 499] width 35 height 16
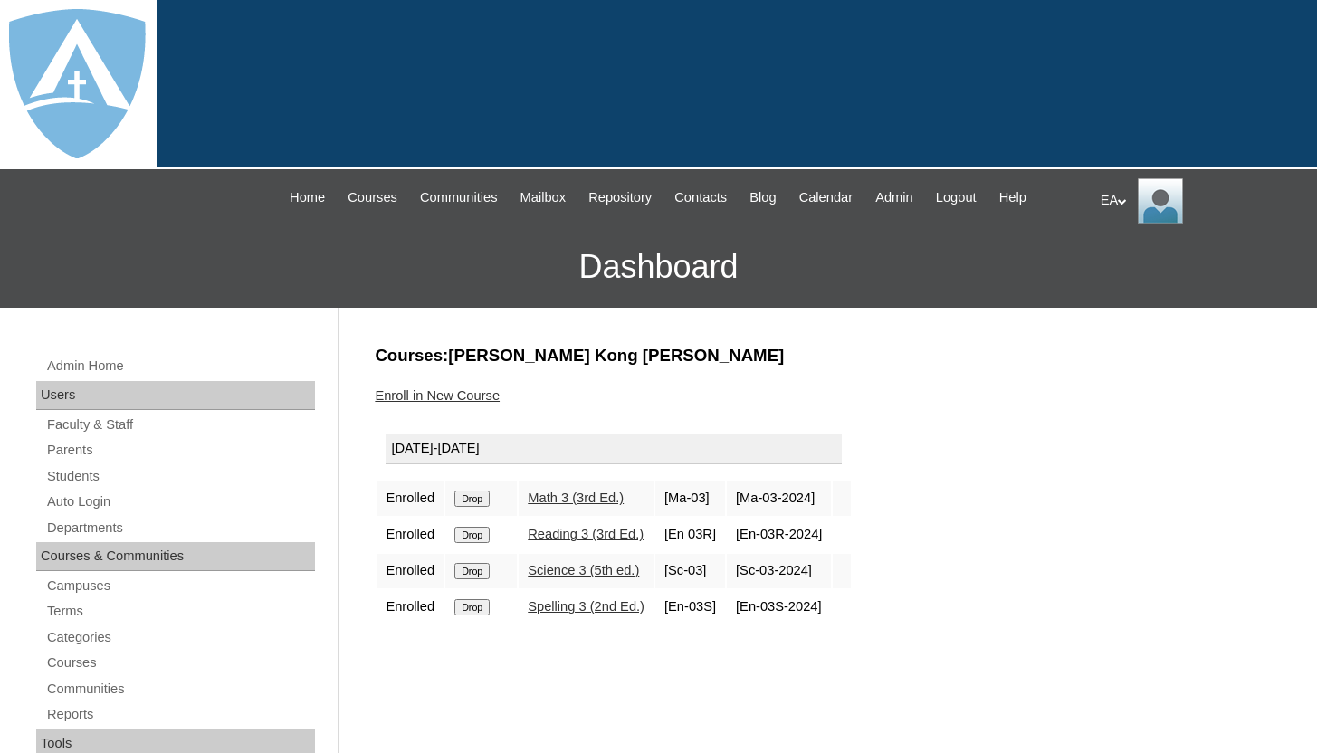
click at [474, 493] on input "Drop" at bounding box center [471, 499] width 35 height 16
click at [482, 494] on input "Drop" at bounding box center [471, 499] width 35 height 16
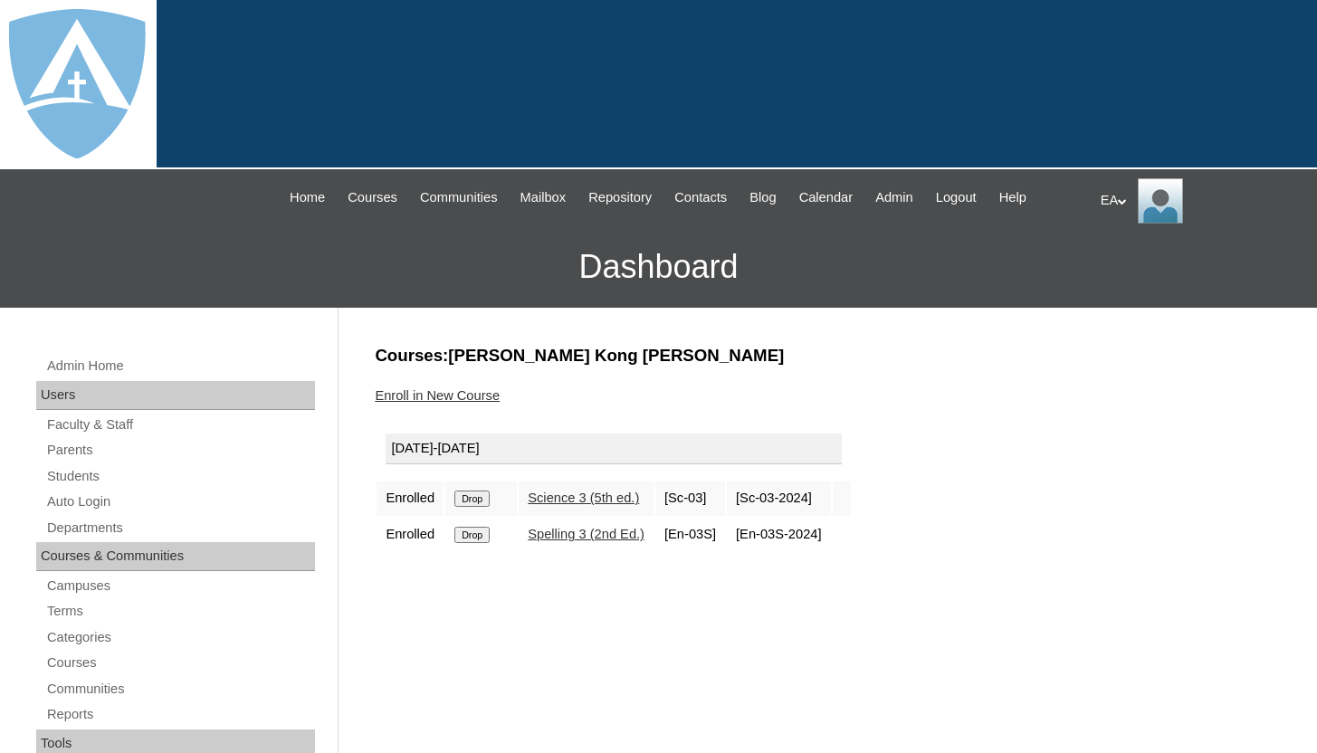
click at [480, 494] on input "Drop" at bounding box center [471, 499] width 35 height 16
click at [477, 499] on input "Drop" at bounding box center [471, 499] width 35 height 16
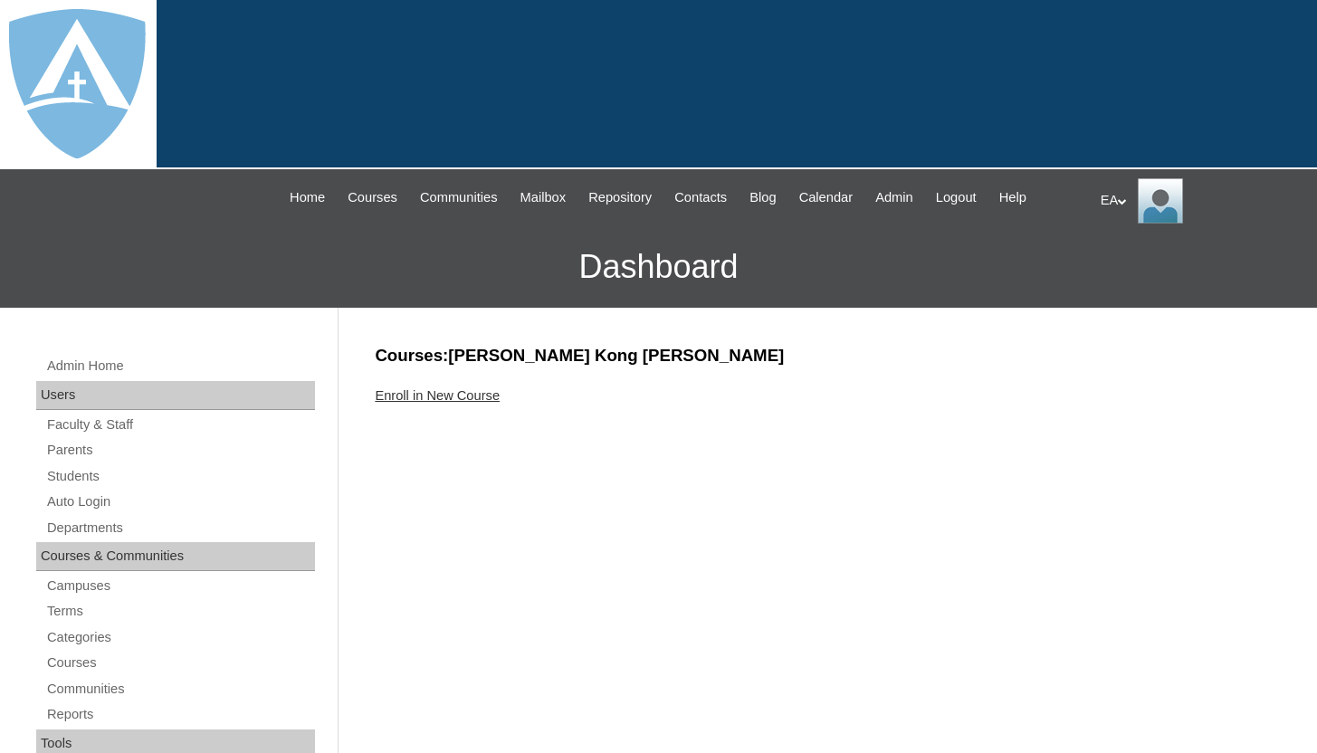
click at [117, 484] on link "Students" at bounding box center [180, 476] width 270 height 23
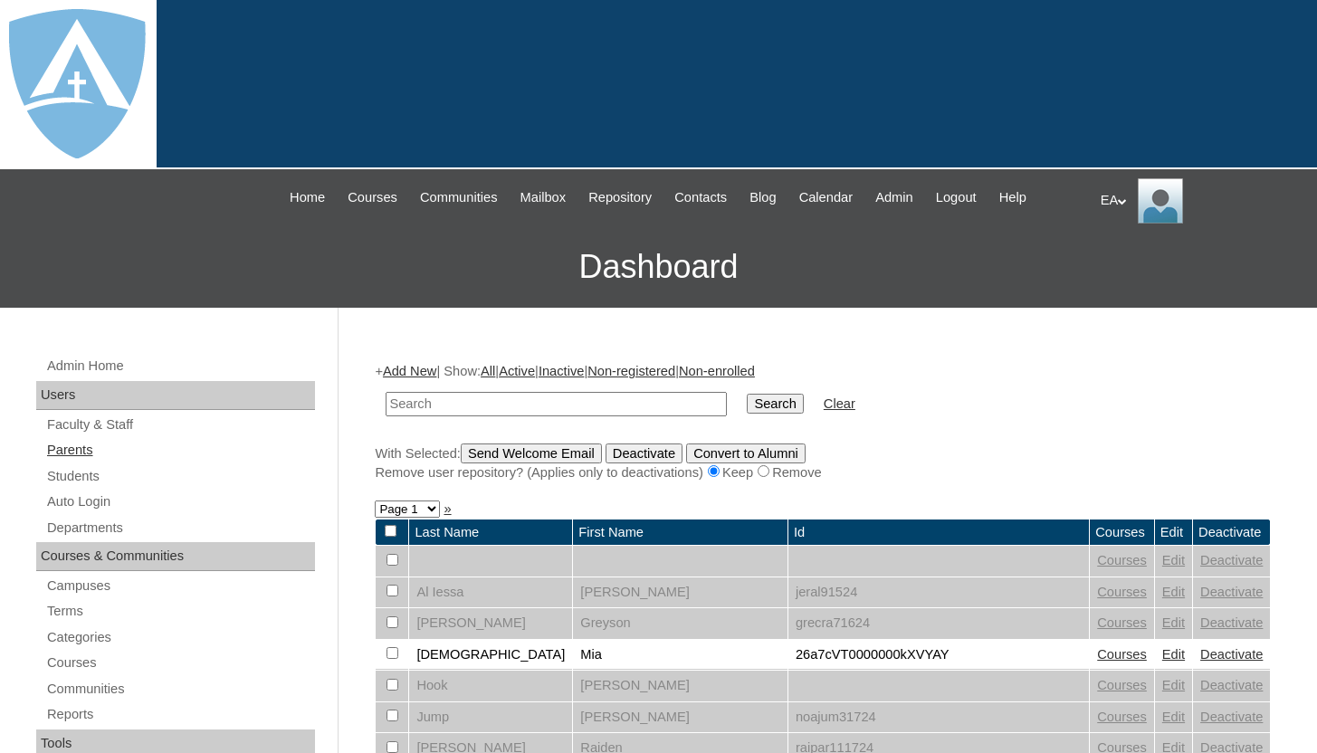
click at [125, 445] on link "Parents" at bounding box center [180, 450] width 270 height 23
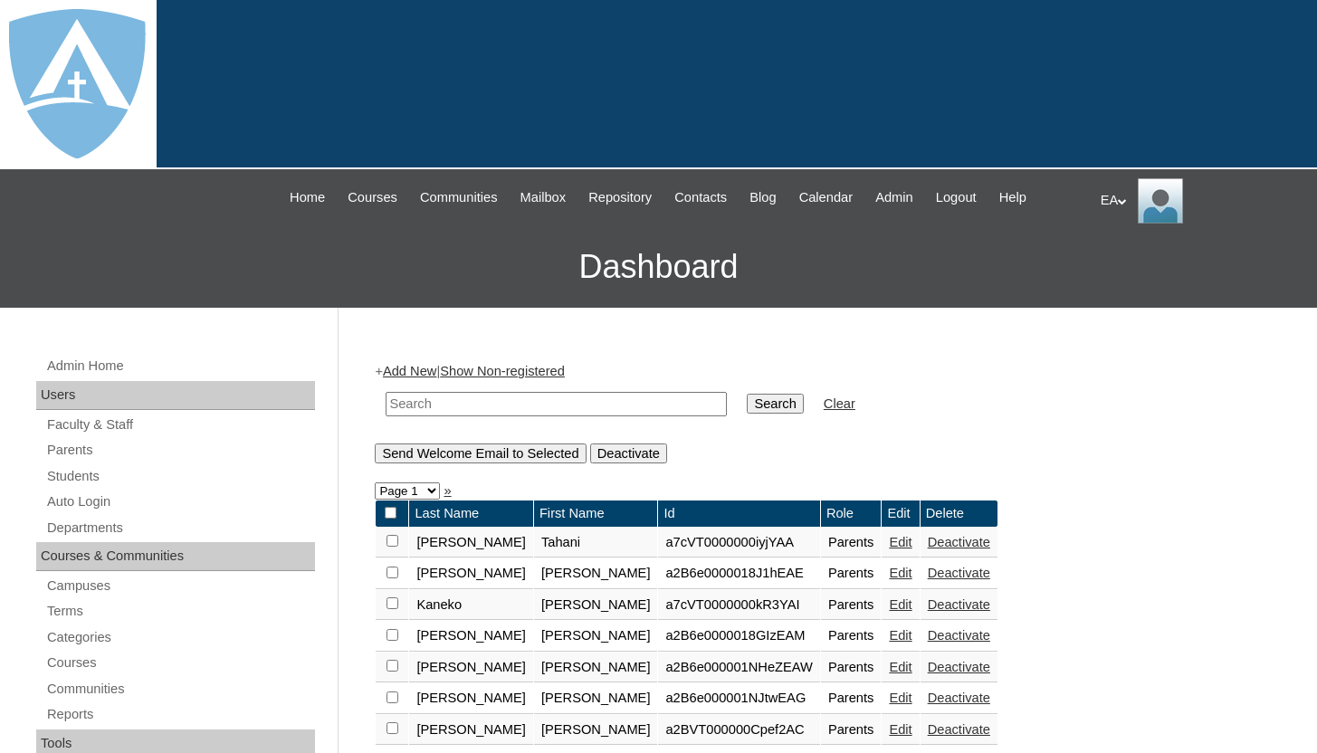
click at [456, 402] on input "text" at bounding box center [556, 404] width 341 height 24
click at [436, 372] on link "Add New" at bounding box center [409, 371] width 53 height 14
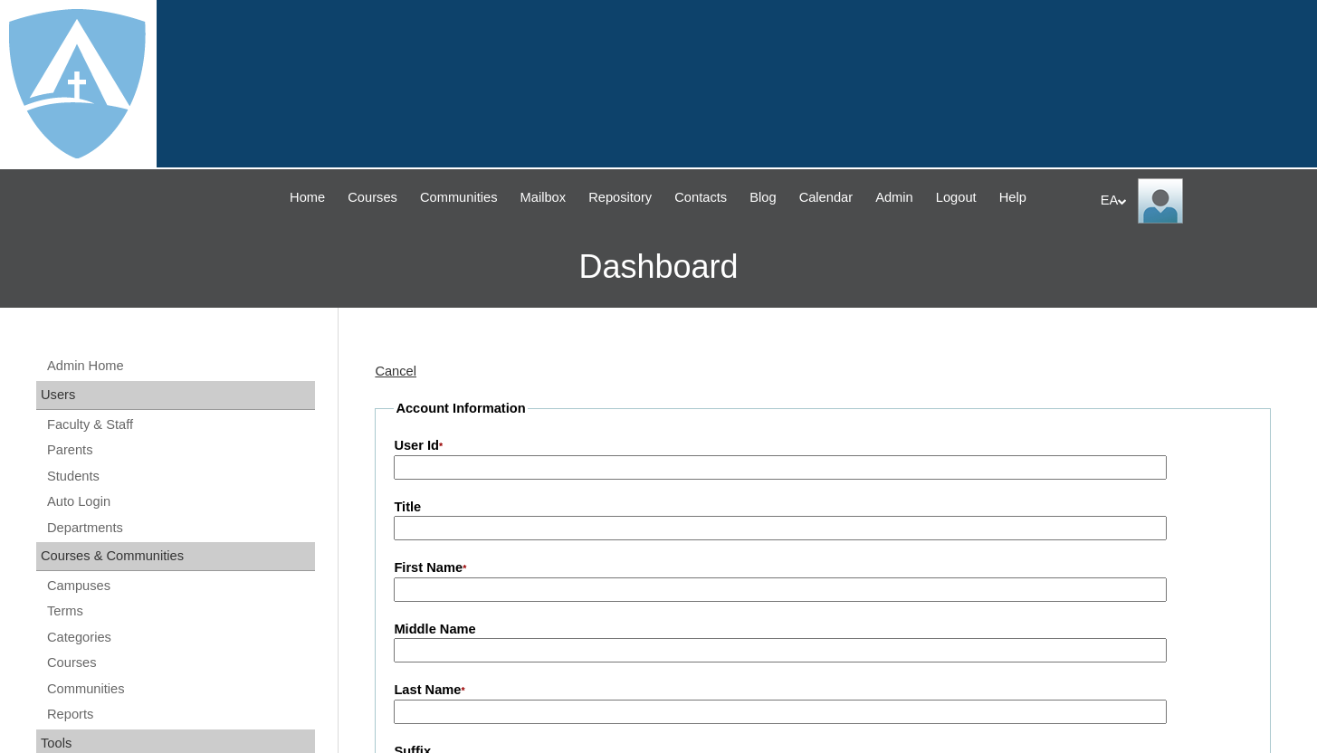
type input "HomeschoolAdmin"
click at [464, 466] on input "User Id *" at bounding box center [780, 467] width 772 height 24
click at [493, 464] on input "User Id *" at bounding box center [780, 467] width 772 height 24
paste input "a7cVT0000000X0nYAE"
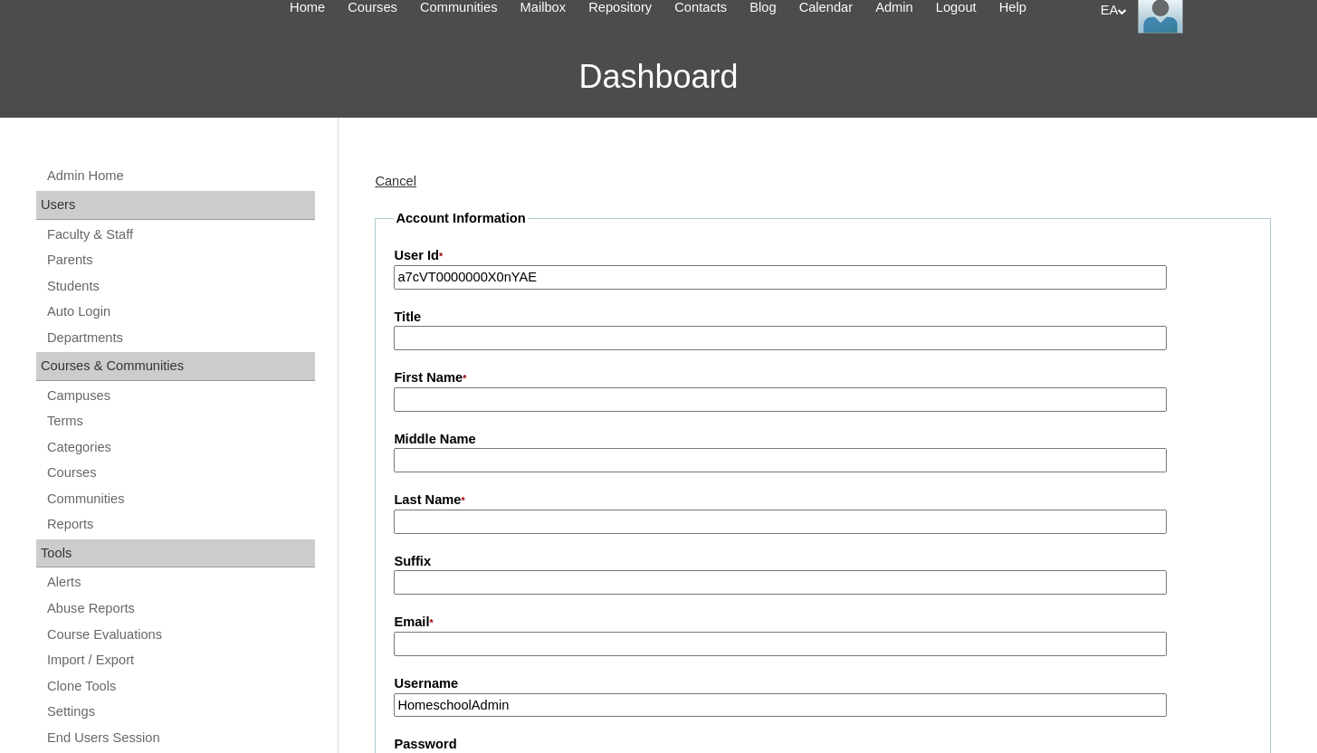
scroll to position [201, 0]
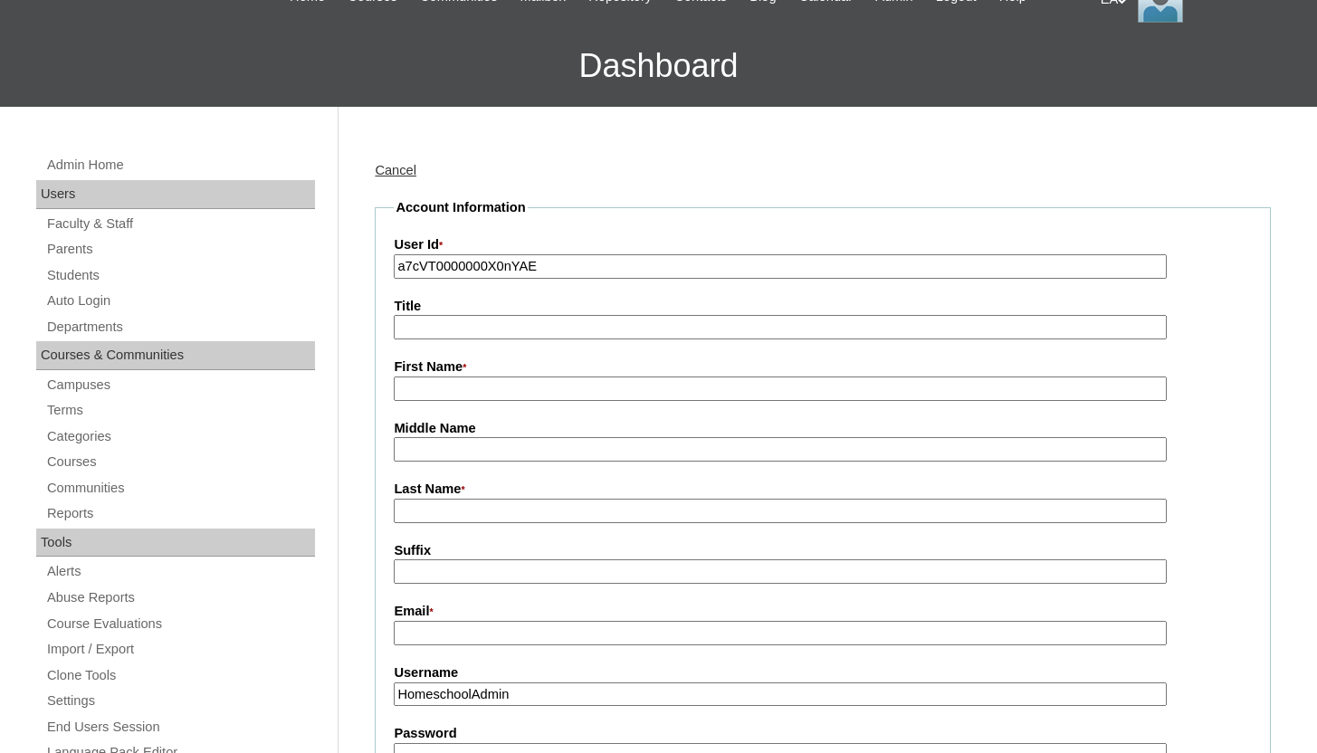
type input "a7cVT0000000X0nYAE"
click at [515, 387] on input "First Name *" at bounding box center [780, 389] width 772 height 24
type input "Nadiyah"
click at [445, 508] on input "Last Name *" at bounding box center [780, 511] width 772 height 24
type input "Baksh"
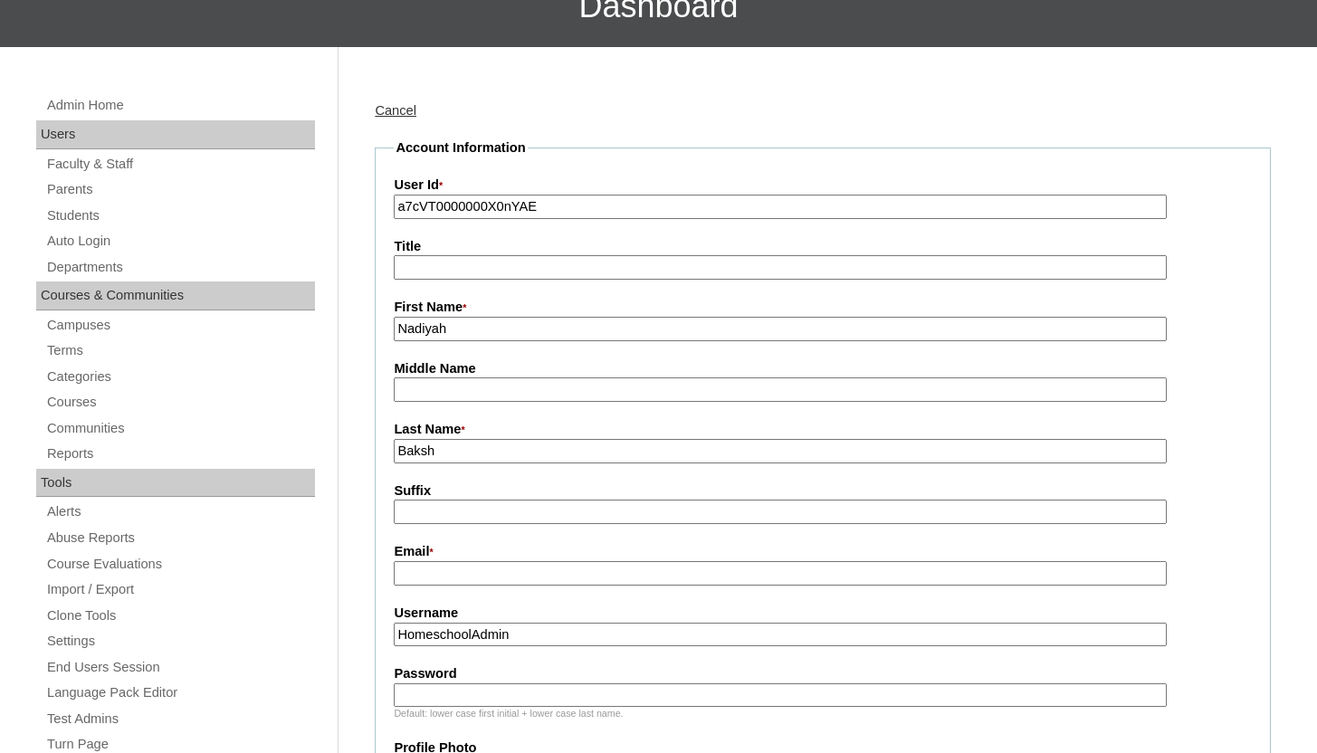
scroll to position [501, 0]
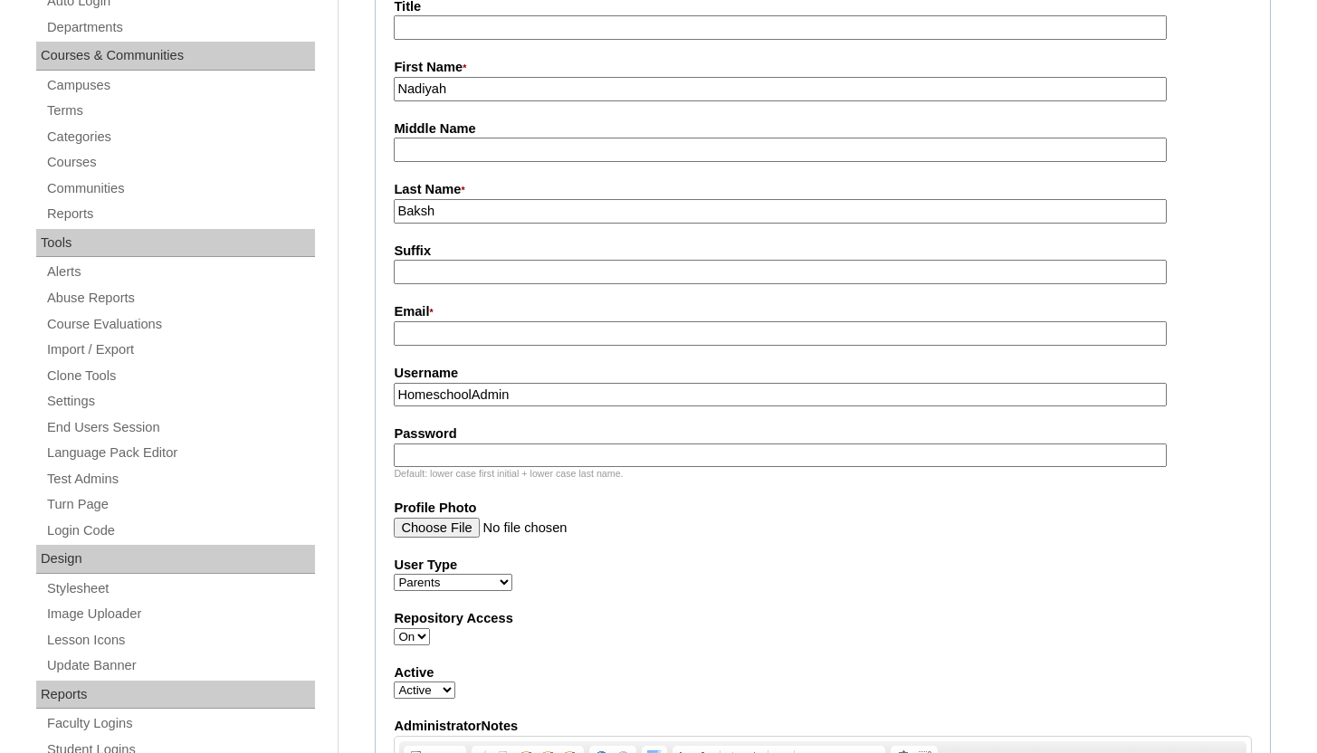
click at [455, 327] on input "Email *" at bounding box center [780, 333] width 772 height 24
type input "[EMAIL_ADDRESS][DOMAIN_NAME]"
drag, startPoint x: 602, startPoint y: 340, endPoint x: 390, endPoint y: 338, distance: 211.9
click at [390, 338] on fieldset "Account Information User Id * a7cVT0000000X0nYAE Title First Name * Nadiyah Mid…" at bounding box center [823, 475] width 896 height 1152
drag, startPoint x: 527, startPoint y: 394, endPoint x: 392, endPoint y: 392, distance: 134.9
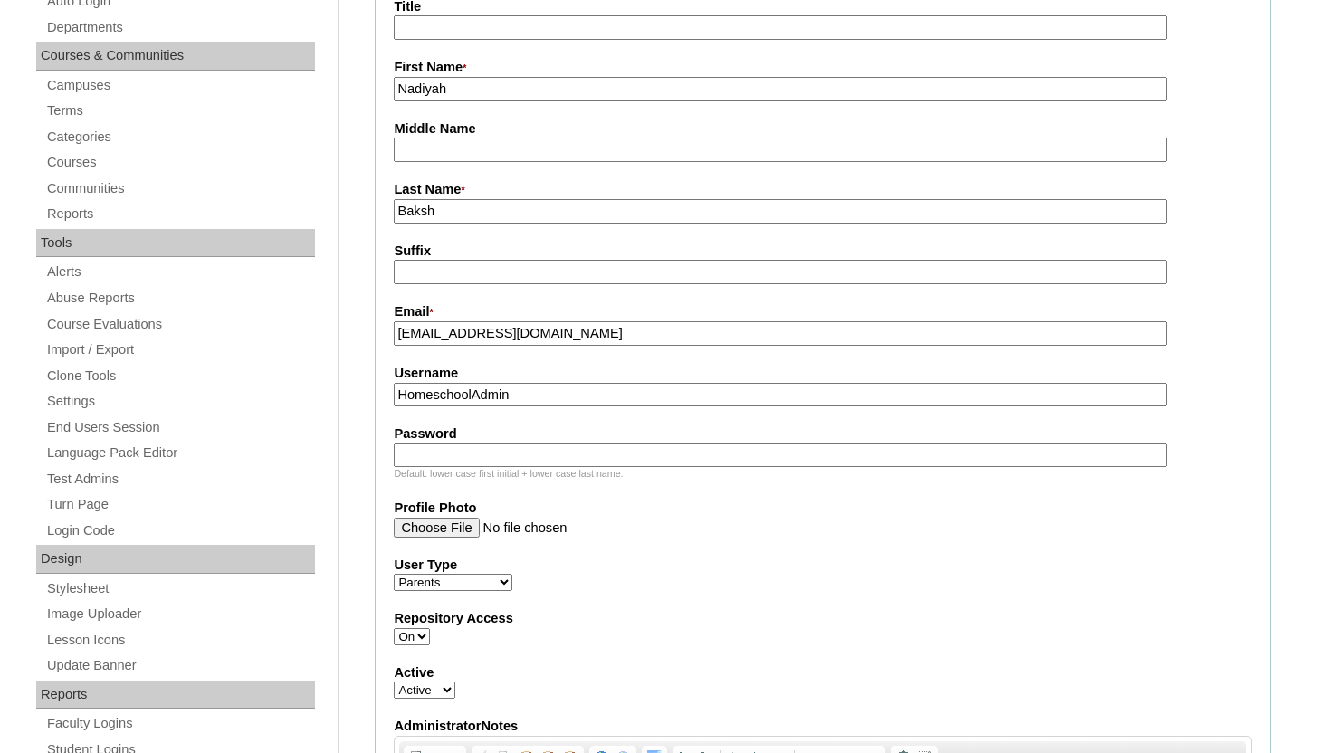
click at [392, 392] on fieldset "Account Information User Id * a7cVT0000000X0nYAE Title First Name * Nadiyah Mid…" at bounding box center [823, 475] width 896 height 1152
paste input "kamarrabaksh786@gmail.com"
type input "kamarrabaksh786@gmail.com"
click at [416, 447] on input "Password" at bounding box center [780, 456] width 772 height 24
paste input "kamarrabaksh786@gmail.com"
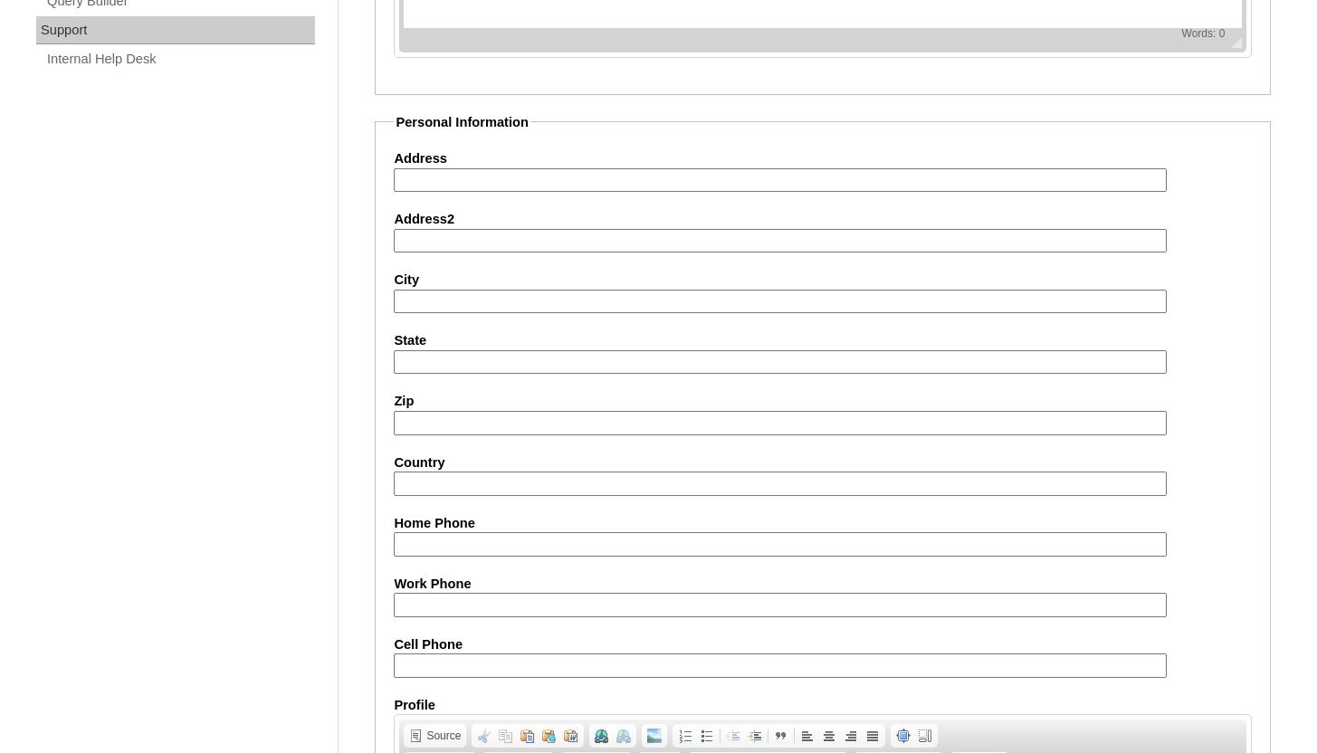
scroll to position [1792, 0]
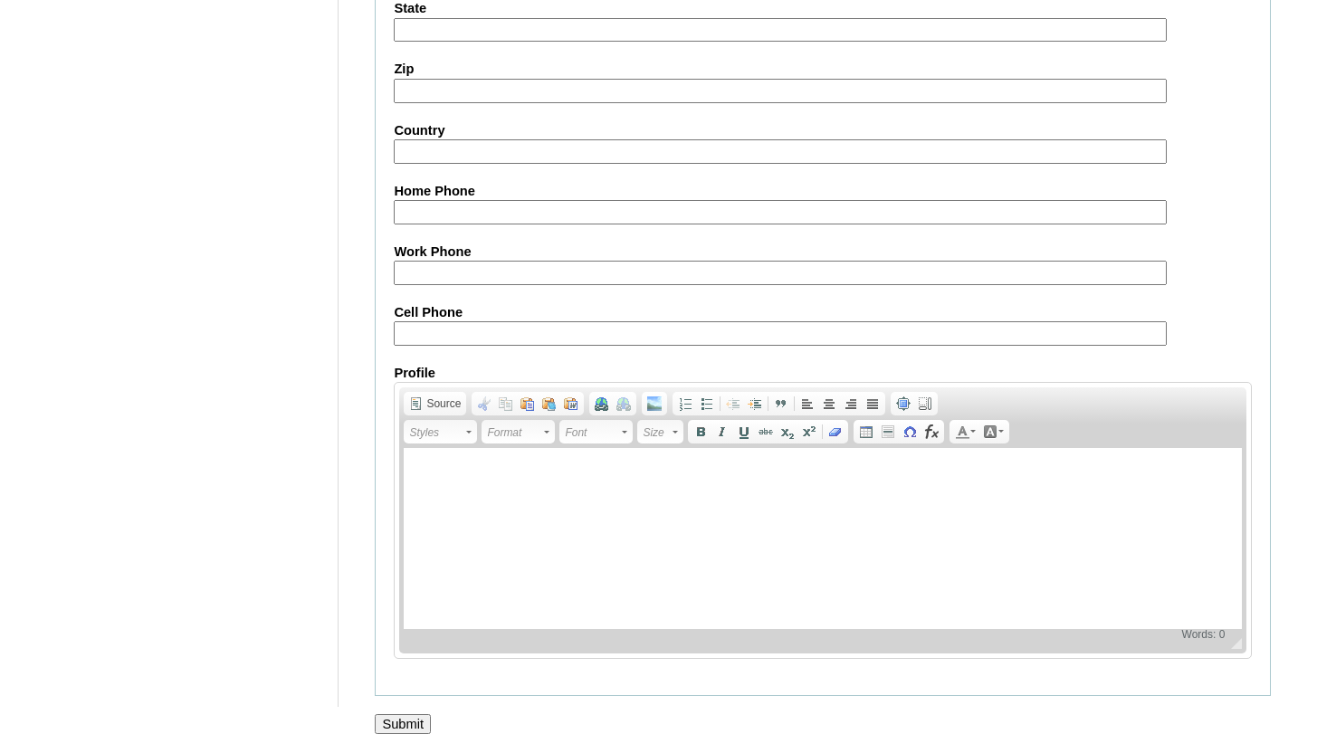
type input "kamarrabaksh786@gmail.com"
click at [413, 721] on input "Submit" at bounding box center [403, 724] width 56 height 20
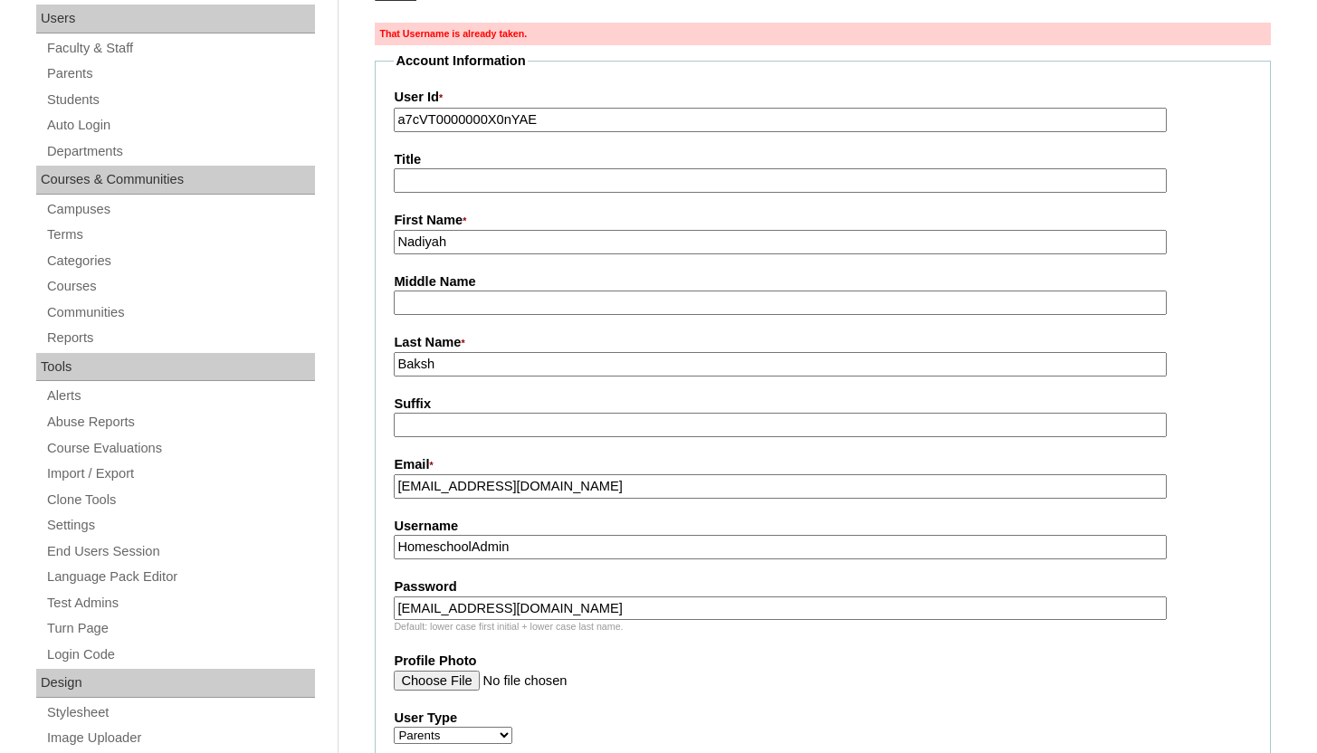
scroll to position [380, 0]
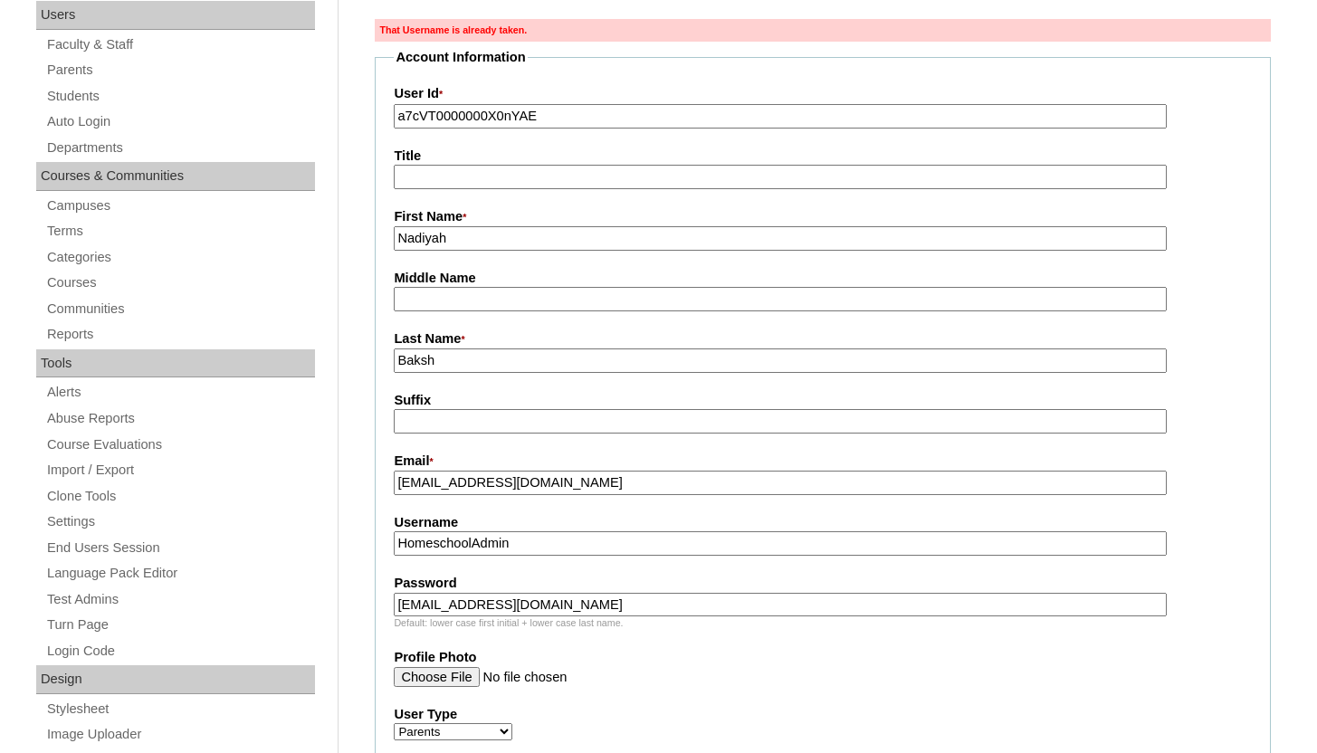
drag, startPoint x: 534, startPoint y: 547, endPoint x: 384, endPoint y: 553, distance: 150.4
click at [384, 553] on fieldset "Account Information User Id * a7cVT0000000X0nYAE Title First Name * [PERSON_NAM…" at bounding box center [823, 624] width 896 height 1152
paste input "[EMAIL_ADDRESS][DOMAIN_NAME]"
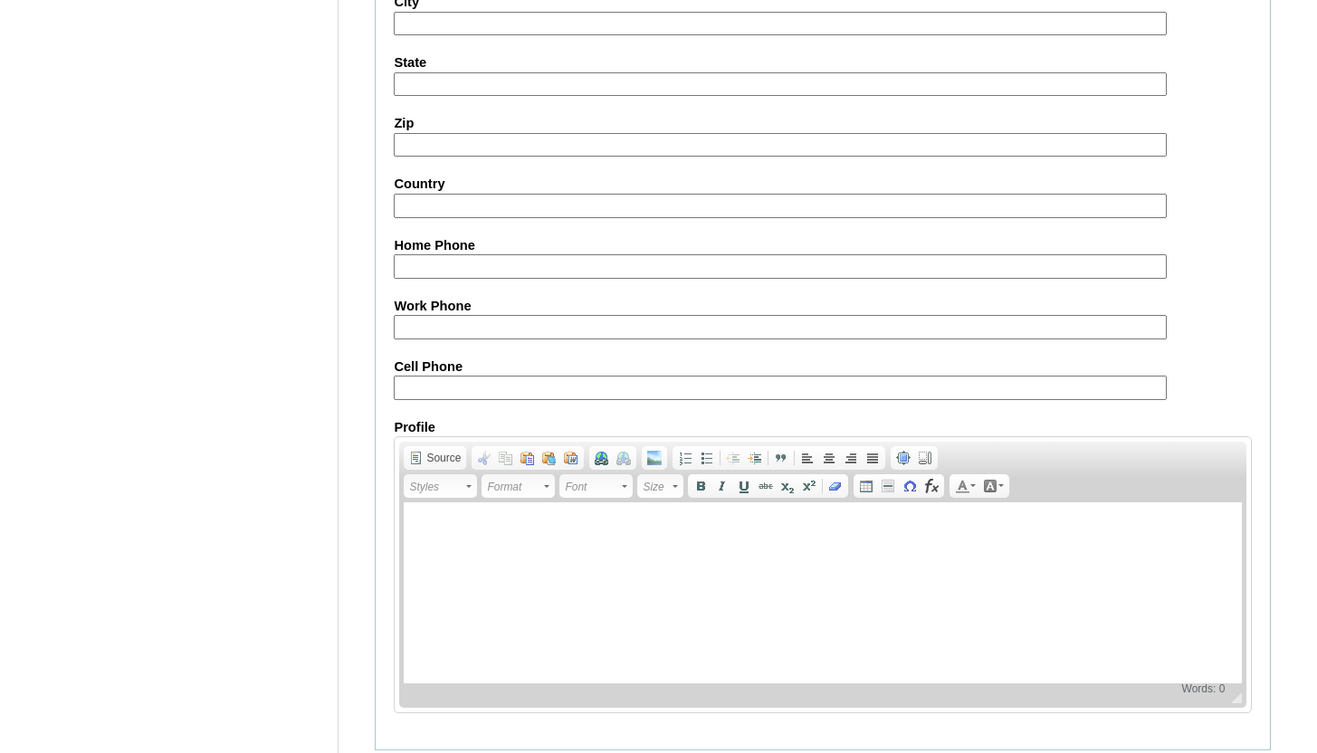
scroll to position [1821, 0]
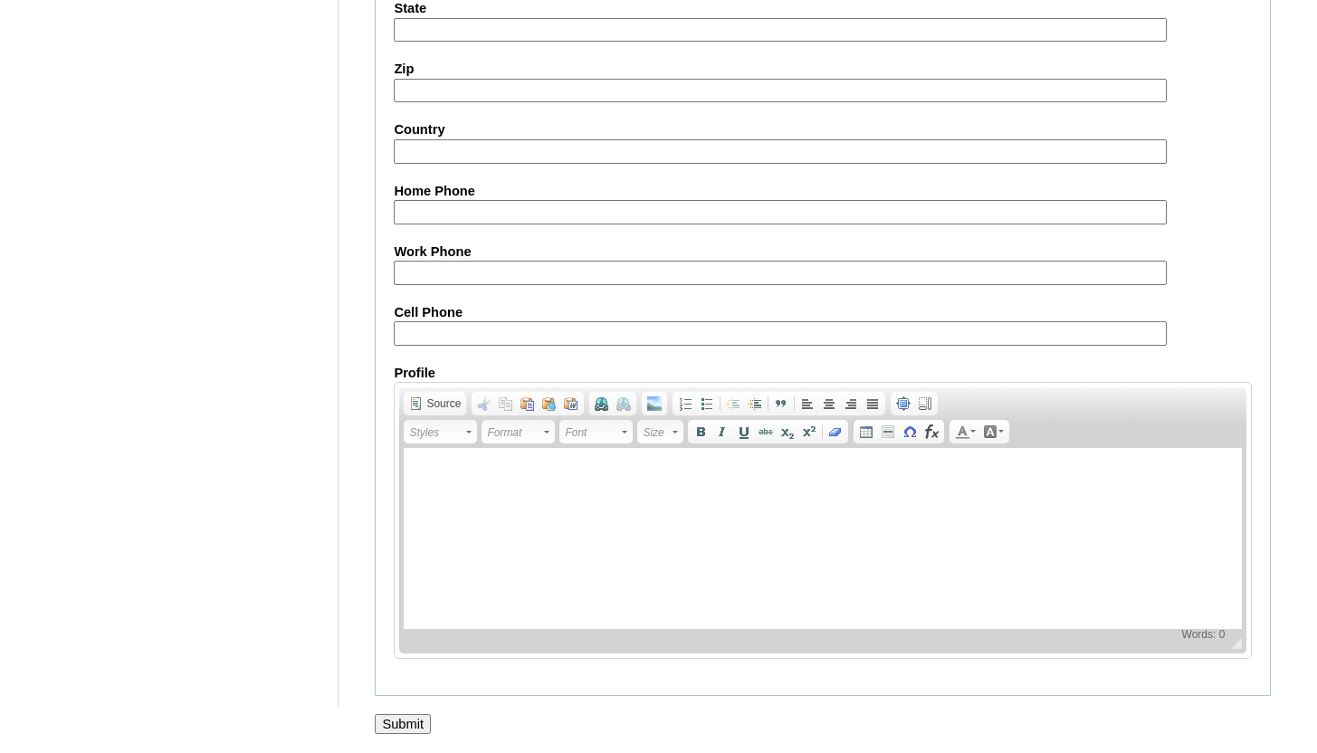
type input "[EMAIL_ADDRESS][DOMAIN_NAME]"
click at [397, 716] on input "Submit" at bounding box center [403, 724] width 56 height 20
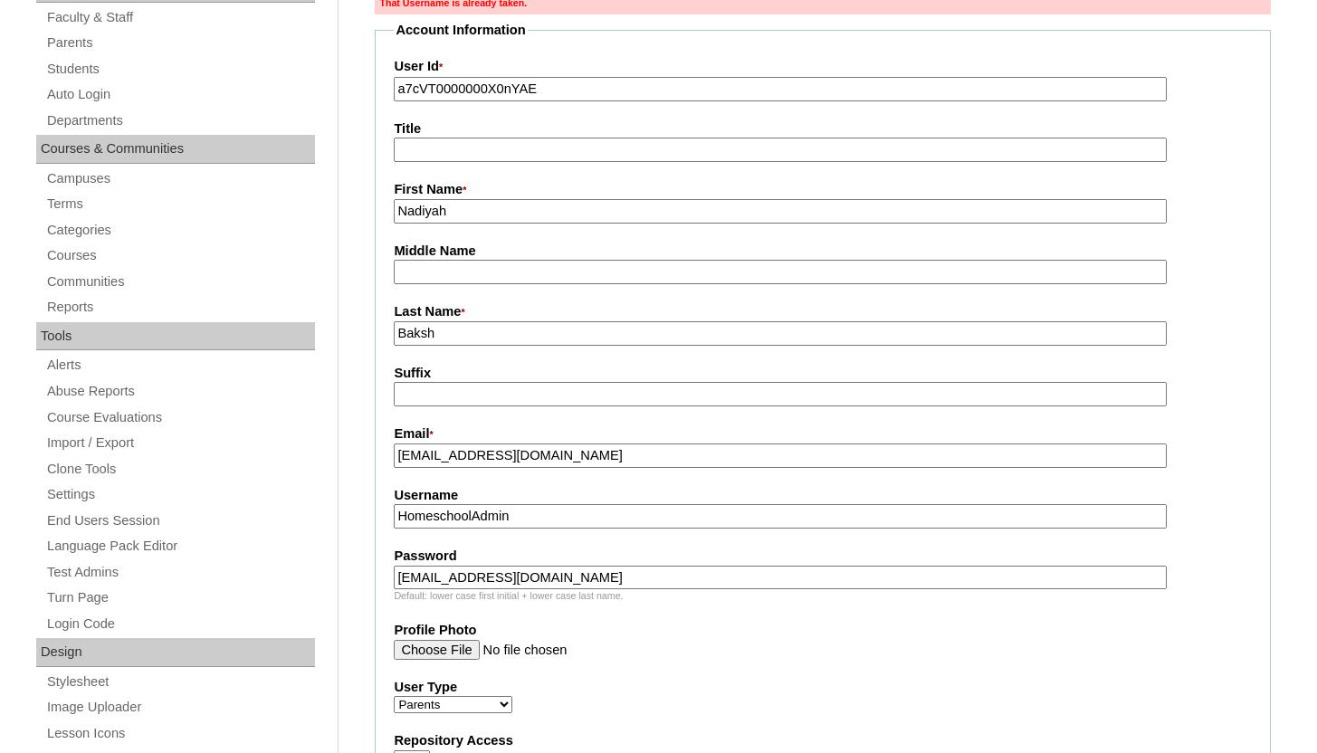
scroll to position [501, 0]
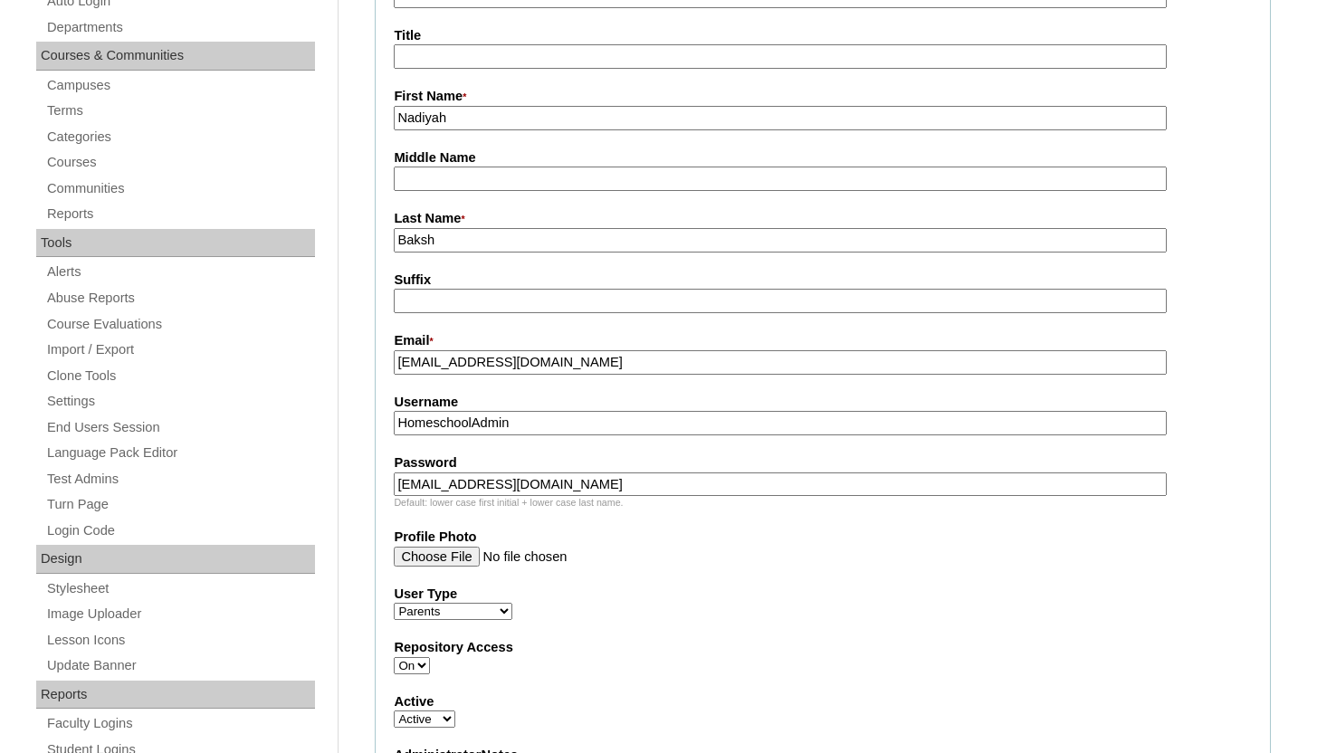
drag, startPoint x: 605, startPoint y: 365, endPoint x: 399, endPoint y: 375, distance: 205.8
click at [399, 375] on input "[EMAIL_ADDRESS][DOMAIN_NAME]" at bounding box center [780, 362] width 772 height 24
drag, startPoint x: 537, startPoint y: 426, endPoint x: 370, endPoint y: 430, distance: 166.6
paste input "kamarrabaksh786@gmail.com"
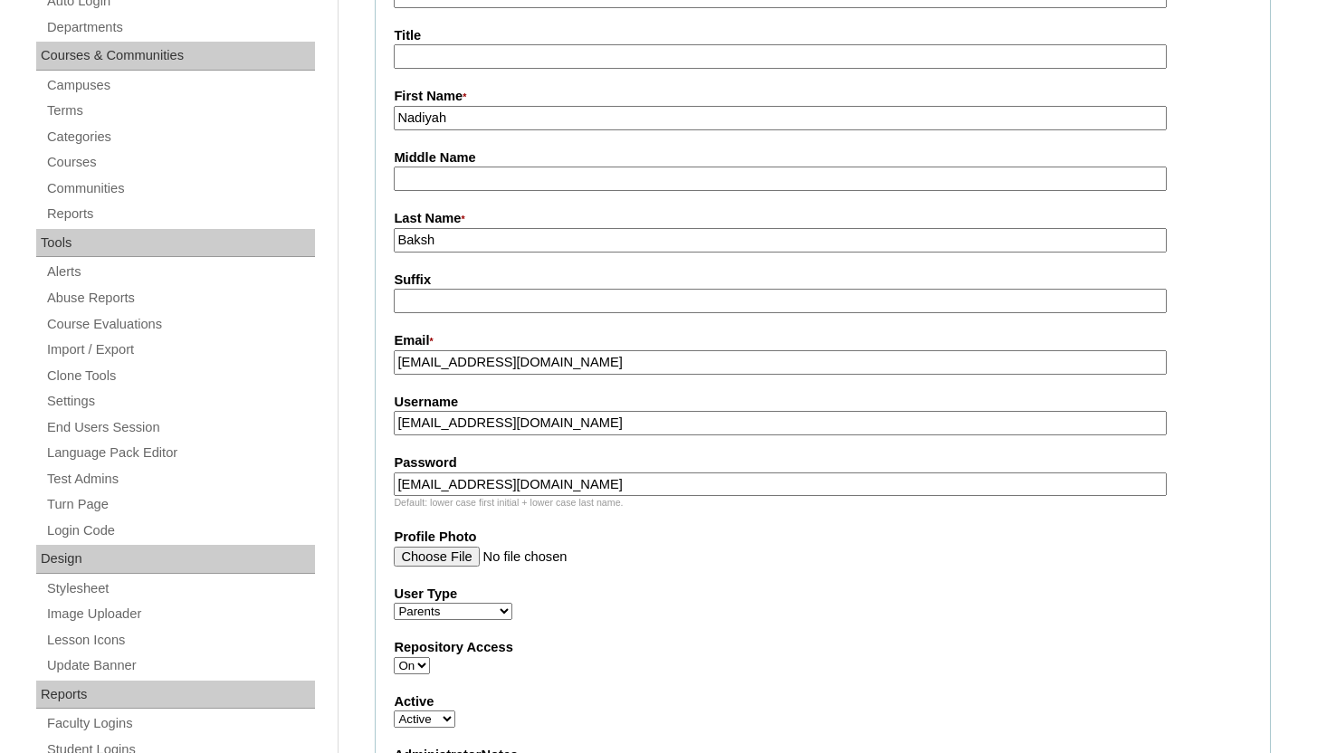
type input "kamarrabaksh786@gmail.com"
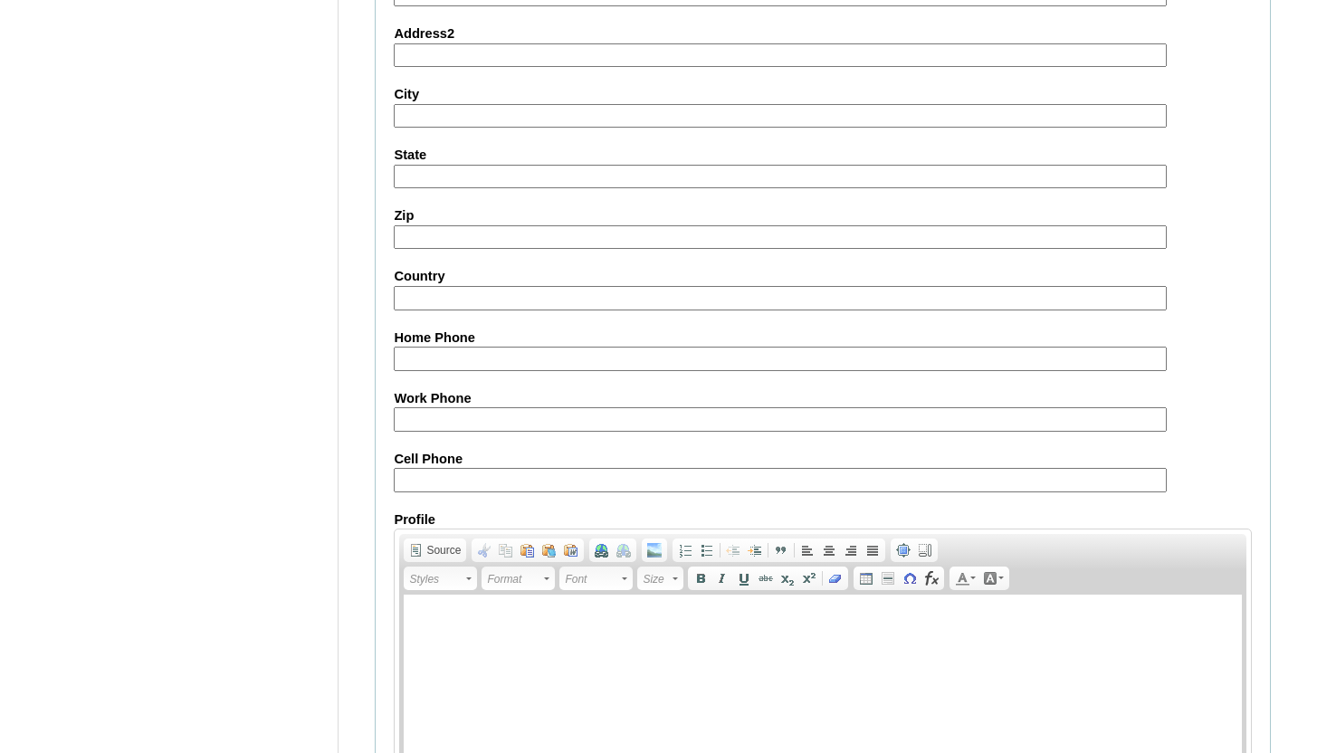
scroll to position [1821, 0]
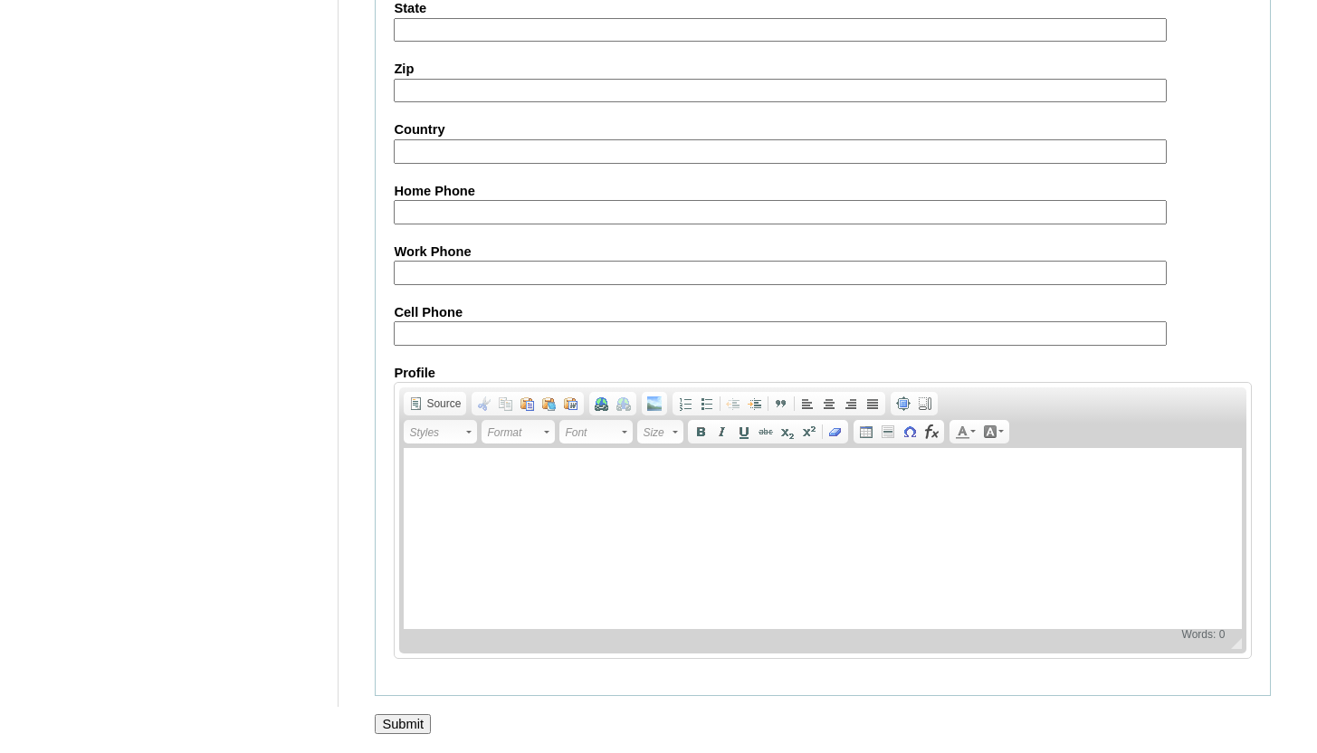
click at [423, 726] on input "Submit" at bounding box center [403, 724] width 56 height 20
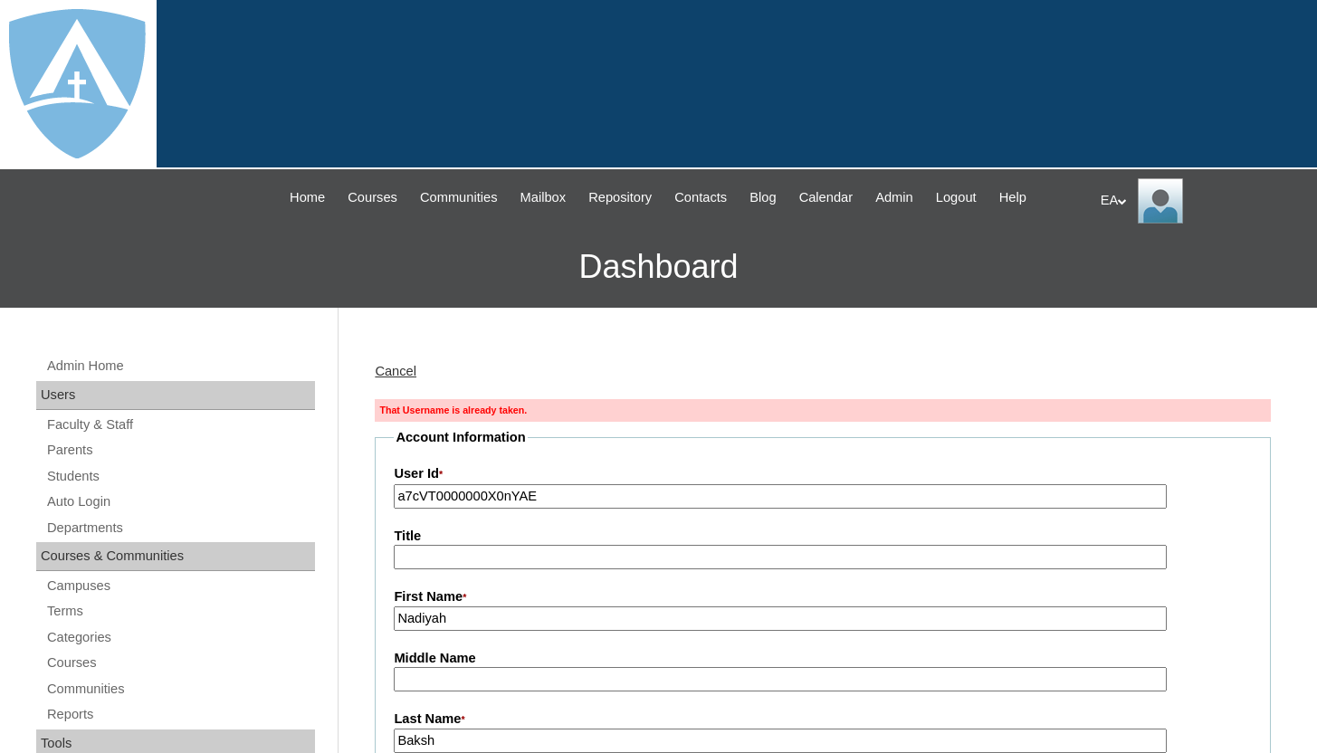
click at [388, 371] on link "Cancel" at bounding box center [396, 371] width 42 height 14
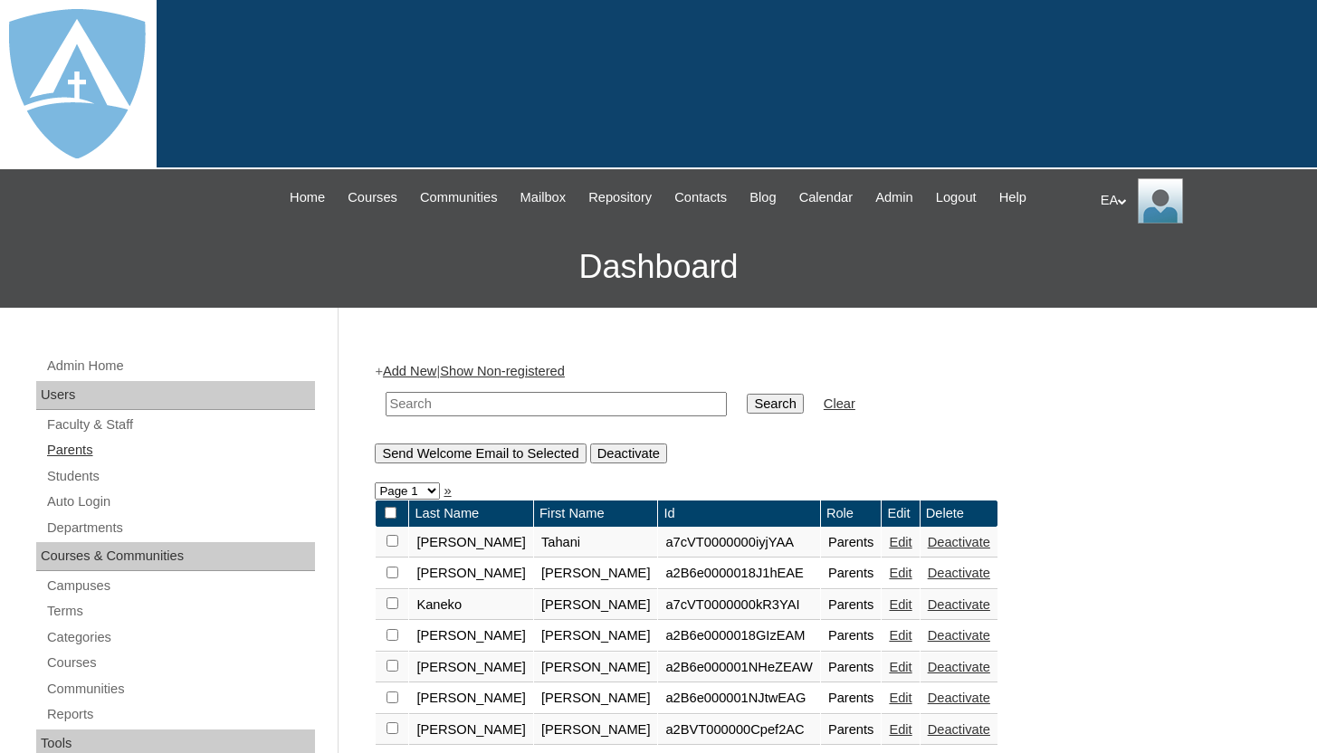
click at [78, 449] on link "Parents" at bounding box center [180, 450] width 270 height 23
click at [451, 407] on input "text" at bounding box center [556, 404] width 341 height 24
type input "[PERSON_NAME]"
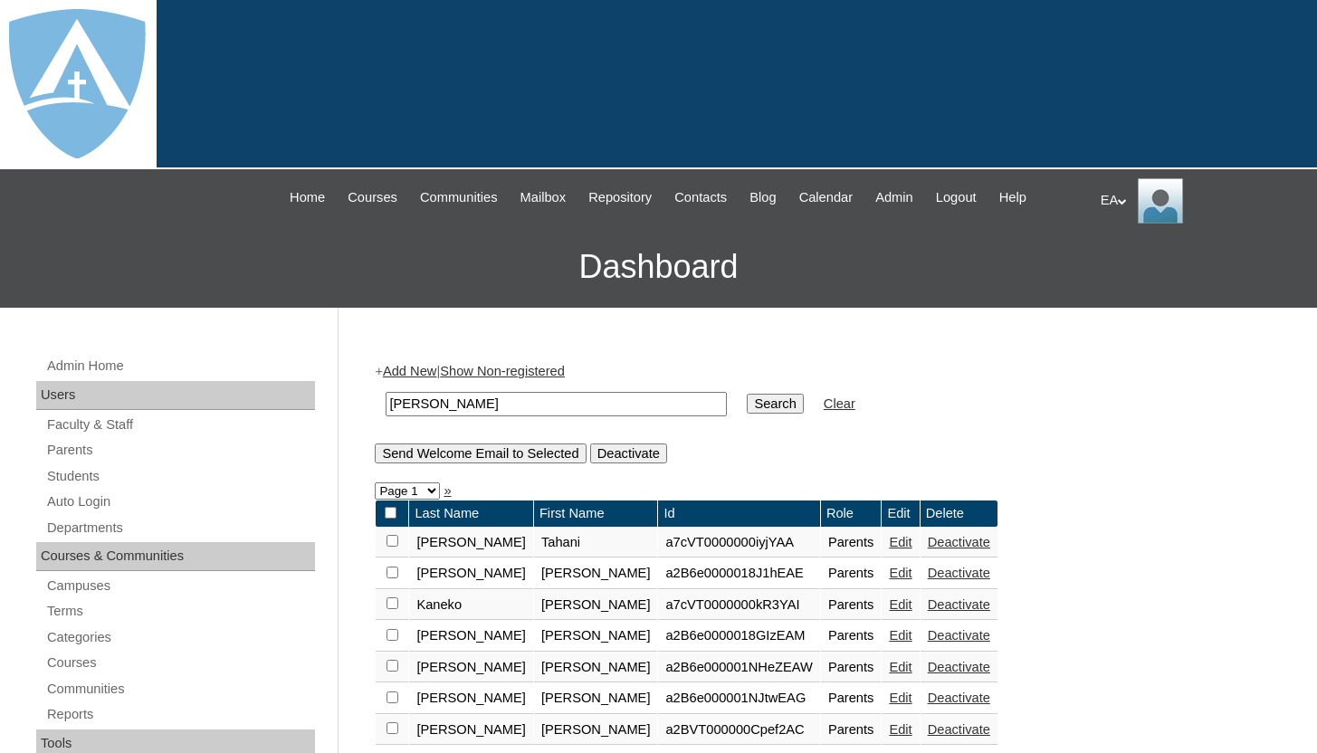
click at [747, 394] on input "Search" at bounding box center [775, 404] width 56 height 20
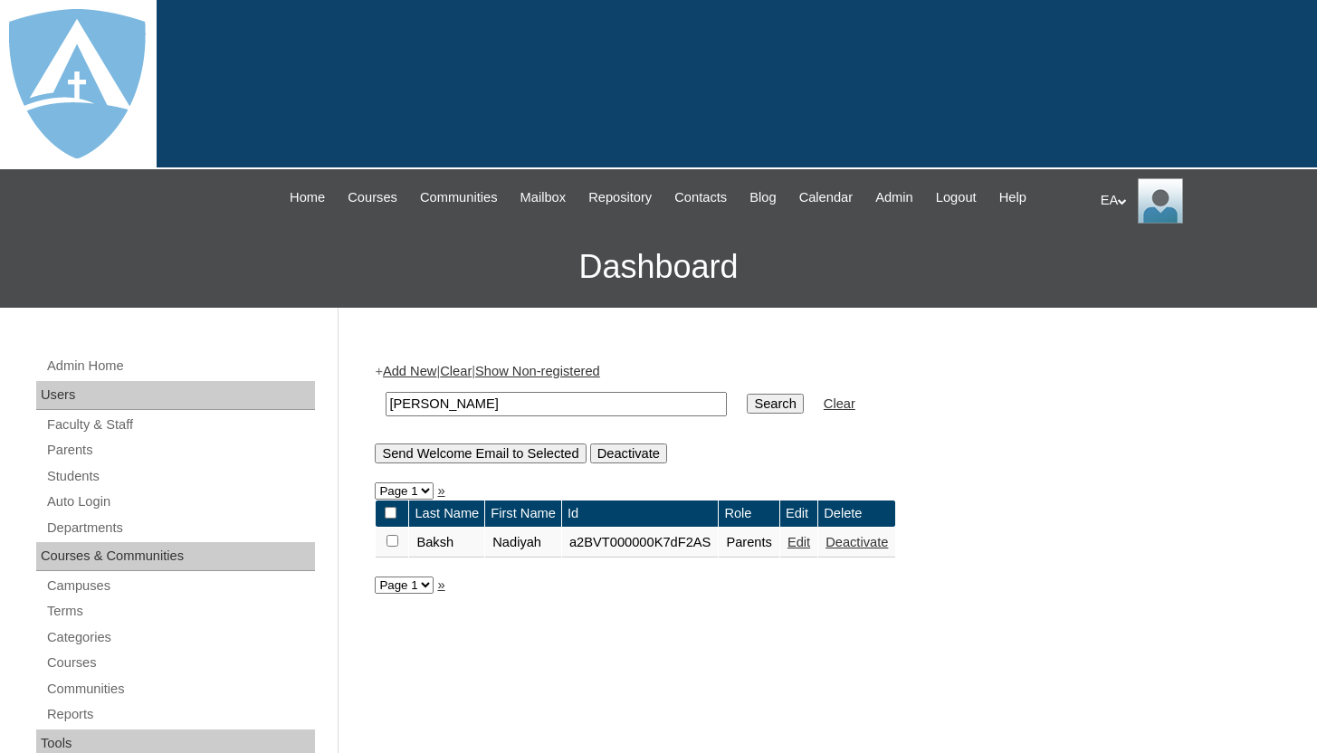
click at [883, 543] on link "Deactivate" at bounding box center [857, 542] width 62 height 14
click at [810, 542] on link "Edit" at bounding box center [799, 542] width 23 height 14
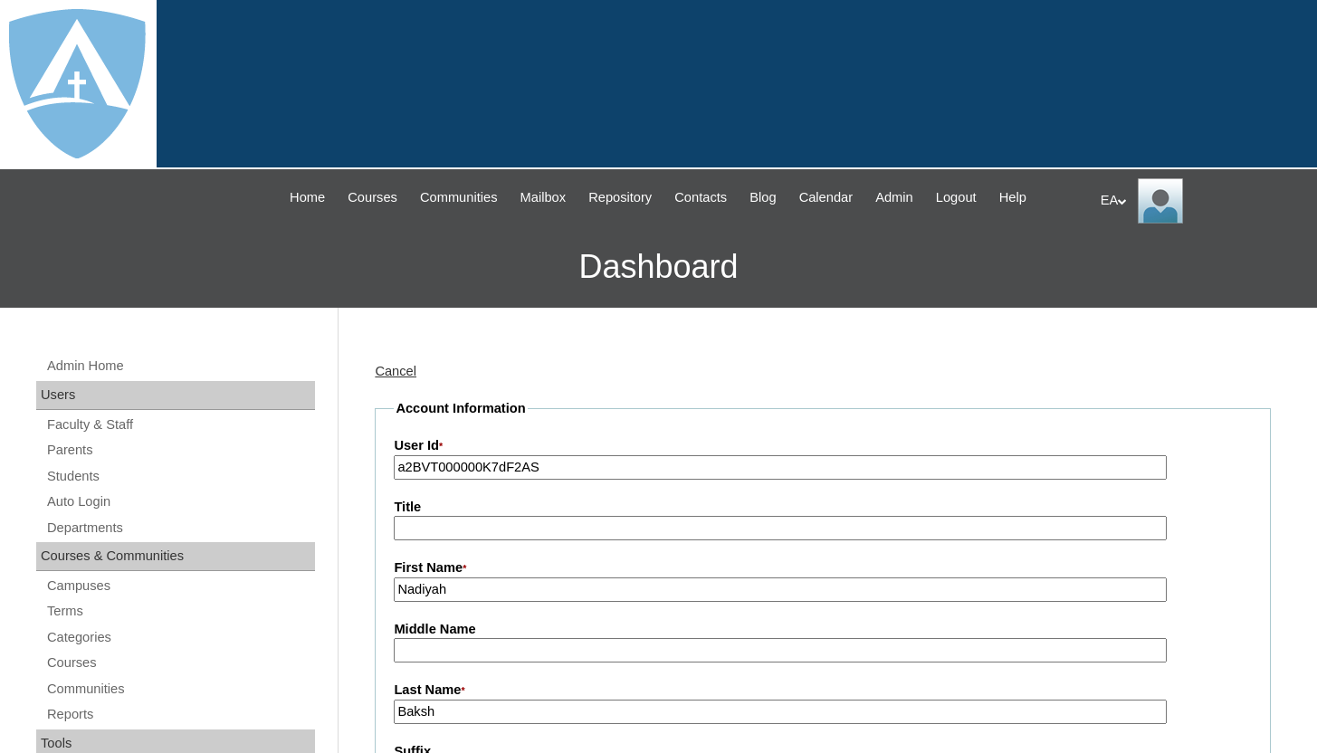
drag, startPoint x: 609, startPoint y: 472, endPoint x: 383, endPoint y: 473, distance: 226.3
click at [269, 439] on link "Parents" at bounding box center [180, 450] width 270 height 23
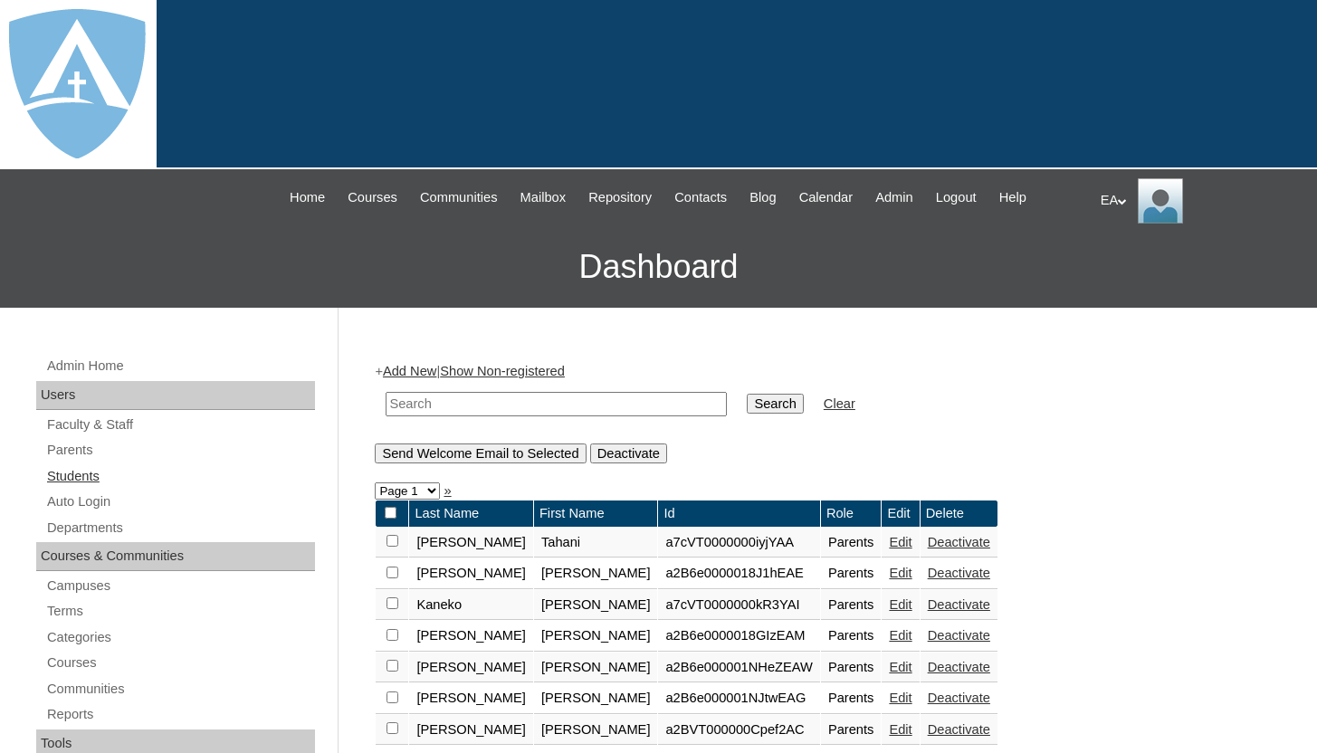
click at [101, 474] on link "Students" at bounding box center [180, 476] width 270 height 23
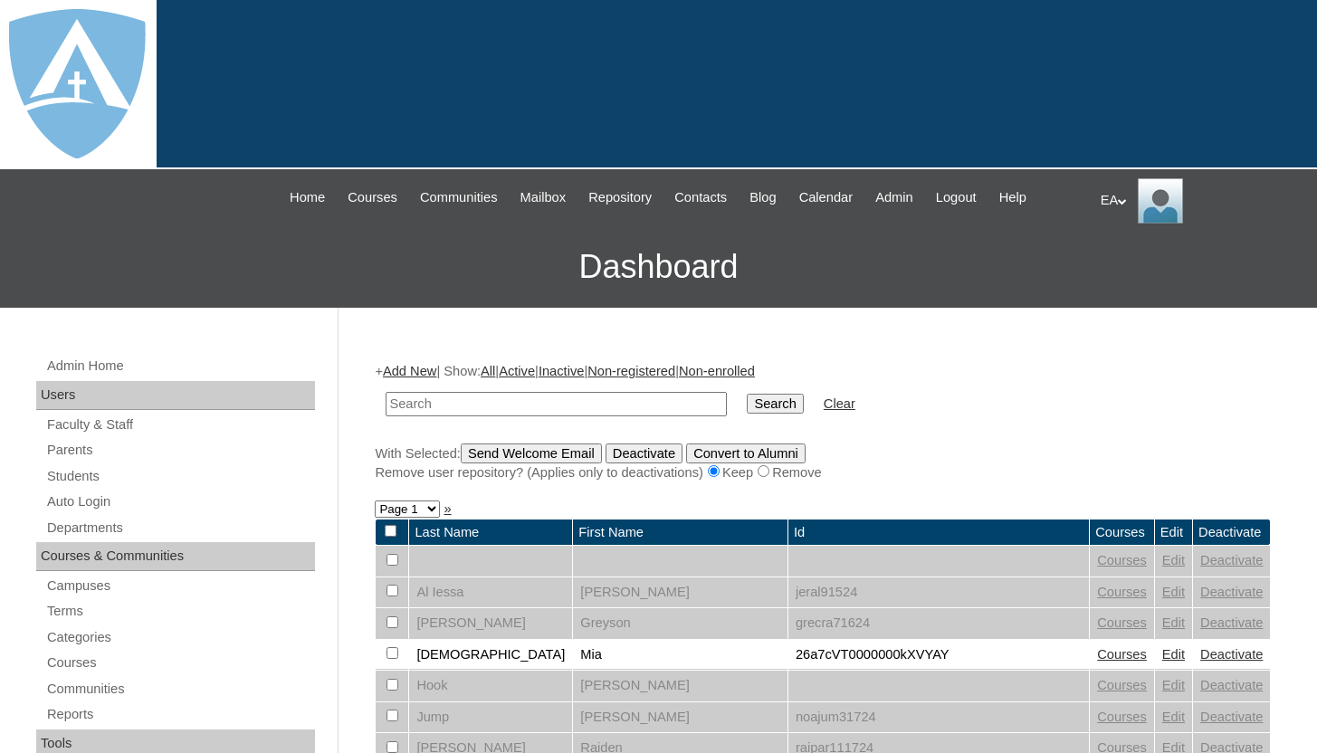
click at [451, 399] on input "text" at bounding box center [556, 404] width 341 height 24
type input "[PERSON_NAME]"
click at [747, 394] on input "Search" at bounding box center [775, 404] width 56 height 20
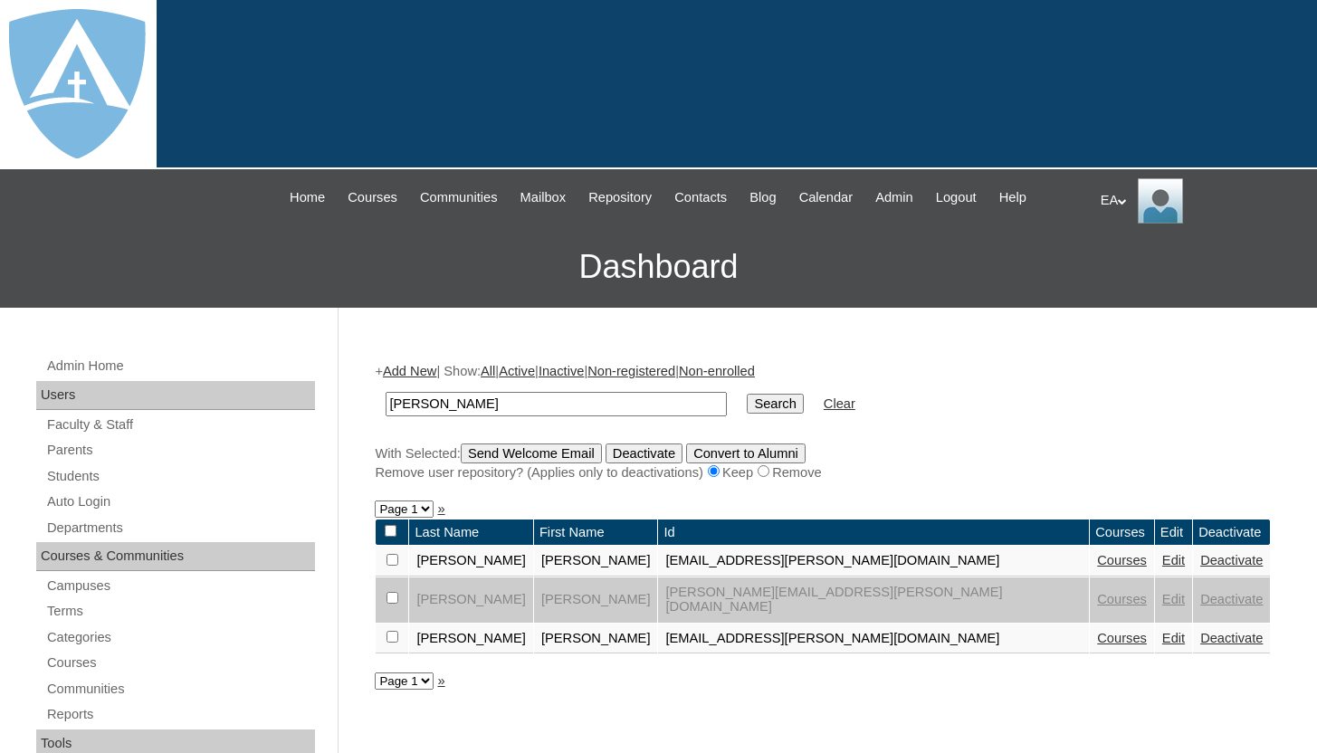
click at [1162, 631] on link "Edit" at bounding box center [1173, 638] width 23 height 14
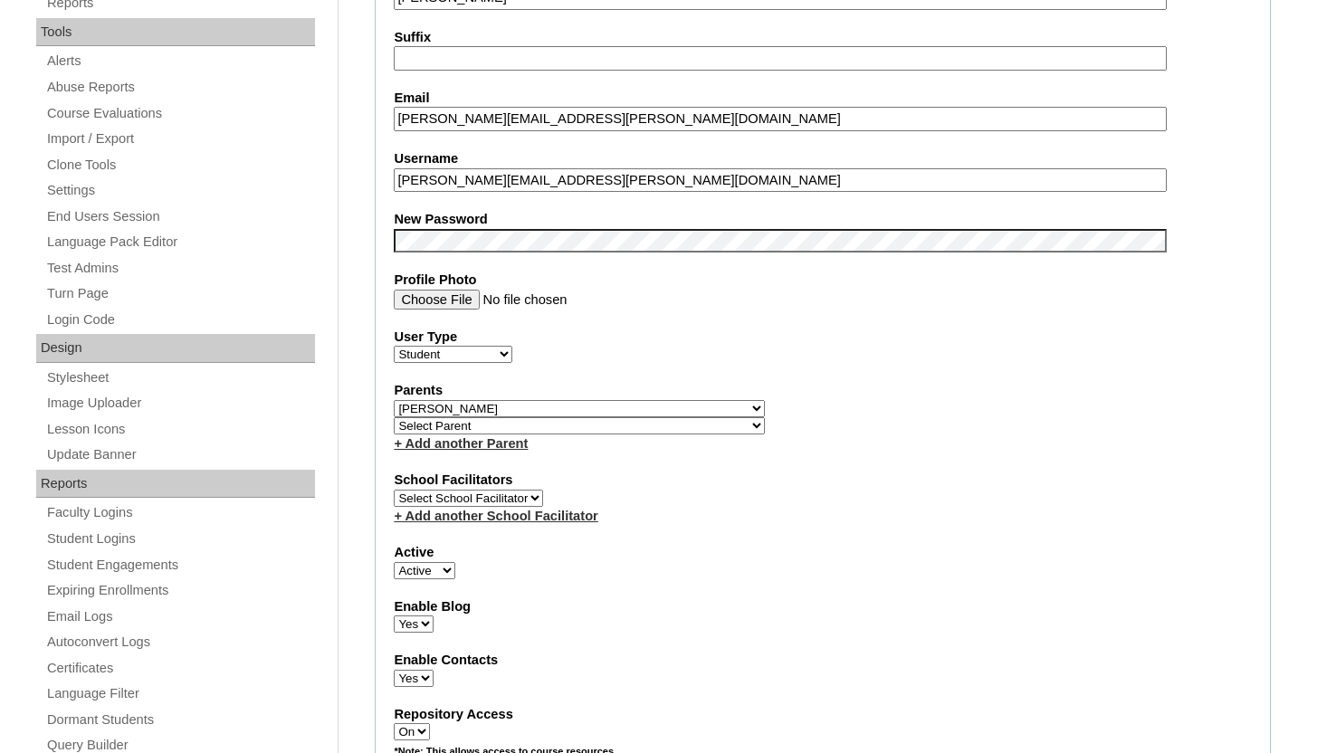
scroll to position [724, 0]
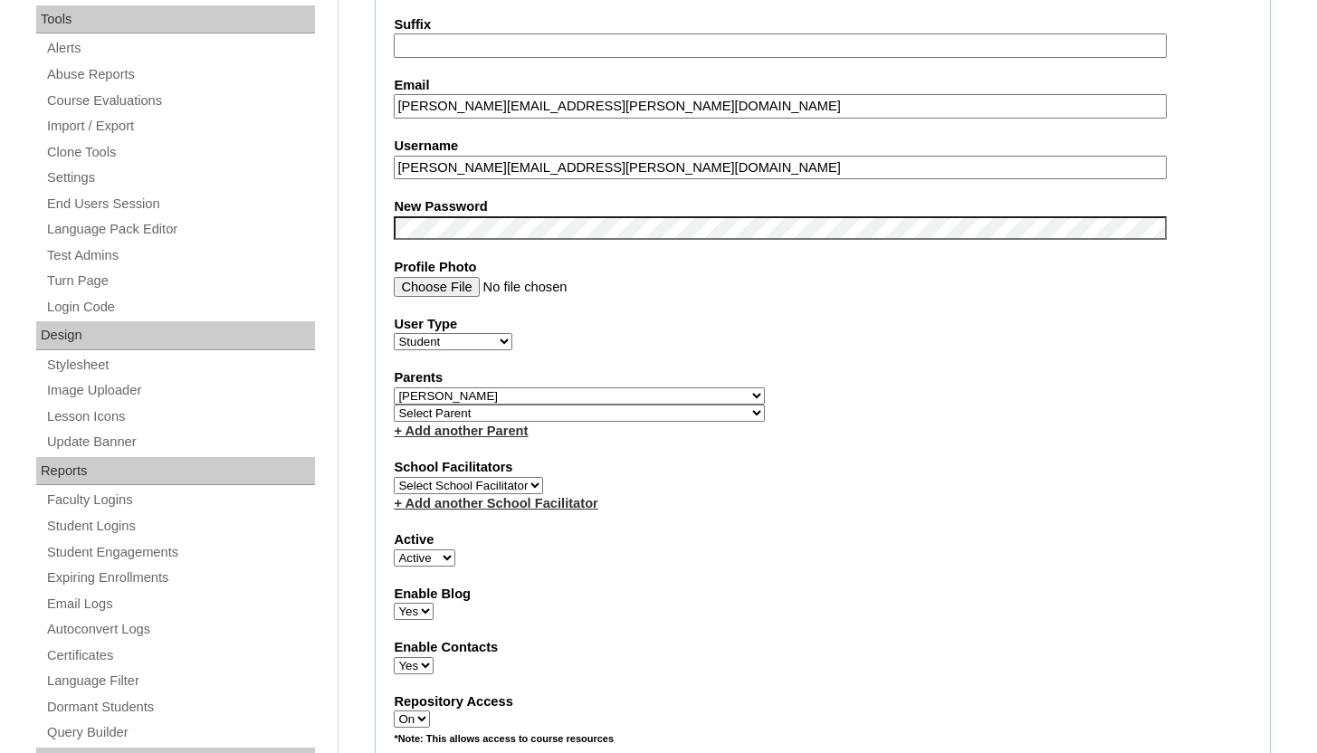
click at [516, 397] on select "Select Parent Abbas, Tahani Garcia, Rosa Kaneko, Chad Labourdette, Jessica Nich…" at bounding box center [579, 395] width 371 height 17
click at [394, 387] on select "Select Parent Abbas, Tahani Garcia, Rosa Kaneko, Chad Labourdette, Jessica Nich…" at bounding box center [579, 395] width 371 height 17
click at [667, 379] on label "Parents" at bounding box center [823, 377] width 858 height 19
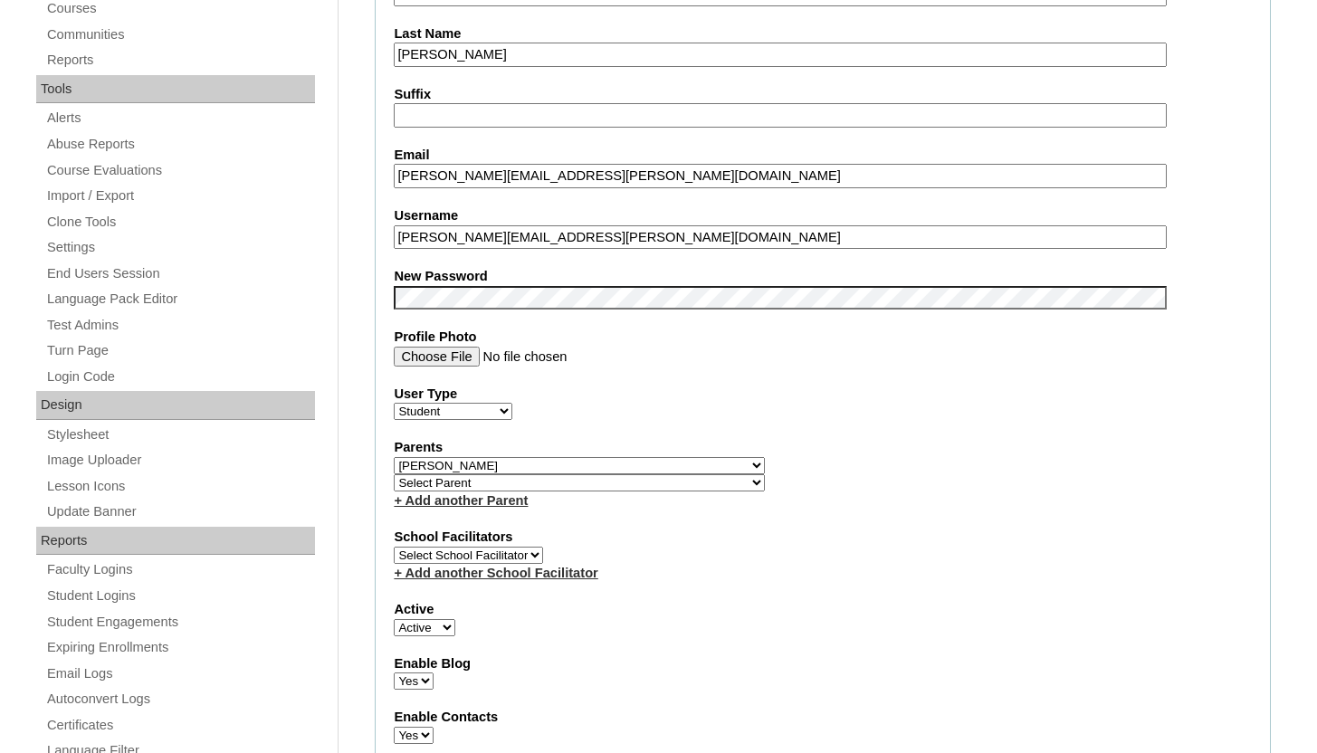
scroll to position [652, 0]
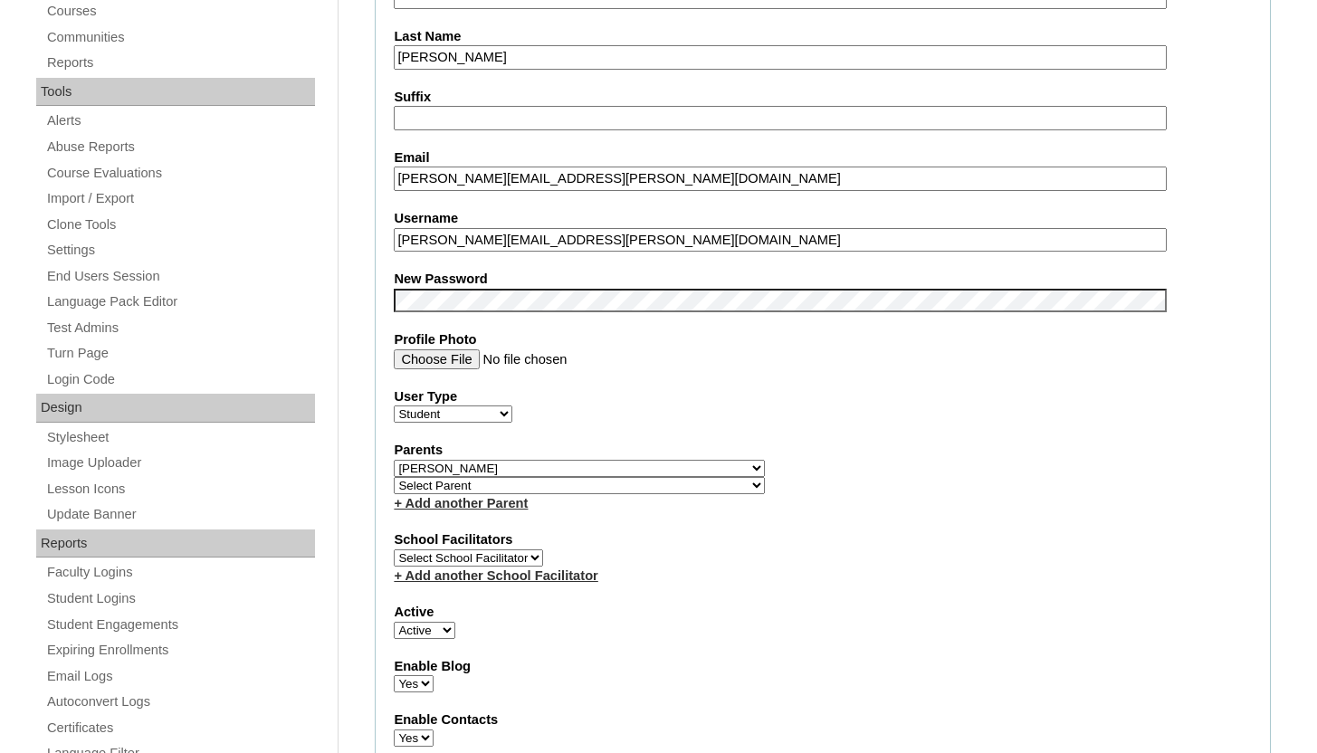
drag, startPoint x: 645, startPoint y: 241, endPoint x: 379, endPoint y: 241, distance: 265.3
click at [379, 241] on fieldset "Account Information User Id 26joel.pereira@enlightiumstudent.com Title First Na…" at bounding box center [823, 481] width 896 height 1468
click at [1250, 198] on fieldset "Account Information User Id 26joel.pereira@enlightiumstudent.com Title First Na…" at bounding box center [823, 481] width 896 height 1468
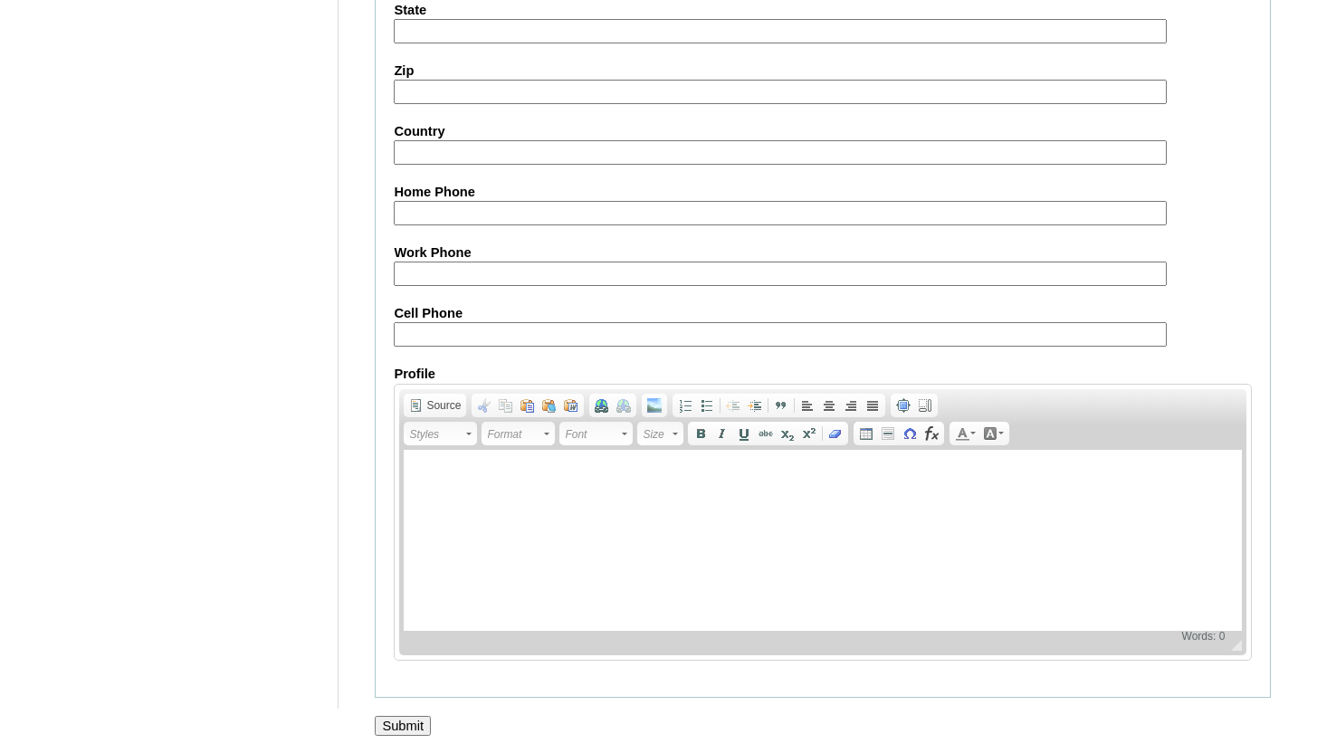
scroll to position [2106, 0]
click at [413, 726] on input "Submit" at bounding box center [403, 725] width 56 height 20
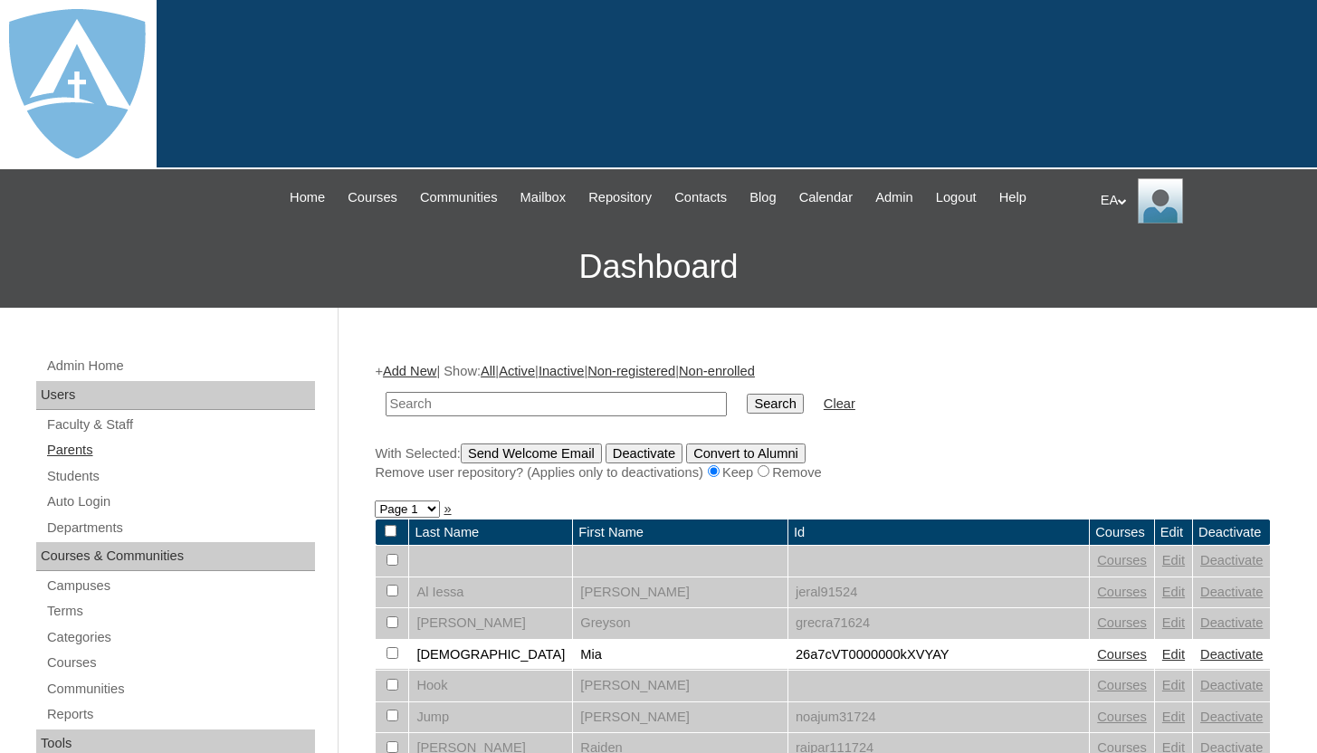
click at [71, 454] on link "Parents" at bounding box center [180, 450] width 270 height 23
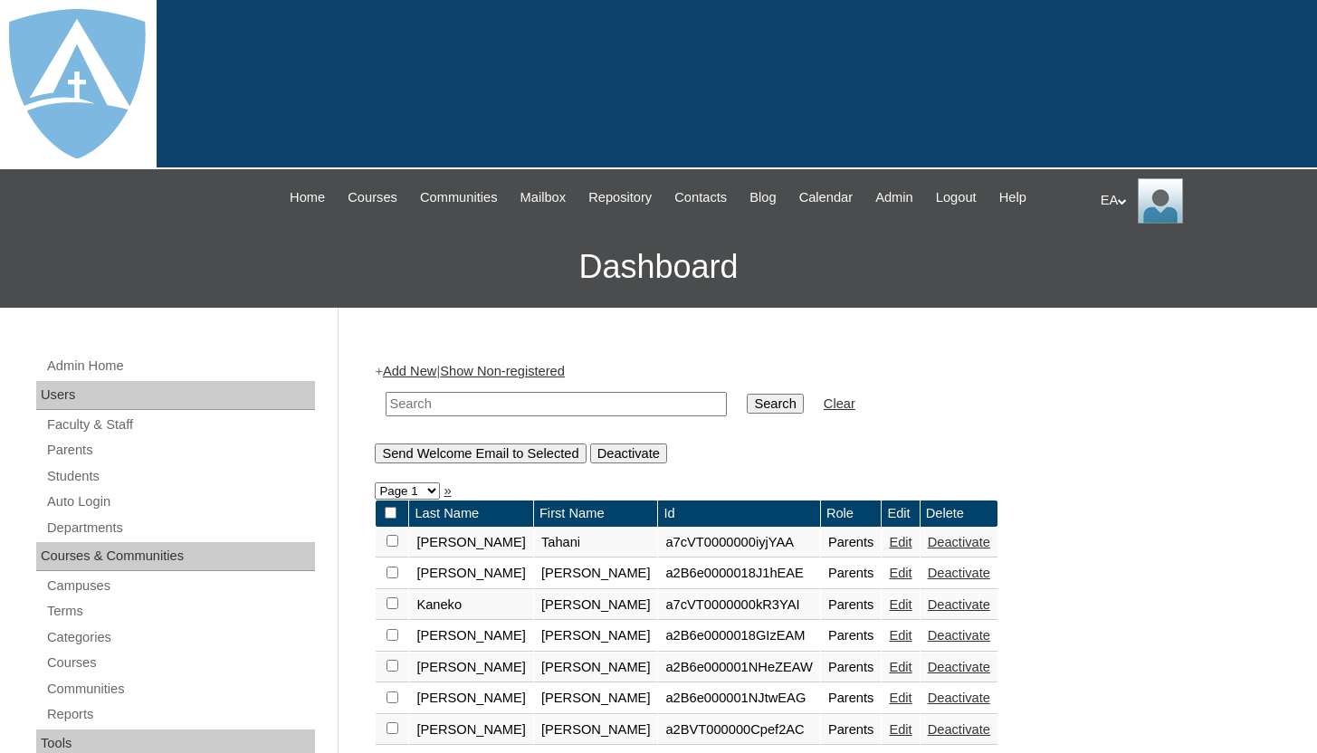
click at [455, 402] on input "text" at bounding box center [556, 404] width 341 height 24
type input "dulcinea"
click at [759, 404] on input "Search" at bounding box center [775, 404] width 56 height 20
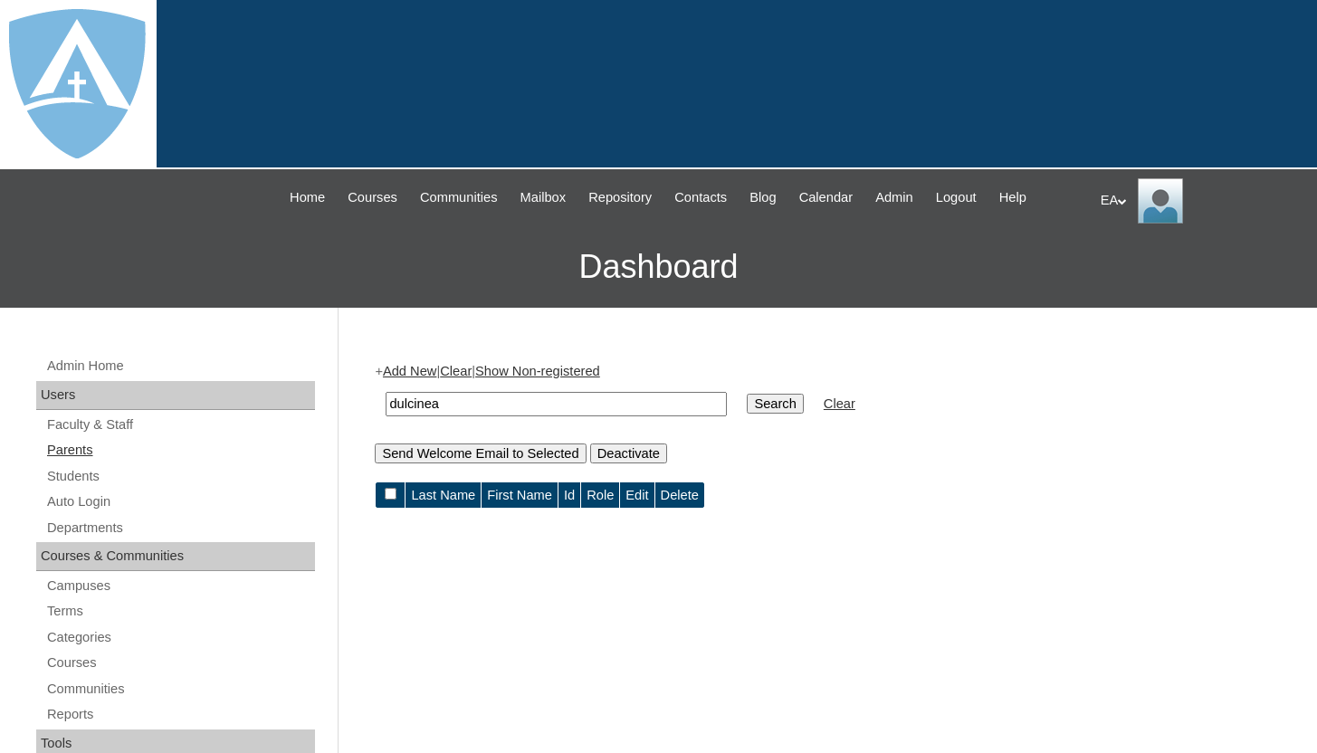
click at [78, 455] on link "Parents" at bounding box center [180, 450] width 270 height 23
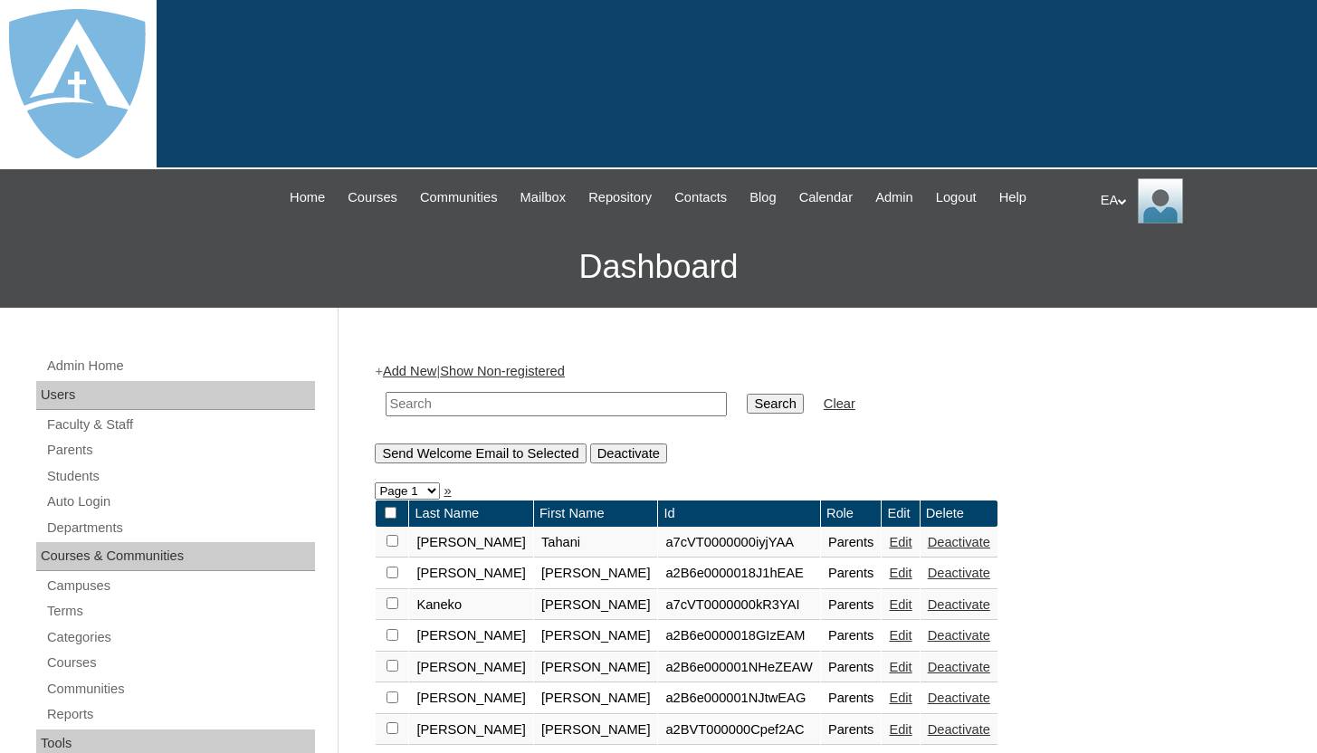
click at [466, 395] on input "text" at bounding box center [556, 404] width 341 height 24
type input "d"
type input "[PERSON_NAME]"
click at [747, 394] on input "Search" at bounding box center [775, 404] width 56 height 20
click at [824, 397] on link "Clear" at bounding box center [840, 404] width 32 height 14
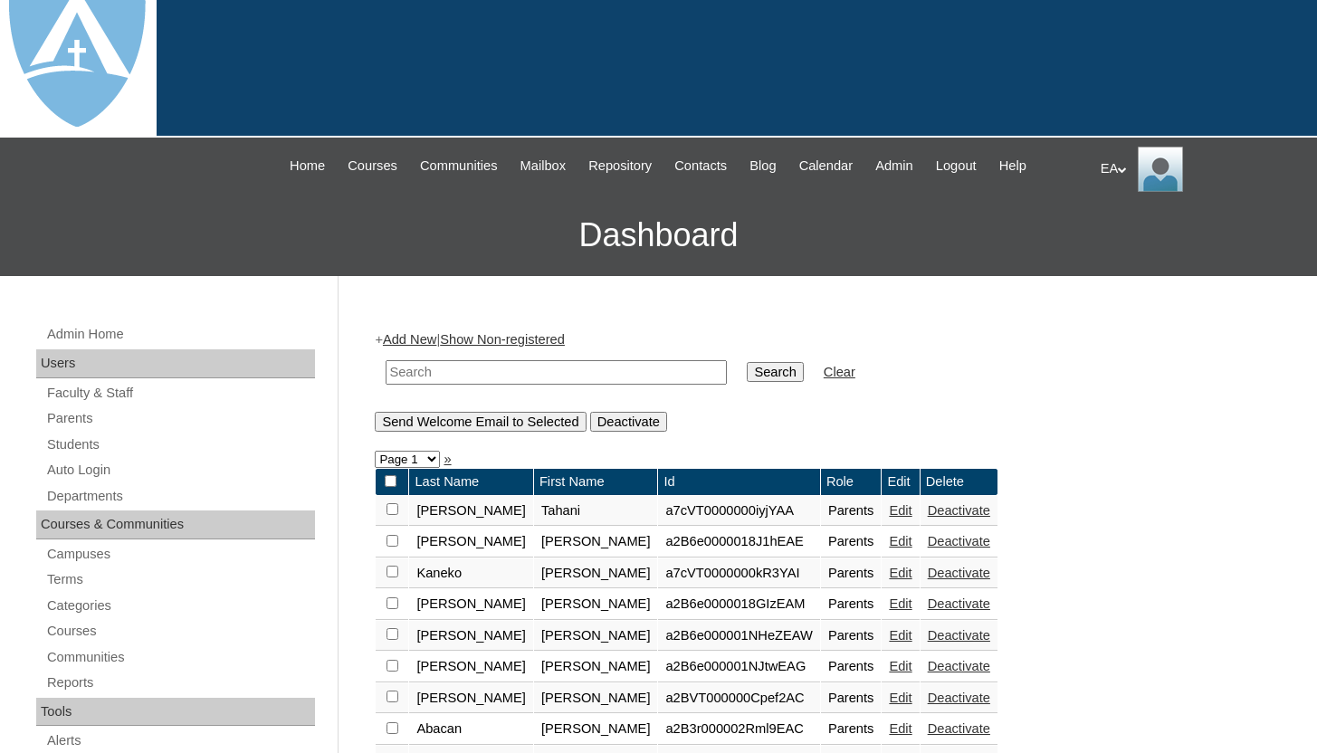
scroll to position [36, 0]
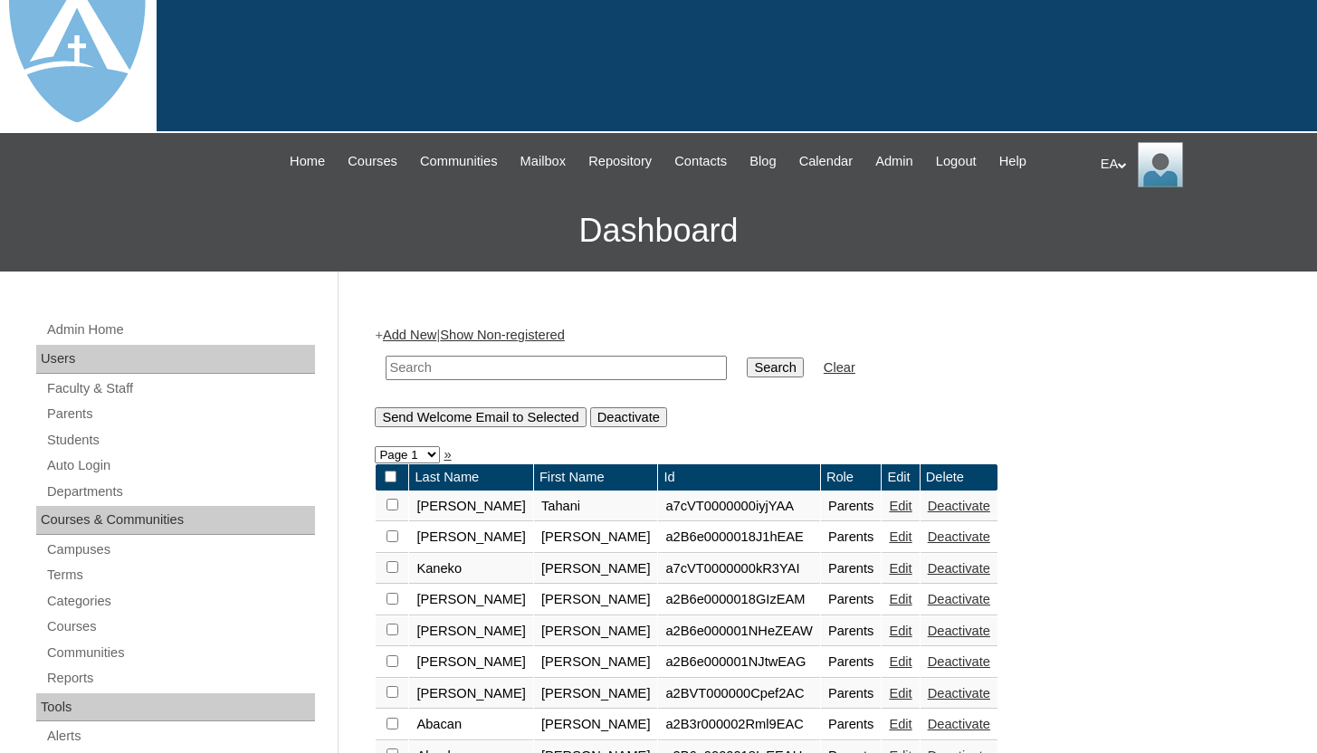
click at [593, 363] on input "text" at bounding box center [556, 368] width 341 height 24
type input "[PERSON_NAME]"
click at [747, 358] on input "Search" at bounding box center [775, 368] width 56 height 20
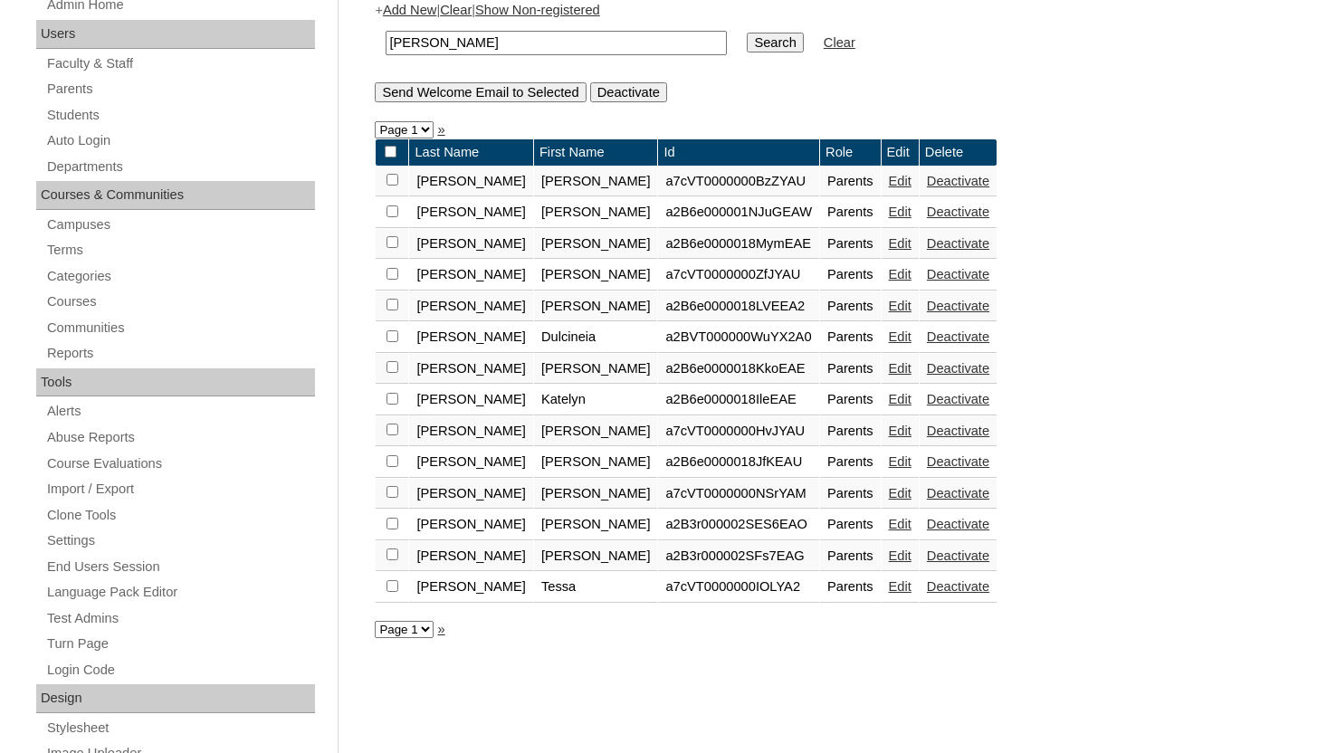
scroll to position [362, 0]
click at [820, 336] on td "Parents" at bounding box center [850, 336] width 61 height 31
click at [889, 340] on link "Edit" at bounding box center [900, 336] width 23 height 14
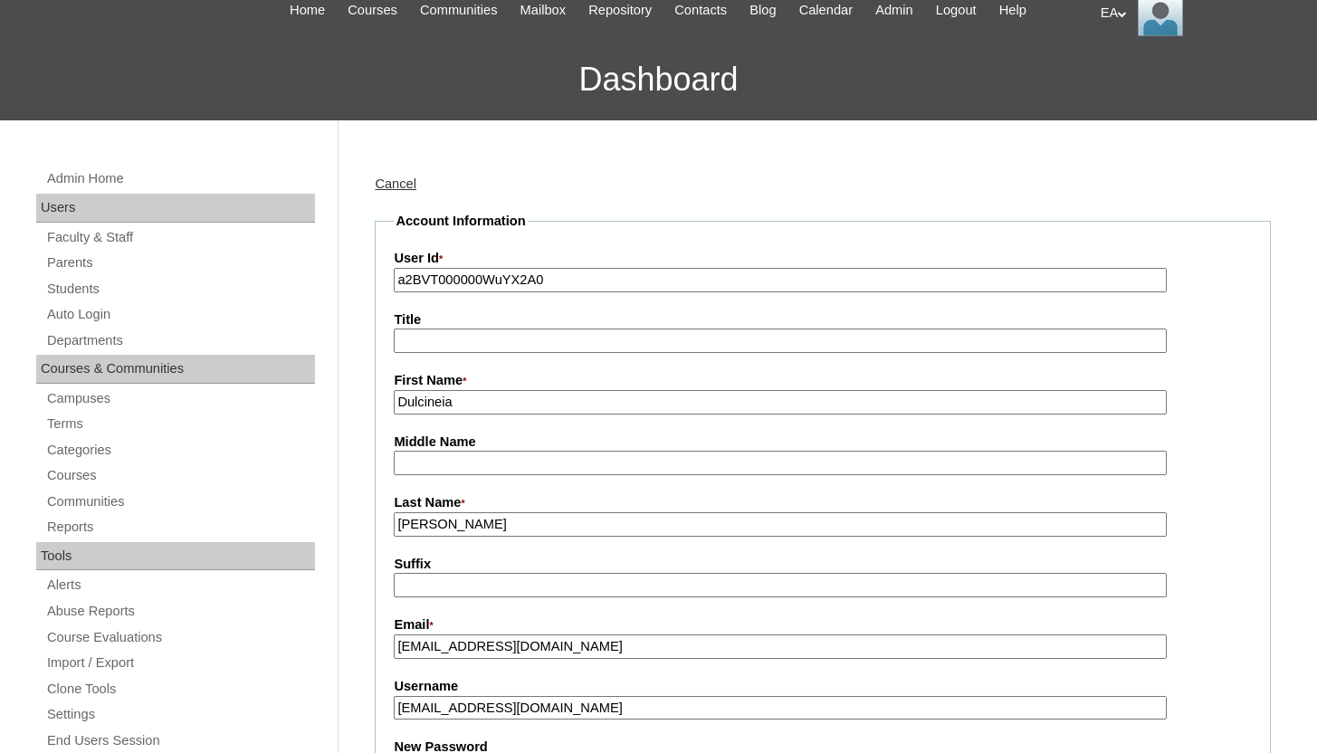
scroll to position [181, 0]
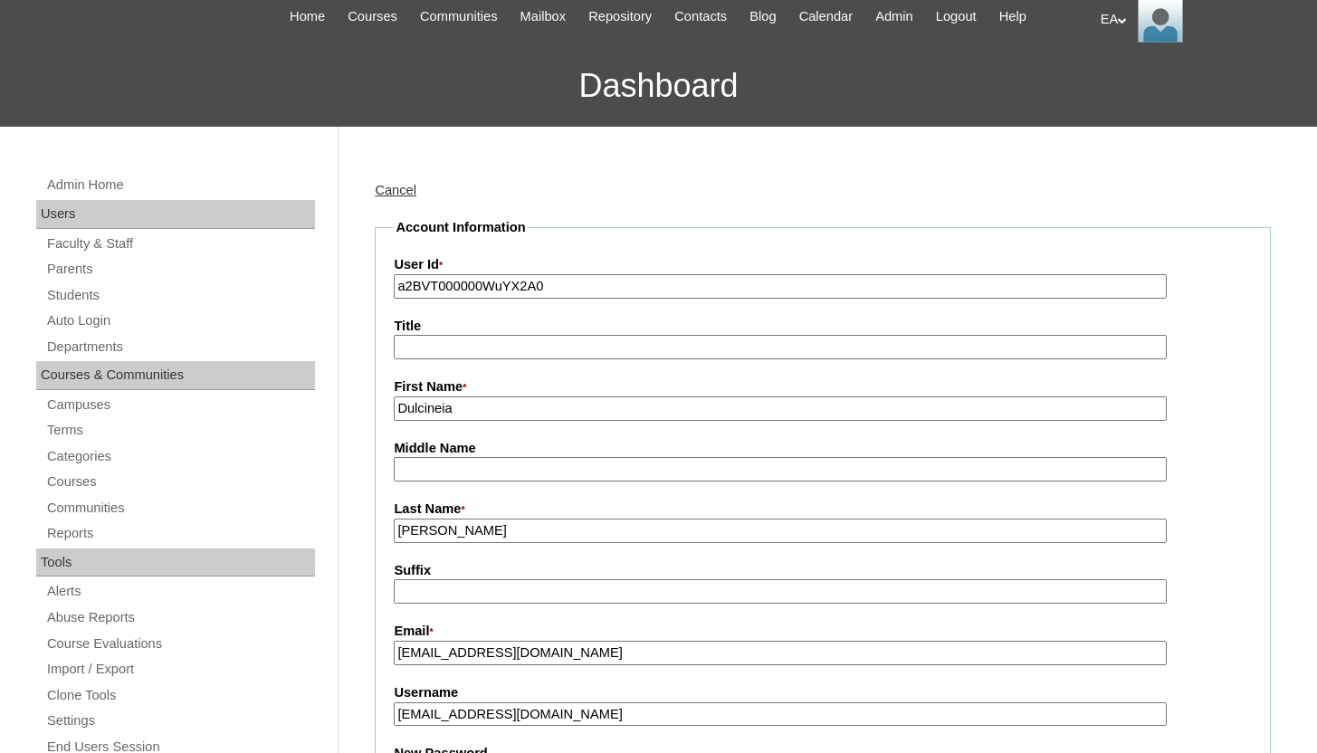
drag, startPoint x: 573, startPoint y: 292, endPoint x: 389, endPoint y: 280, distance: 184.2
click at [388, 280] on fieldset "Account Information User Id * a2BVT000000WuYX2A0 Title First Name * [GEOGRAPHIC…" at bounding box center [823, 760] width 896 height 1084
click at [397, 188] on link "Cancel" at bounding box center [396, 190] width 42 height 14
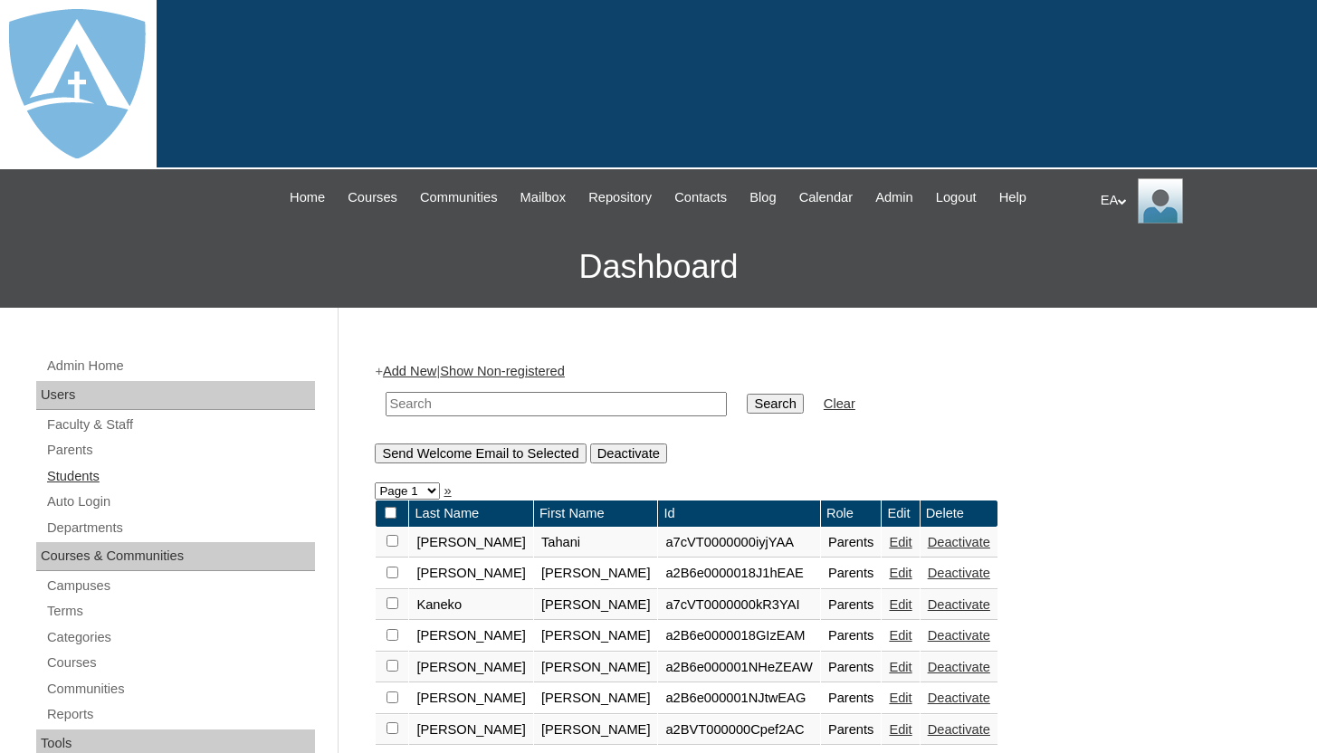
click at [95, 483] on link "Students" at bounding box center [180, 476] width 270 height 23
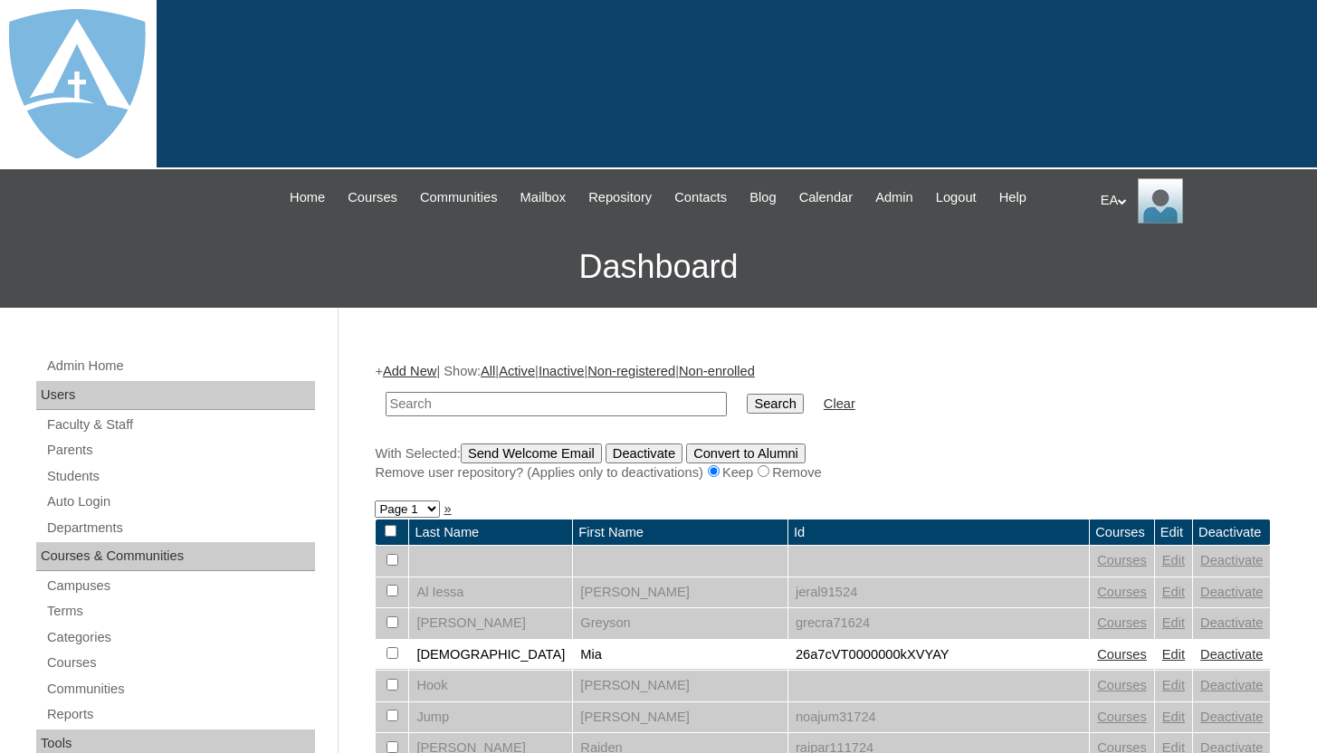
click at [436, 399] on input "text" at bounding box center [556, 404] width 341 height 24
type input "joel"
click at [747, 394] on input "Search" at bounding box center [775, 404] width 56 height 20
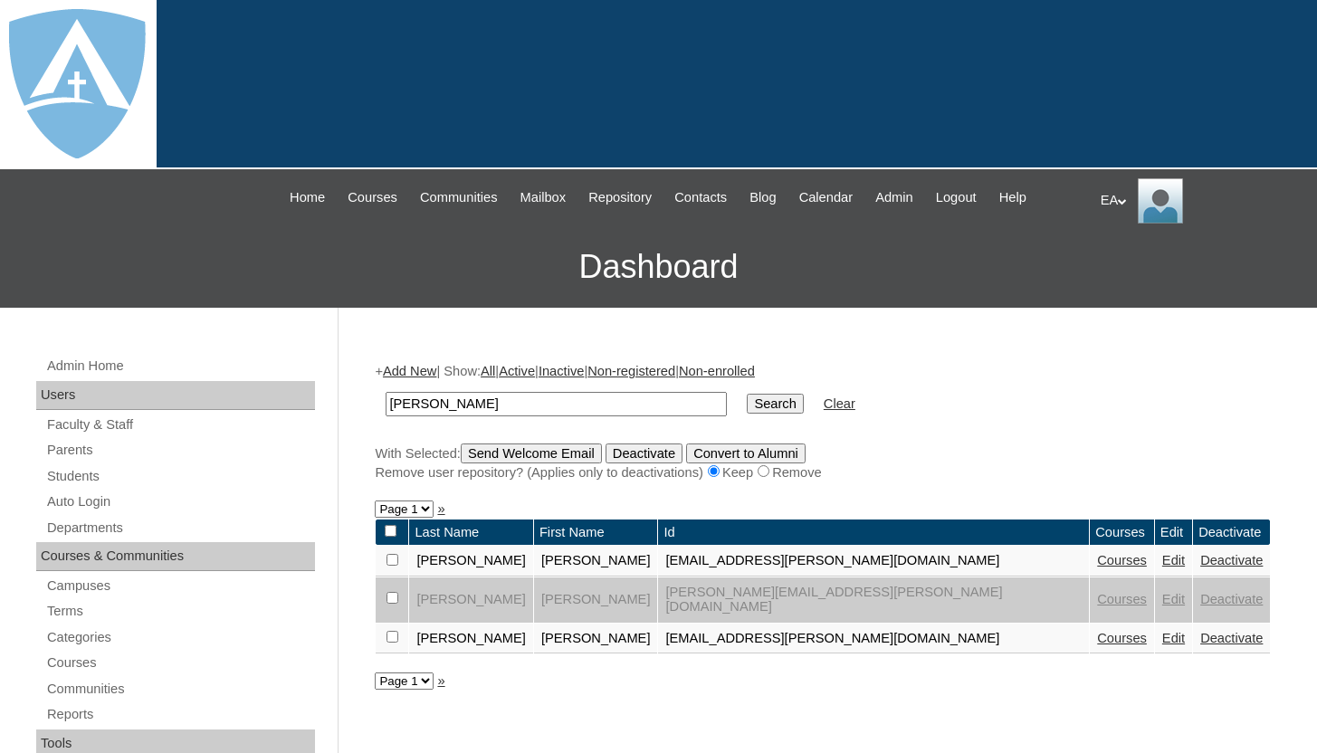
click at [1162, 631] on link "Edit" at bounding box center [1173, 638] width 23 height 14
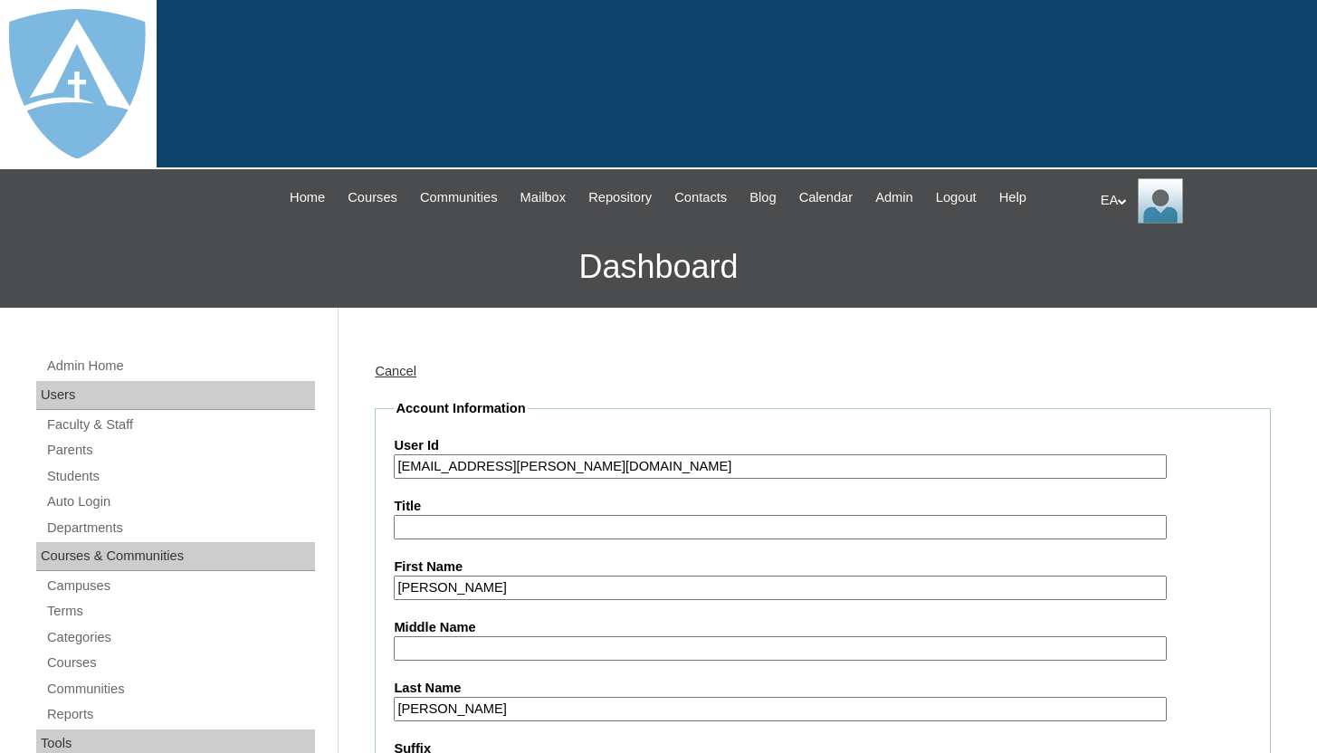
drag, startPoint x: 663, startPoint y: 469, endPoint x: 416, endPoint y: 472, distance: 247.2
click at [416, 472] on input "26joel.pereira@enlightiumstudent.com" at bounding box center [780, 466] width 772 height 24
paste input "a2BVT000000WuYX2A0"
type input "26a2BVT000000WuYX2A0"
click at [563, 436] on label "User Id" at bounding box center [823, 445] width 858 height 19
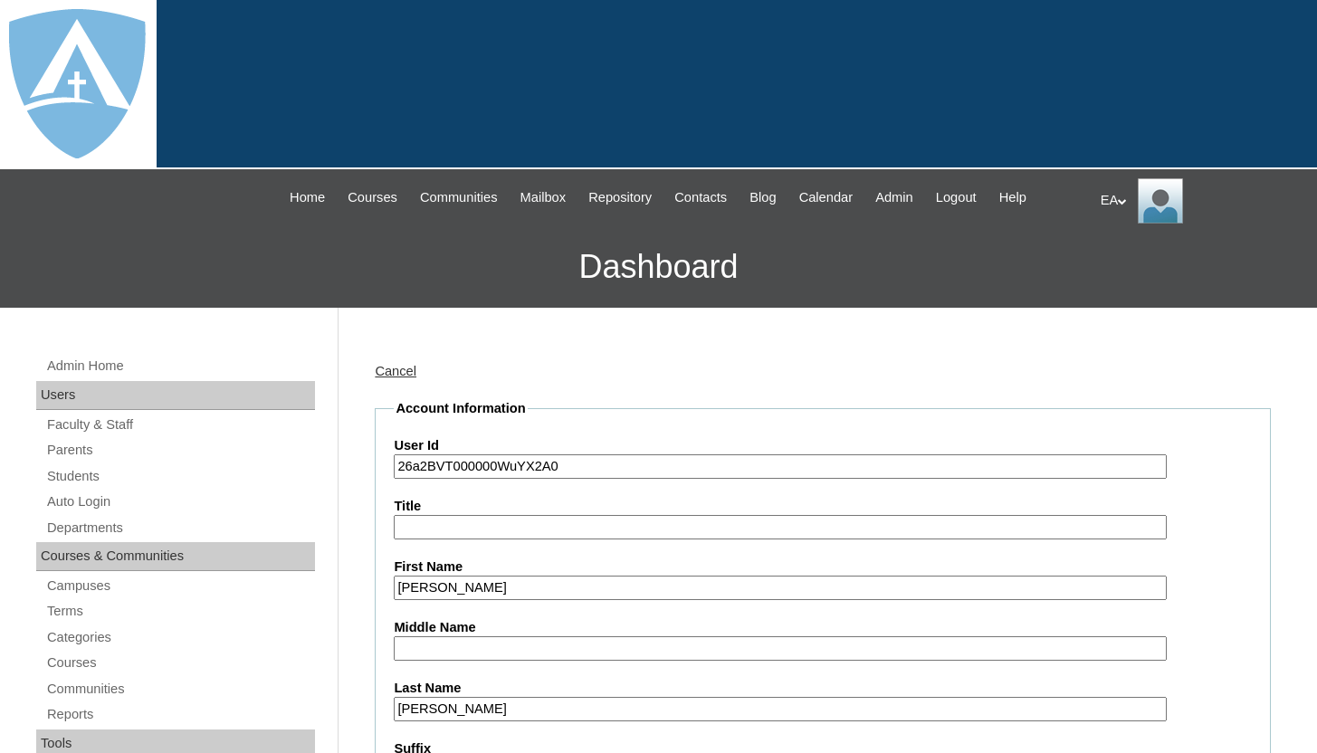
click at [563, 454] on input "26a2BVT000000WuYX2A0" at bounding box center [780, 466] width 772 height 24
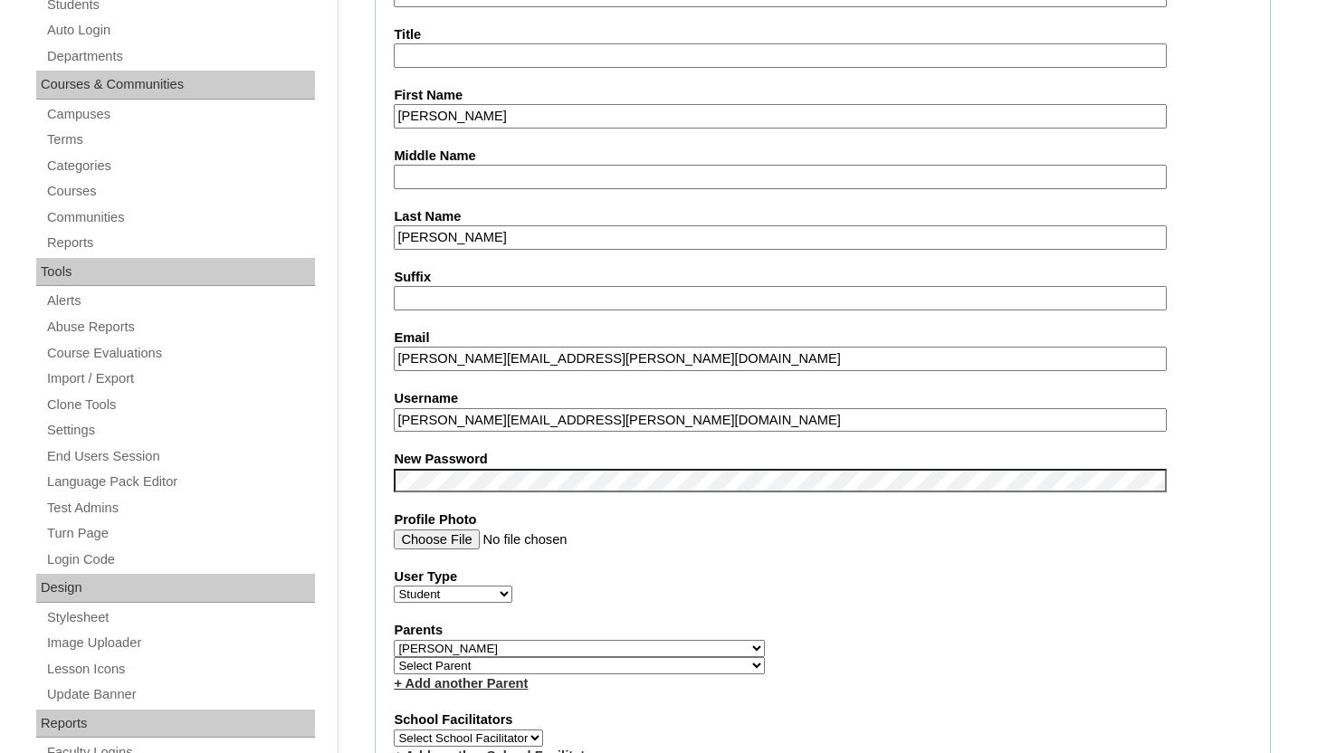
scroll to position [507, 0]
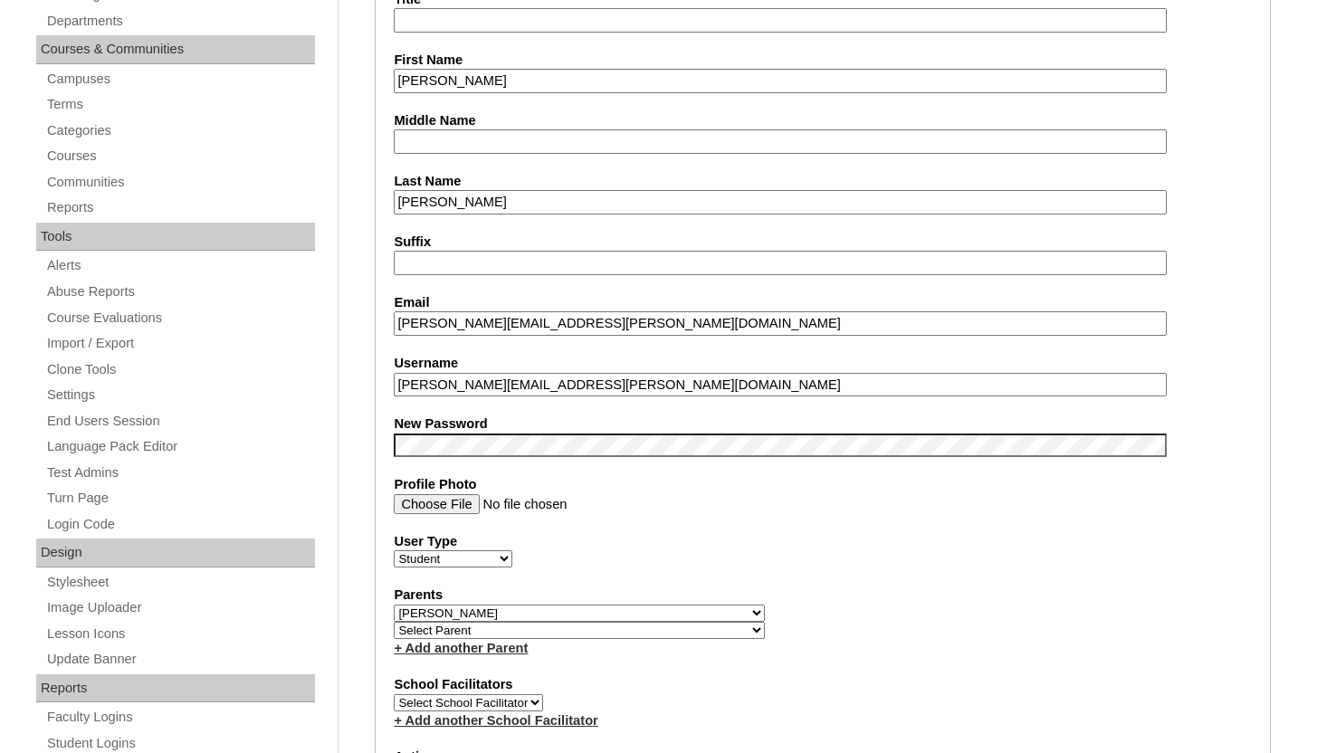
drag, startPoint x: 652, startPoint y: 386, endPoint x: 375, endPoint y: 375, distance: 277.3
click at [375, 375] on fieldset "Account Information User Id 26a2BVT000000WuYX2A0 Title First Name Joel Middle N…" at bounding box center [823, 626] width 896 height 1468
click at [678, 501] on input "Profile Photo" at bounding box center [780, 504] width 772 height 20
click at [875, 581] on fieldset "Account Information User Id 26a2BVT000000WuYX2A0 Title First Name Joel Middle N…" at bounding box center [823, 626] width 896 height 1468
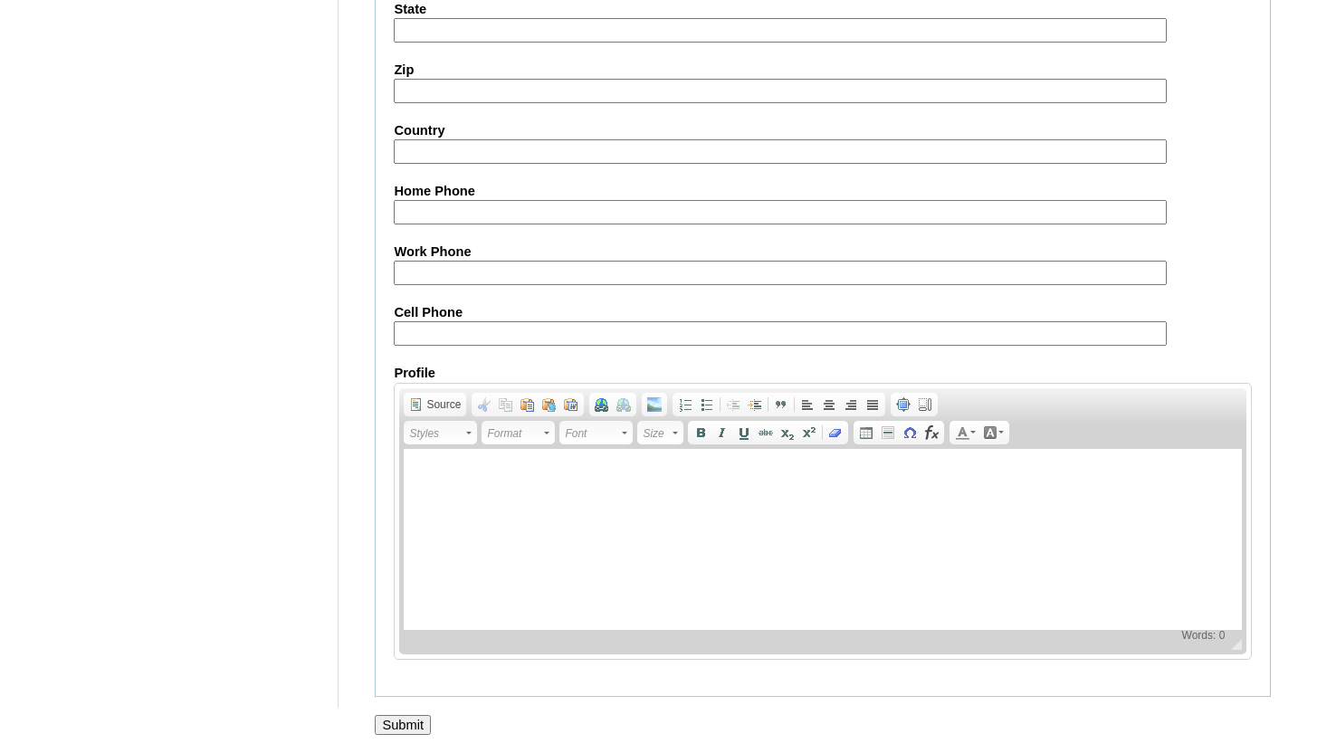
scroll to position [2106, 0]
click at [425, 727] on input "Submit" at bounding box center [403, 725] width 56 height 20
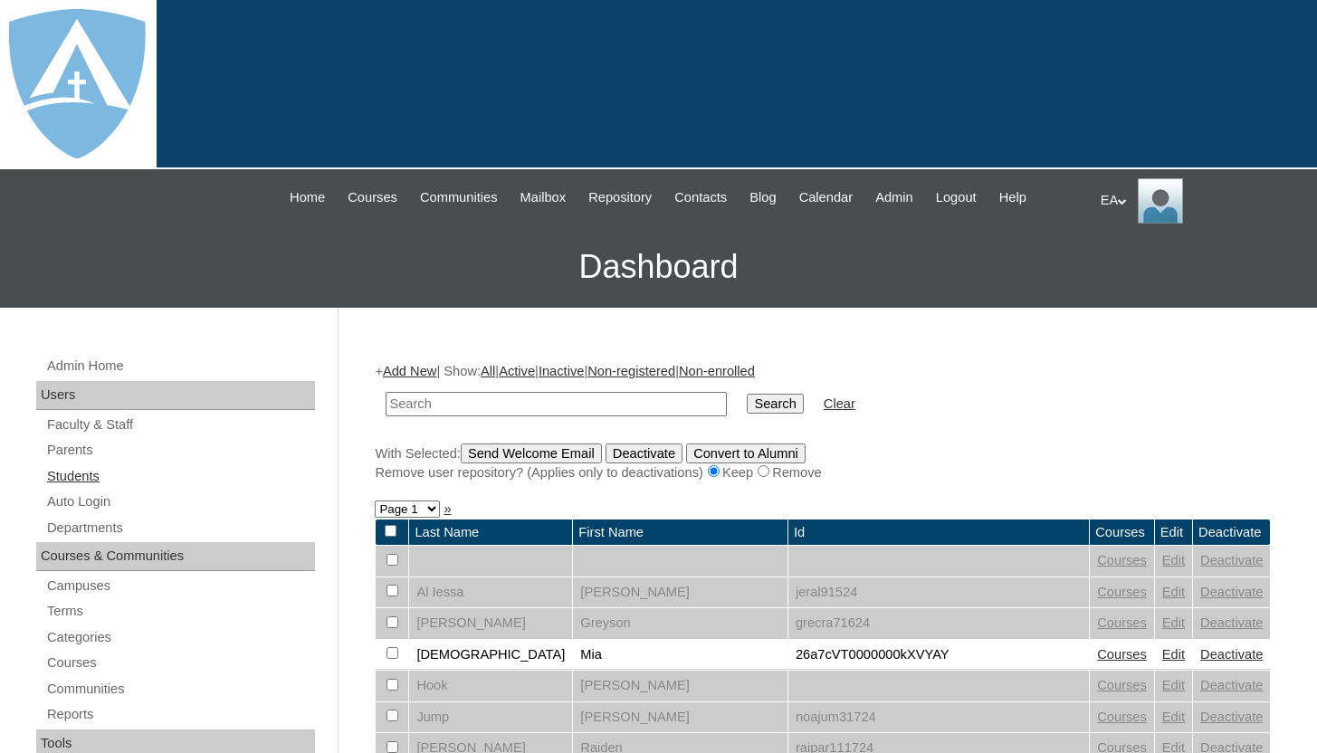
click at [94, 474] on link "Students" at bounding box center [180, 476] width 270 height 23
click at [445, 407] on input "text" at bounding box center [556, 404] width 341 height 24
type input "periea"
click at [747, 394] on input "Search" at bounding box center [775, 404] width 56 height 20
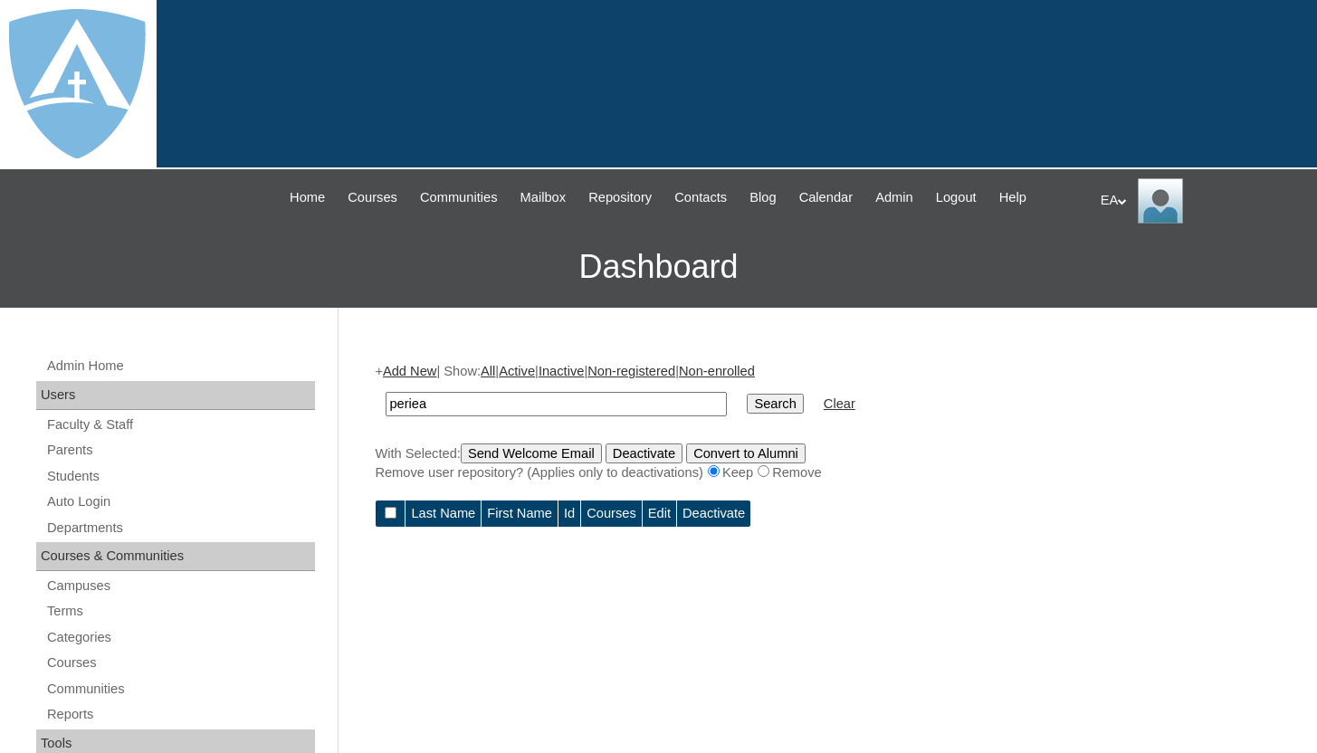
drag, startPoint x: 457, startPoint y: 405, endPoint x: 359, endPoint y: 405, distance: 97.8
type input "joel"
click at [747, 394] on input "Search" at bounding box center [775, 404] width 56 height 20
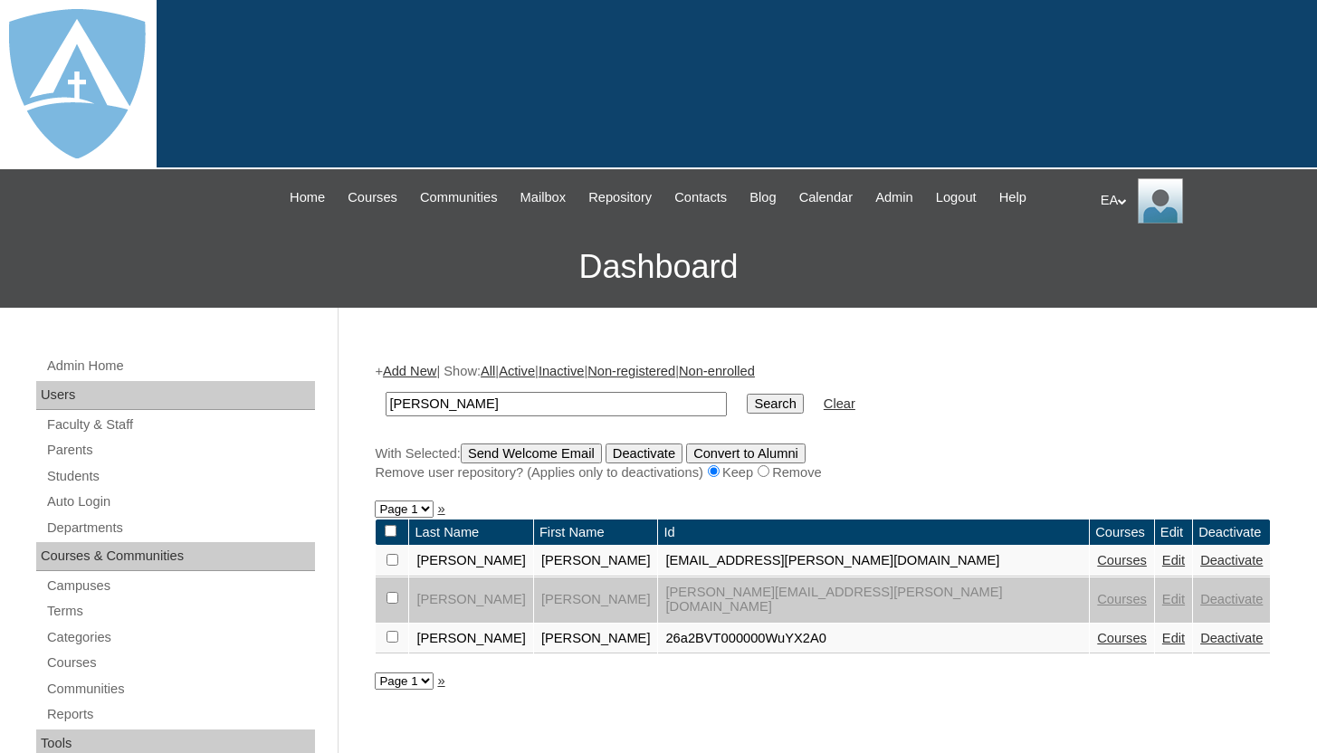
click at [1097, 631] on link "Courses" at bounding box center [1122, 638] width 50 height 14
click at [1097, 562] on link "Courses" at bounding box center [1122, 560] width 50 height 14
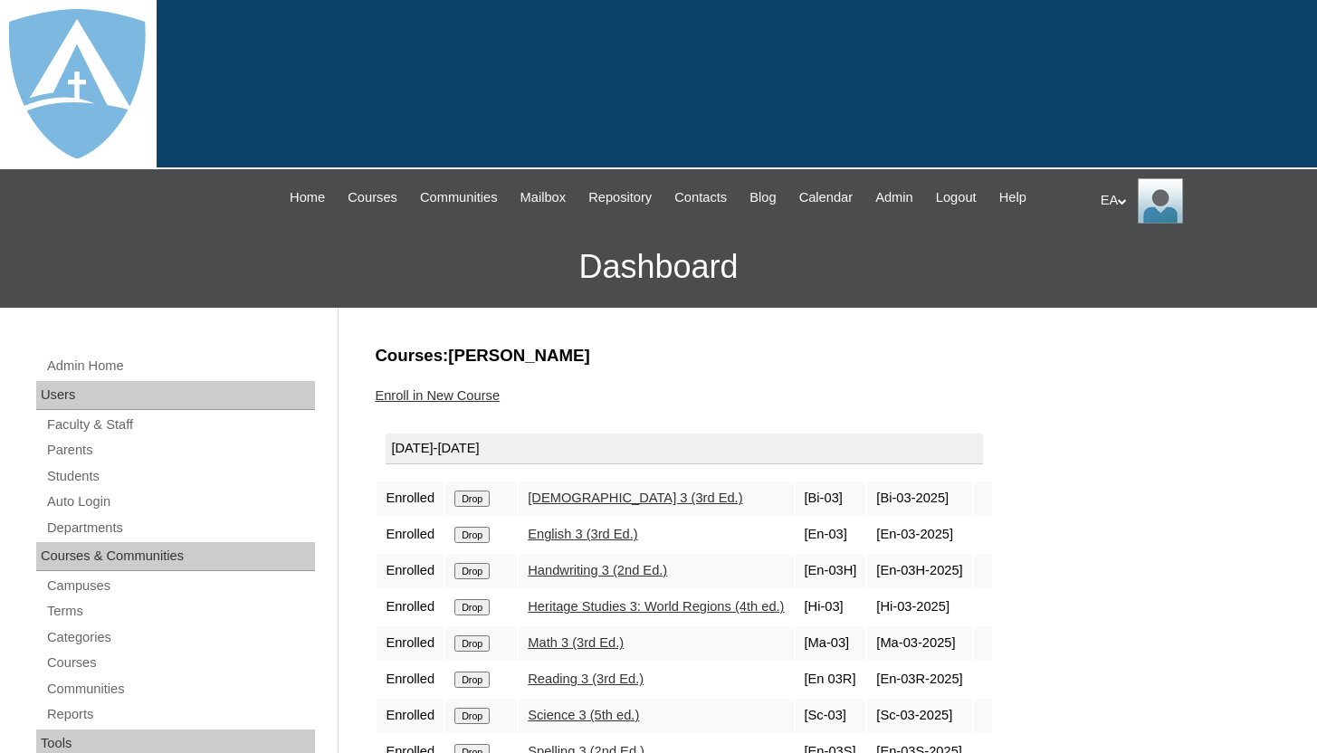
click at [476, 496] on input "Drop" at bounding box center [471, 499] width 35 height 16
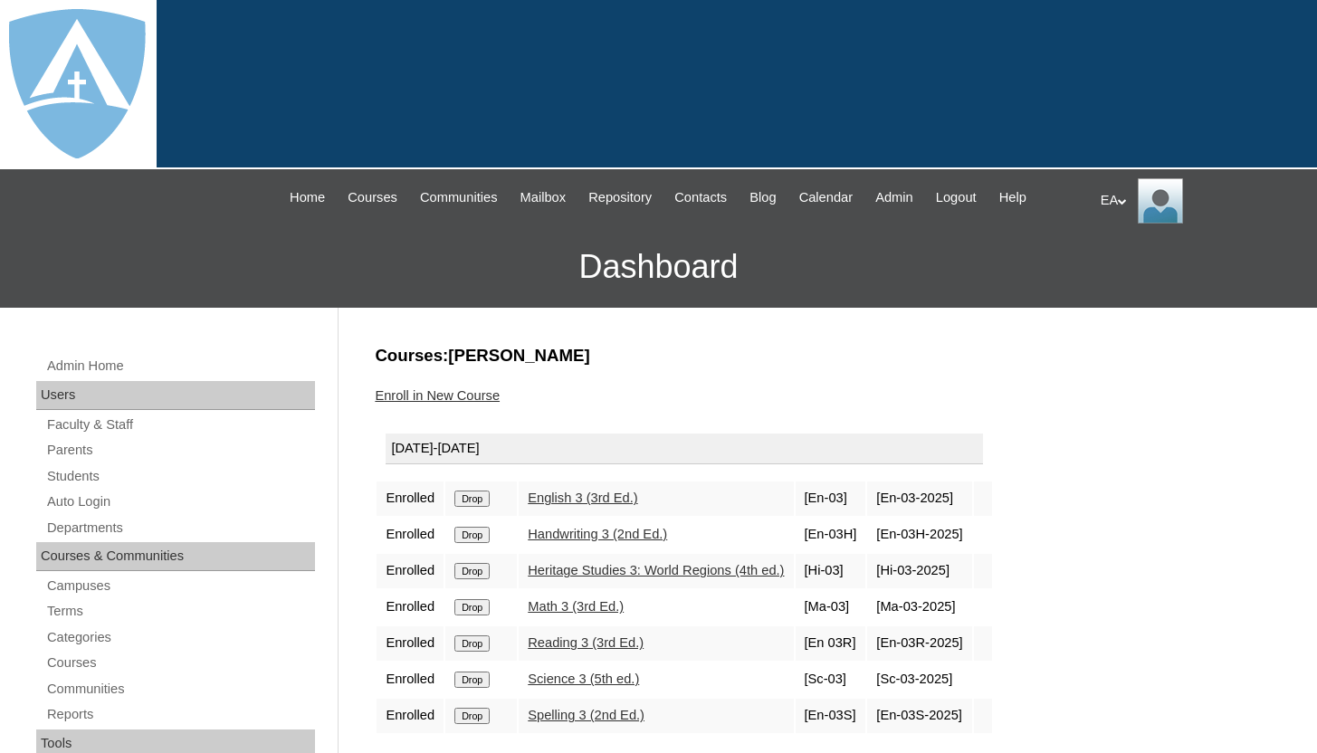
click at [486, 502] on input "Drop" at bounding box center [471, 499] width 35 height 16
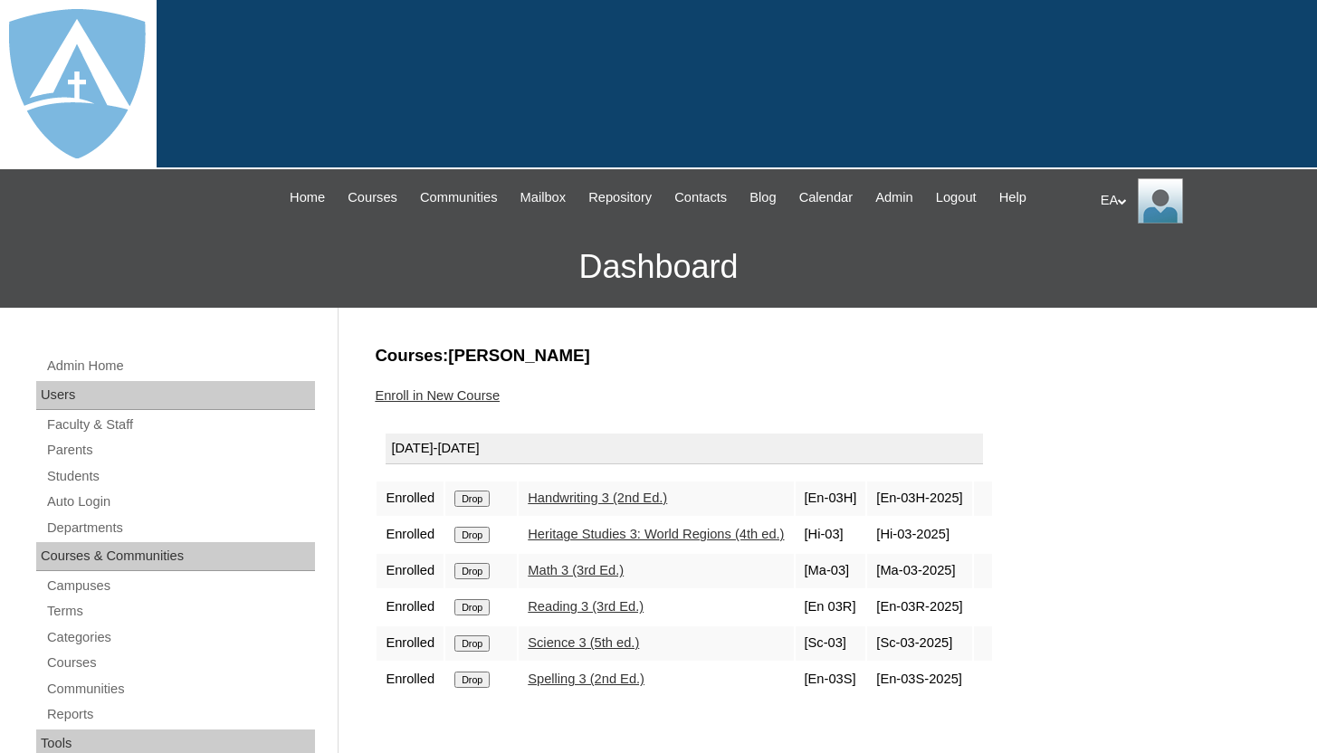
click at [479, 500] on input "Drop" at bounding box center [471, 499] width 35 height 16
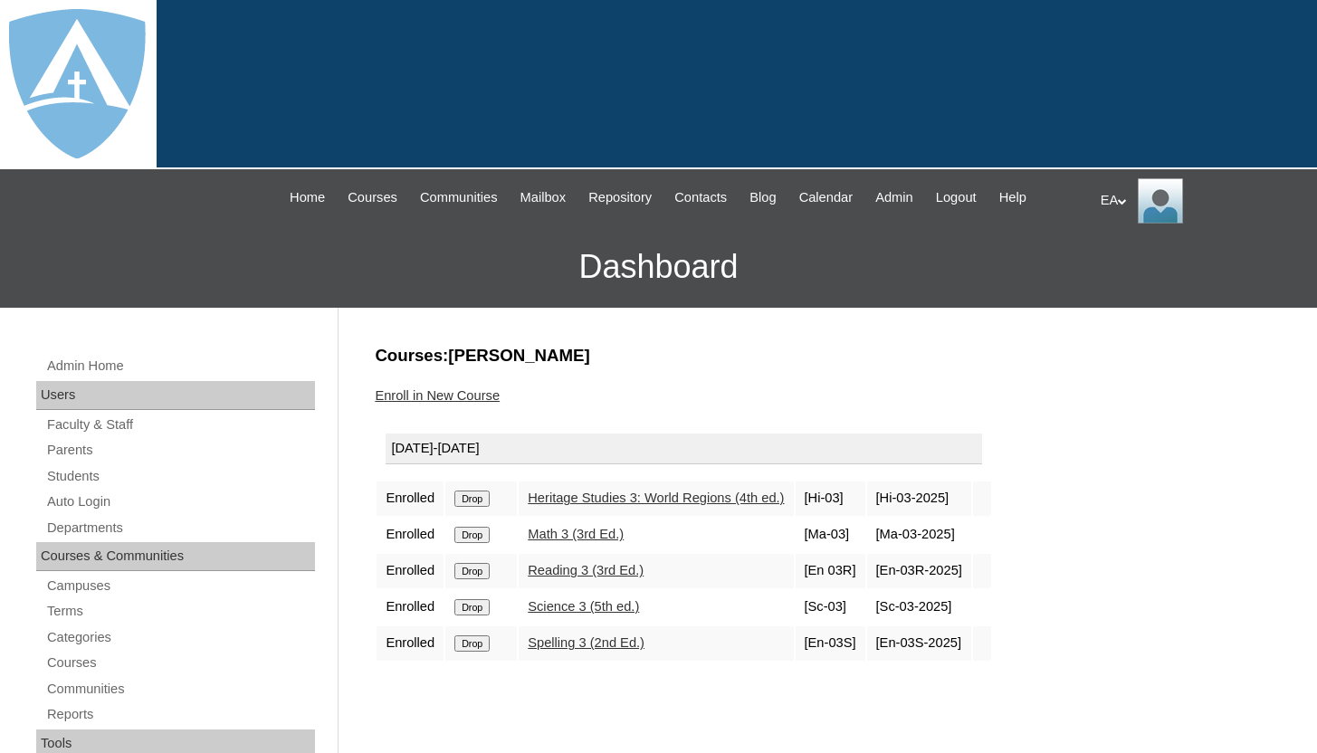
click at [479, 502] on input "Drop" at bounding box center [471, 499] width 35 height 16
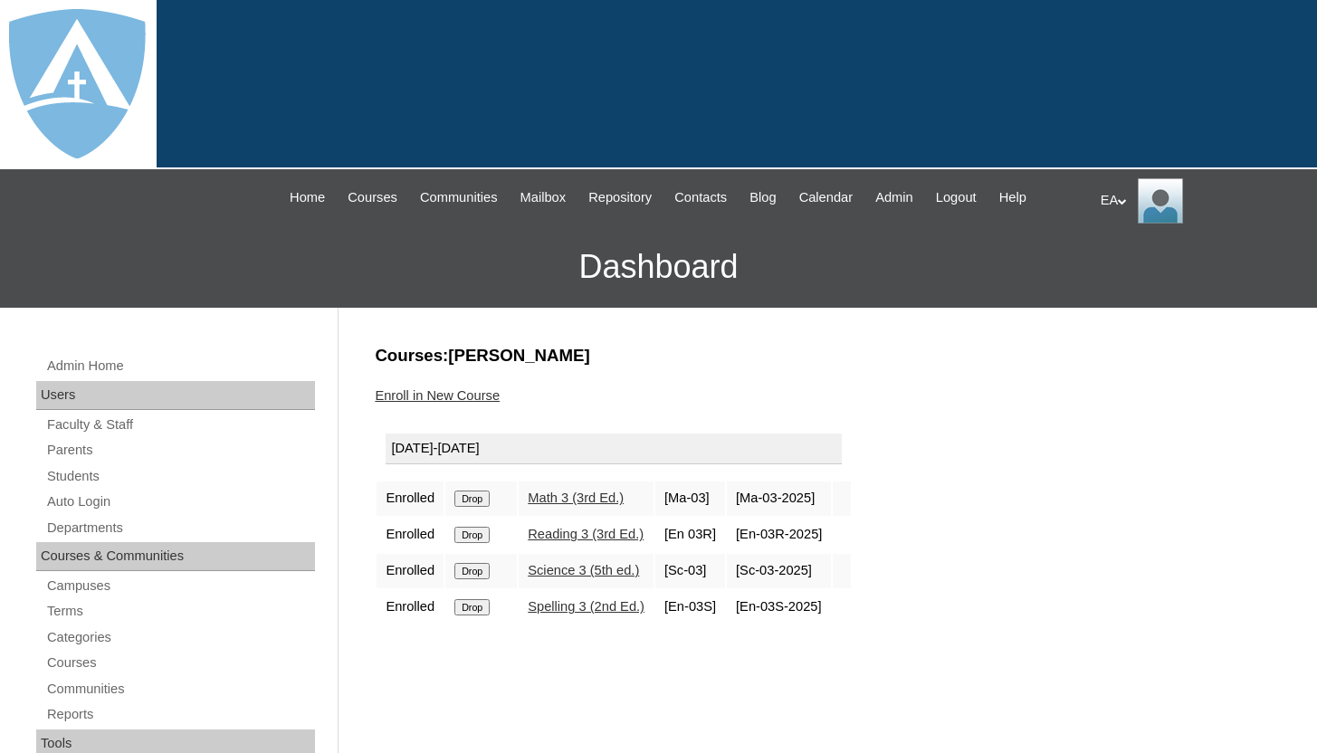
click at [481, 496] on input "Drop" at bounding box center [471, 499] width 35 height 16
click at [481, 498] on input "Drop" at bounding box center [471, 499] width 35 height 16
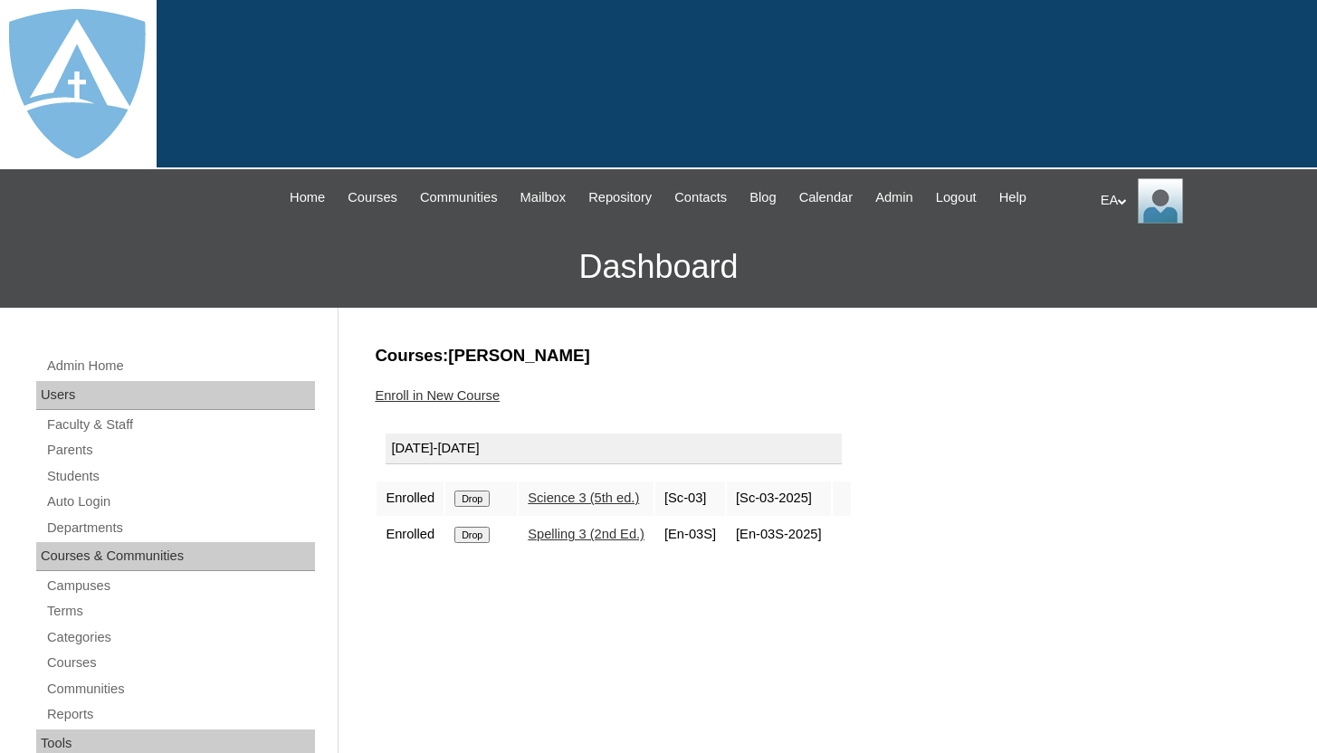
click at [482, 494] on input "Drop" at bounding box center [471, 499] width 35 height 16
click at [481, 498] on input "Drop" at bounding box center [471, 499] width 35 height 16
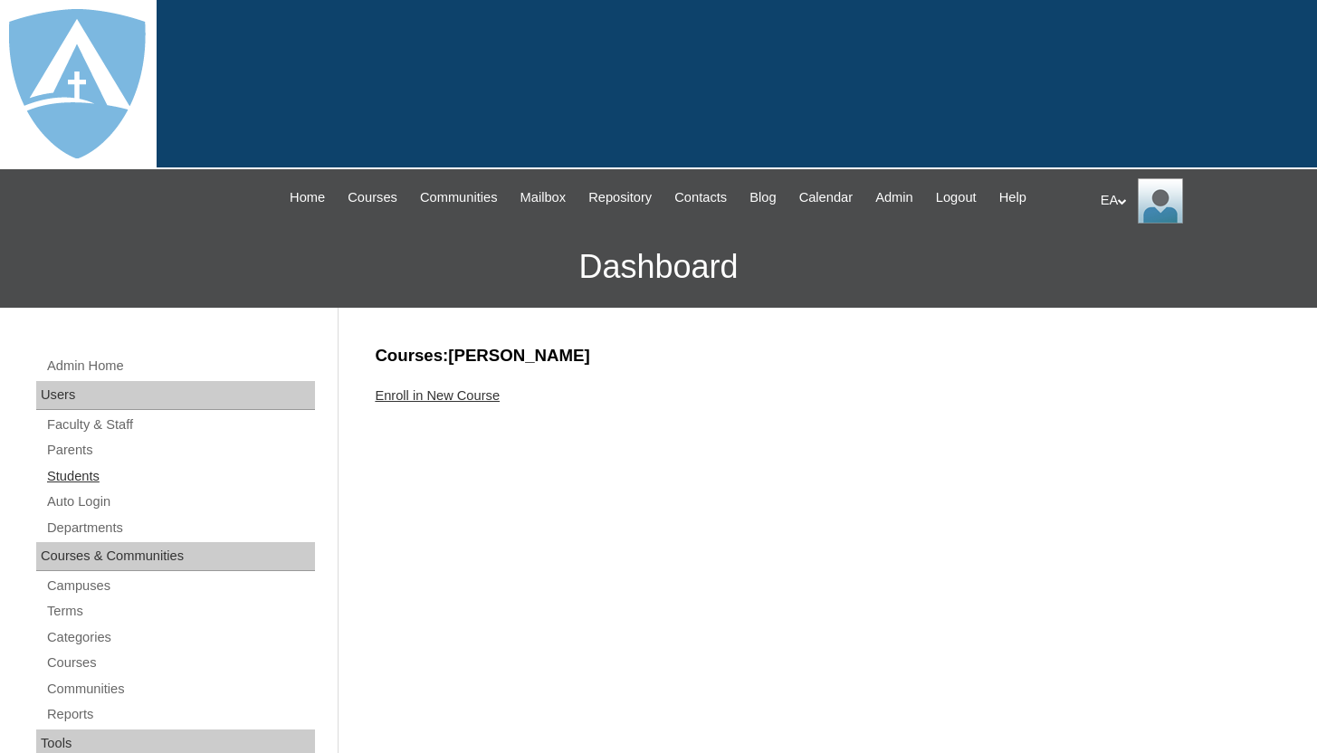
click at [100, 478] on link "Students" at bounding box center [180, 476] width 270 height 23
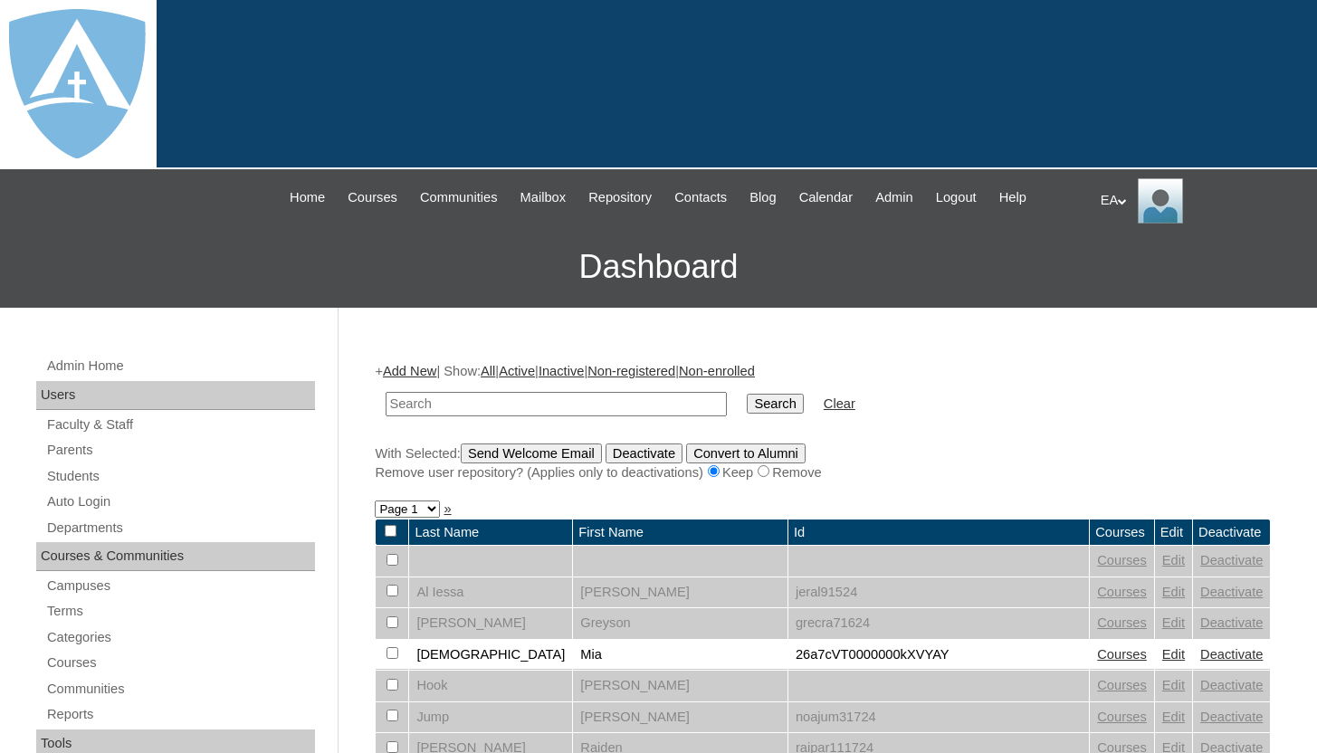
click at [476, 389] on td at bounding box center [556, 404] width 359 height 43
click at [466, 414] on input "text" at bounding box center [556, 404] width 341 height 24
type input "[PERSON_NAME]"
click at [765, 397] on input "Search" at bounding box center [775, 404] width 56 height 20
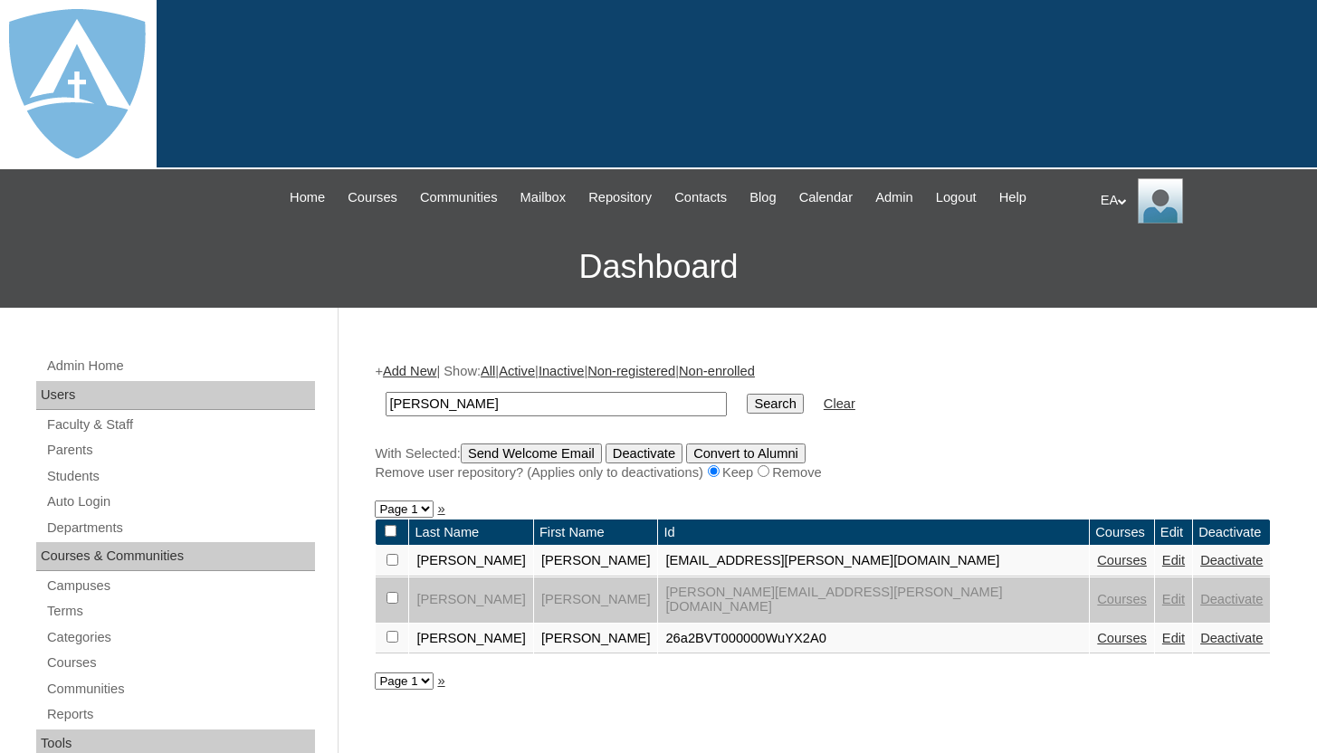
click at [1201, 559] on link "Deactivate" at bounding box center [1232, 560] width 62 height 14
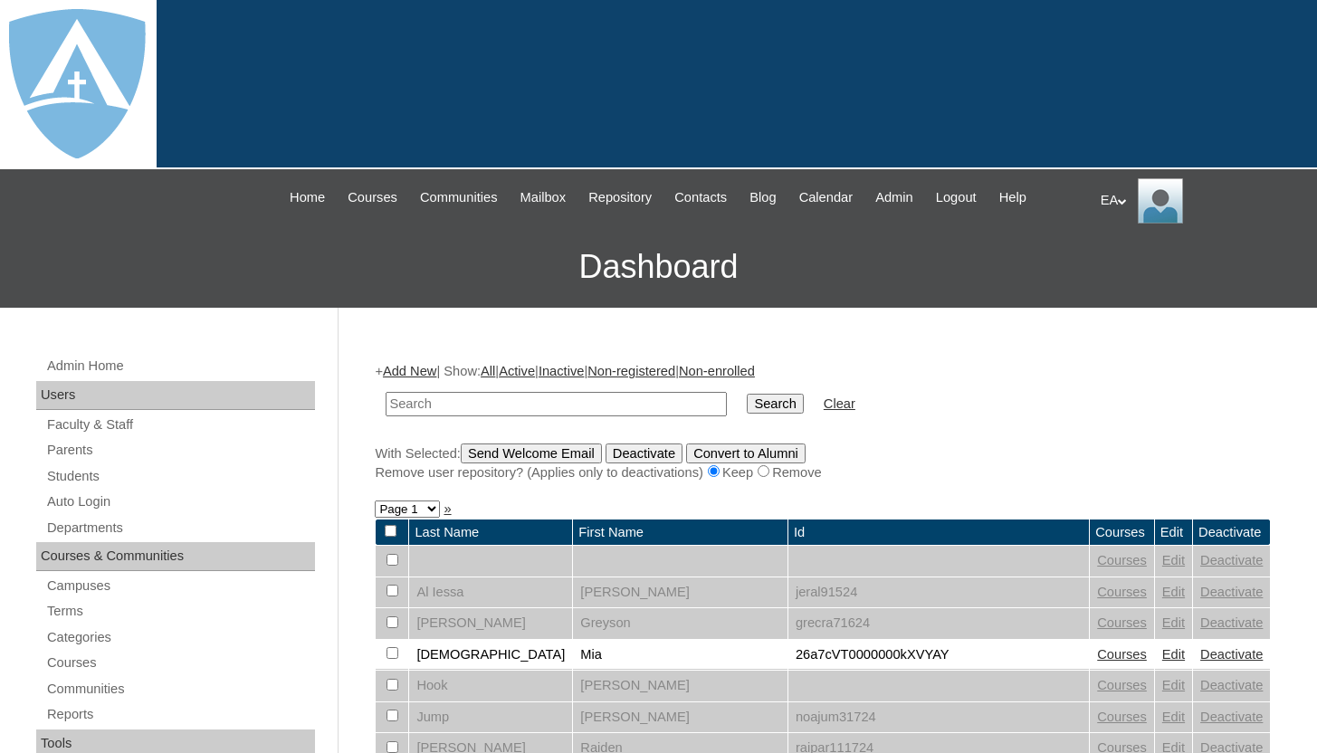
click at [569, 399] on input "text" at bounding box center [556, 404] width 341 height 24
type input "[PERSON_NAME]"
click at [757, 402] on input "Search" at bounding box center [775, 404] width 56 height 20
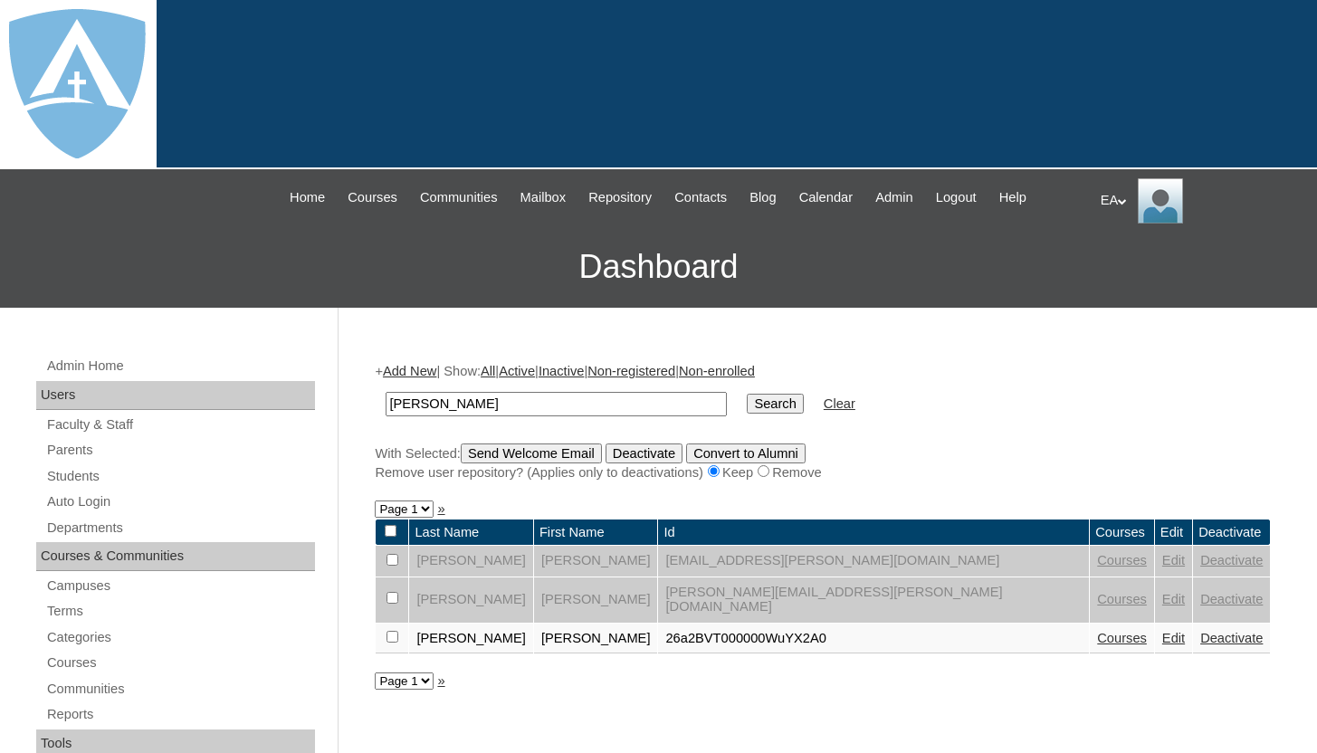
click at [1097, 631] on link "Courses" at bounding box center [1122, 638] width 50 height 14
click at [1124, 199] on icon at bounding box center [1122, 201] width 9 height 6
click at [1129, 273] on span "Logout" at bounding box center [1133, 270] width 36 height 14
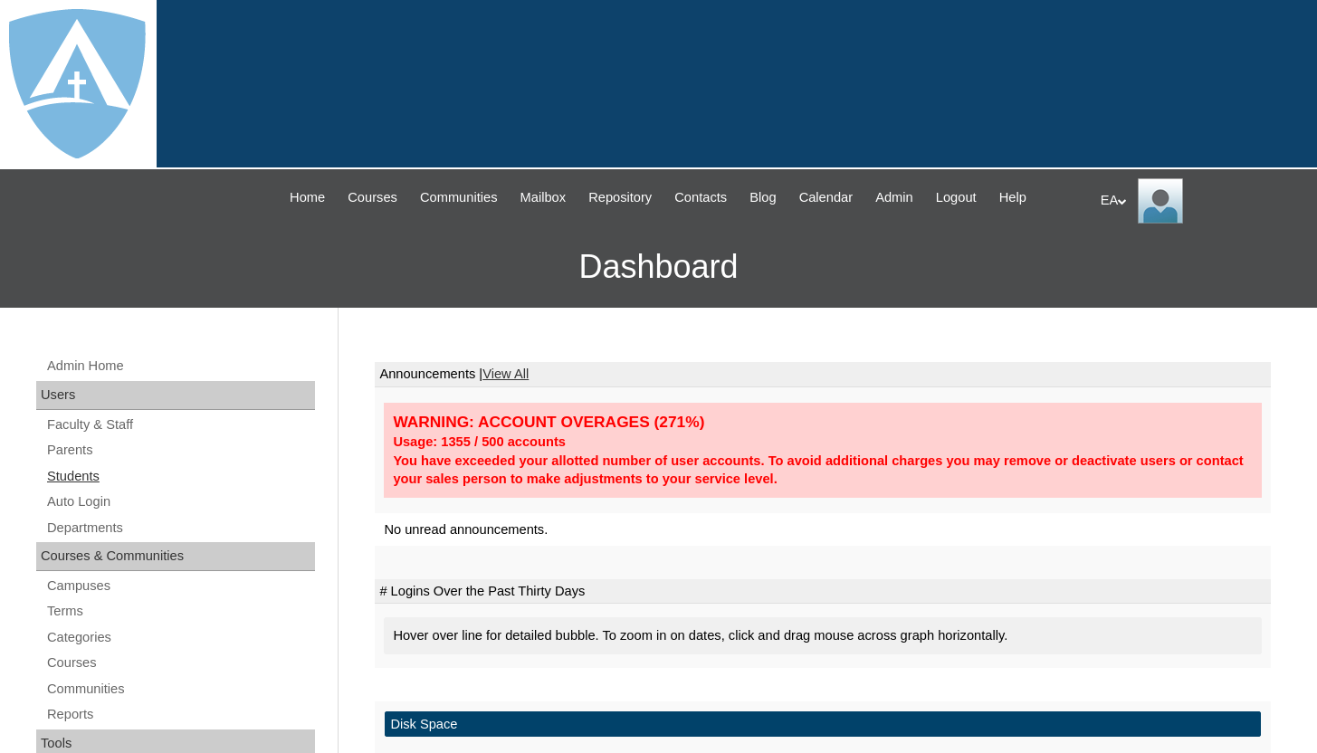
click at [90, 478] on link "Students" at bounding box center [180, 476] width 270 height 23
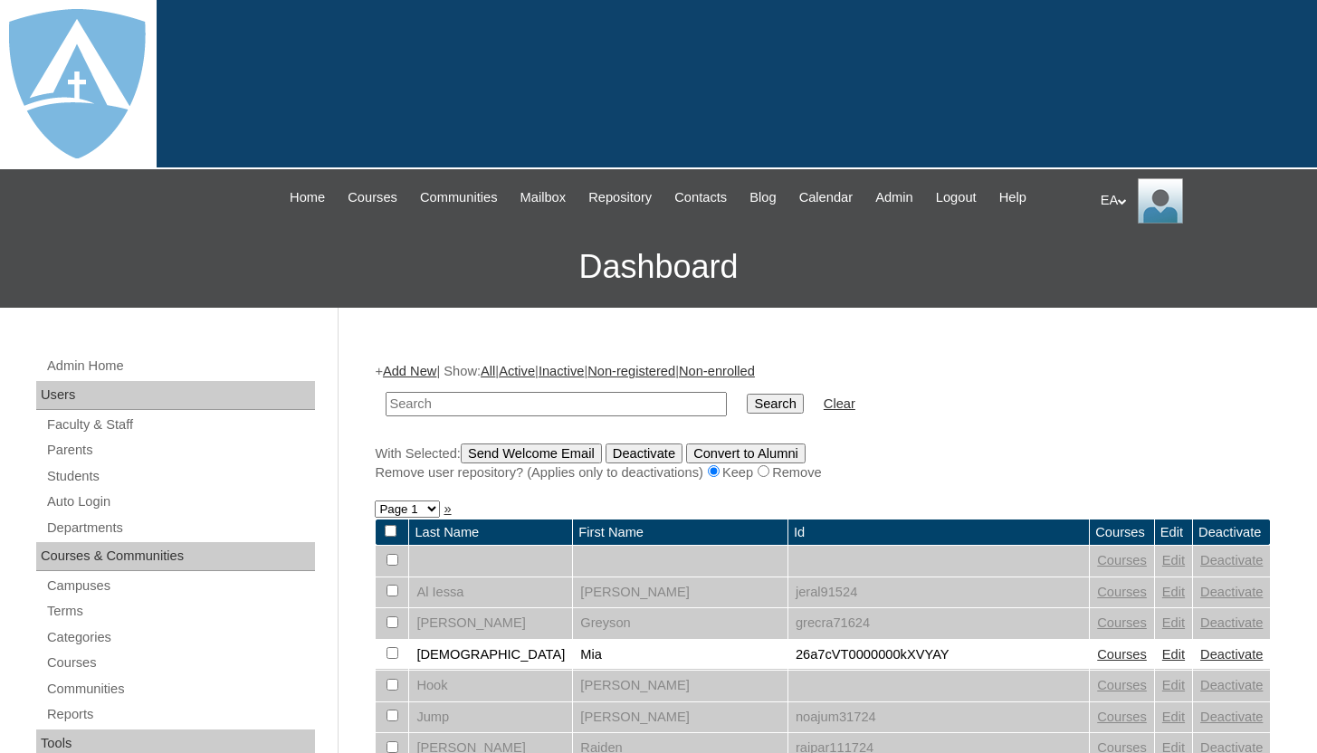
click at [520, 402] on input "text" at bounding box center [556, 404] width 341 height 24
type input "Christopher Wilson"
click at [753, 411] on input "Search" at bounding box center [775, 404] width 56 height 20
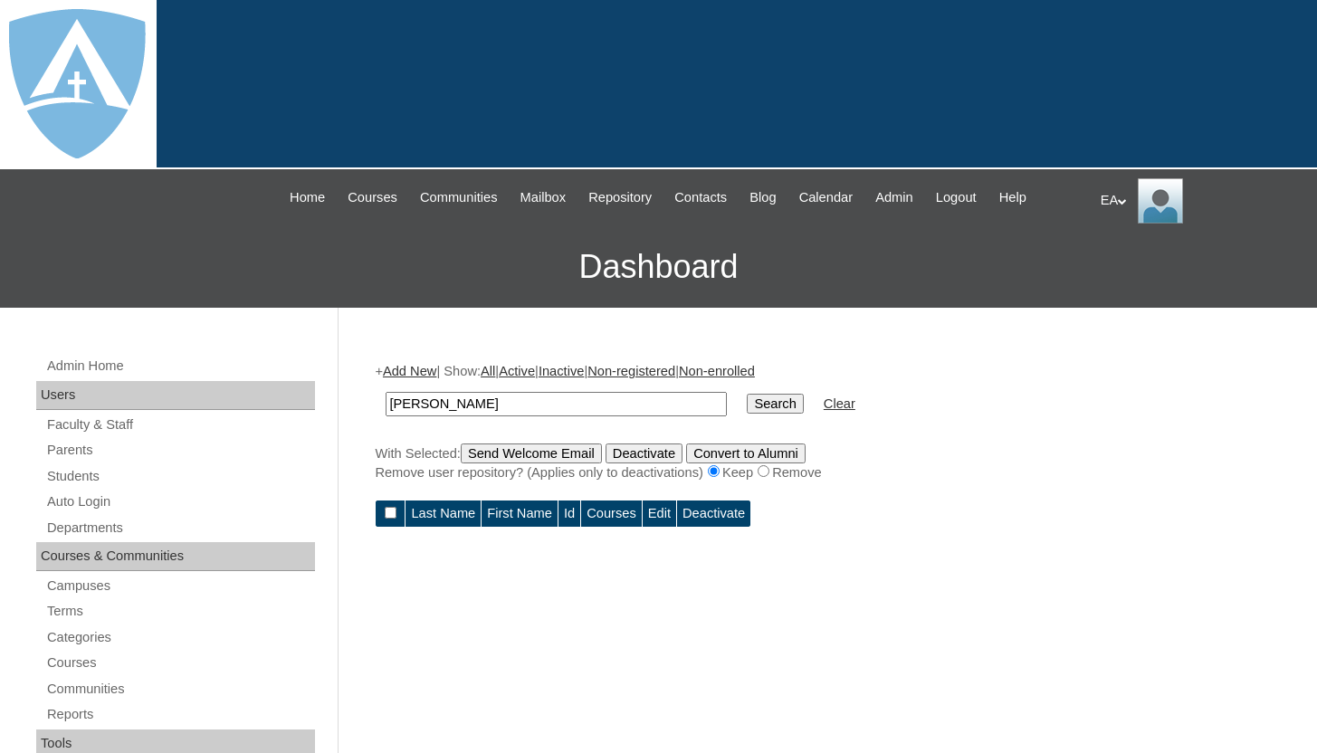
click at [541, 405] on input "[PERSON_NAME]" at bounding box center [556, 404] width 341 height 24
type input "[PERSON_NAME]"
click at [752, 401] on input "Search" at bounding box center [775, 404] width 56 height 20
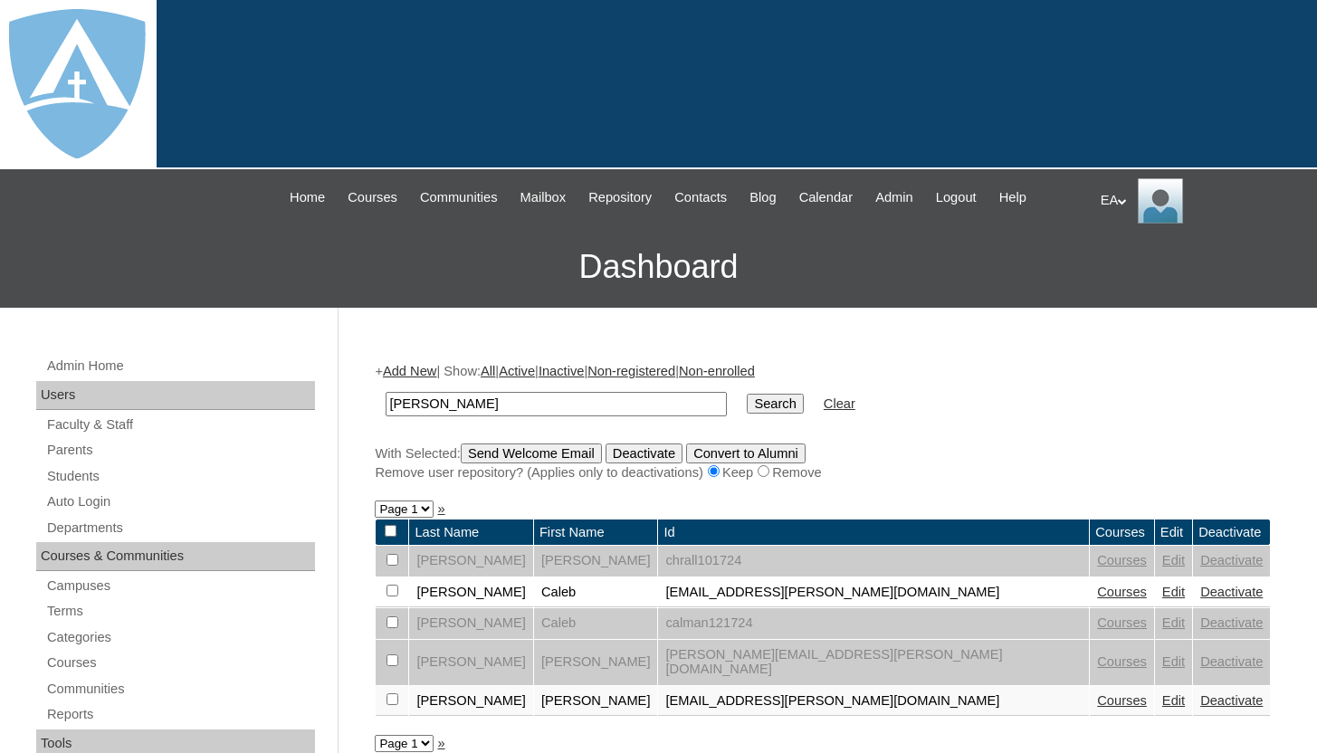
click at [1097, 694] on link "Courses" at bounding box center [1122, 701] width 50 height 14
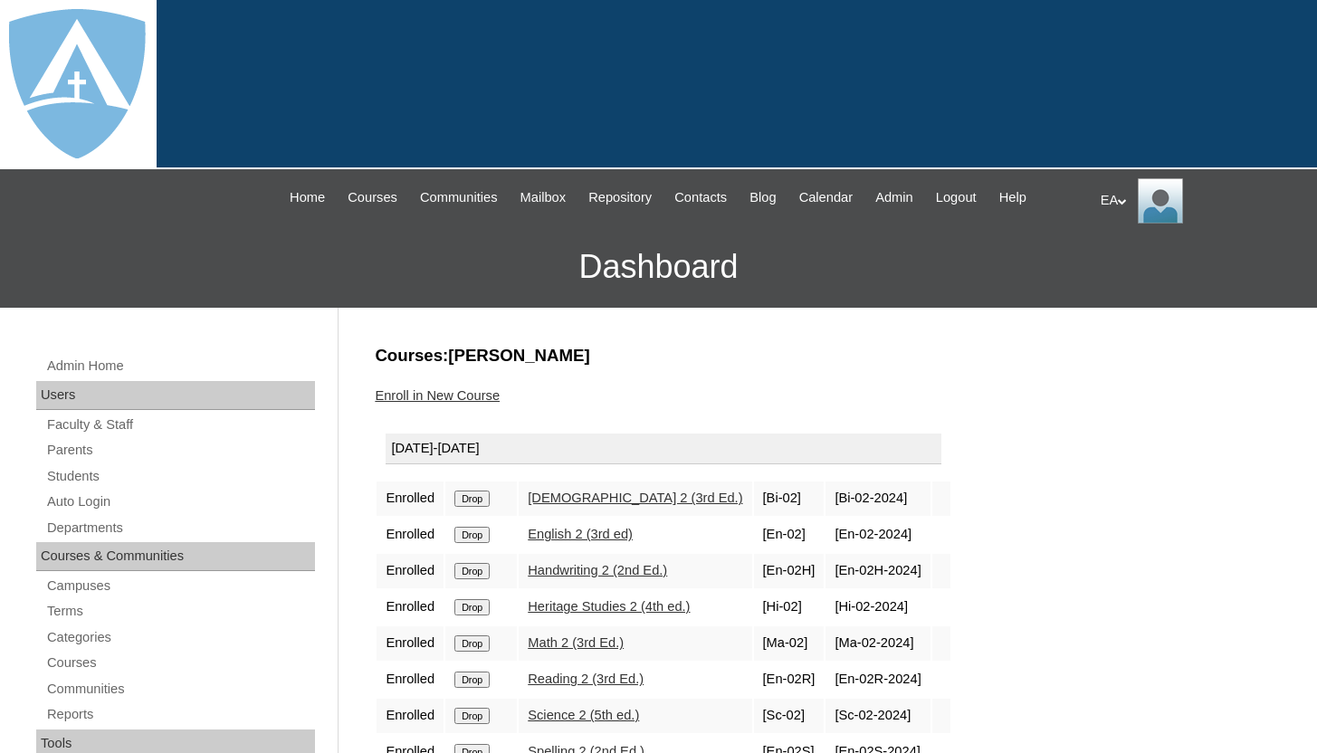
click at [479, 496] on input "Drop" at bounding box center [471, 499] width 35 height 16
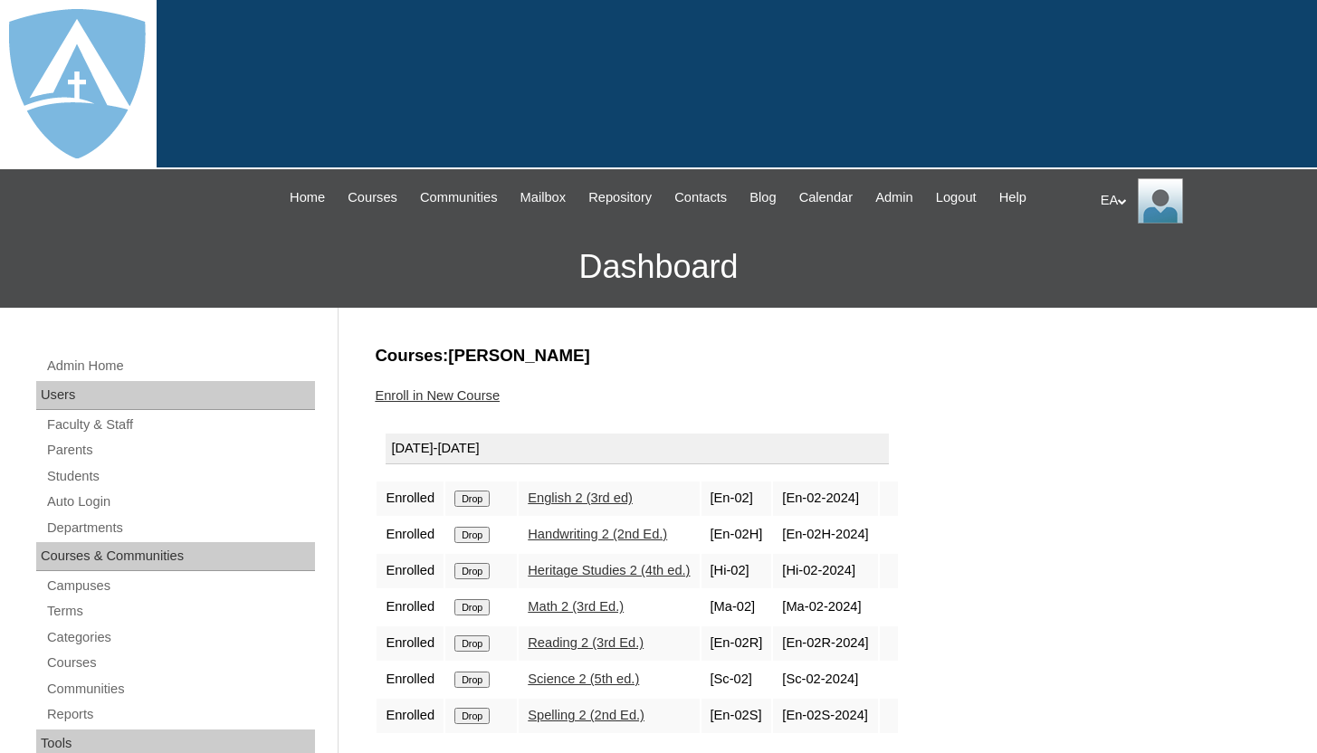
click at [481, 495] on input "Drop" at bounding box center [471, 499] width 35 height 16
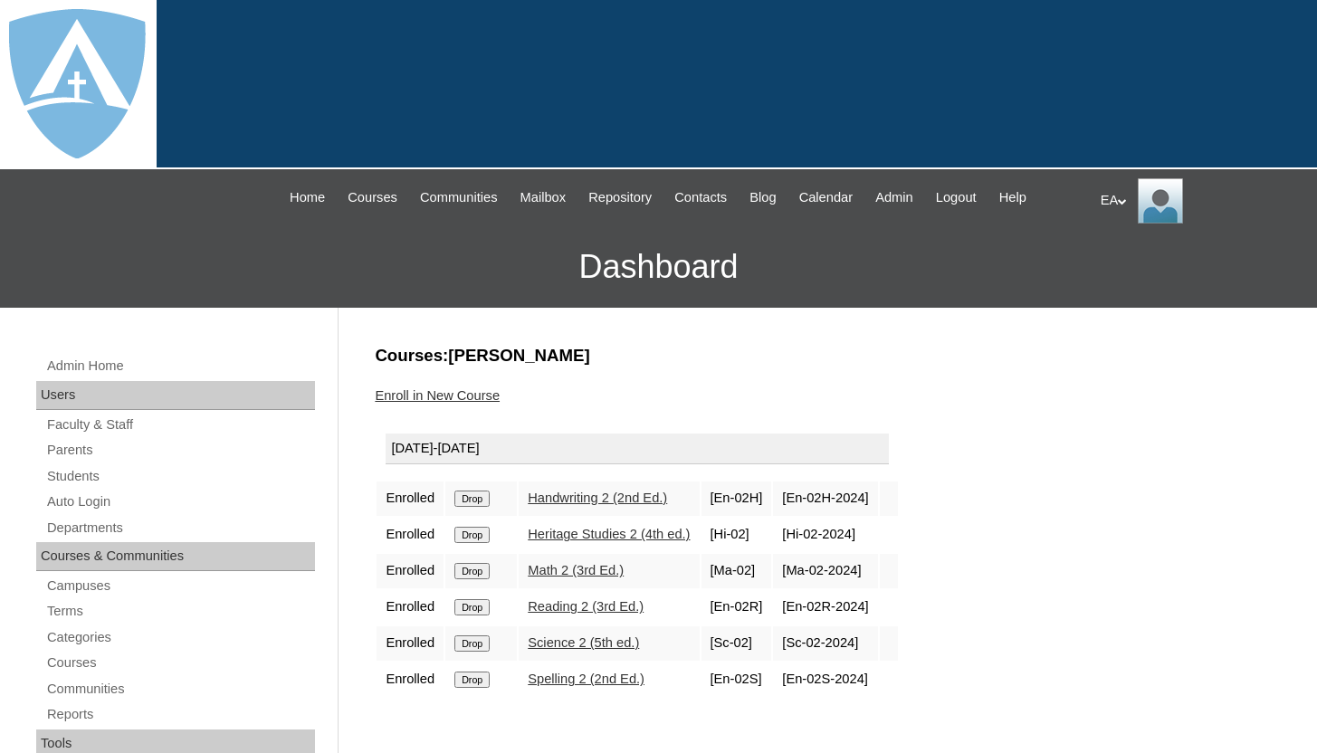
click at [479, 498] on input "Drop" at bounding box center [471, 499] width 35 height 16
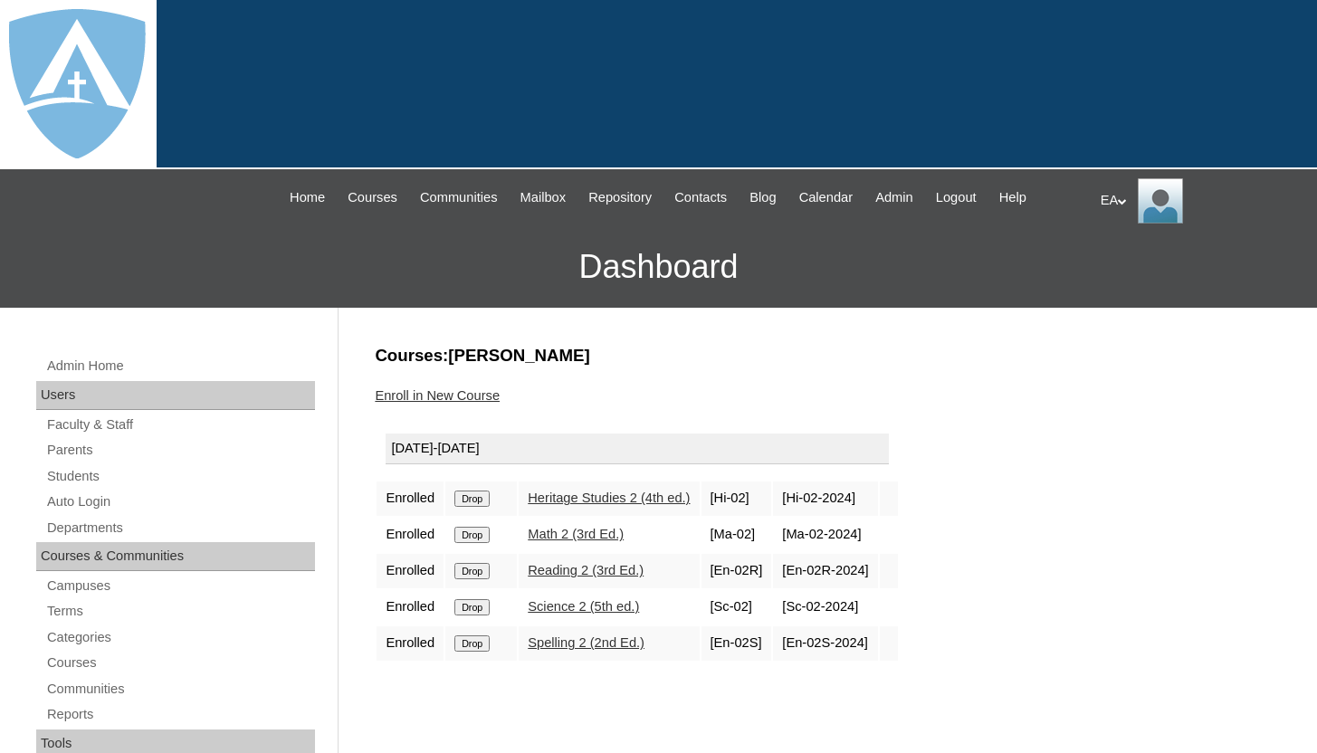
click at [482, 498] on input "Drop" at bounding box center [471, 499] width 35 height 16
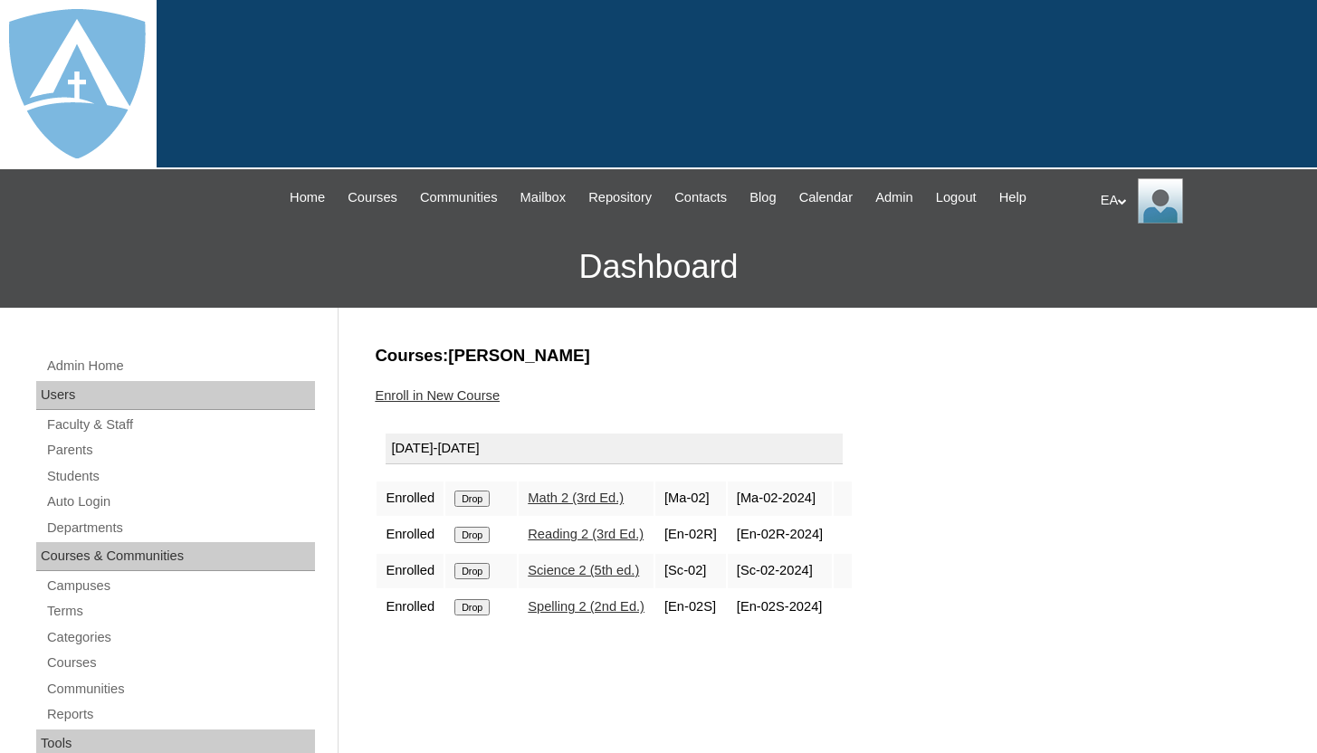
click at [487, 495] on input "Drop" at bounding box center [471, 499] width 35 height 16
click at [487, 499] on input "Drop" at bounding box center [471, 499] width 35 height 16
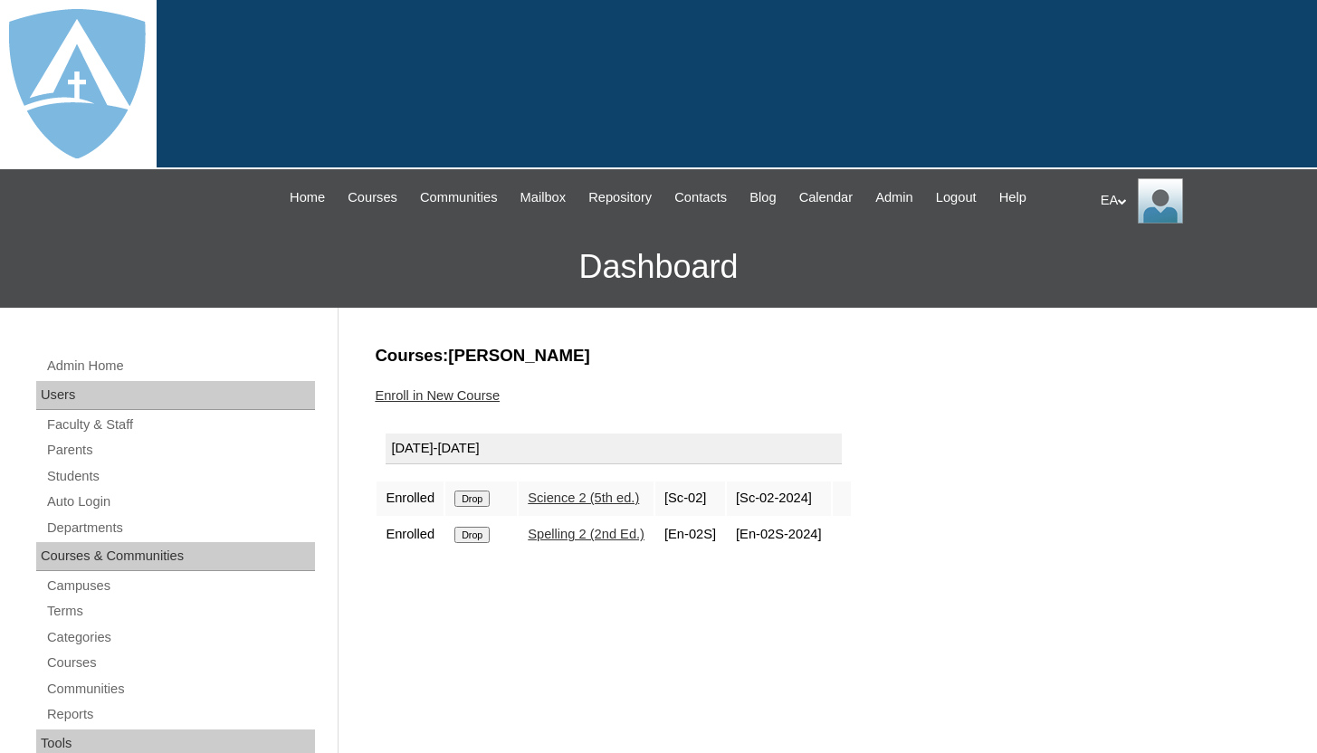
click at [482, 495] on input "Drop" at bounding box center [471, 499] width 35 height 16
click at [480, 497] on input "Drop" at bounding box center [471, 499] width 35 height 16
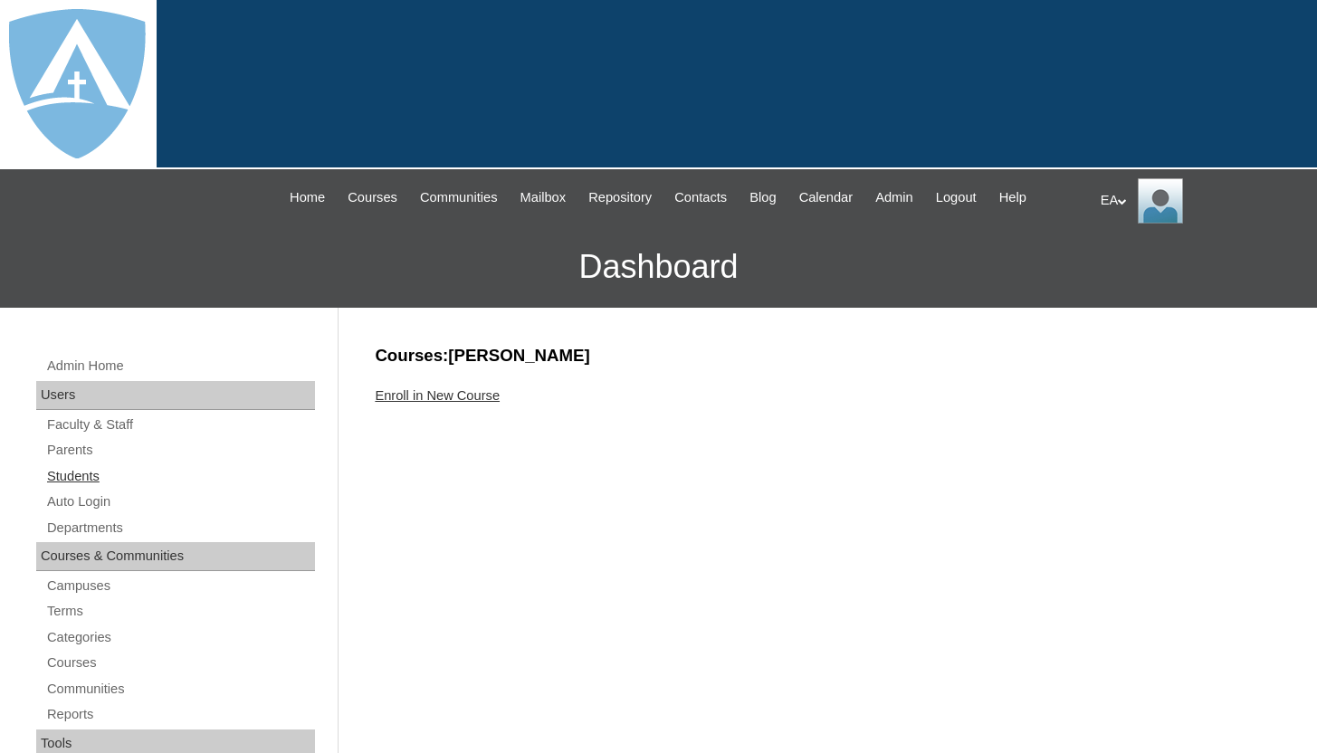
click at [90, 477] on link "Students" at bounding box center [180, 476] width 270 height 23
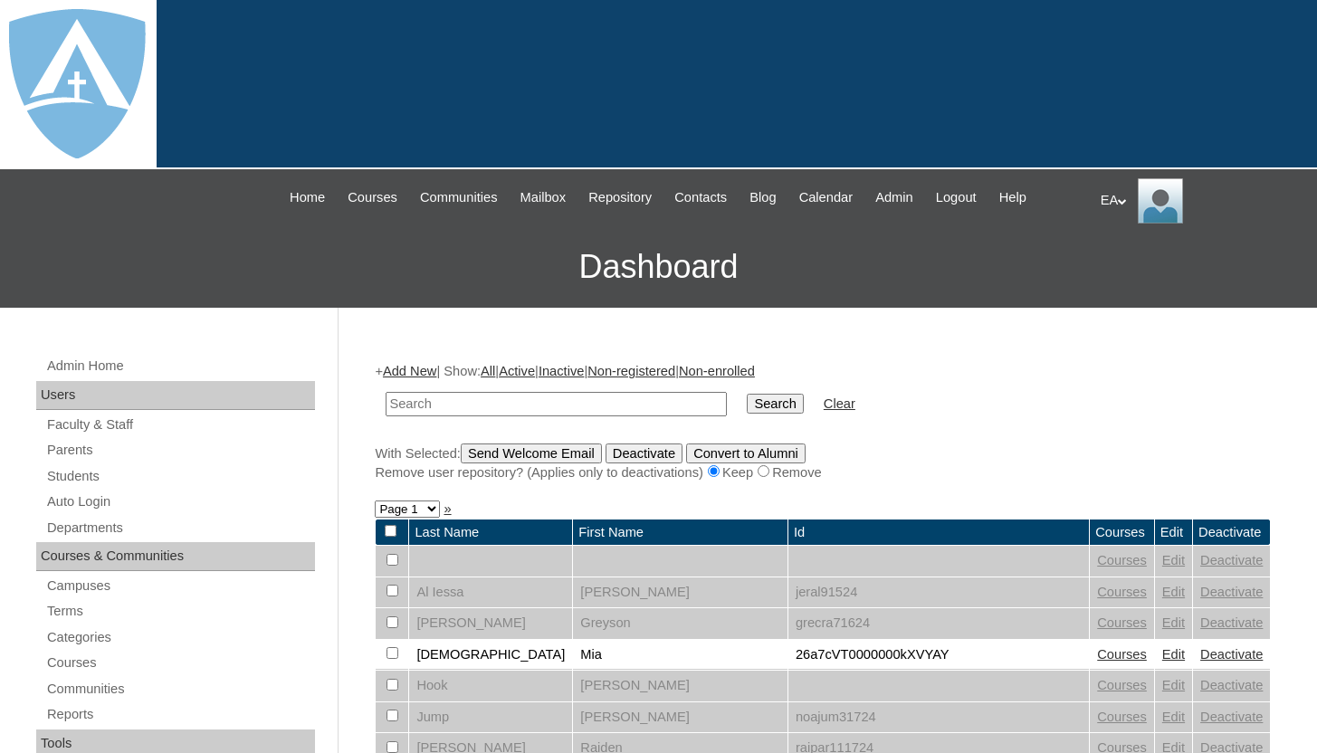
click at [501, 407] on input "text" at bounding box center [556, 404] width 341 height 24
type input "[PERSON_NAME]"
click at [757, 394] on input "Search" at bounding box center [775, 404] width 56 height 20
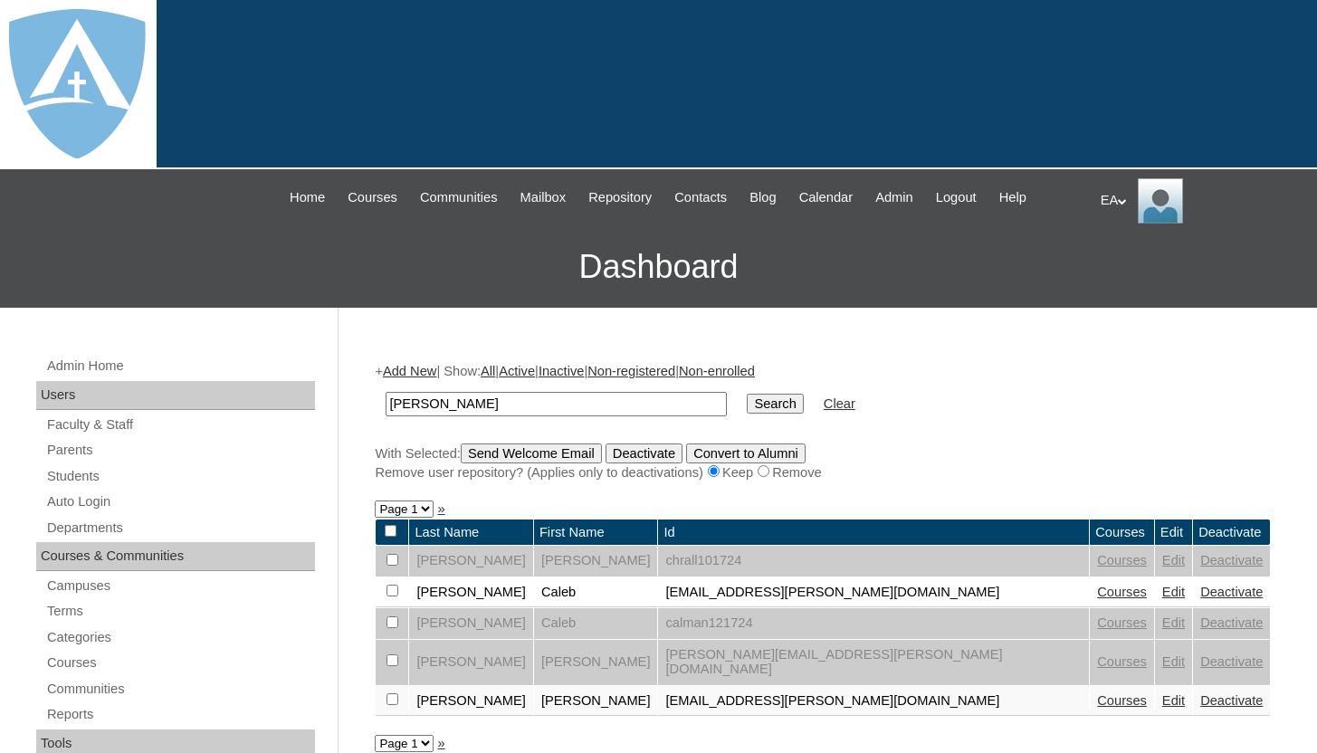
click at [1201, 655] on link "Deactivate" at bounding box center [1232, 662] width 62 height 14
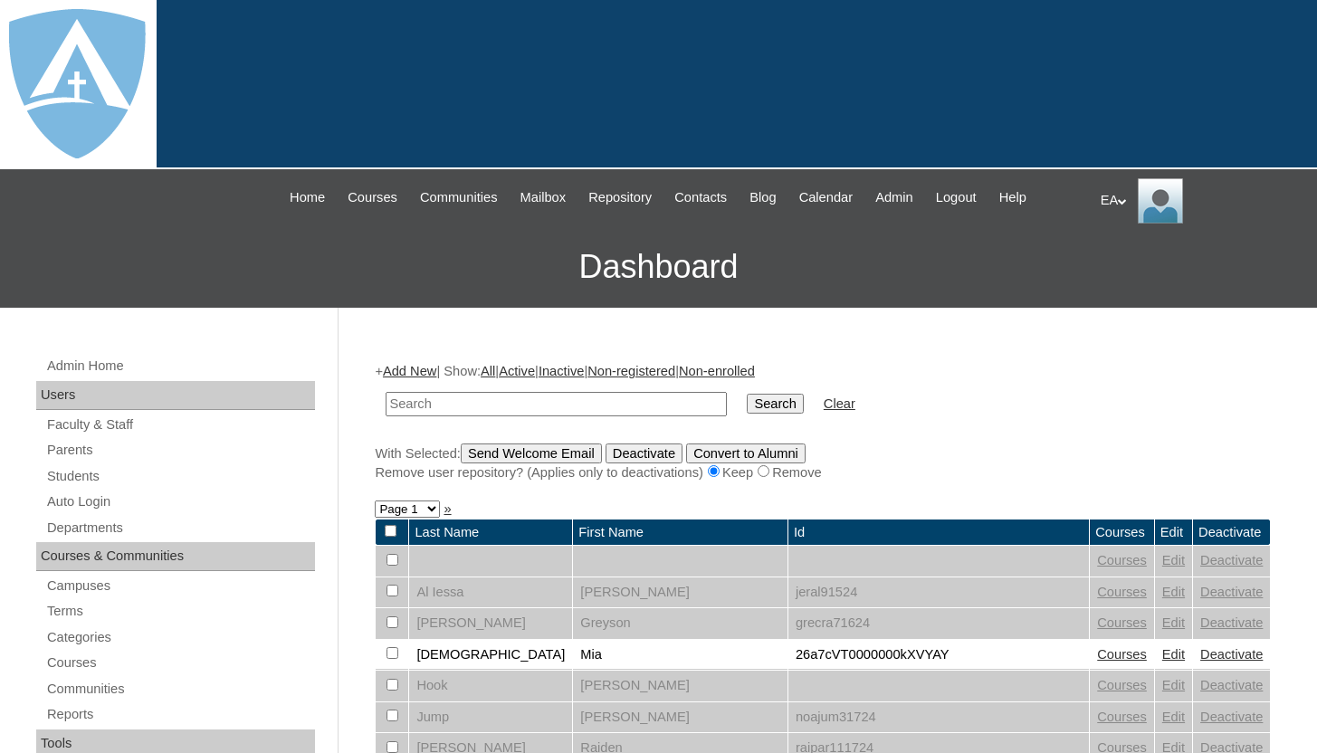
click at [569, 404] on input "text" at bounding box center [556, 404] width 341 height 24
type input "[PERSON_NAME]"
click at [960, 440] on div "+ Add New | Show: All | Active | Inactive | Non-registered | Non-enrolled [PERS…" at bounding box center [823, 422] width 896 height 120
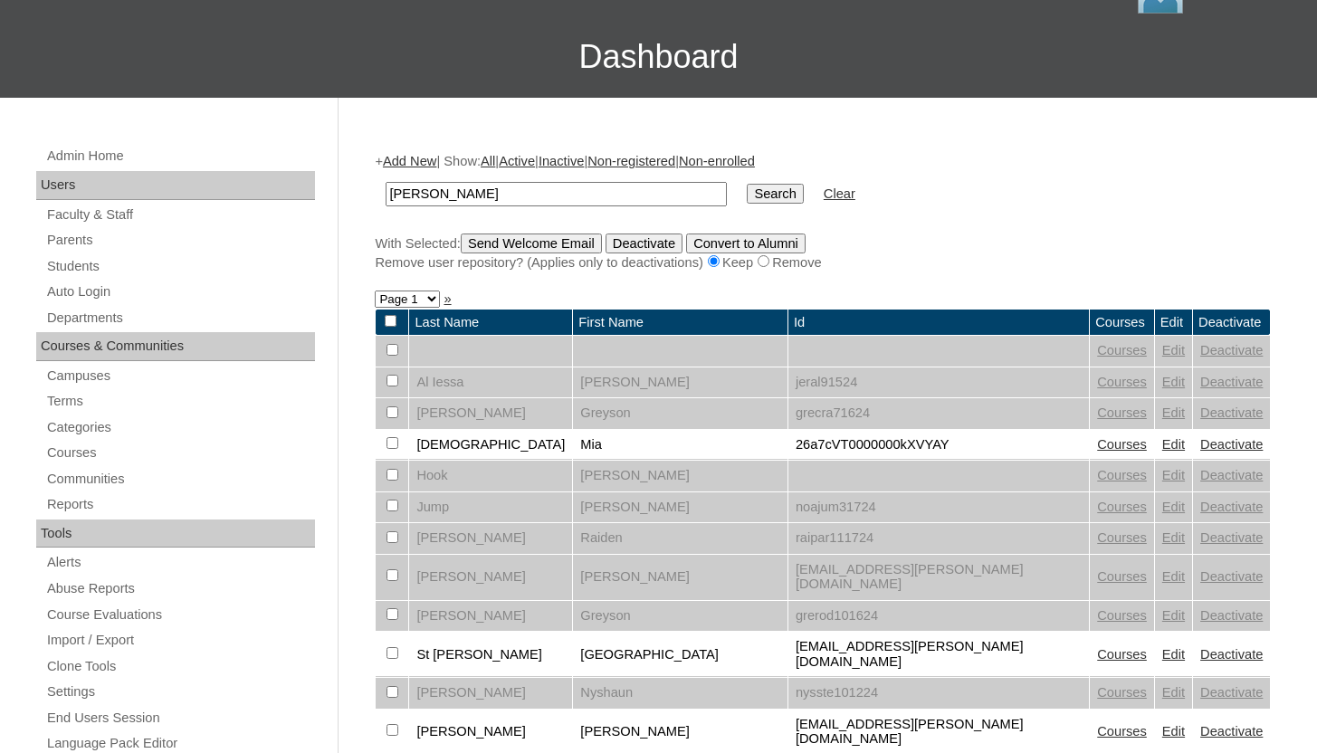
scroll to position [217, 0]
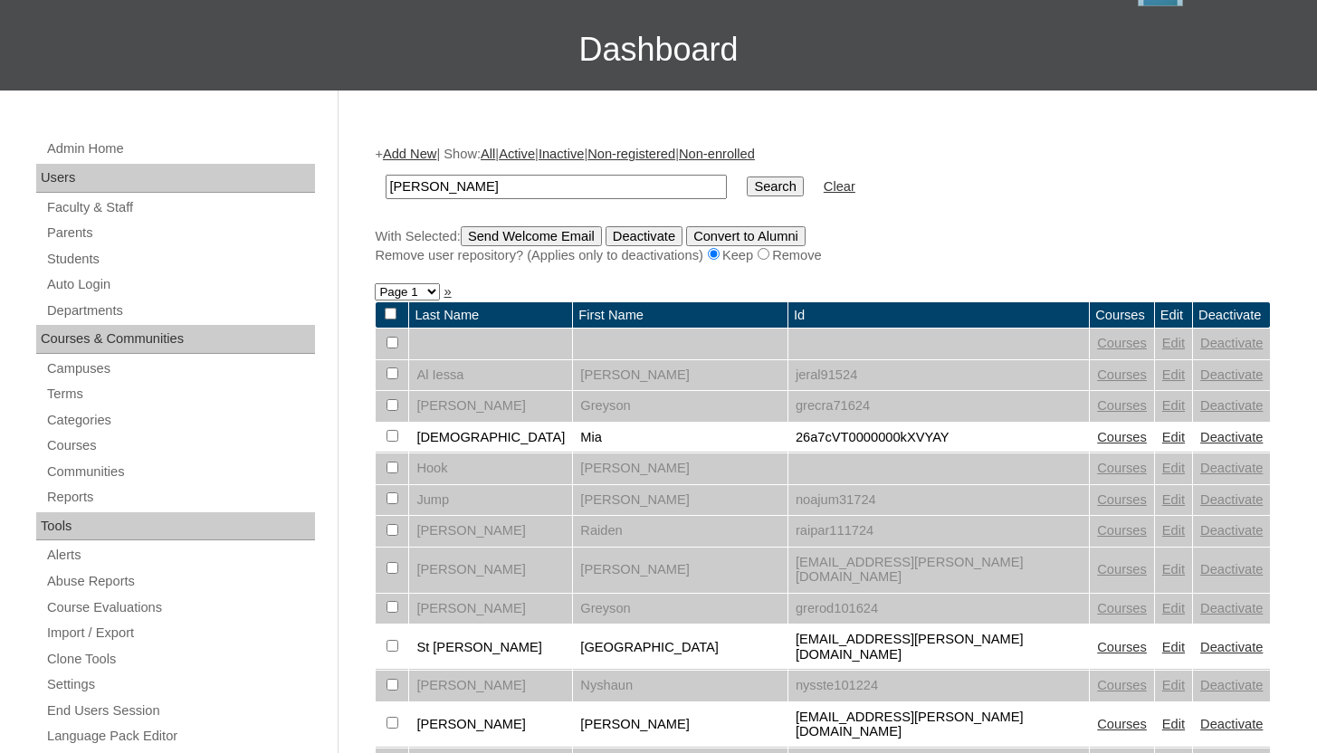
click at [757, 184] on input "Search" at bounding box center [775, 187] width 56 height 20
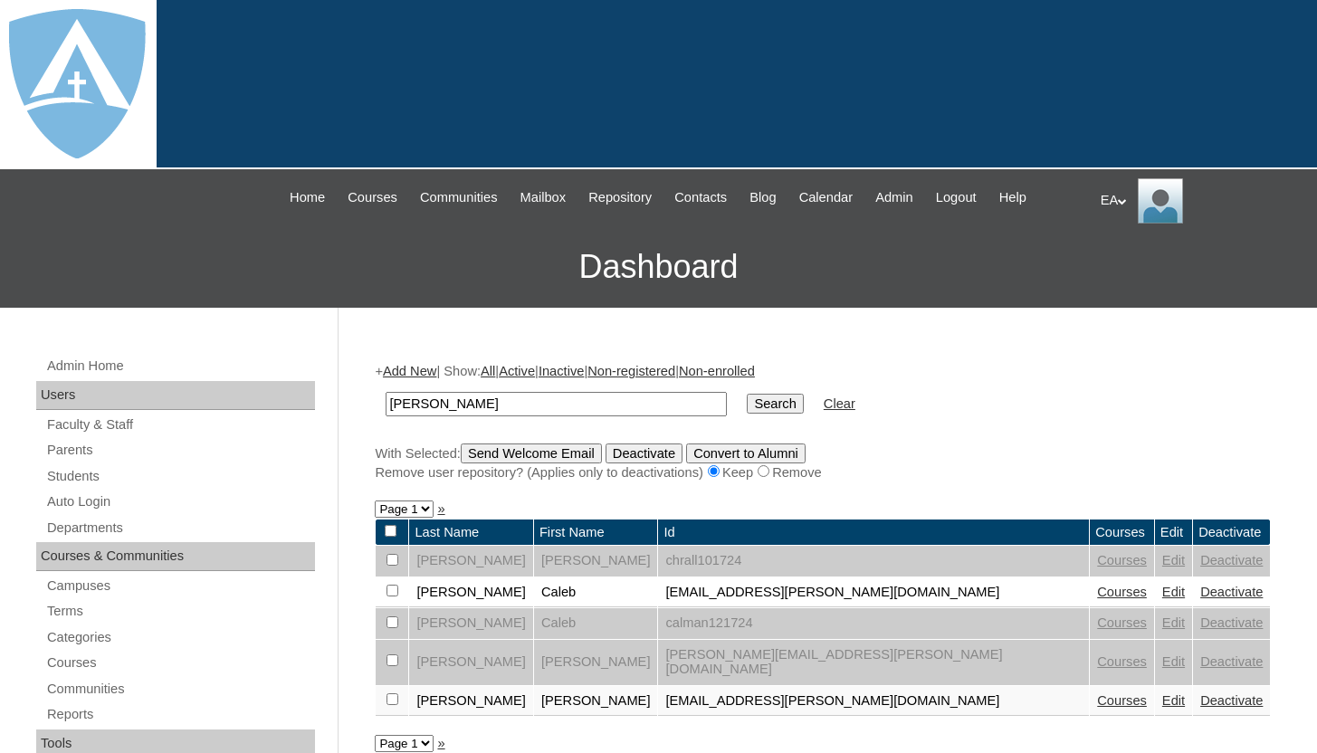
click at [1097, 694] on link "Courses" at bounding box center [1122, 701] width 50 height 14
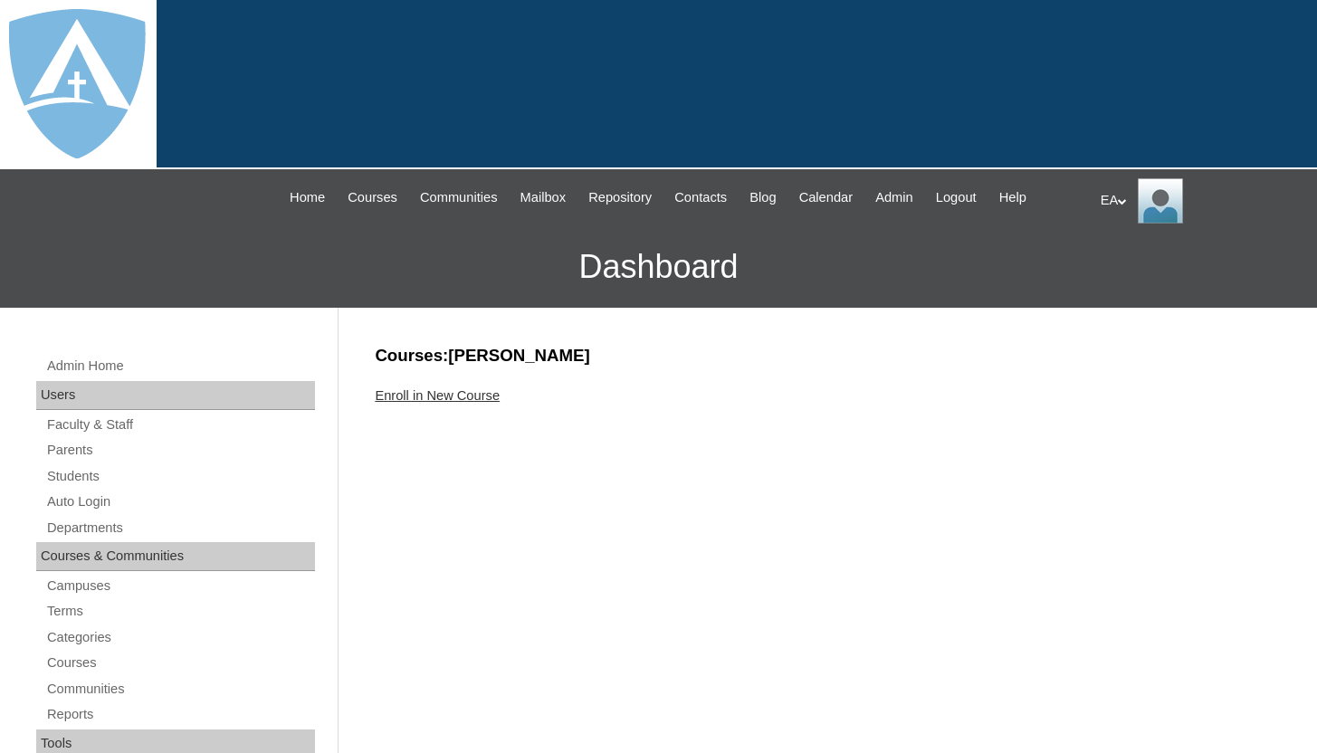
click at [484, 390] on link "Enroll in New Course" at bounding box center [437, 395] width 125 height 14
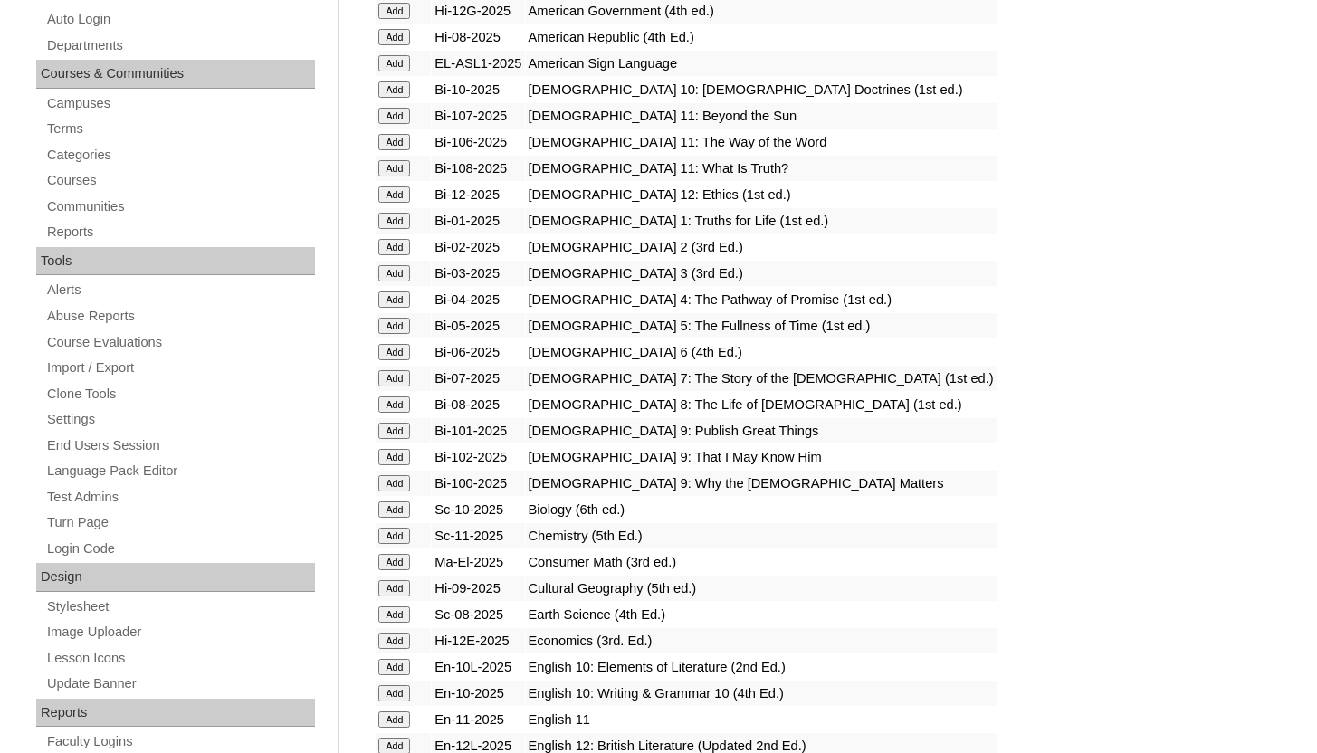
scroll to position [471, 0]
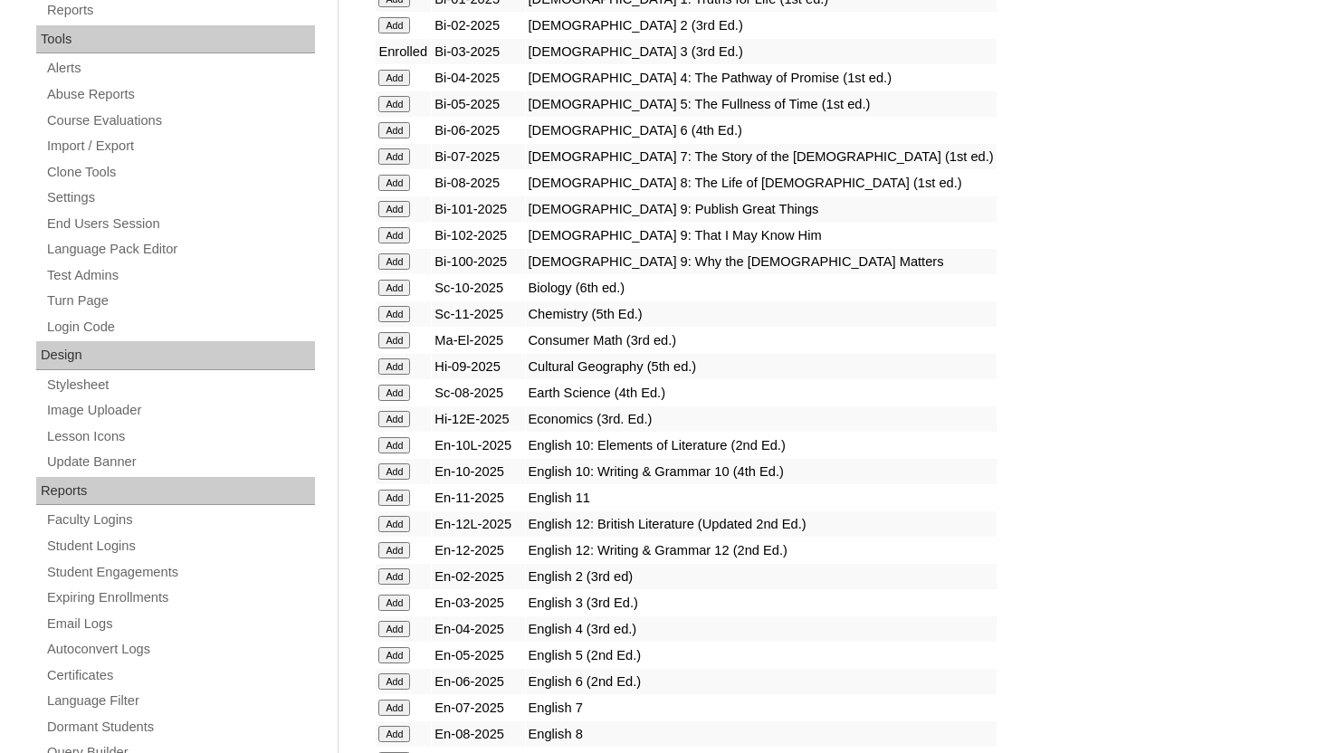
scroll to position [724, 0]
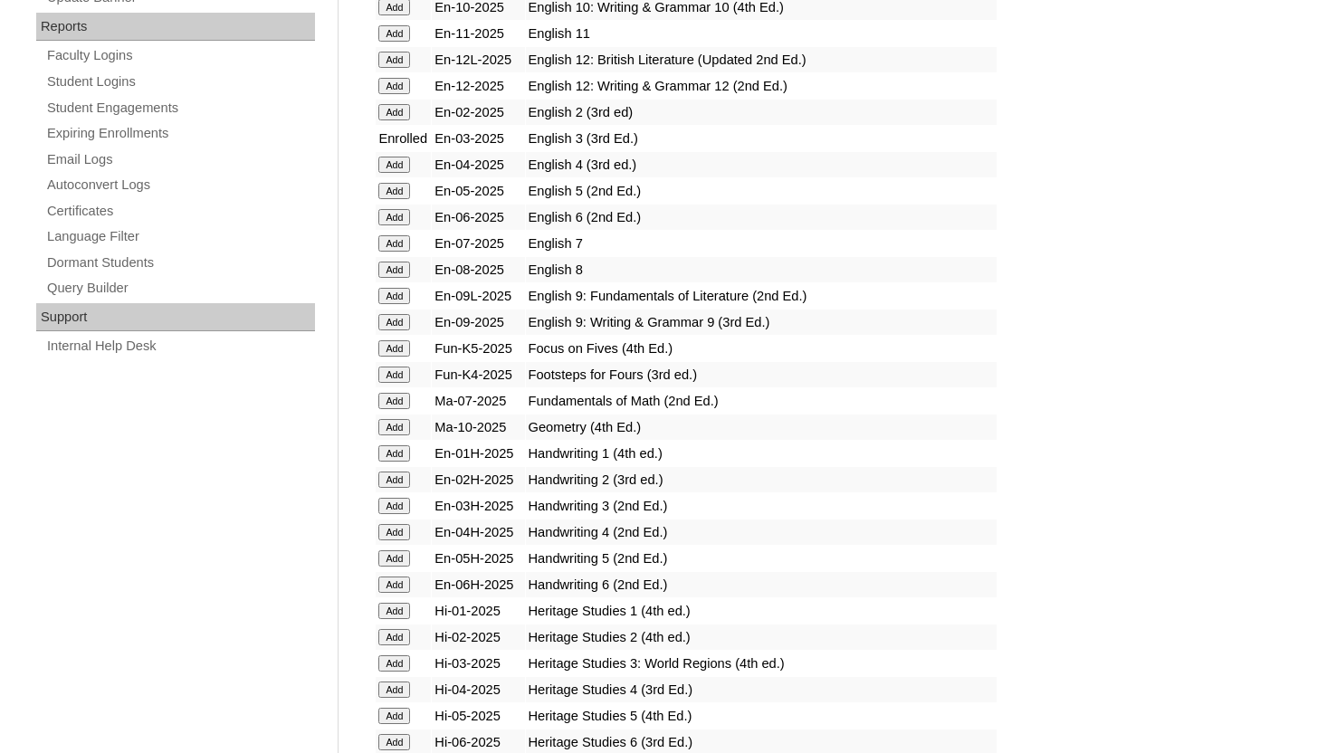
scroll to position [1231, 0]
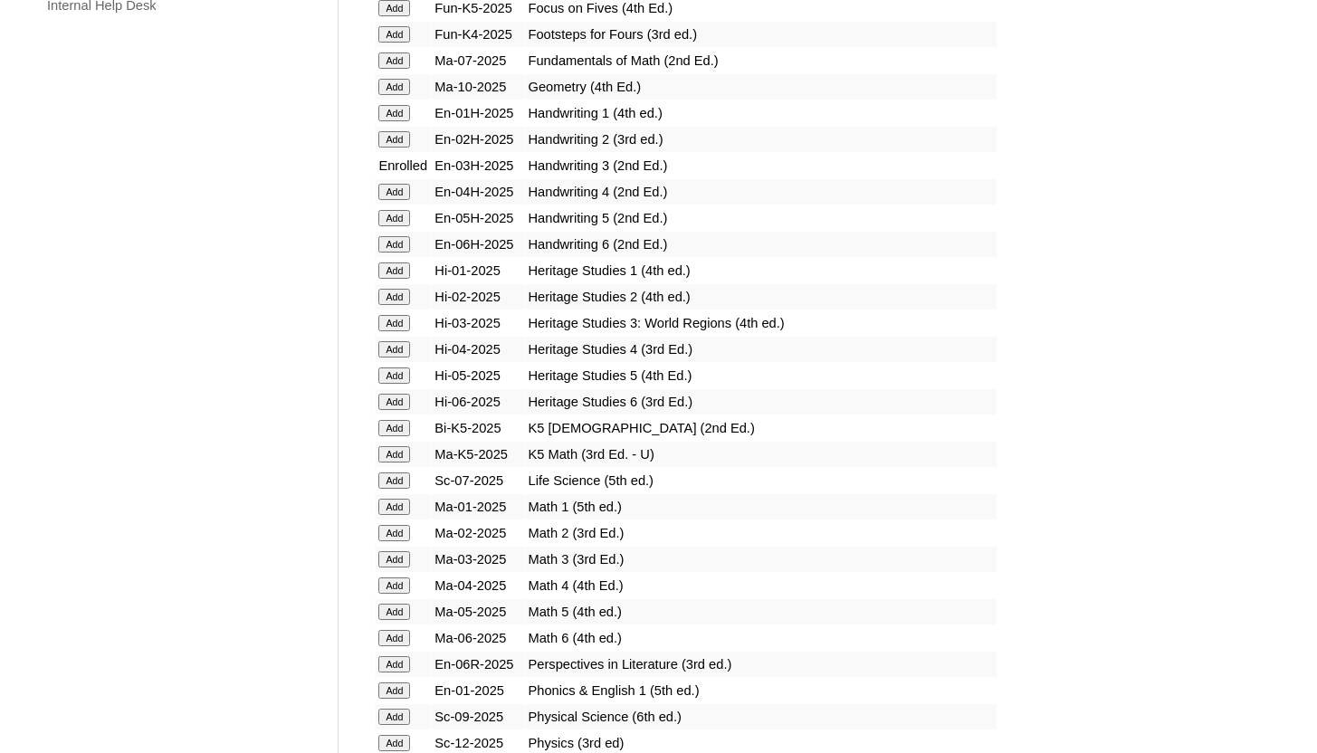
scroll to position [1521, 0]
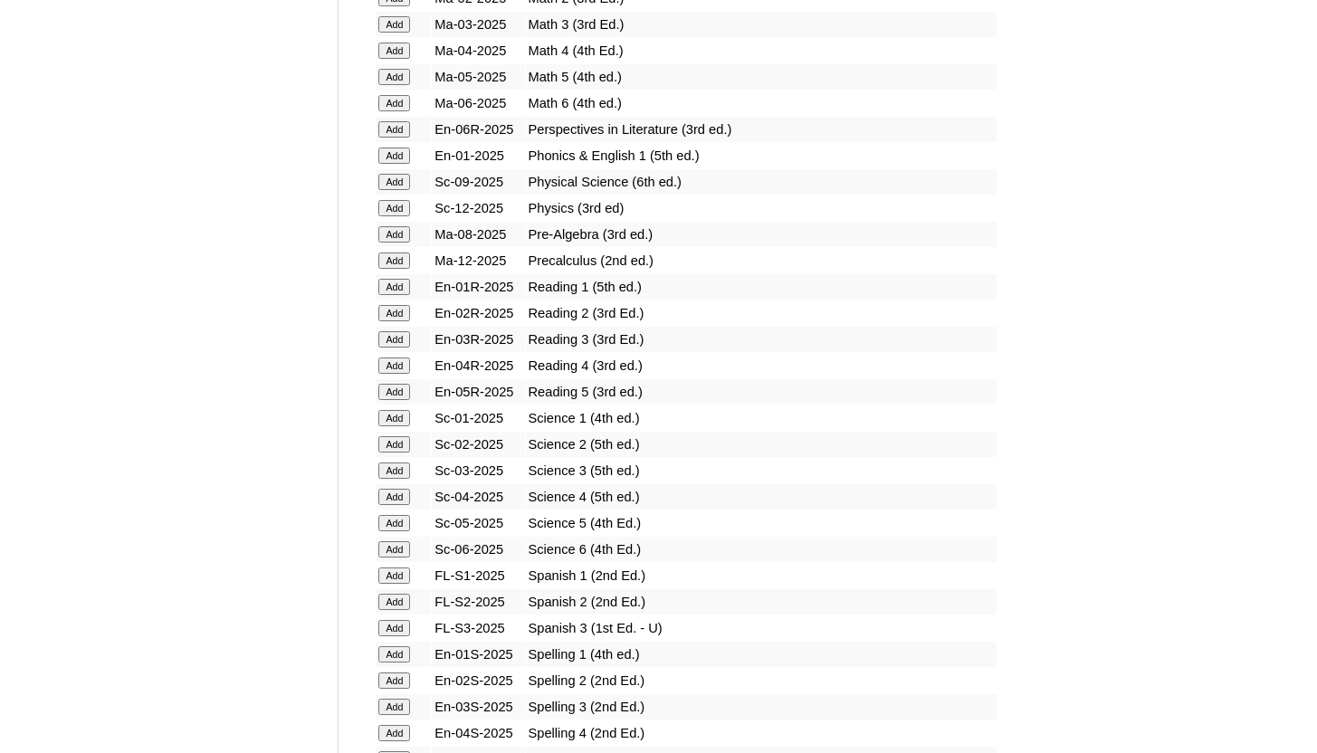
scroll to position [2064, 0]
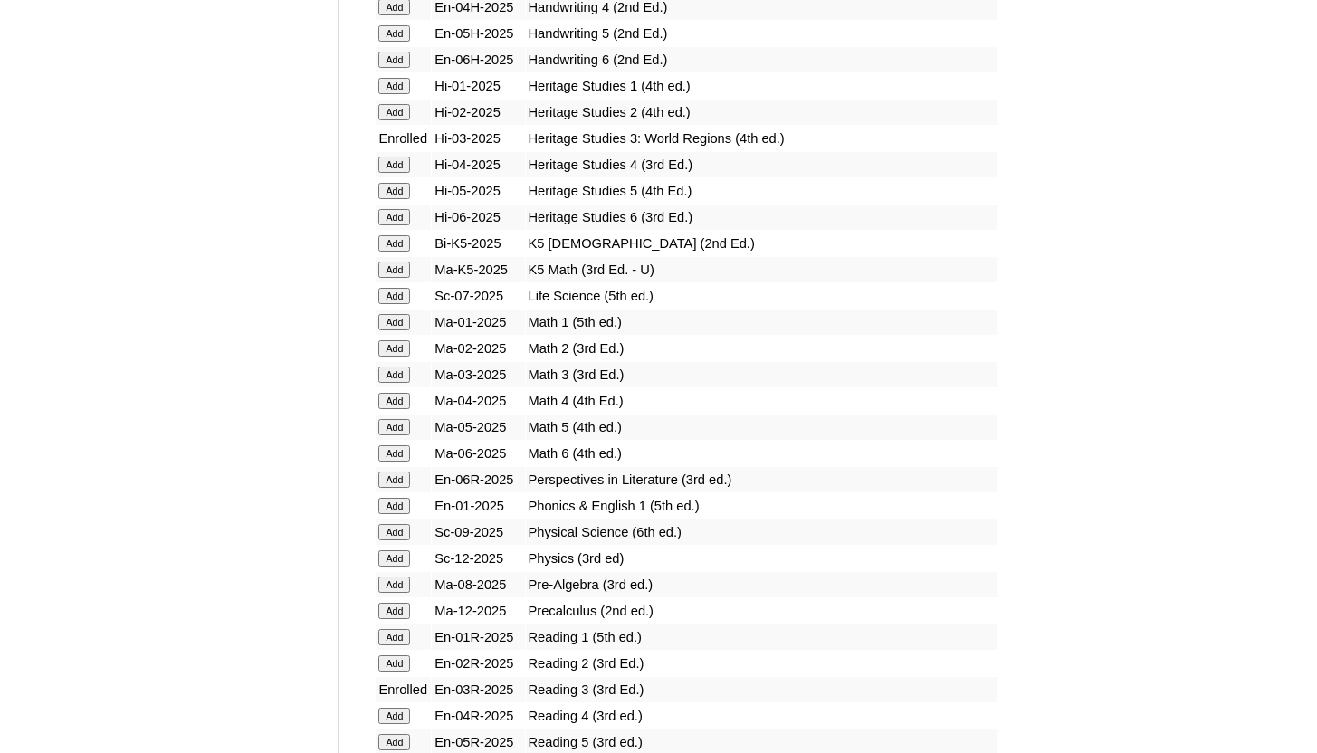
scroll to position [1702, 0]
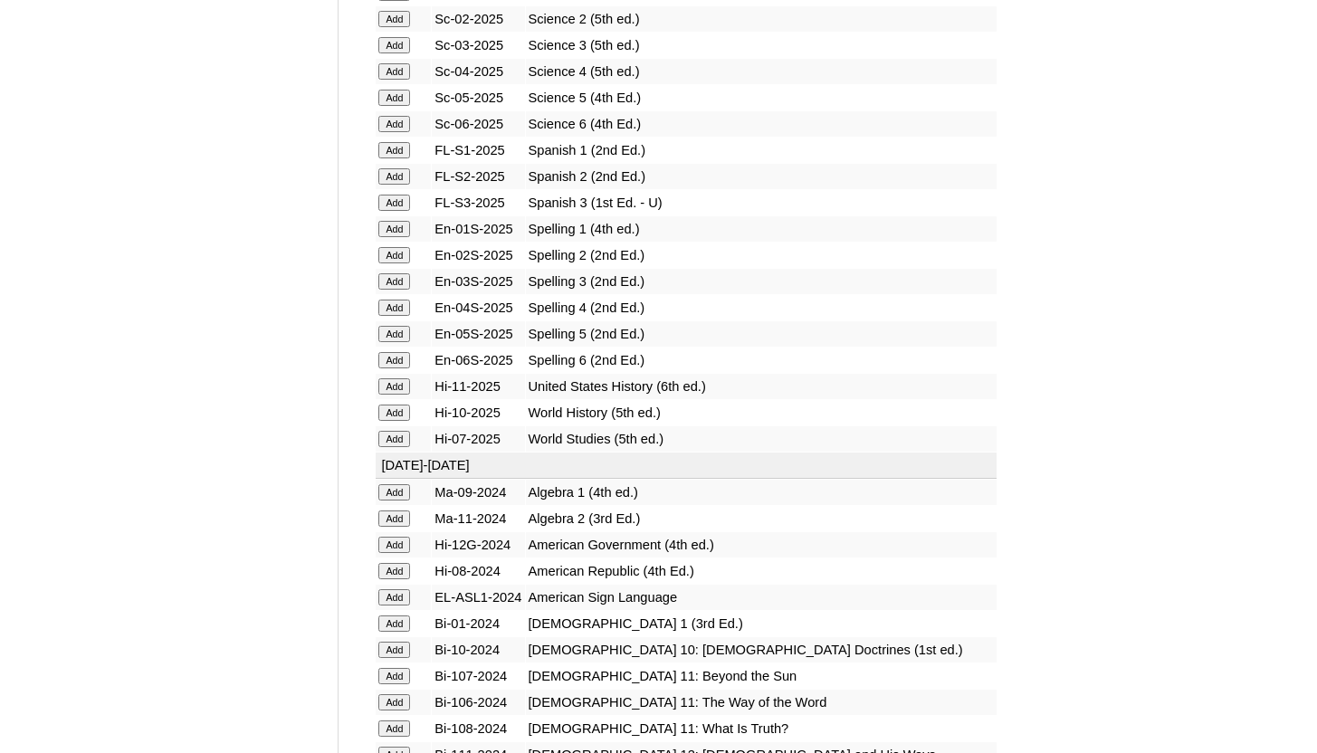
scroll to position [2463, 0]
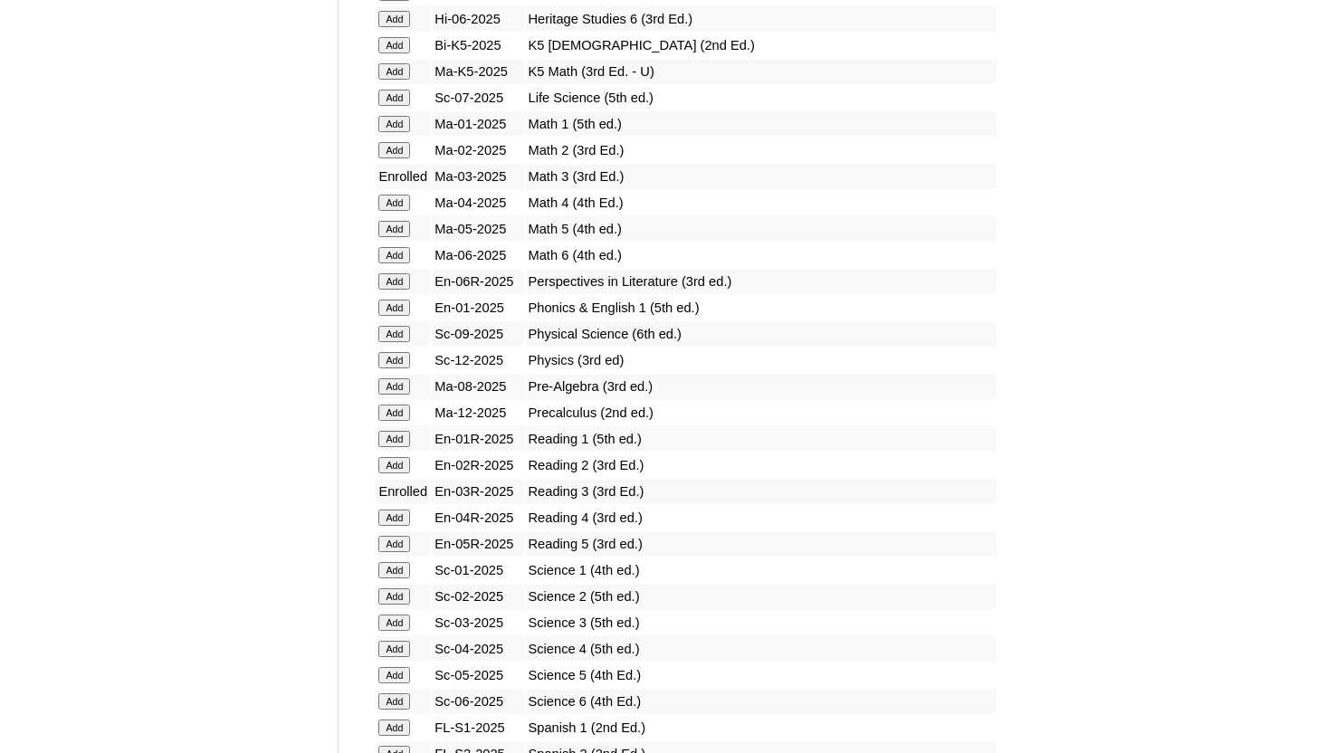
scroll to position [1919, 0]
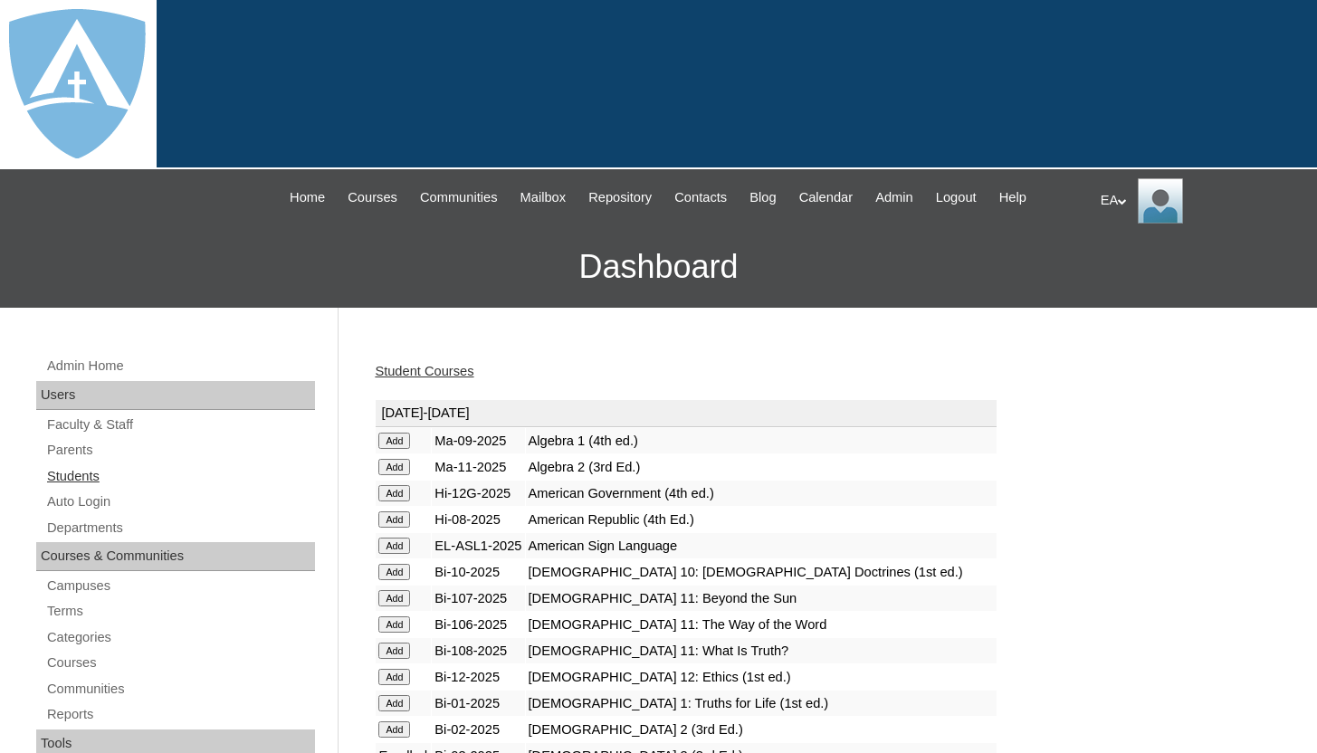
click at [86, 473] on link "Students" at bounding box center [180, 476] width 270 height 23
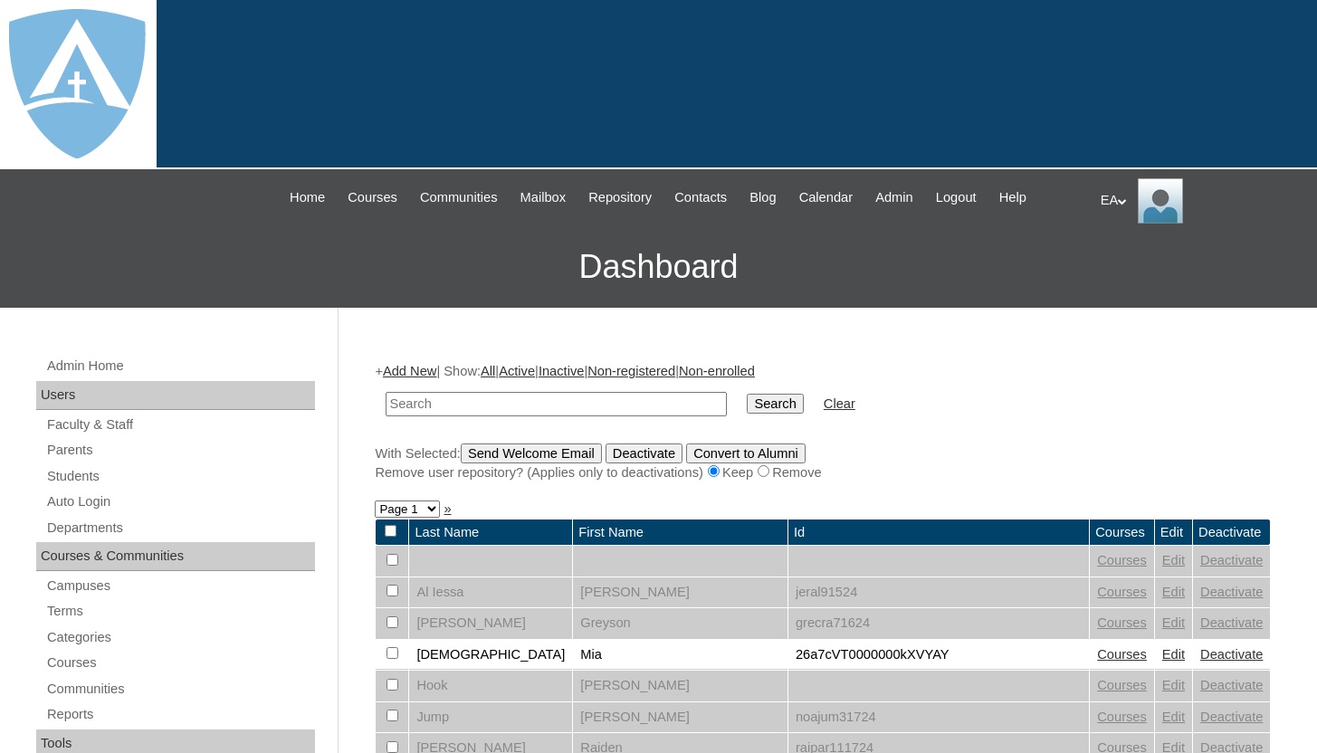
click at [486, 405] on input "text" at bounding box center [556, 404] width 341 height 24
type input "[PERSON_NAME]"
click at [747, 398] on input "Search" at bounding box center [775, 404] width 56 height 20
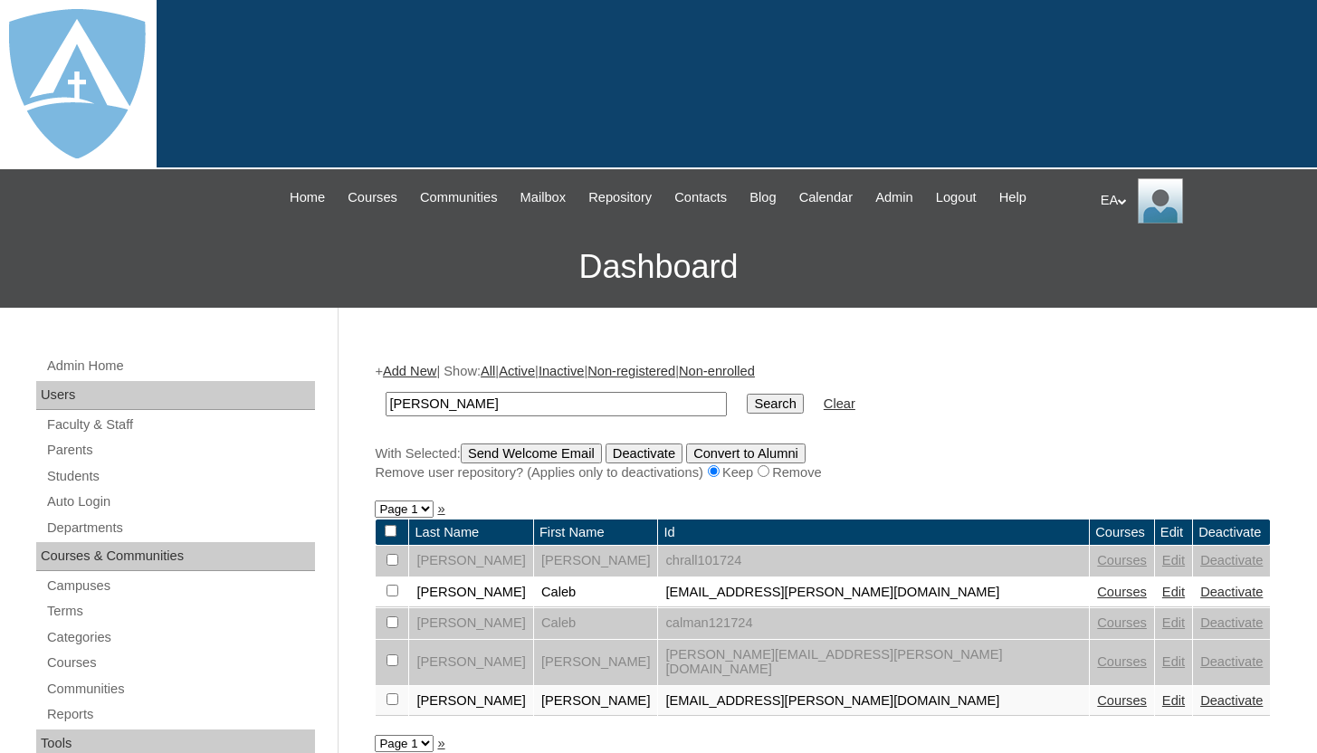
click at [1097, 694] on link "Courses" at bounding box center [1122, 701] width 50 height 14
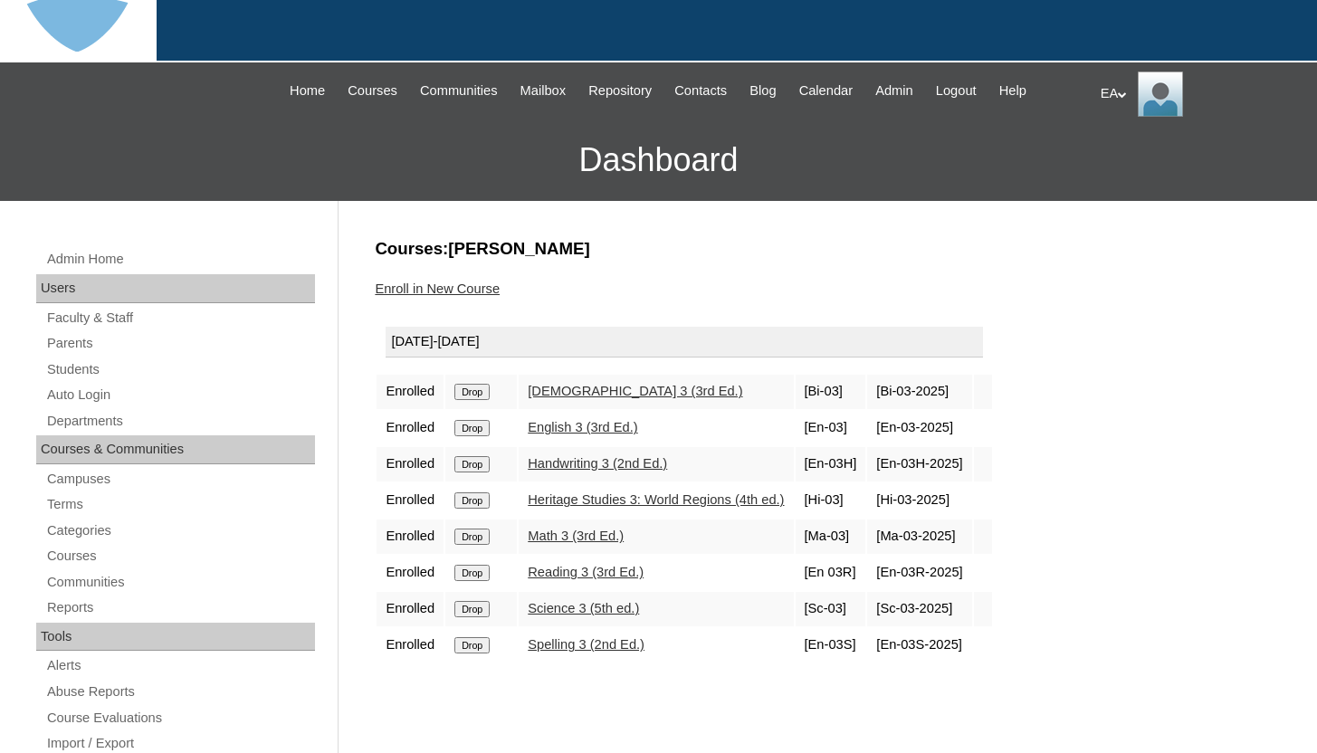
scroll to position [72, 0]
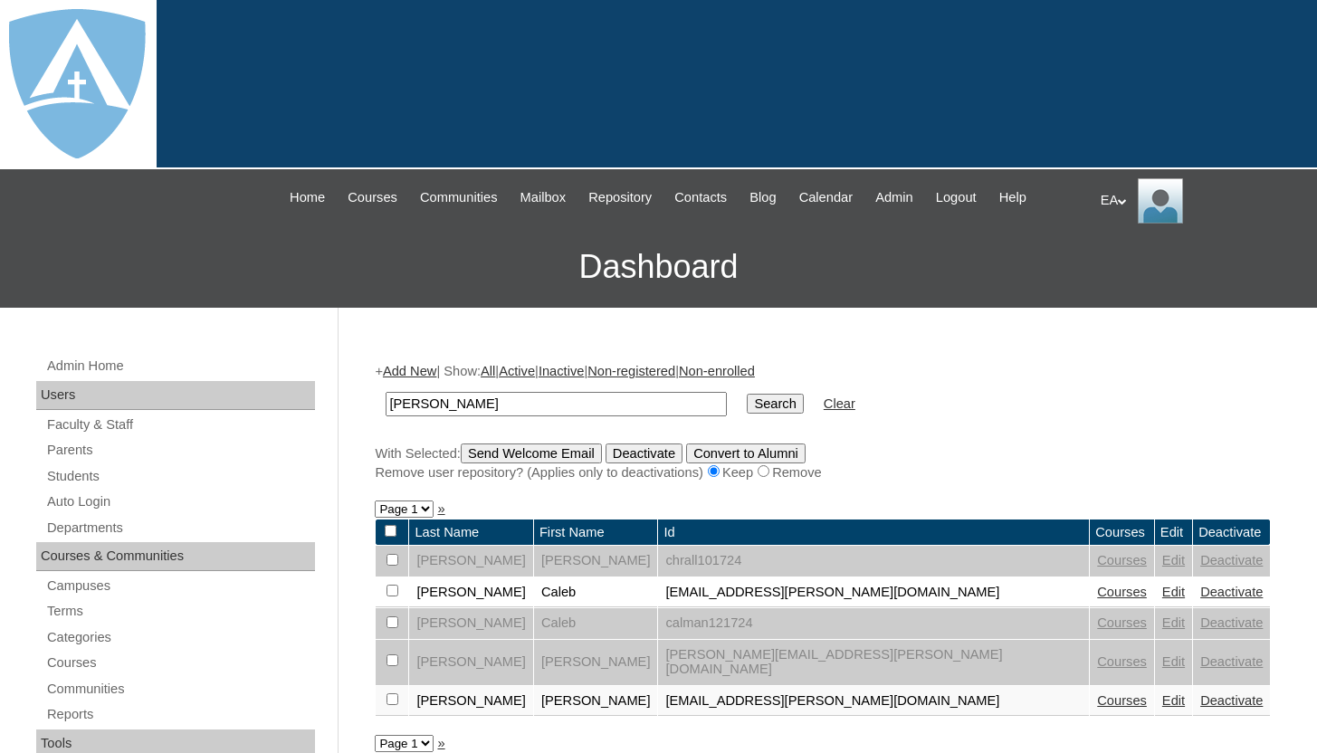
click at [1155, 696] on td "Edit" at bounding box center [1173, 701] width 37 height 31
click at [1162, 694] on link "Edit" at bounding box center [1173, 701] width 23 height 14
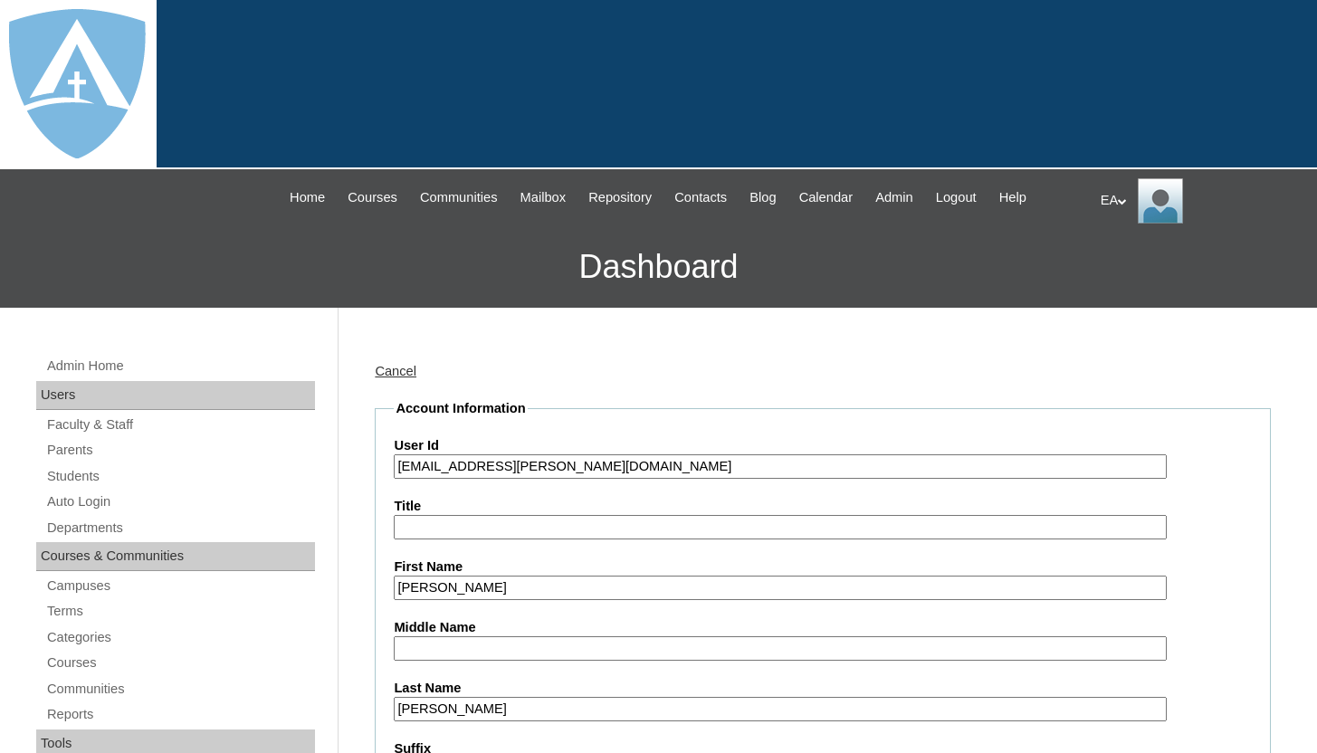
click at [951, 375] on div "Cancel" at bounding box center [823, 371] width 896 height 19
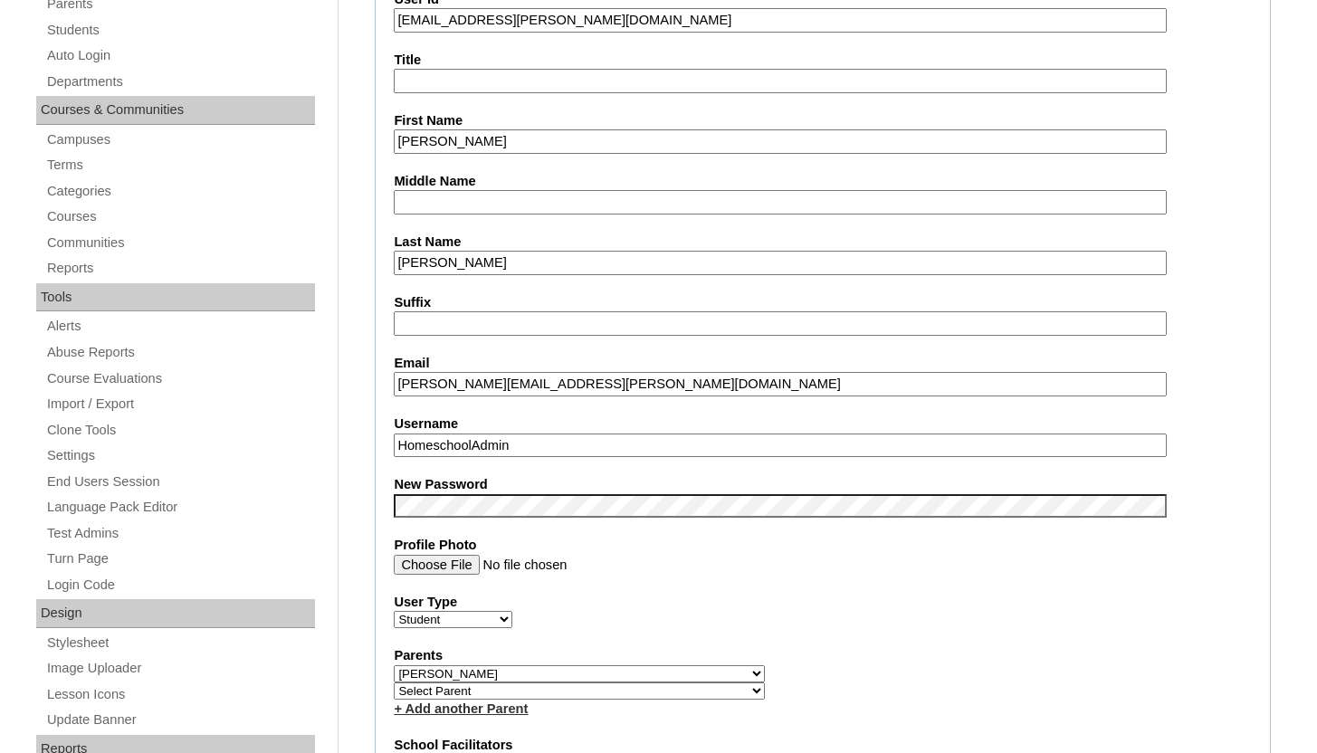
scroll to position [435, 0]
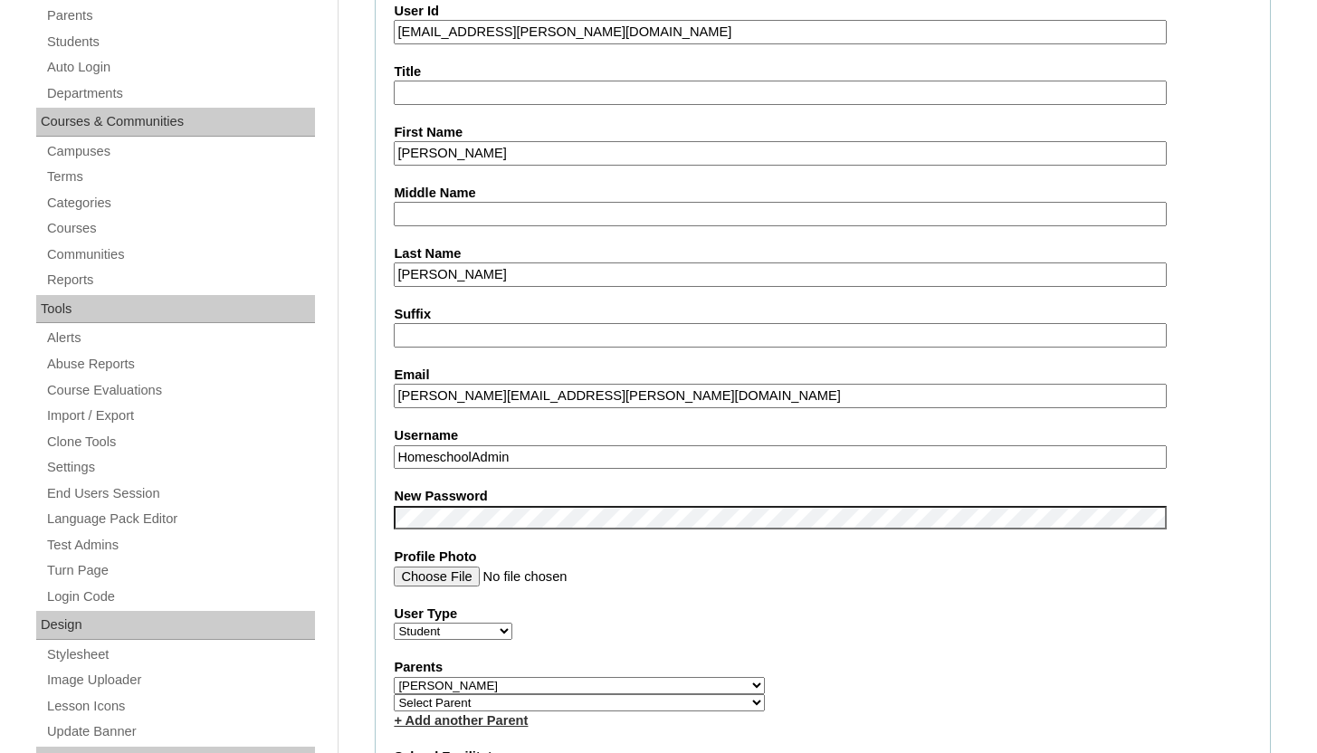
drag, startPoint x: 742, startPoint y: 400, endPoint x: 392, endPoint y: 386, distance: 350.7
click at [392, 386] on fieldset "Account Information User Id 26christopher.wilson.06@enlightiumstudent.com Title…" at bounding box center [823, 699] width 896 height 1468
drag, startPoint x: 541, startPoint y: 462, endPoint x: 390, endPoint y: 454, distance: 151.4
click at [390, 454] on fieldset "Account Information User Id 26christopher.wilson.06@enlightiumstudent.com Title…" at bounding box center [823, 699] width 896 height 1468
paste input "christopher.wilson.06@enlightiumstudent.com"
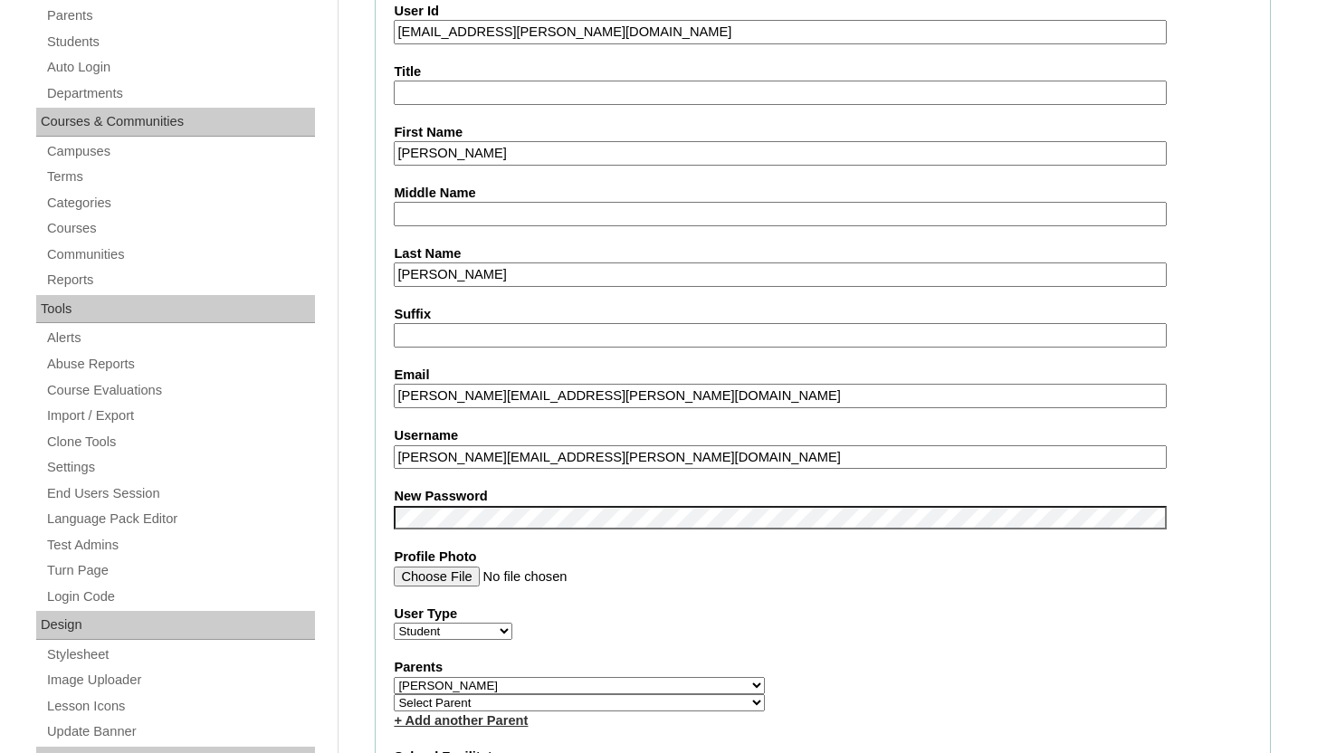
type input "christopher.wilson.06@enlightiumstudent.com"
click at [1032, 713] on div "+ Add another Parent" at bounding box center [823, 721] width 858 height 19
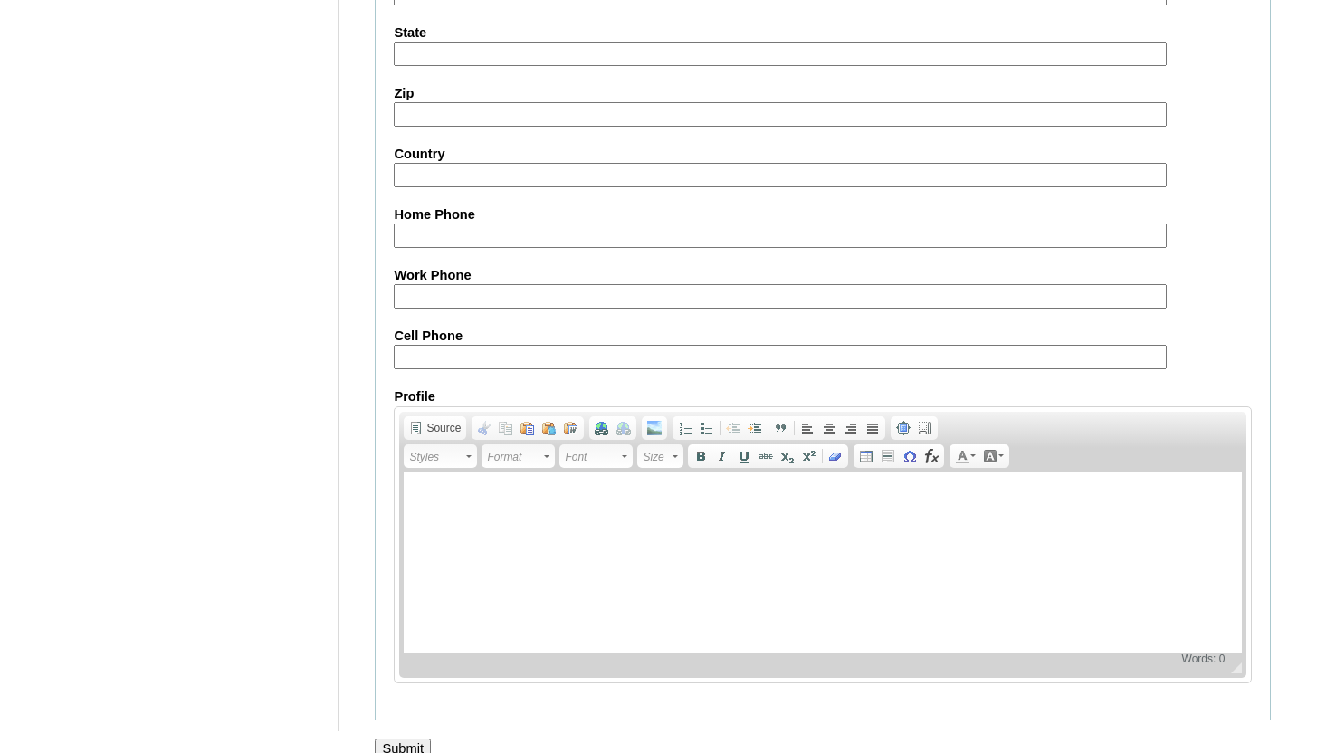
scroll to position [2106, 0]
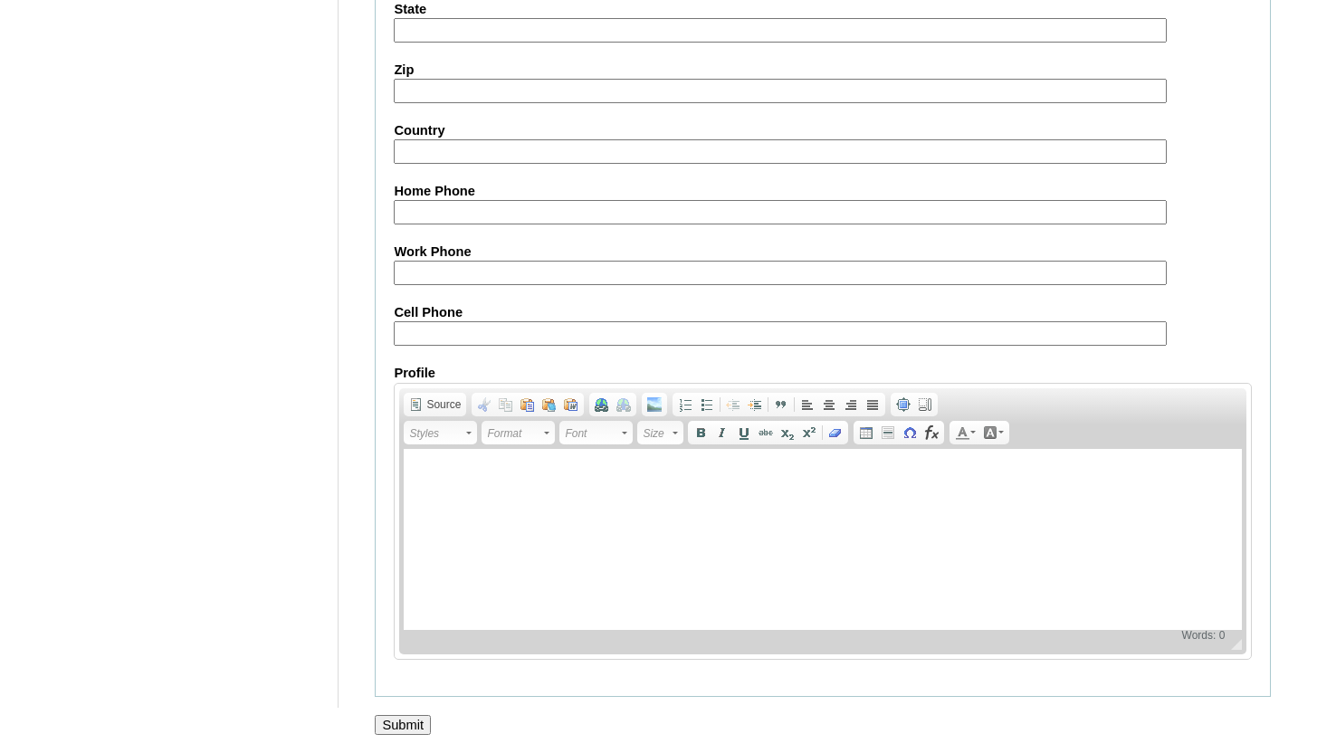
click at [408, 719] on input "Submit" at bounding box center [403, 725] width 56 height 20
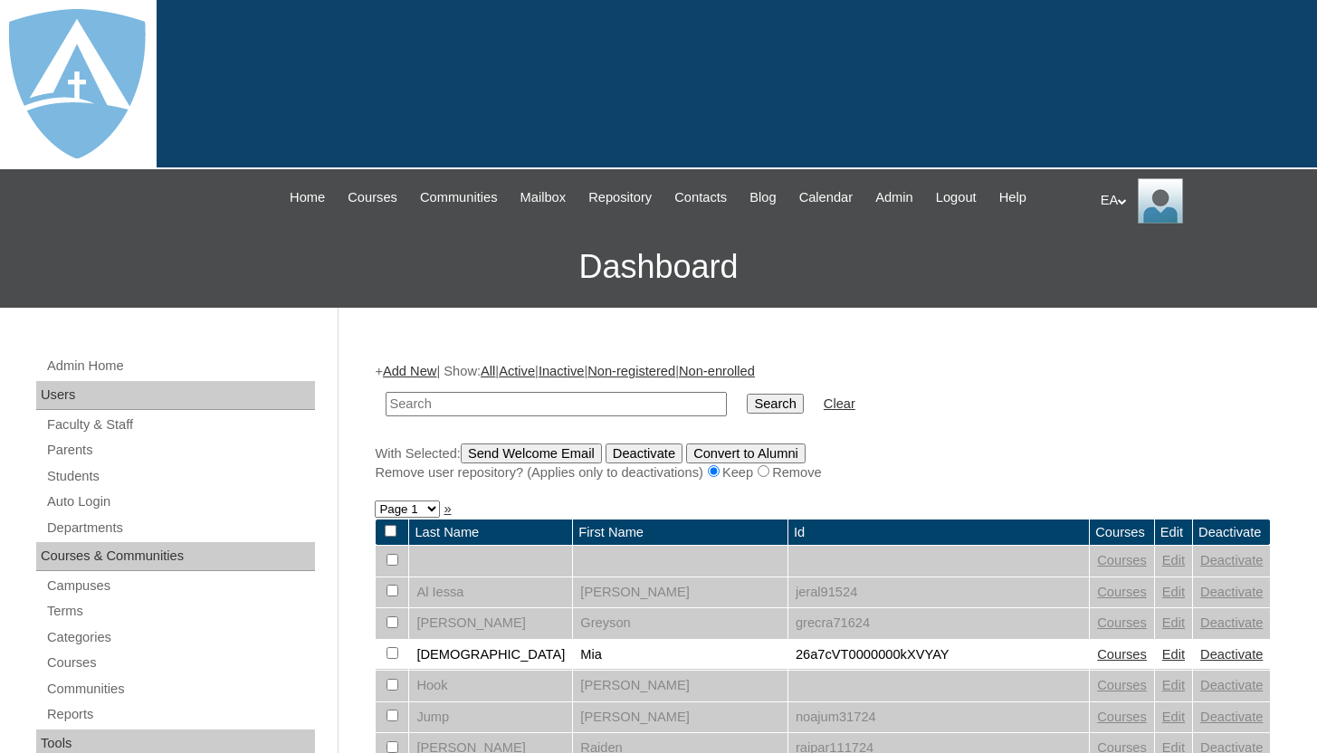
click at [1109, 282] on h3 "Dashboard" at bounding box center [658, 266] width 1299 height 81
